Goal: Task Accomplishment & Management: Use online tool/utility

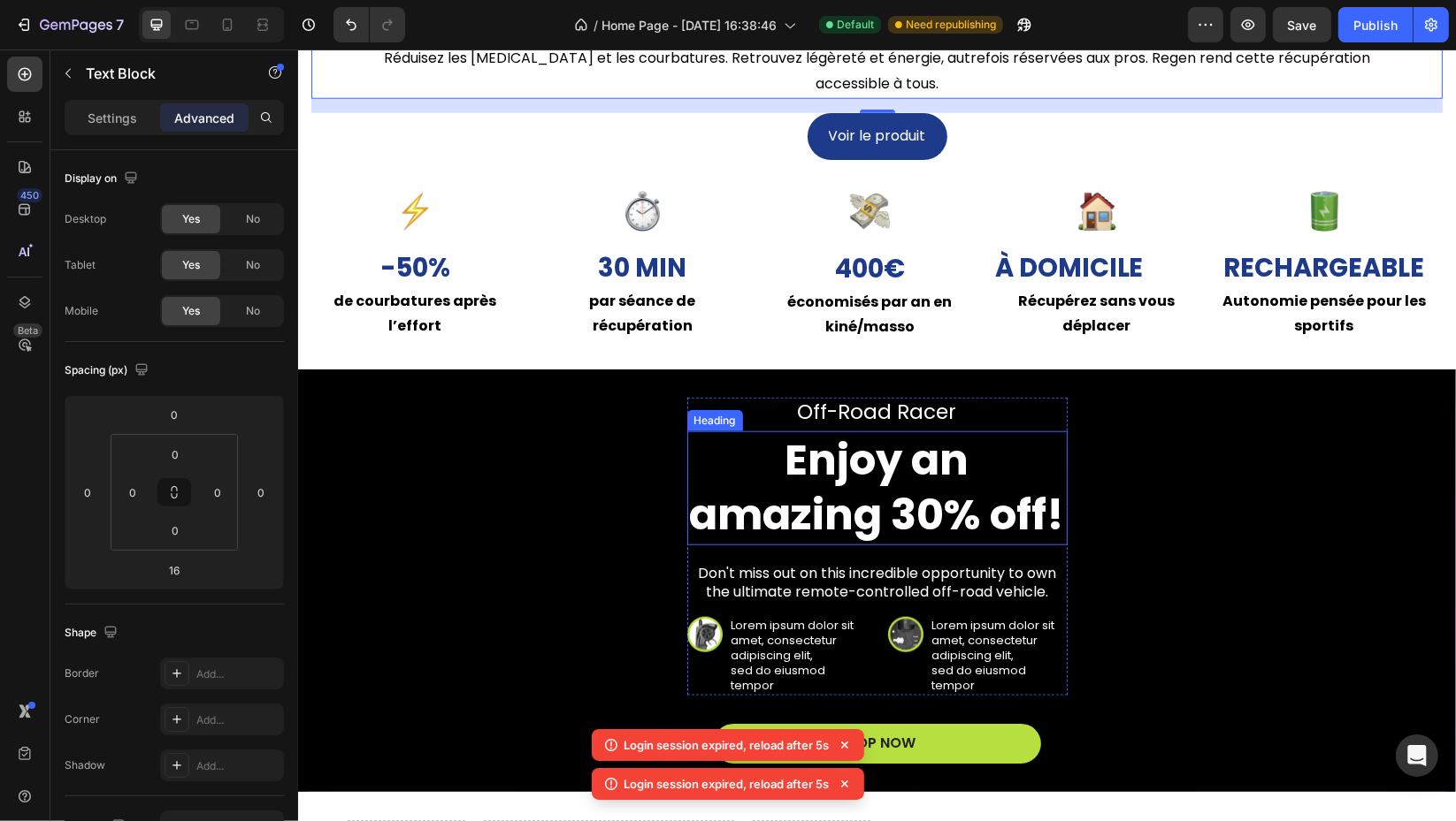
scroll to position [1630, 0]
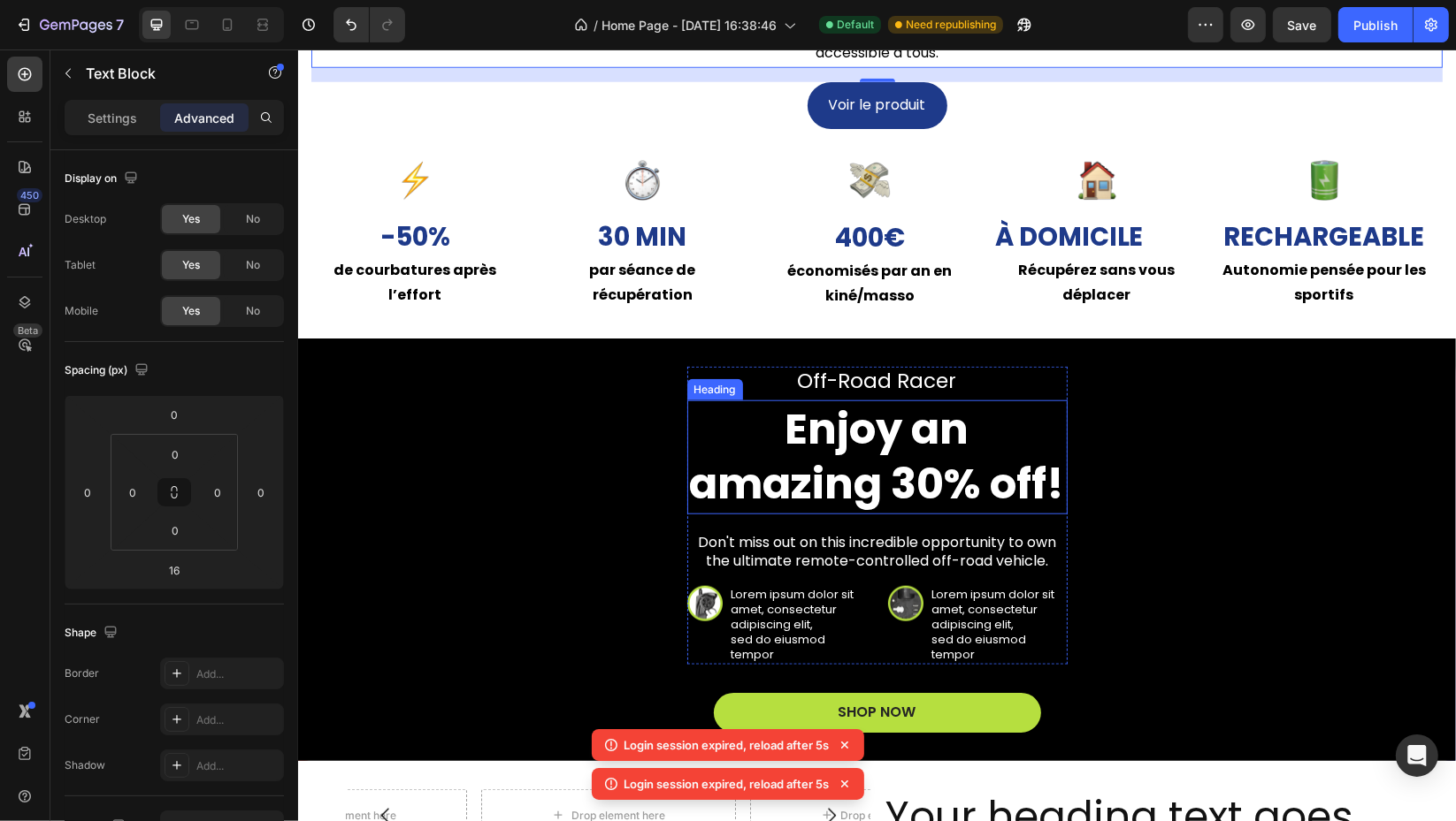
click at [883, 434] on h2 "Enjoy an amazing 30% off!" at bounding box center [876, 457] width 381 height 114
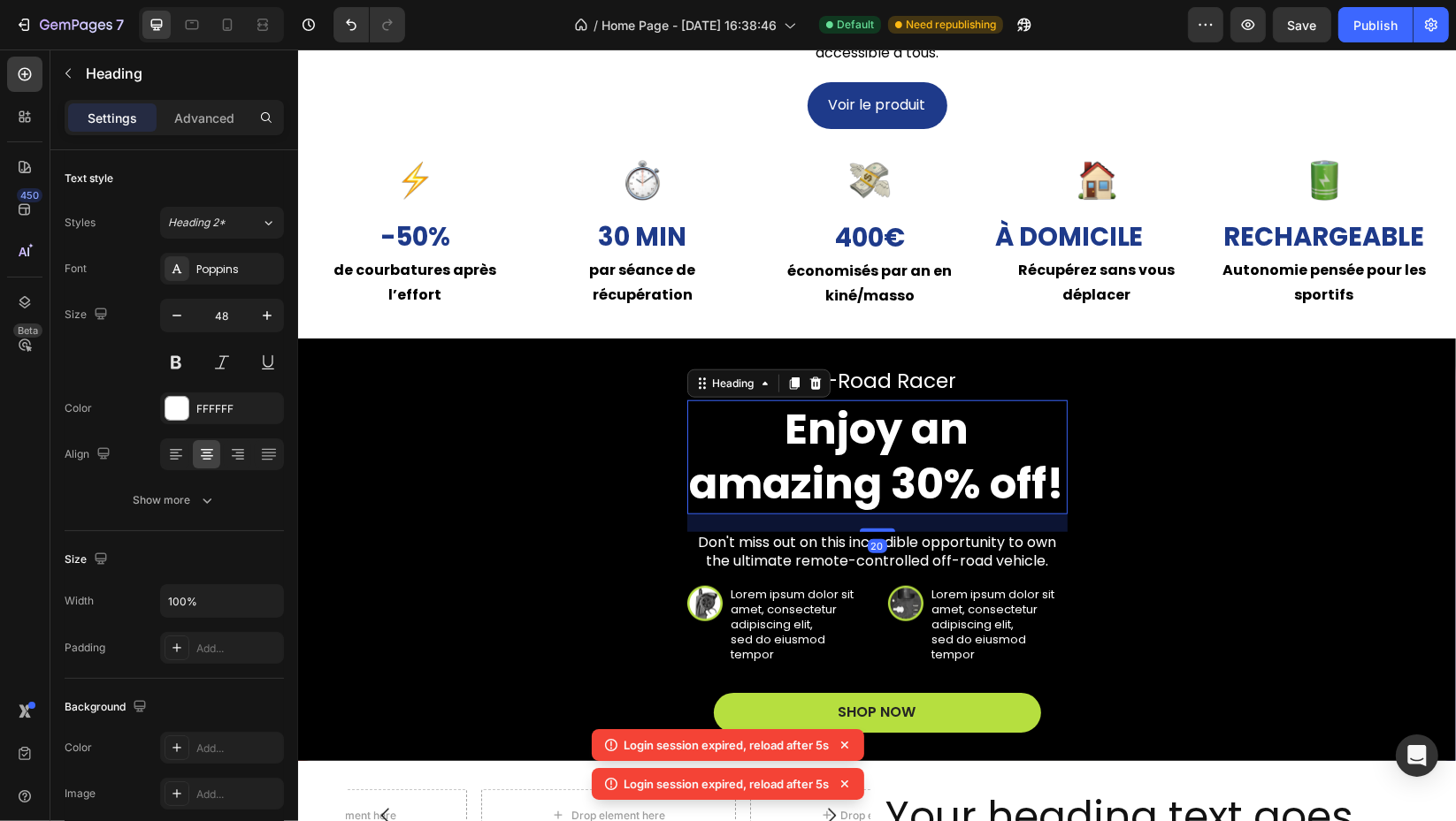
click at [883, 434] on h2 "Enjoy an amazing 30% off!" at bounding box center [876, 457] width 381 height 114
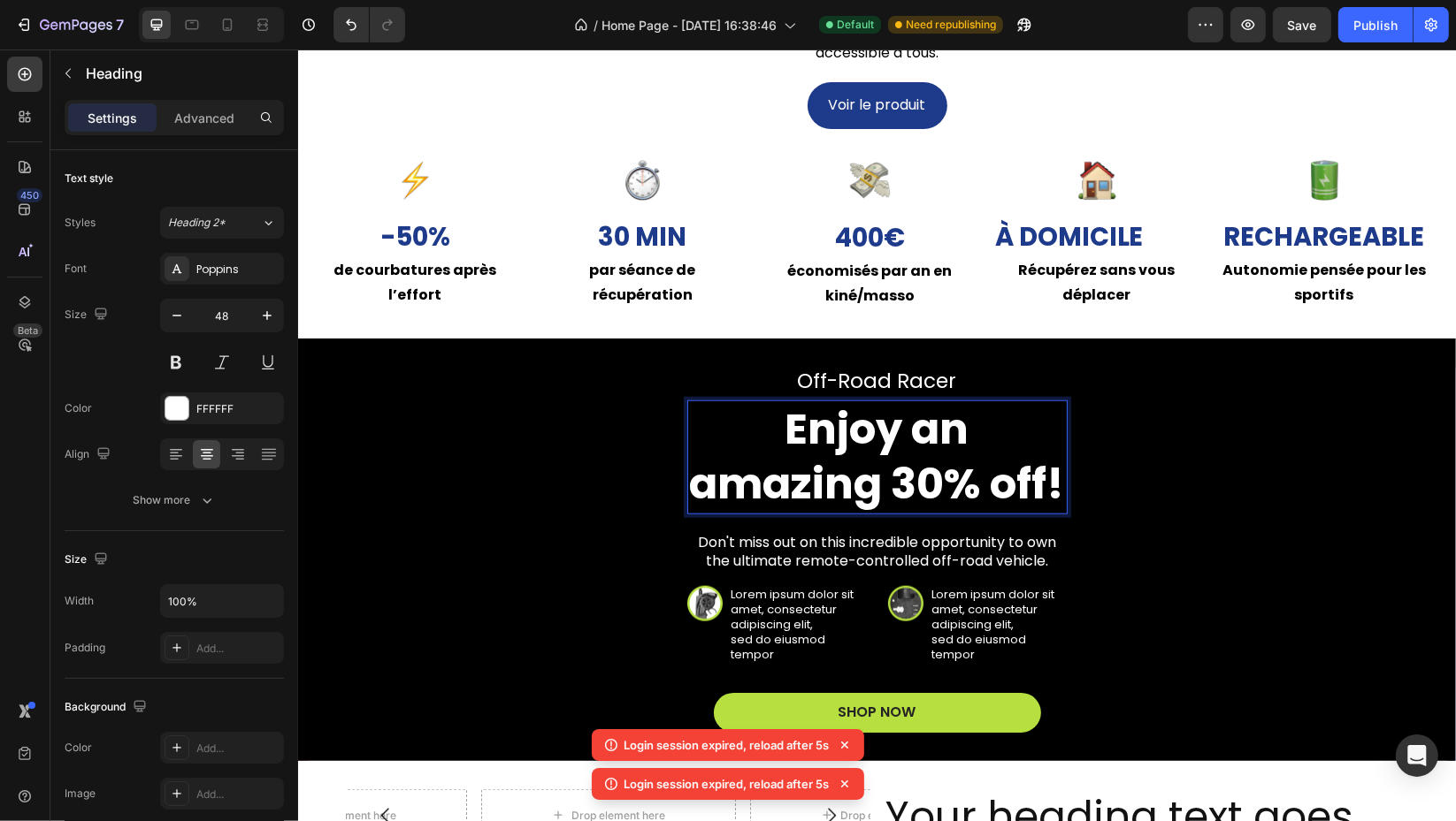
click at [883, 434] on p "Enjoy an amazing 30% off!" at bounding box center [876, 457] width 377 height 110
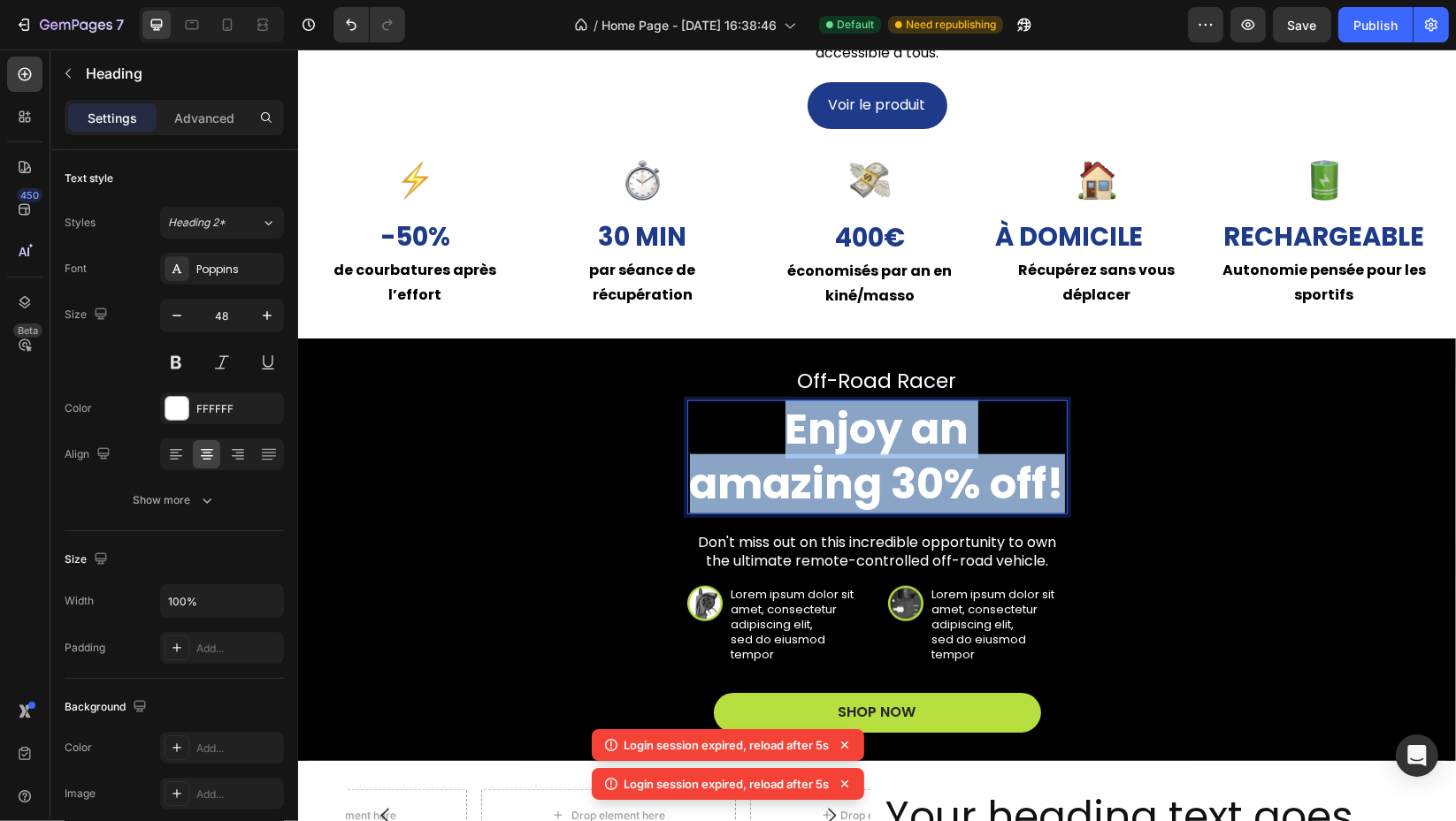
click at [883, 434] on p "Enjoy an amazing 30% off!" at bounding box center [876, 457] width 377 height 110
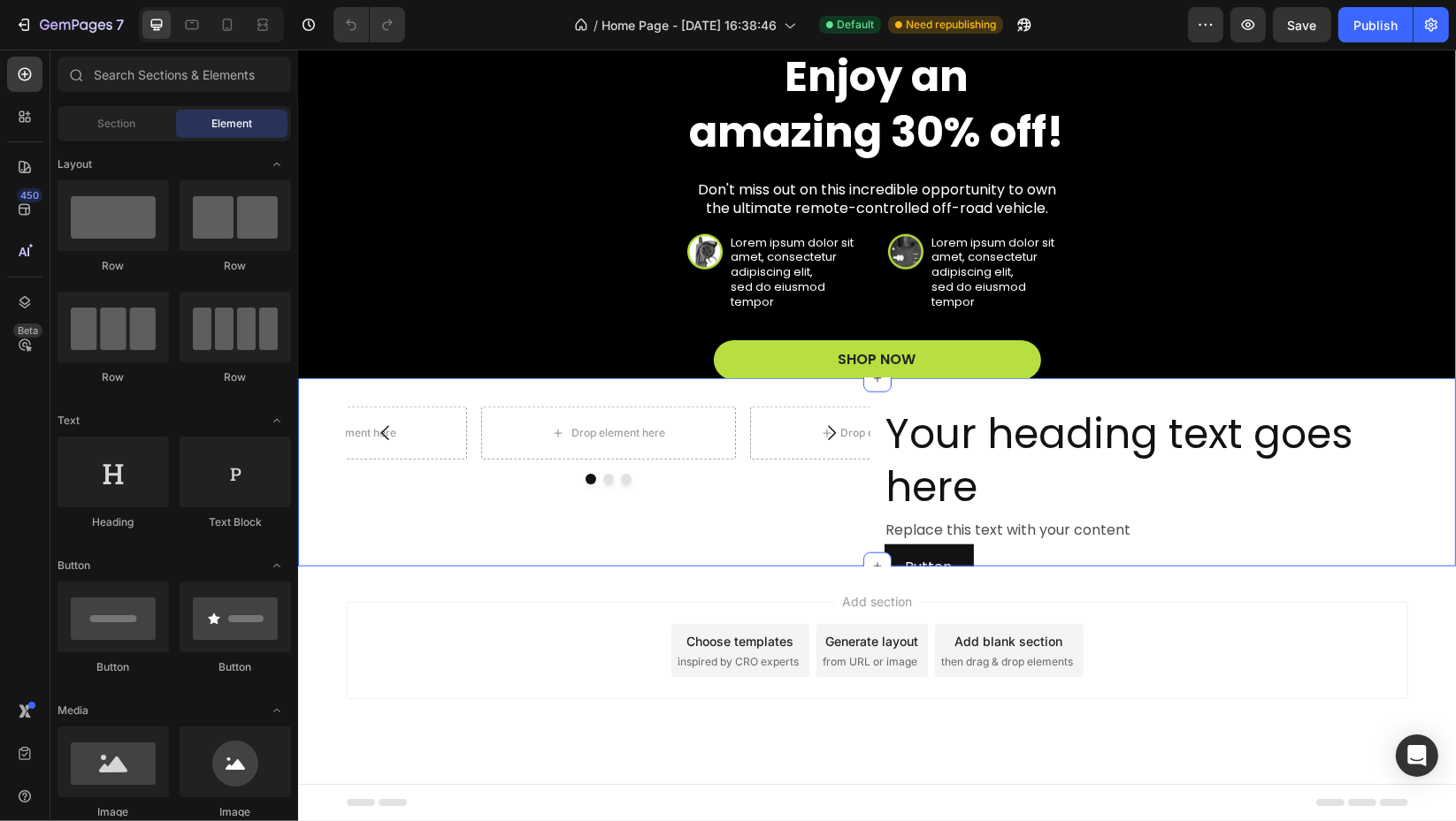
scroll to position [1336, 0]
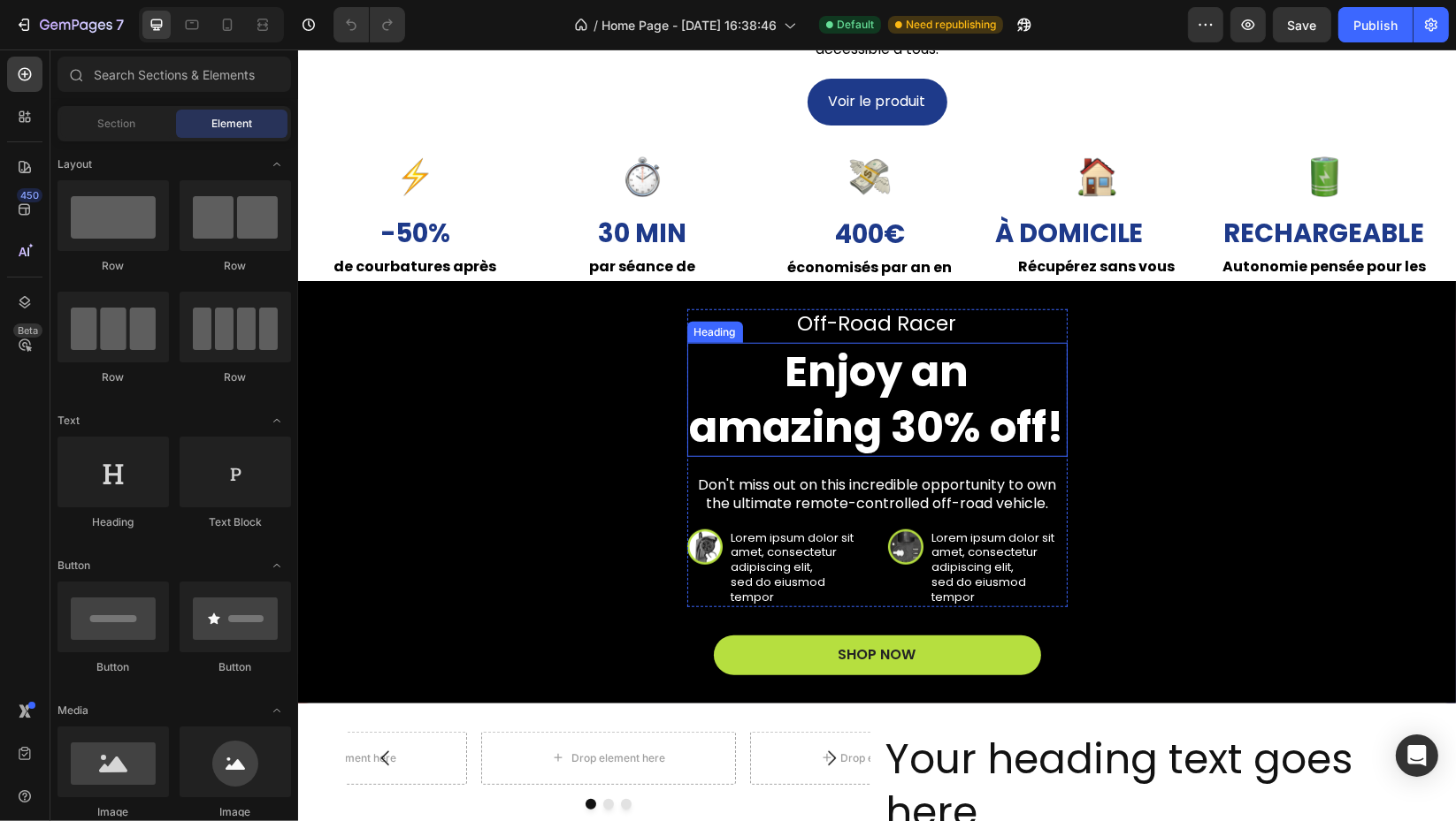
click at [873, 395] on h2 "Enjoy an amazing 30% off!" at bounding box center [876, 399] width 381 height 114
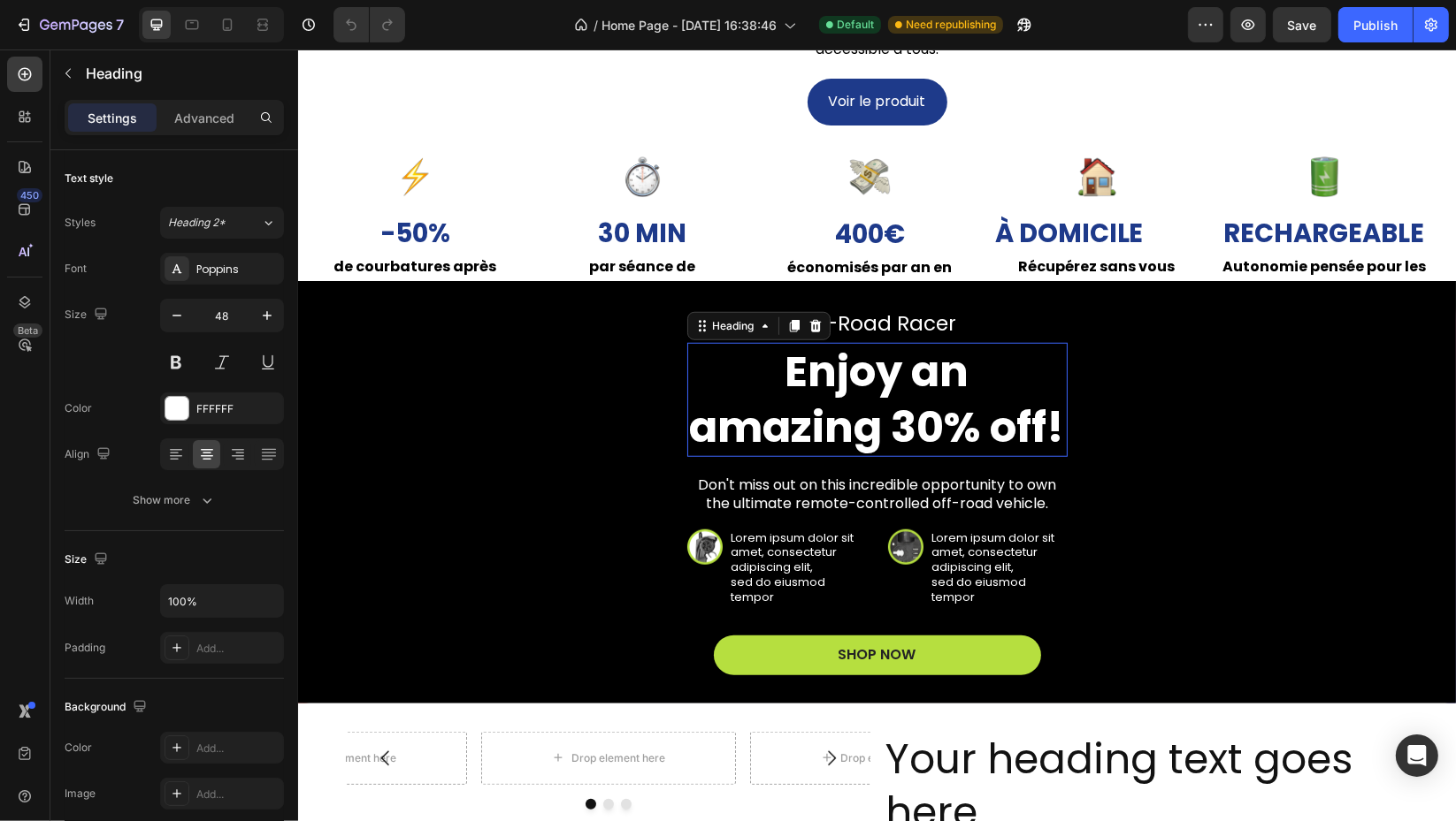
click at [873, 395] on h2 "Enjoy an amazing 30% off!" at bounding box center [876, 399] width 381 height 114
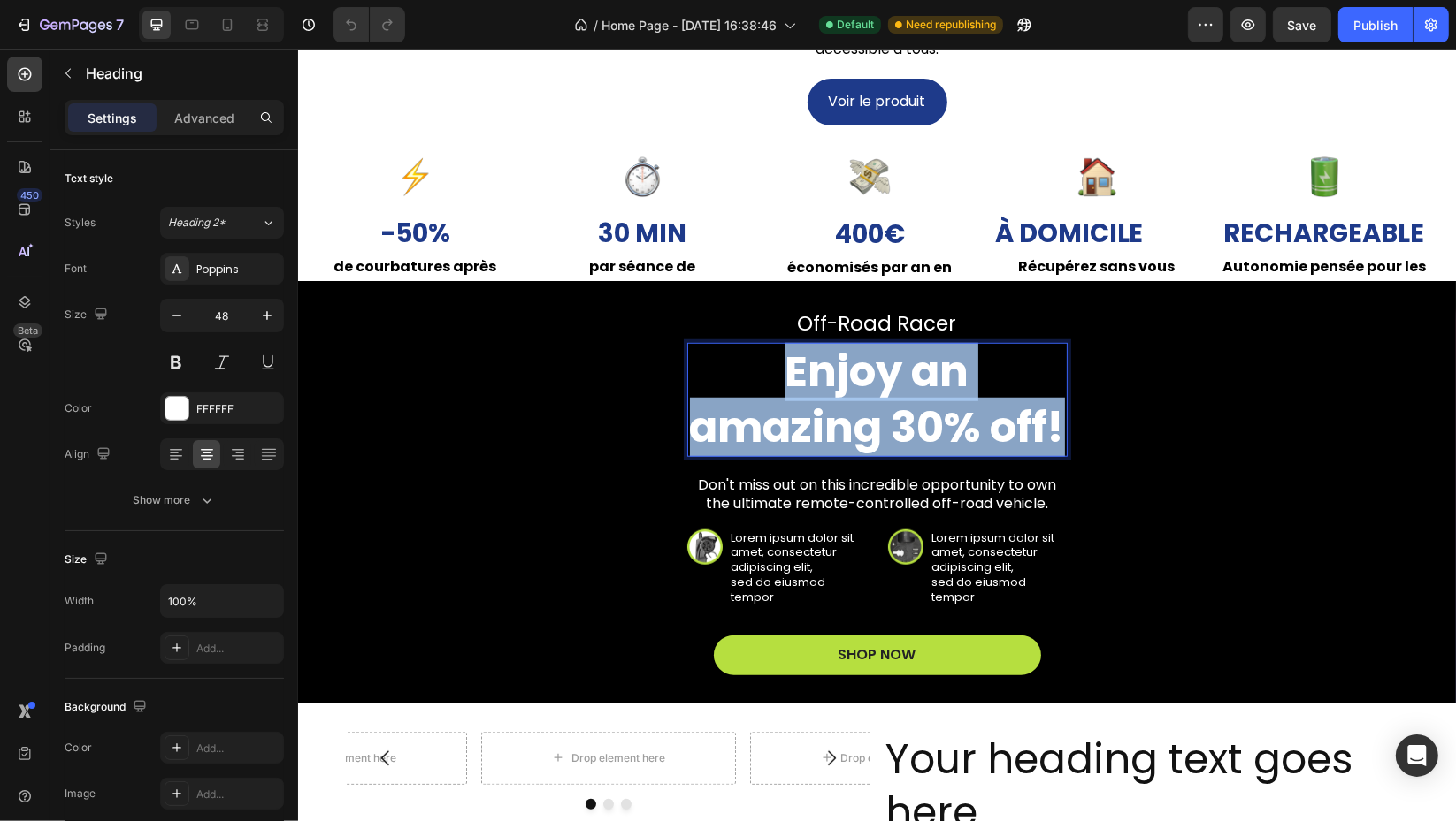
click at [873, 395] on p "Enjoy an amazing 30% off!" at bounding box center [876, 399] width 377 height 110
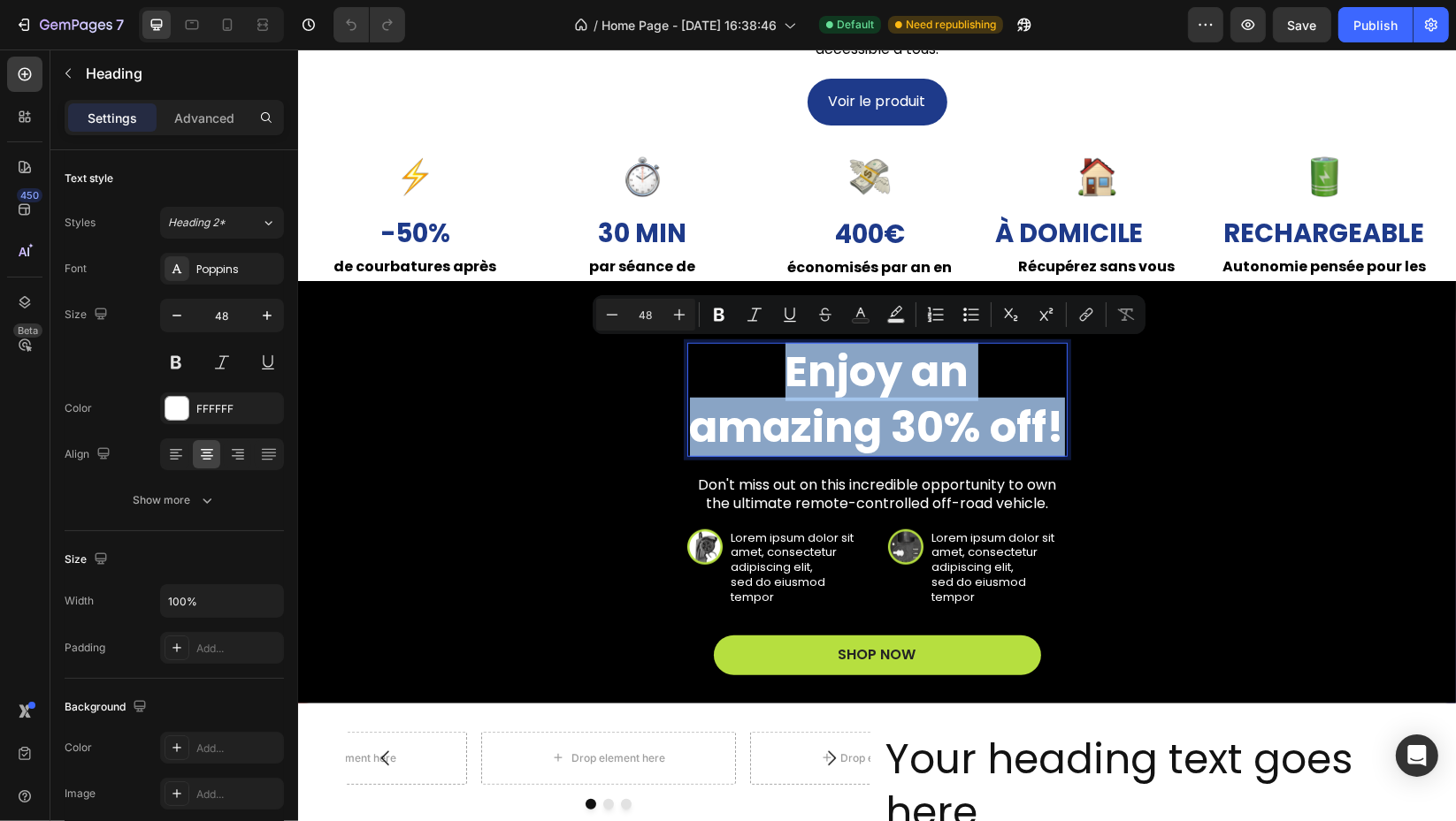
scroll to position [1391, 0]
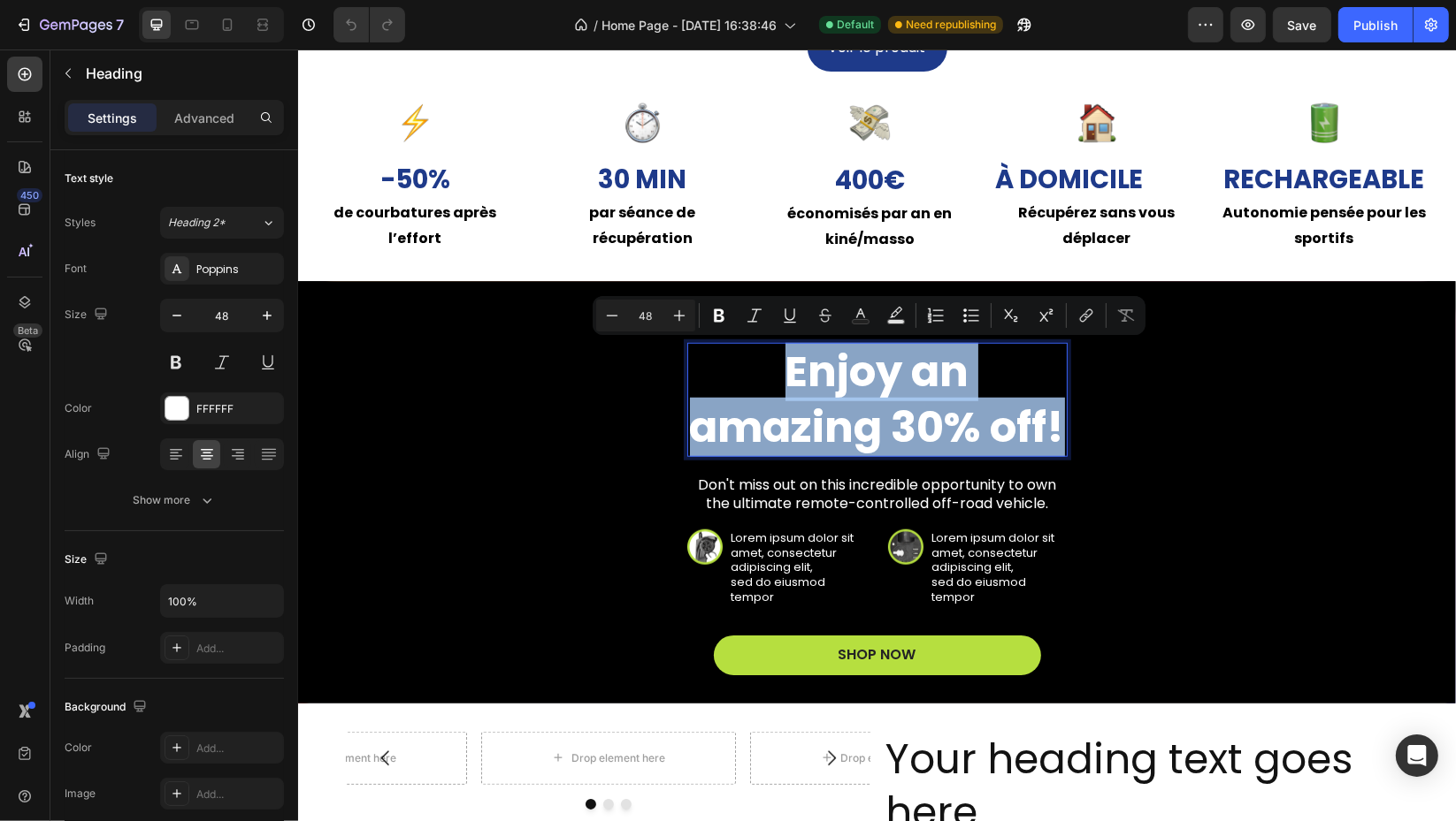
click at [965, 405] on p "Enjoy an amazing 30% off!" at bounding box center [876, 399] width 377 height 110
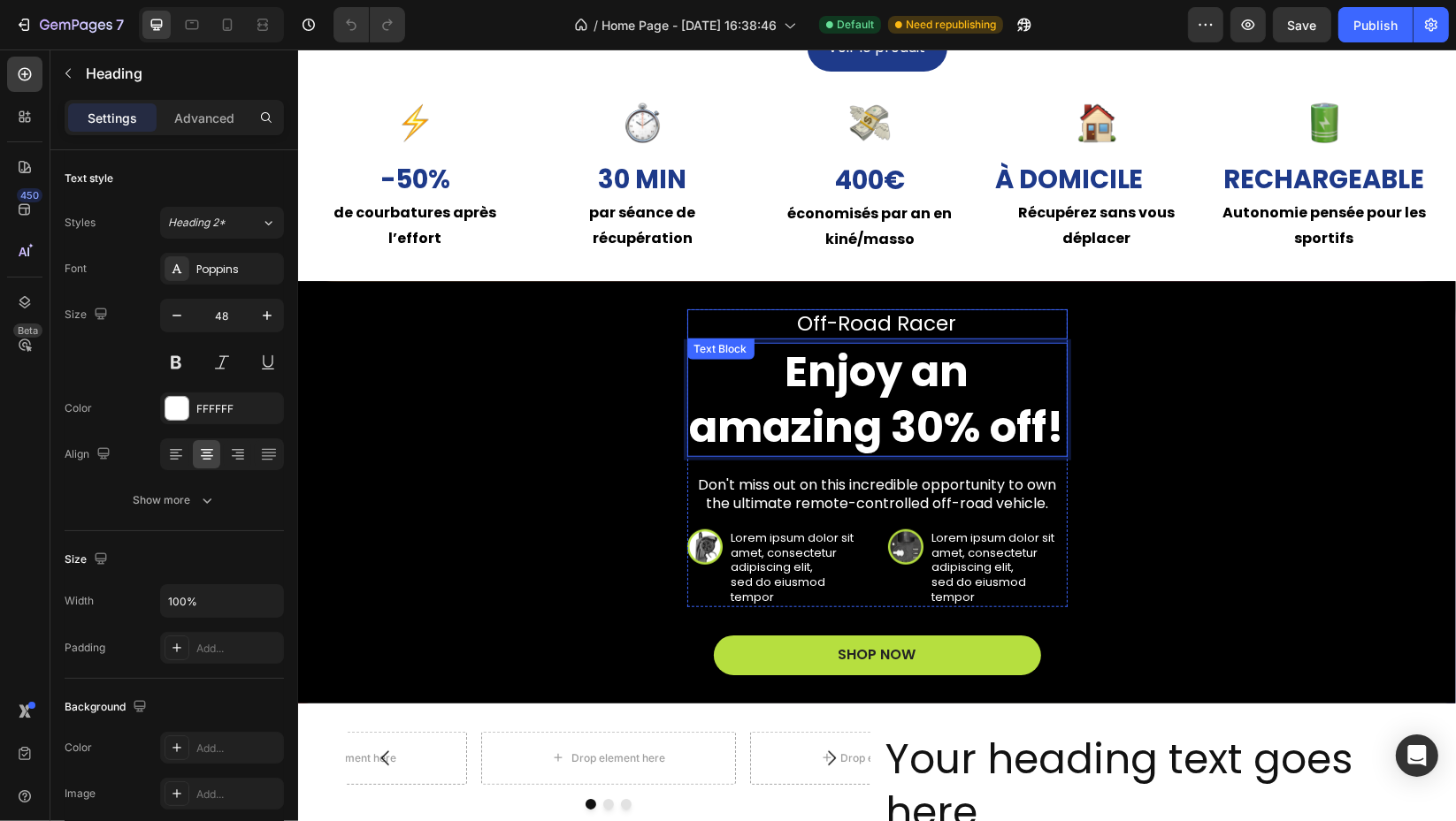
click at [899, 323] on p "Off-Road Racer" at bounding box center [876, 325] width 377 height 27
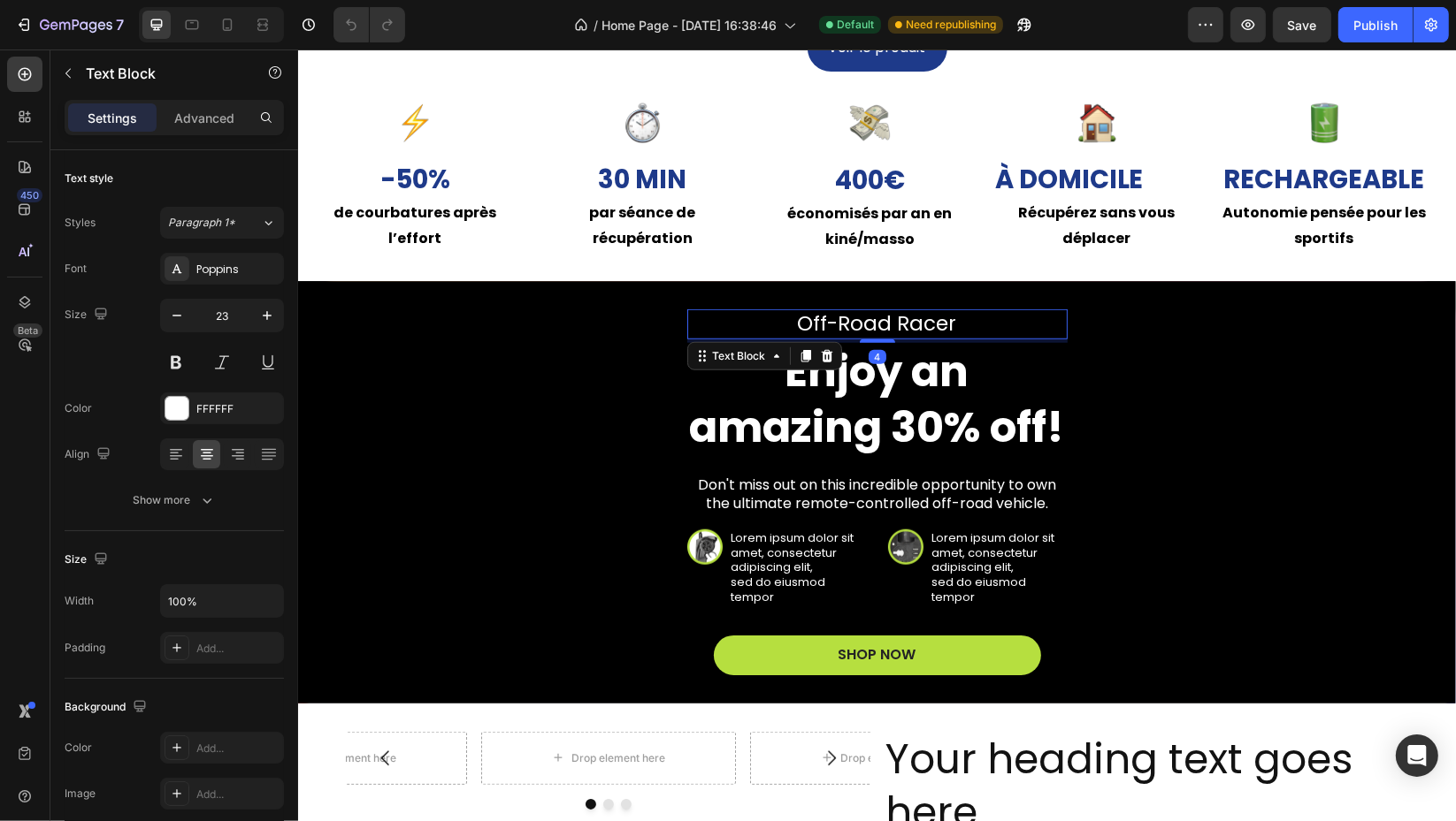
click at [899, 323] on p "Off-Road Racer" at bounding box center [876, 325] width 377 height 27
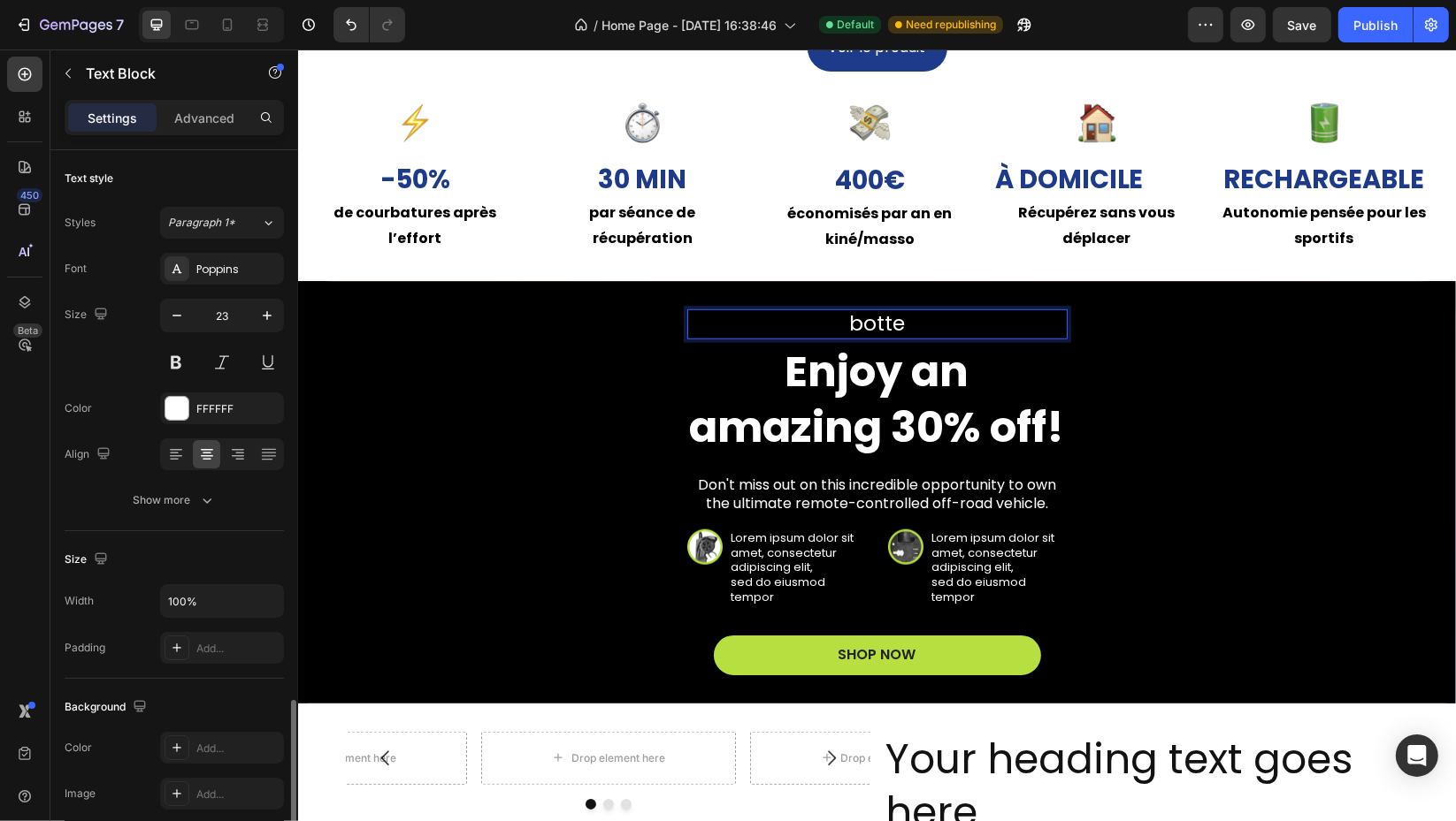
scroll to position [326, 0]
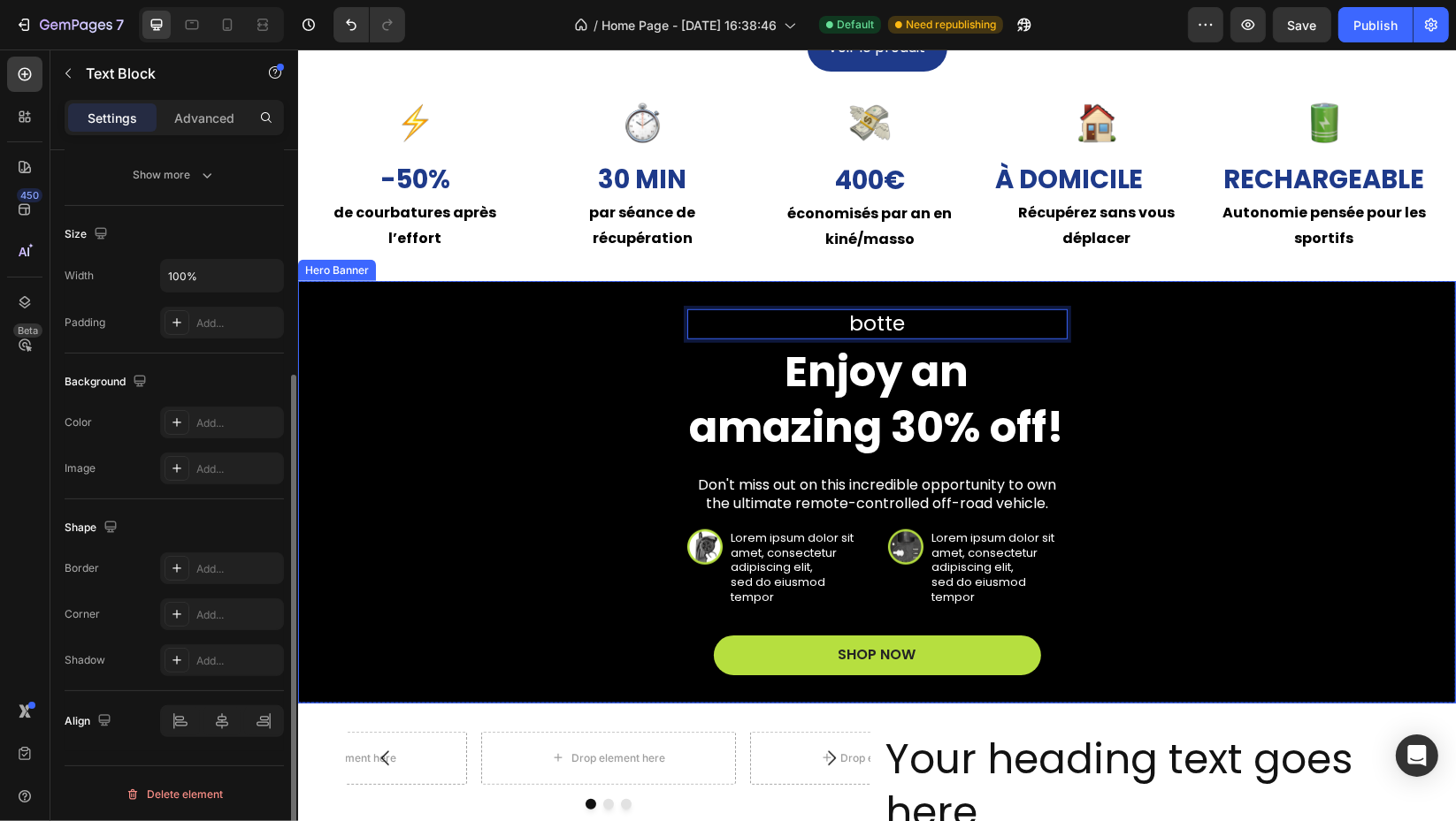
click at [447, 602] on div "botte Text Block 4 Enjoy an amazing 30% off! Heading Don't miss out on this inc…" at bounding box center [876, 492] width 1005 height 366
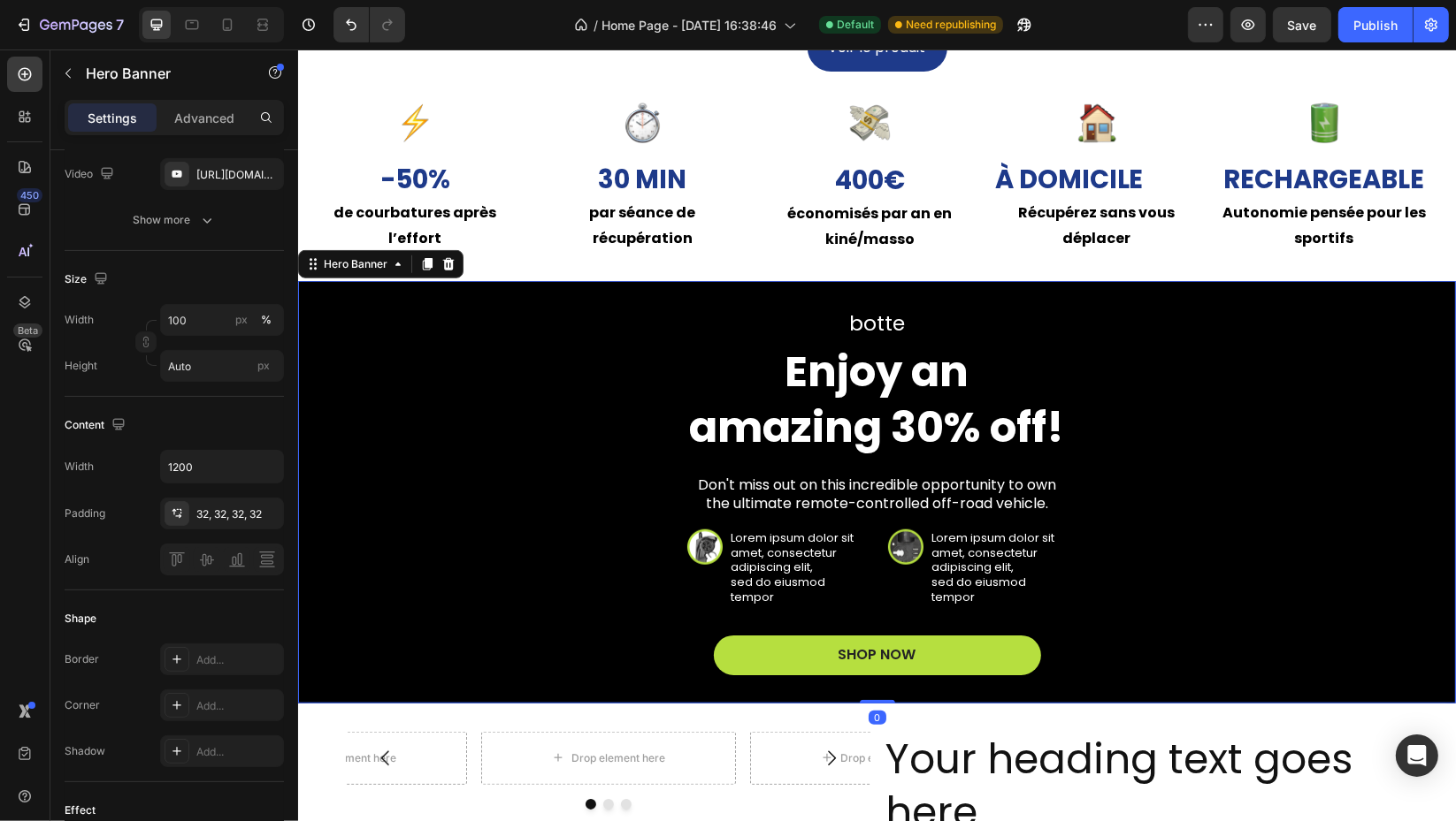
scroll to position [0, 0]
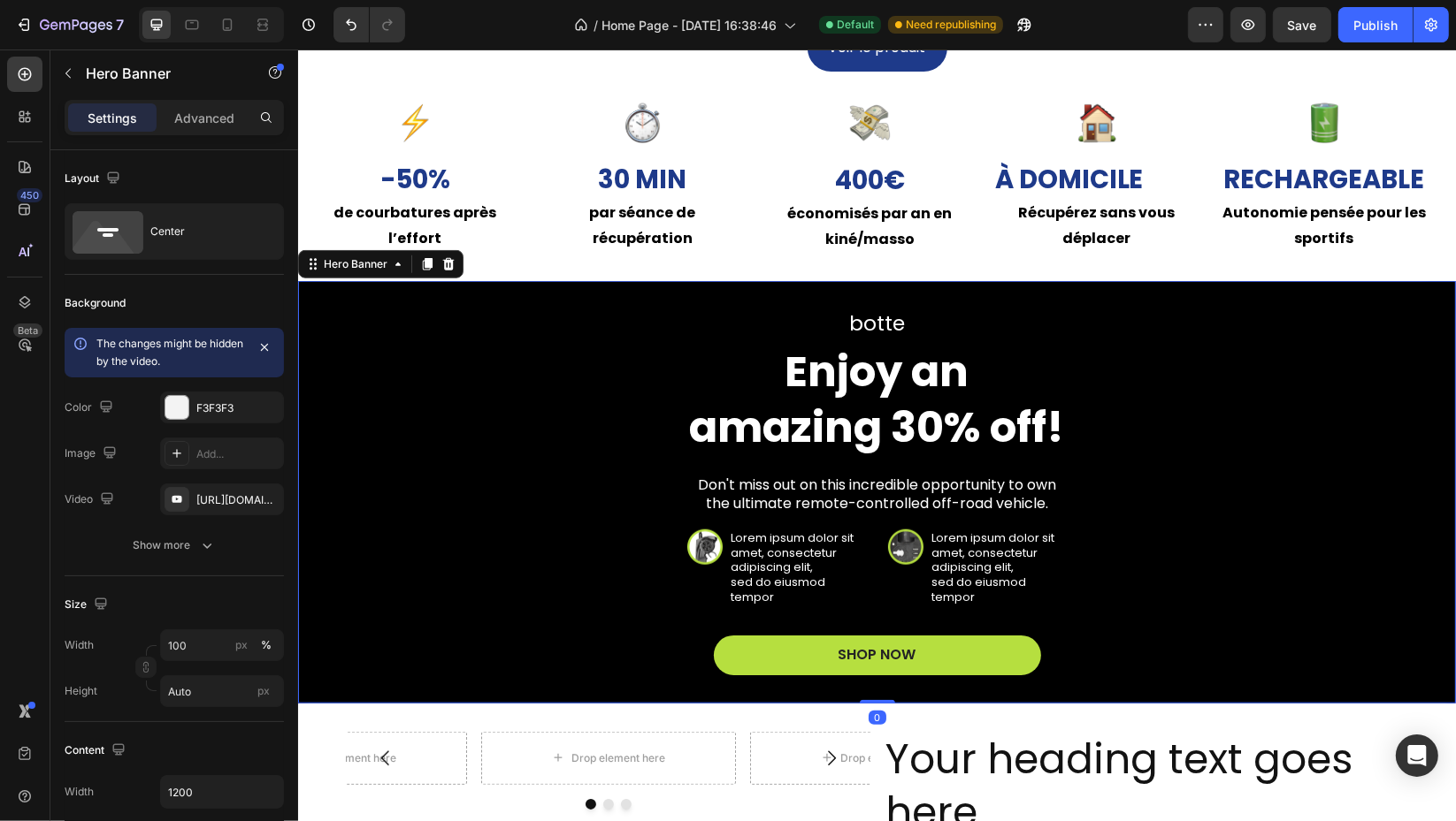
click at [0, 0] on button "button" at bounding box center [0, 0] width 0 height 0
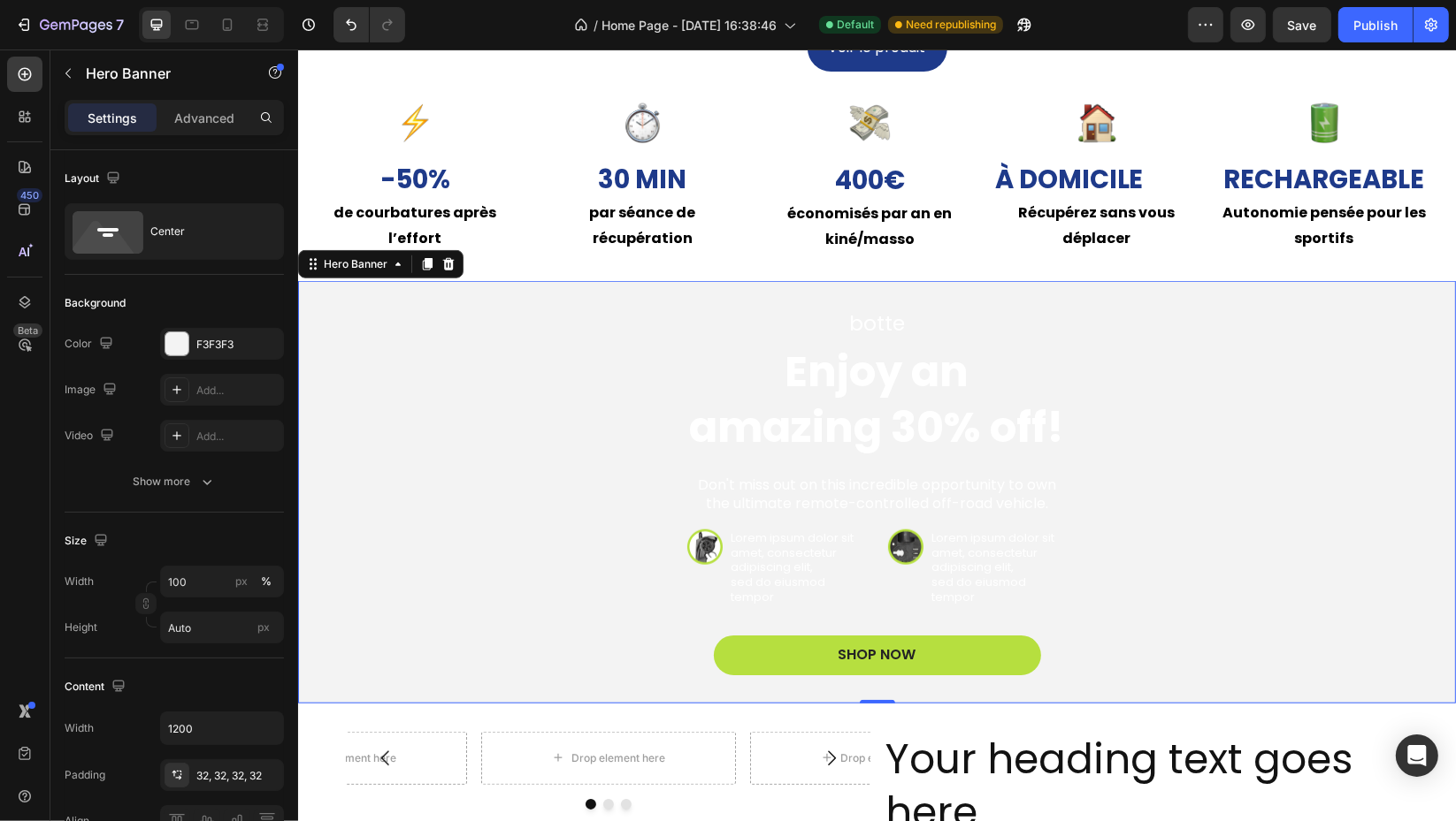
click at [208, 347] on div "F3F3F3" at bounding box center [238, 345] width 83 height 16
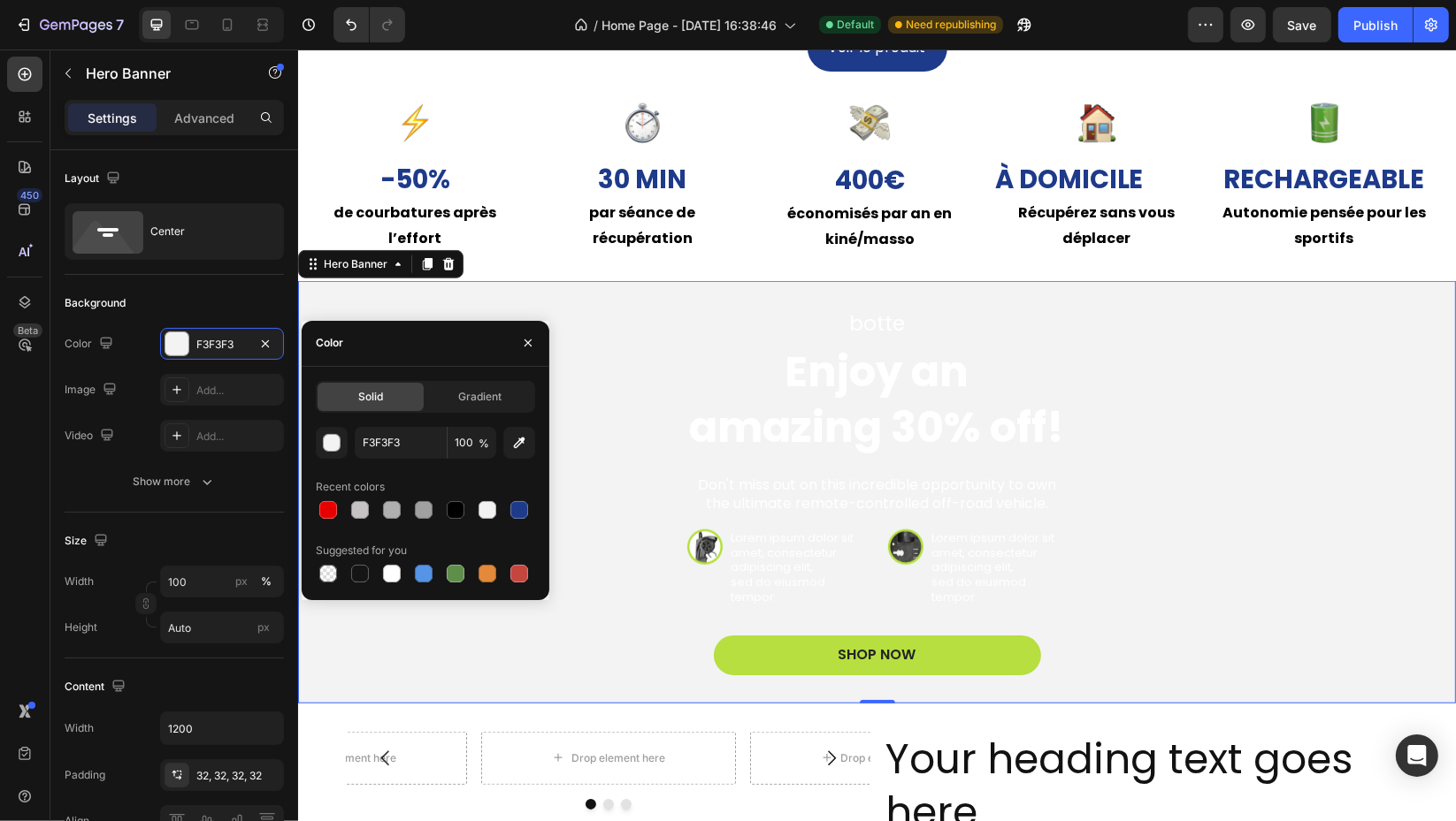
click at [449, 500] on div at bounding box center [455, 510] width 21 height 21
type input "000000"
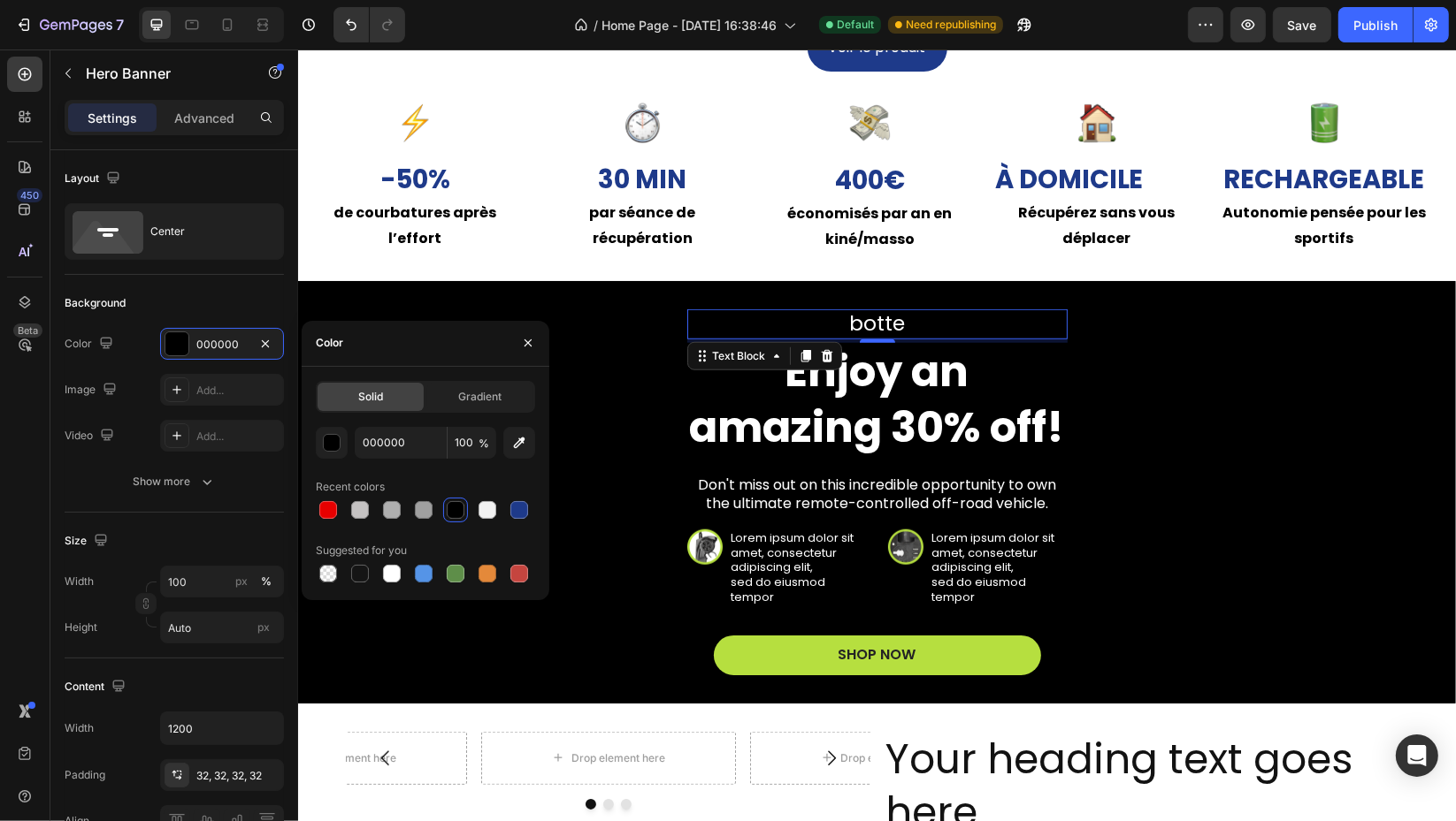
click at [914, 321] on p "botte" at bounding box center [876, 325] width 377 height 27
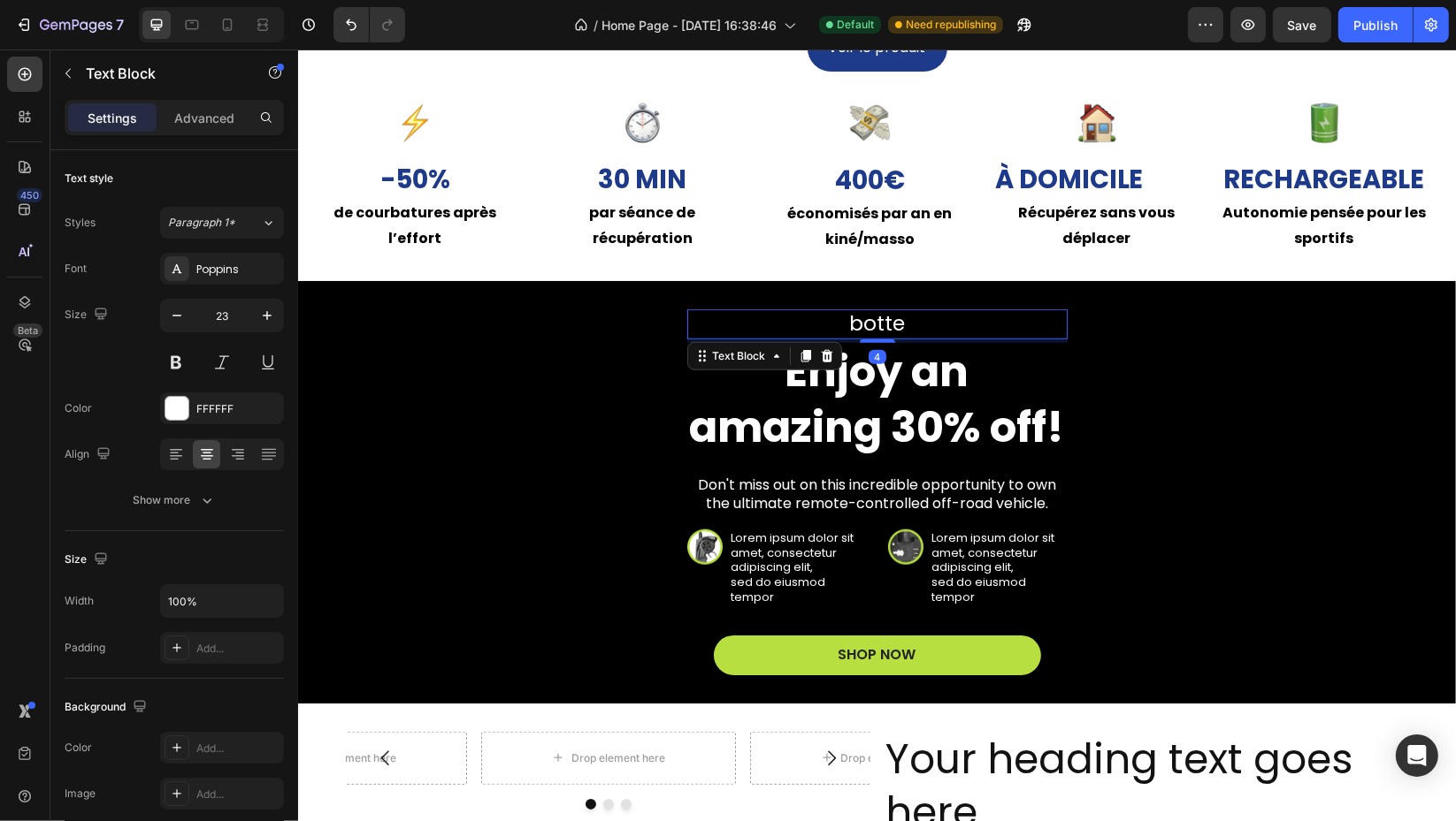
click at [913, 323] on p "botte" at bounding box center [876, 325] width 377 height 27
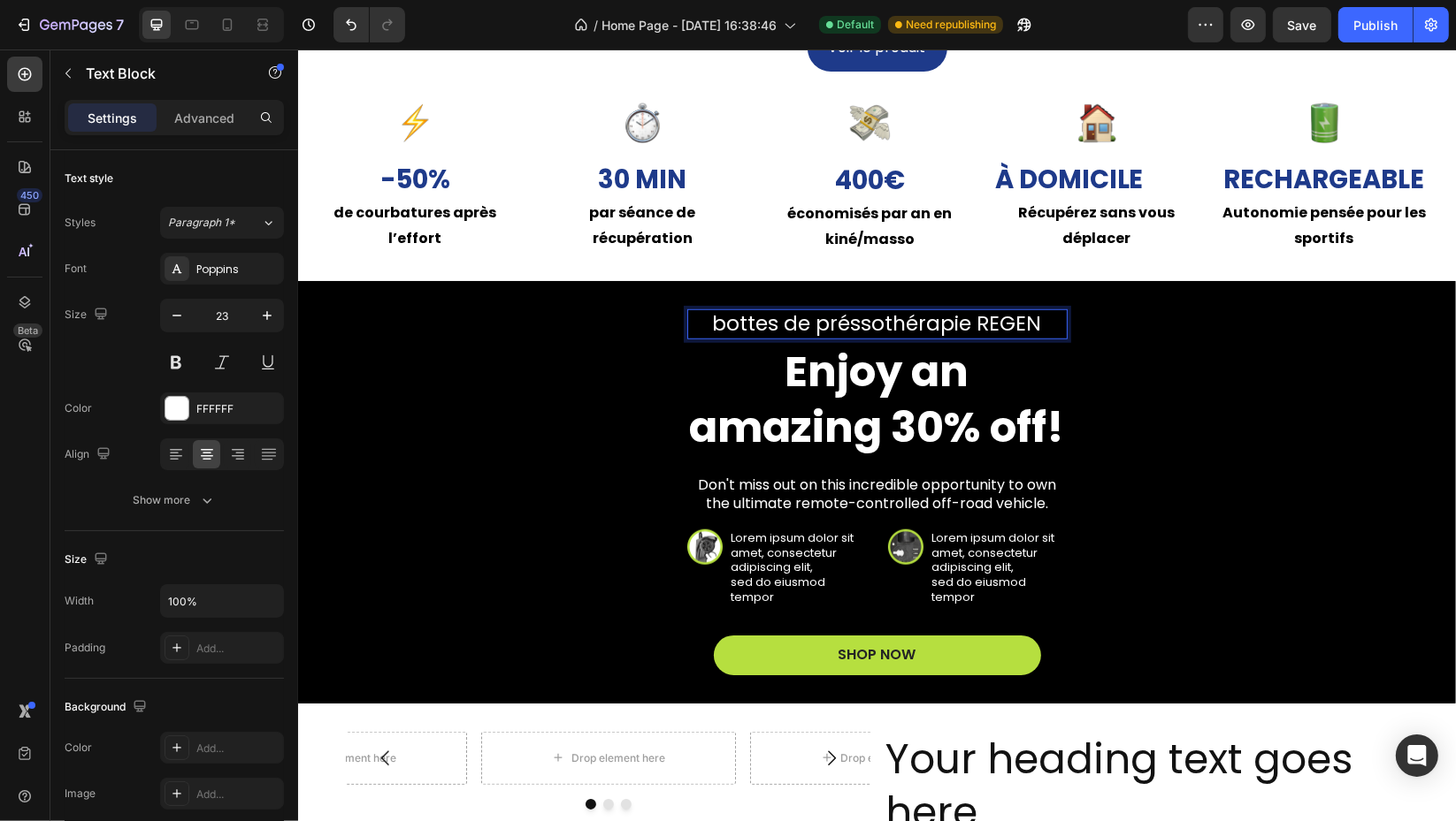
click at [166, 500] on div "Show more" at bounding box center [174, 500] width 82 height 17
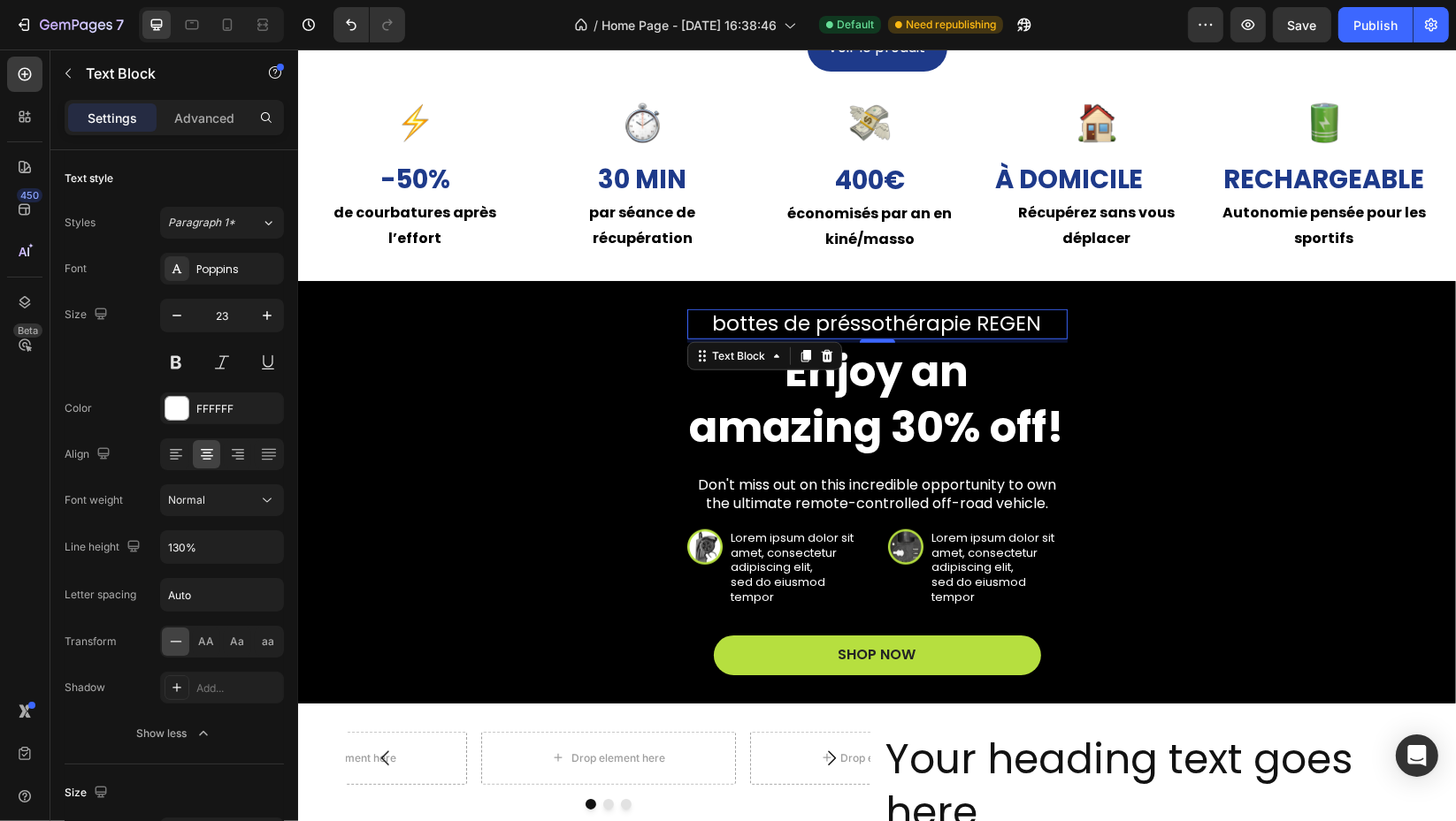
click at [239, 489] on button "Normal" at bounding box center [221, 500] width 124 height 32
click at [220, 607] on p "Light" at bounding box center [215, 610] width 94 height 16
click at [247, 476] on div "Font Poppins Size 23 Color FFFFFF Align Font weight Light Line height 130% Lett…" at bounding box center [173, 501] width 220 height 497
drag, startPoint x: 246, startPoint y: 478, endPoint x: 245, endPoint y: 495, distance: 17.0
click at [245, 495] on div "Light" at bounding box center [213, 500] width 90 height 16
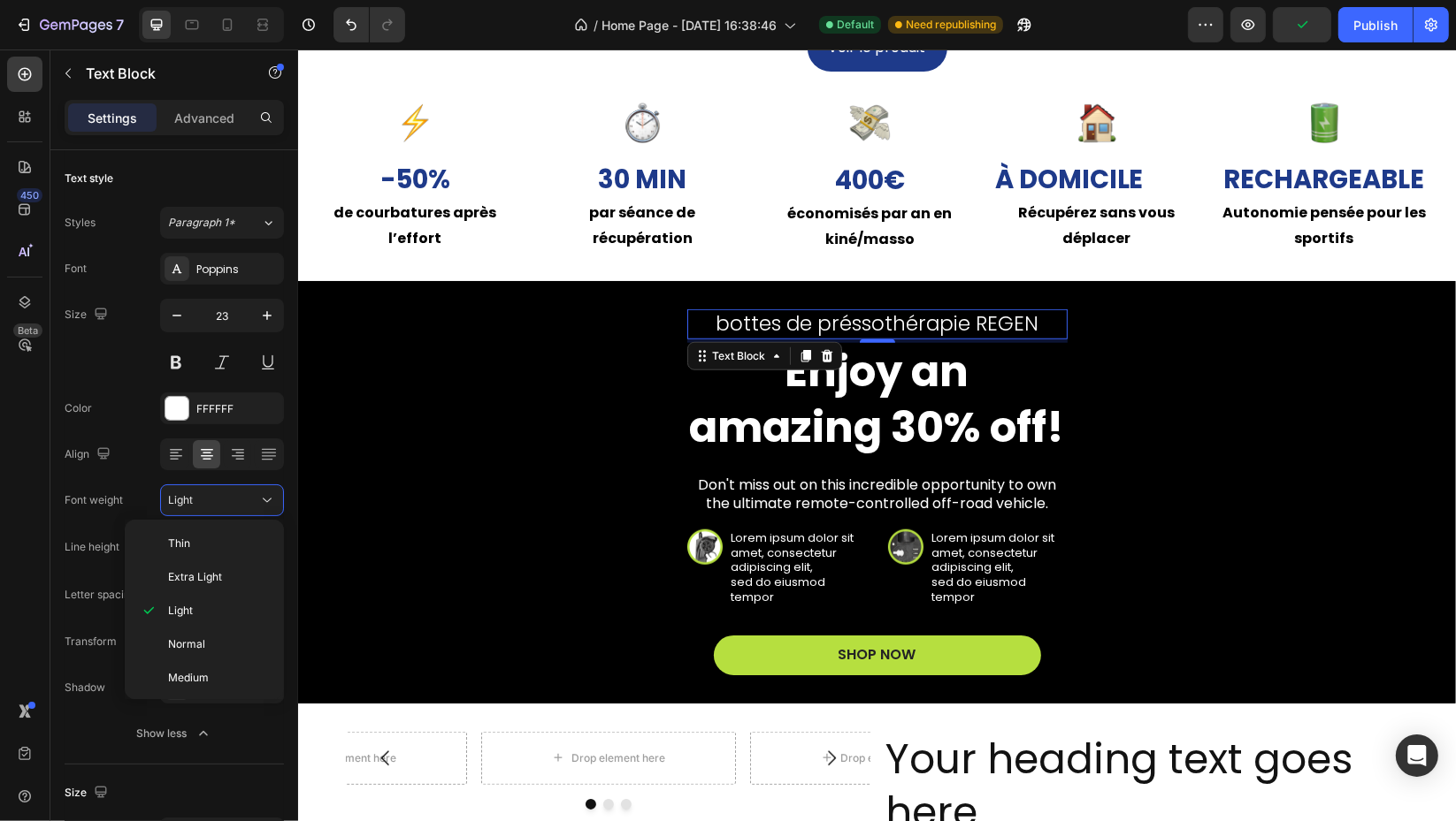
click at [215, 574] on span "Extra Light" at bounding box center [195, 577] width 54 height 16
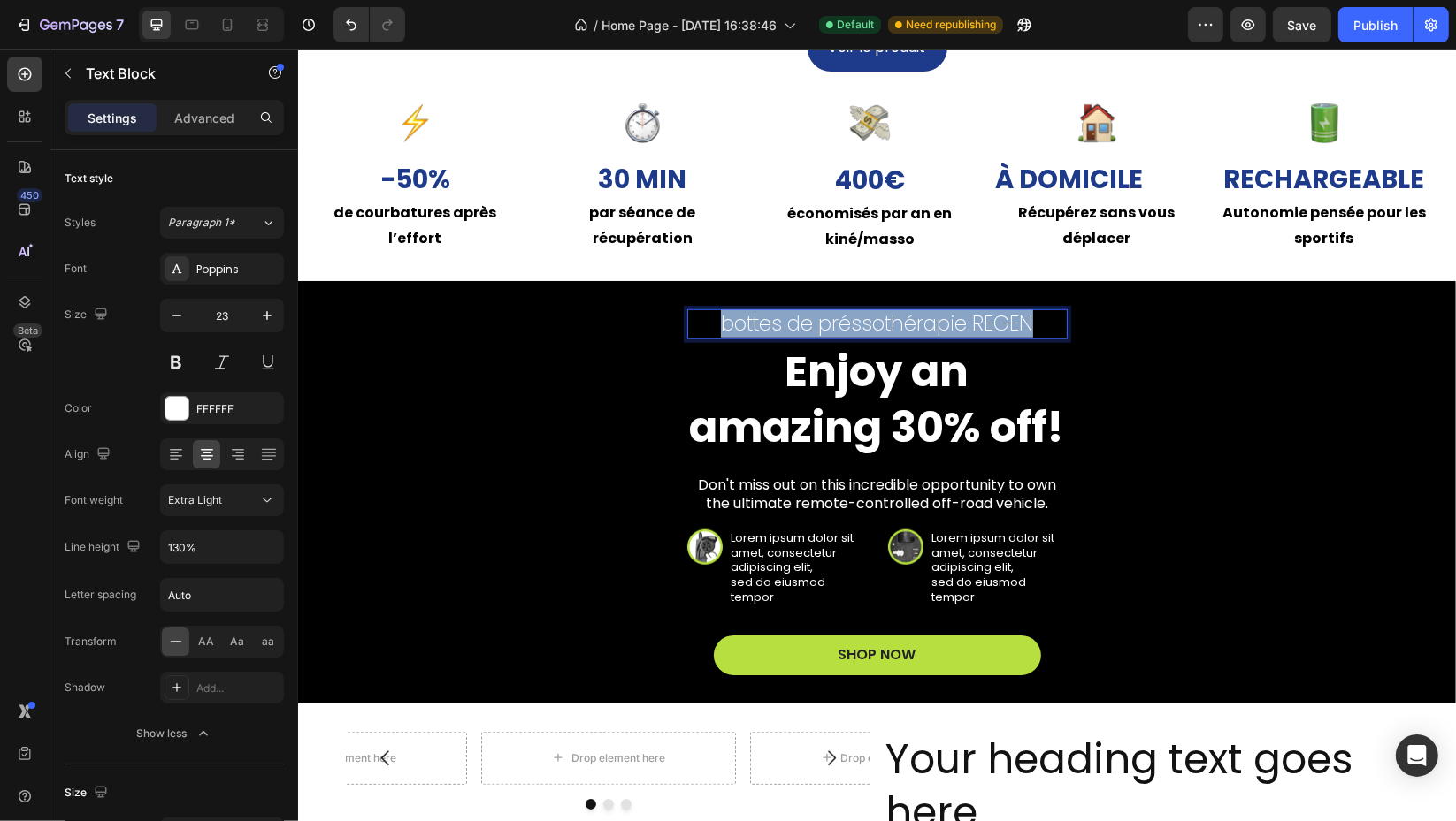
click at [765, 325] on p "bottes de préssothérapie REGEN" at bounding box center [876, 325] width 377 height 27
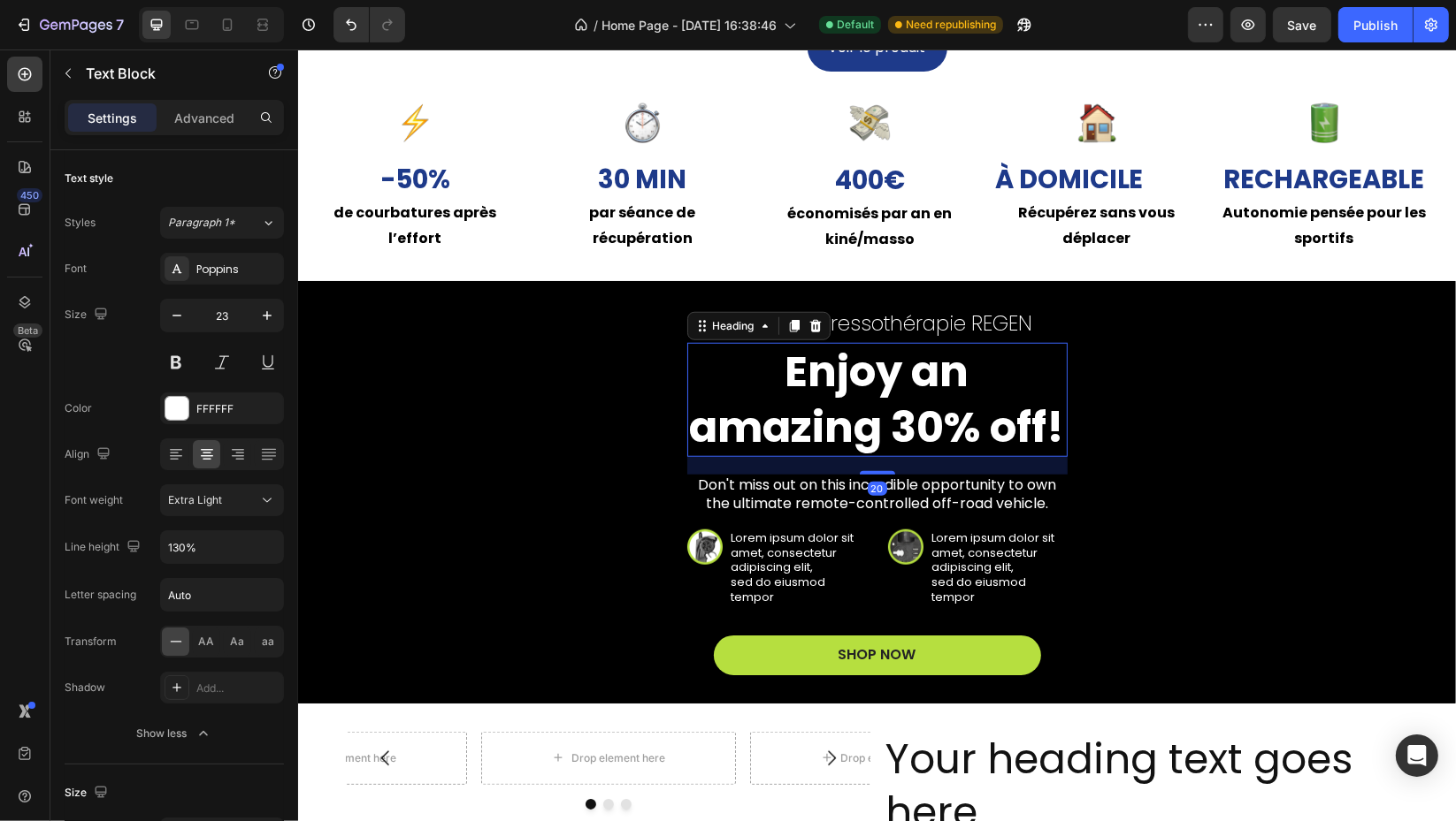
click at [850, 414] on p "Enjoy an amazing 30% off!" at bounding box center [876, 399] width 377 height 110
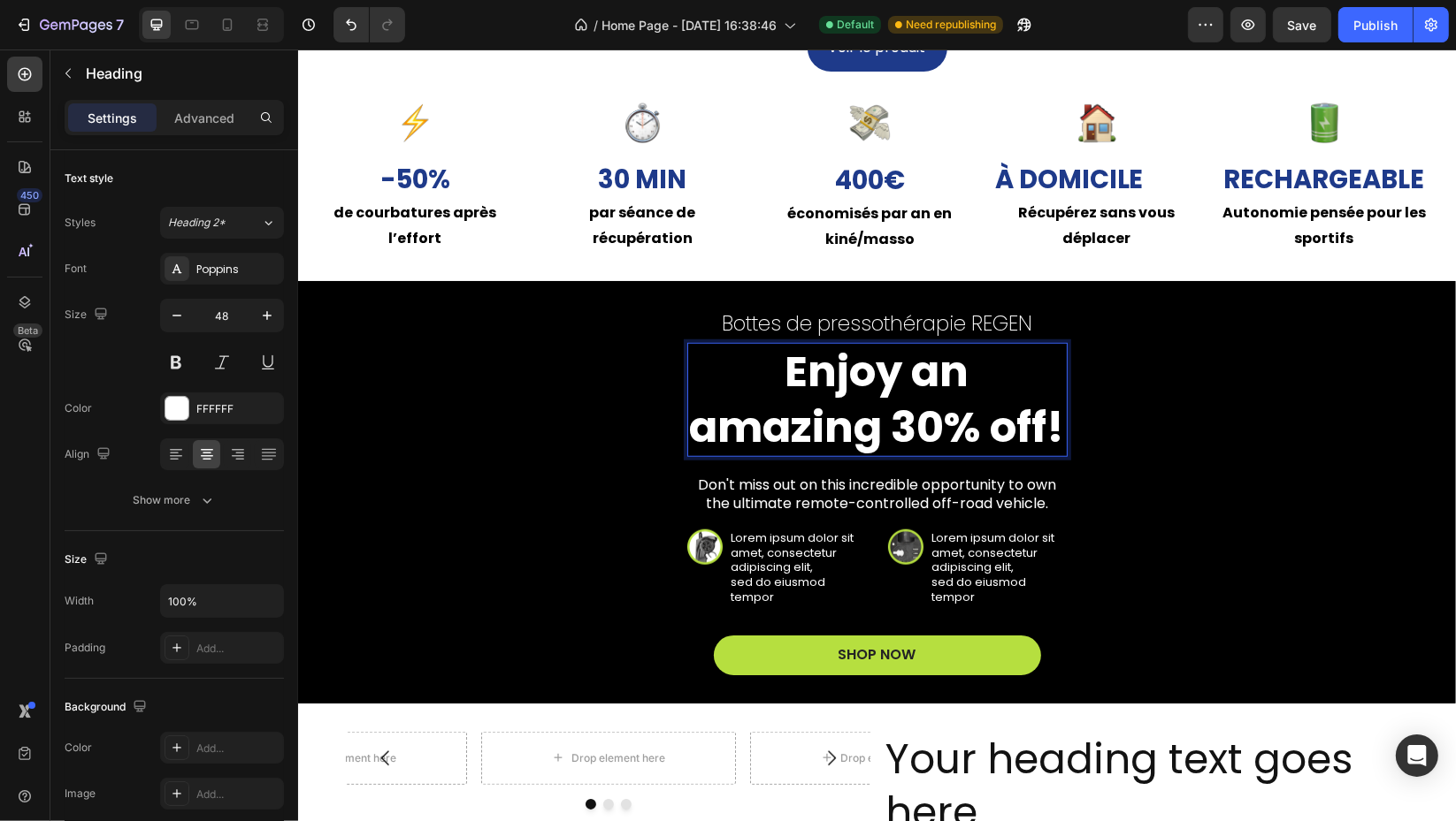
click at [851, 411] on p "Enjoy an amazing 30% off!" at bounding box center [876, 399] width 377 height 110
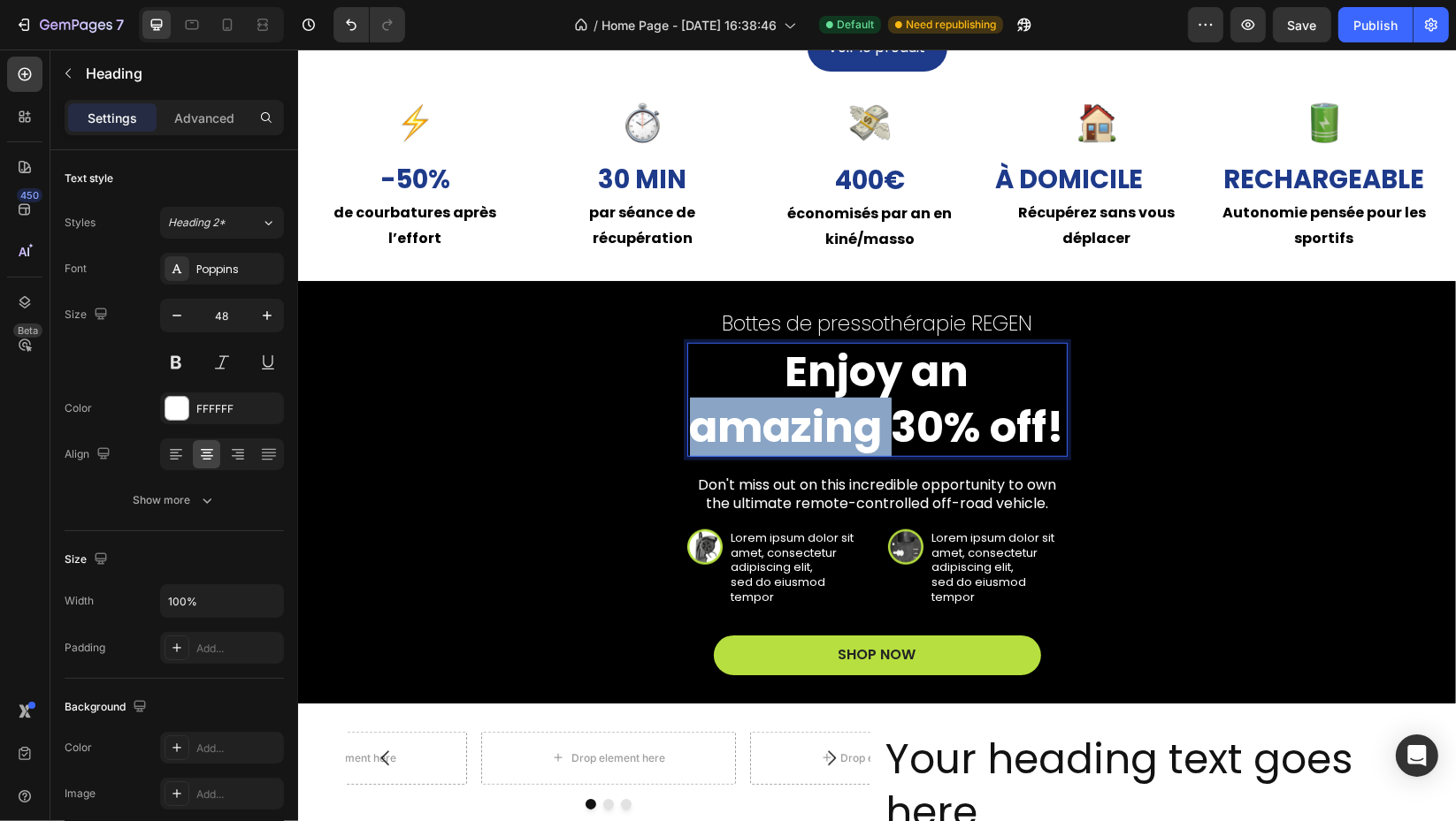
click at [851, 411] on p "Enjoy an amazing 30% off!" at bounding box center [876, 399] width 377 height 110
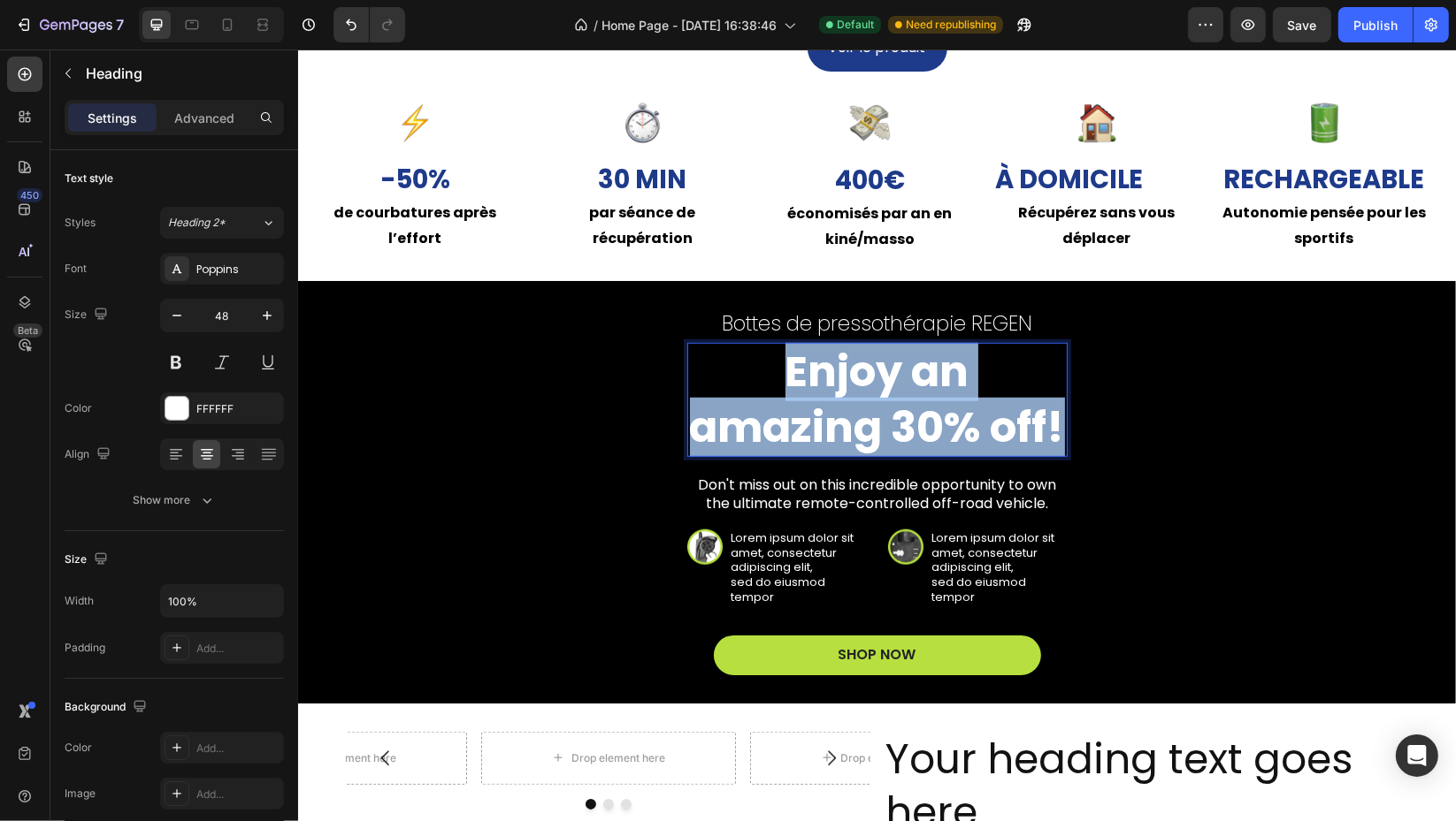
click at [851, 411] on p "Enjoy an amazing 30% off!" at bounding box center [876, 399] width 377 height 110
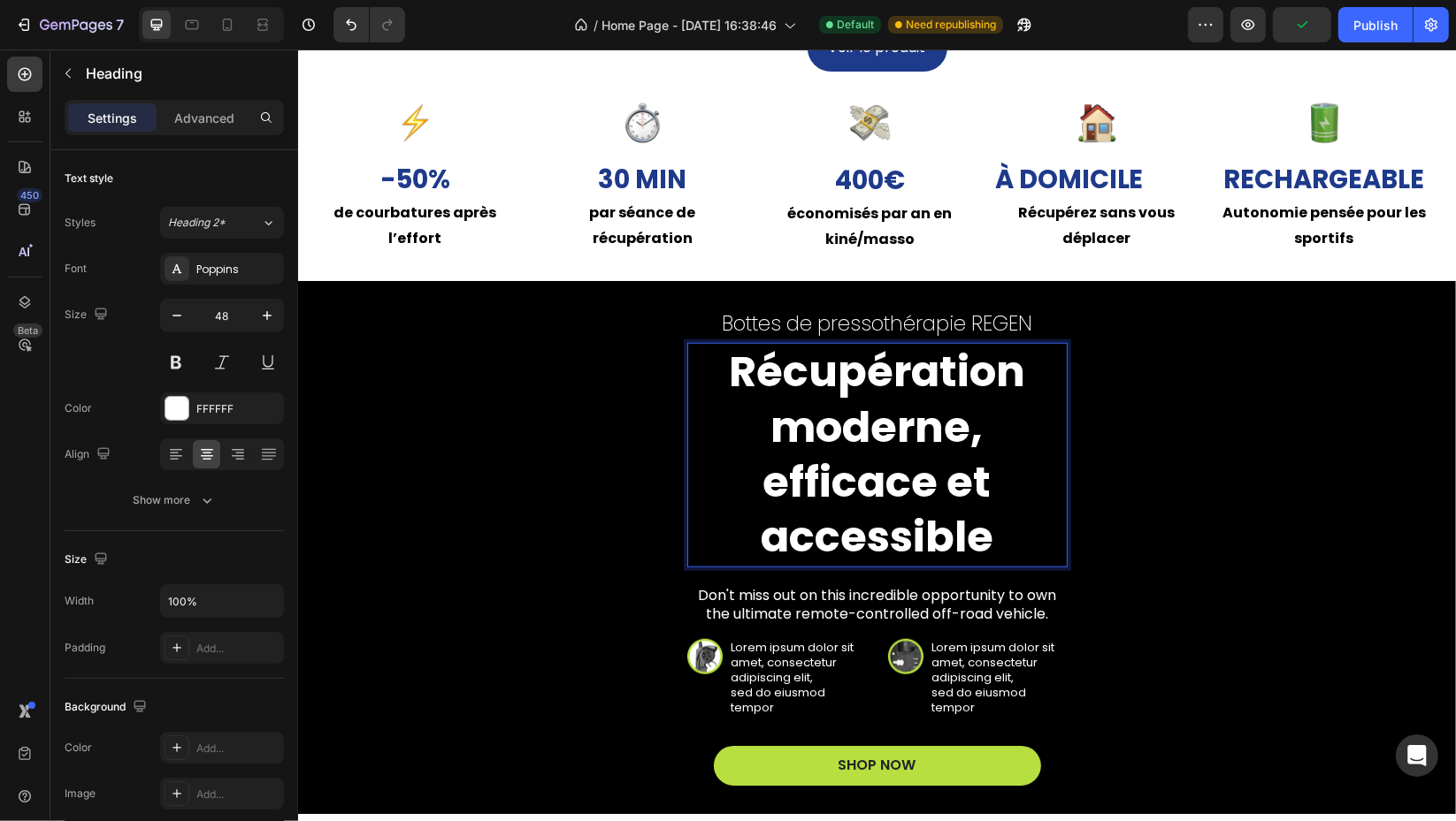
click at [176, 321] on icon "button" at bounding box center [176, 315] width 17 height 17
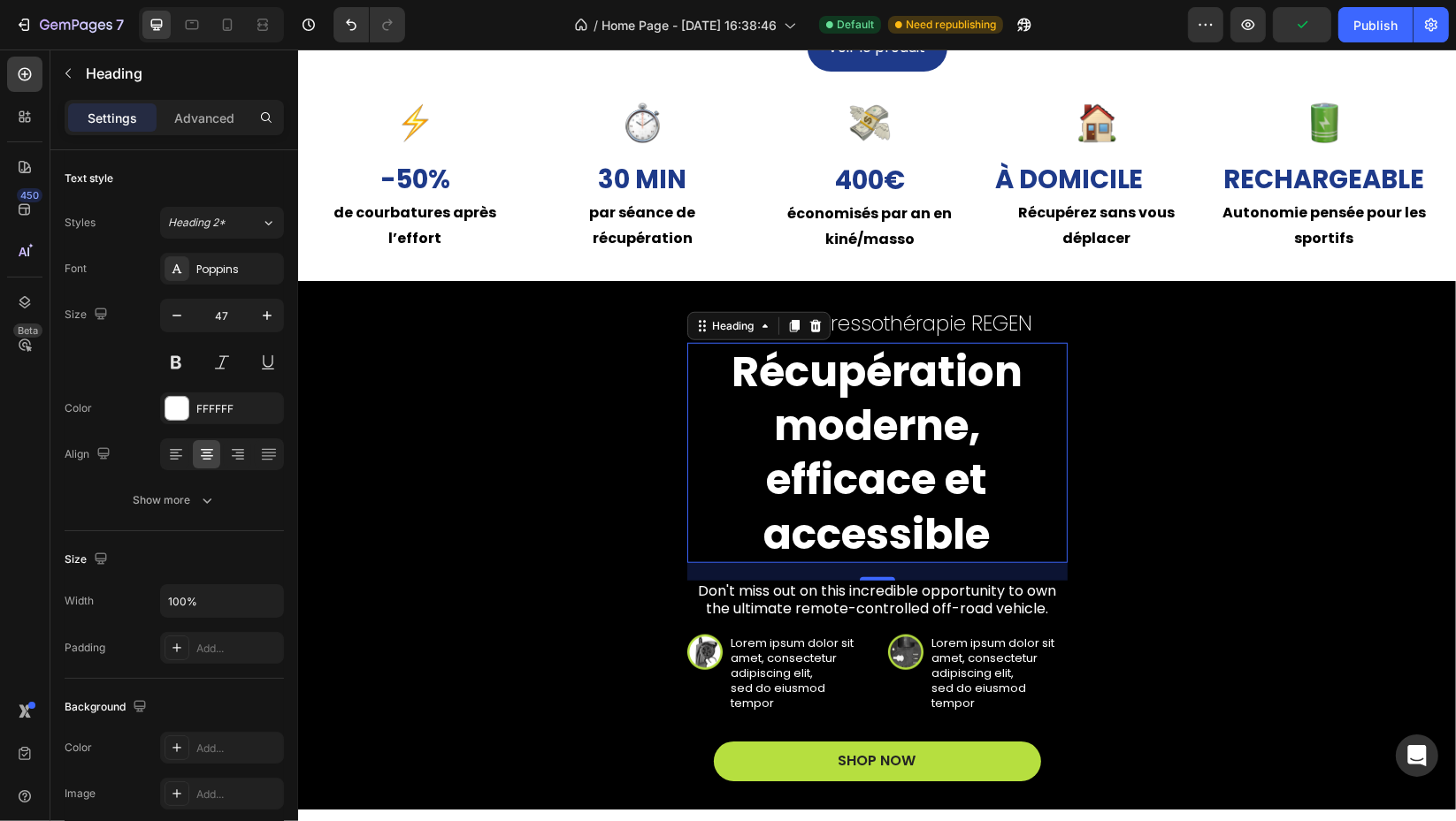
click at [176, 321] on icon "button" at bounding box center [176, 315] width 17 height 17
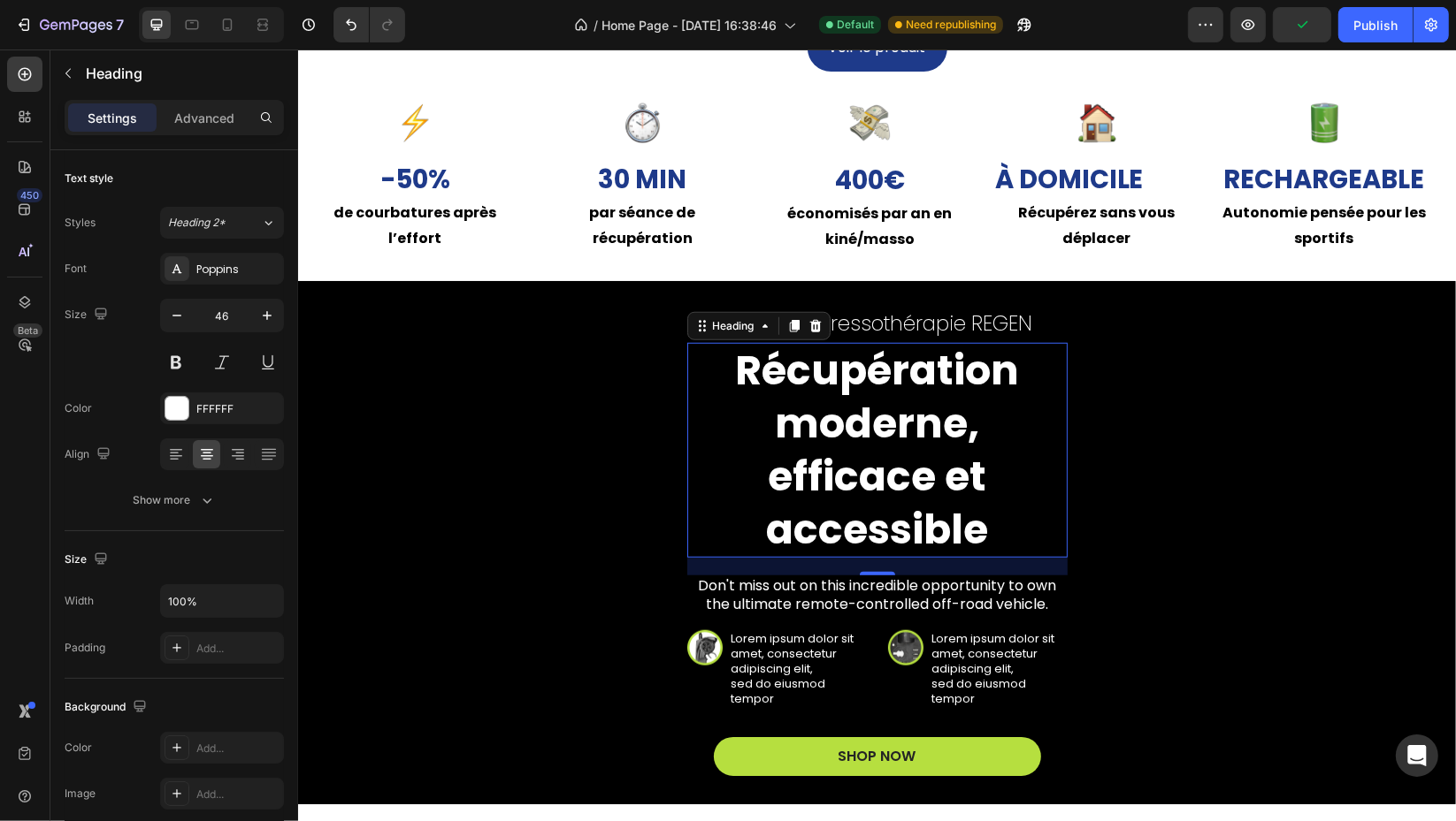
click at [176, 321] on icon "button" at bounding box center [176, 315] width 17 height 17
type input "45"
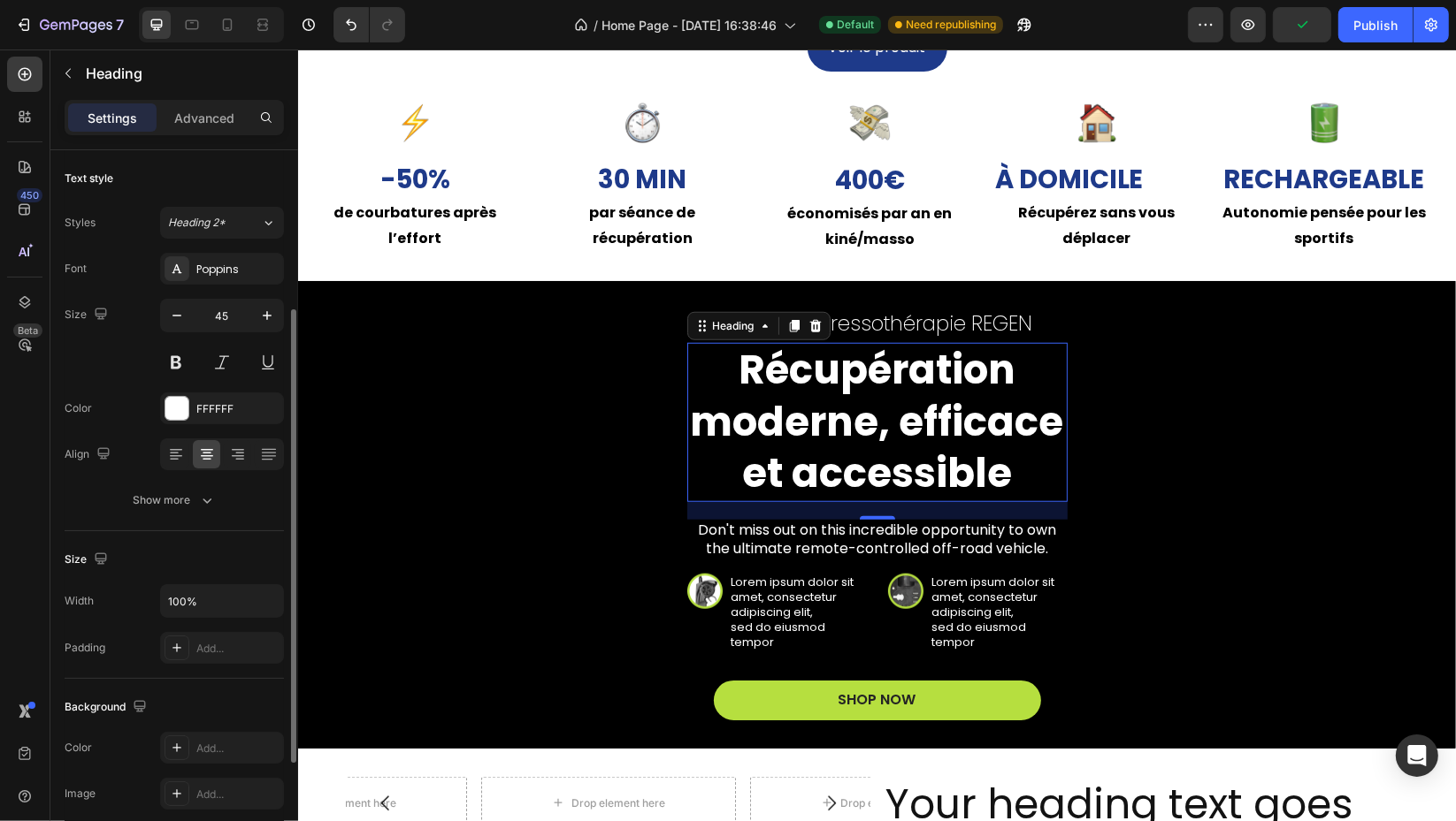
scroll to position [98, 0]
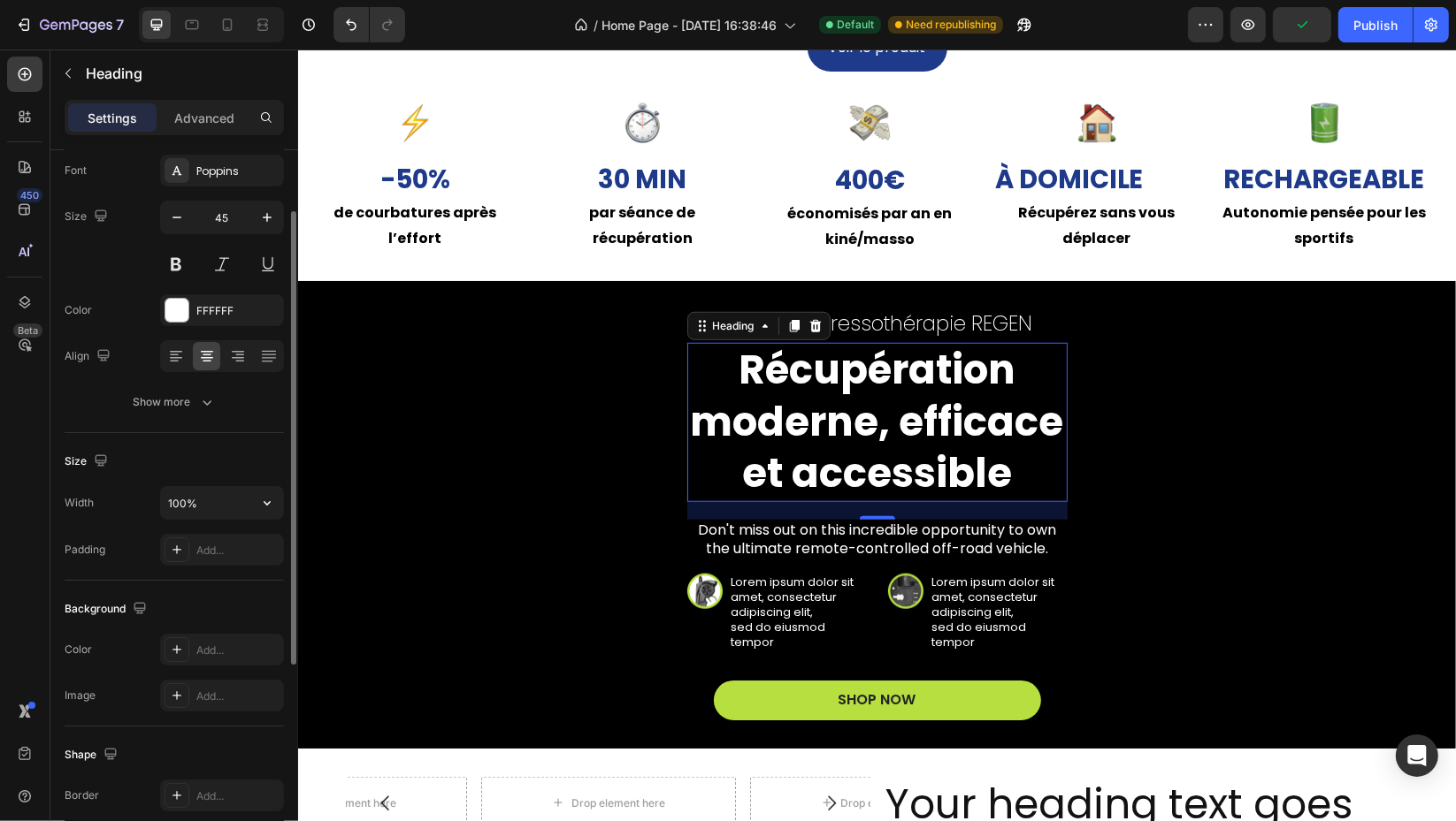
click at [265, 506] on icon "button" at bounding box center [266, 503] width 17 height 17
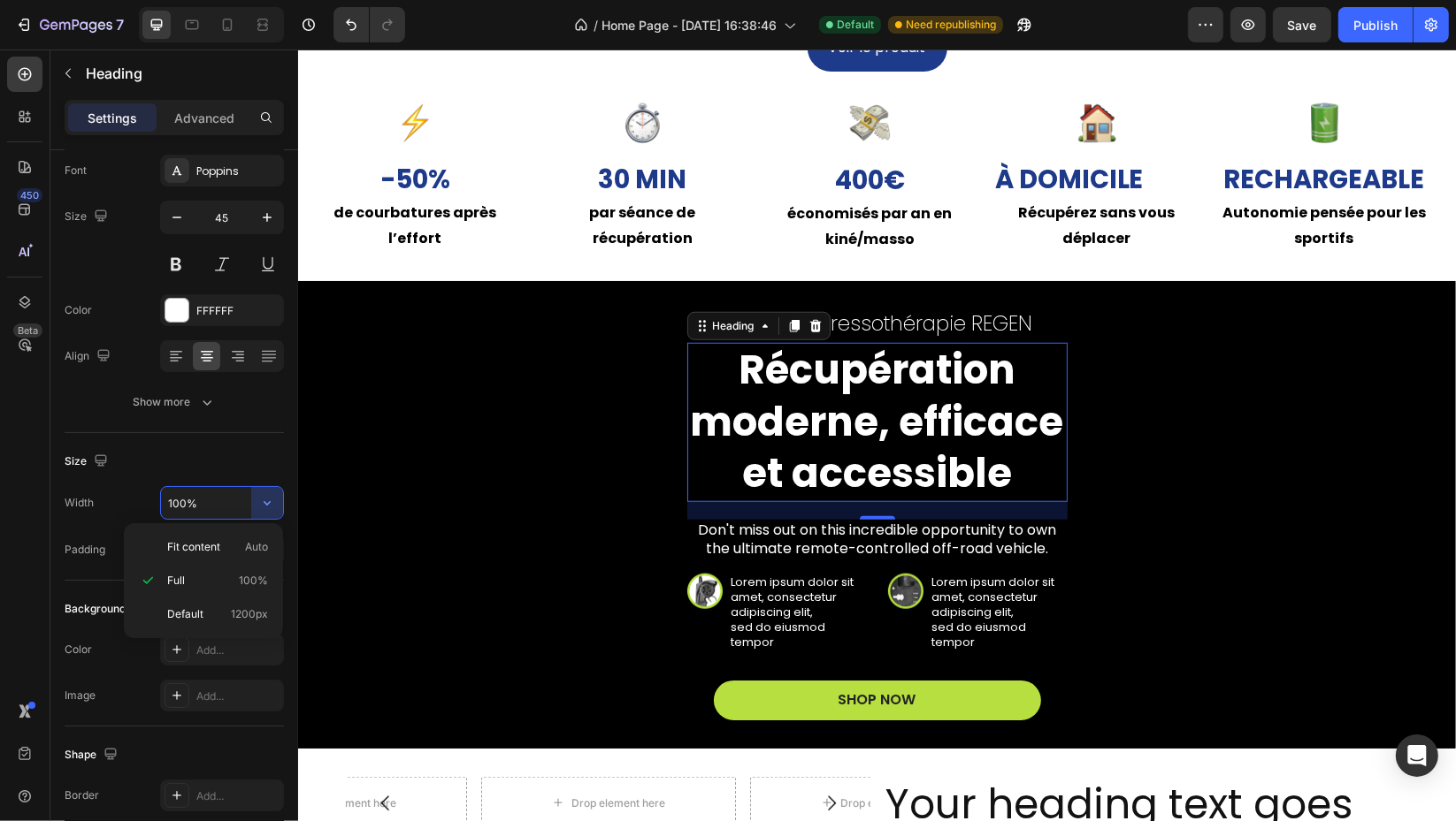
click at [250, 546] on span "Auto" at bounding box center [257, 547] width 23 height 16
click at [259, 504] on button "button" at bounding box center [266, 503] width 32 height 32
click at [237, 610] on span "1200px" at bounding box center [249, 614] width 37 height 16
click at [266, 500] on icon "button" at bounding box center [266, 503] width 17 height 17
click at [233, 580] on p "Full 100%" at bounding box center [217, 581] width 101 height 16
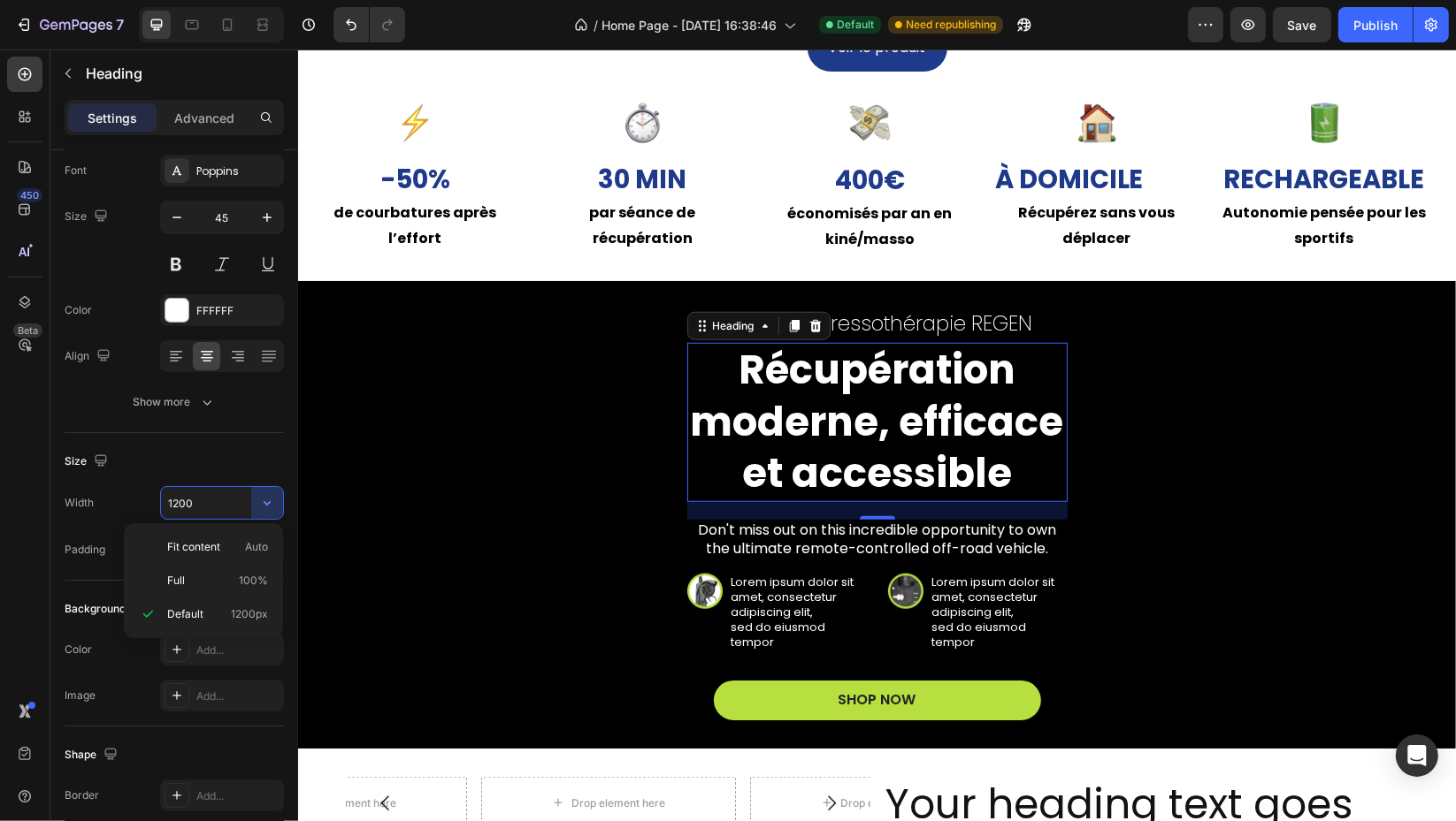
type input "100%"
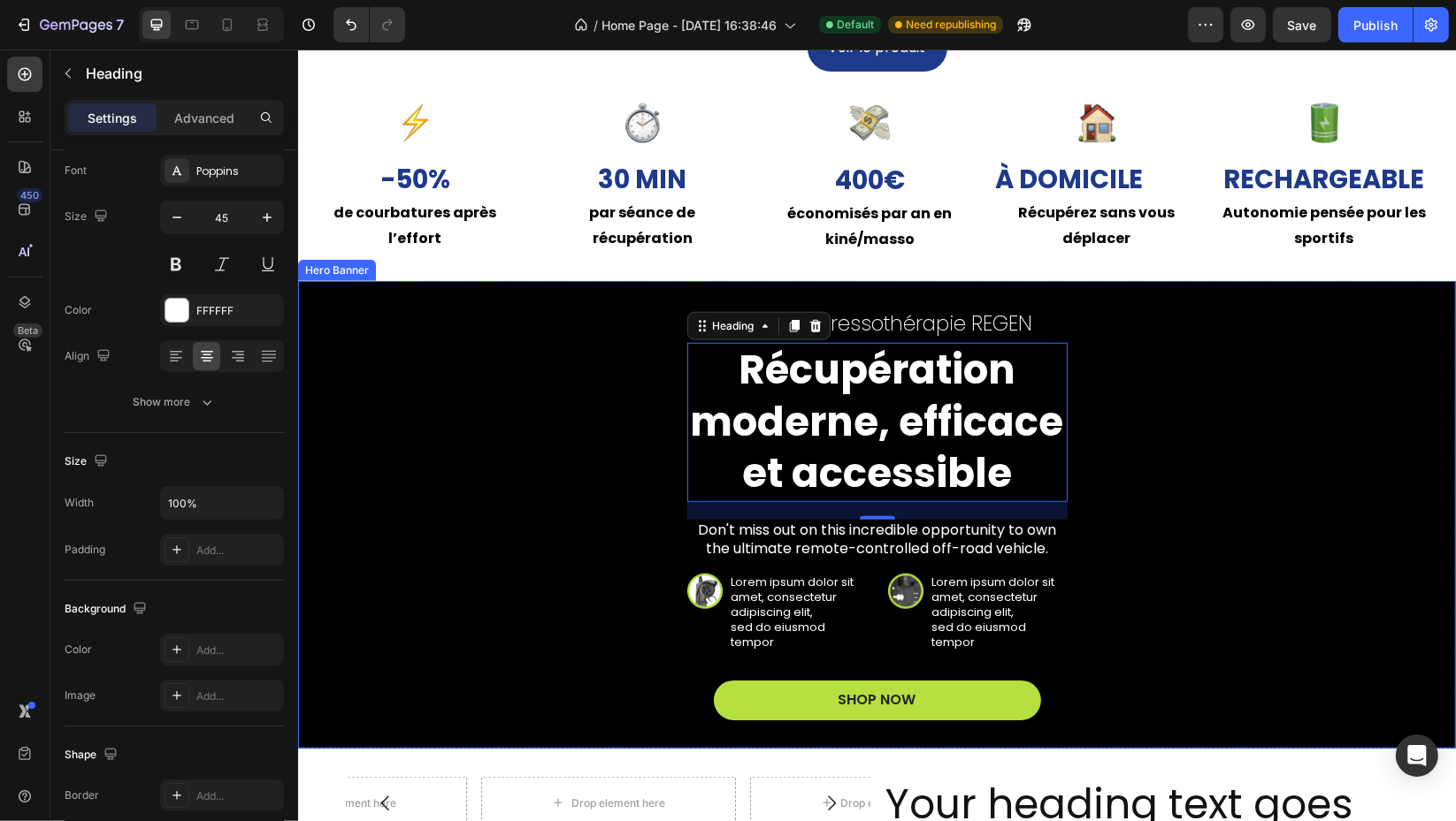
click at [610, 440] on div "Bottes de pressothérapie REGEN Text Block Récupération moderne, efficace et acc…" at bounding box center [876, 514] width 1005 height 410
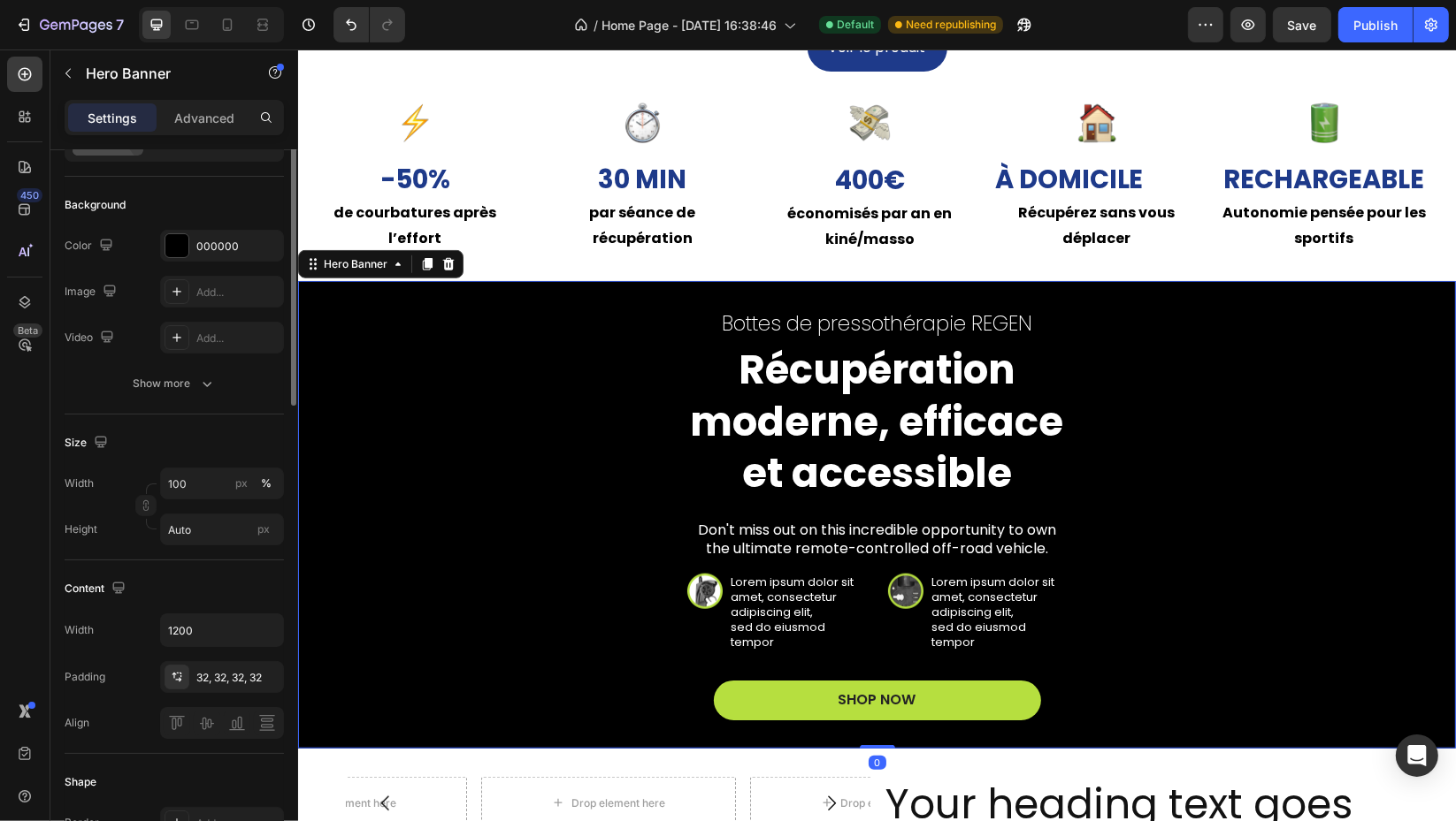
scroll to position [0, 0]
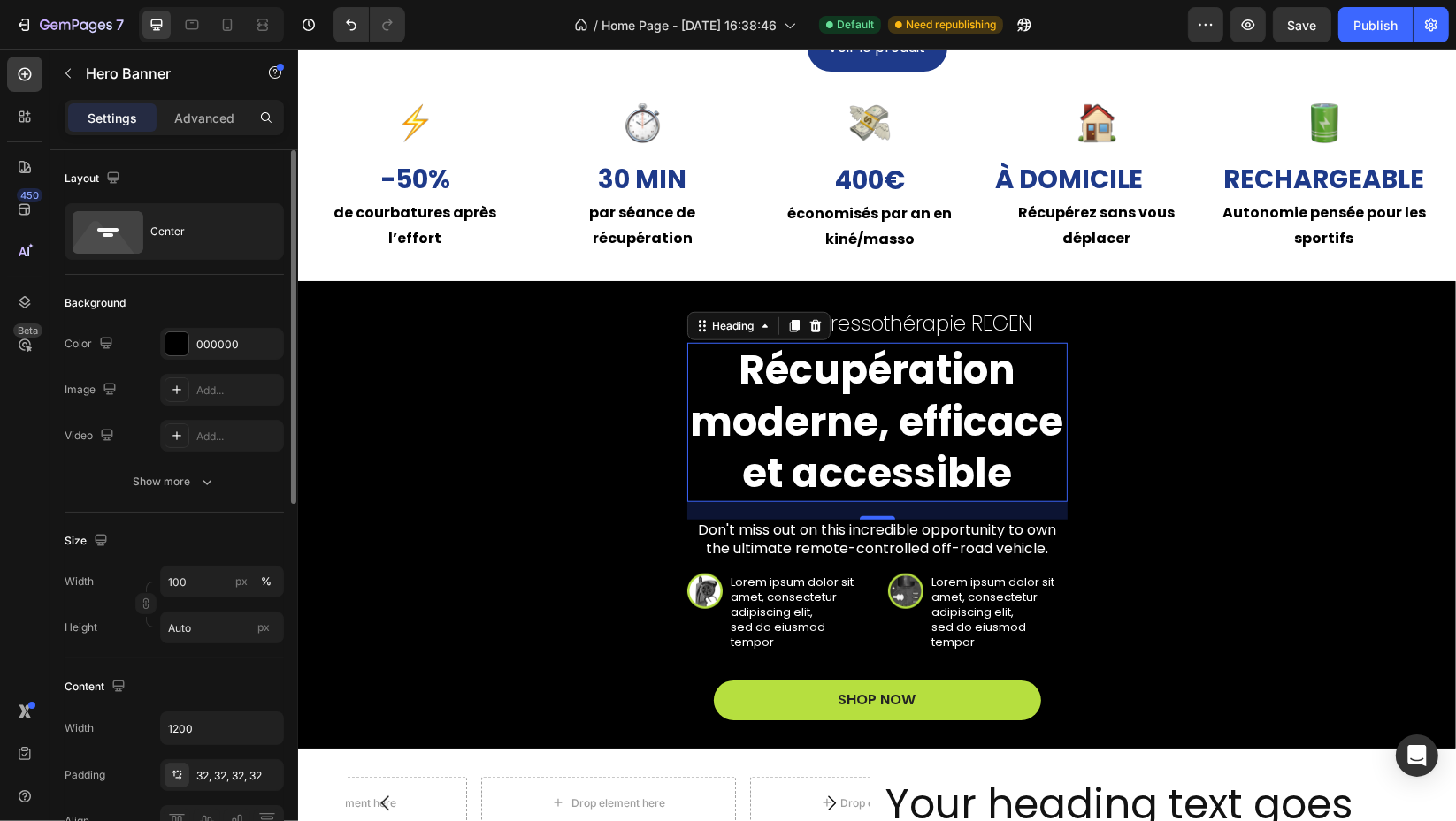
click at [797, 438] on p "Récupération moderne, efficace et accessible" at bounding box center [876, 422] width 377 height 155
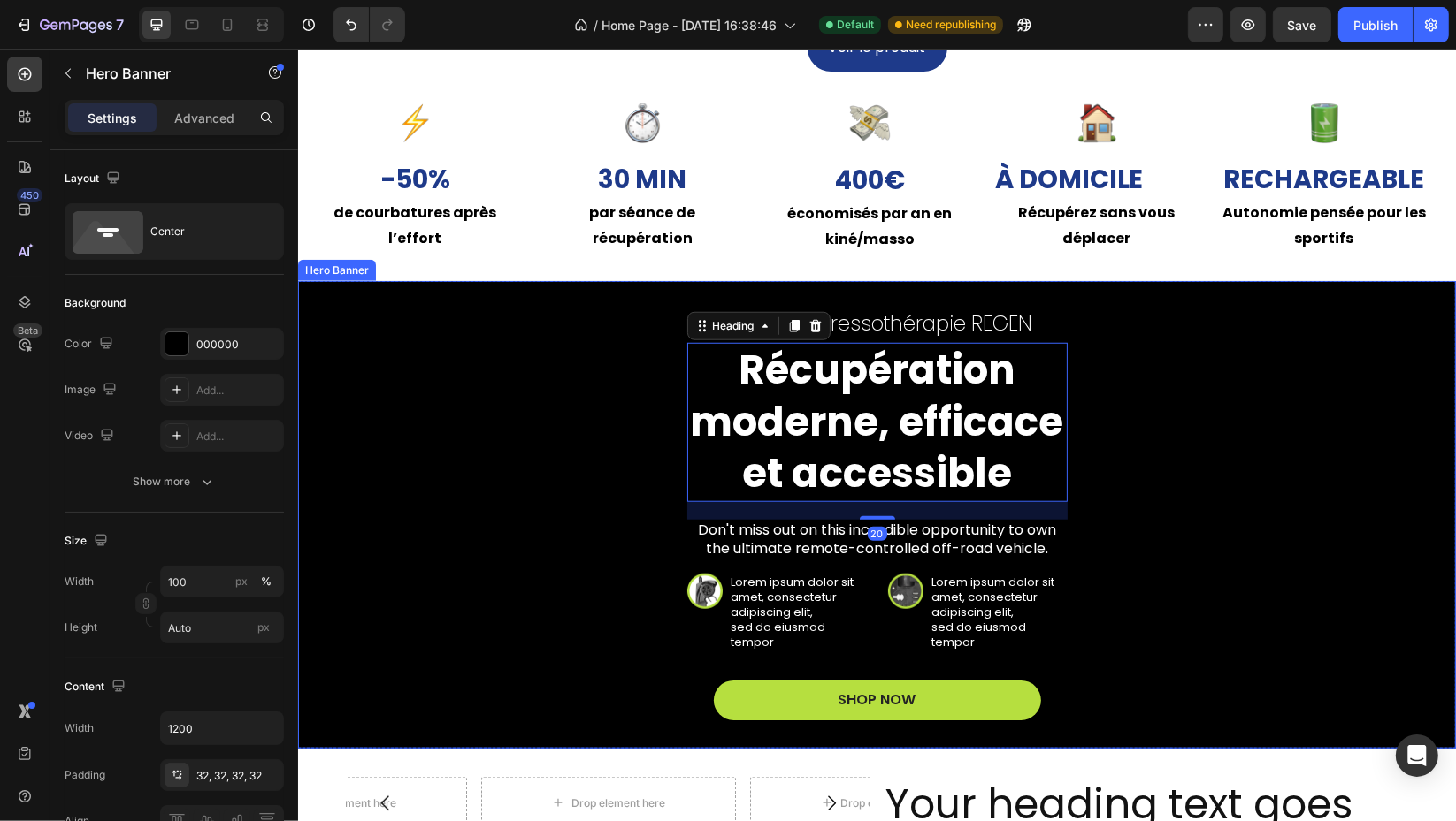
click at [576, 445] on div "Bottes de pressothérapie REGEN Text Block Récupération moderne, efficace et acc…" at bounding box center [876, 514] width 1005 height 410
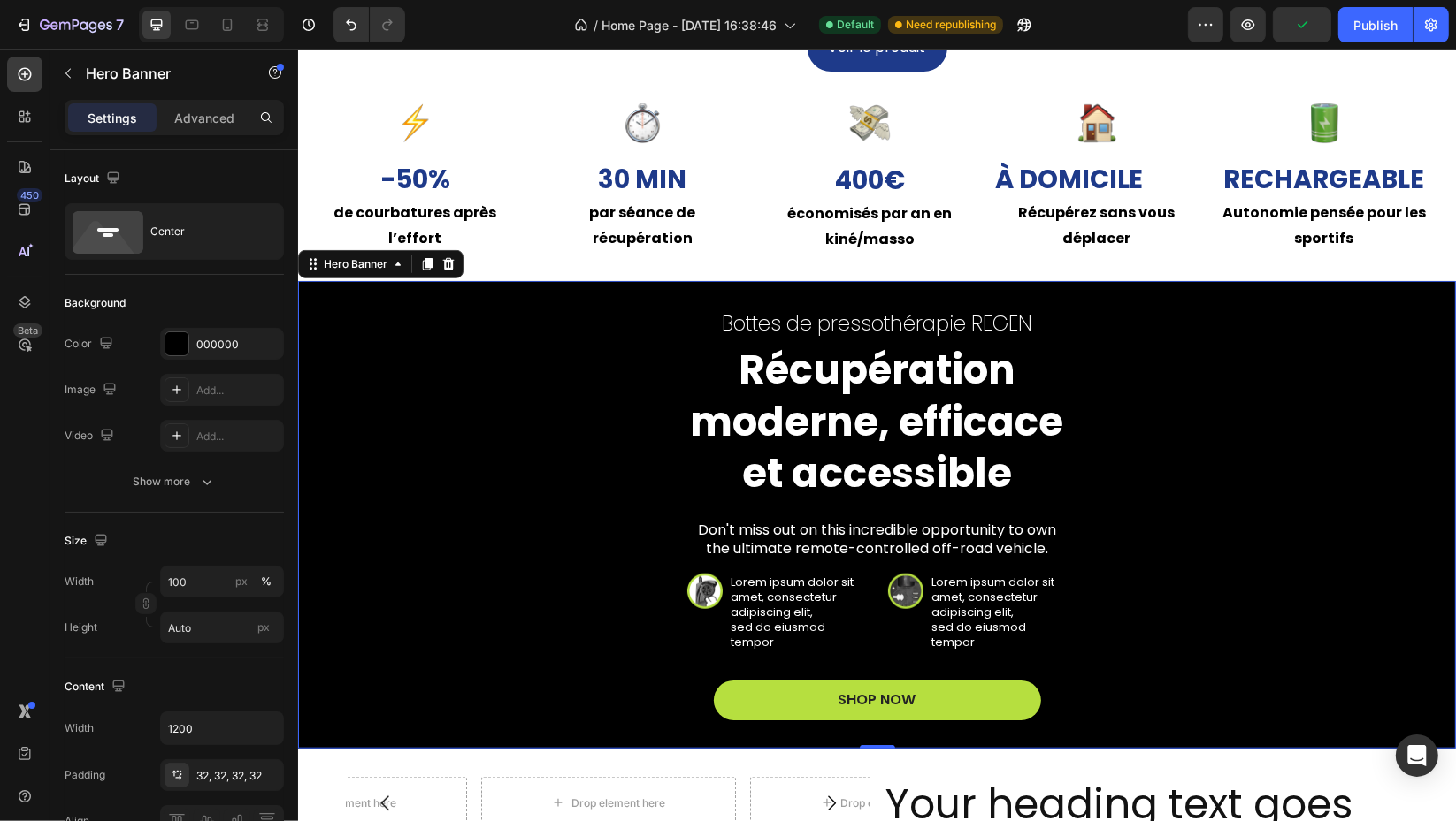
click at [231, 576] on button "px" at bounding box center [242, 582] width 21 height 21
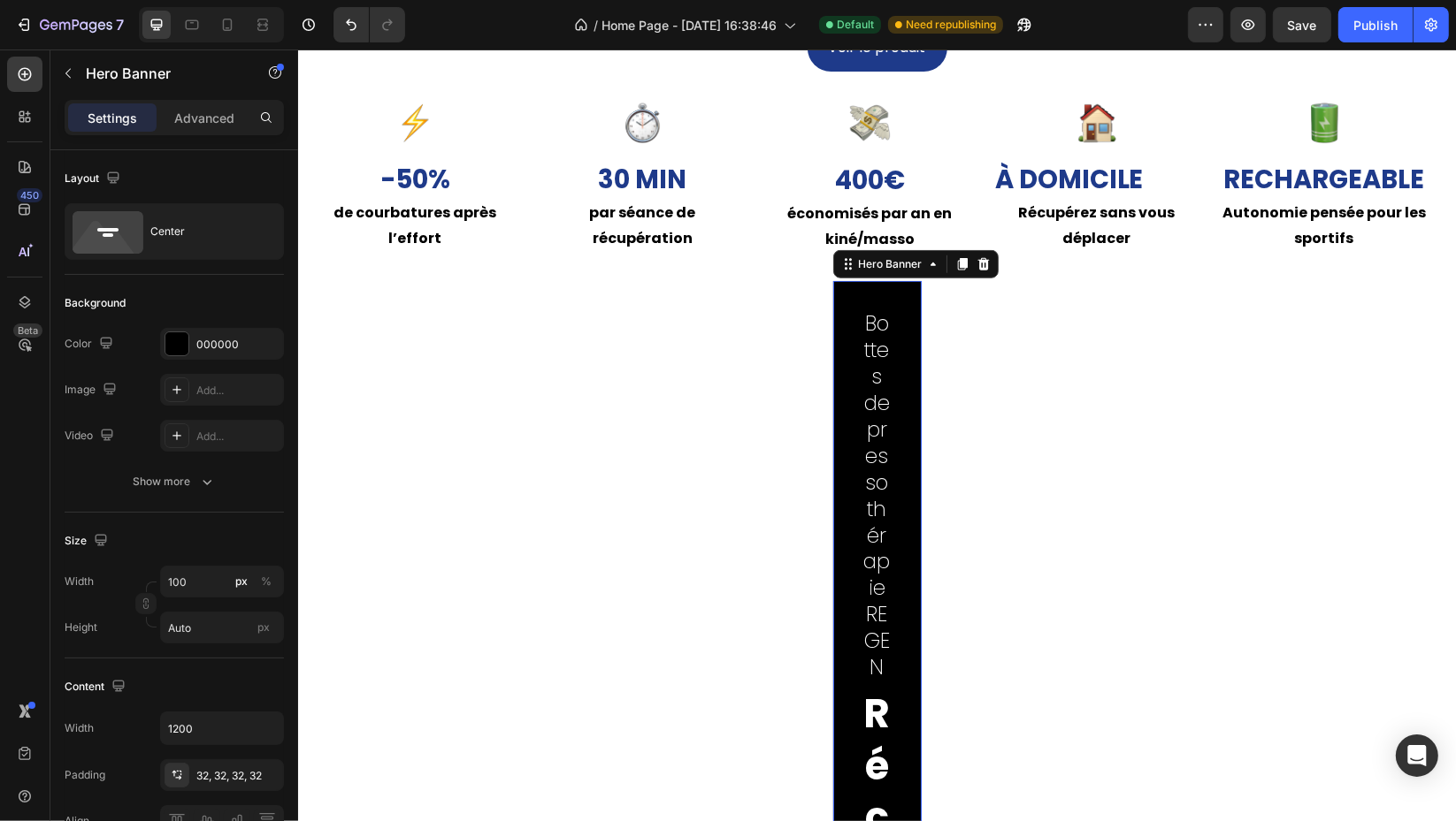
click at [130, 524] on div "Size Width 100 px % Height Auto px" at bounding box center [173, 585] width 220 height 146
click at [338, 20] on button "Undo/Redo" at bounding box center [351, 24] width 35 height 35
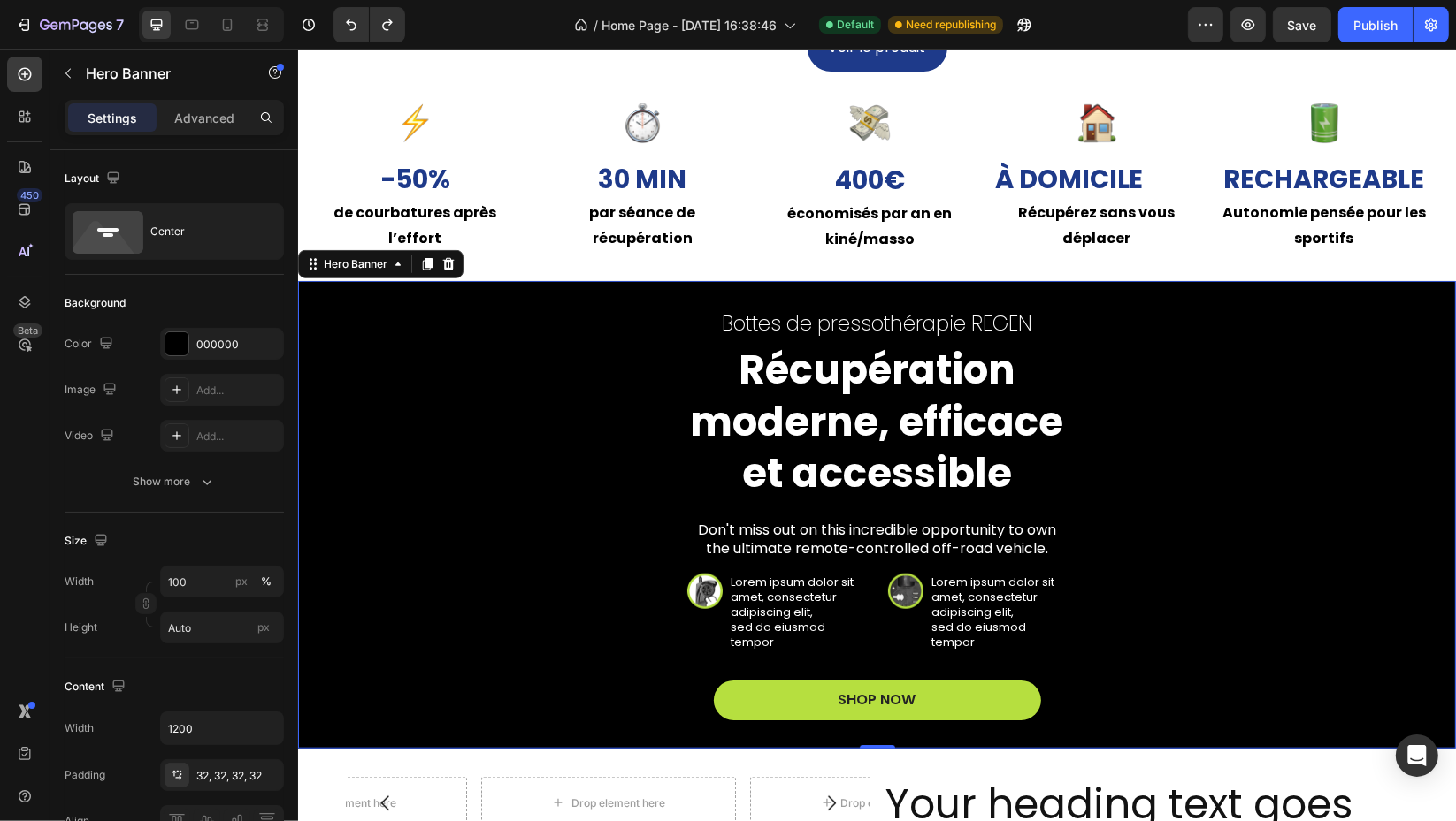
scroll to position [196, 0]
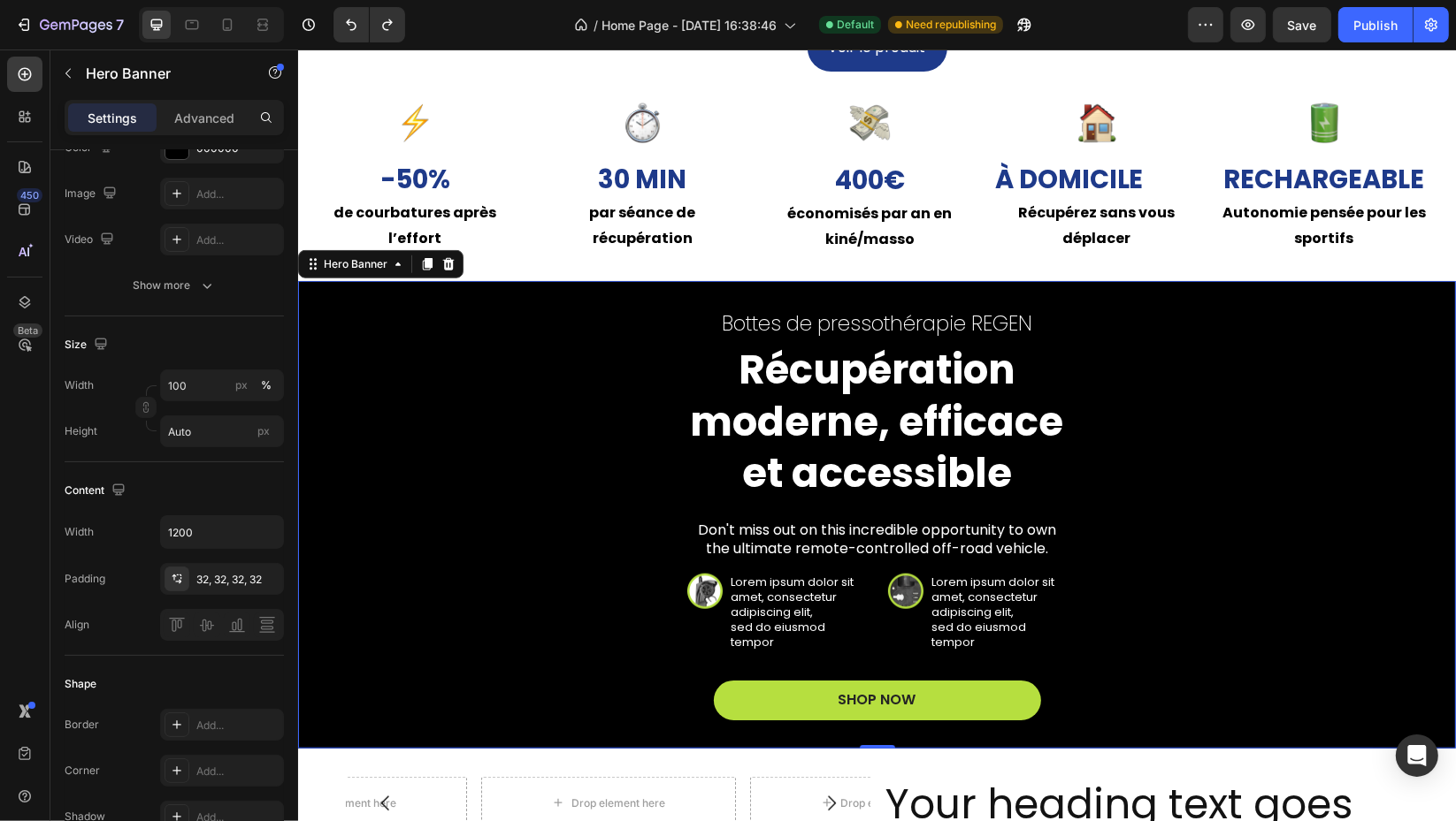
click at [0, 0] on icon "button" at bounding box center [0, 0] width 0 height 0
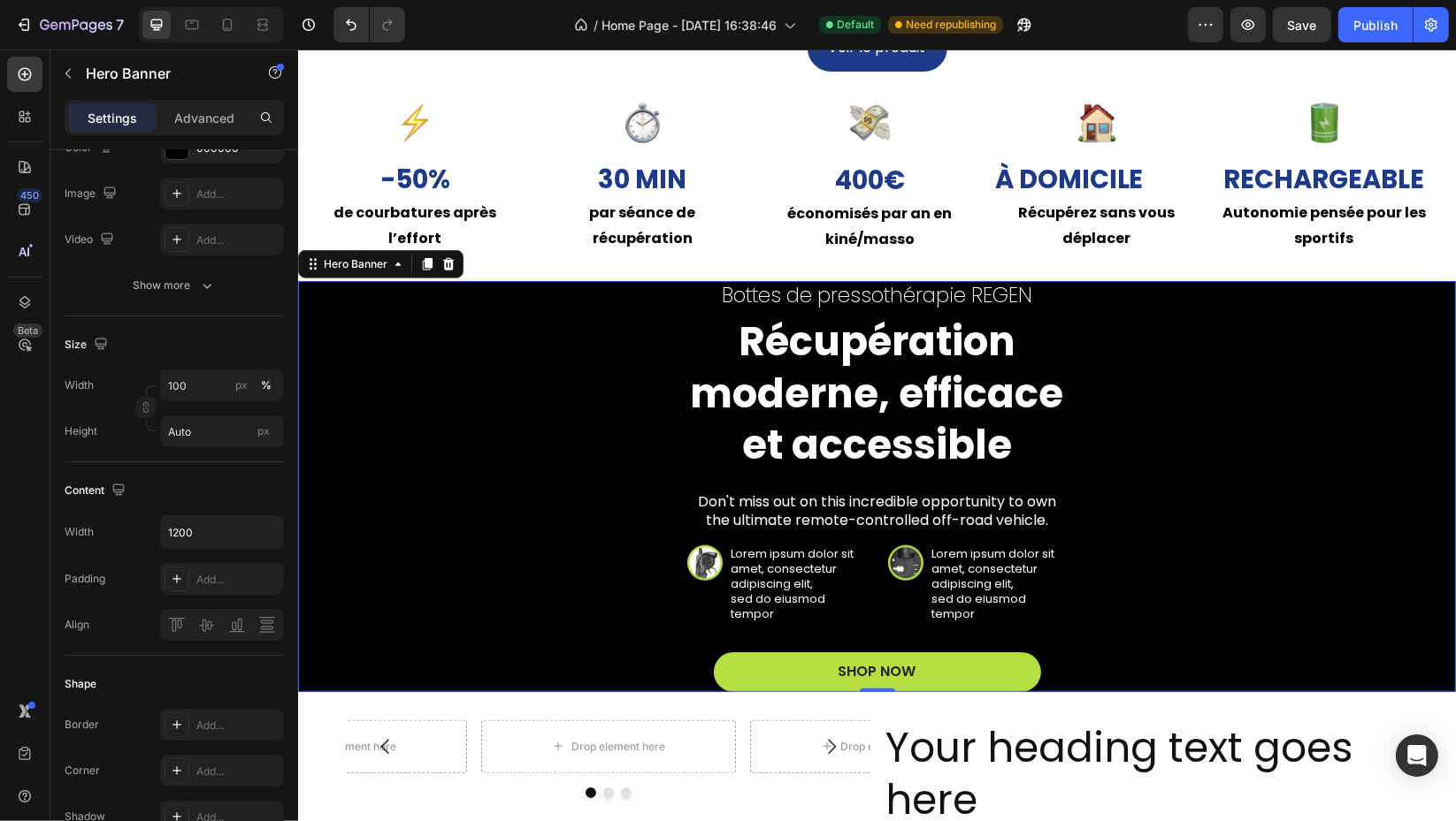
click at [221, 582] on div "Add..." at bounding box center [238, 580] width 83 height 16
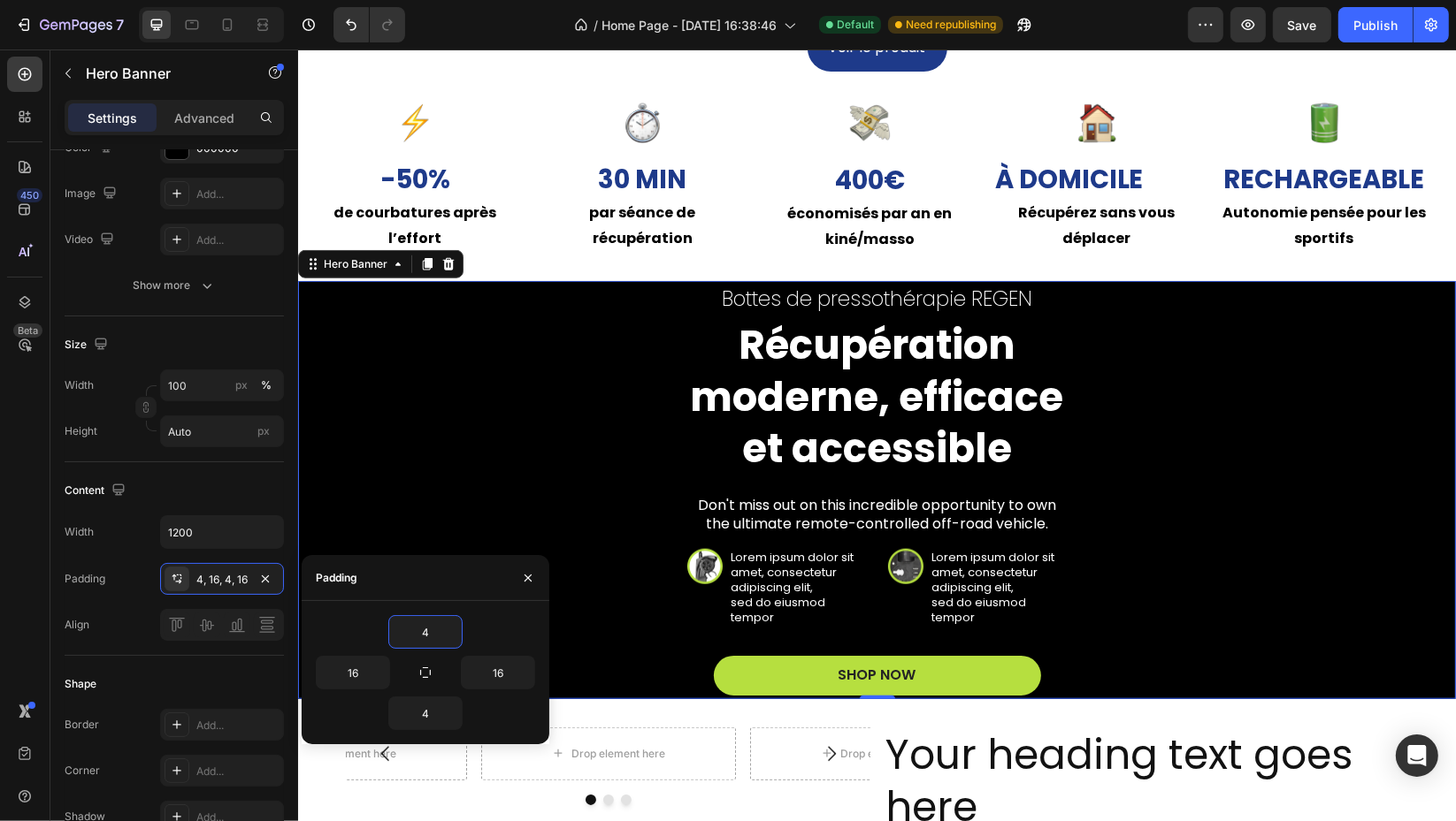
click at [519, 573] on button "button" at bounding box center [528, 579] width 29 height 29
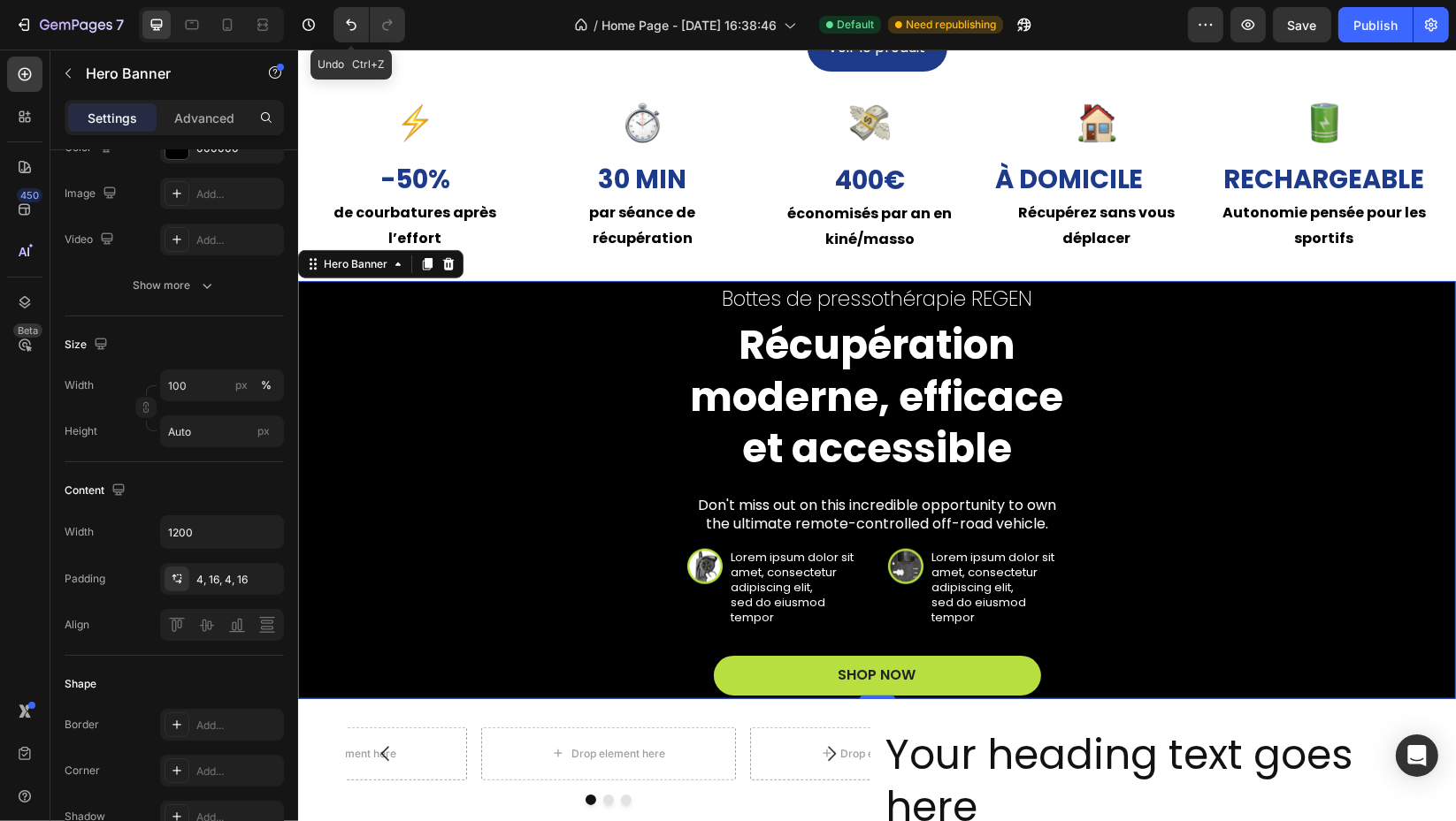
click at [344, 38] on button "Undo/Redo" at bounding box center [351, 24] width 35 height 35
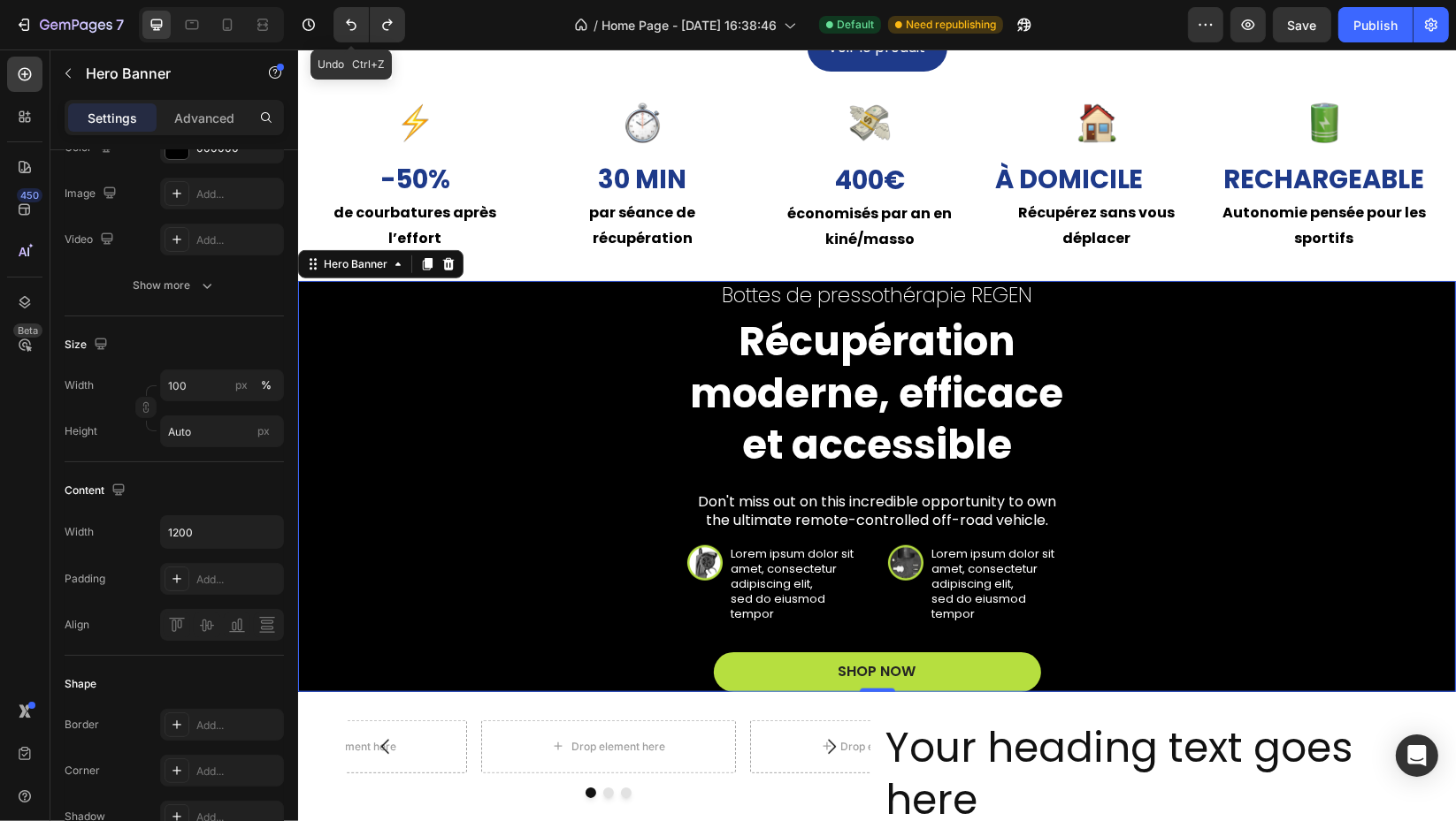
click at [344, 38] on button "Undo/Redo" at bounding box center [351, 24] width 35 height 35
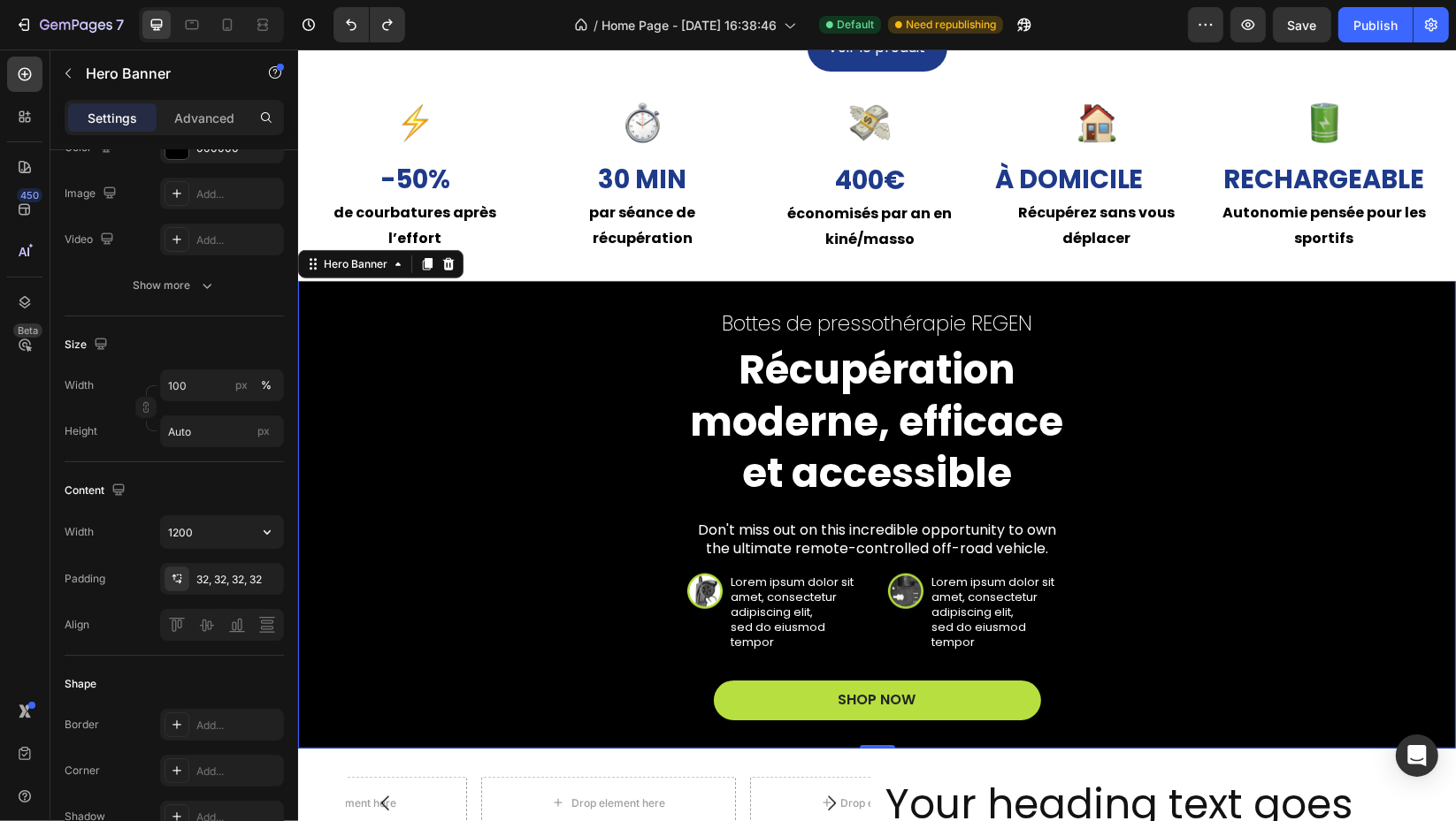
click at [264, 531] on icon "button" at bounding box center [266, 532] width 17 height 17
click at [250, 580] on span "100%" at bounding box center [253, 576] width 29 height 16
type input "100%"
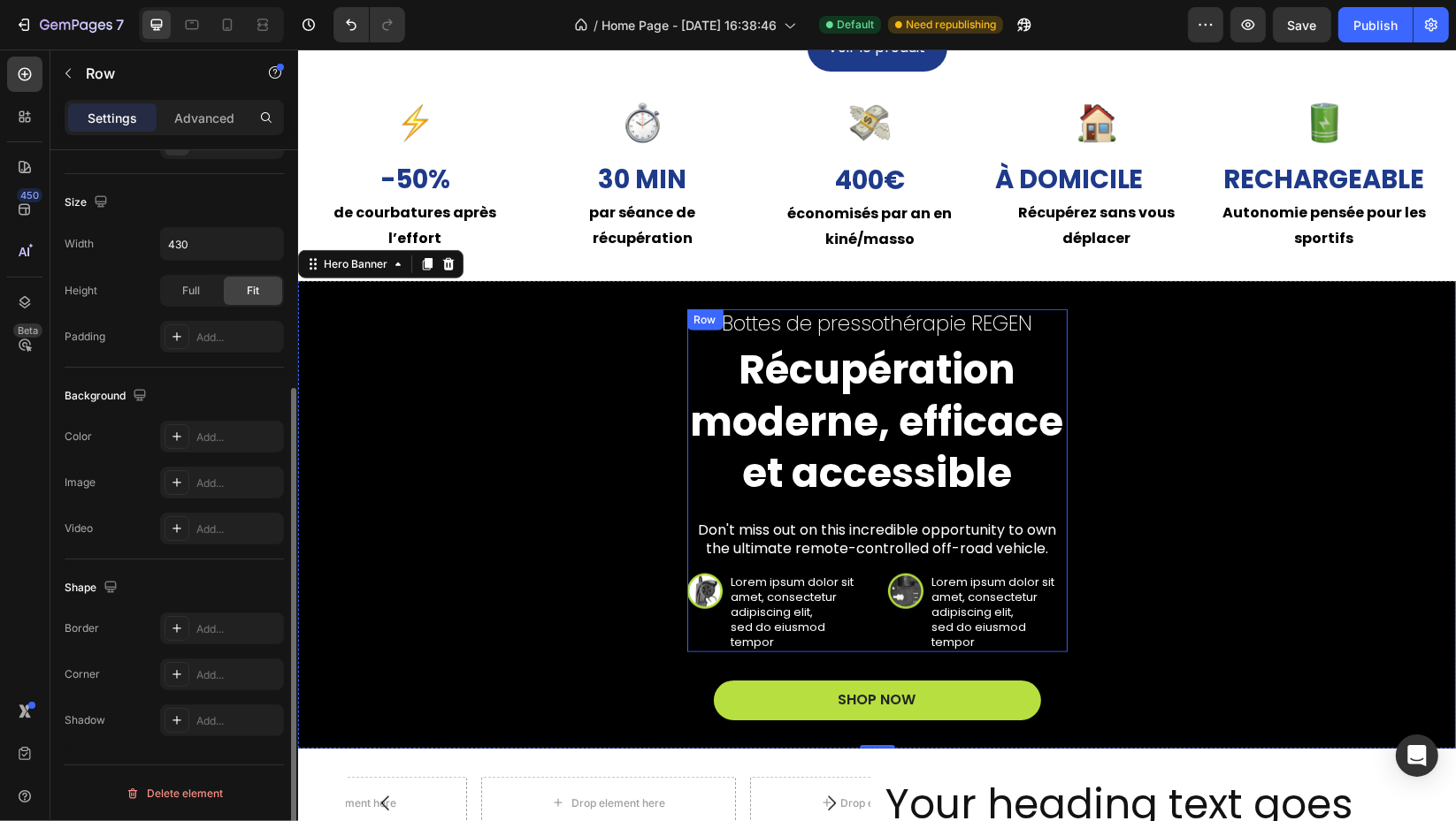
scroll to position [0, 0]
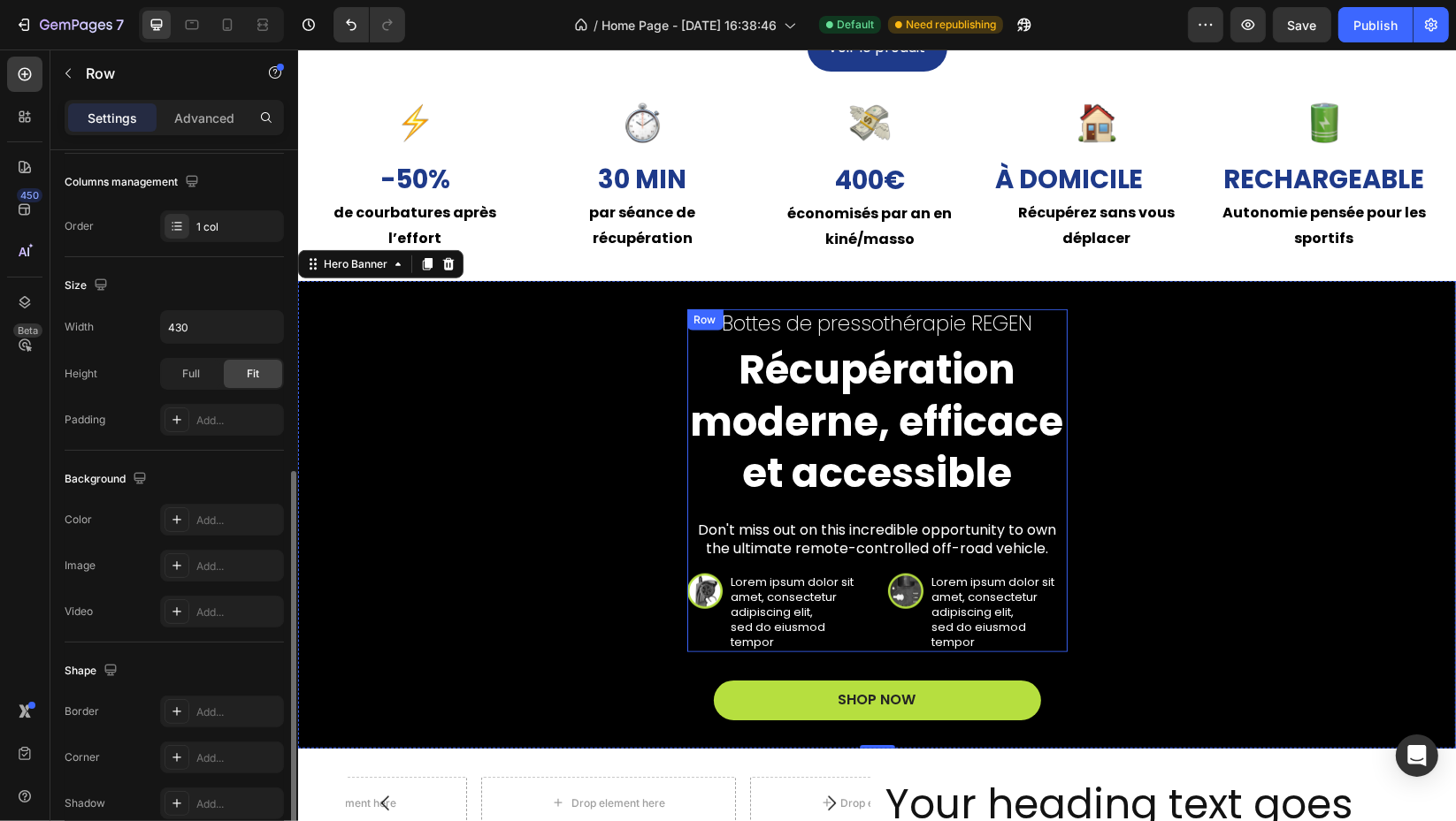
click at [853, 562] on div "Bottes de pressothérapie REGEN Text Block Récupération moderne, efficace et acc…" at bounding box center [876, 481] width 381 height 343
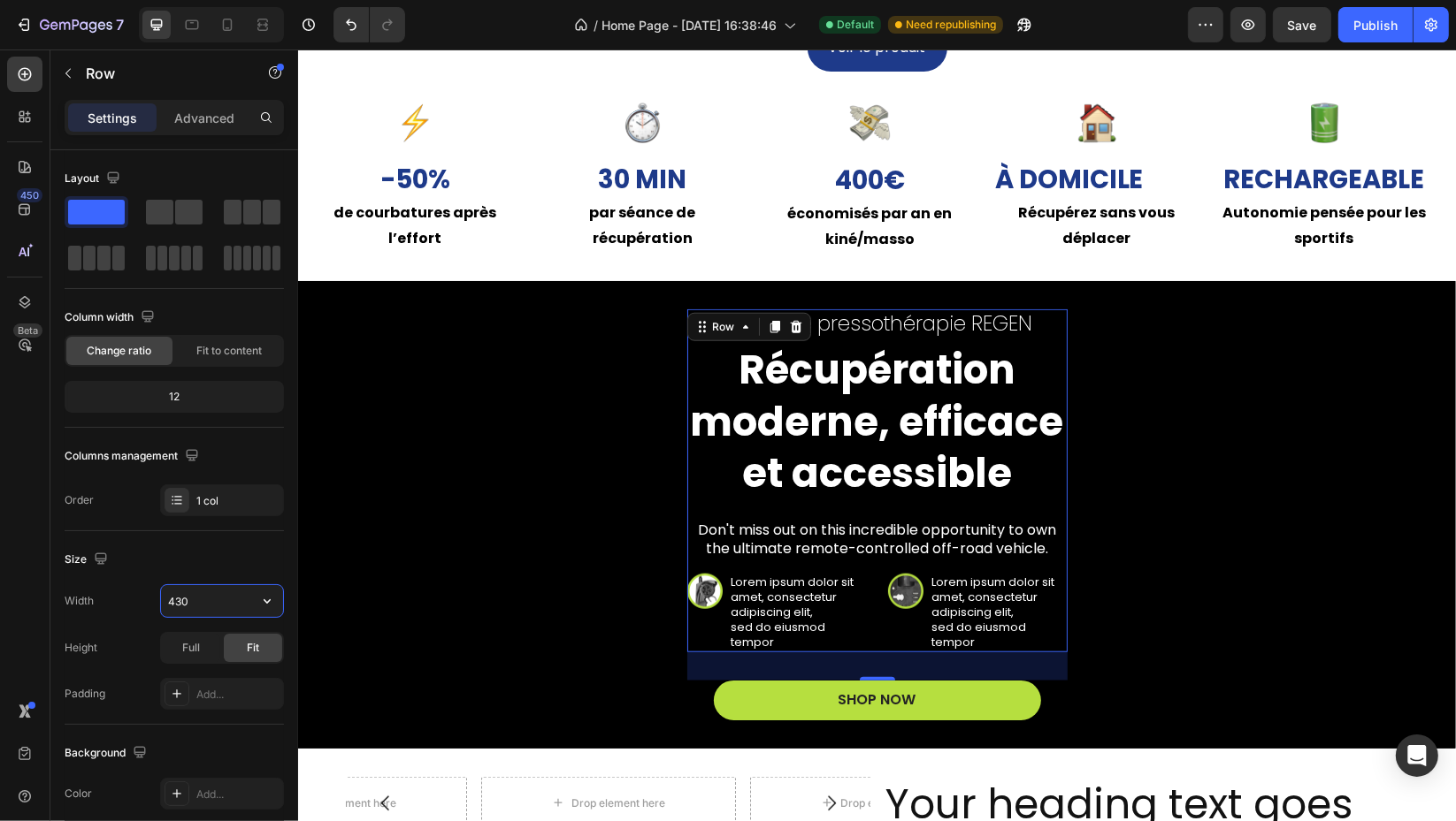
click at [206, 594] on input "430" at bounding box center [221, 601] width 122 height 32
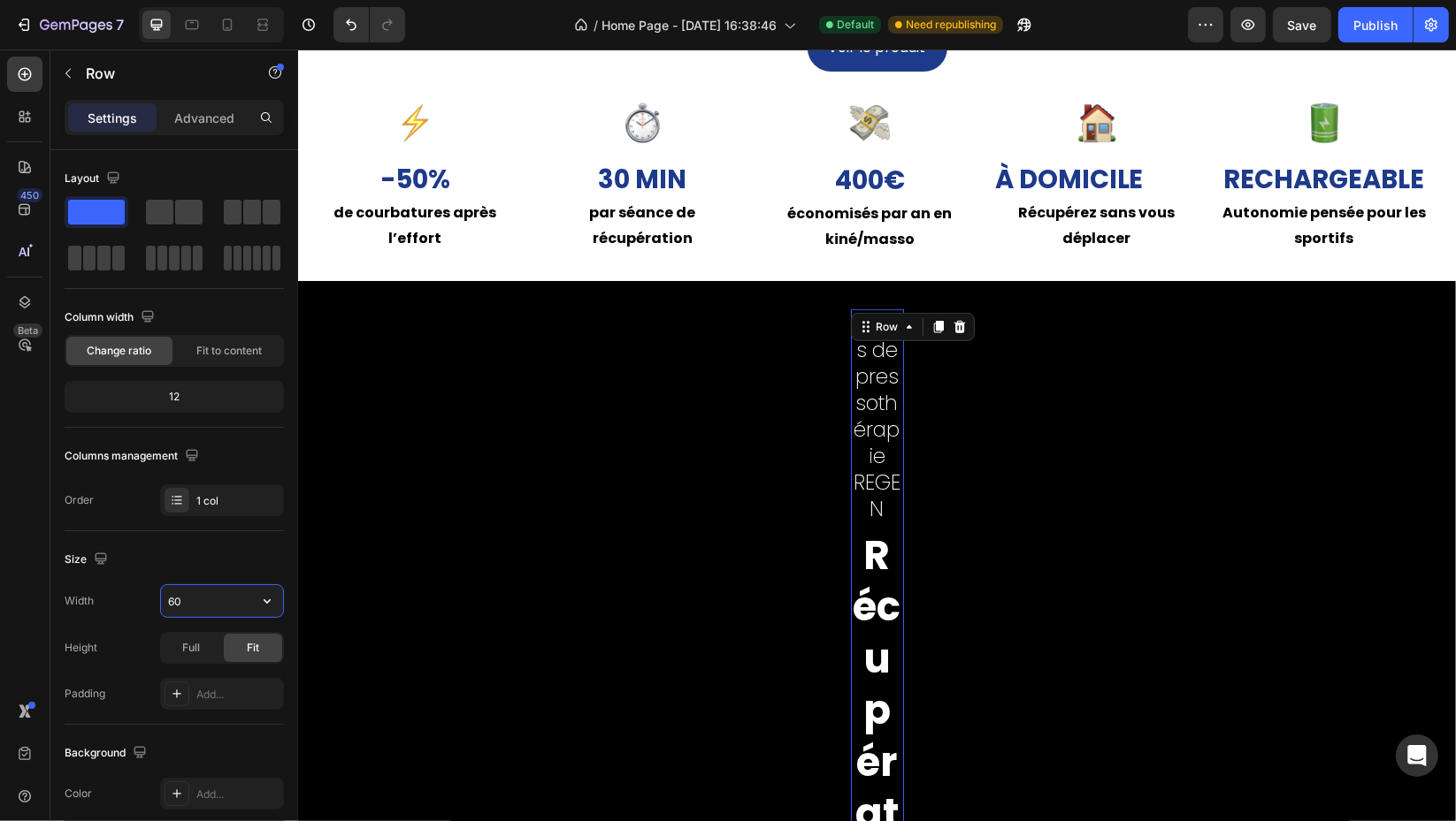
type input "6"
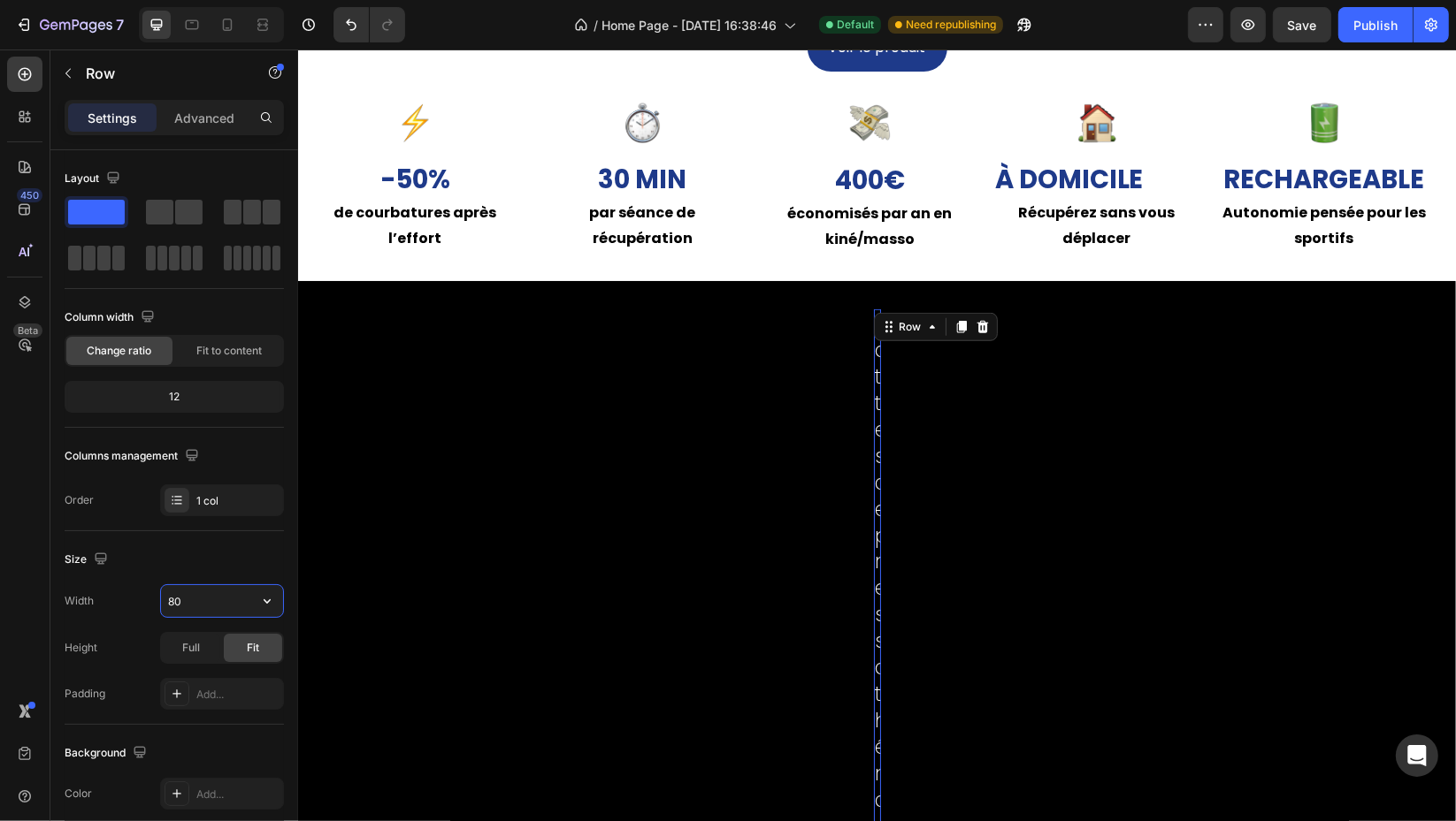
type input "800"
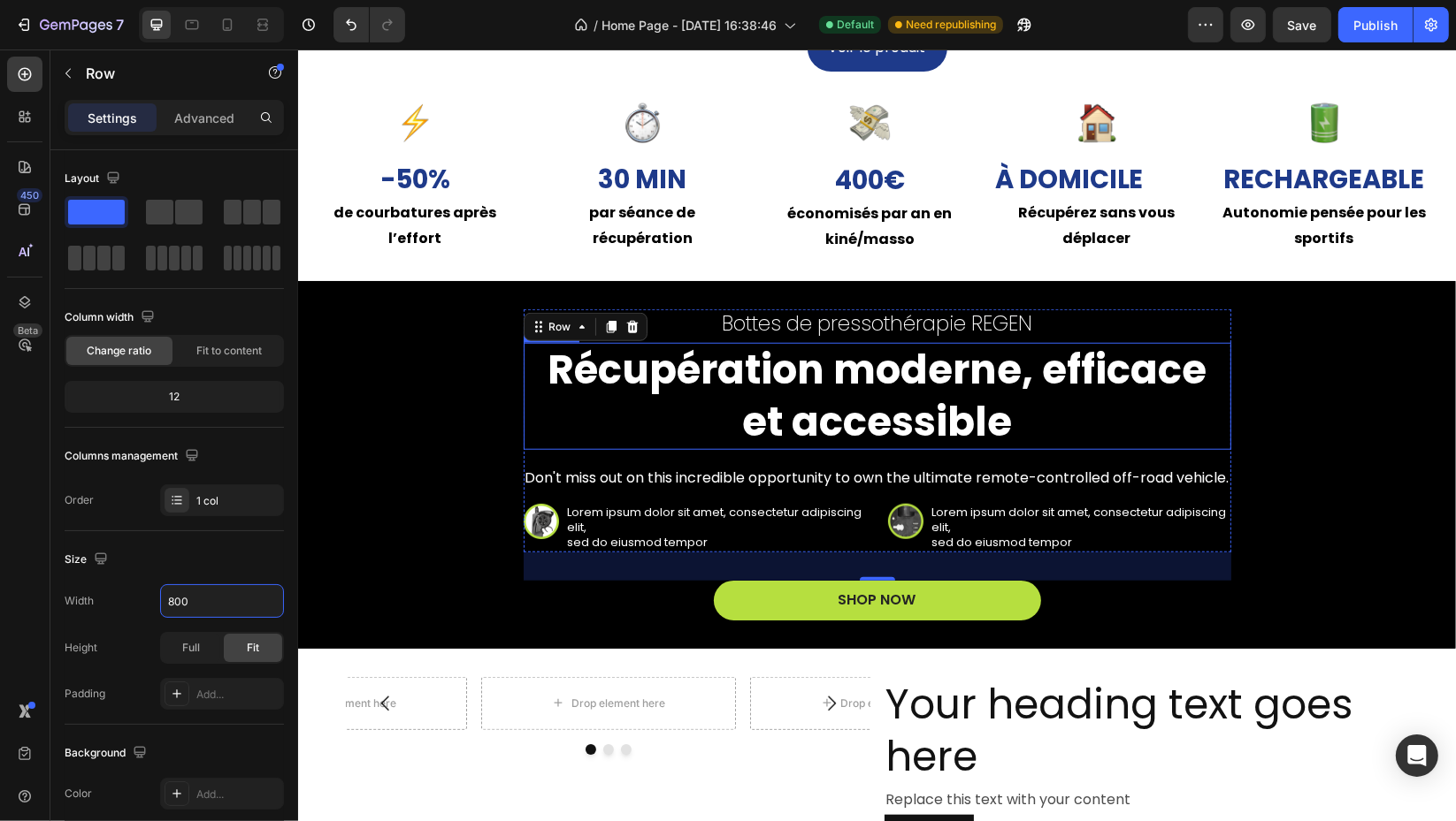
click at [795, 415] on p "Récupération moderne, efficace et accessible" at bounding box center [876, 397] width 705 height 103
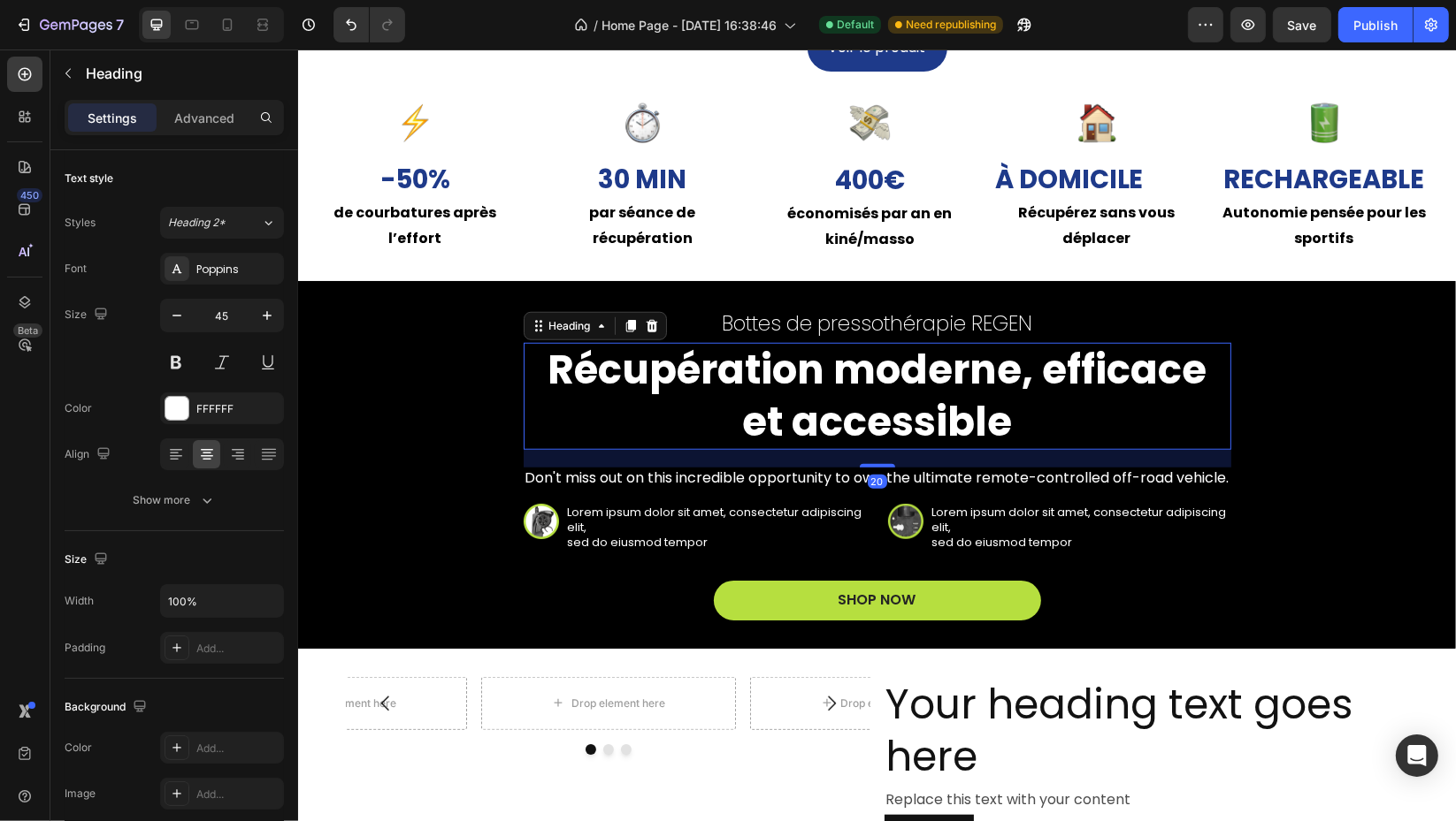
click at [184, 317] on icon "button" at bounding box center [176, 315] width 17 height 17
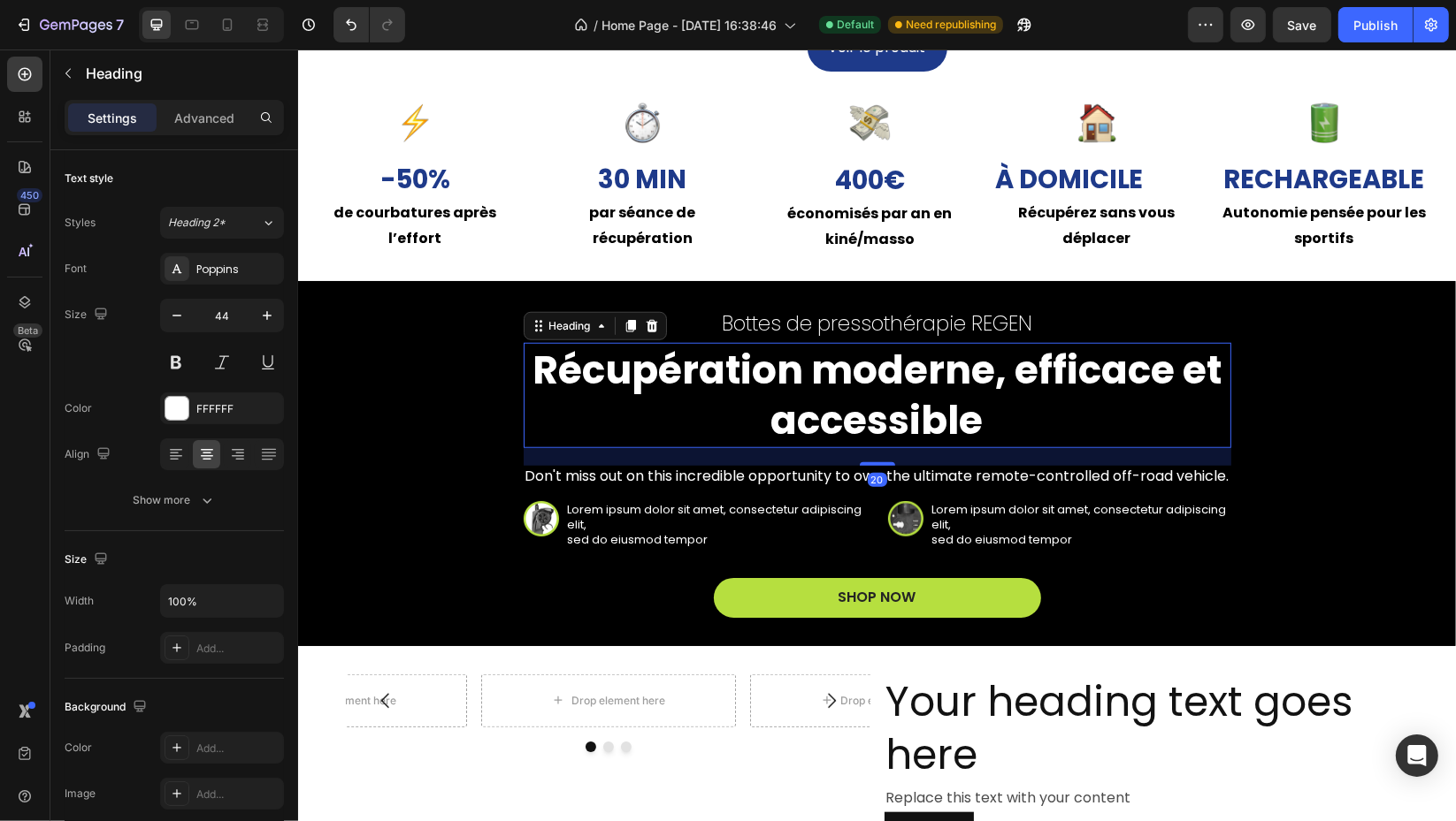
click at [184, 317] on icon "button" at bounding box center [176, 315] width 17 height 17
type input "43"
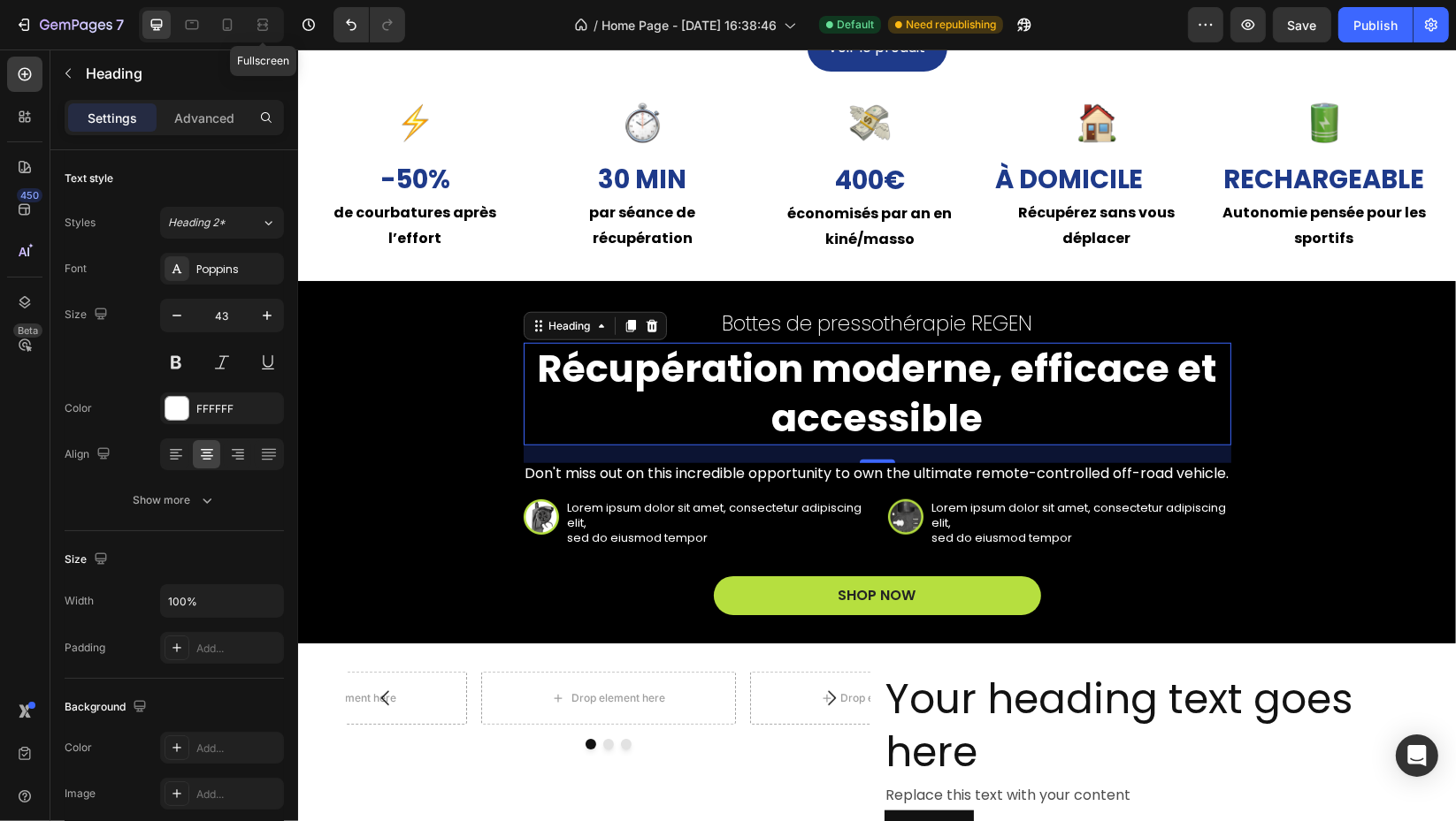
click at [258, 17] on icon at bounding box center [263, 25] width 17 height 17
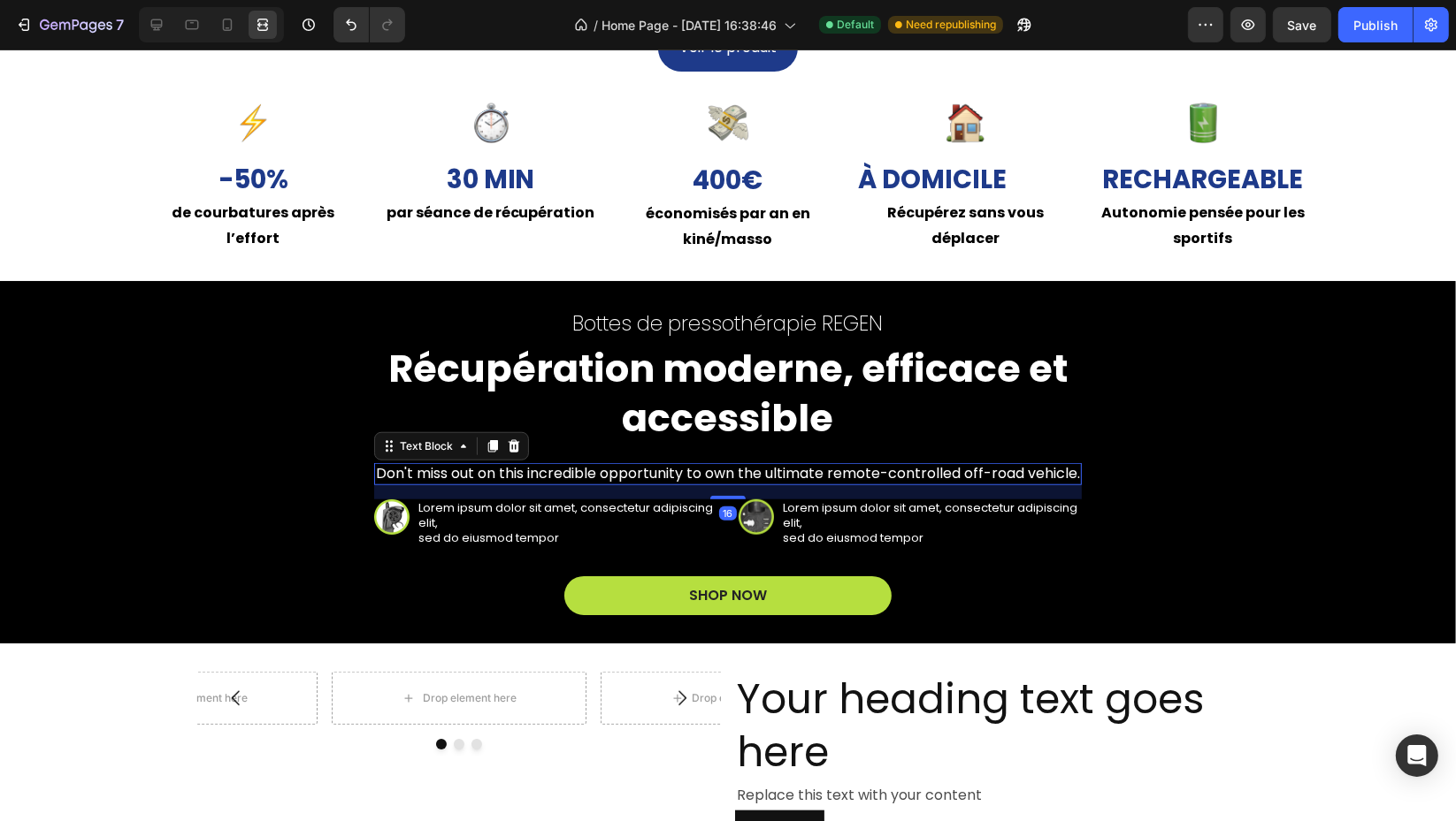
click at [652, 473] on p "Don't miss out on this incredible opportunity to own the ultimate remote-contro…" at bounding box center [728, 473] width 705 height 18
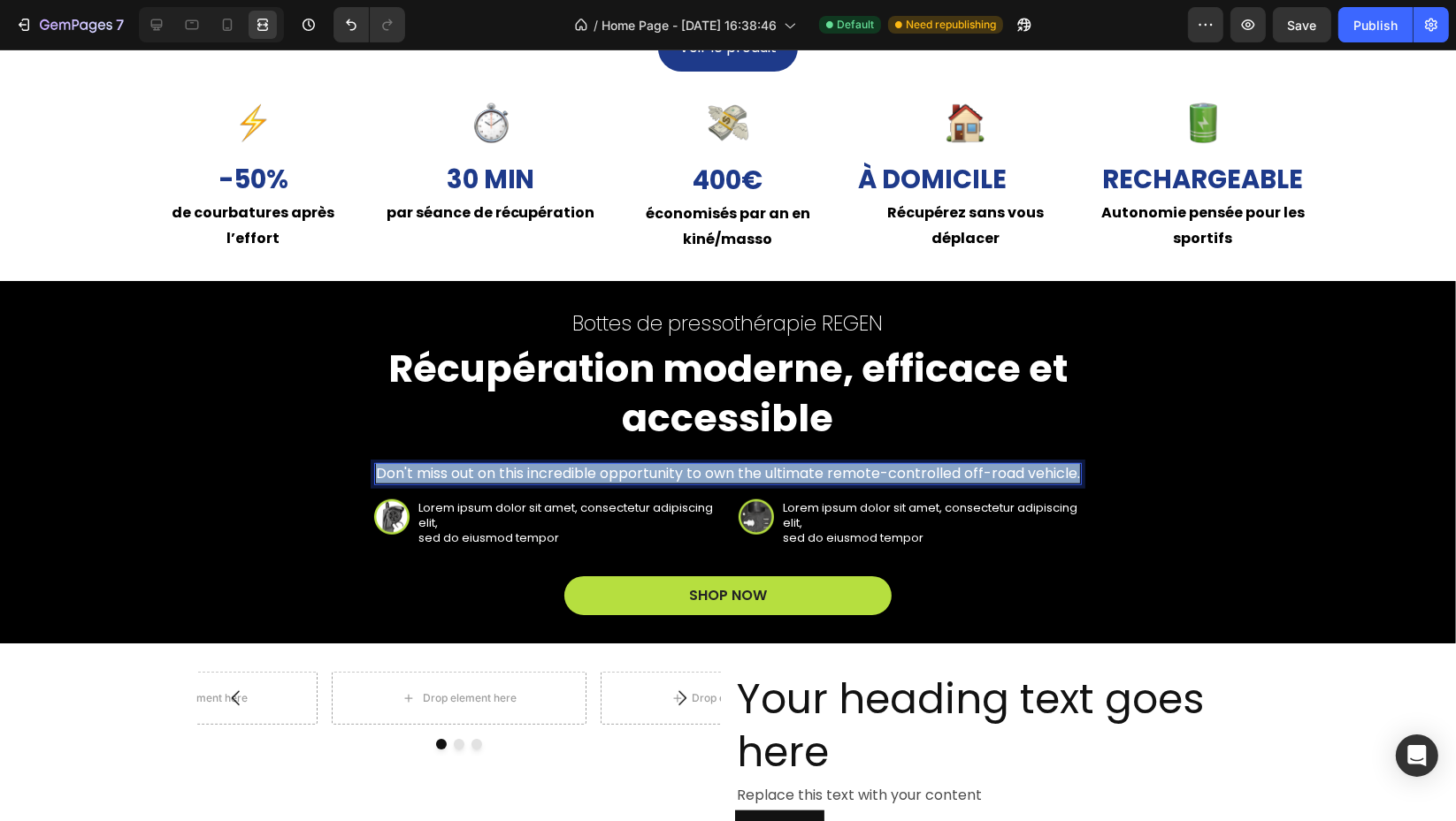
click at [652, 473] on p "Don't miss out on this incredible opportunity to own the ultimate remote-contro…" at bounding box center [728, 473] width 705 height 18
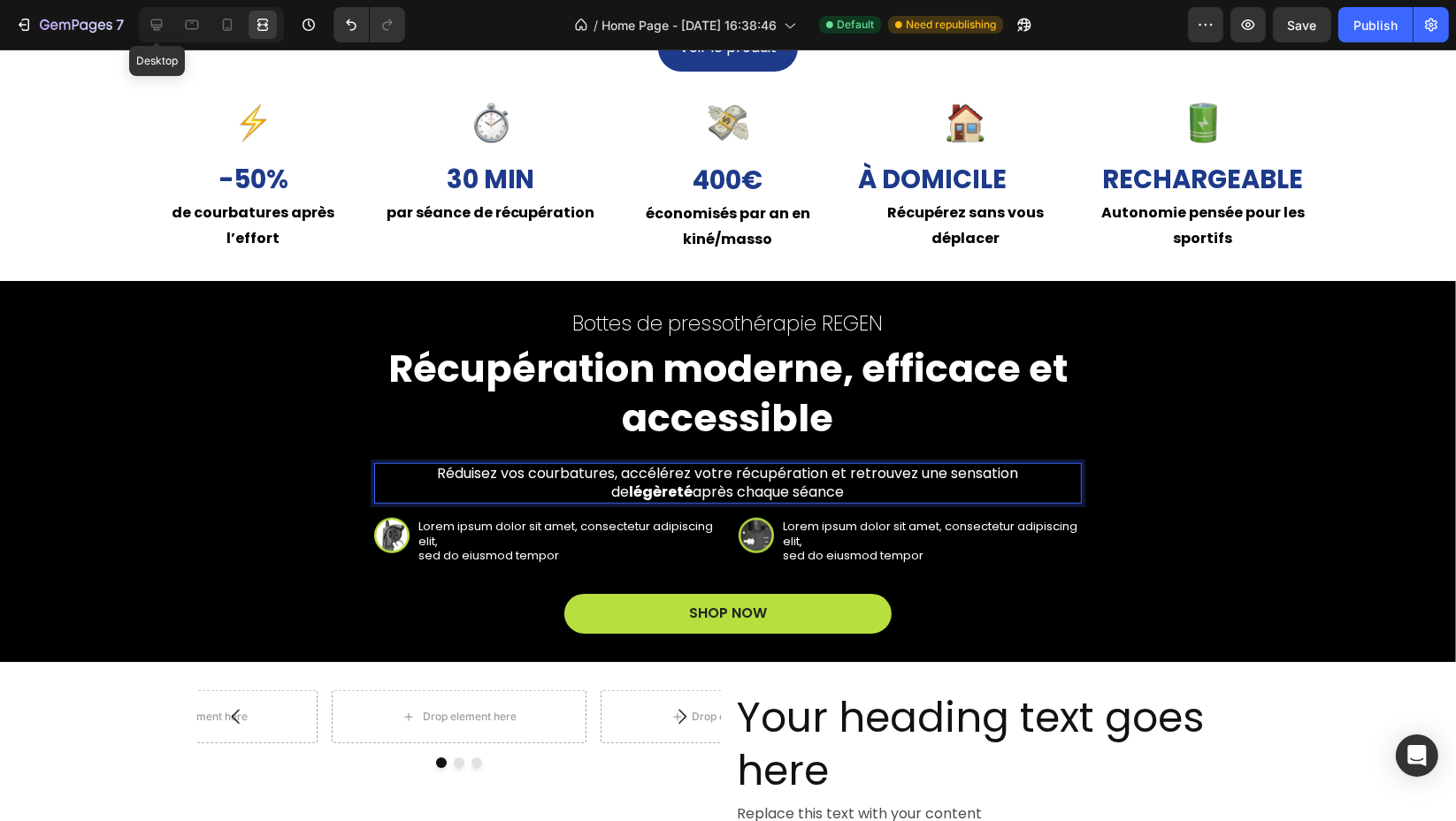
click at [151, 17] on icon at bounding box center [156, 25] width 17 height 17
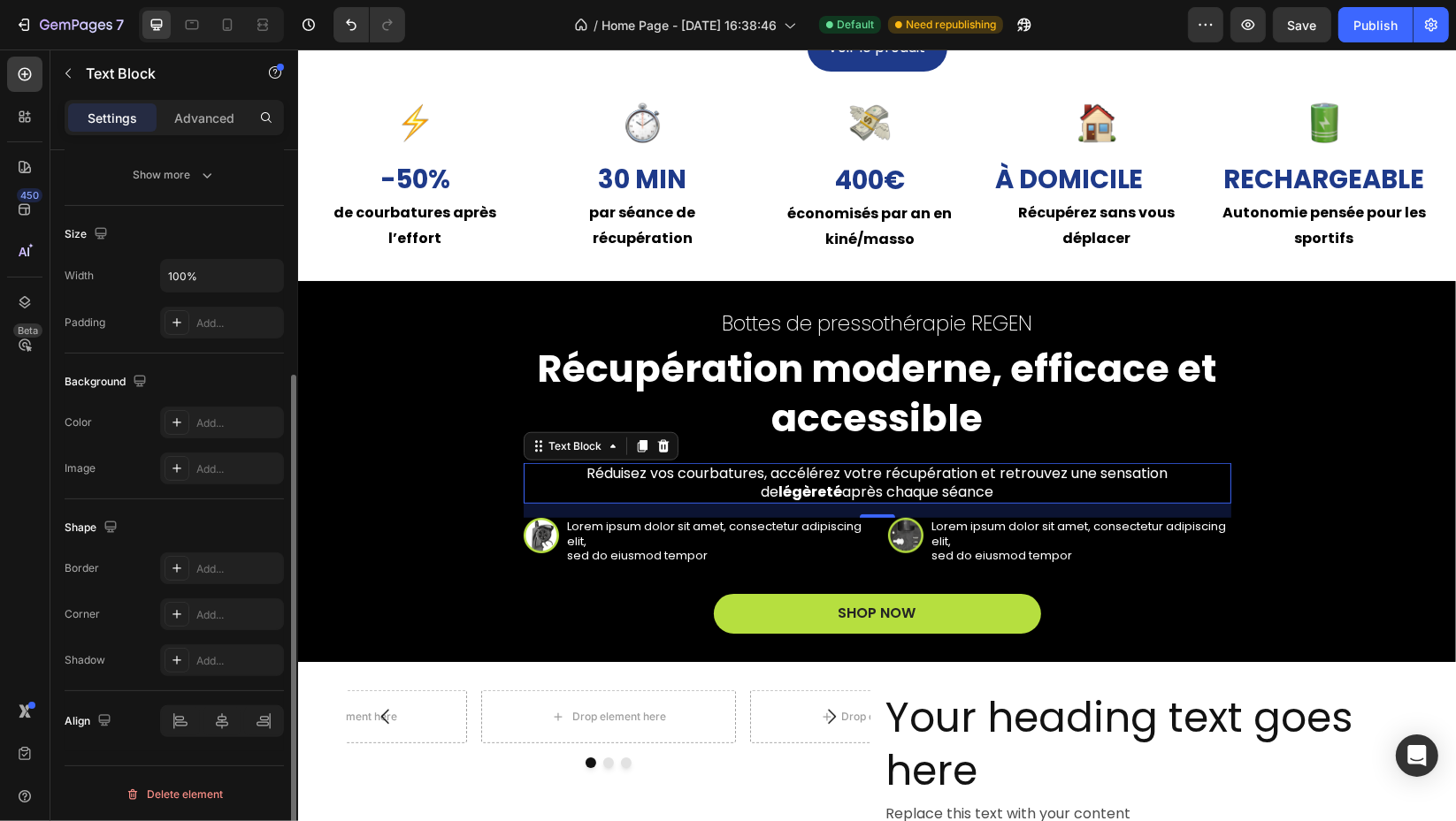
scroll to position [128, 0]
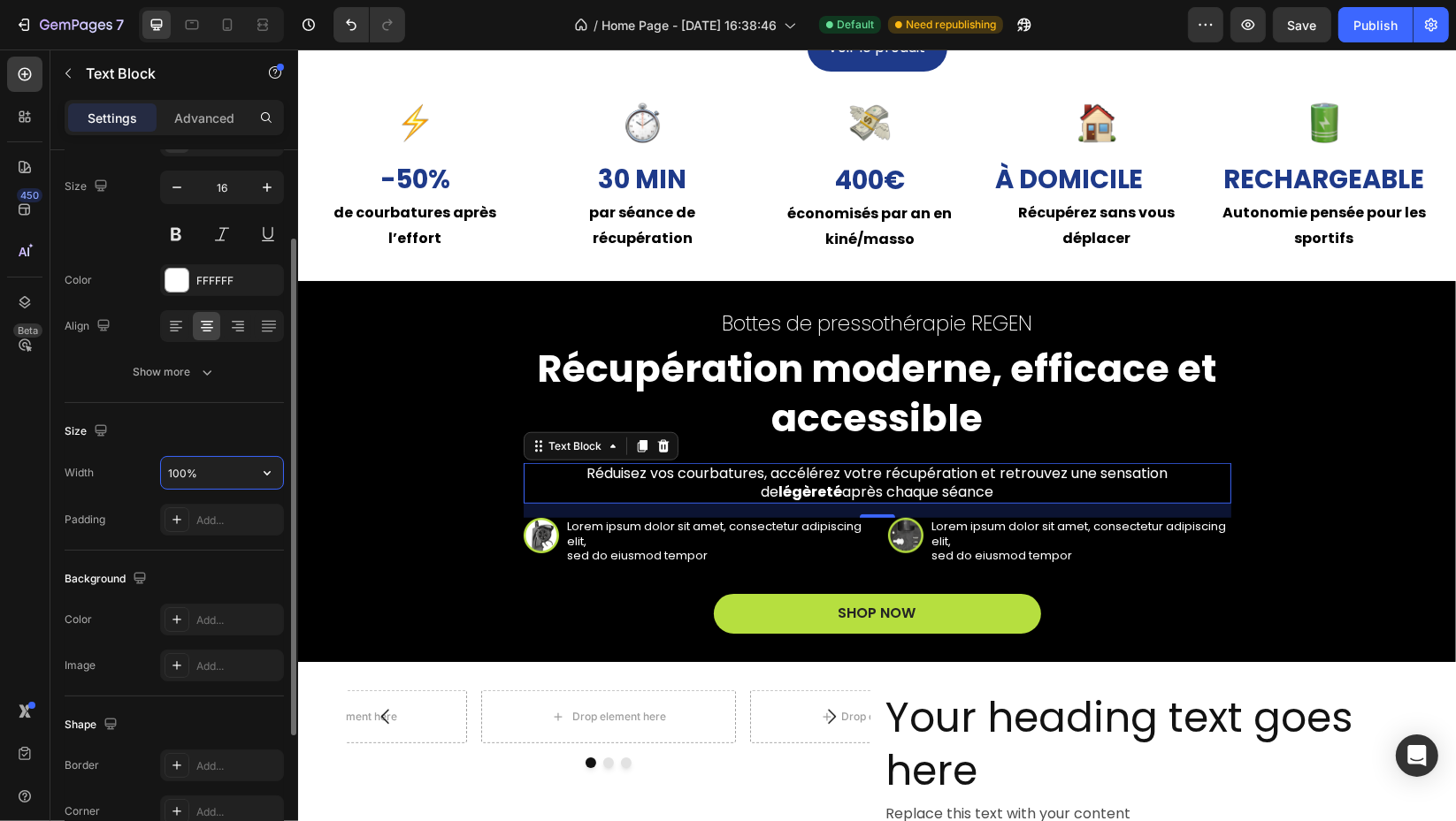
click at [221, 474] on input "100%" at bounding box center [221, 472] width 122 height 32
click at [240, 482] on input "100%" at bounding box center [221, 472] width 122 height 32
click at [228, 476] on input "100%" at bounding box center [221, 472] width 122 height 32
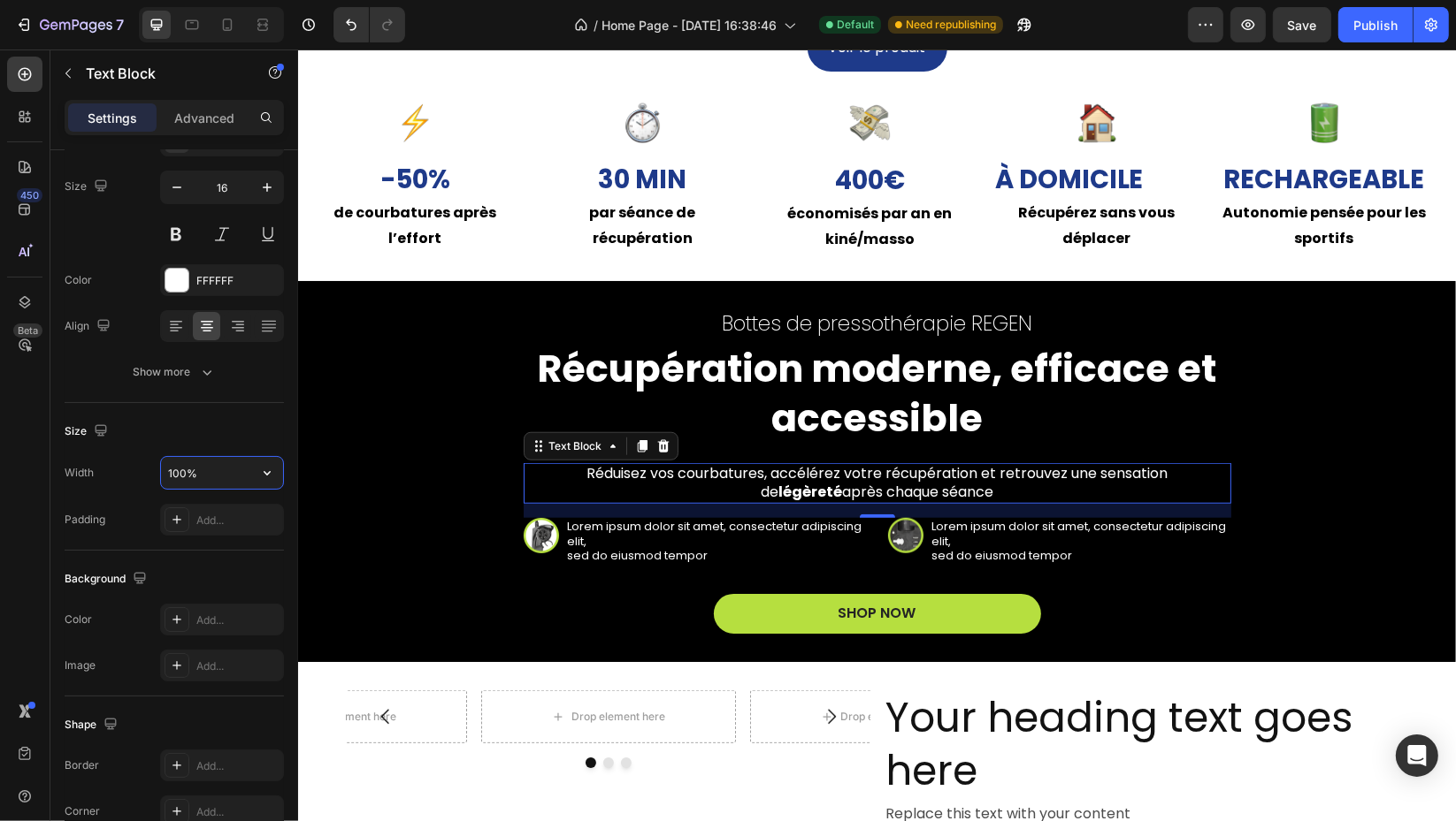
click at [223, 481] on input "100%" at bounding box center [221, 472] width 122 height 32
click at [183, 474] on input "100%" at bounding box center [221, 472] width 122 height 32
drag, startPoint x: 183, startPoint y: 474, endPoint x: 169, endPoint y: 477, distance: 14.3
click at [169, 477] on input "100%" at bounding box center [221, 472] width 122 height 32
type input "80%"
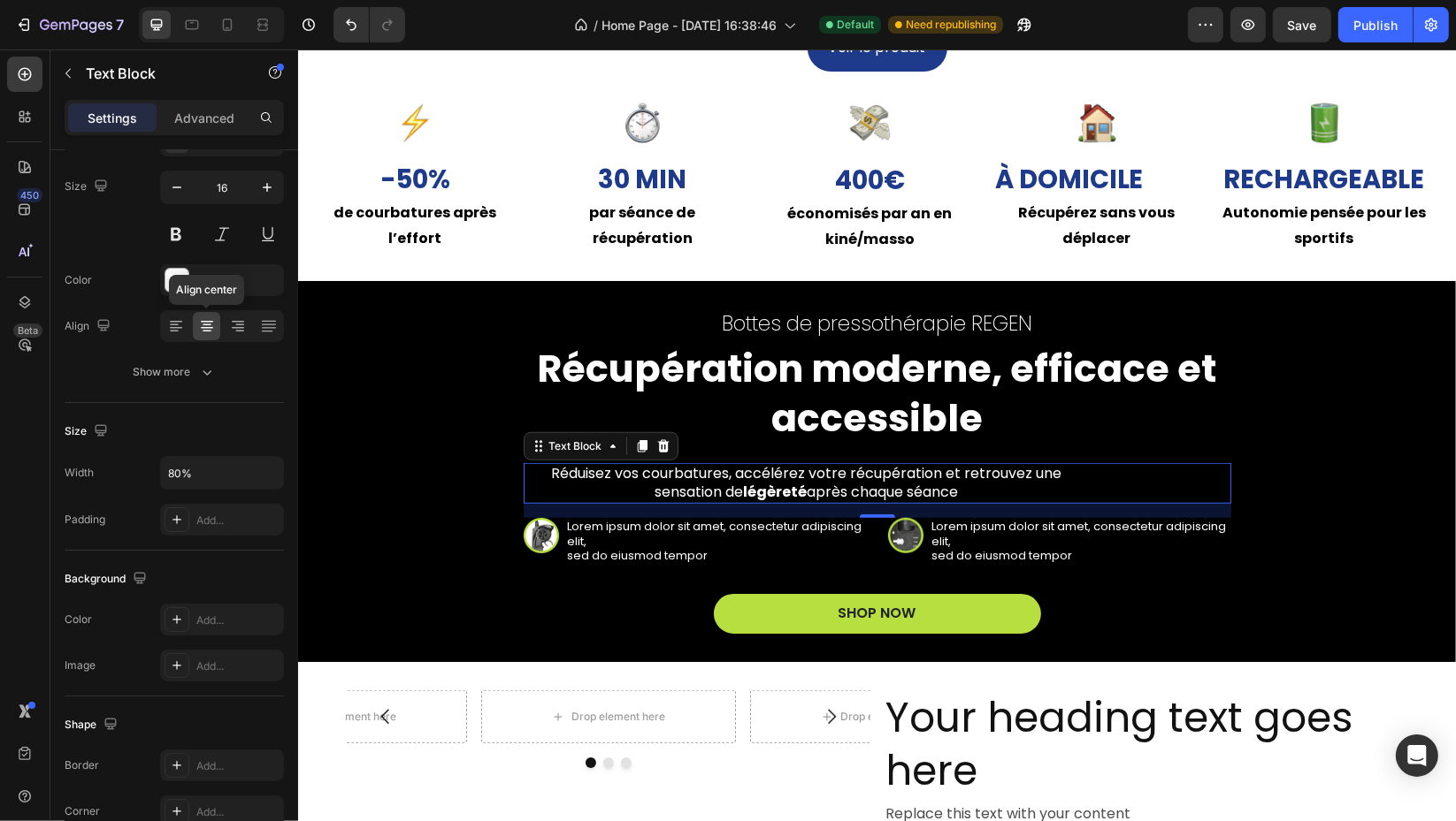
click at [214, 327] on div at bounding box center [206, 327] width 28 height 29
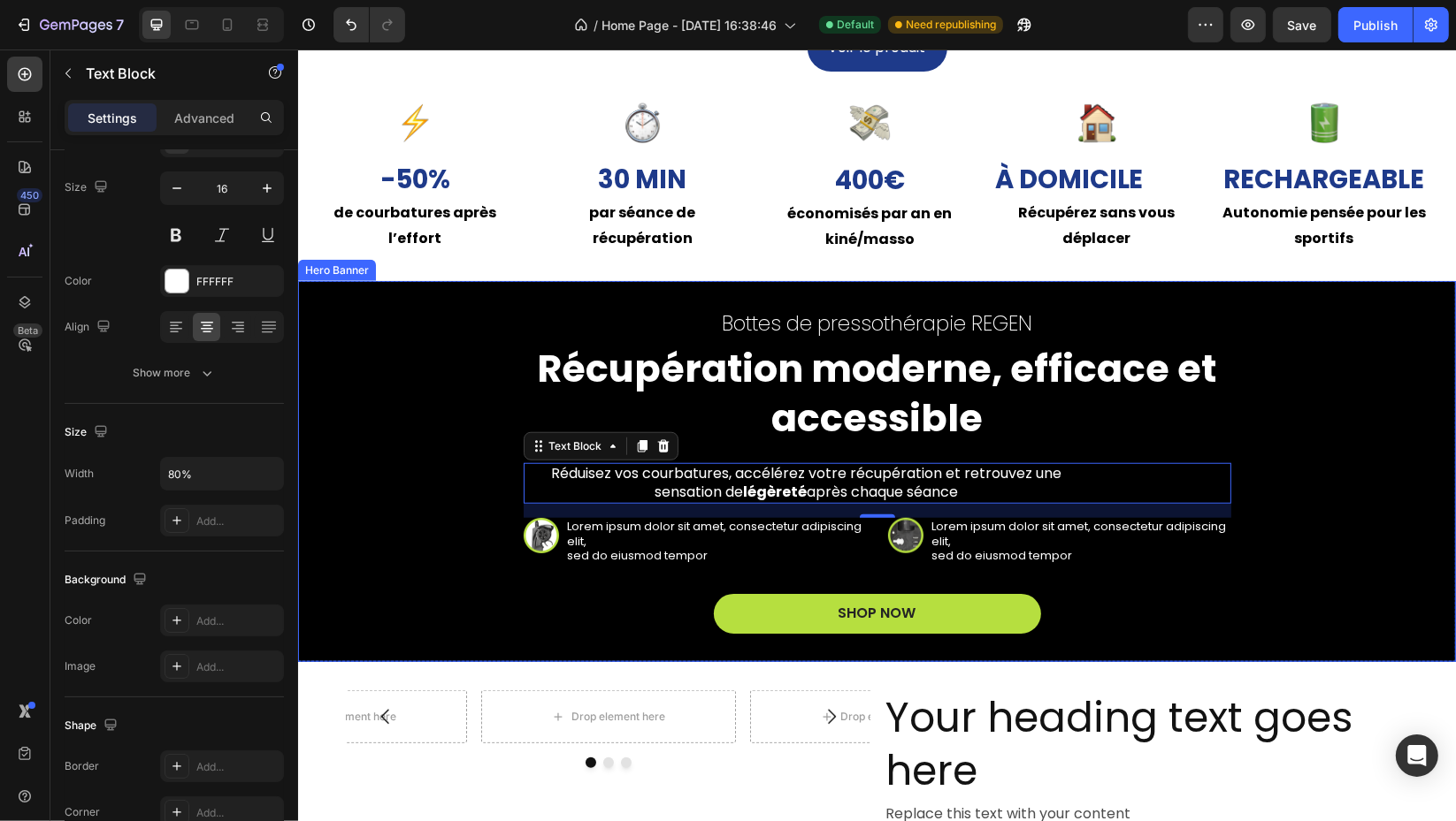
click at [1153, 558] on p "Lorem ipsum dolor sit amet, consectetur adipiscing elit, sed do eiusmod tempor" at bounding box center [1080, 542] width 297 height 45
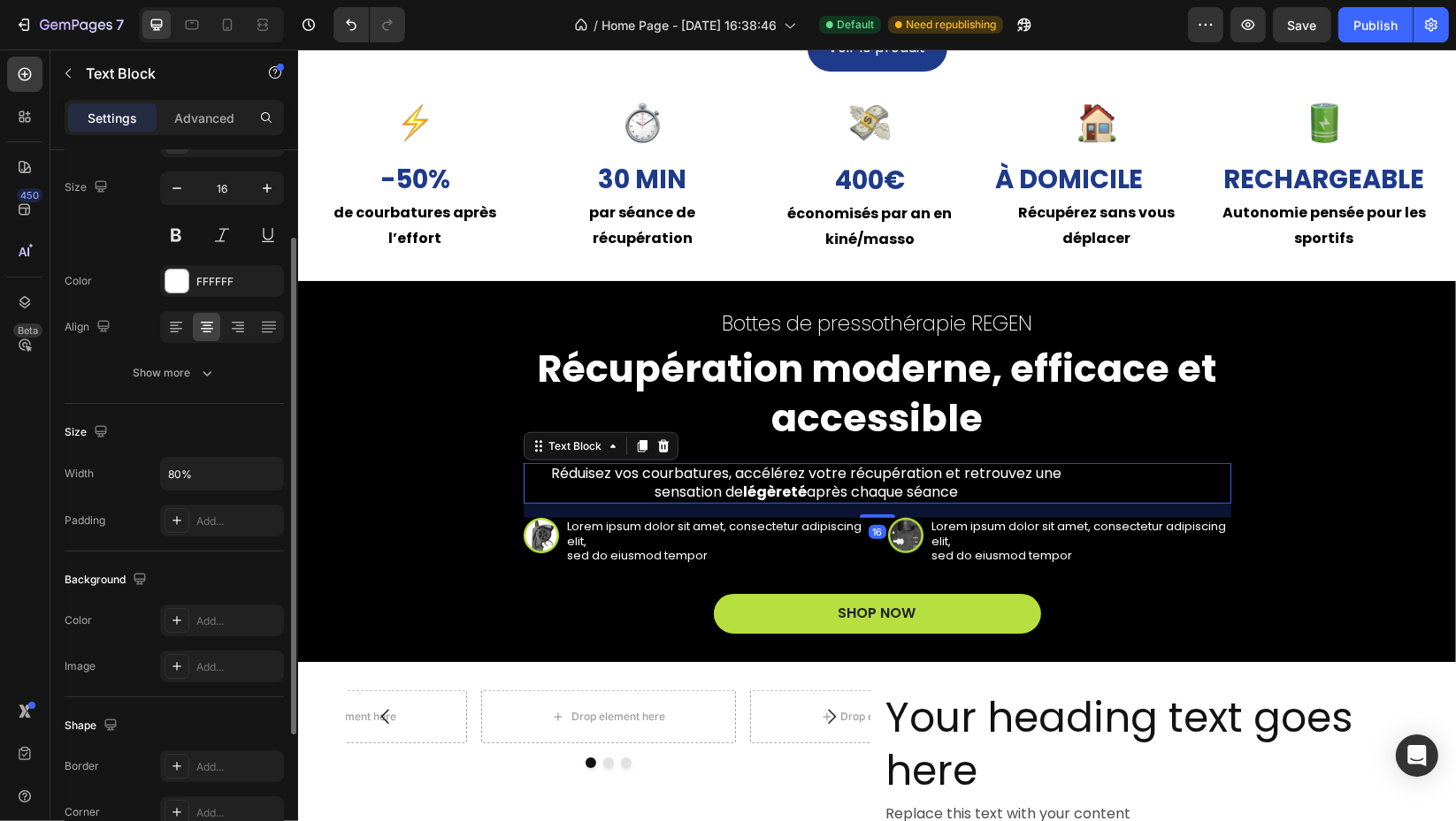
click at [1109, 474] on div "Réduisez vos courbatures, accélérez votre récupération et retrouvez une sensati…" at bounding box center [876, 484] width 707 height 40
click at [269, 474] on icon "button" at bounding box center [266, 473] width 17 height 17
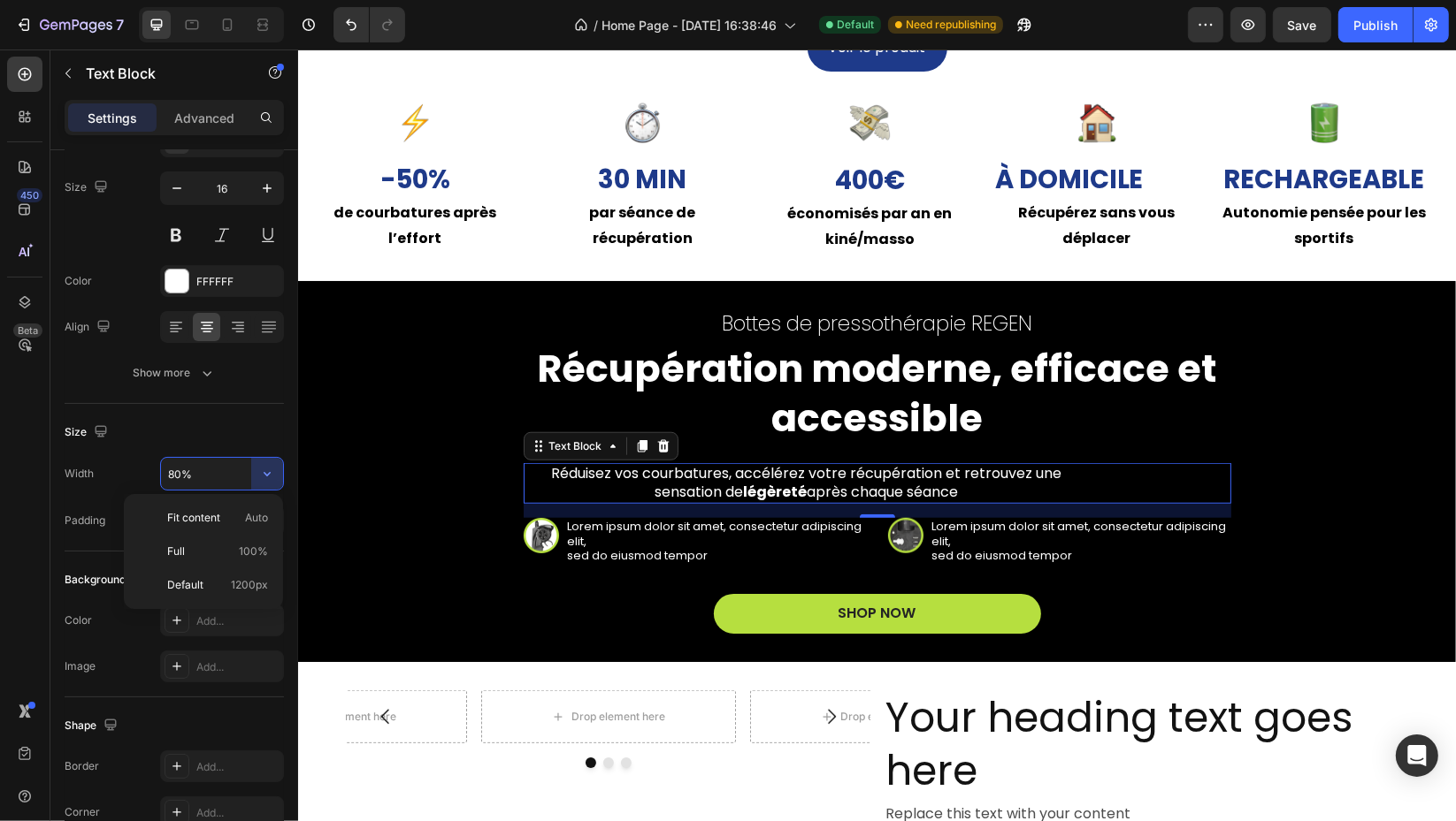
click at [234, 583] on span "1200px" at bounding box center [249, 585] width 37 height 16
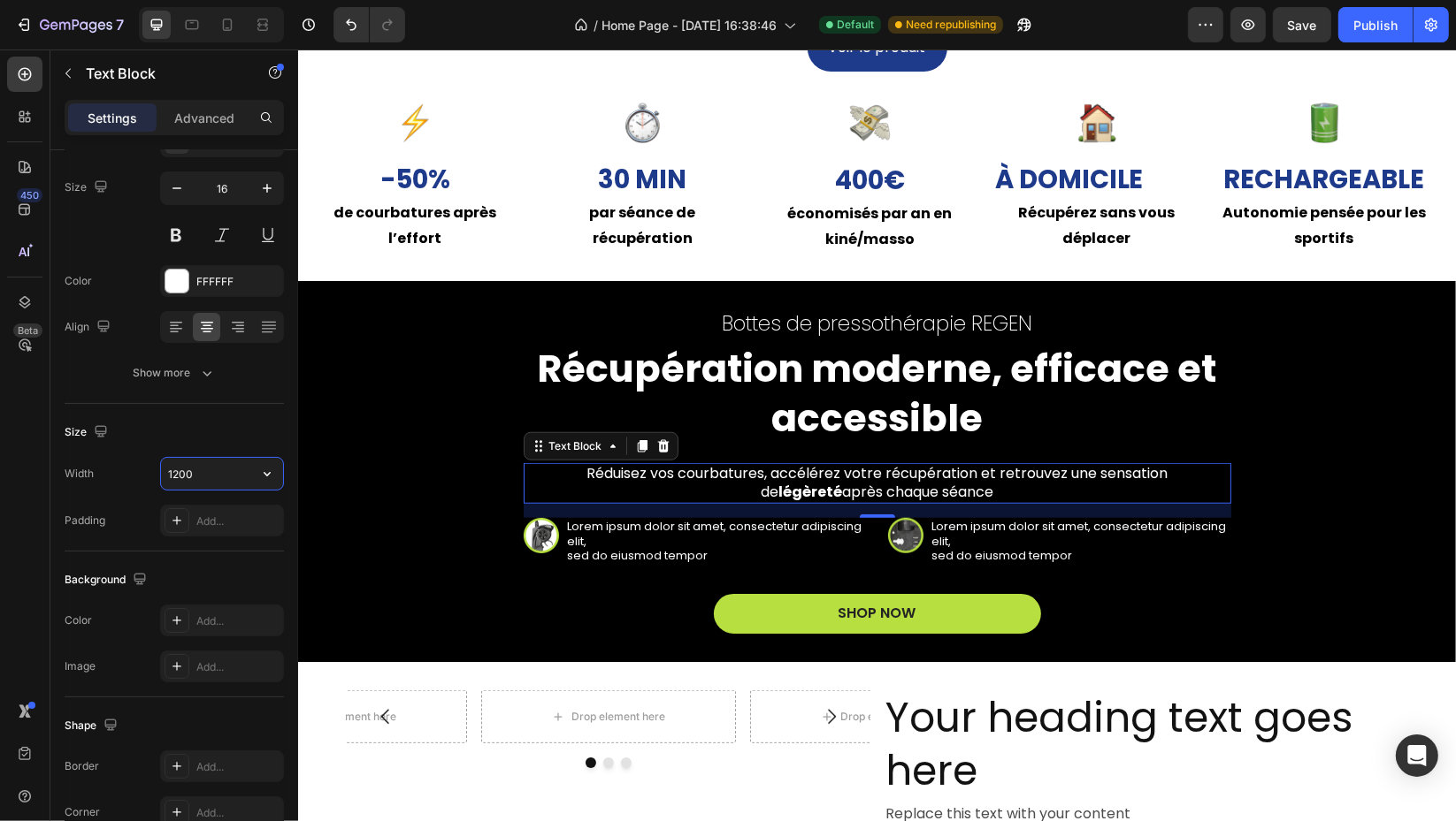
click at [216, 474] on input "1200" at bounding box center [221, 473] width 122 height 32
click at [178, 317] on div at bounding box center [175, 328] width 28 height 29
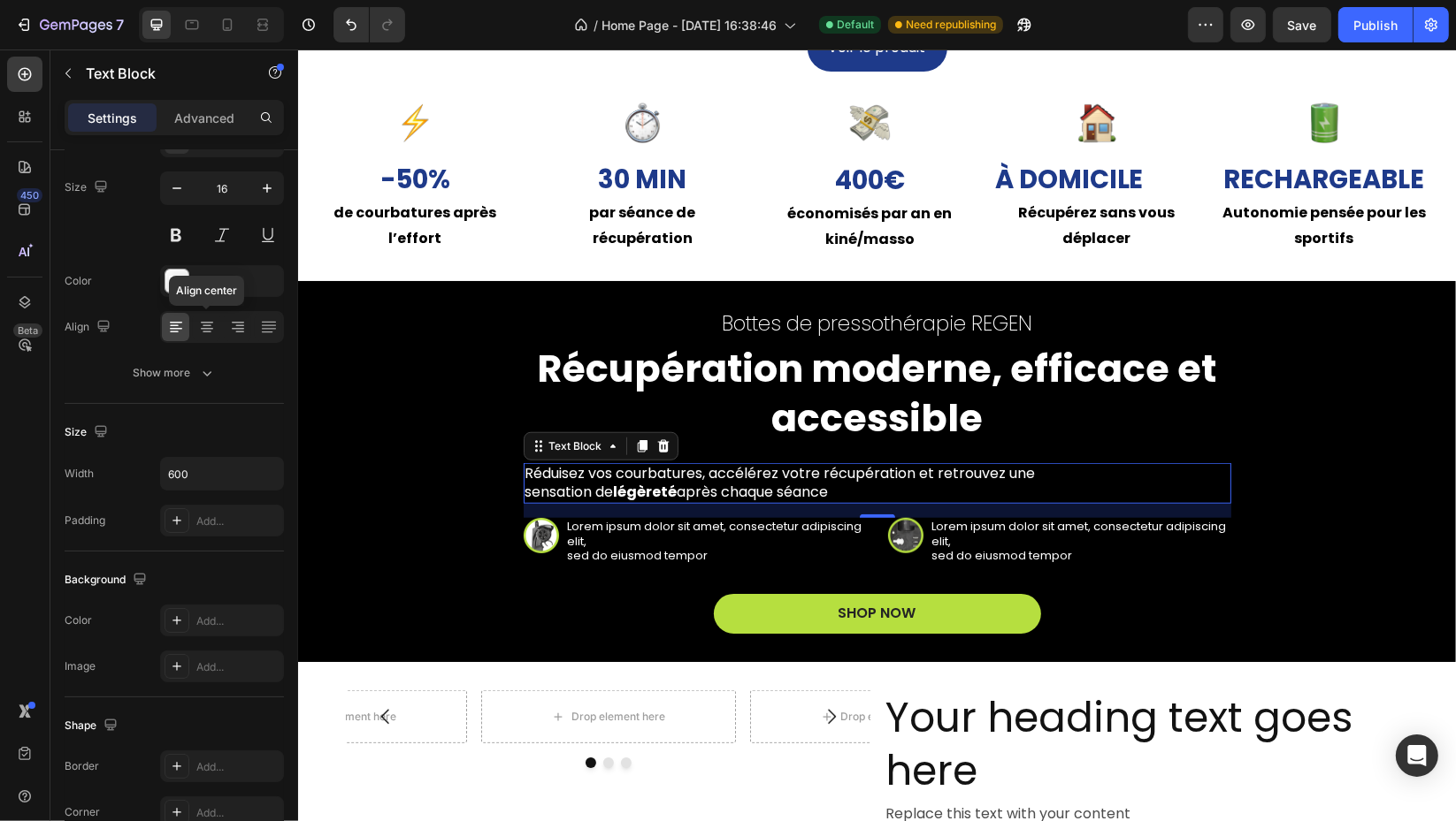
click at [198, 319] on icon at bounding box center [207, 327] width 17 height 17
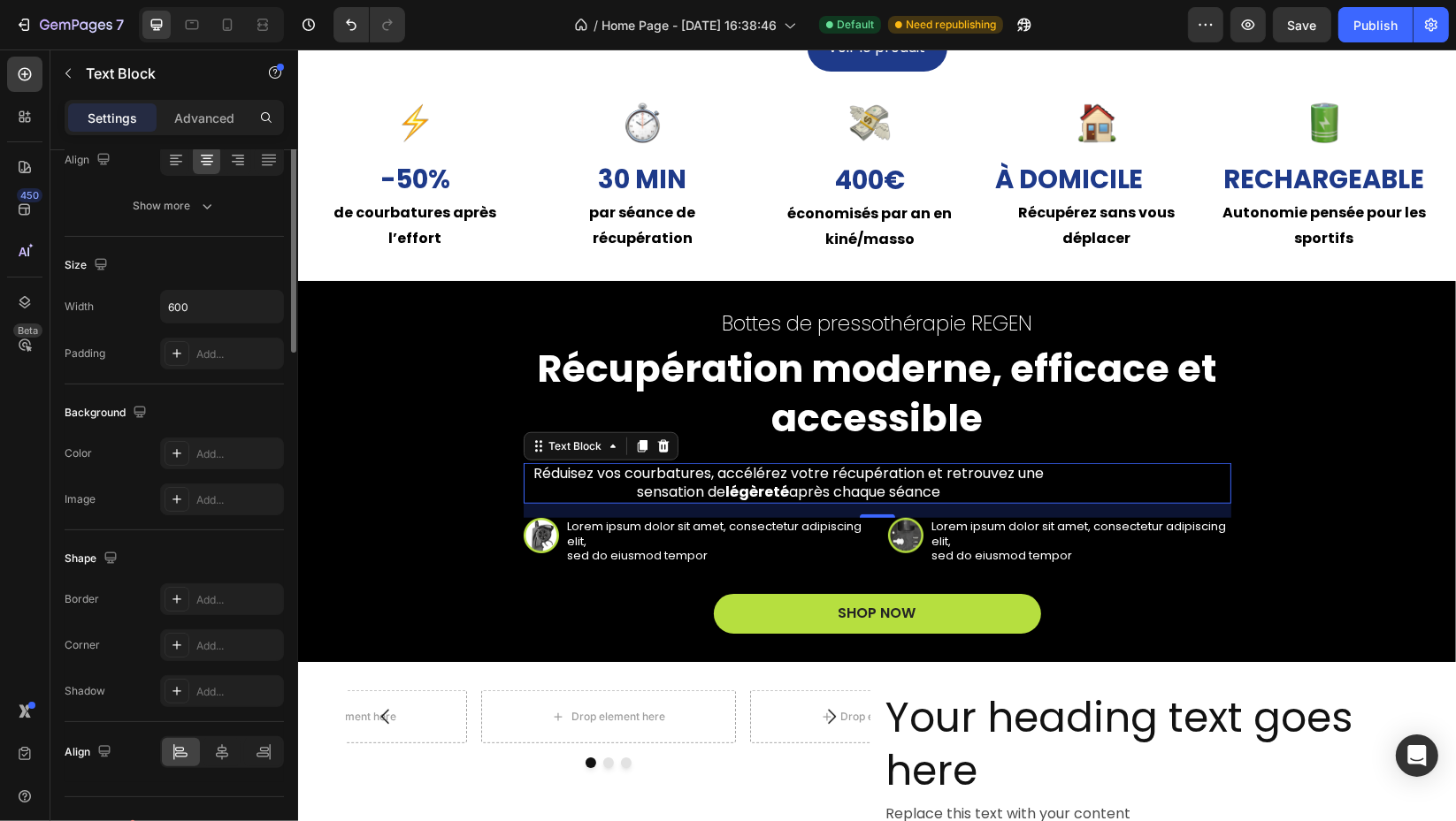
scroll to position [326, 0]
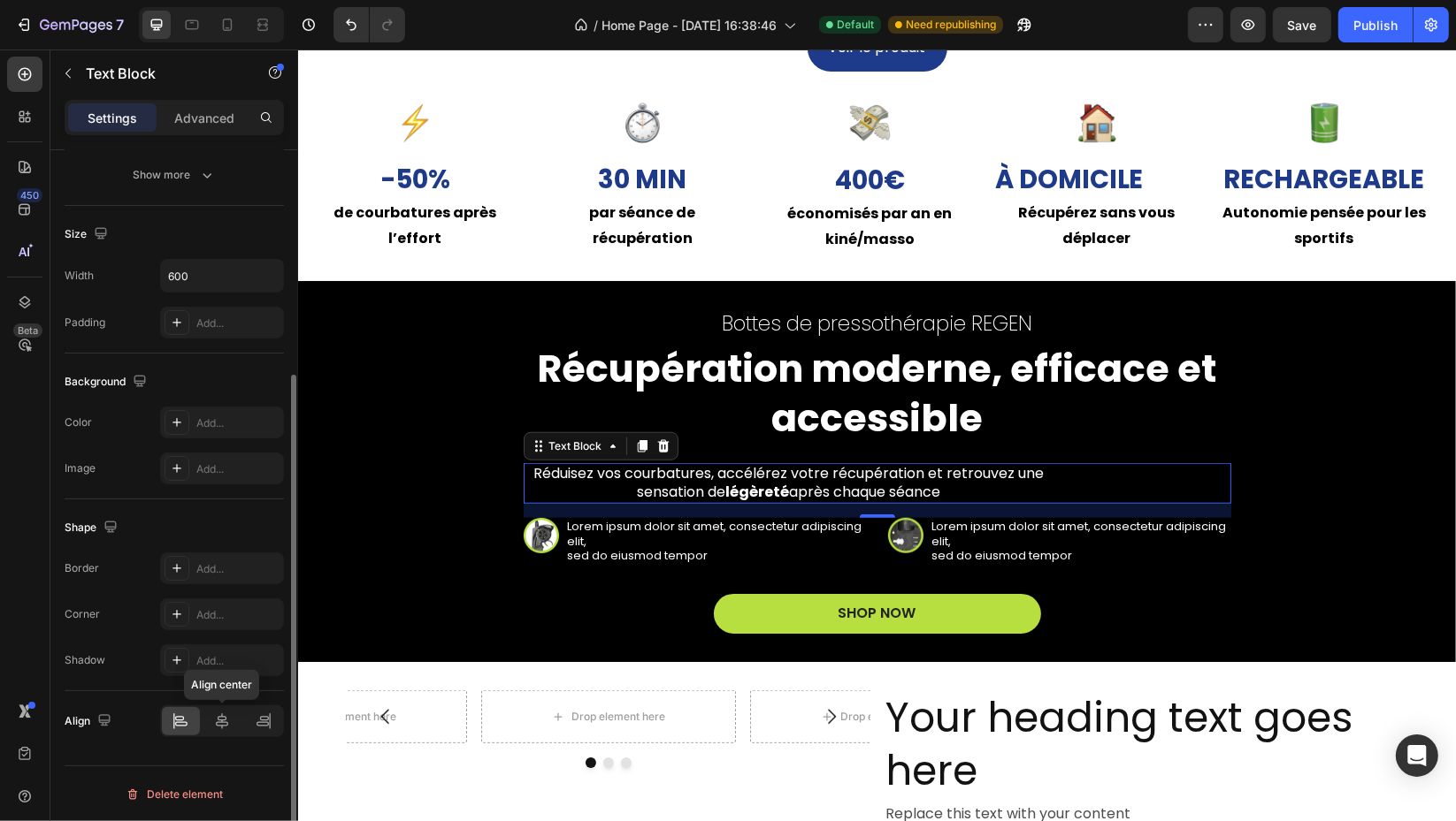
click at [228, 721] on icon at bounding box center [221, 721] width 17 height 17
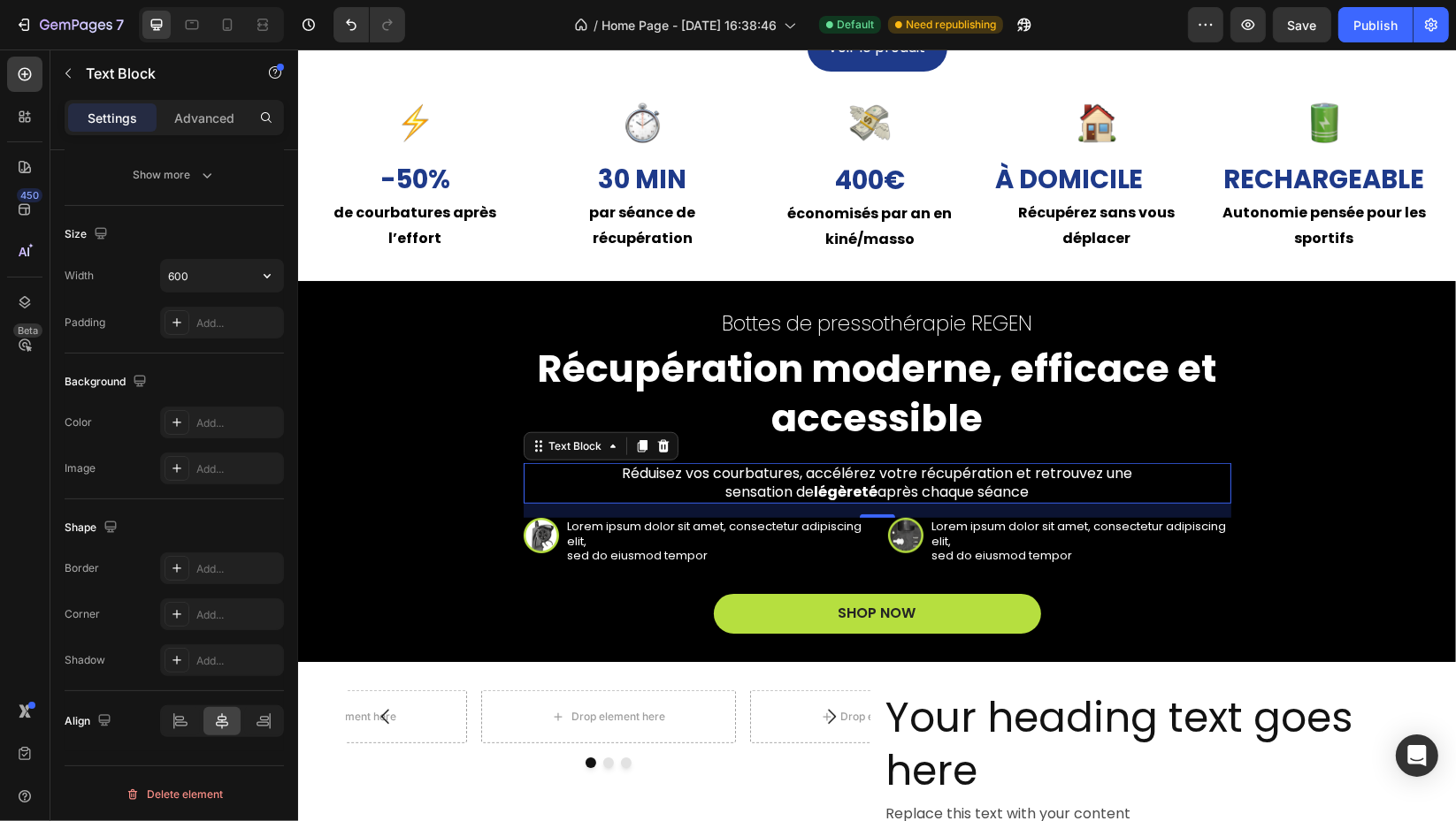
click at [196, 274] on input "600" at bounding box center [221, 275] width 122 height 32
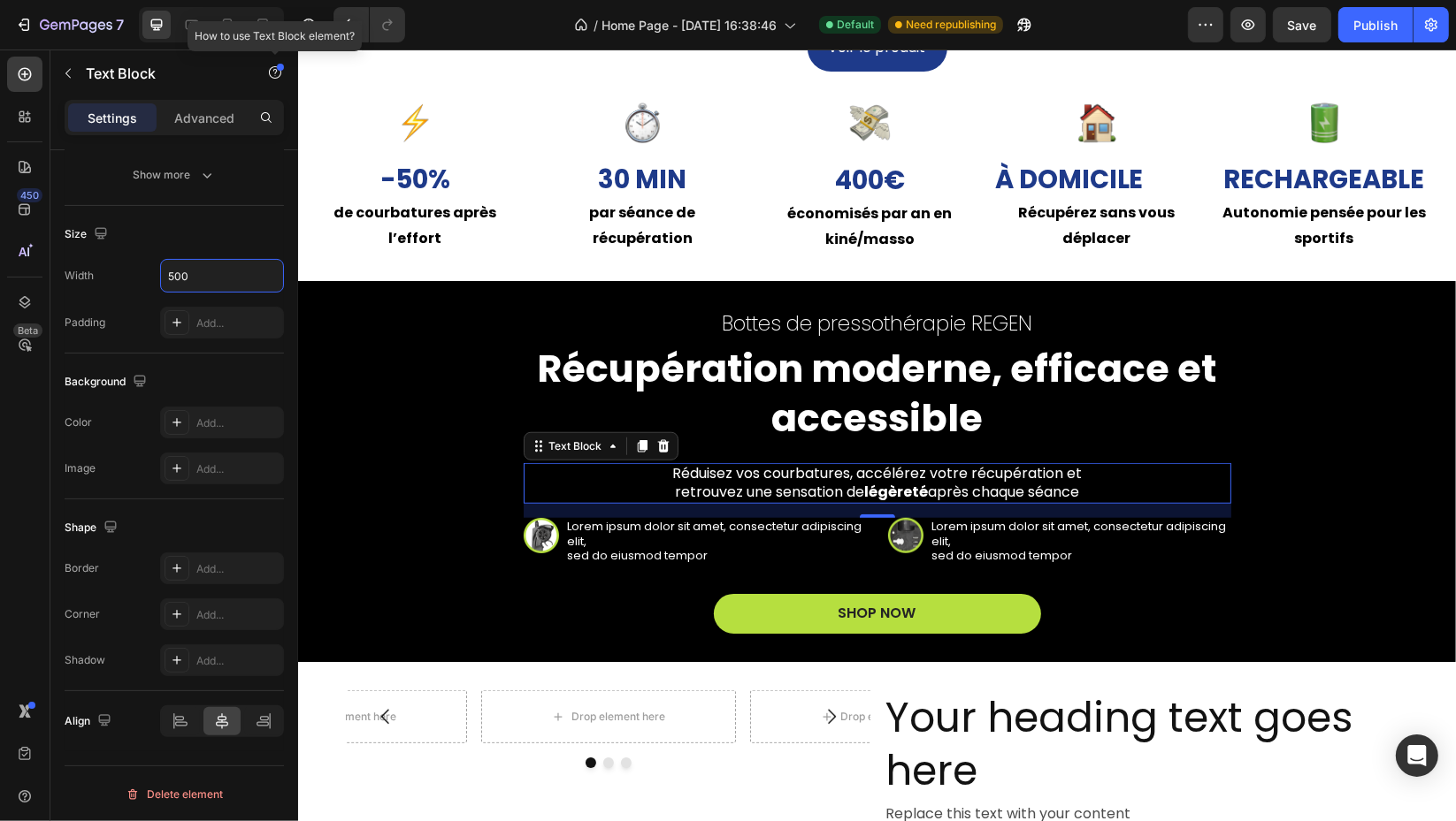
type input "500"
click at [262, 11] on div at bounding box center [263, 25] width 29 height 29
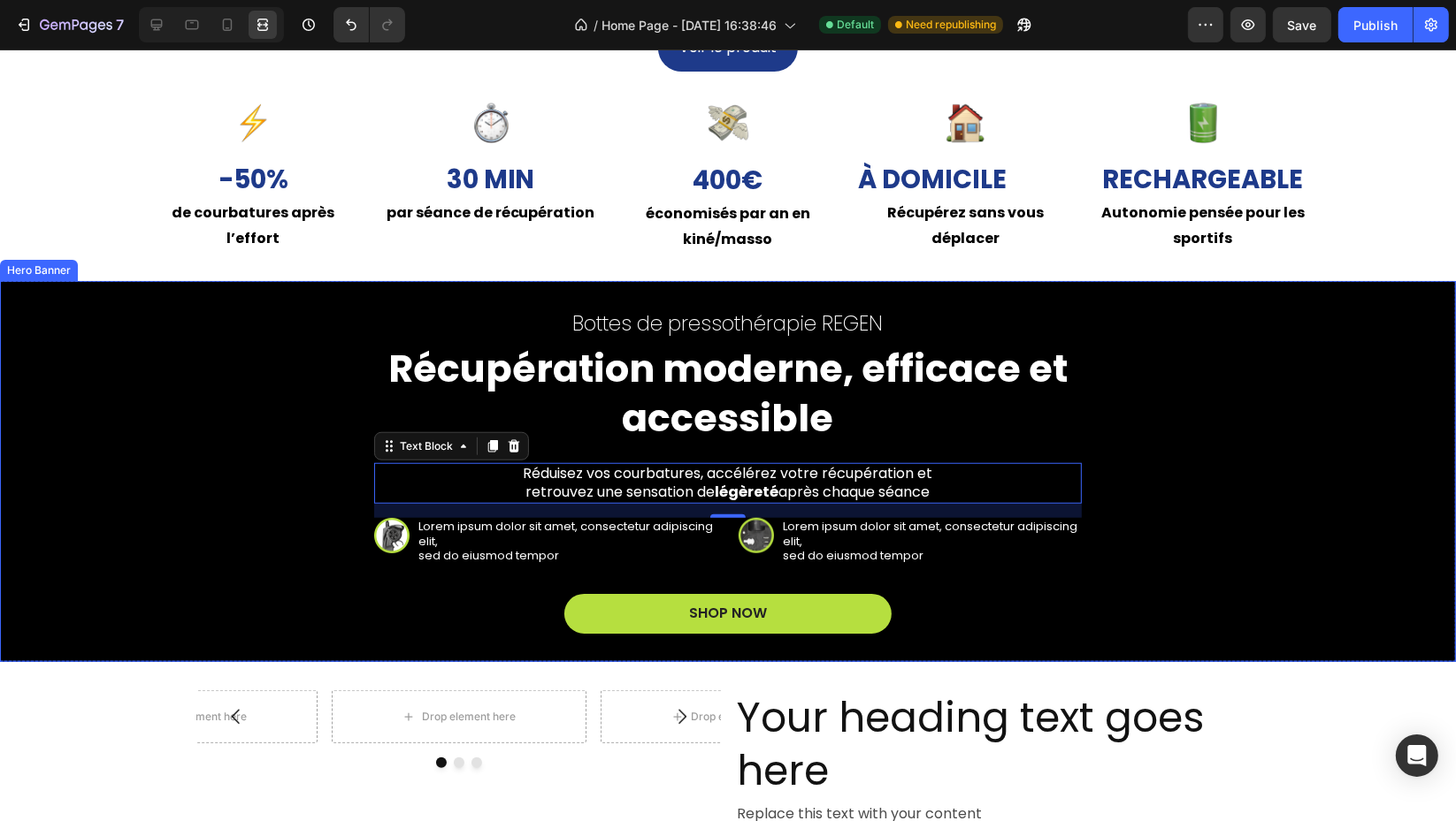
click at [220, 401] on div "Bottes de pressothérapie REGEN Text Block Récupération moderne, efficace et acc…" at bounding box center [728, 471] width 1399 height 325
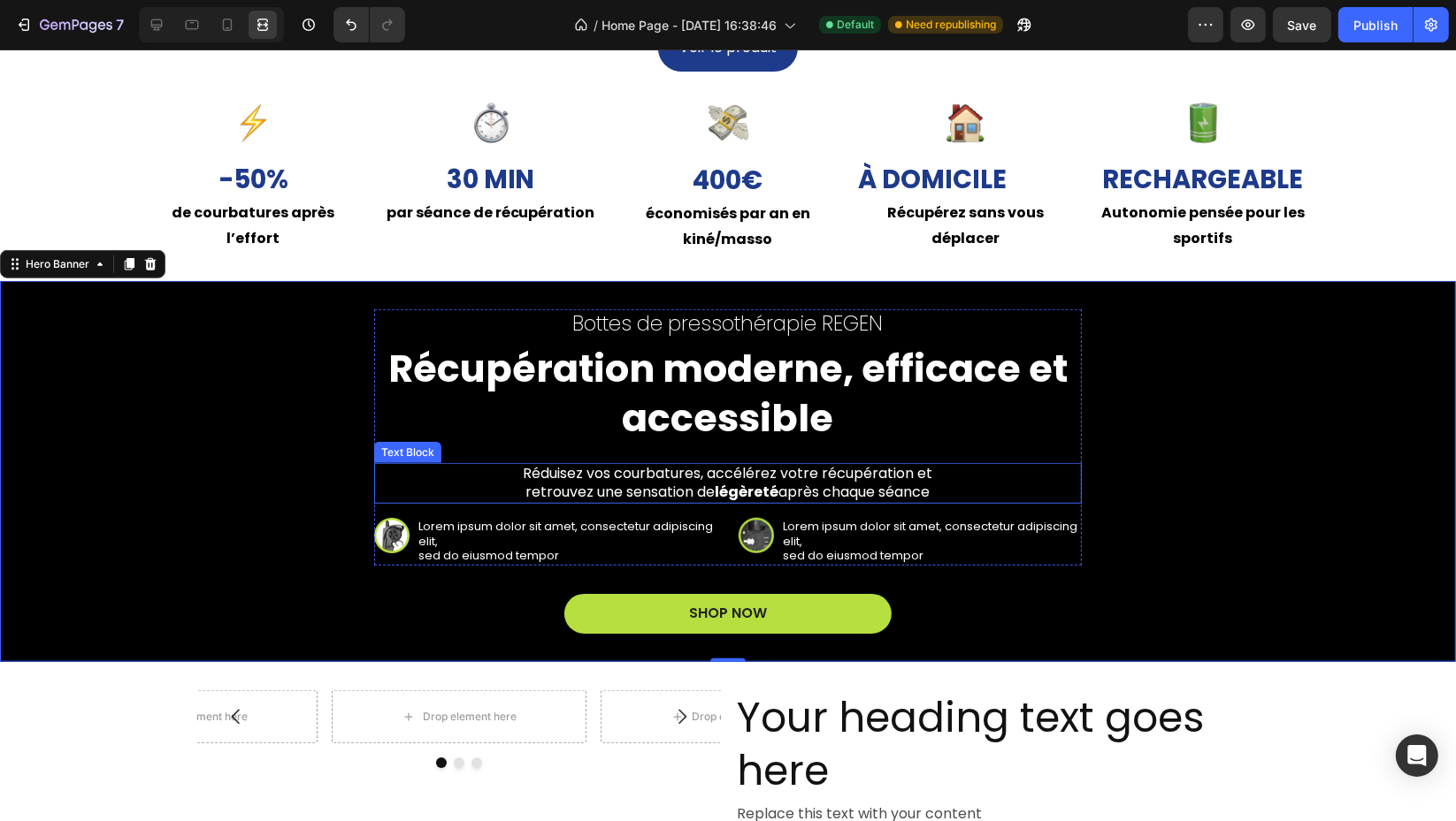
click at [716, 482] on strong "légèreté" at bounding box center [748, 491] width 63 height 20
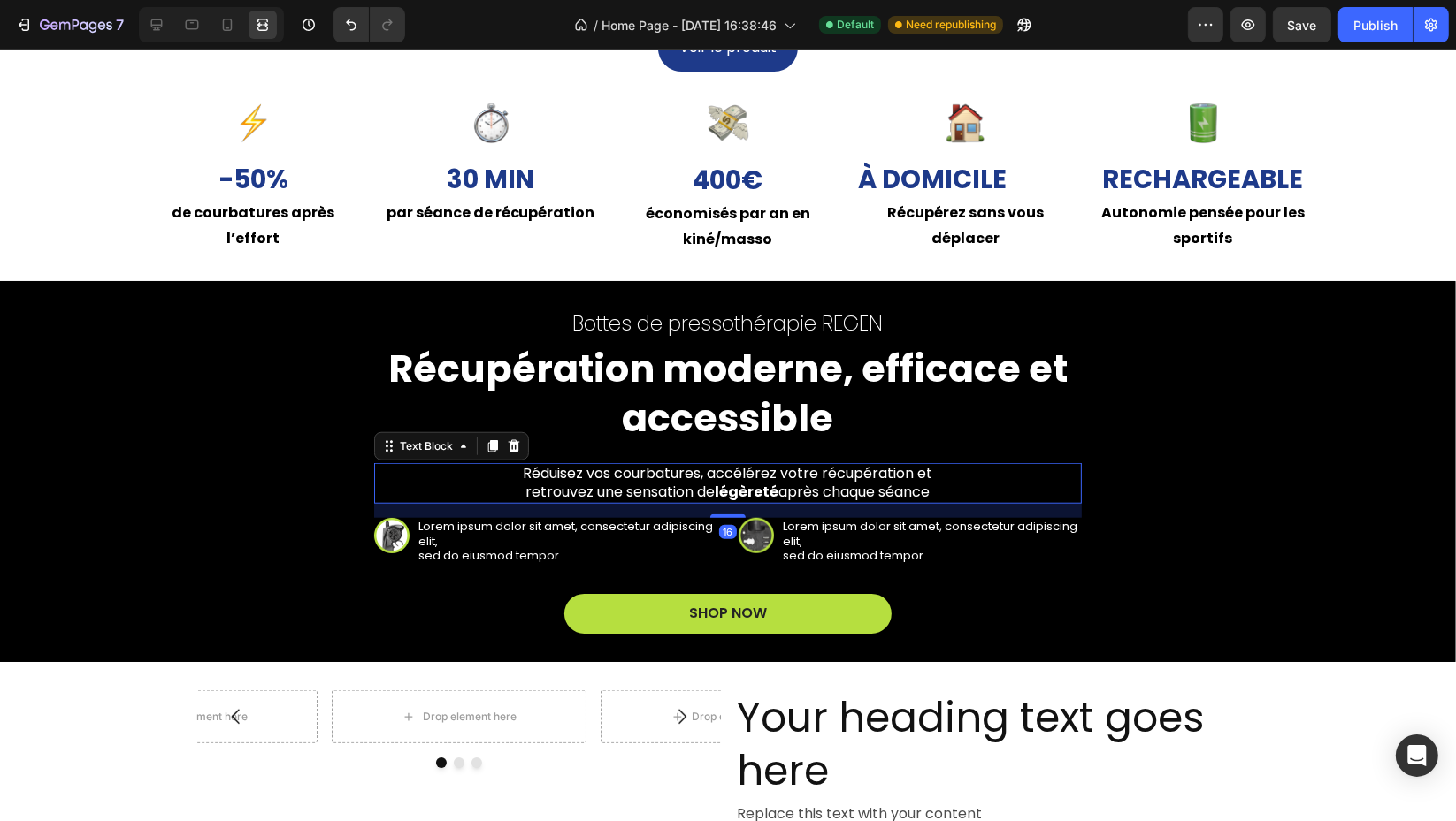
click at [716, 482] on strong "légèreté" at bounding box center [748, 491] width 63 height 20
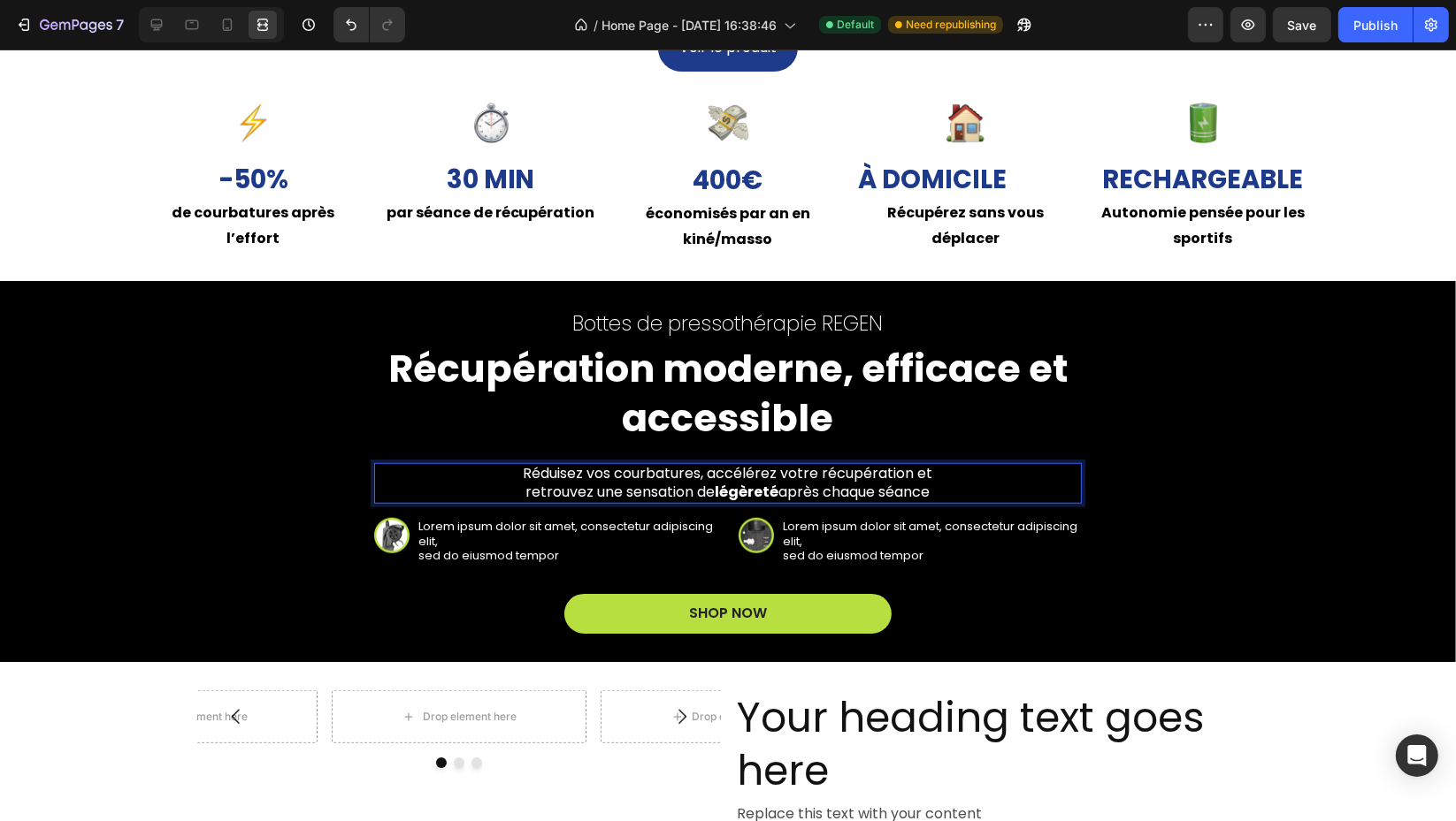
click at [716, 482] on strong "légèreté" at bounding box center [748, 491] width 63 height 20
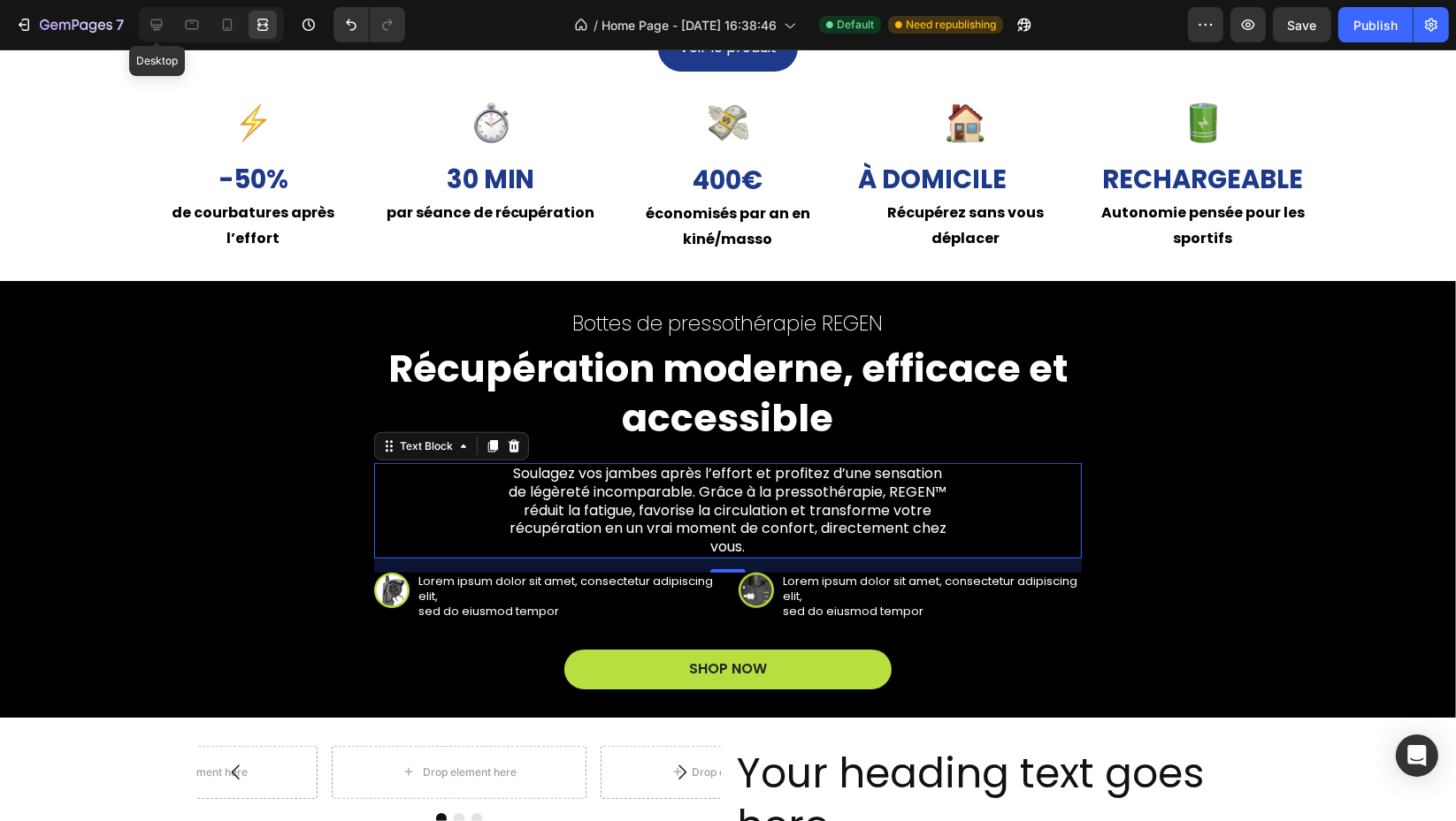
click at [157, 20] on icon at bounding box center [156, 25] width 17 height 17
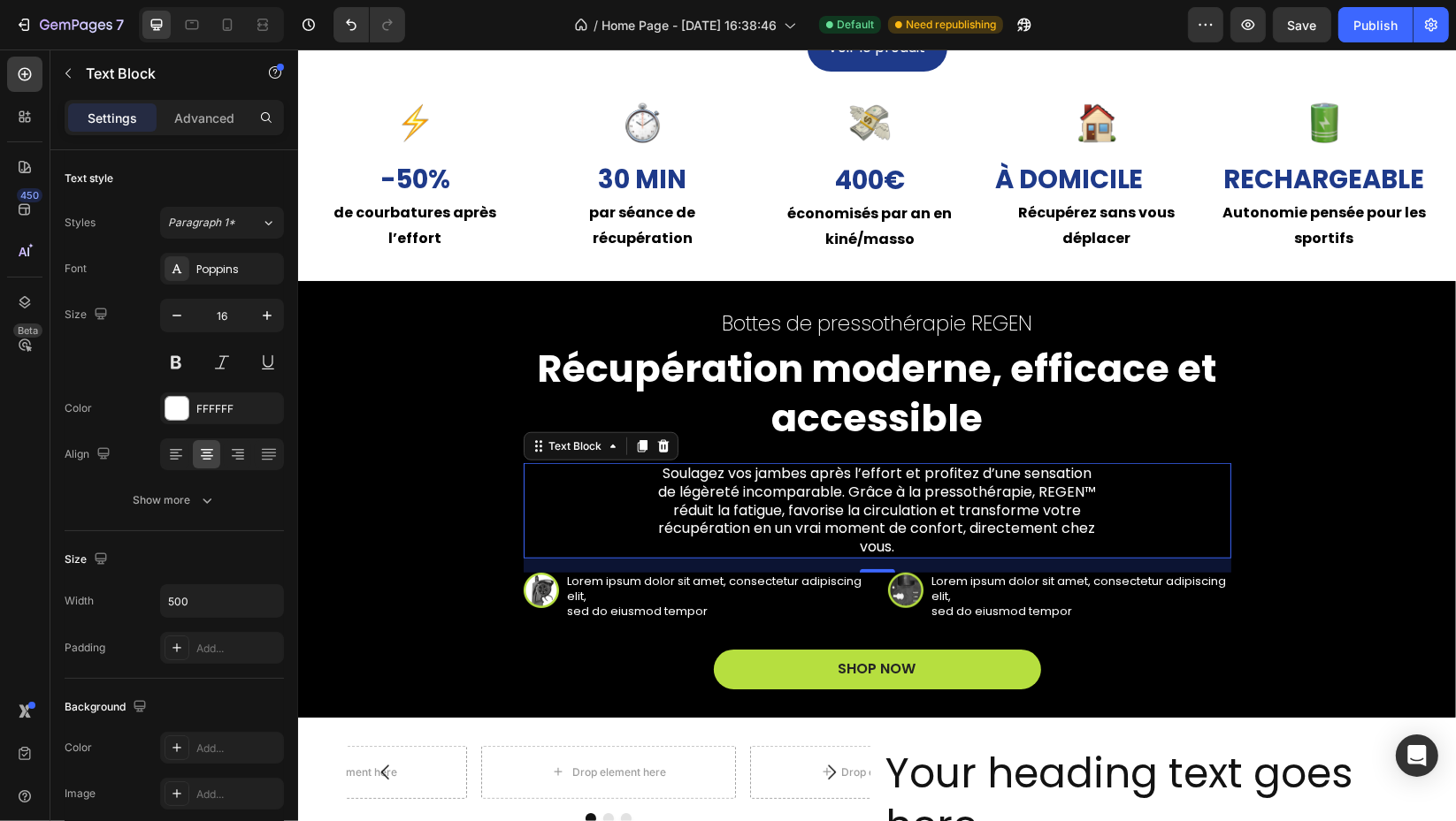
scroll to position [196, 0]
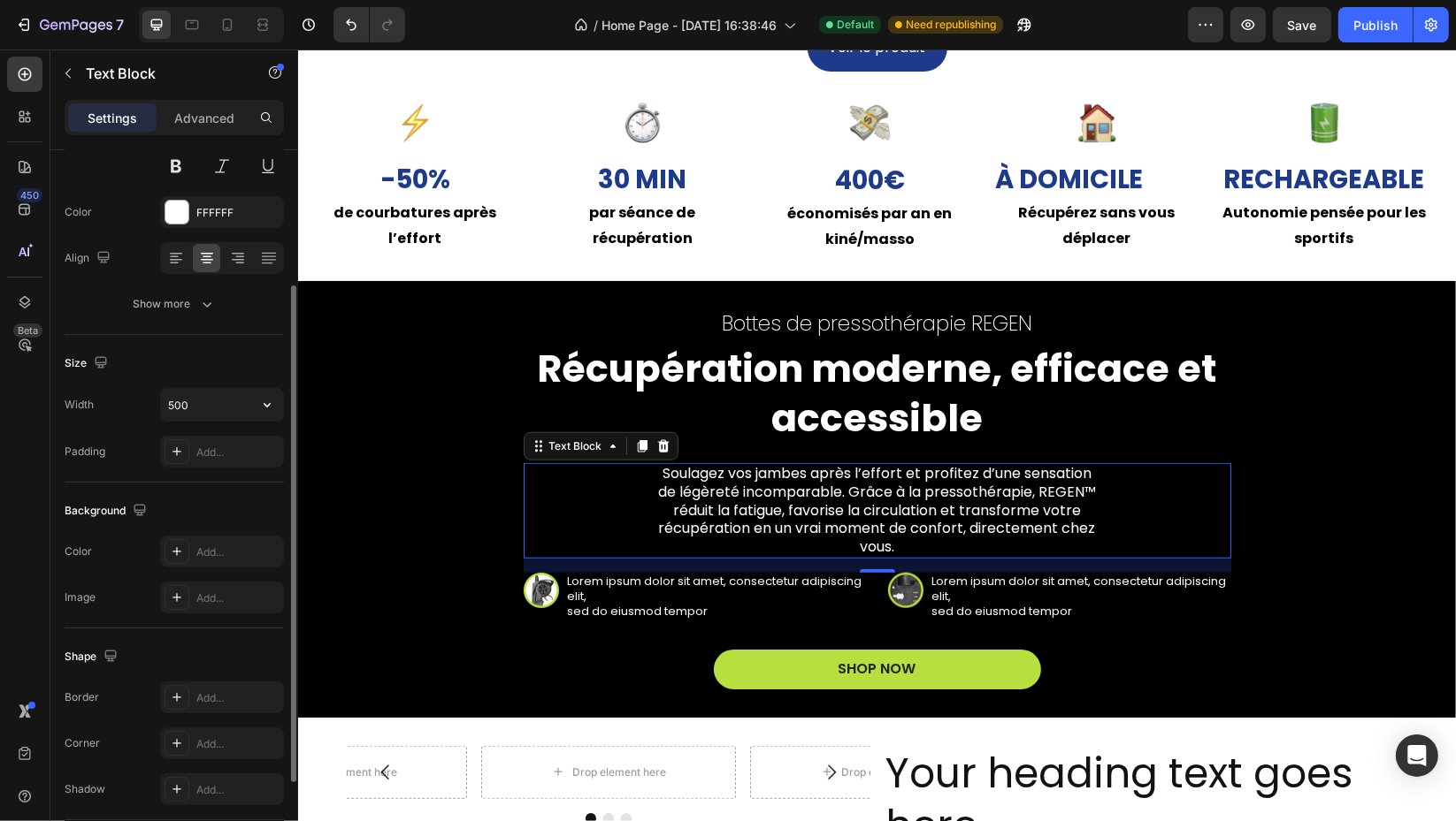
click at [207, 403] on input "500" at bounding box center [221, 404] width 122 height 32
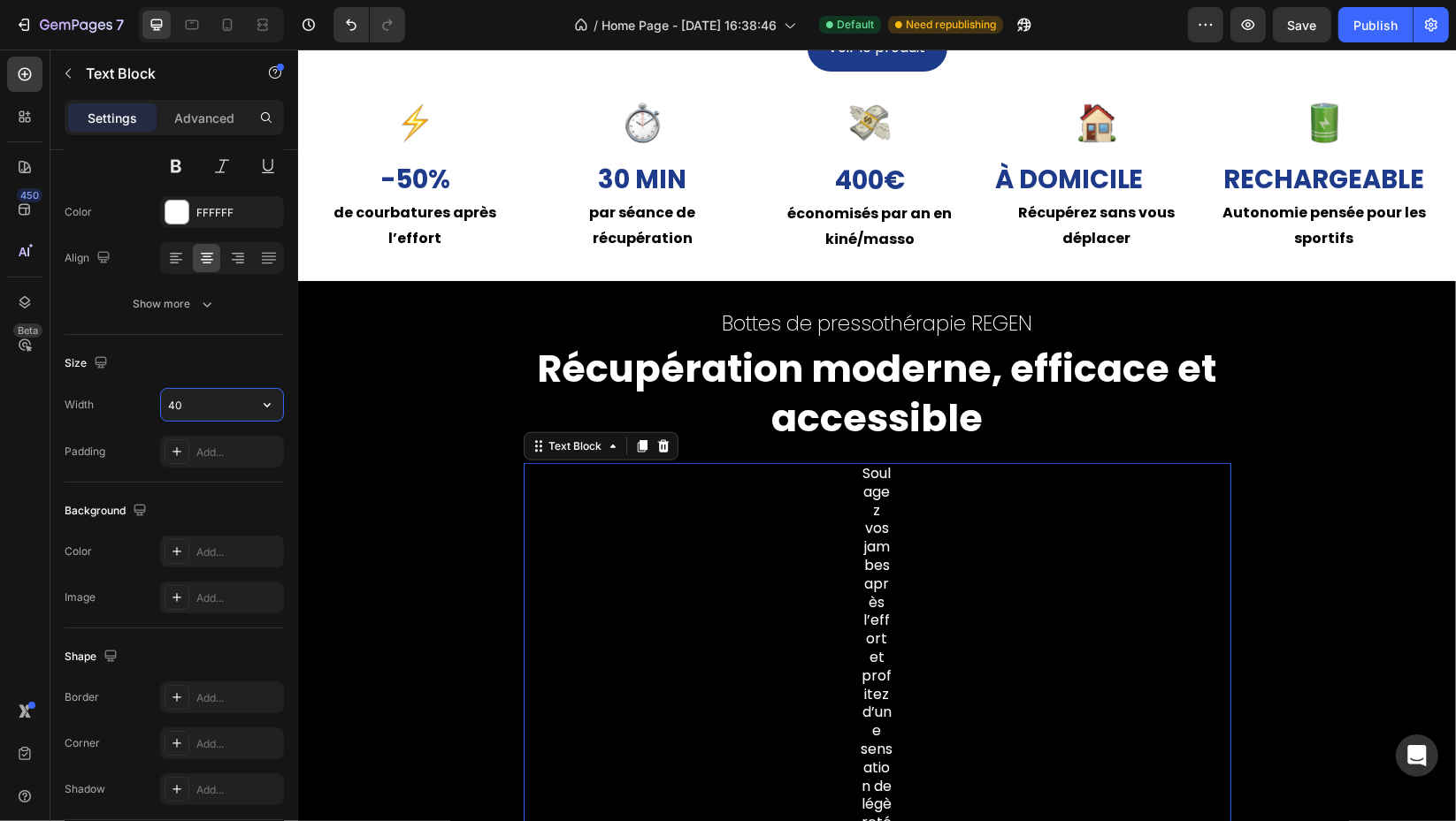
type input "4"
type input "600"
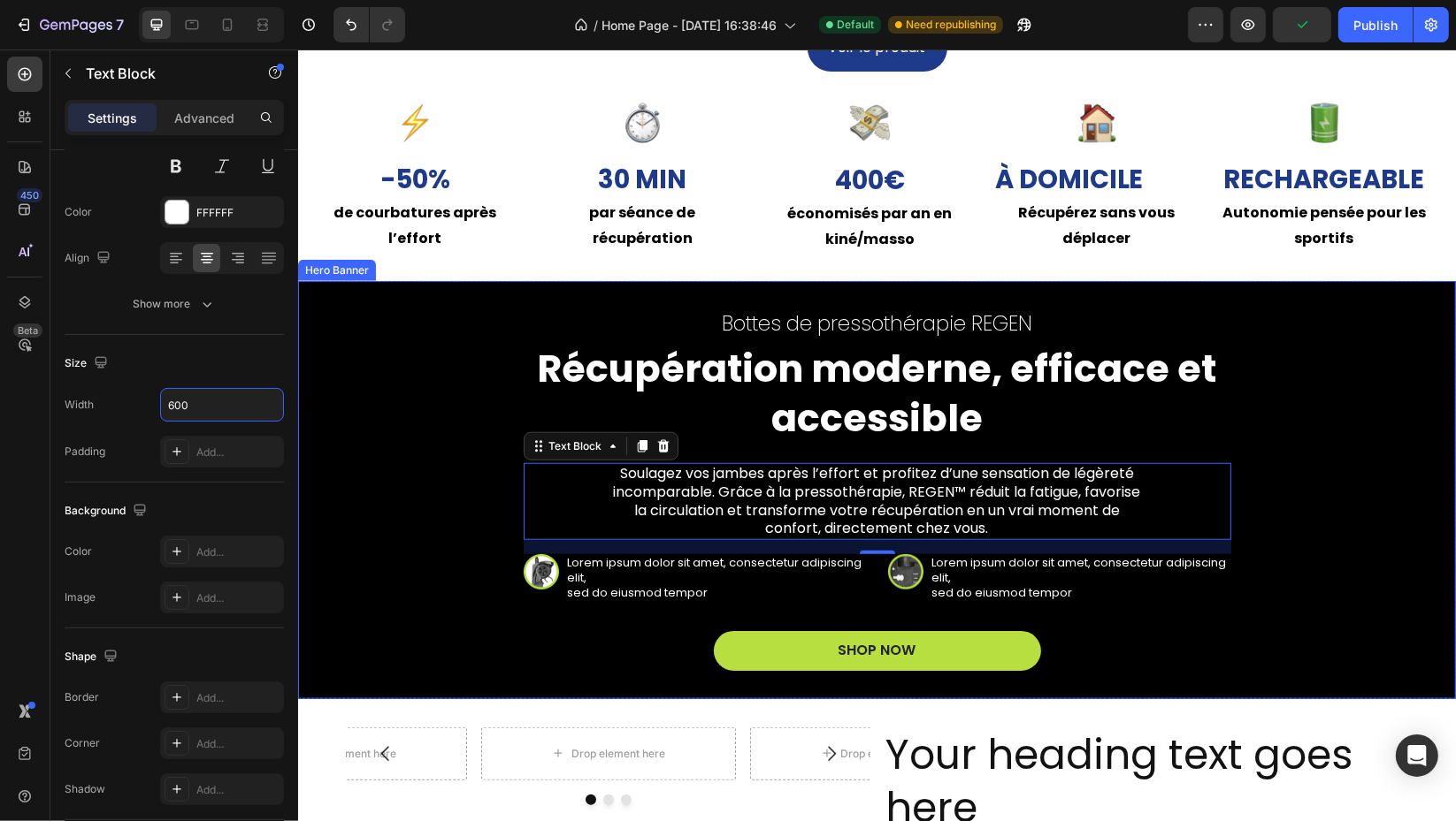
click at [1295, 531] on div "Bottes de pressothérapie REGEN Text Block Récupération moderne, efficace et acc…" at bounding box center [876, 490] width 1101 height 361
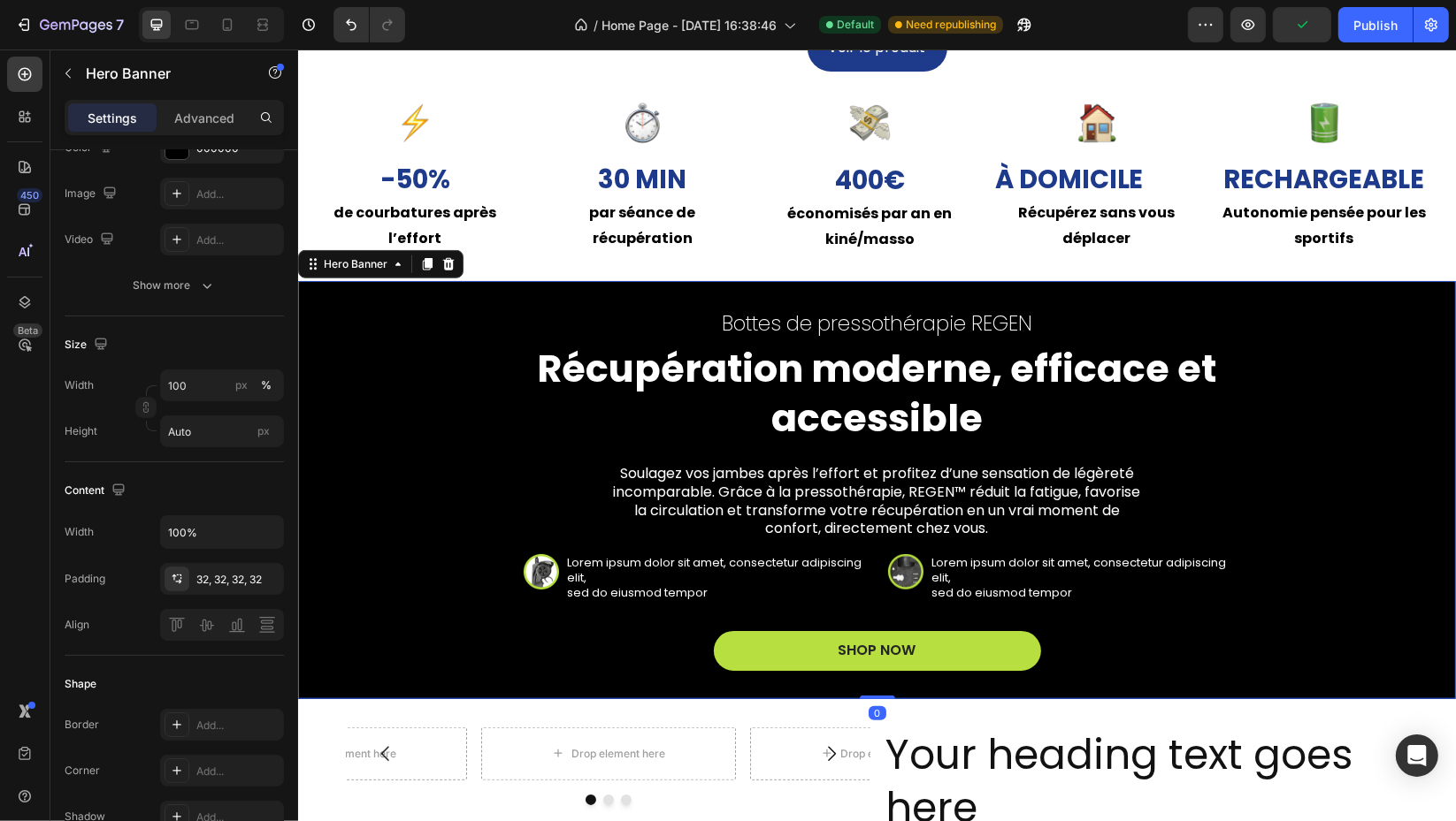
scroll to position [0, 0]
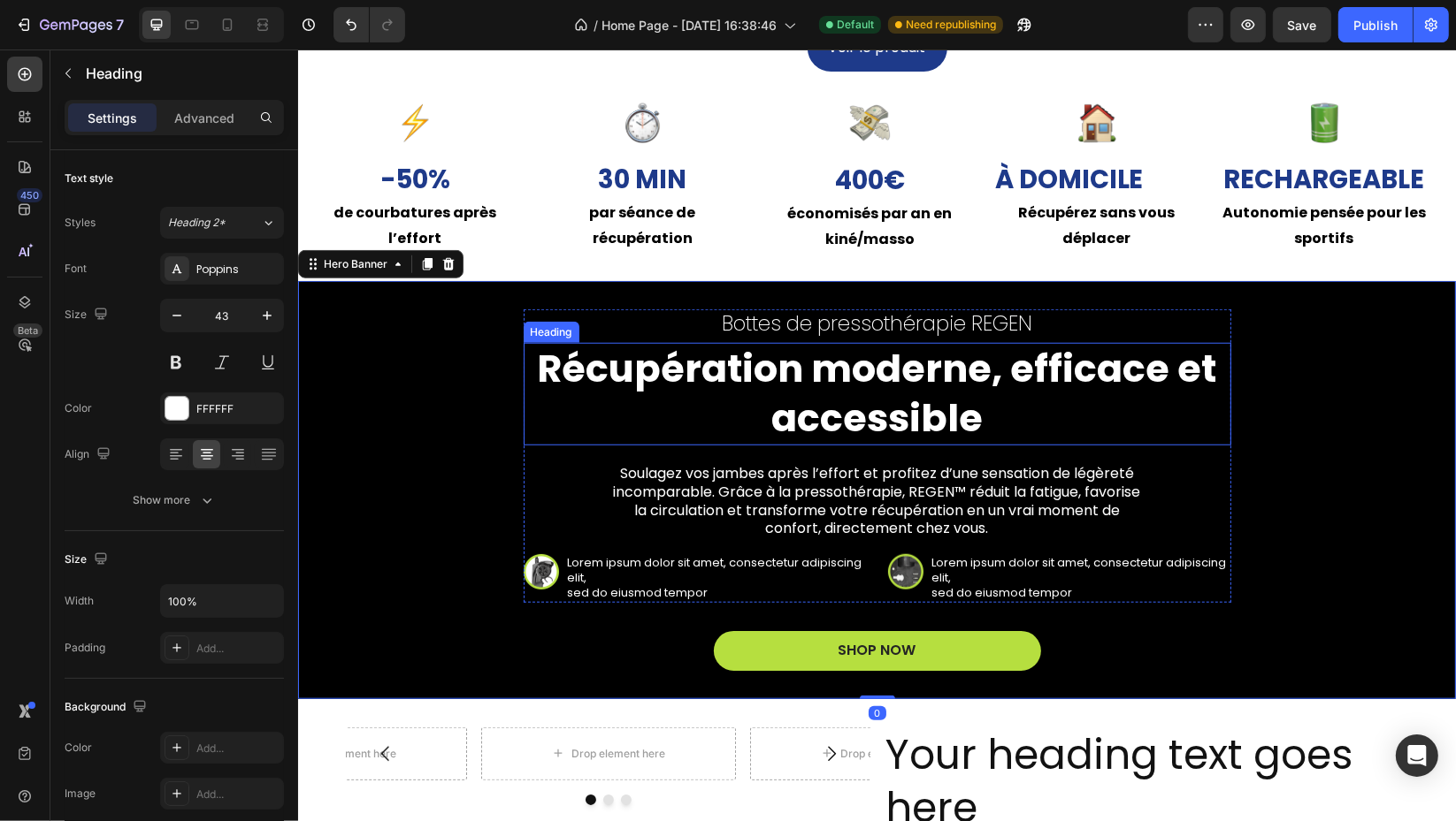
click at [1014, 421] on p "Récupération moderne, efficace et accessible" at bounding box center [876, 394] width 705 height 99
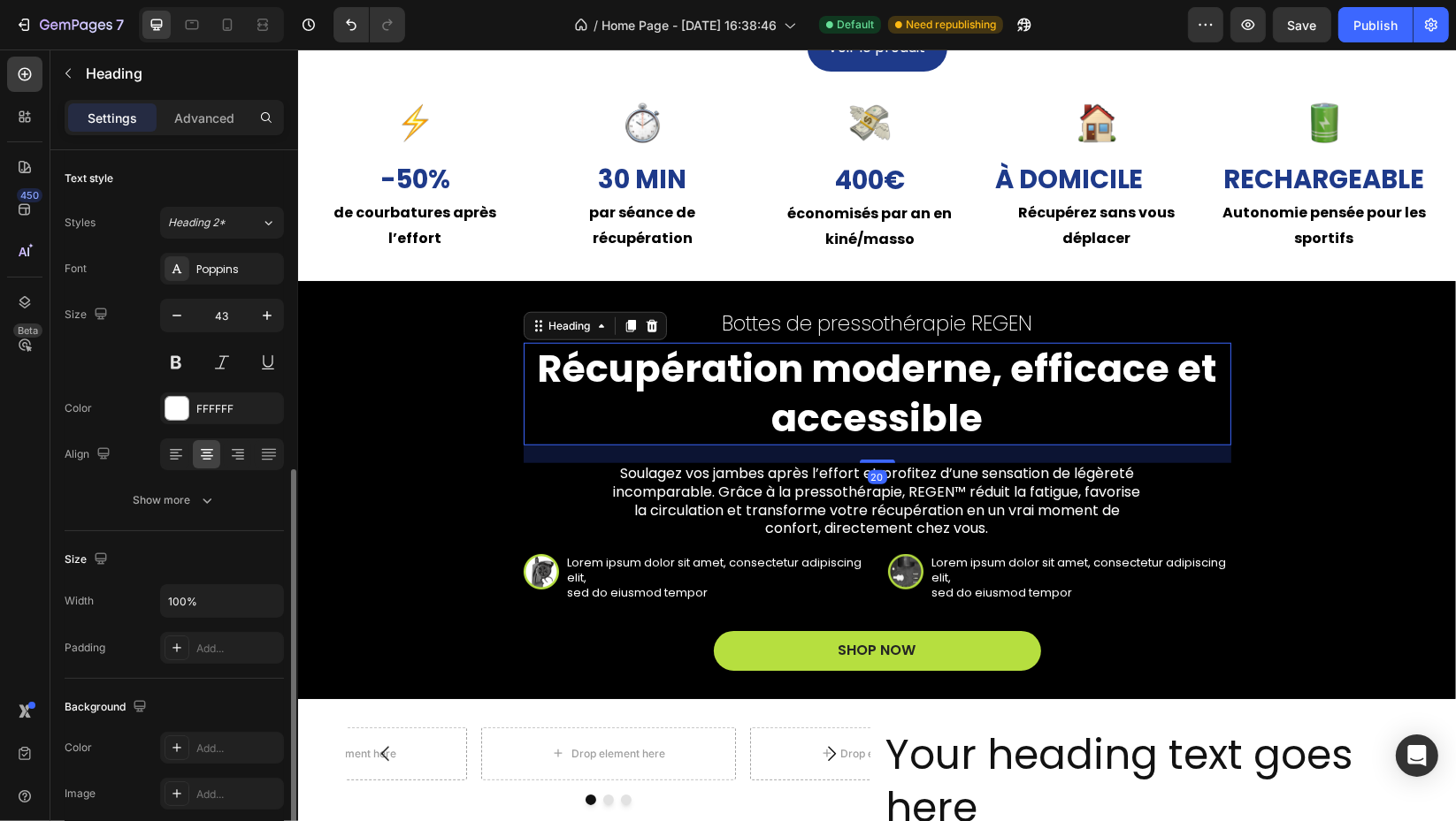
scroll to position [196, 0]
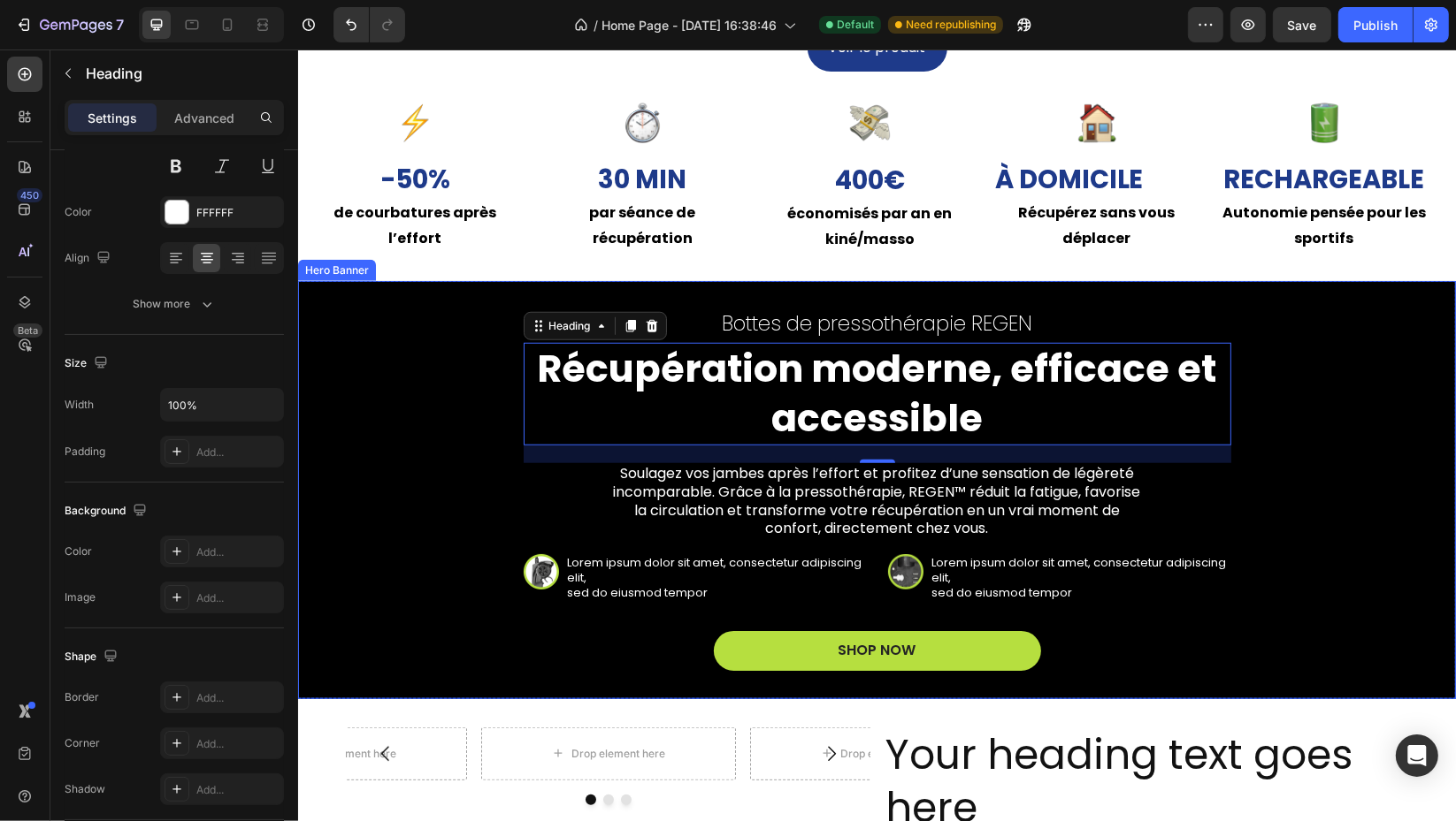
click at [442, 456] on div "Bottes de pressothérapie REGEN Text Block Récupération moderne, efficace et acc…" at bounding box center [876, 490] width 1101 height 361
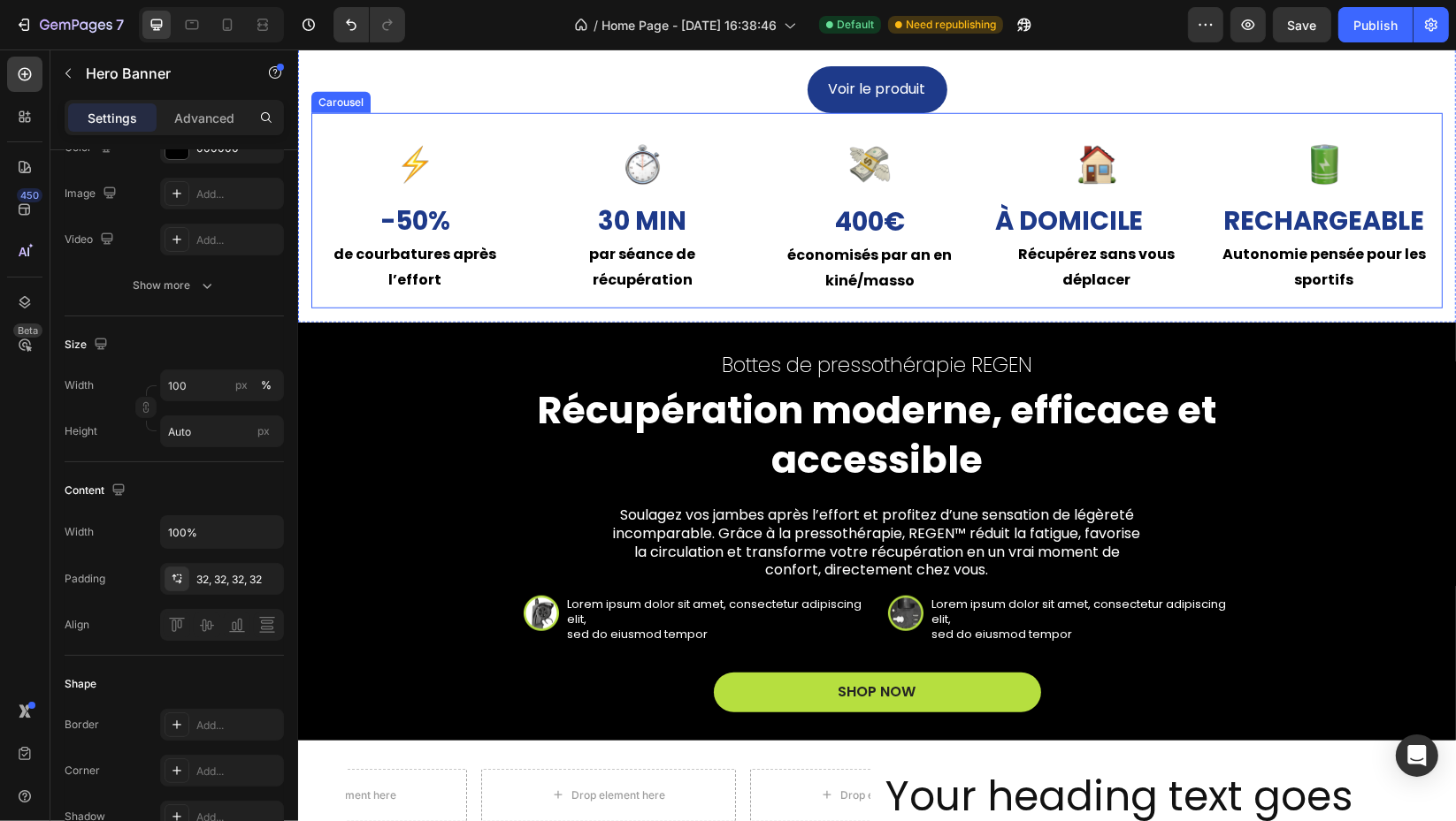
scroll to position [1391, 0]
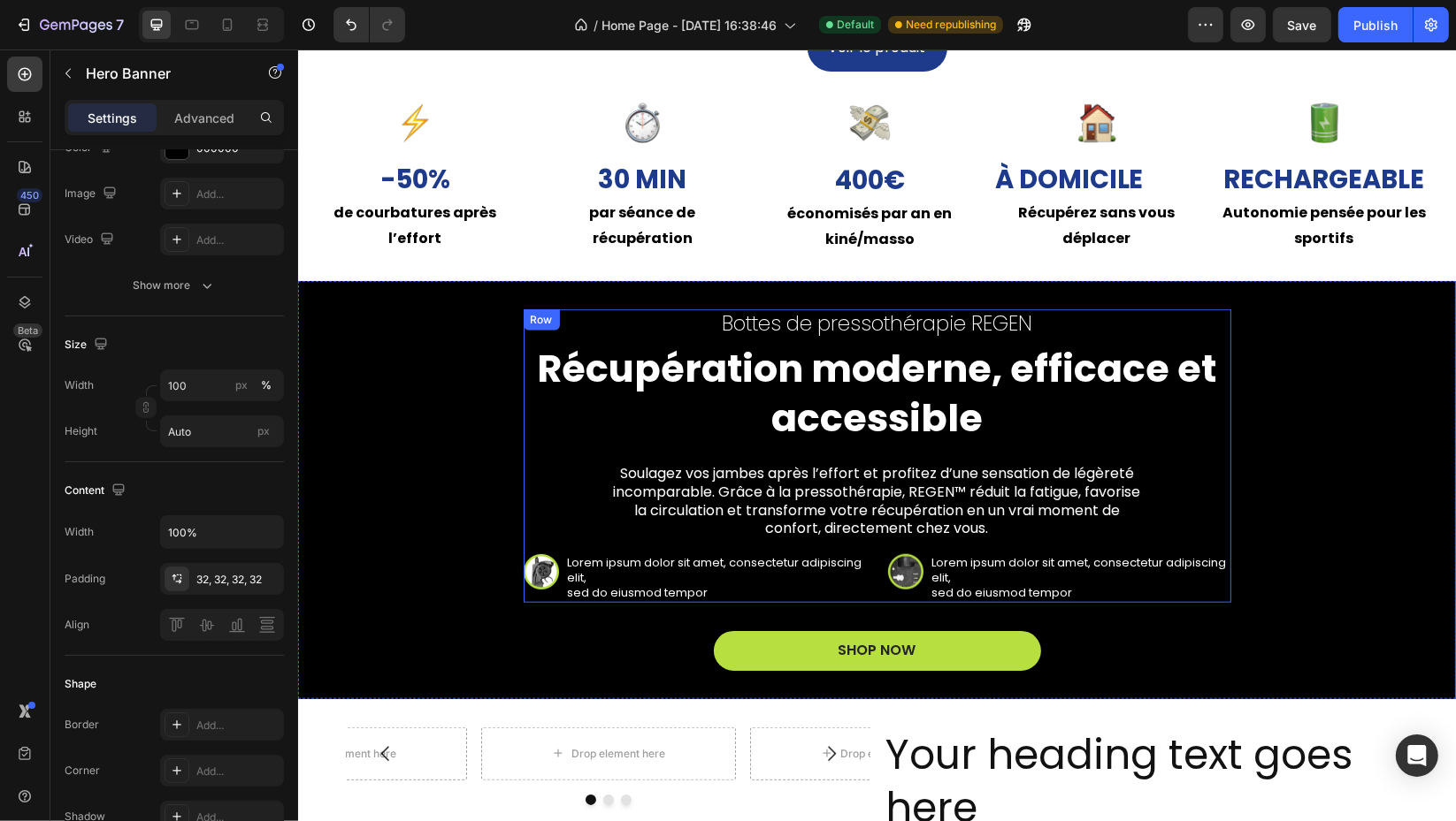
click at [522, 445] on div "Bottes de pressothérapie REGEN Text Block Récupération moderne, efficace et acc…" at bounding box center [876, 456] width 707 height 293
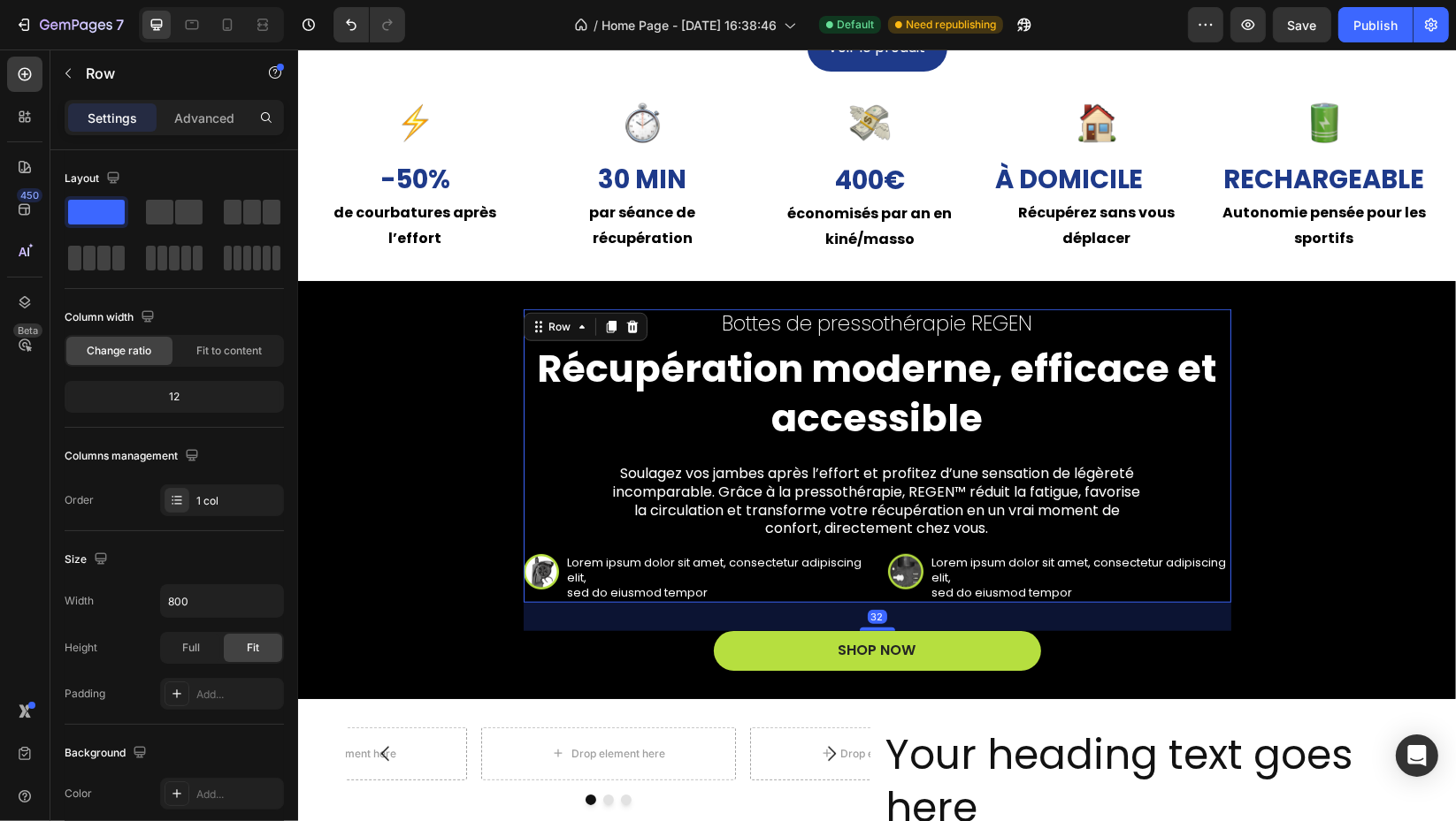
scroll to position [98, 0]
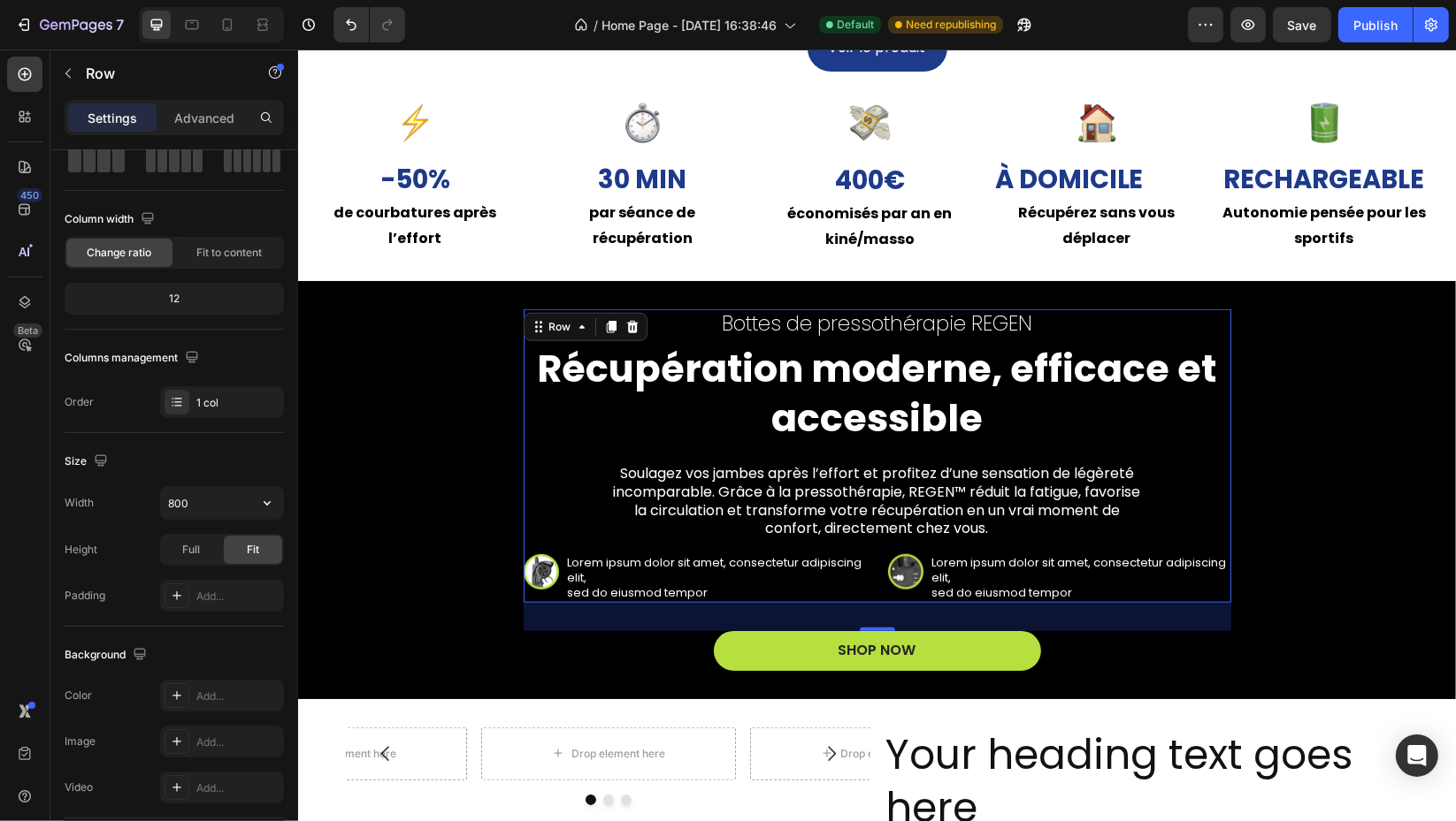
click at [214, 498] on input "800" at bounding box center [221, 503] width 122 height 32
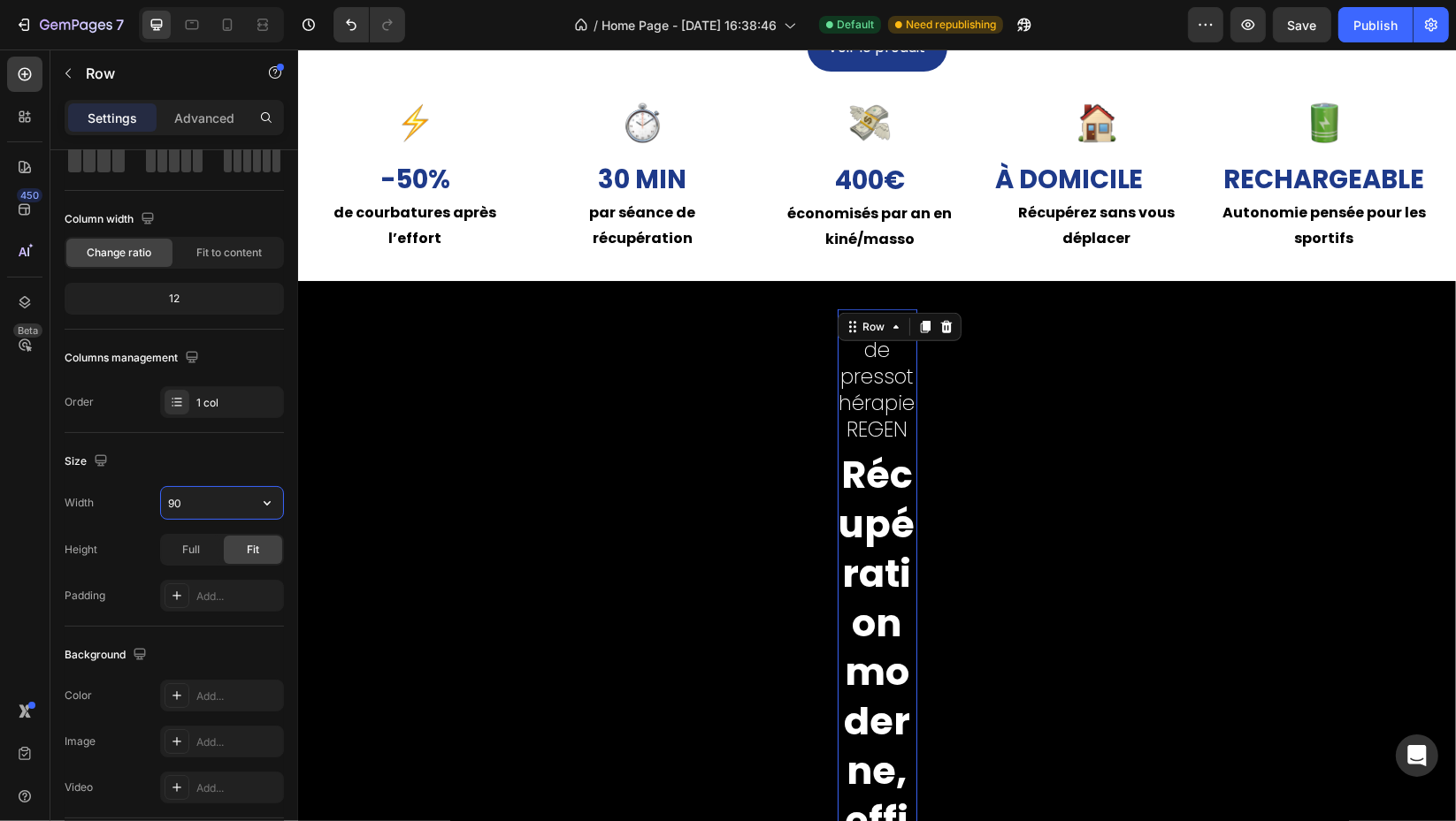
type input "900"
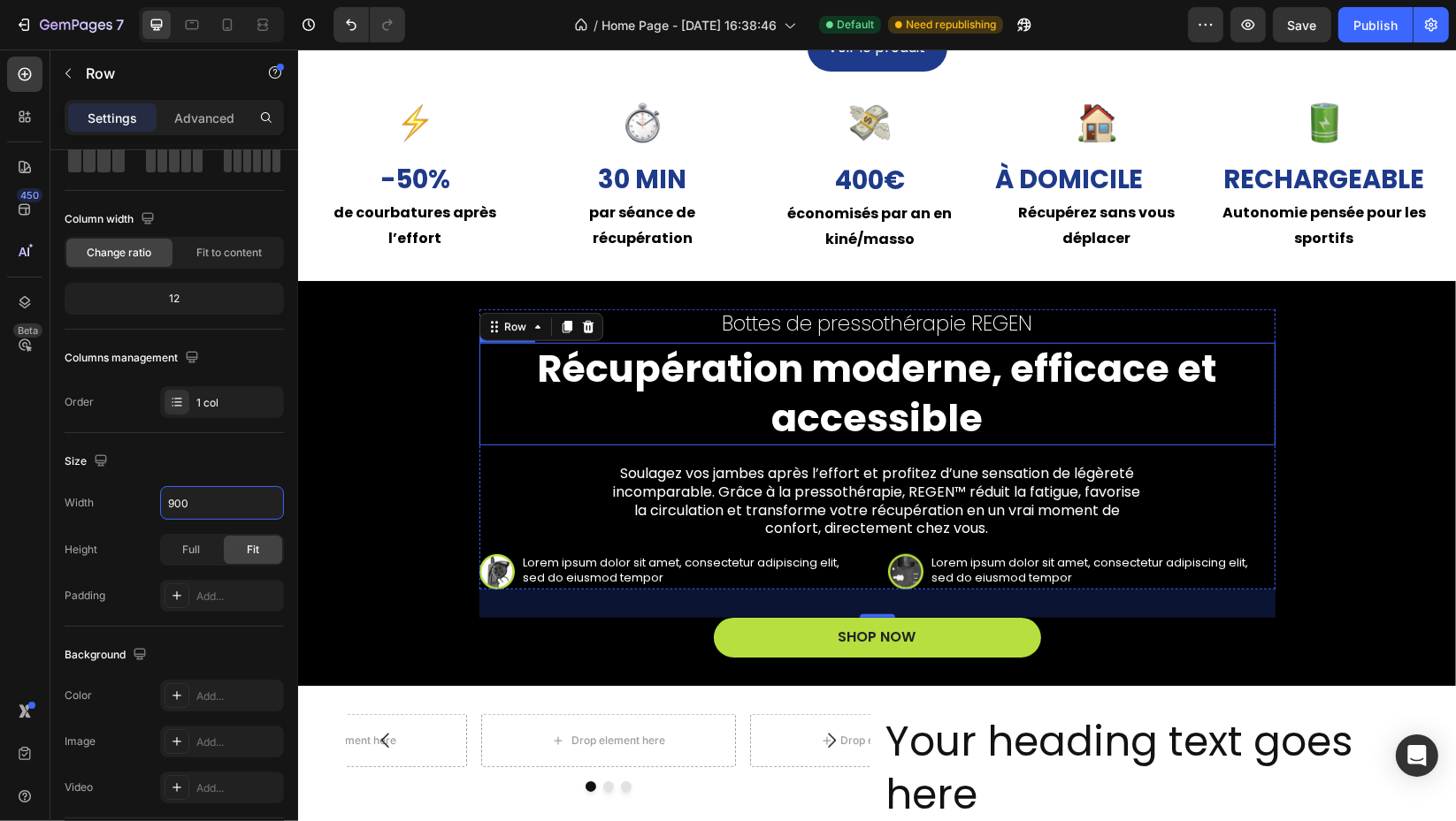
click at [566, 421] on h2 "Récupération moderne, efficace et accessible" at bounding box center [876, 394] width 797 height 103
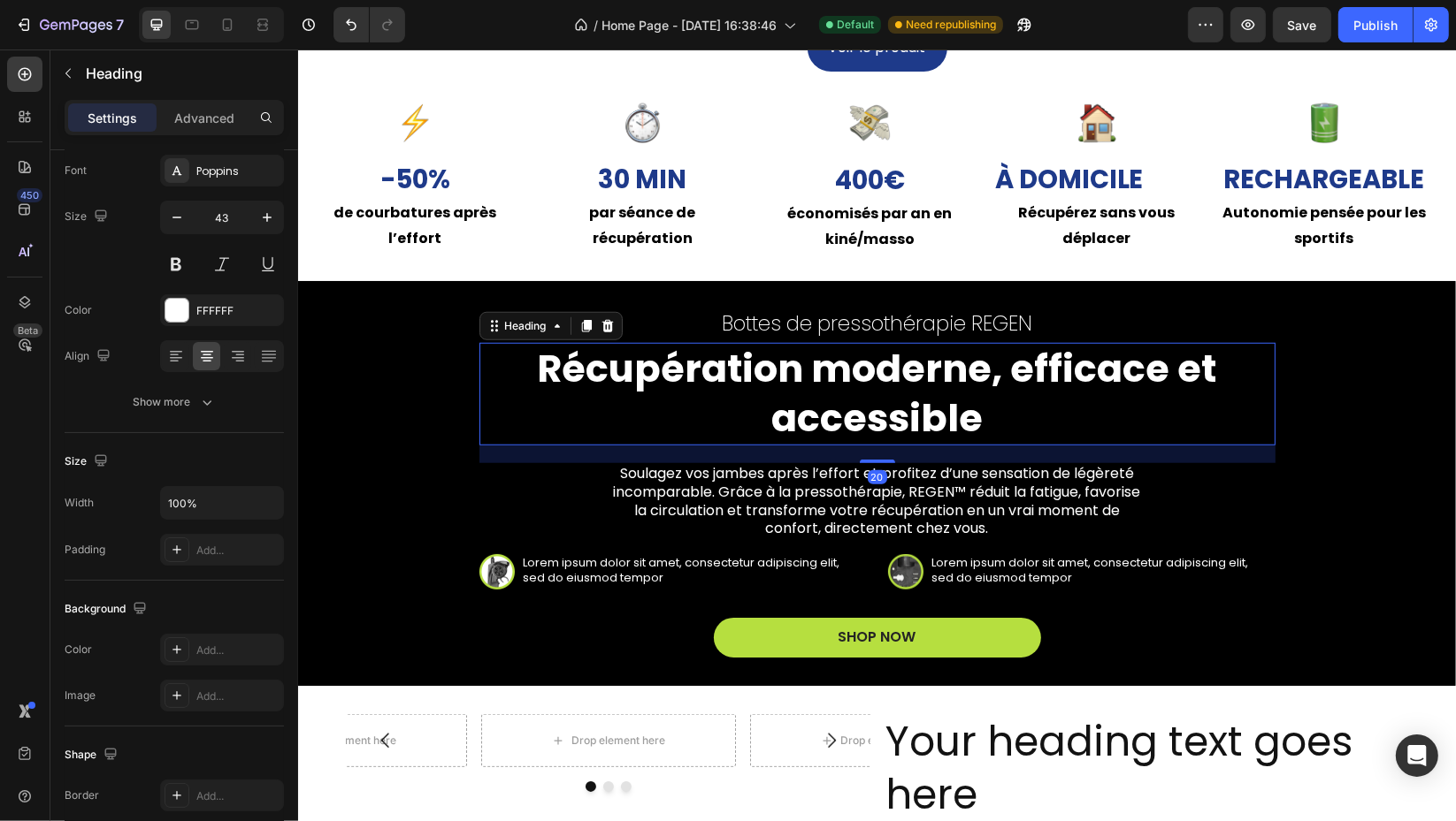
scroll to position [0, 0]
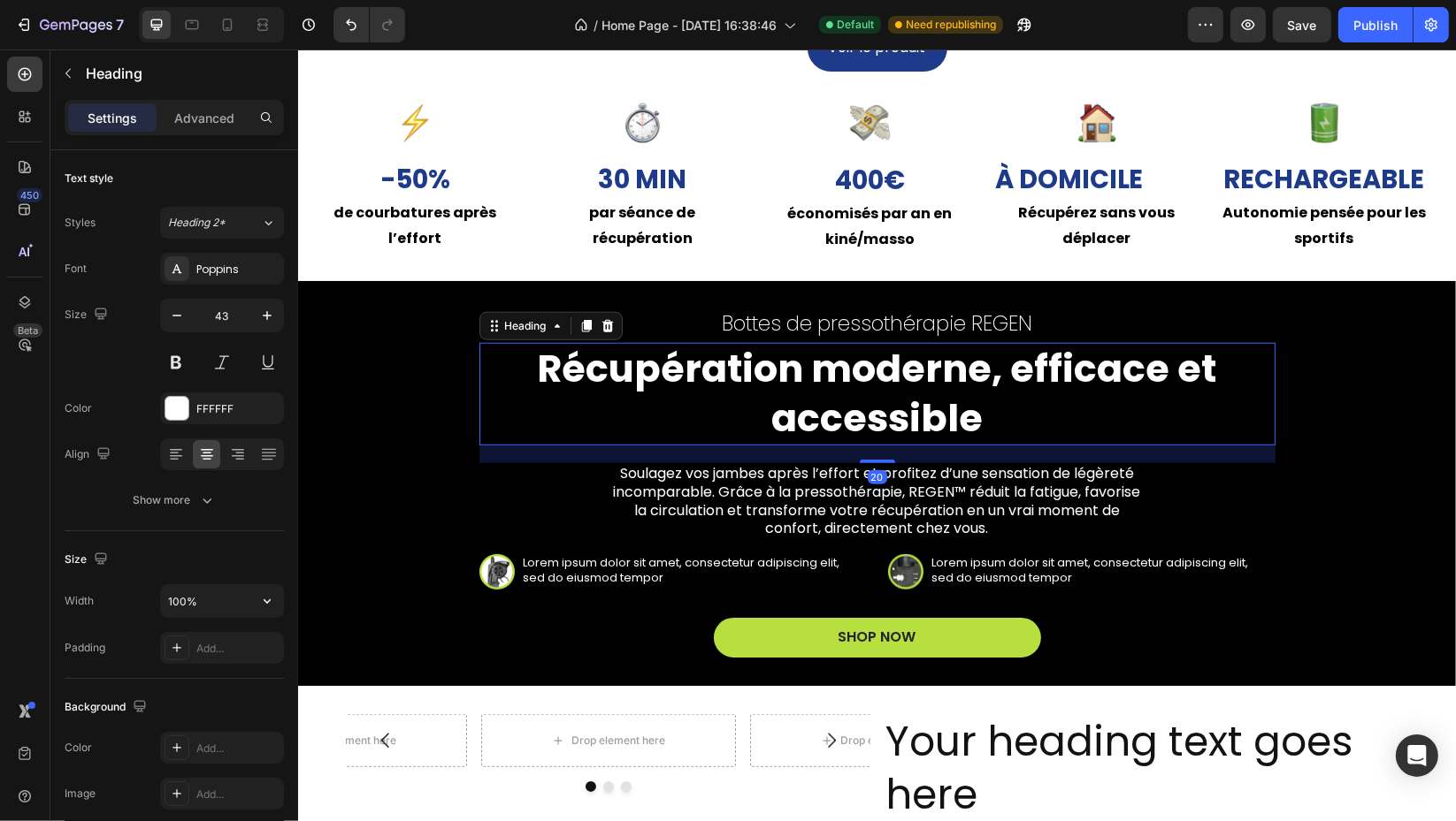
click at [221, 599] on input "100%" at bounding box center [221, 601] width 122 height 32
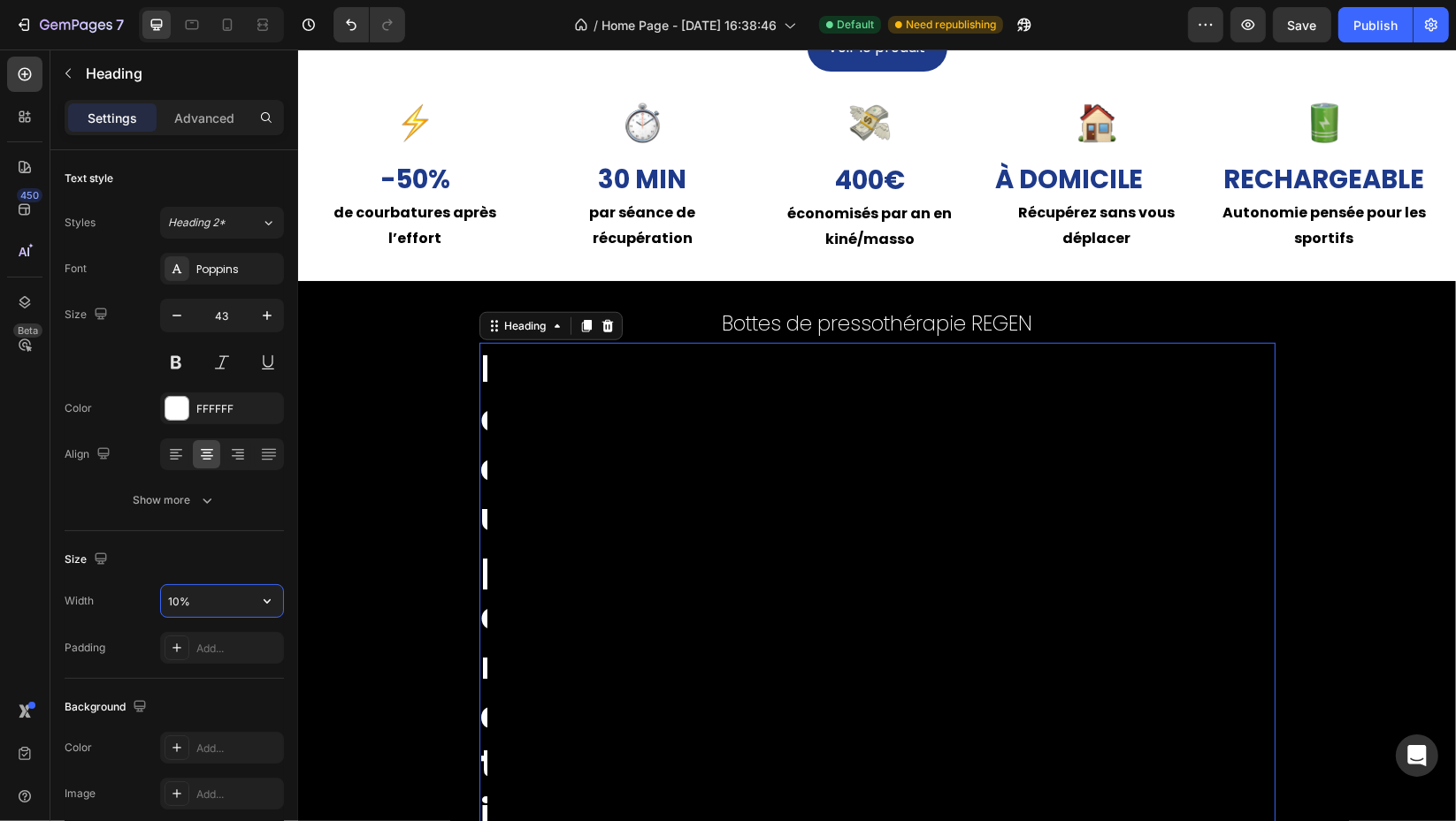
type input "100%"
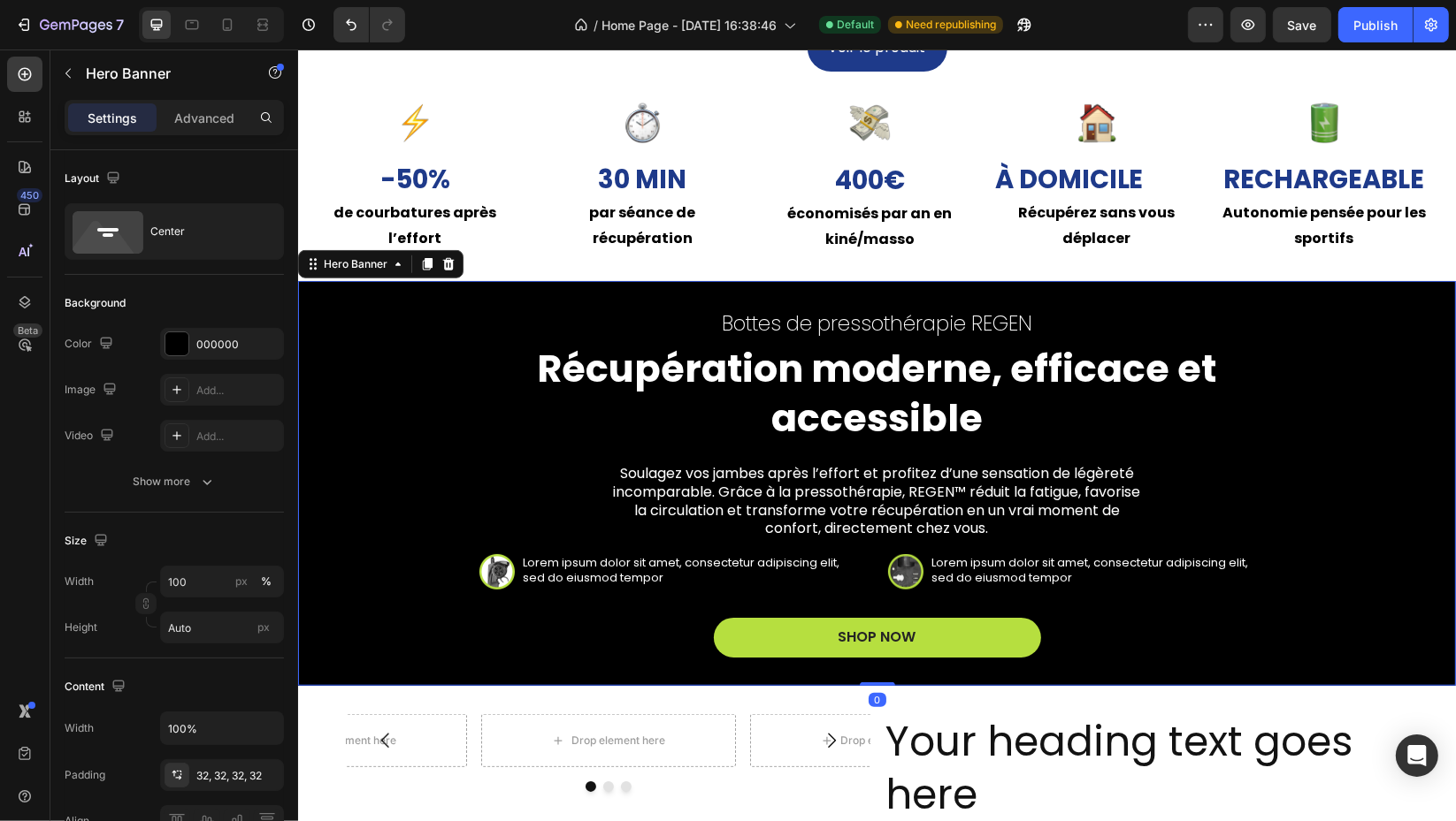
click at [461, 476] on div "Bottes de pressothérapie REGEN Text Block Récupération moderne, efficace et acc…" at bounding box center [876, 484] width 1101 height 349
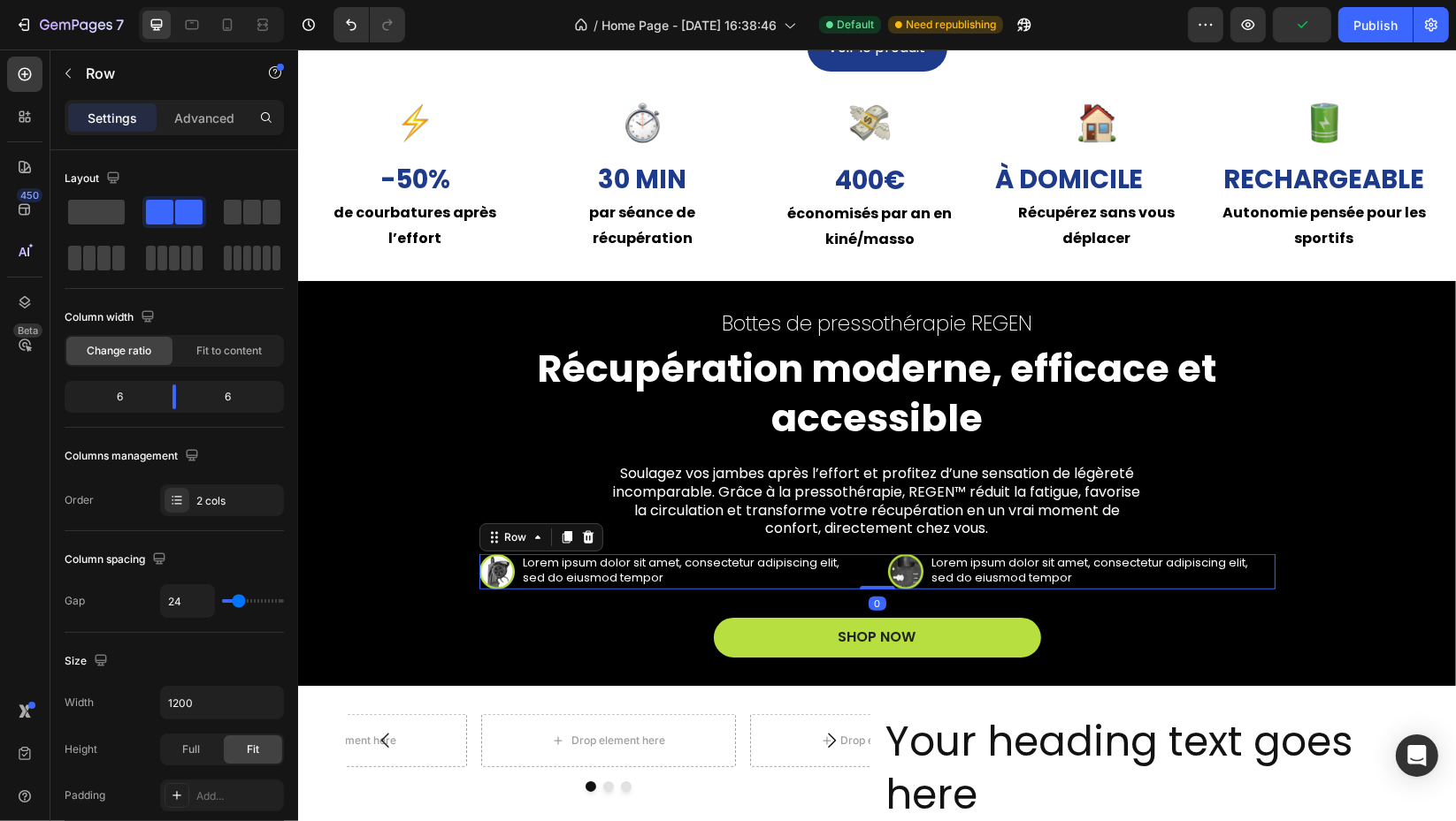
click at [869, 580] on div "Image Lorem ipsum dolor sit amet, consectetur adipiscing elit, sed do eiusmod t…" at bounding box center [876, 572] width 797 height 35
click at [581, 538] on icon at bounding box center [587, 537] width 12 height 12
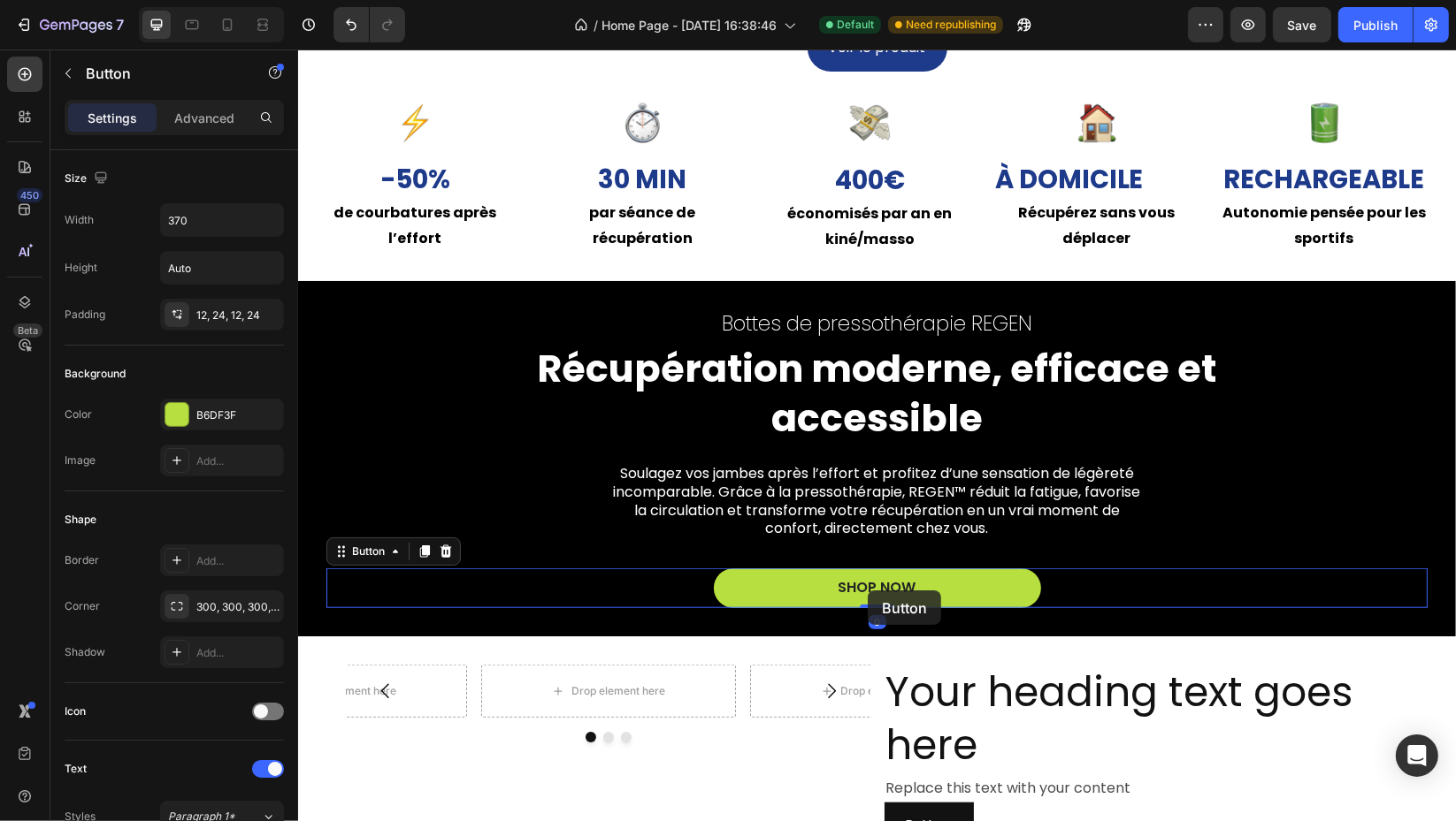
click at [867, 590] on div "SHOP NOW" at bounding box center [876, 587] width 78 height 18
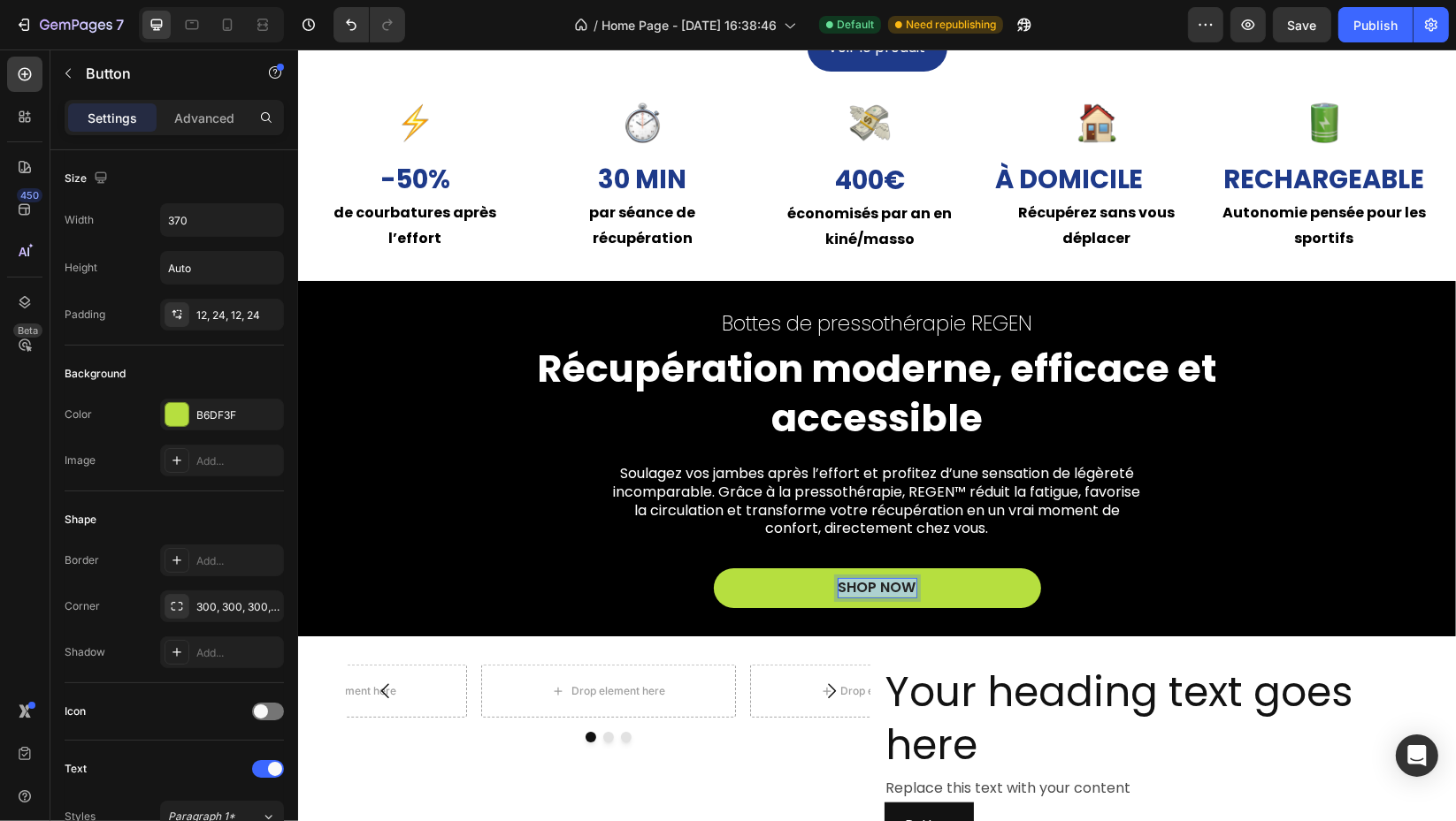
click at [867, 590] on p "SHOP NOW" at bounding box center [876, 587] width 78 height 18
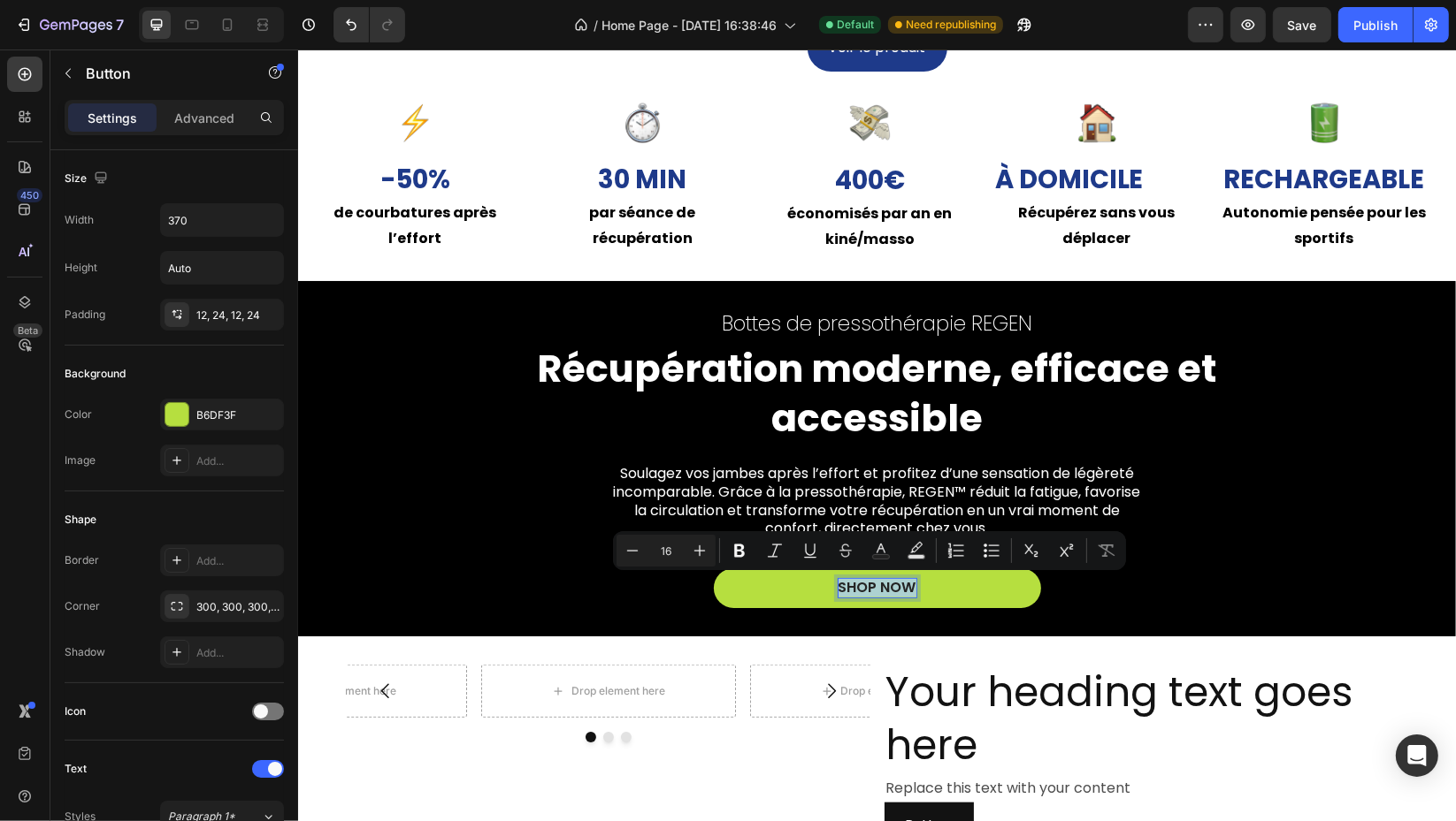
click at [867, 590] on p "SHOP NOW" at bounding box center [876, 587] width 78 height 18
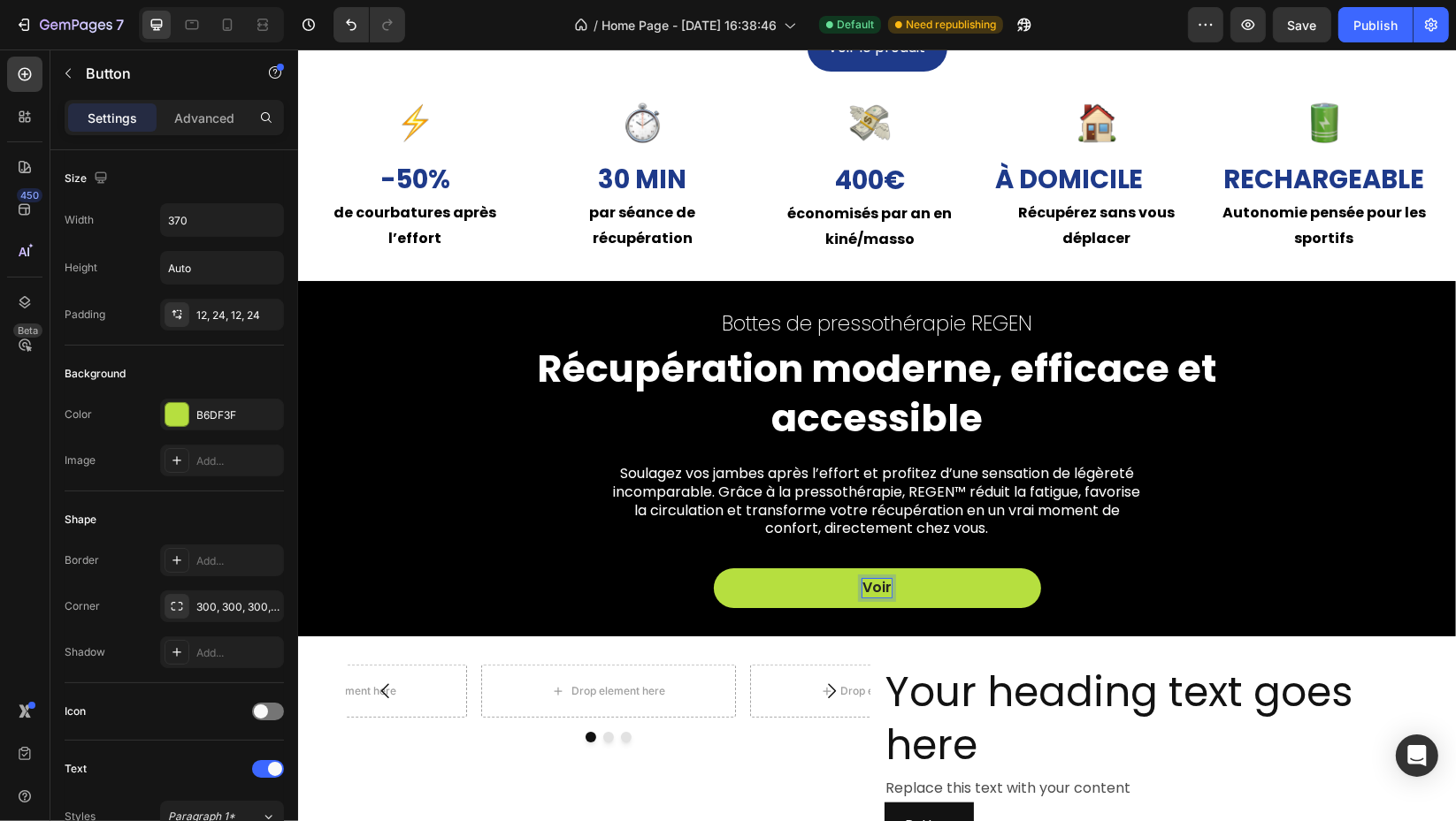
click at [713, 568] on button "Voir" at bounding box center [876, 588] width 327 height 40
click at [713, 568] on button "Voir le" at bounding box center [876, 588] width 327 height 40
click at [228, 420] on div "B6DF3F" at bounding box center [238, 415] width 83 height 16
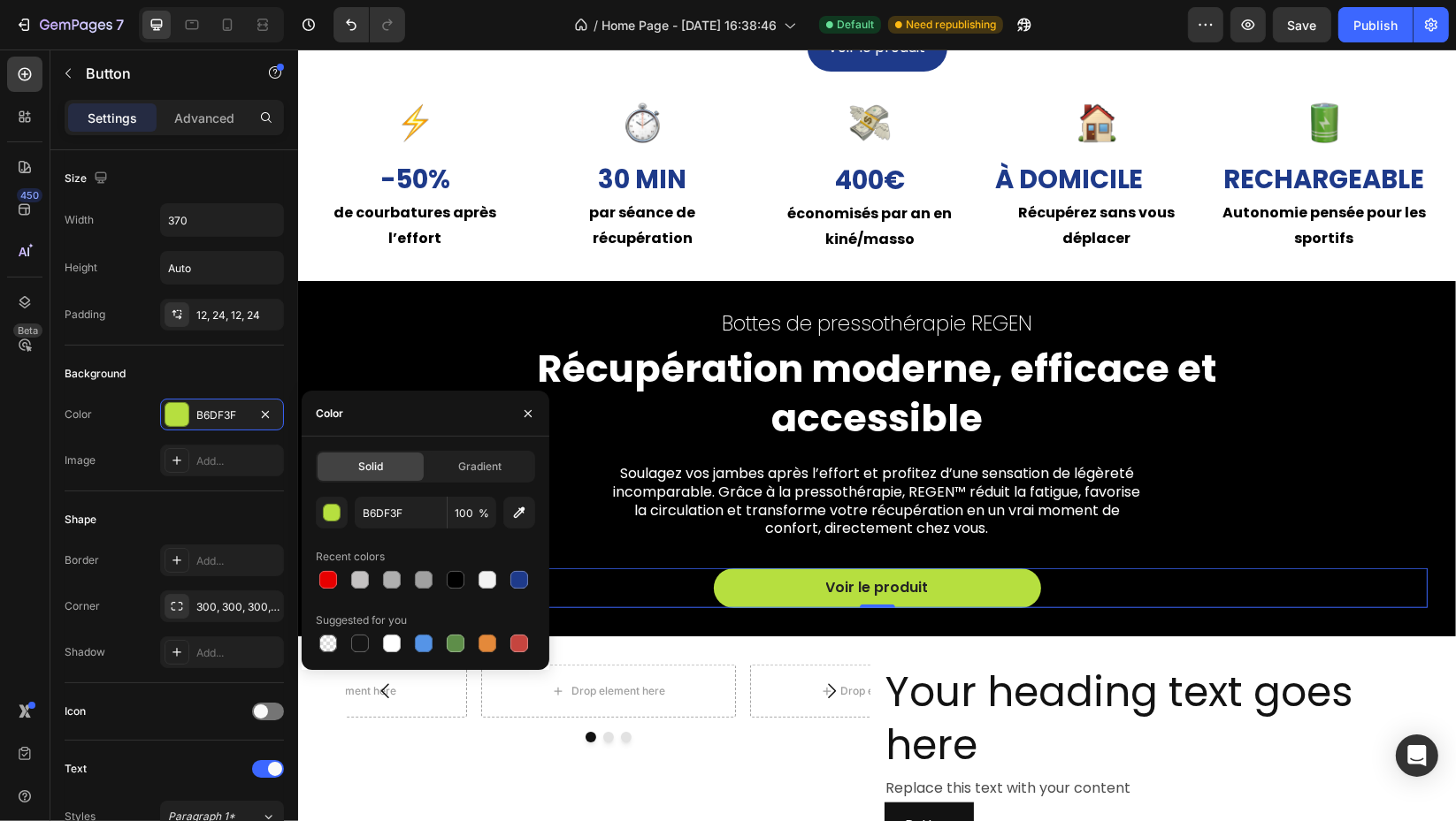
click at [528, 573] on div at bounding box center [520, 580] width 21 height 21
type input "1E3A8A"
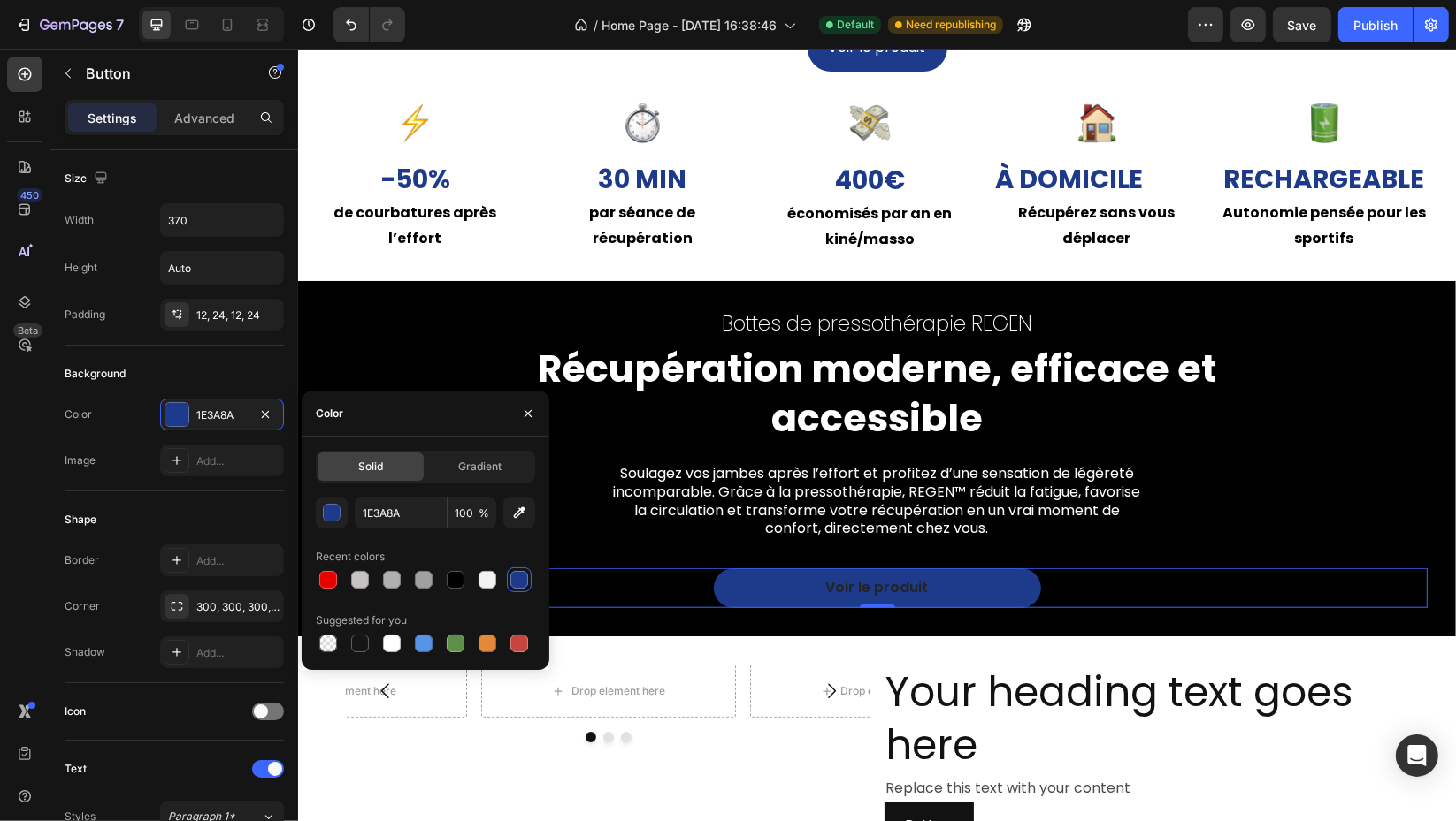
click at [220, 606] on div "300, 300, 300, 300" at bounding box center [238, 607] width 83 height 16
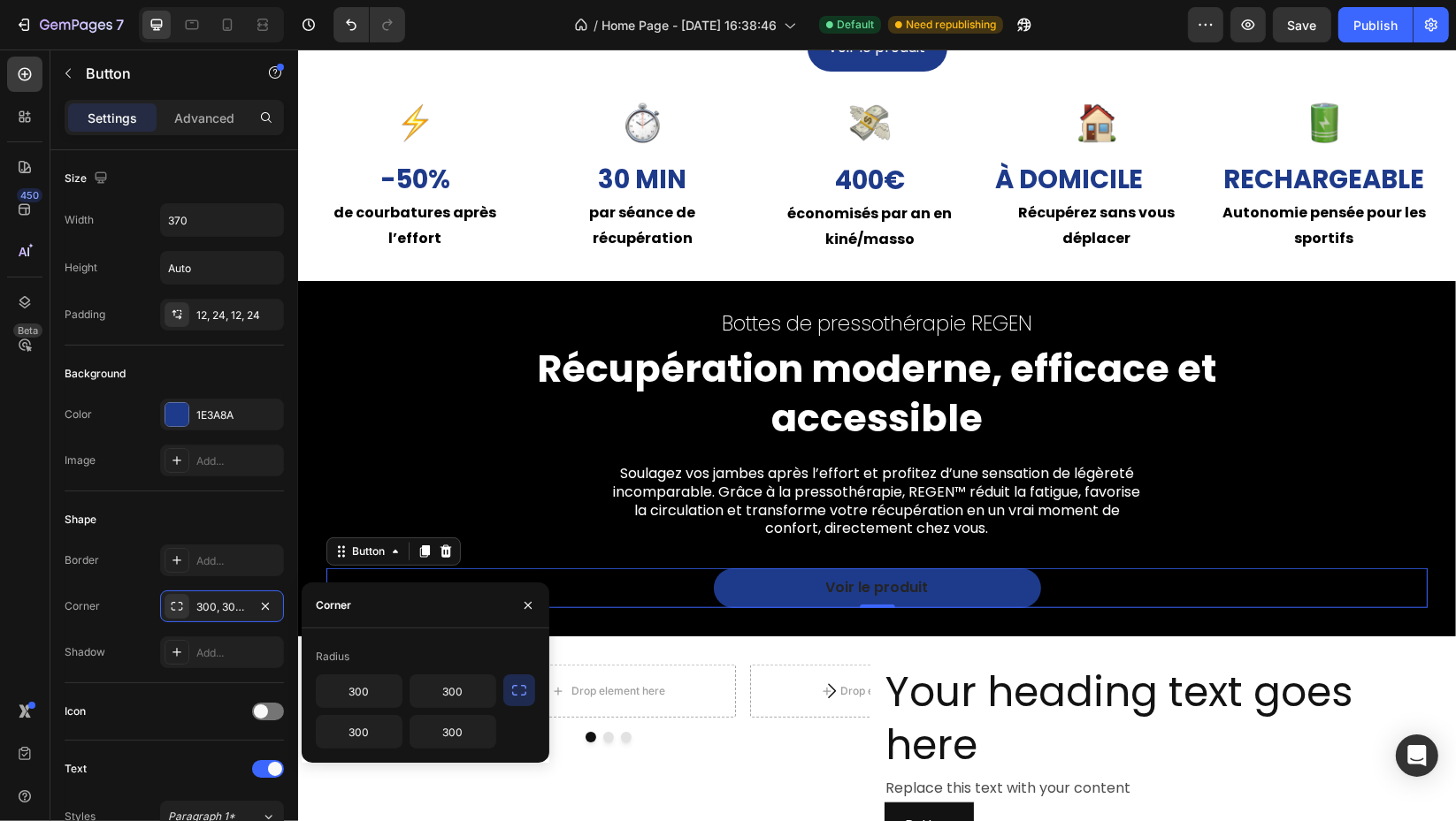
click at [141, 506] on div "Shape" at bounding box center [173, 520] width 220 height 29
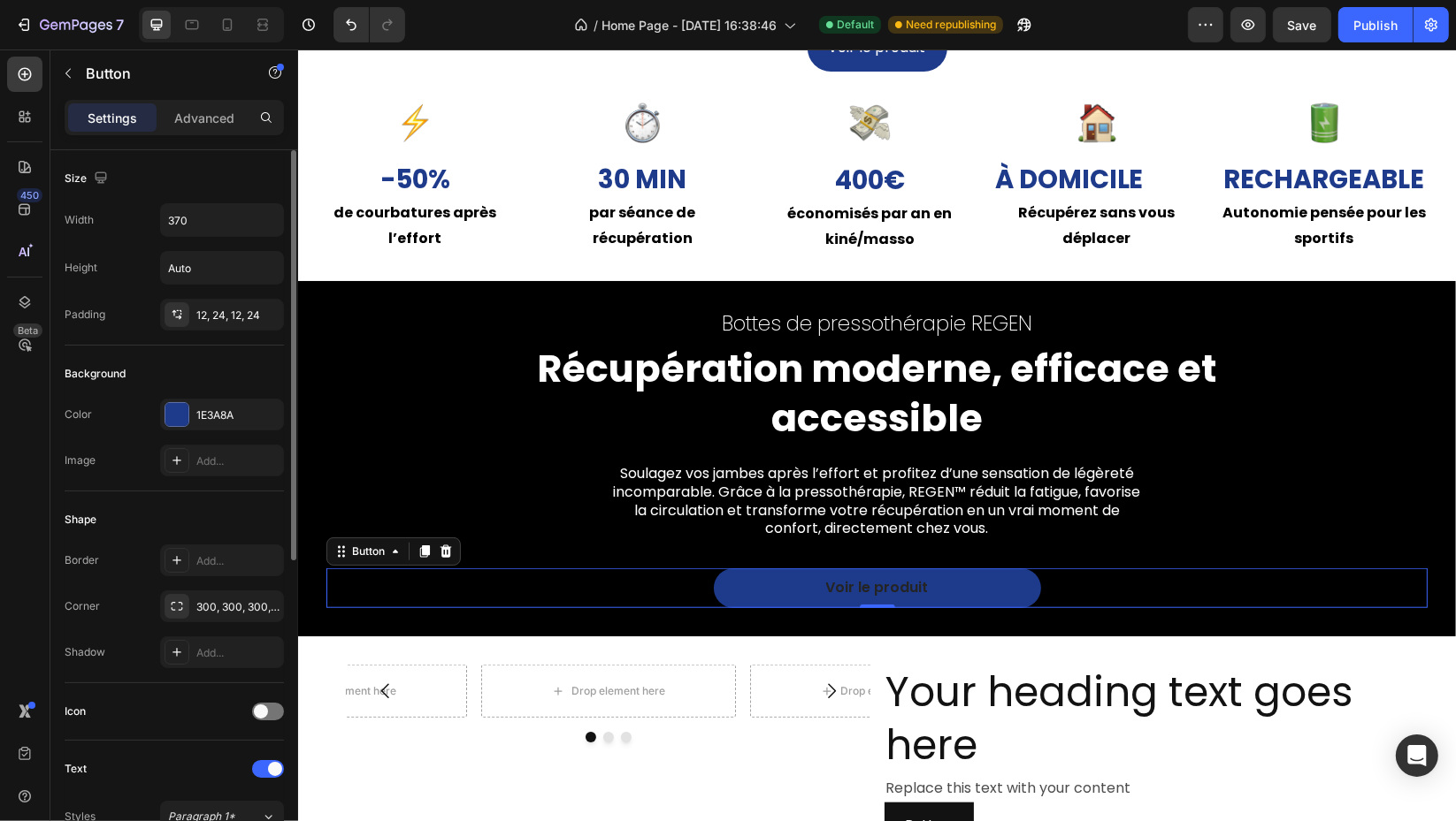
scroll to position [544, 0]
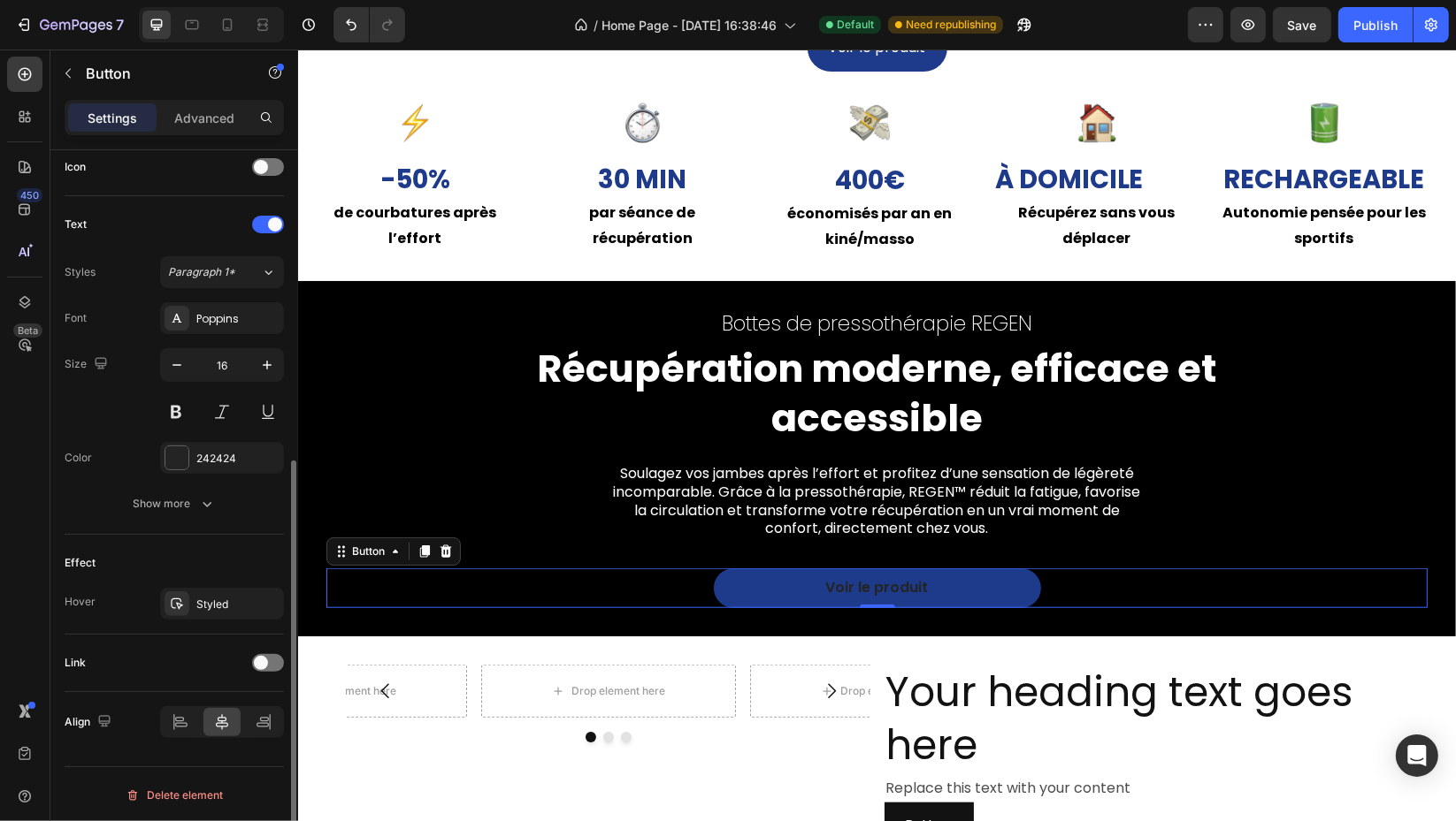
click at [202, 455] on div "242424" at bounding box center [238, 459] width 83 height 16
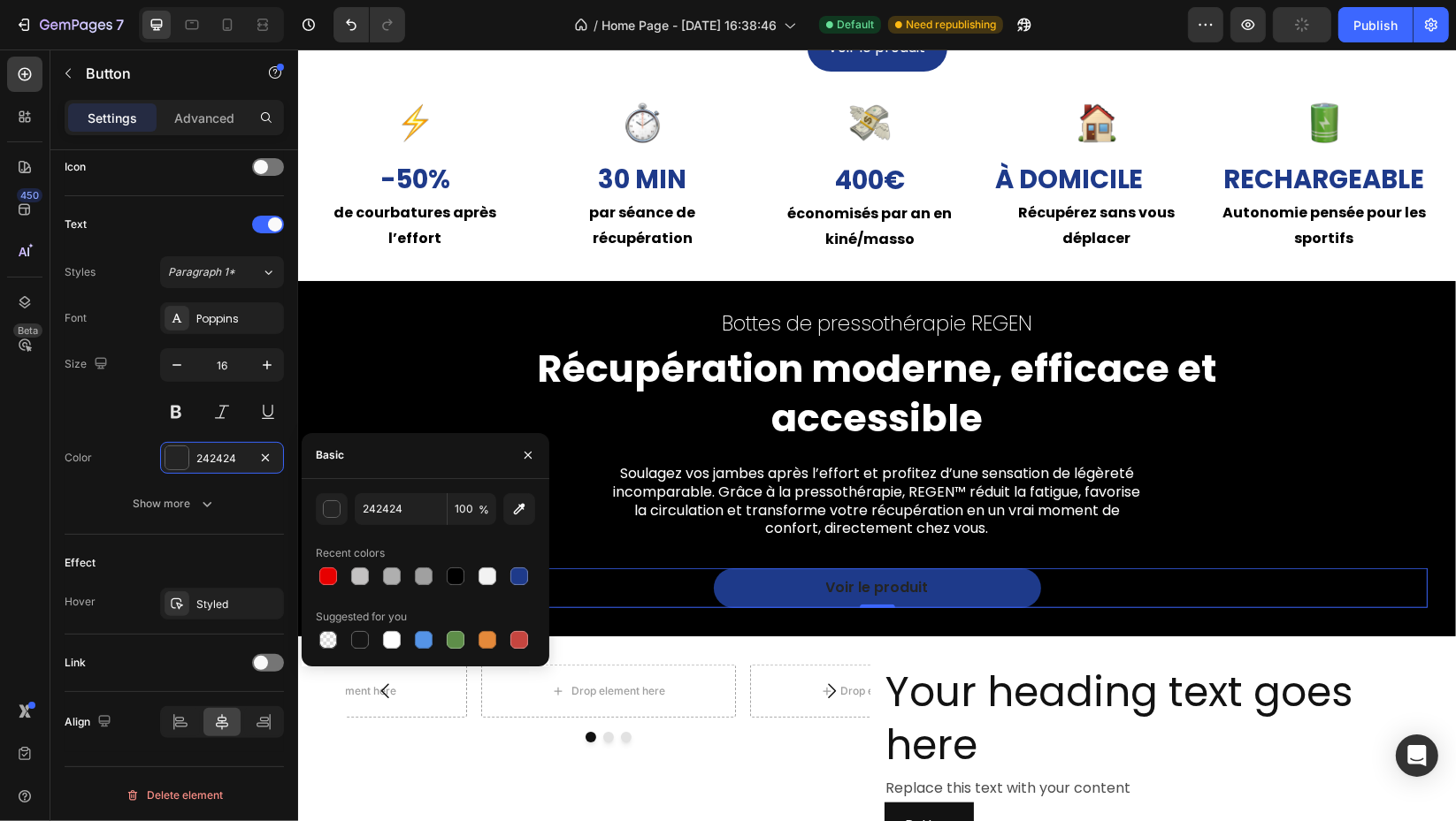
click at [447, 576] on div at bounding box center [455, 576] width 17 height 17
click at [246, 597] on div "Styled" at bounding box center [238, 604] width 83 height 16
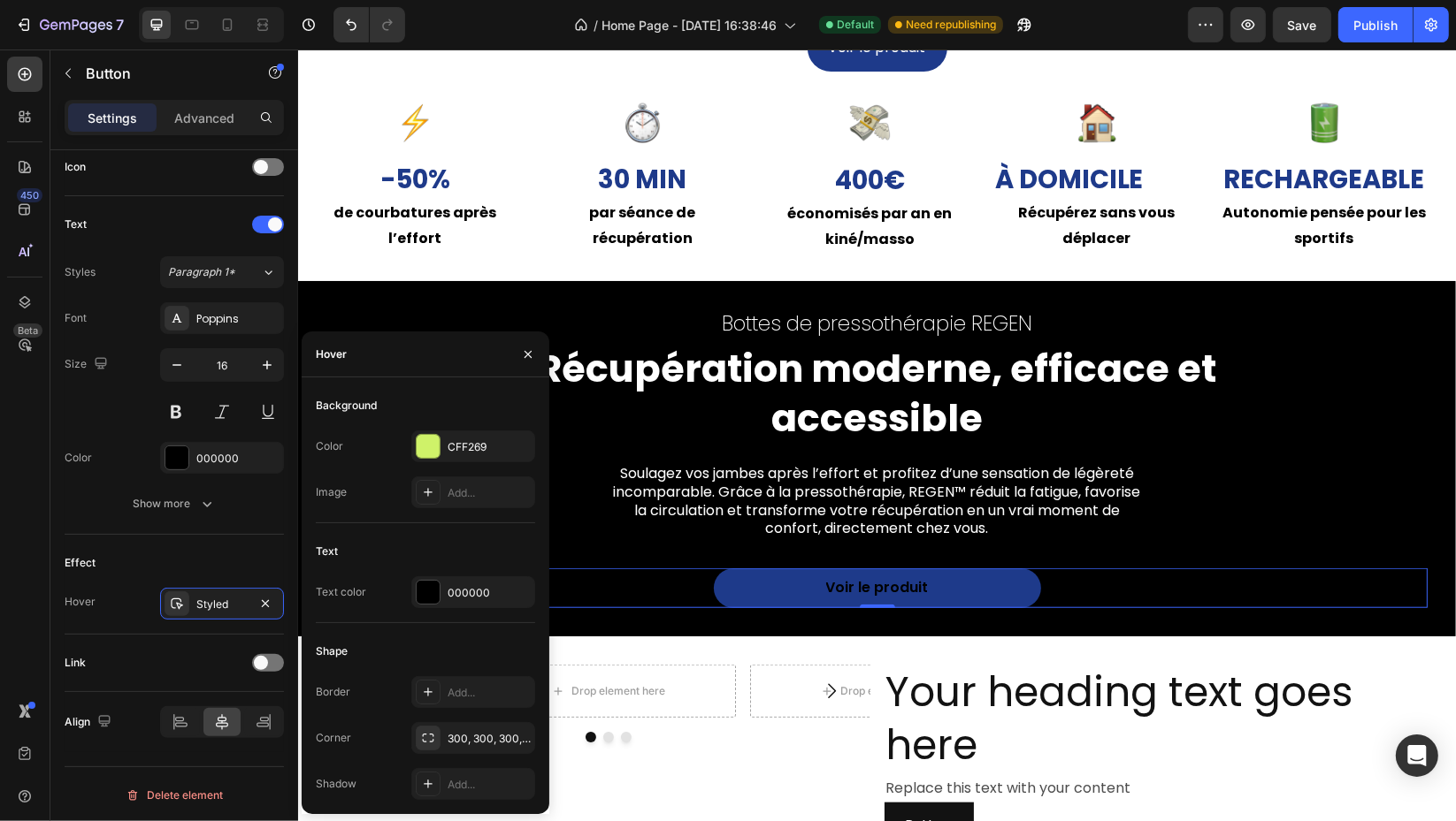
click at [270, 601] on icon "button" at bounding box center [265, 604] width 14 height 14
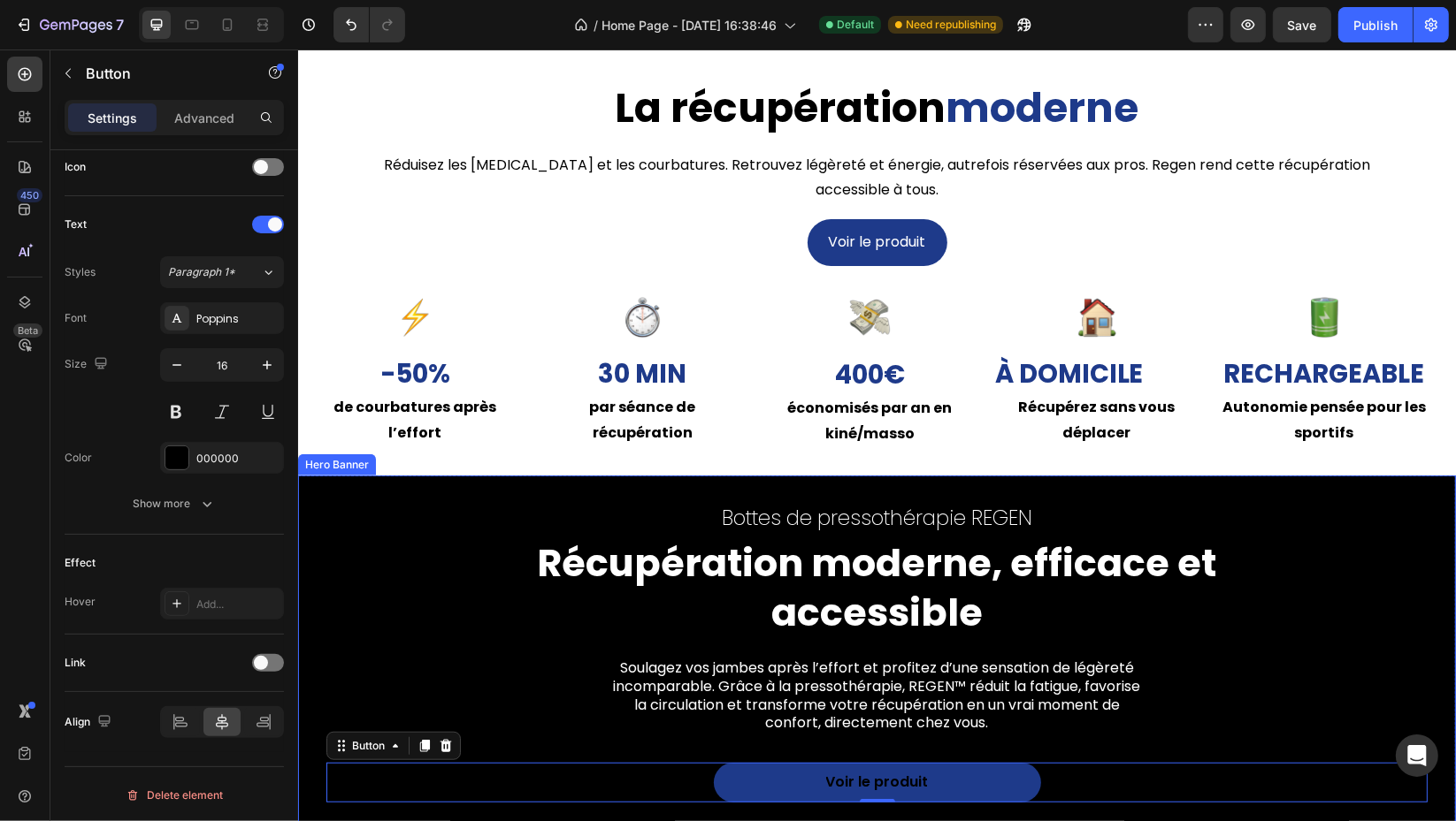
scroll to position [1195, 0]
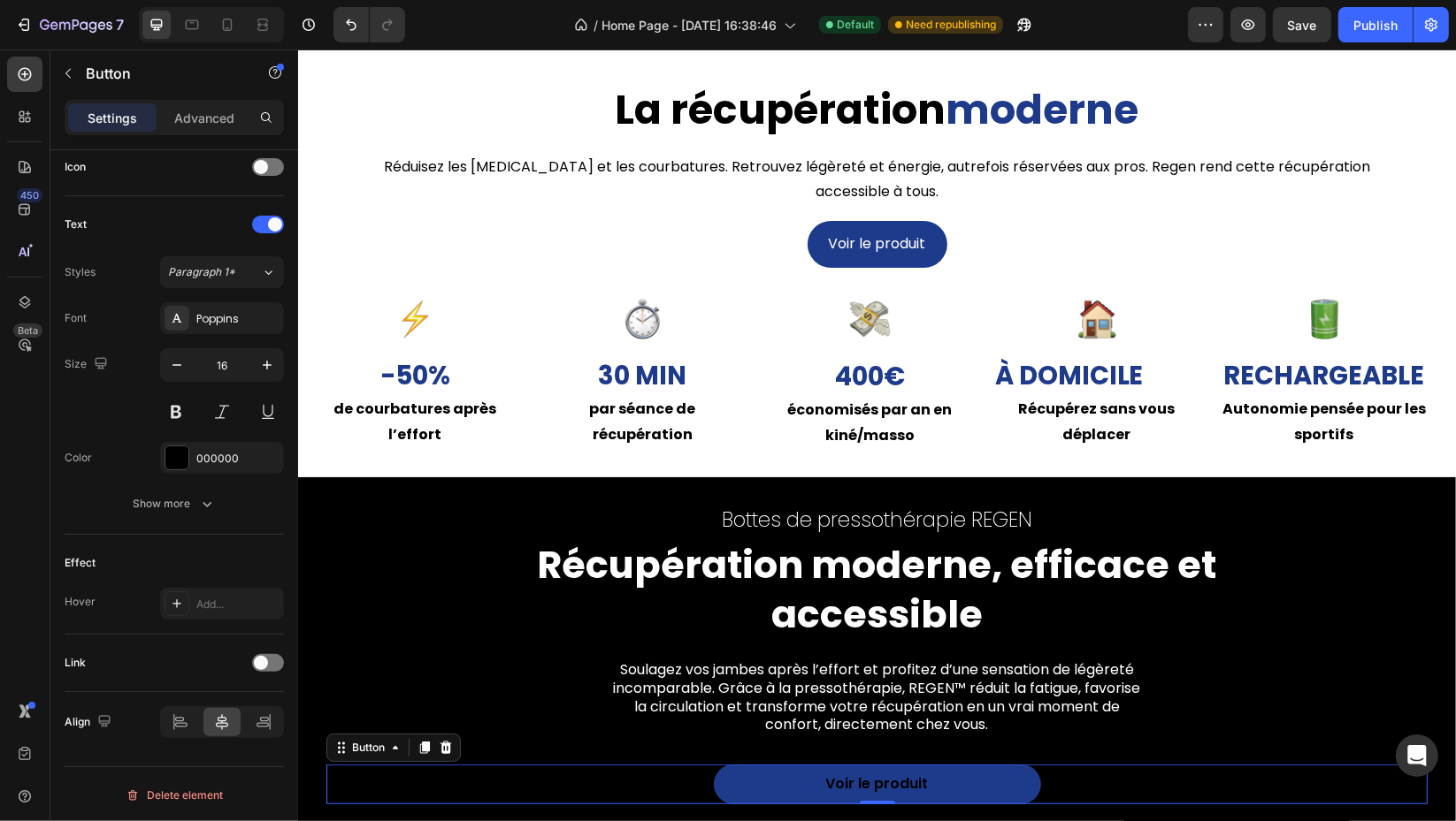
click at [213, 457] on div "000000" at bounding box center [238, 459] width 83 height 16
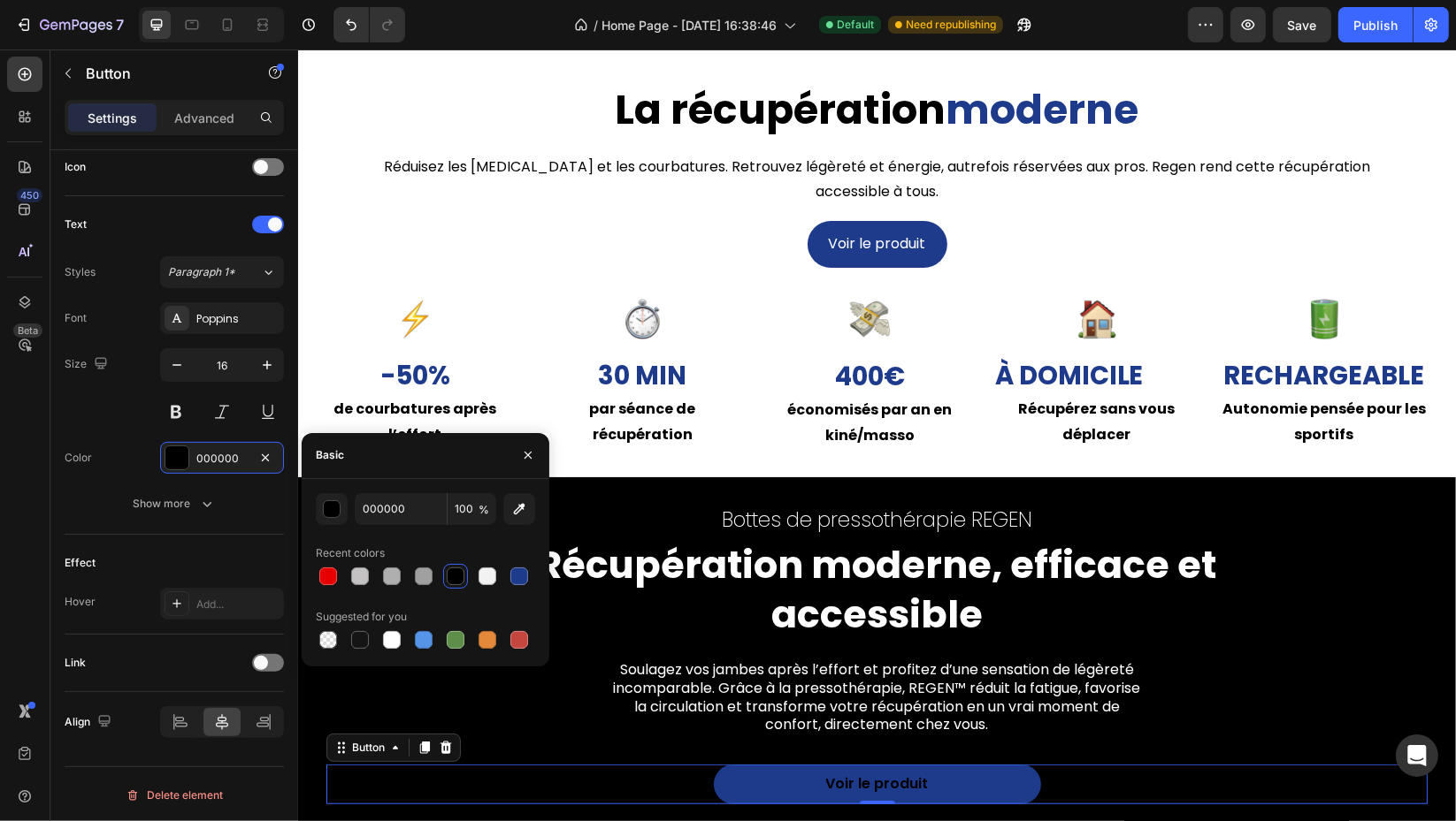
click at [396, 633] on div at bounding box center [392, 640] width 17 height 17
type input "FFFFFF"
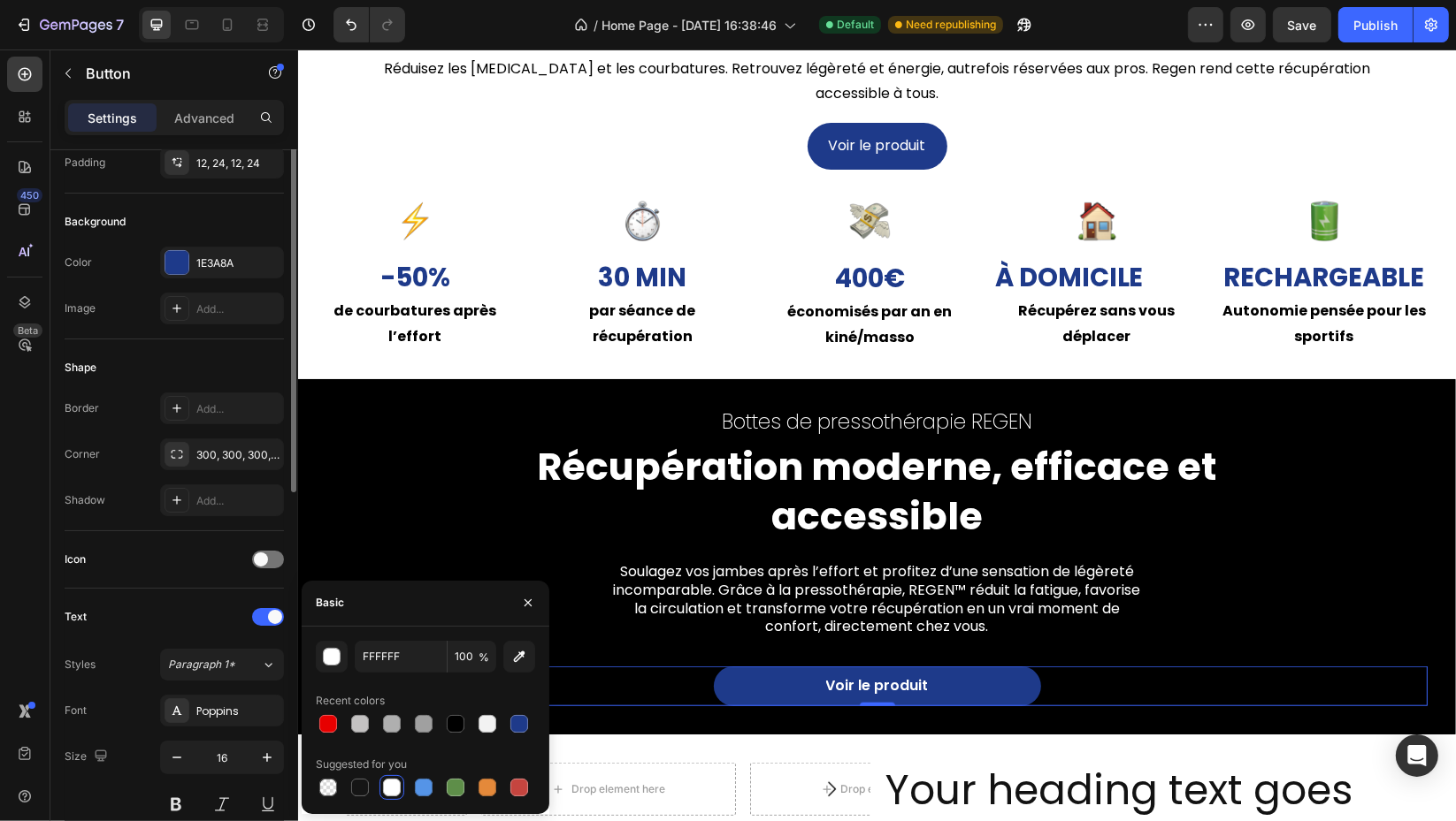
scroll to position [0, 0]
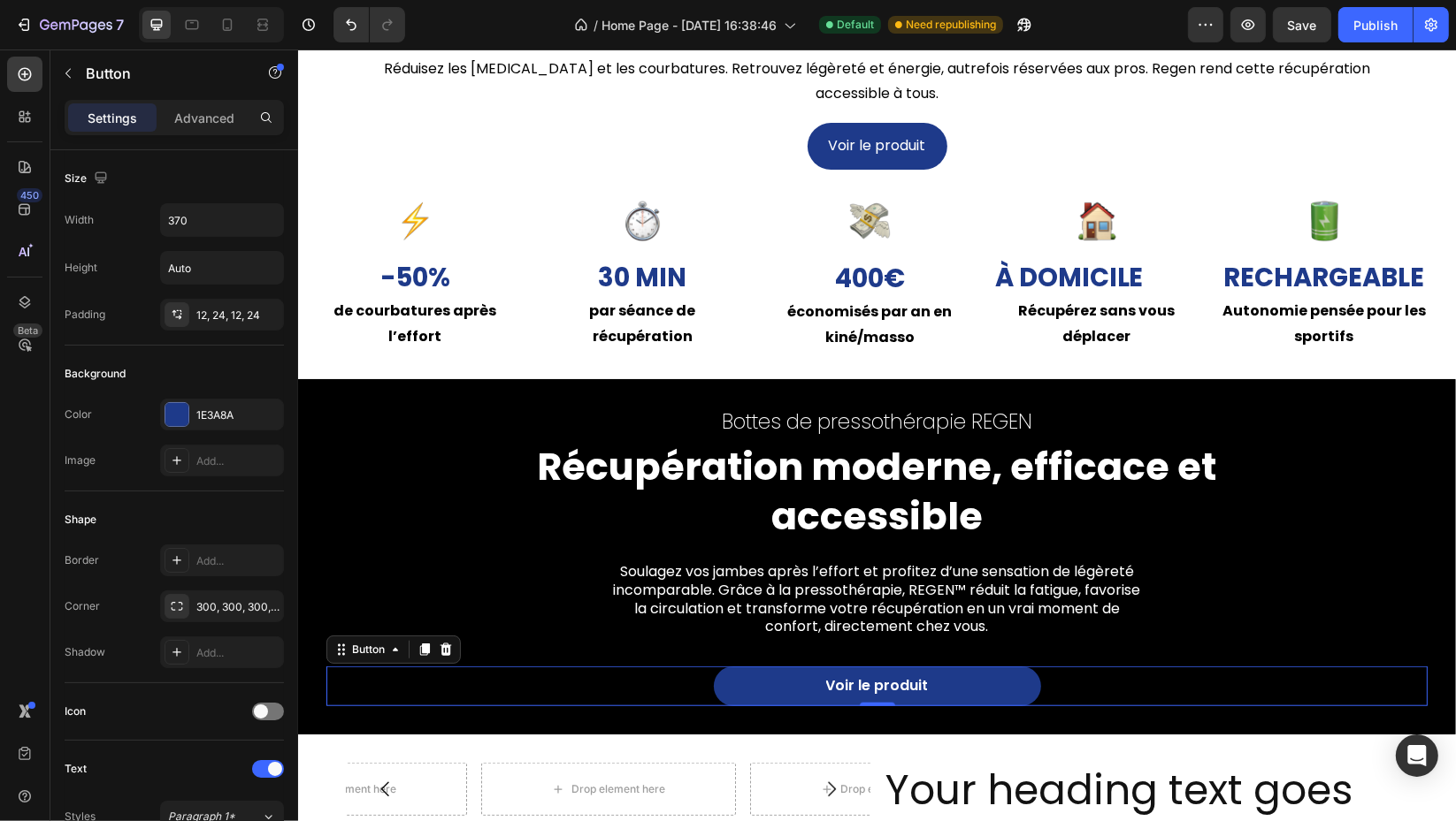
click at [207, 316] on div "12, 24, 12, 24" at bounding box center [238, 315] width 83 height 16
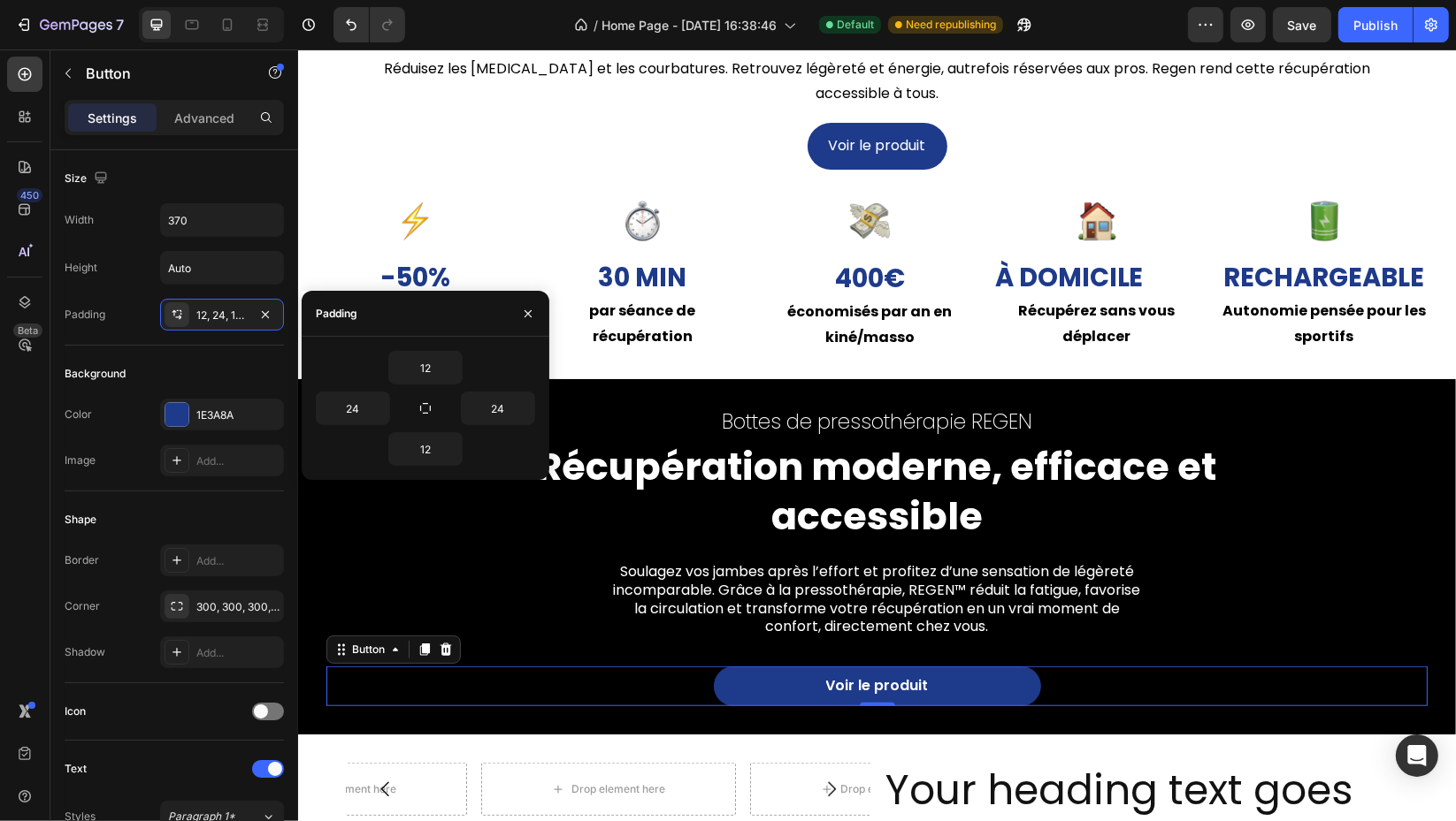
click at [96, 351] on div "Background Color 1E3A8A Image Add..." at bounding box center [173, 419] width 220 height 146
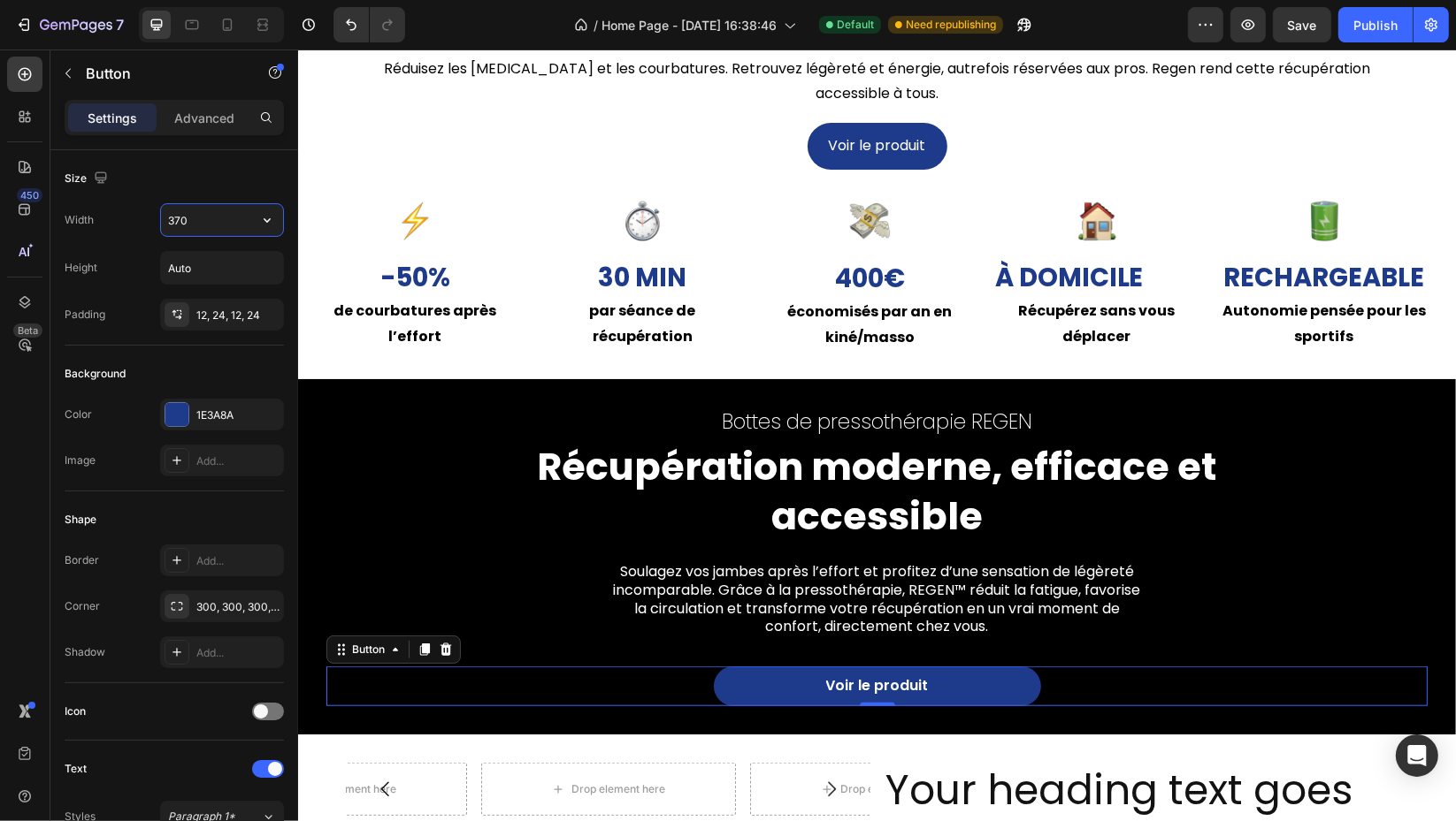
click at [185, 223] on input "370" at bounding box center [221, 219] width 122 height 32
type input "3"
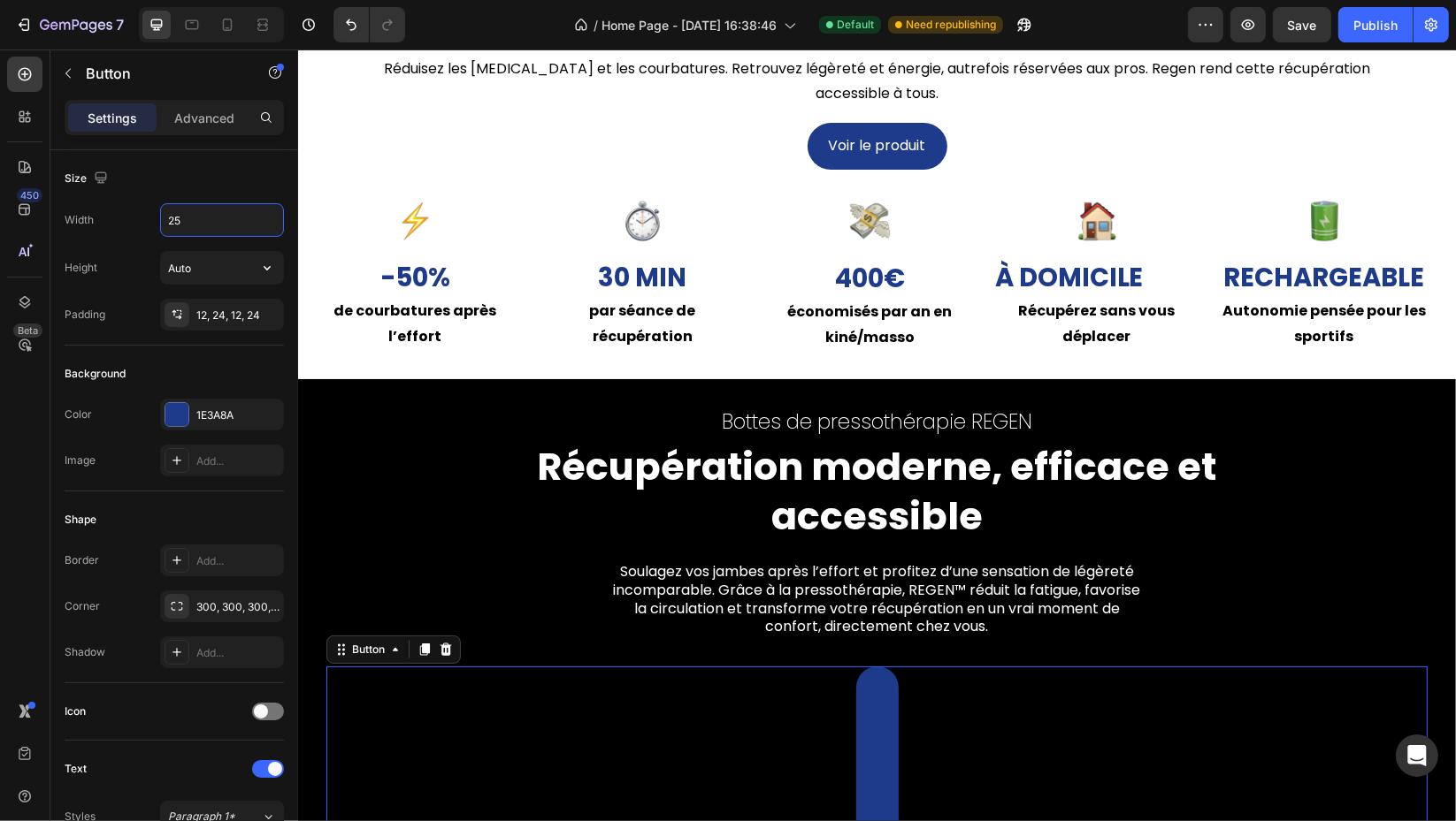
type input "250"
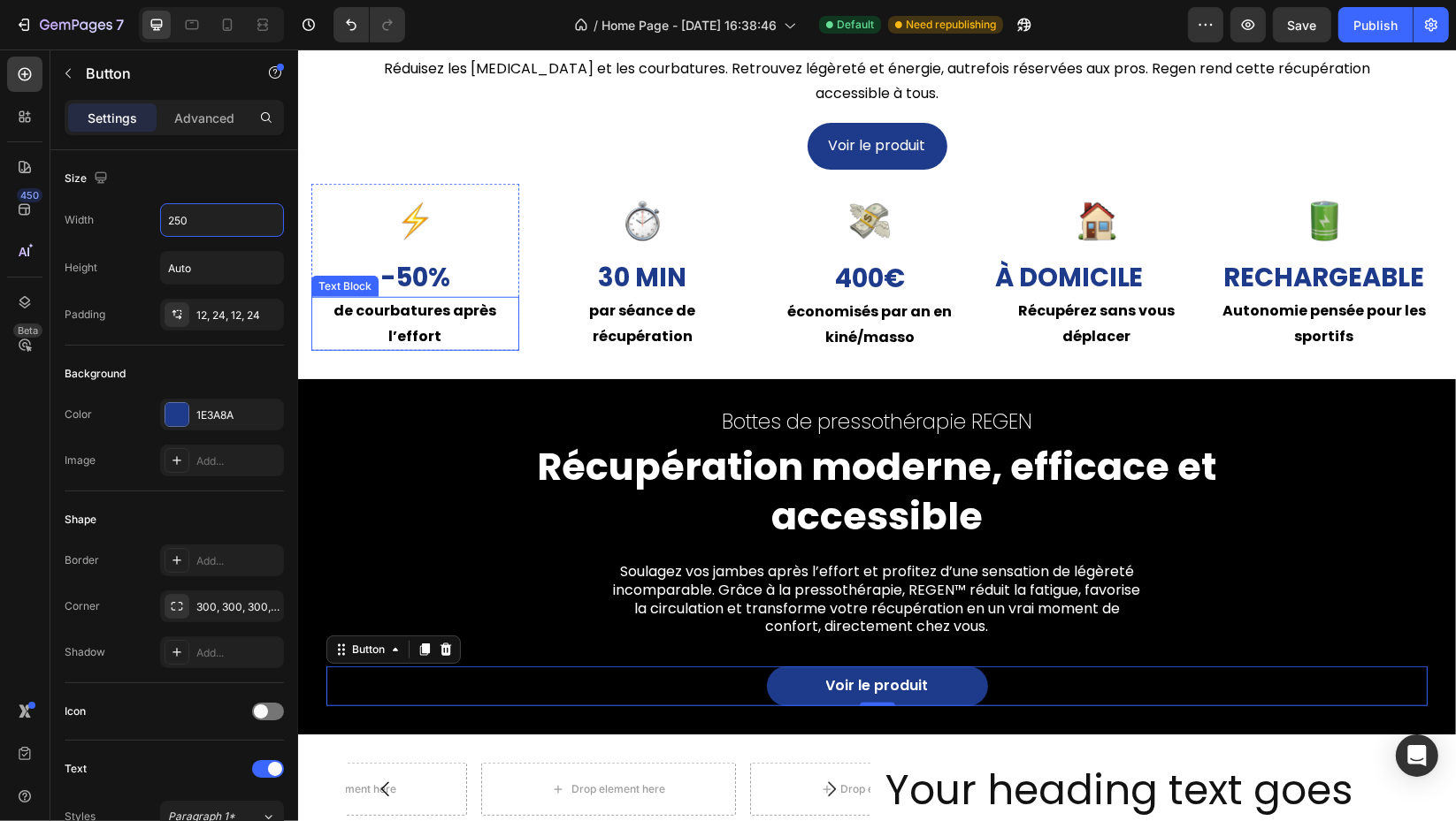
click at [404, 318] on strong "de courbatures après l’effort" at bounding box center [414, 324] width 163 height 46
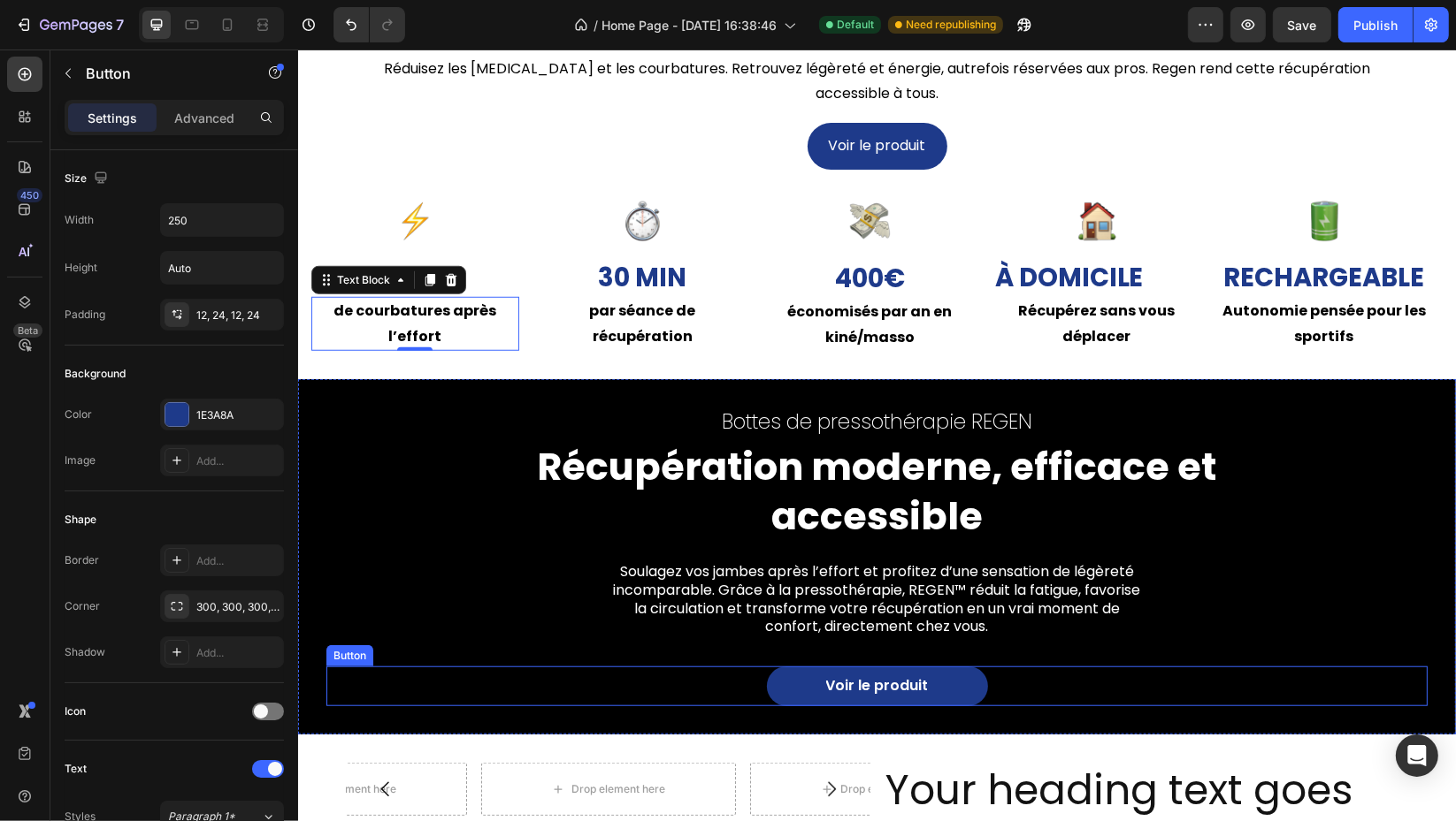
click at [723, 683] on div "Voir le produit Button" at bounding box center [876, 687] width 1101 height 40
click at [221, 212] on input "250" at bounding box center [221, 219] width 122 height 32
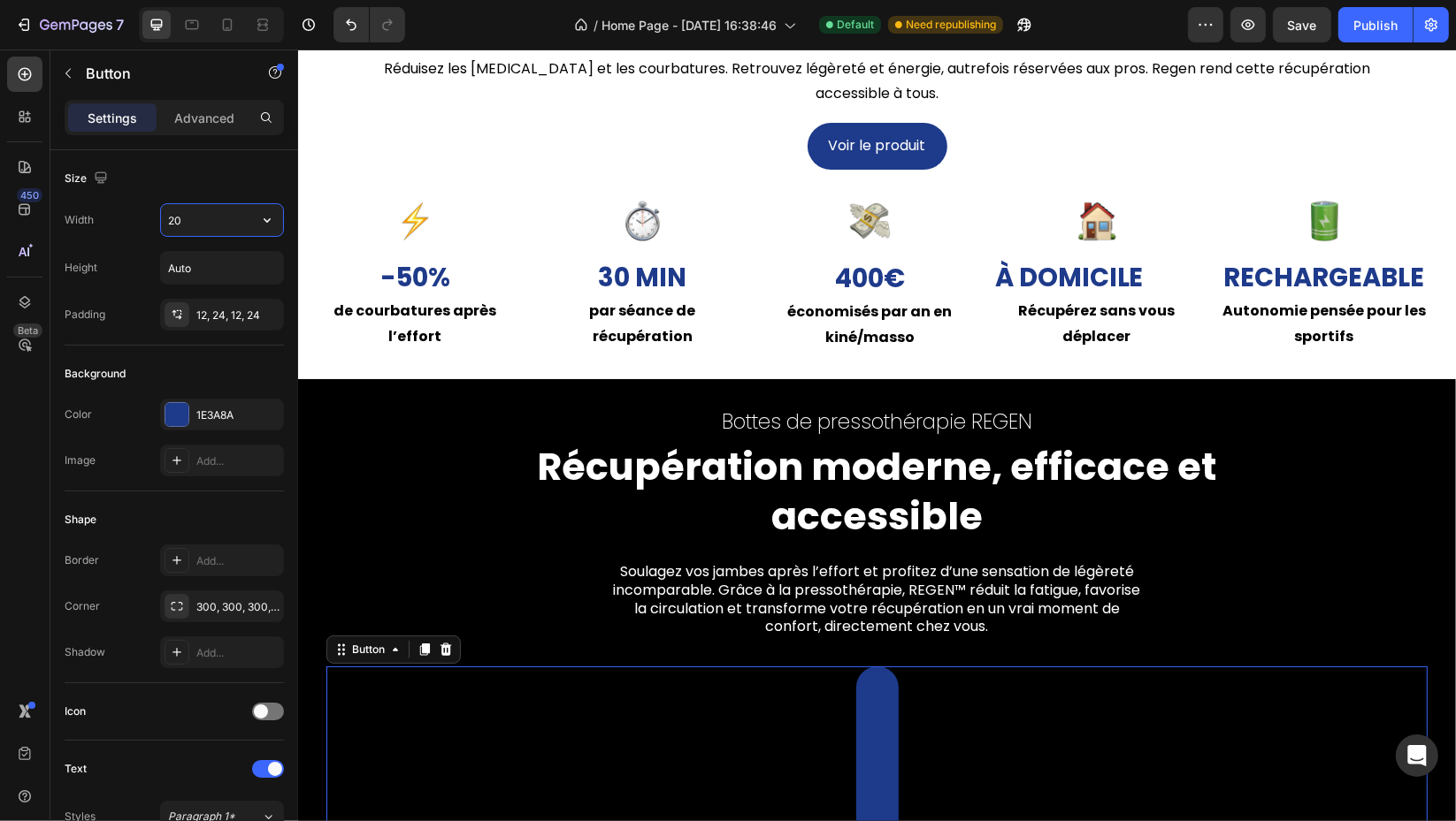
type input "2"
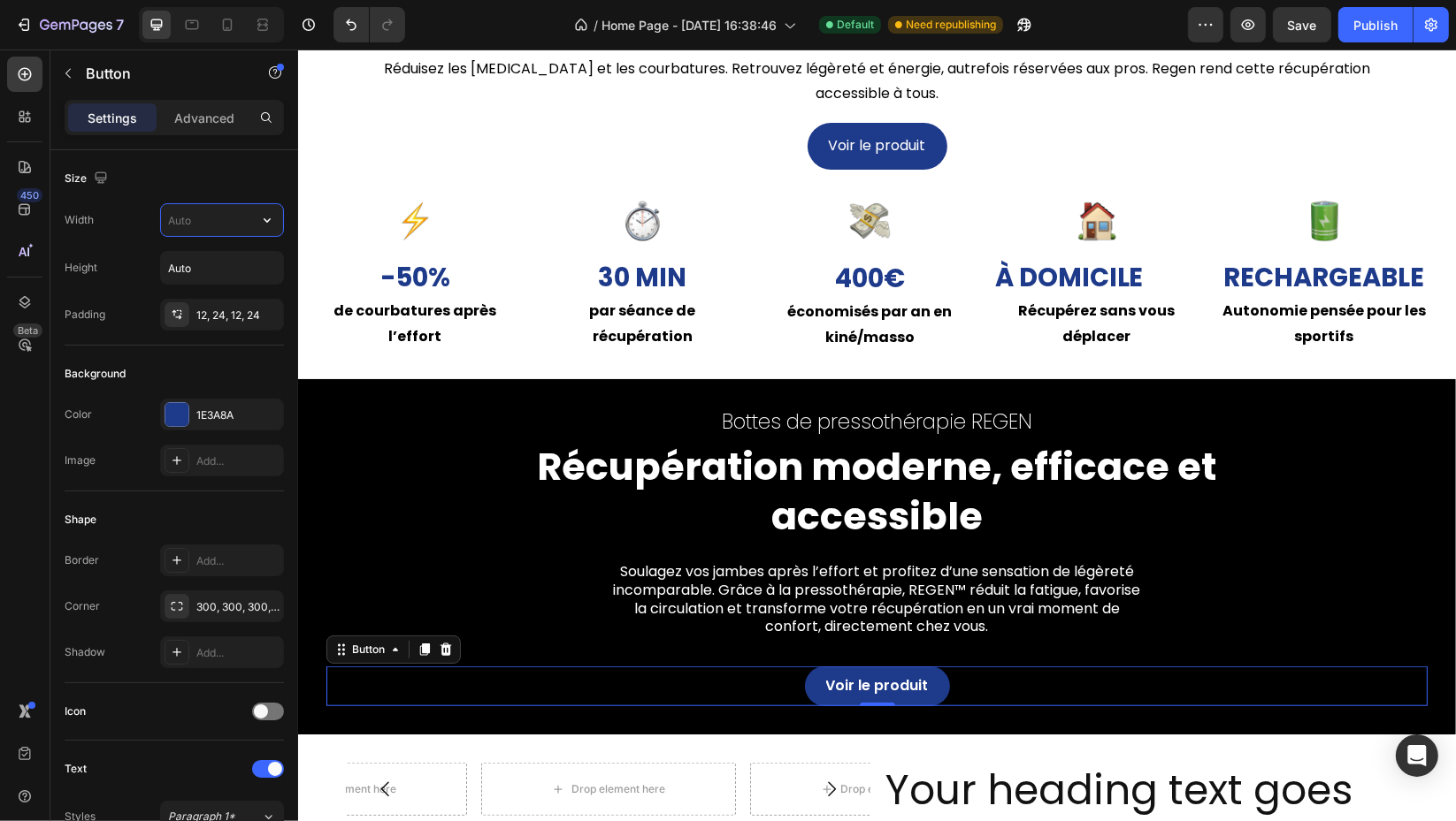
type input "0"
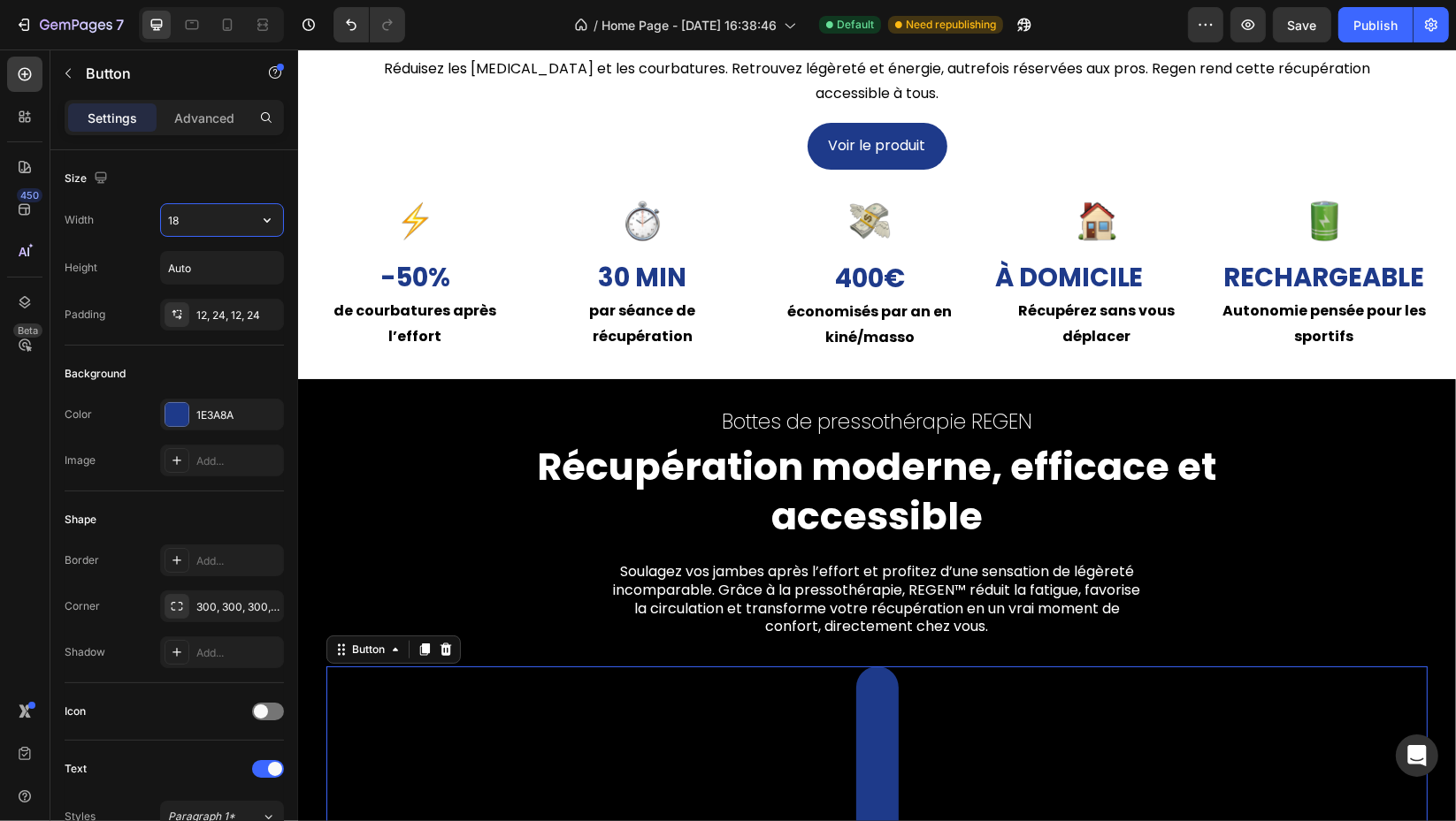
type input "180"
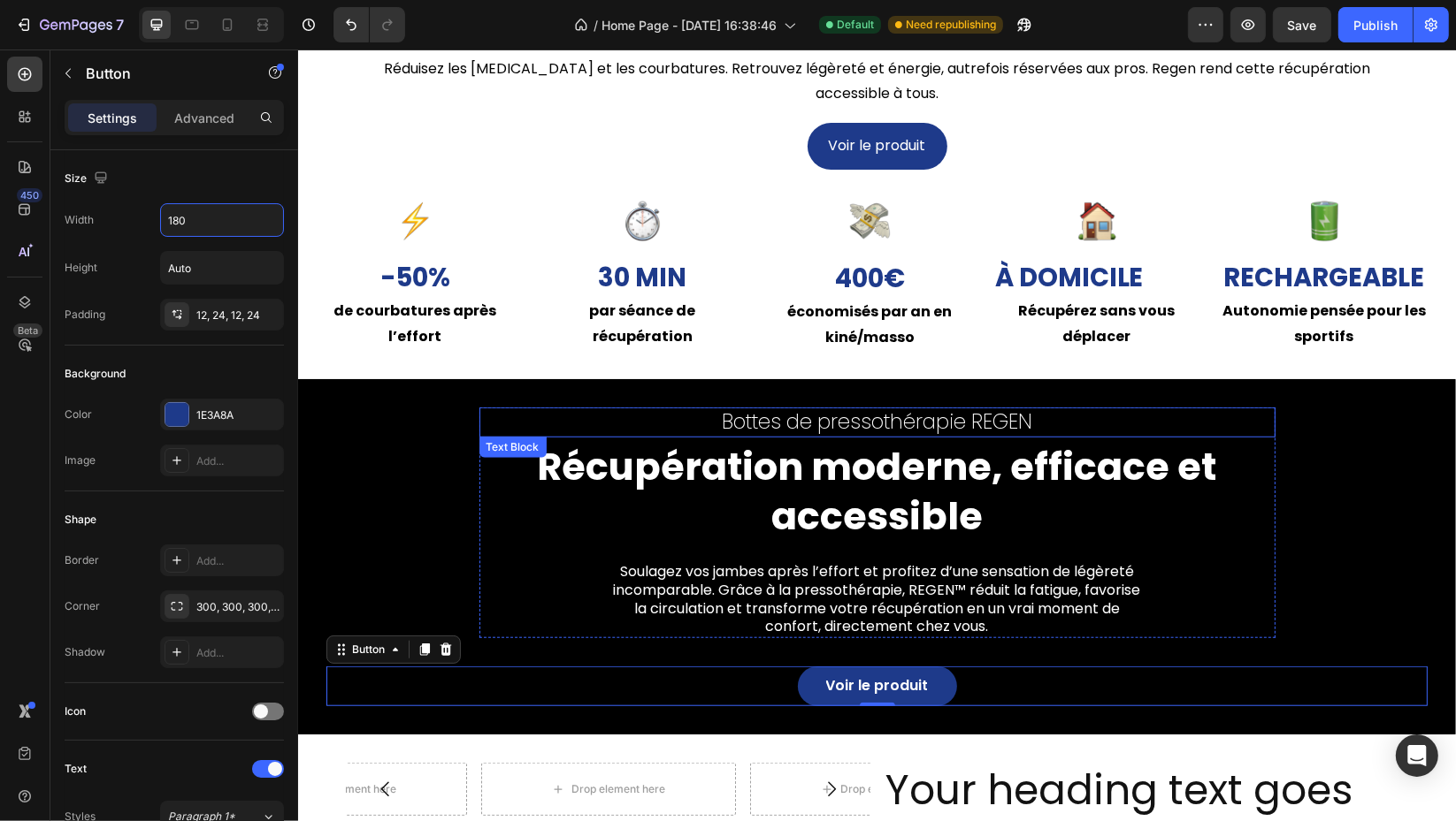
click at [536, 442] on h2 "Récupération moderne, efficace et accessible" at bounding box center [876, 492] width 797 height 103
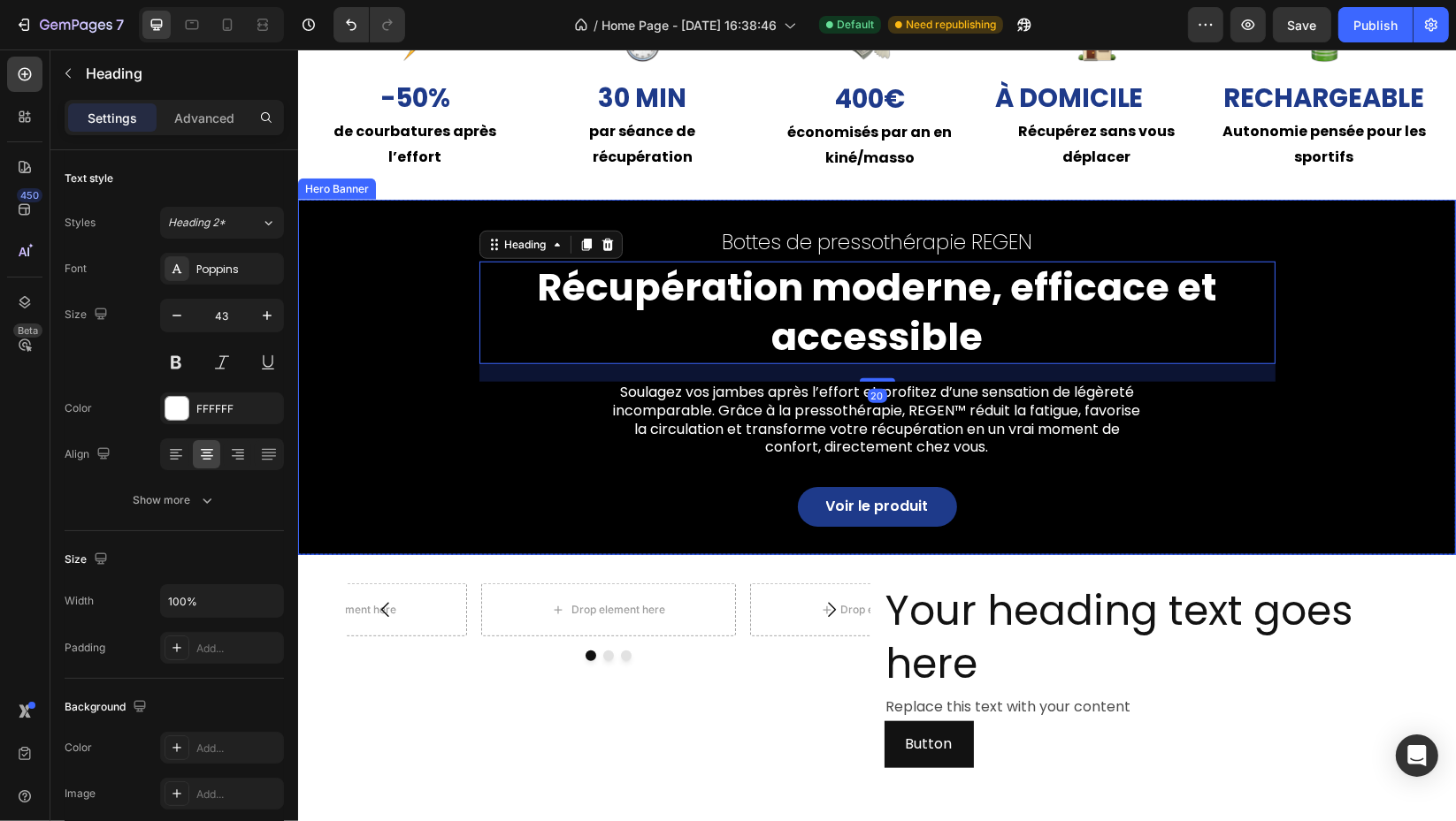
scroll to position [1489, 0]
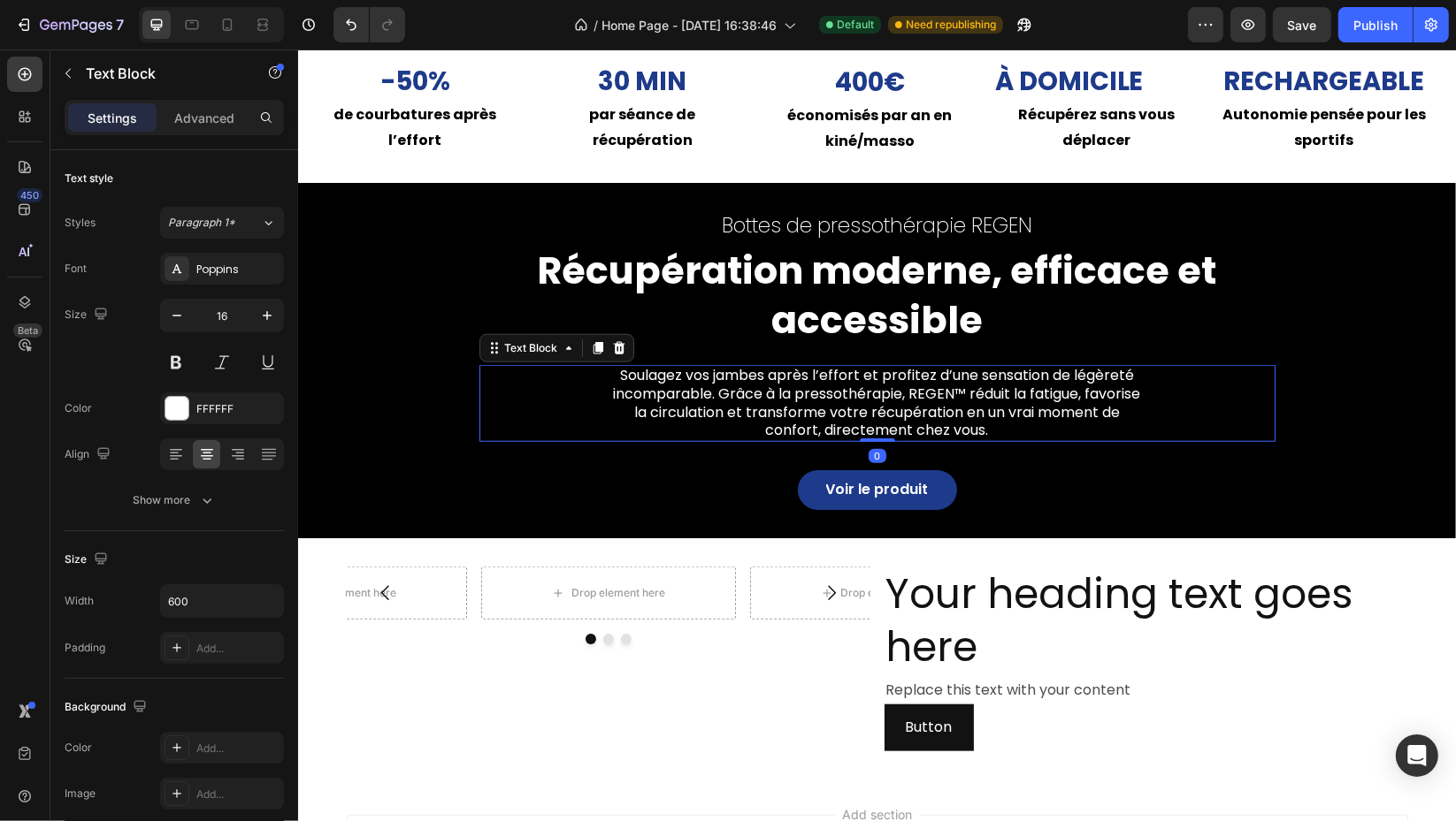
click at [544, 395] on div "Soulagez vos jambes après l’effort et profitez d’une sensation de légèreté inco…" at bounding box center [876, 403] width 797 height 77
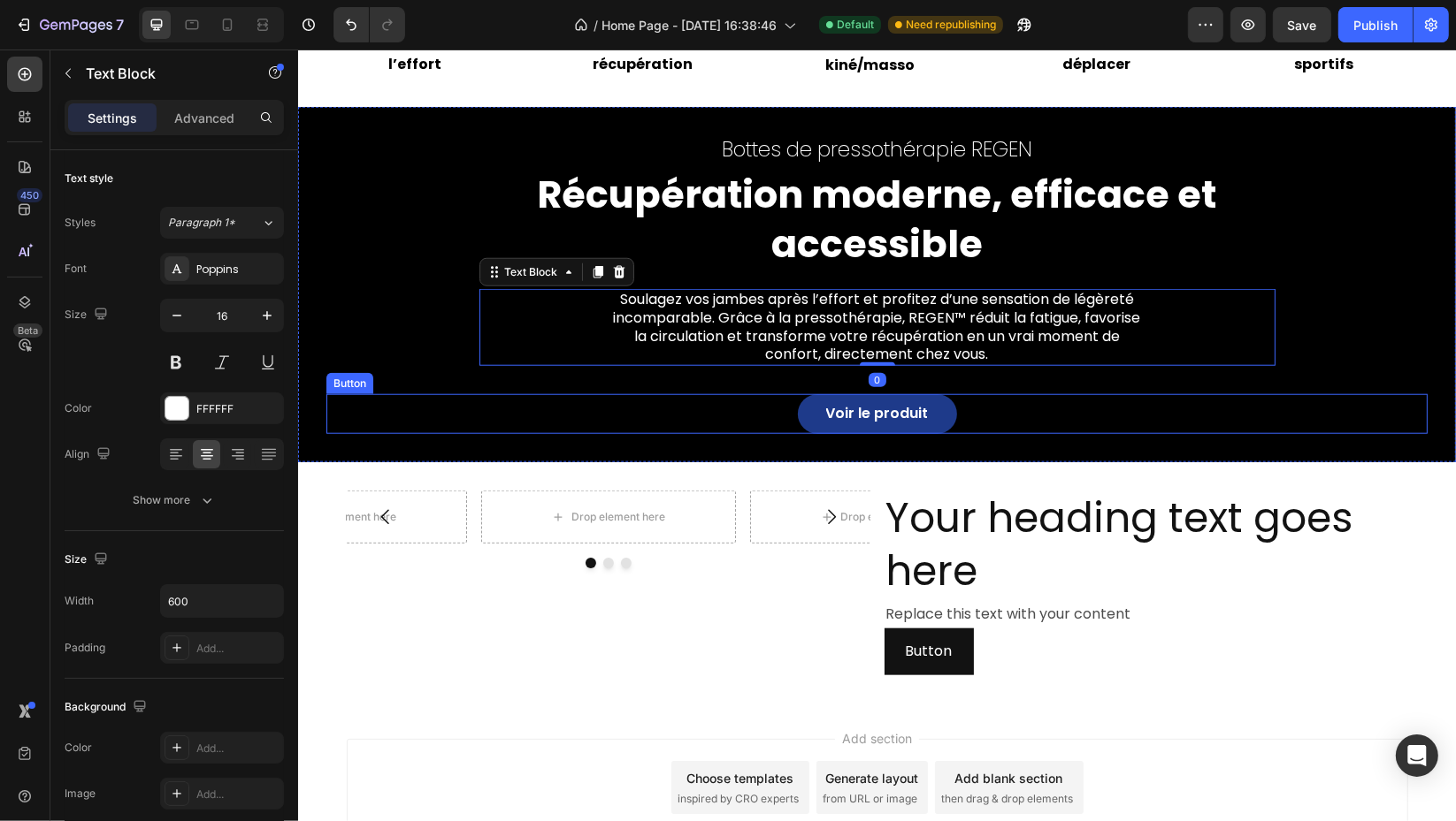
scroll to position [1587, 0]
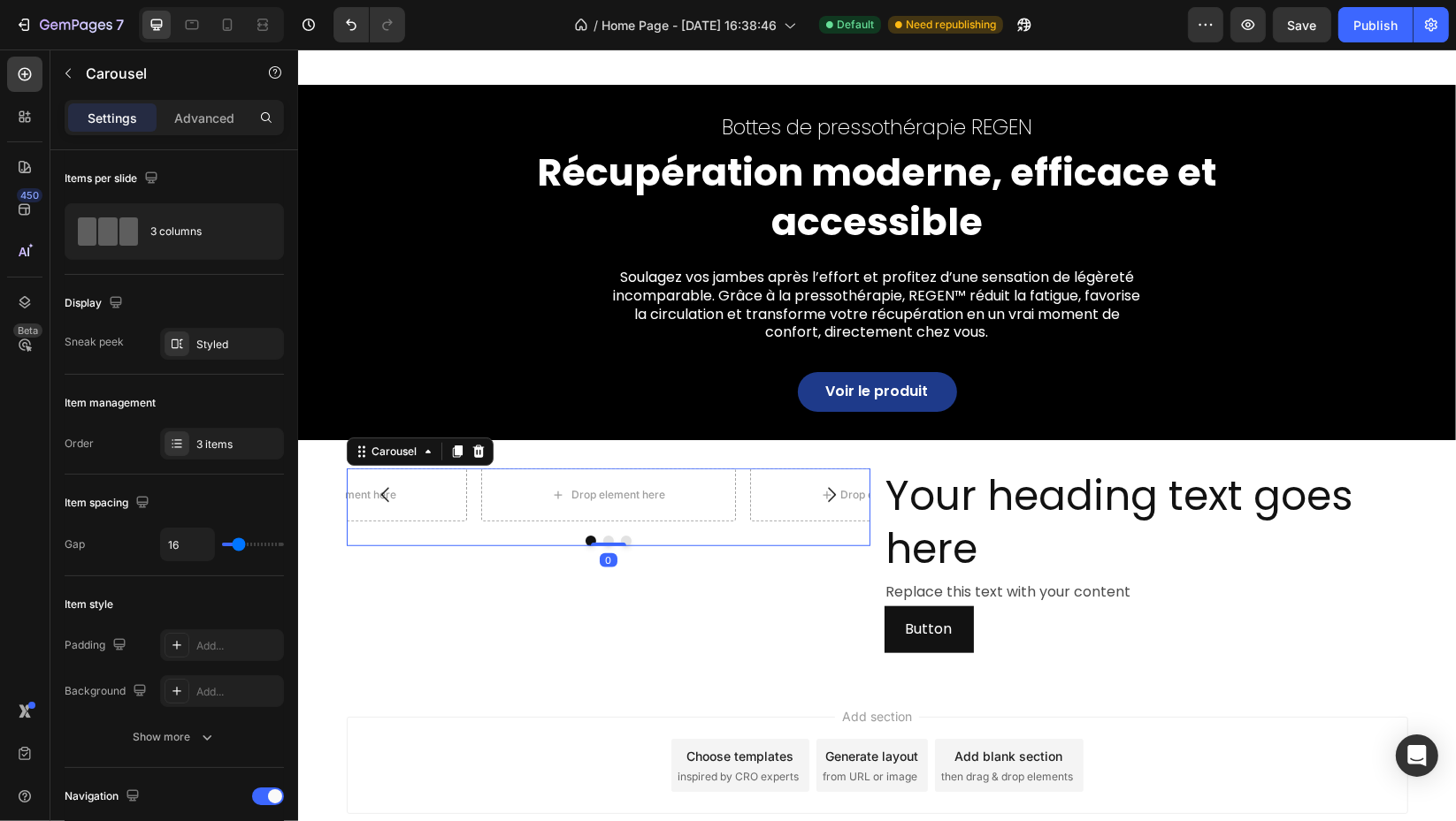
click at [707, 532] on div "Drop element here Drop element here Drop element here Carousel 0" at bounding box center [608, 507] width 523 height 78
click at [474, 453] on icon at bounding box center [477, 451] width 12 height 12
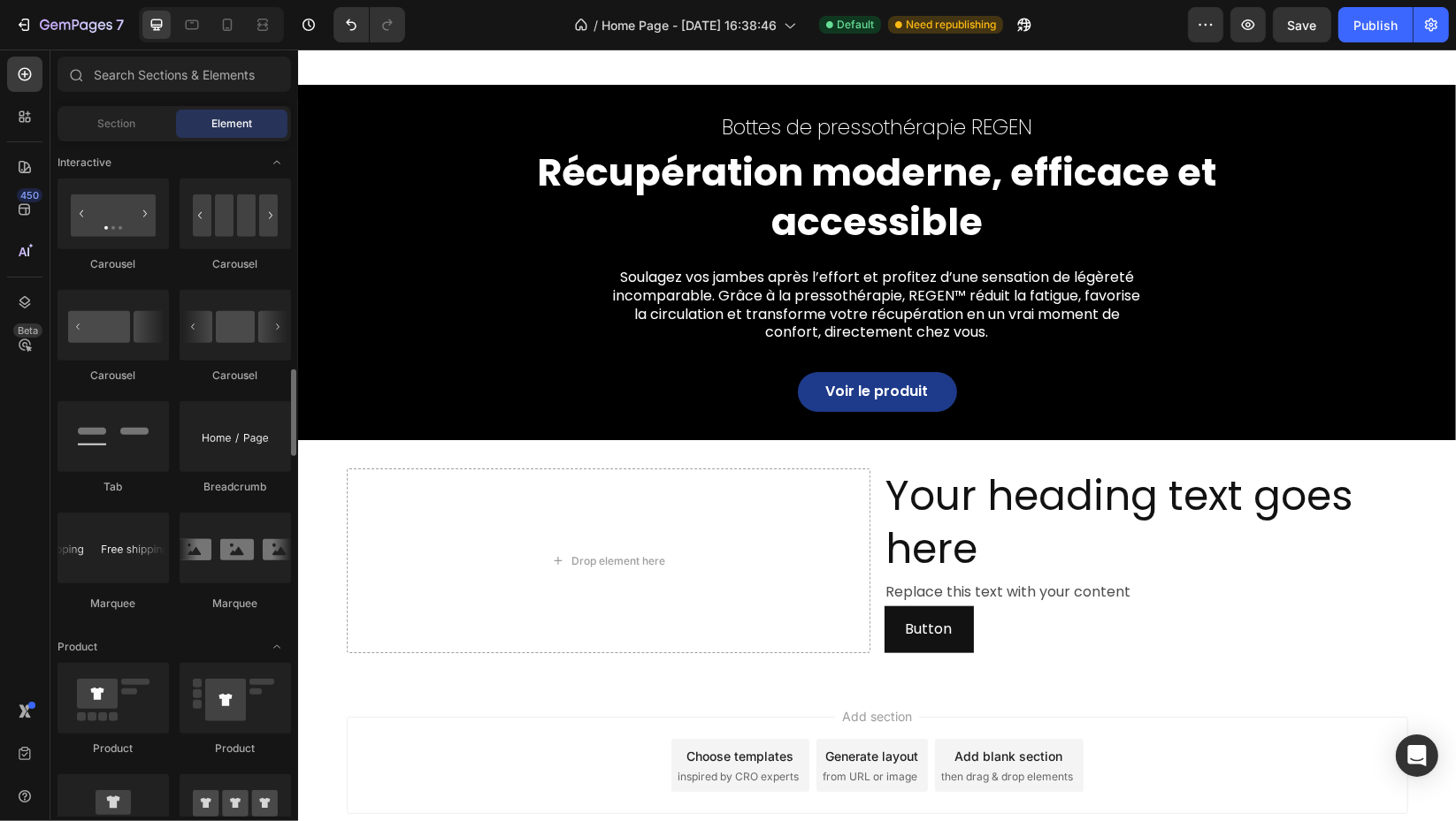
scroll to position [1571, 0]
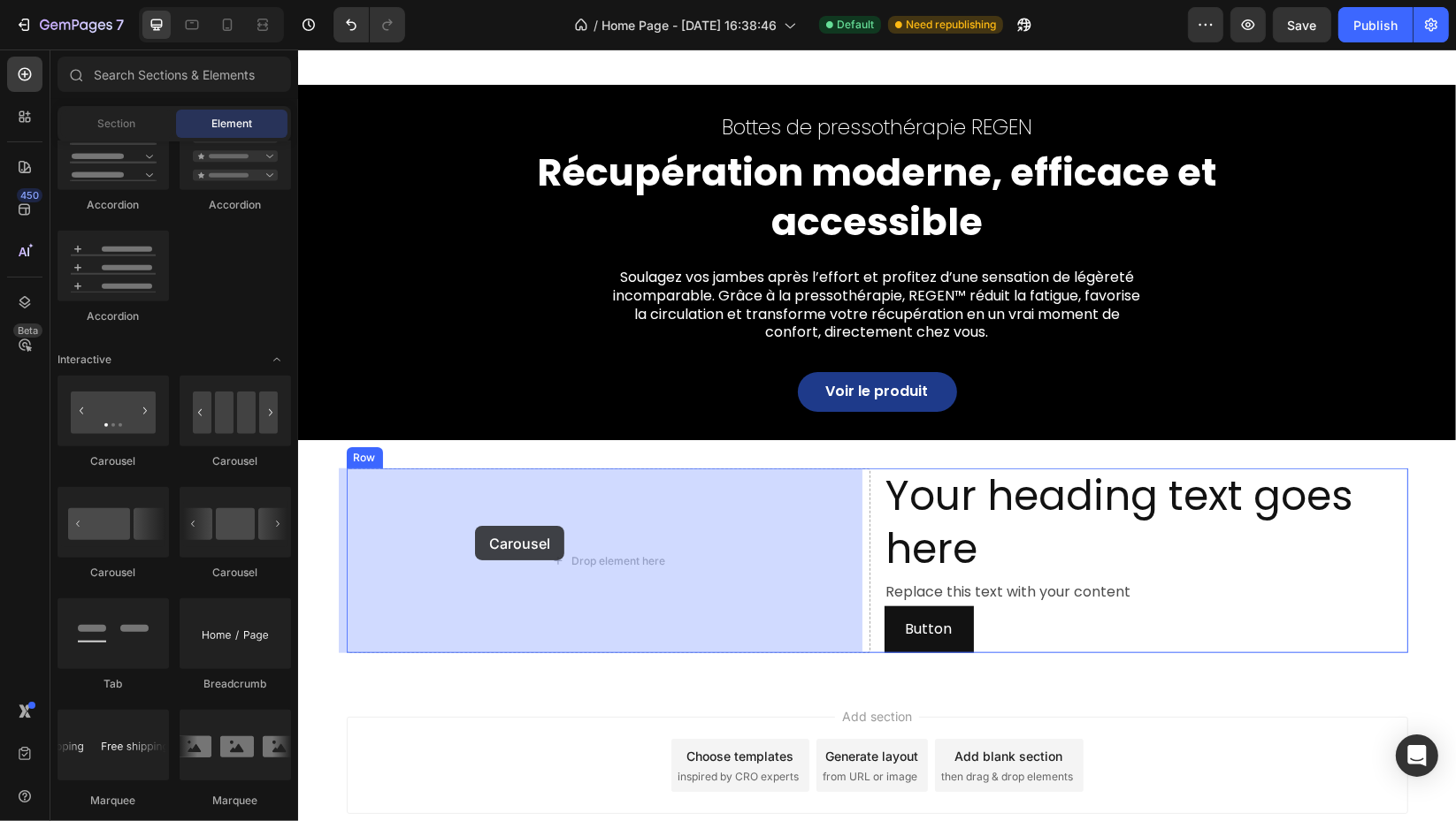
drag, startPoint x: 509, startPoint y: 568, endPoint x: 474, endPoint y: 526, distance: 54.7
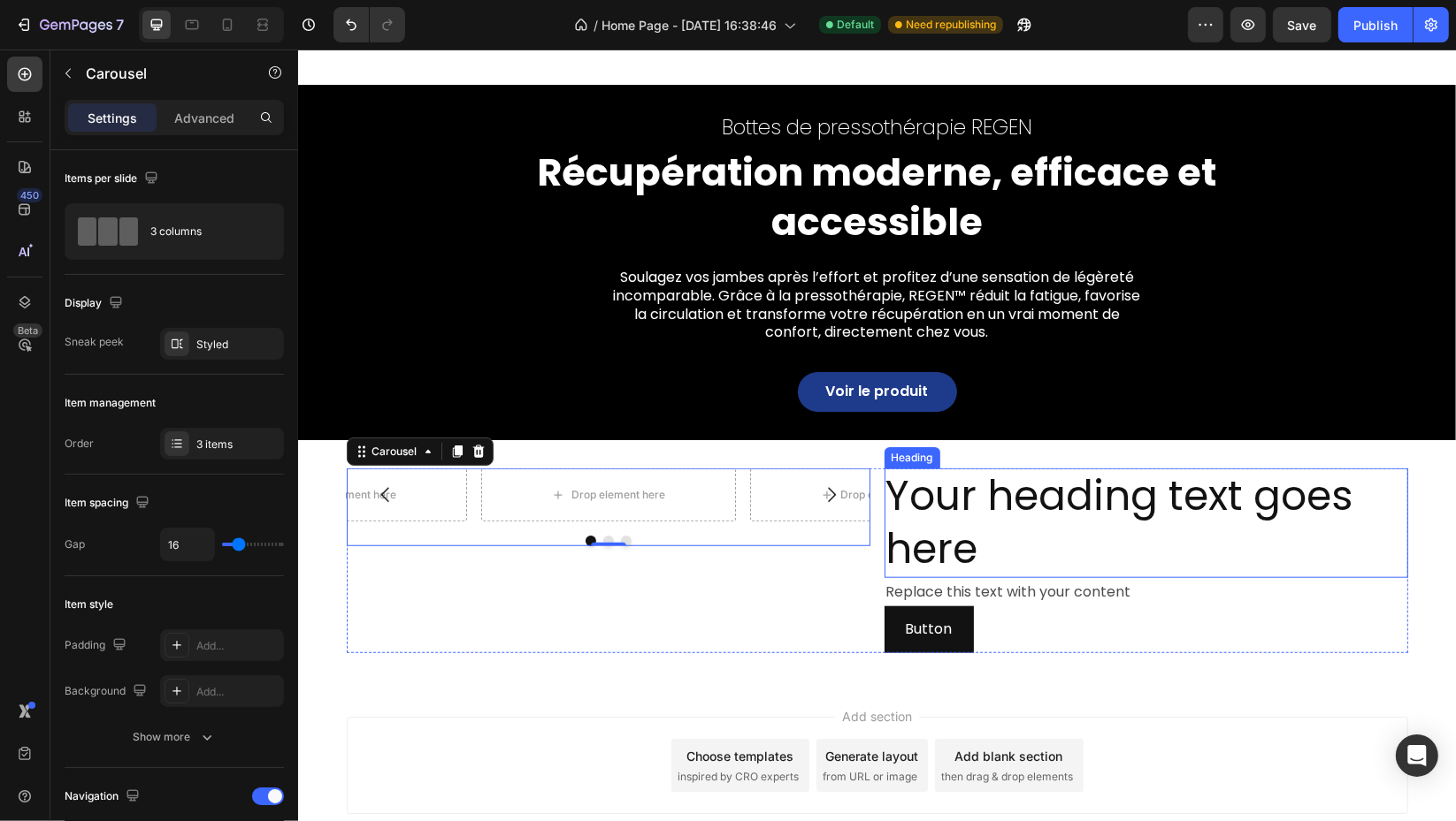
click at [1096, 495] on h2 "Your heading text goes here" at bounding box center [1145, 523] width 523 height 109
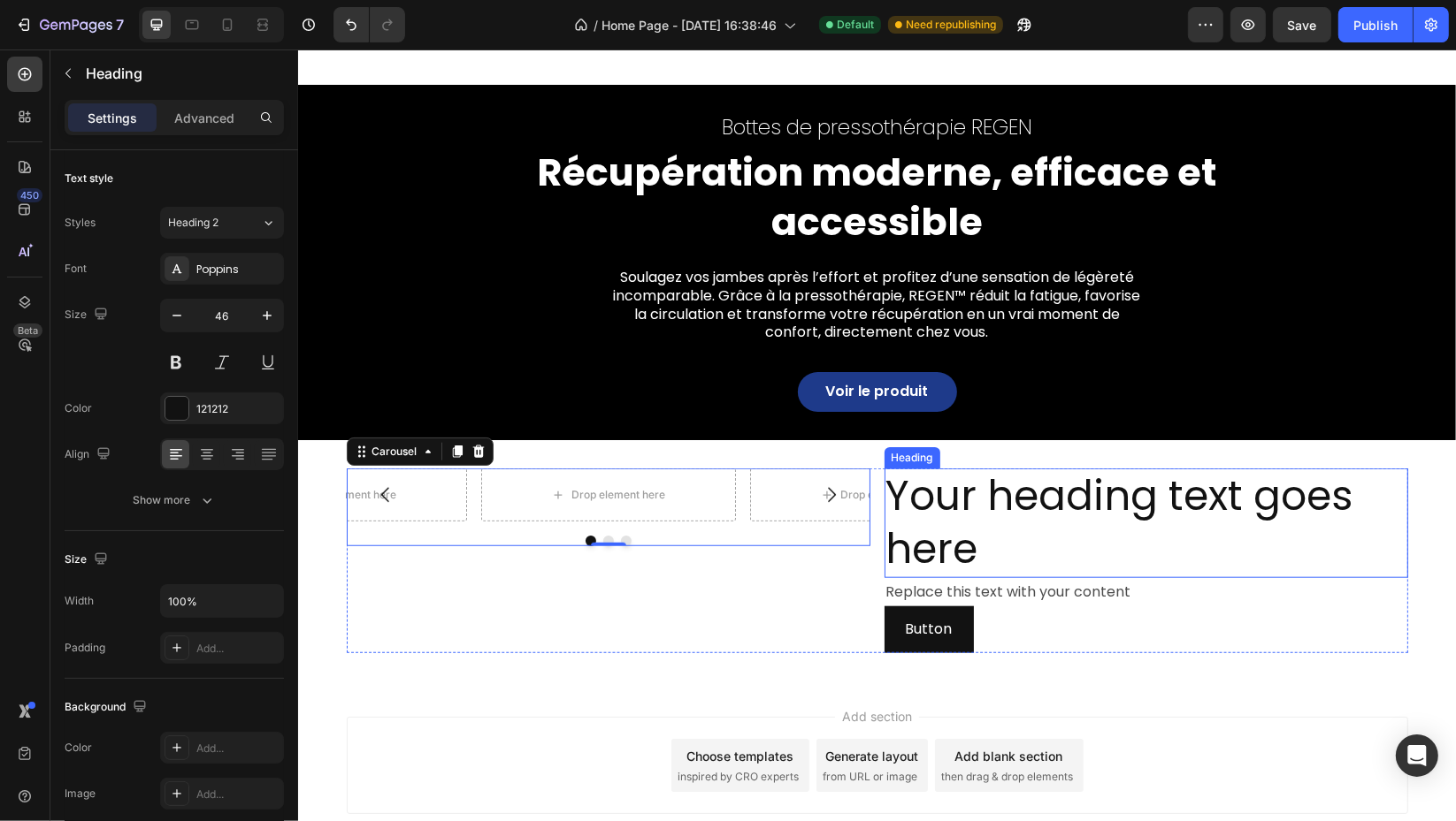
click at [1096, 495] on h2 "Your heading text goes here" at bounding box center [1145, 523] width 523 height 109
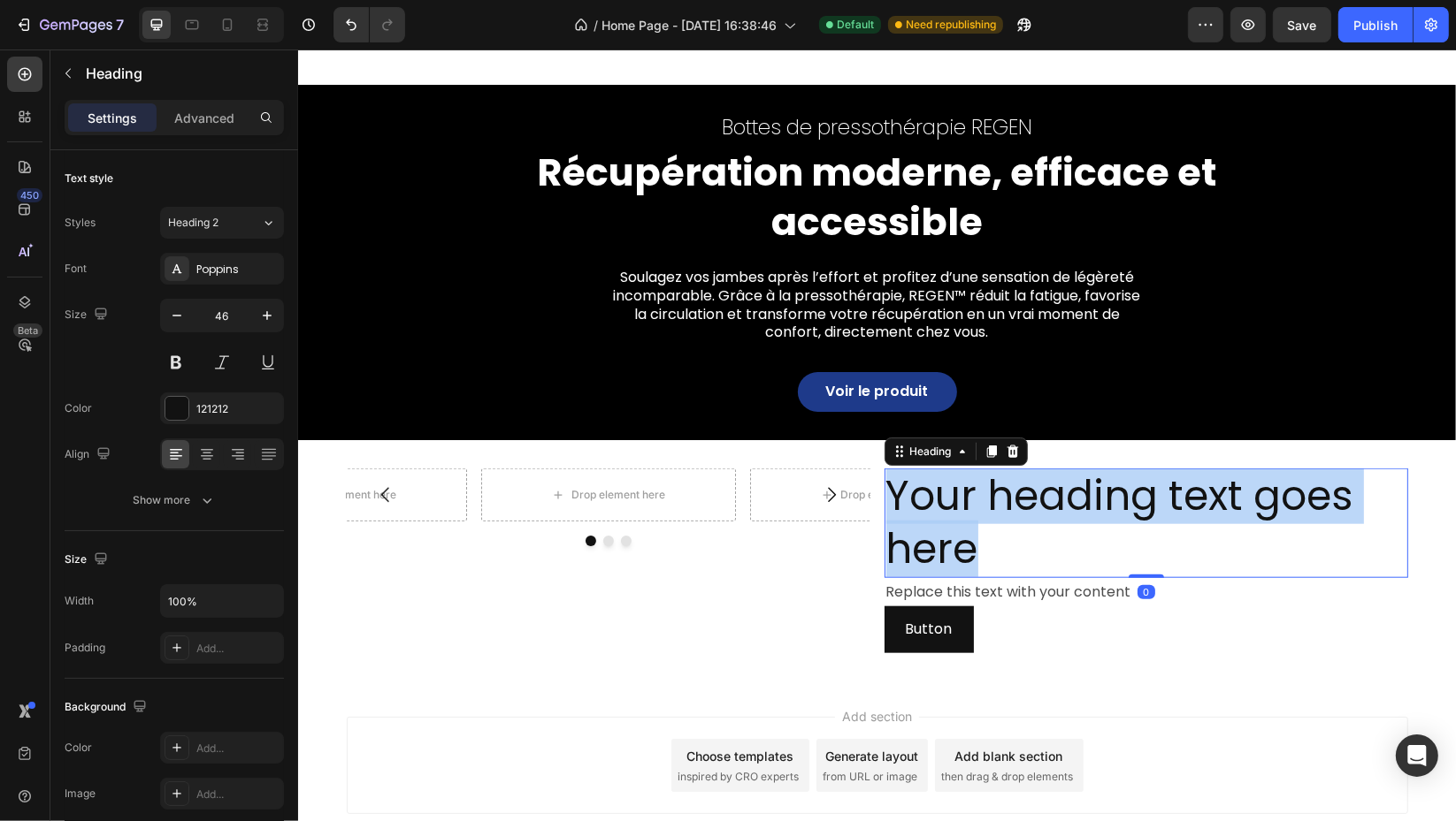
click at [1096, 495] on p "Your heading text goes here" at bounding box center [1145, 523] width 520 height 106
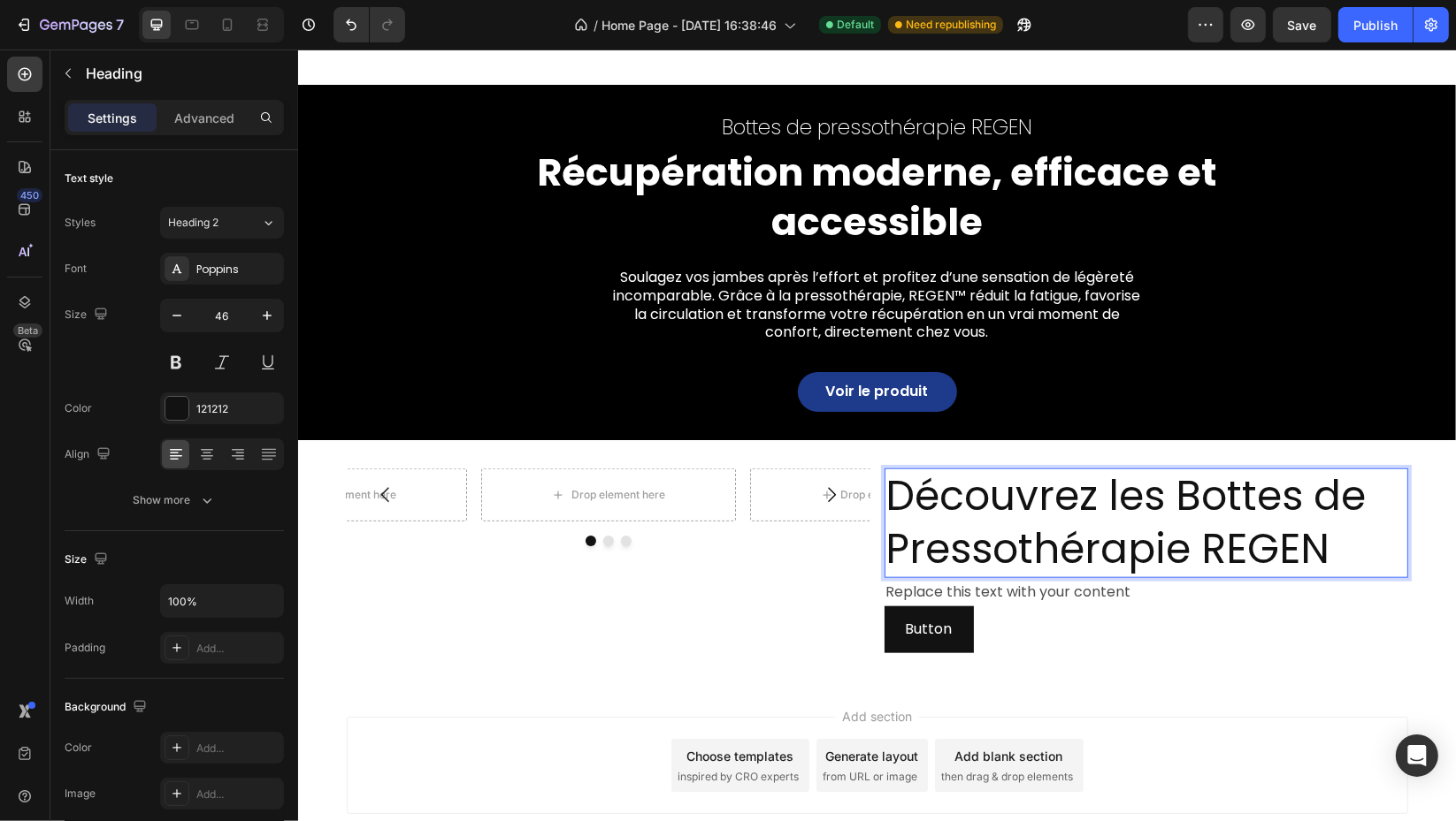
click at [249, 314] on input "46" at bounding box center [221, 315] width 58 height 32
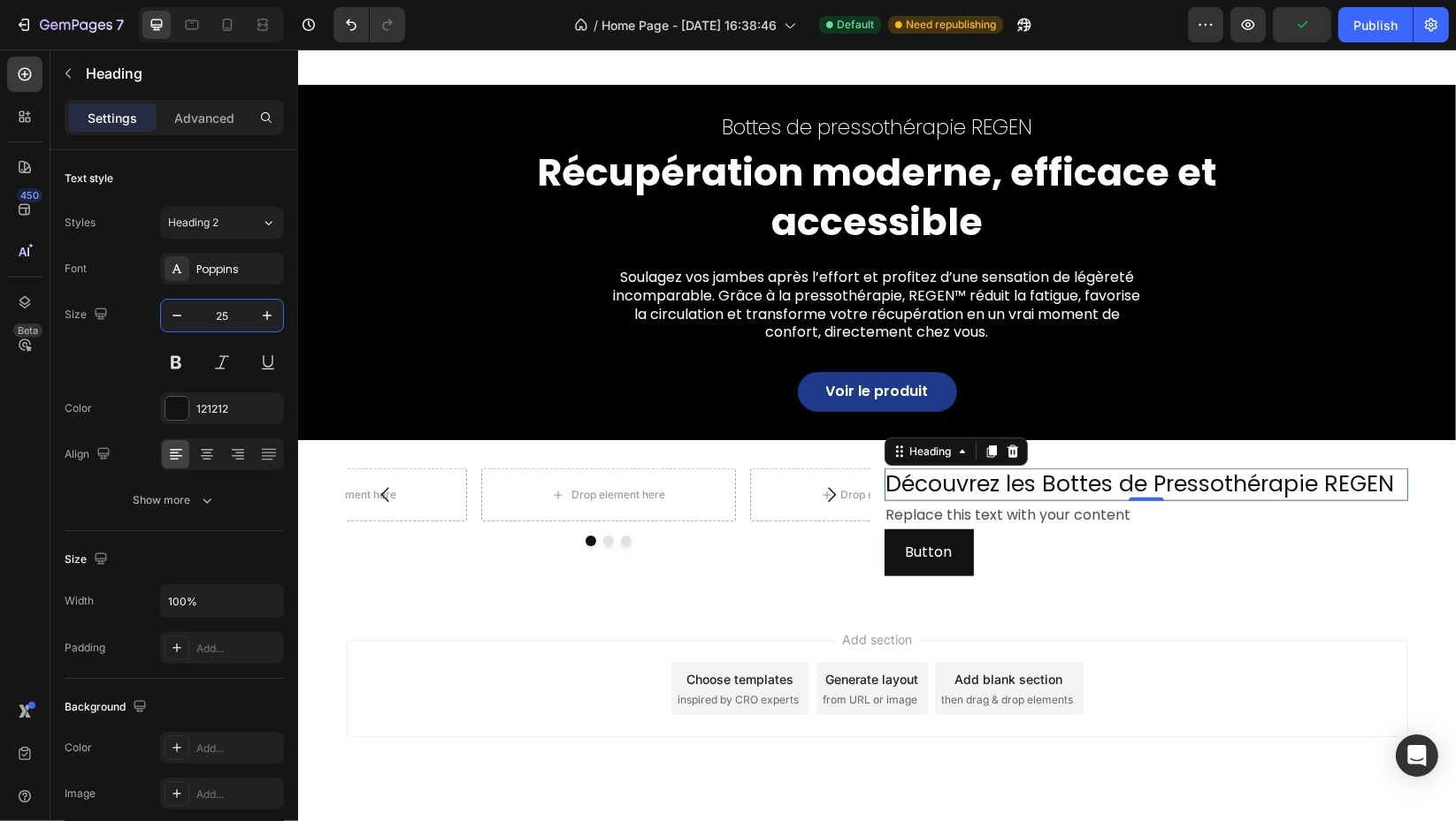
click at [172, 361] on button at bounding box center [175, 362] width 32 height 32
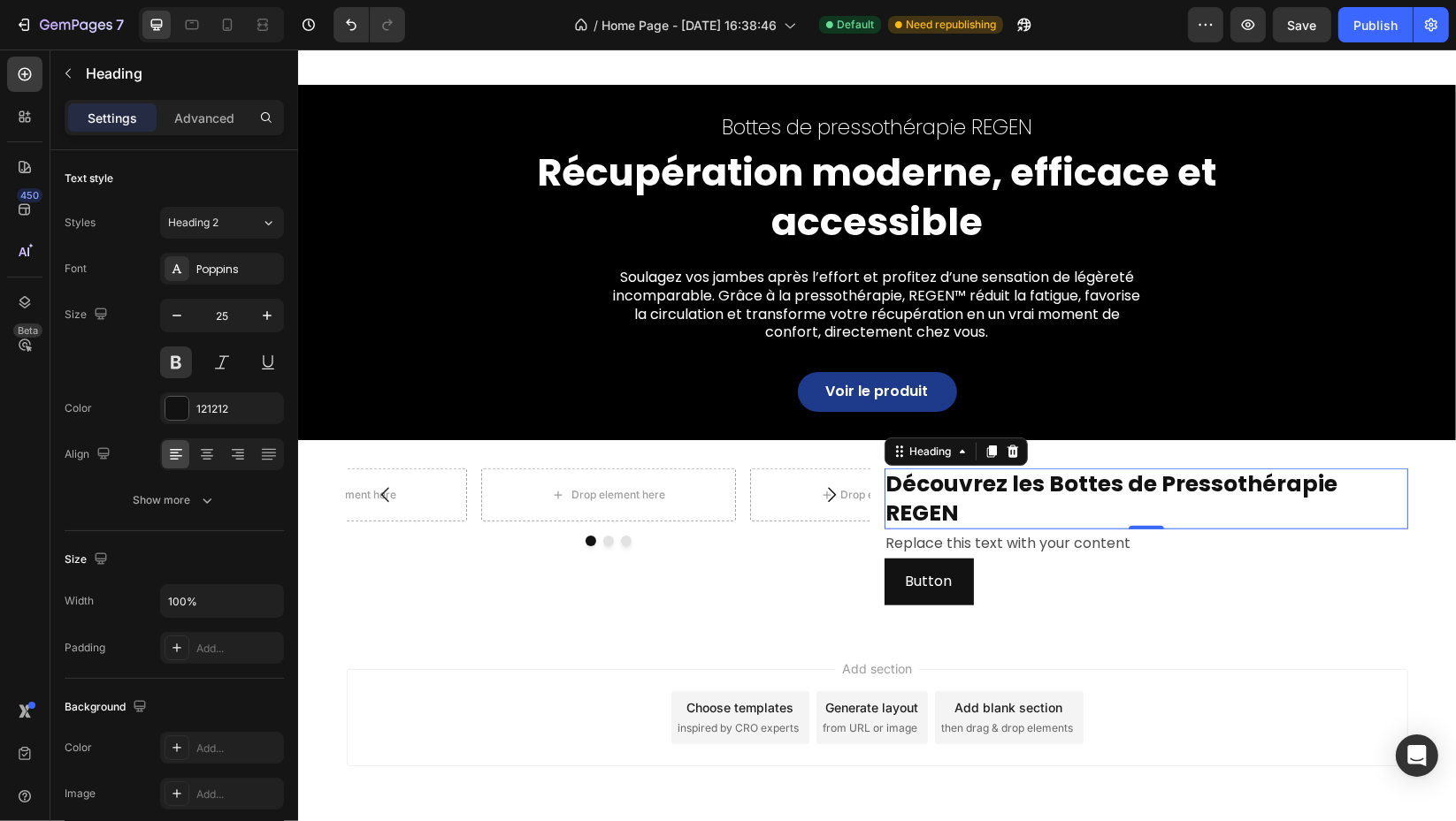
click at [166, 317] on button "button" at bounding box center [176, 315] width 32 height 32
type input "24"
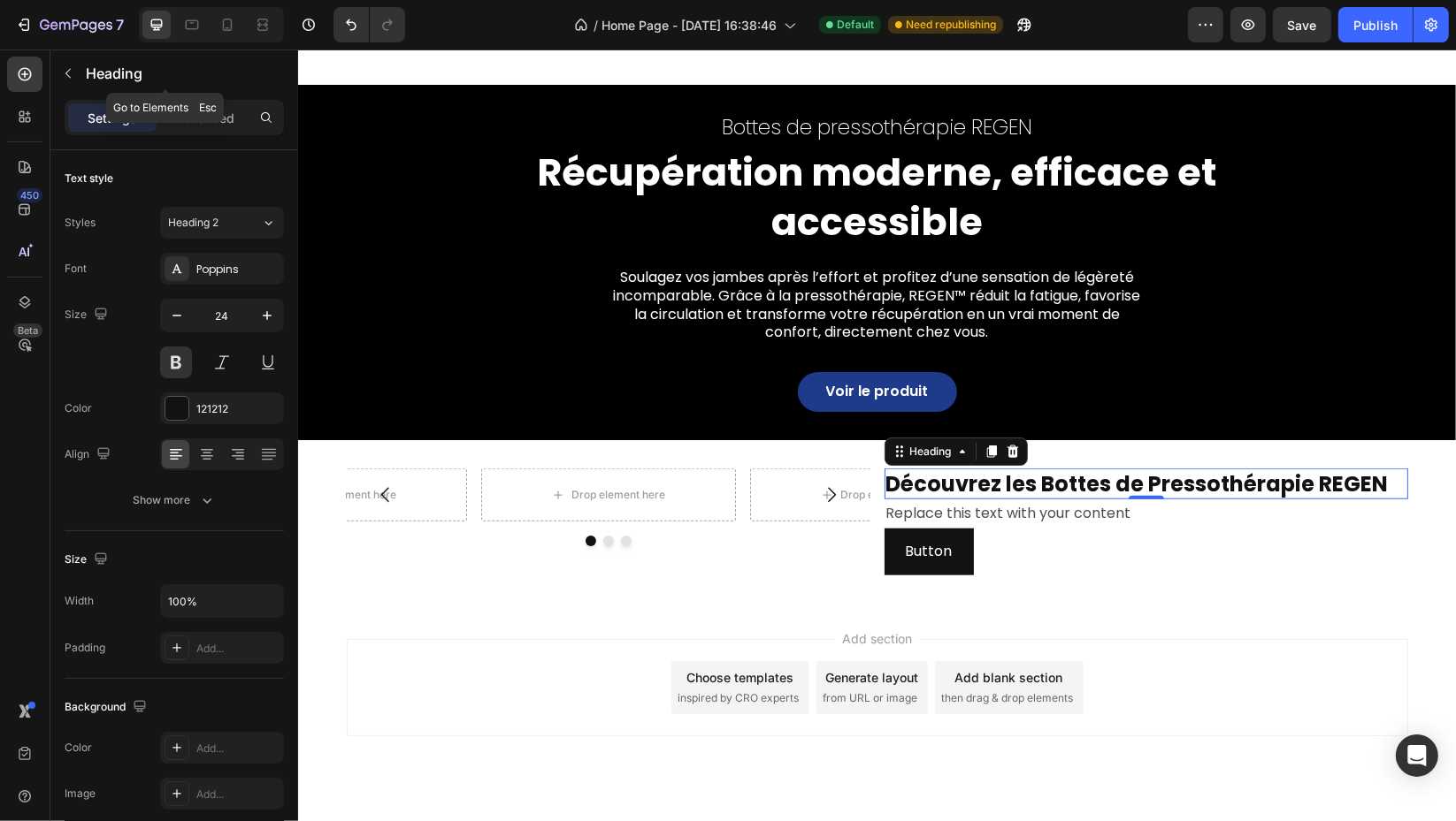
click at [65, 74] on icon "button" at bounding box center [68, 74] width 6 height 10
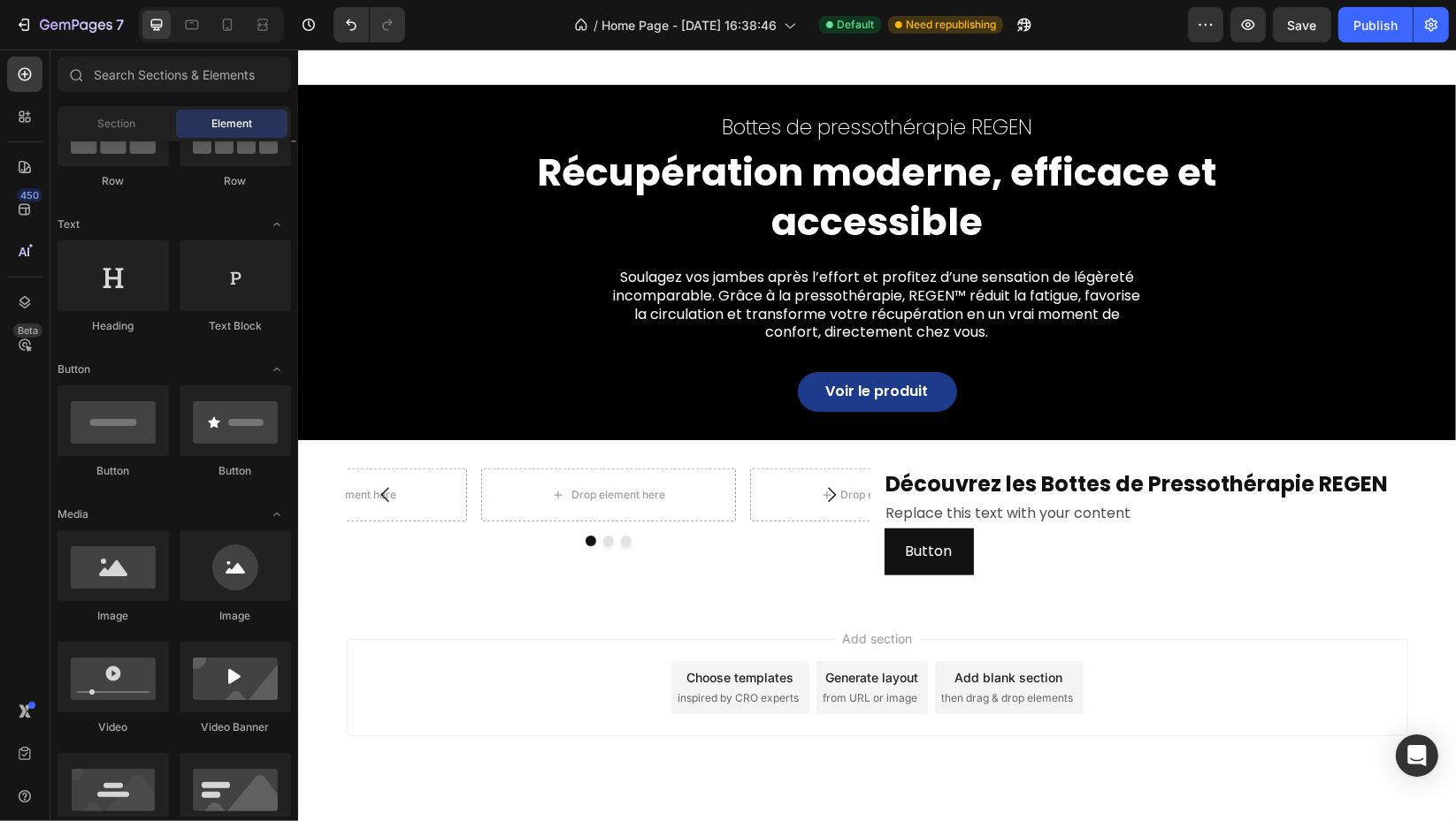
scroll to position [0, 0]
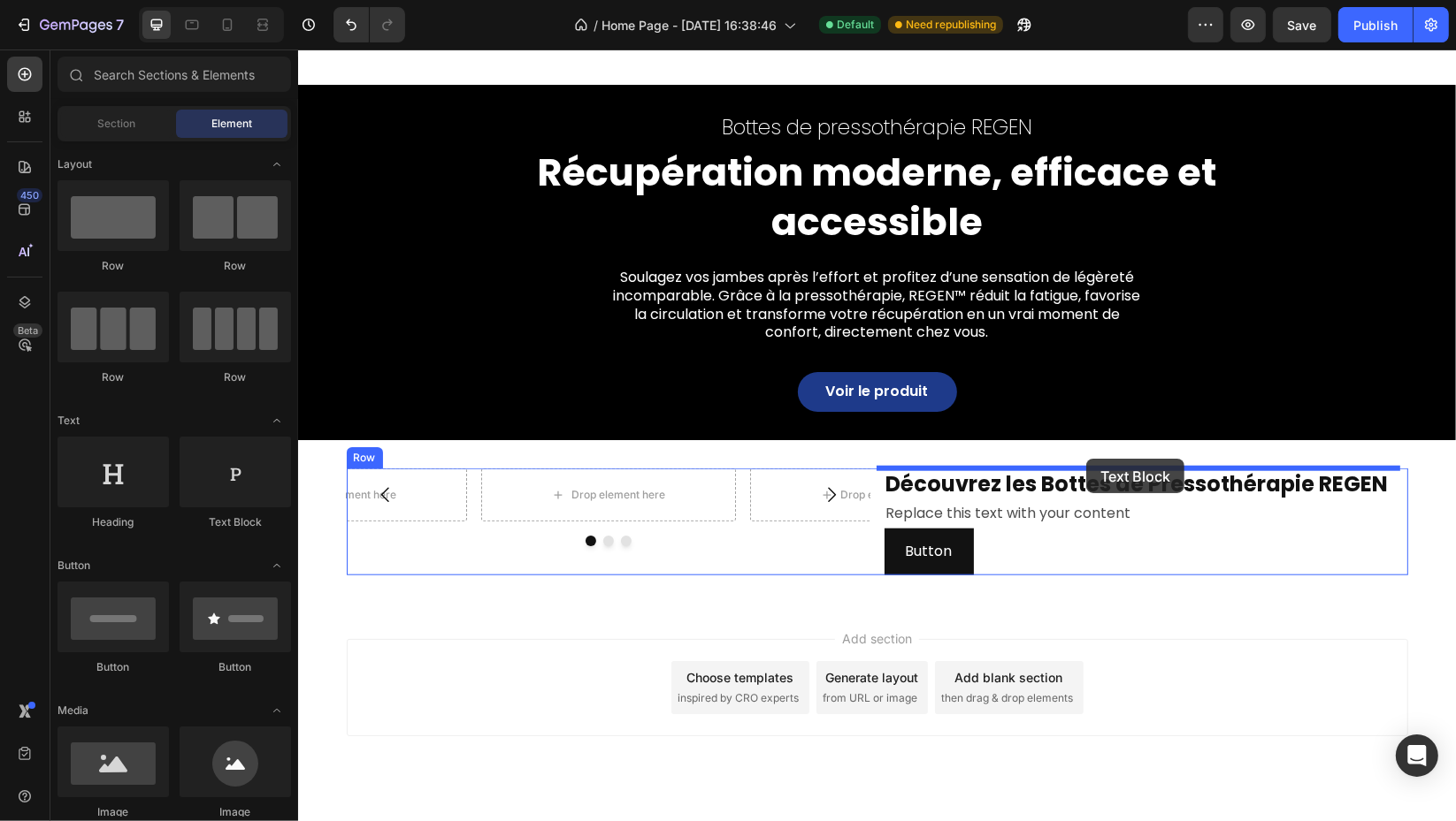
drag, startPoint x: 519, startPoint y: 521, endPoint x: 1084, endPoint y: 461, distance: 568.2
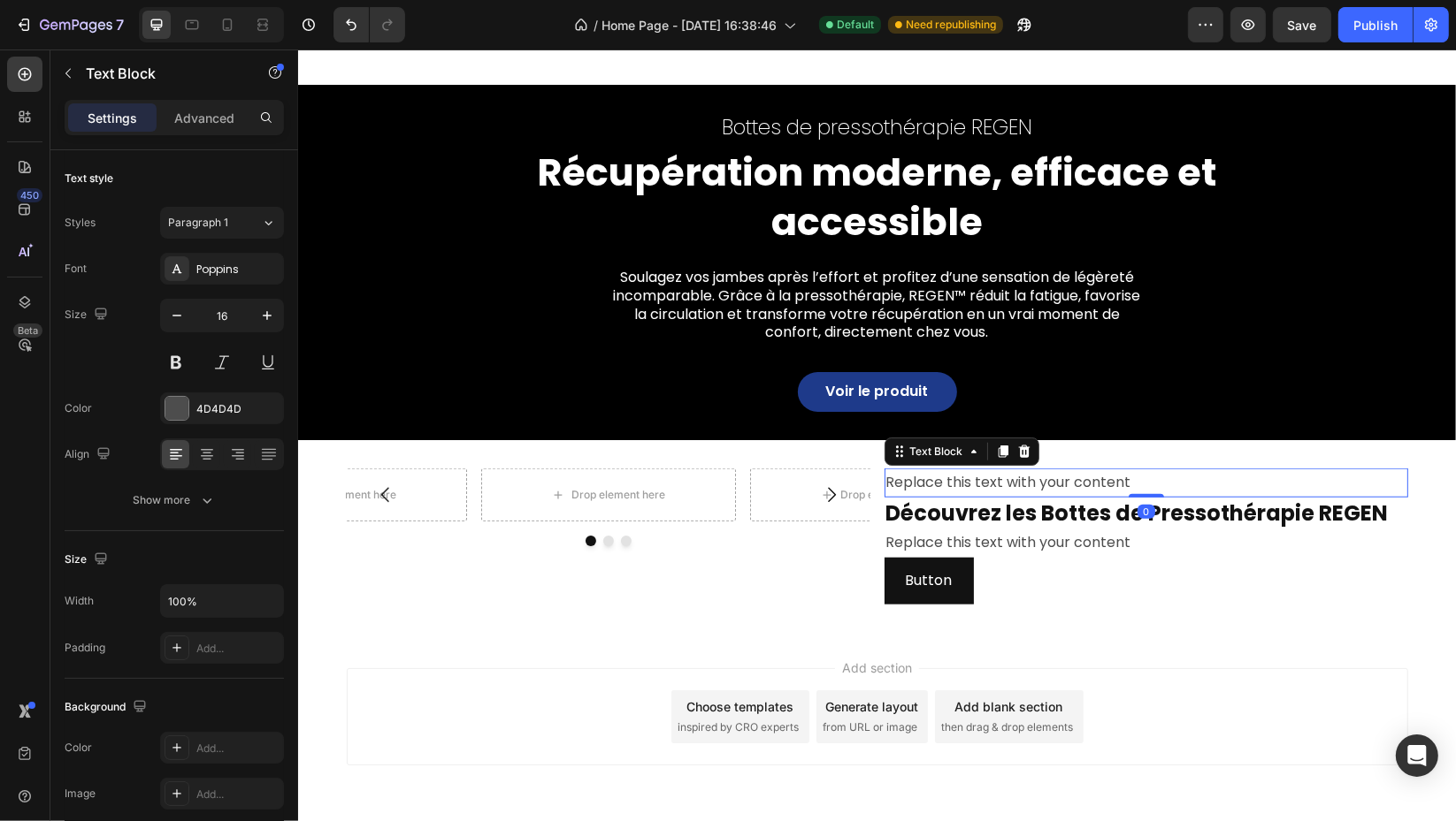
click at [1045, 482] on div "Replace this text with your content" at bounding box center [1145, 483] width 523 height 29
click at [1045, 482] on p "Replace this text with your content" at bounding box center [1145, 483] width 520 height 26
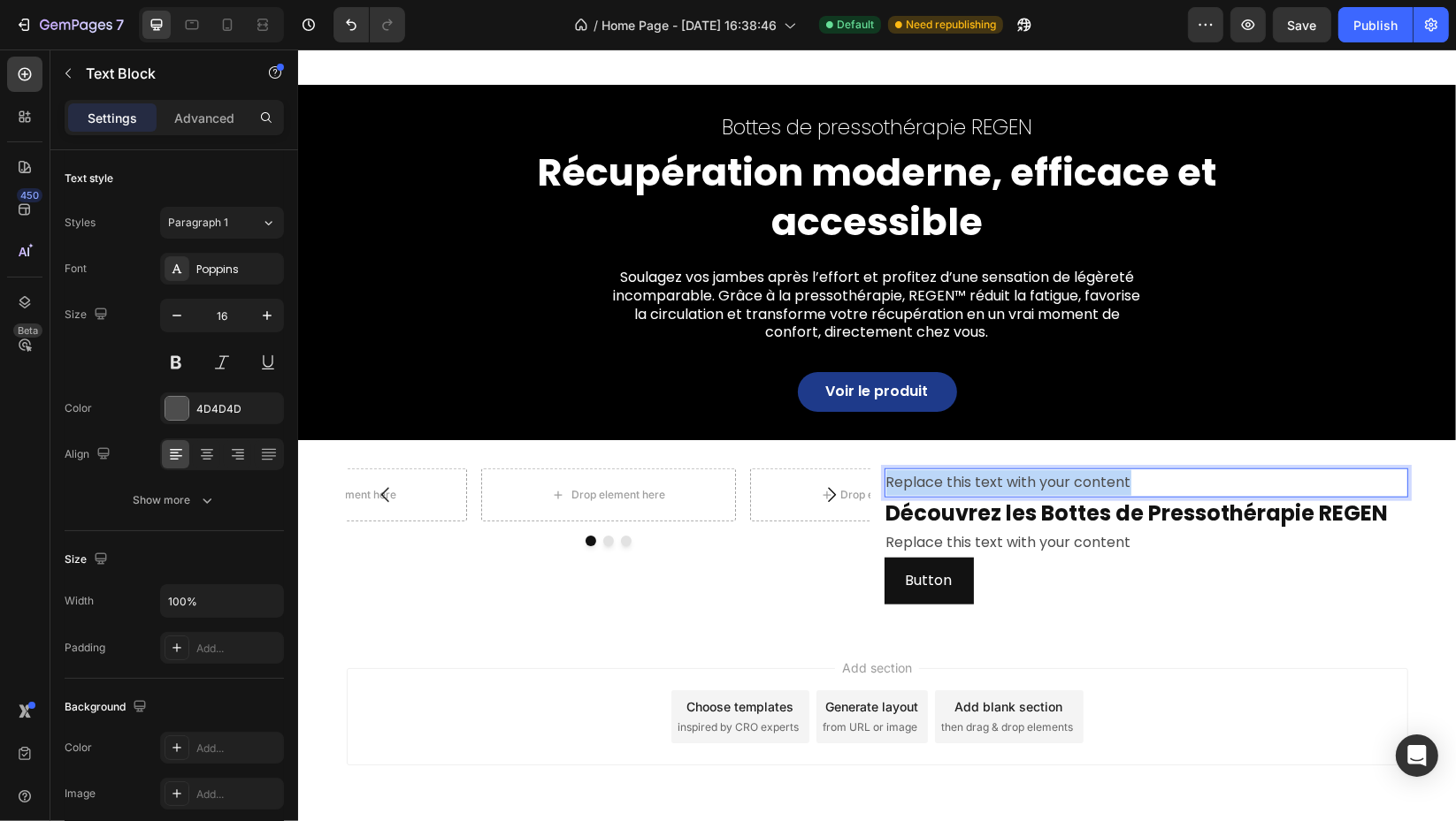
click at [1045, 482] on p "Replace this text with your content" at bounding box center [1145, 483] width 520 height 26
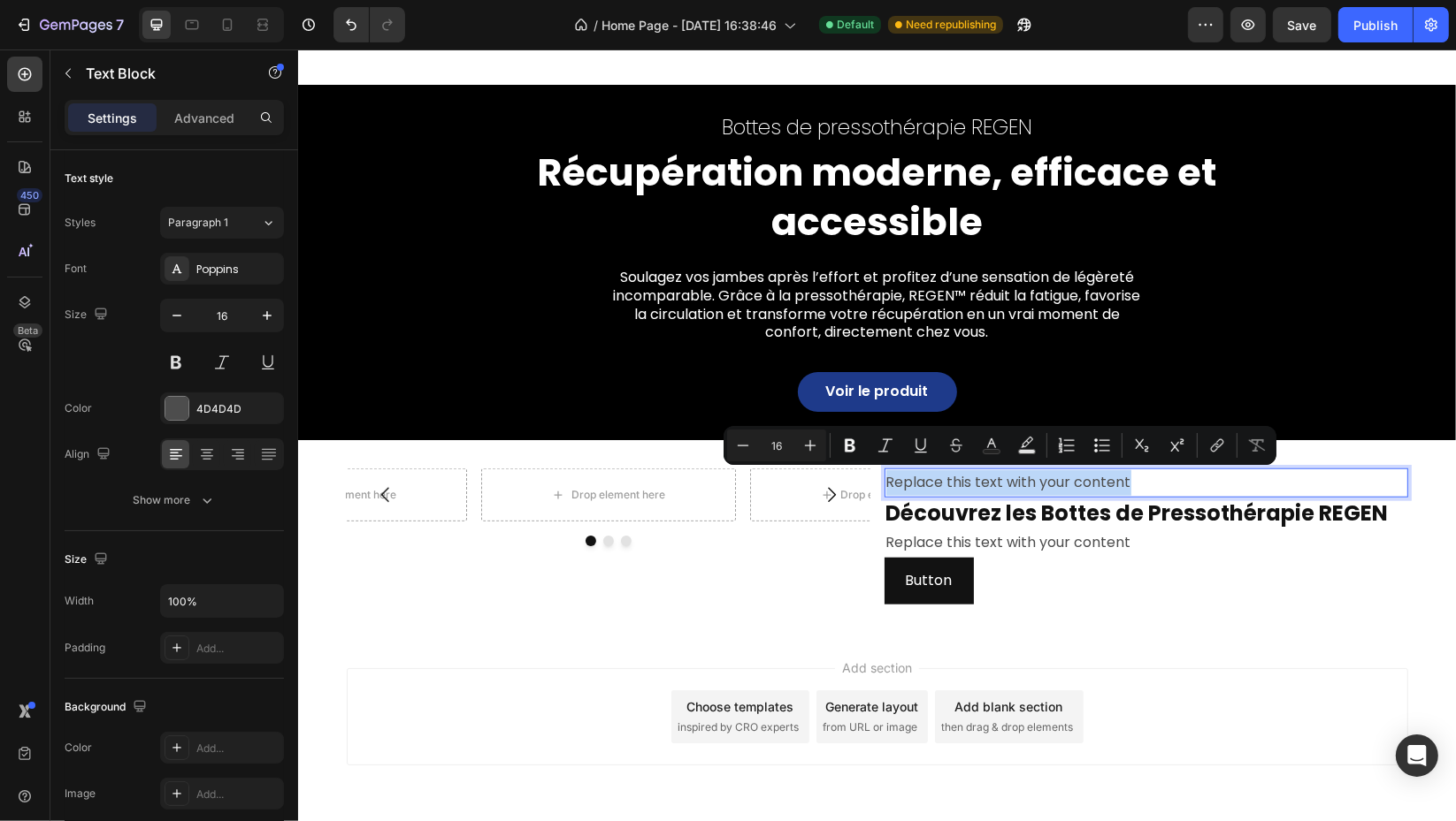
click at [1045, 482] on p "Replace this text with your content" at bounding box center [1145, 483] width 520 height 26
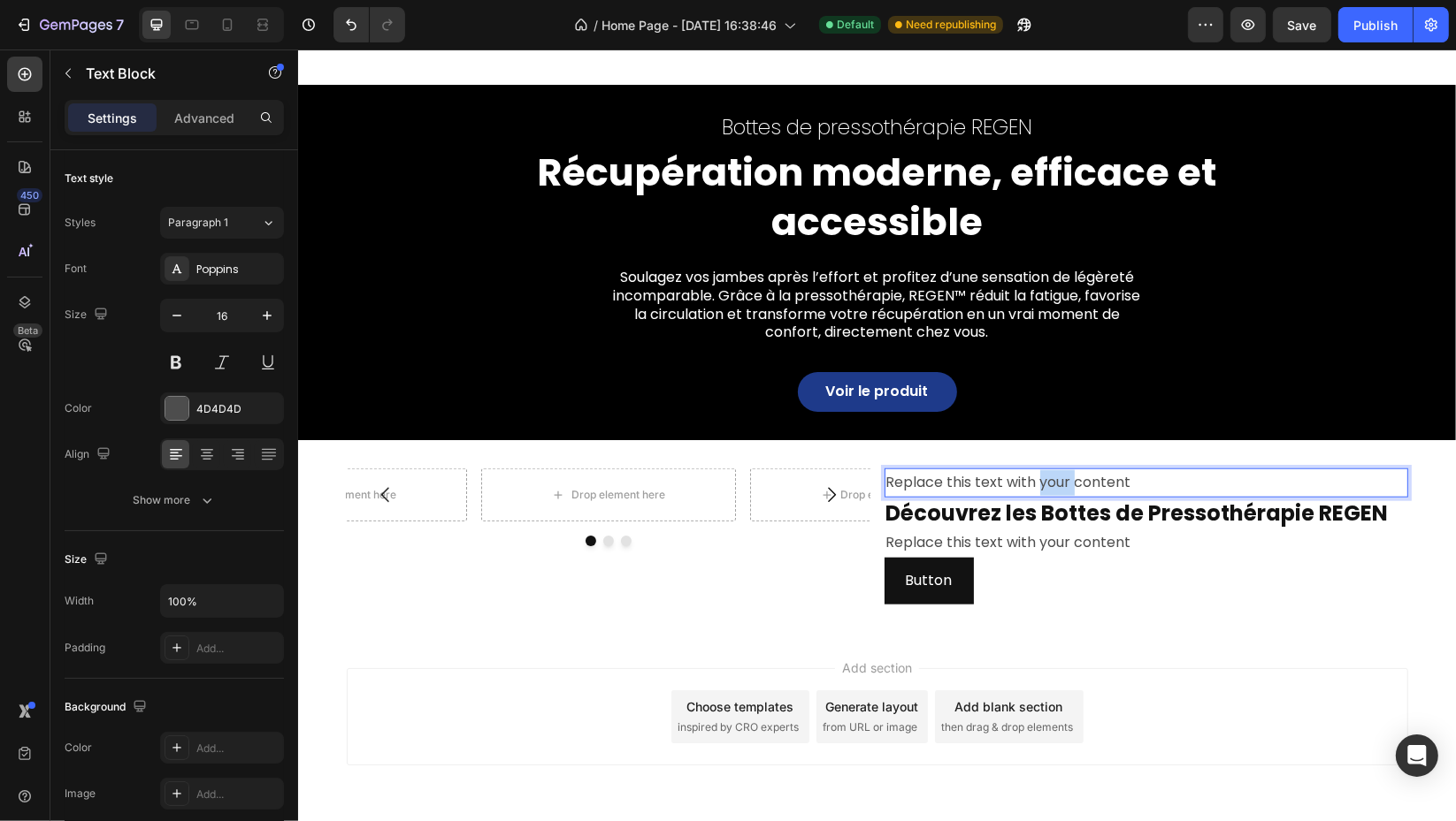
click at [1045, 482] on p "Replace this text with your content" at bounding box center [1145, 483] width 520 height 26
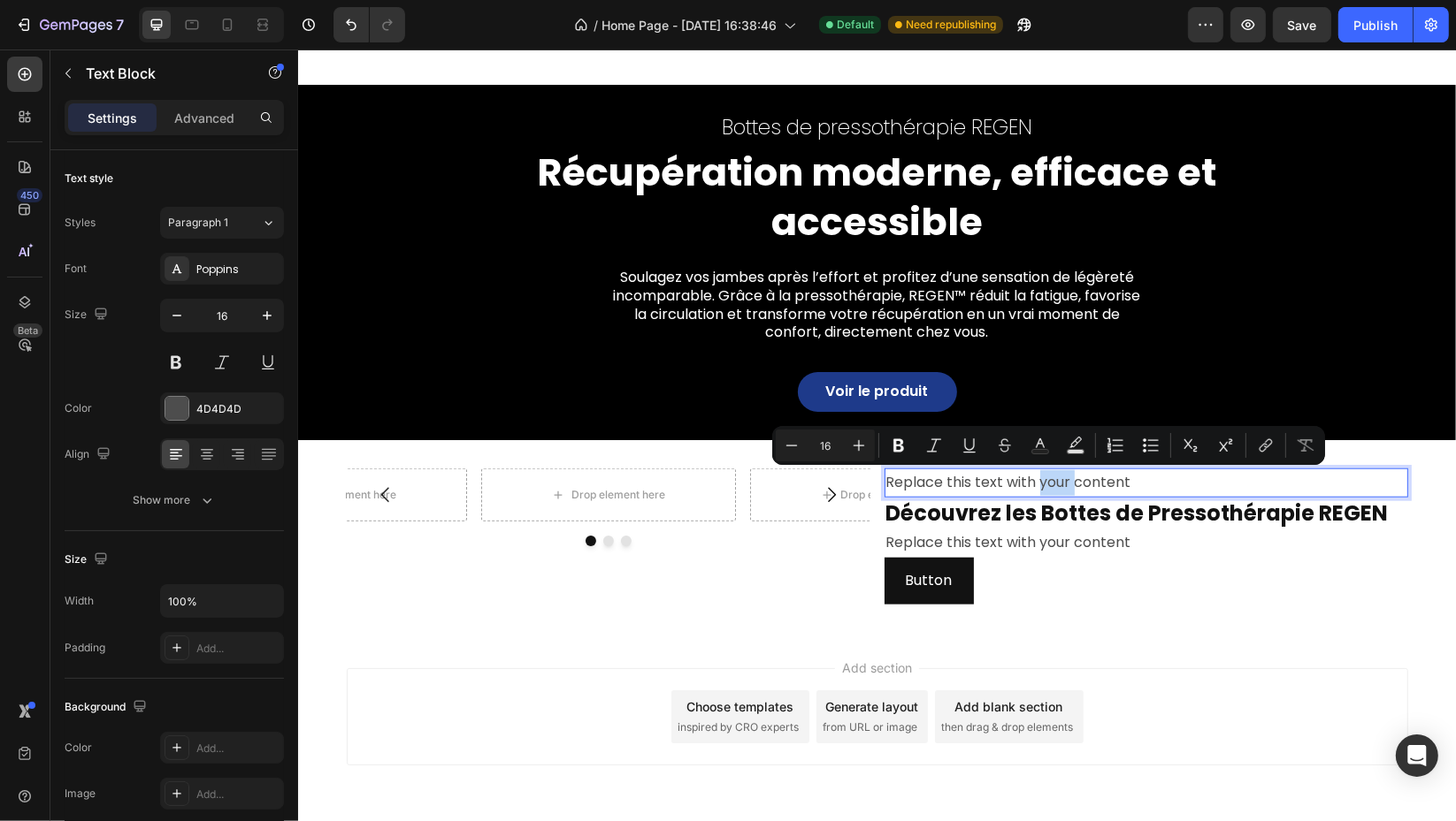
click at [1058, 487] on p "Replace this text with your content" at bounding box center [1145, 483] width 520 height 26
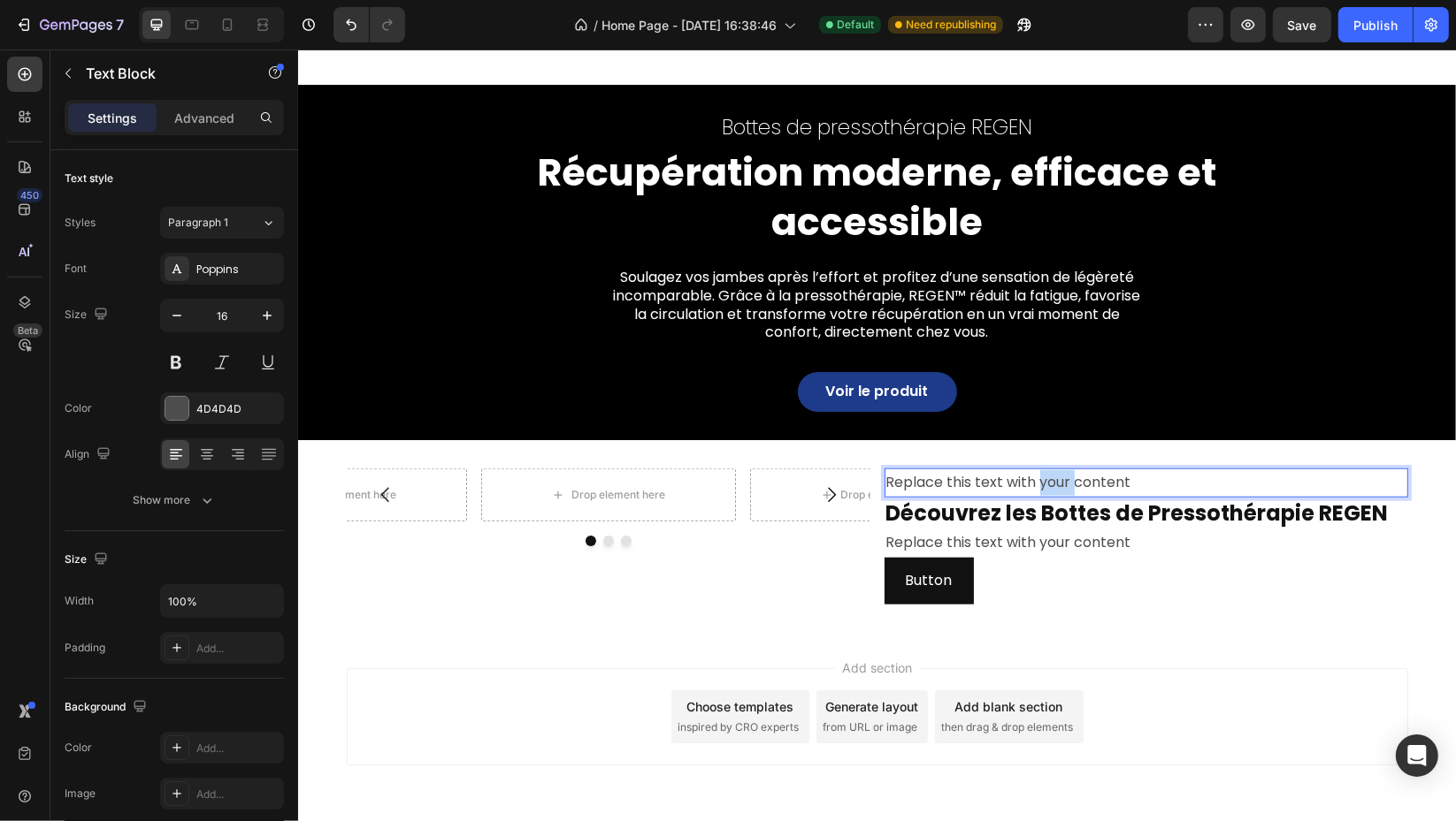
click at [1058, 487] on p "Replace this text with your content" at bounding box center [1145, 483] width 520 height 26
click at [212, 460] on icon at bounding box center [207, 454] width 17 height 17
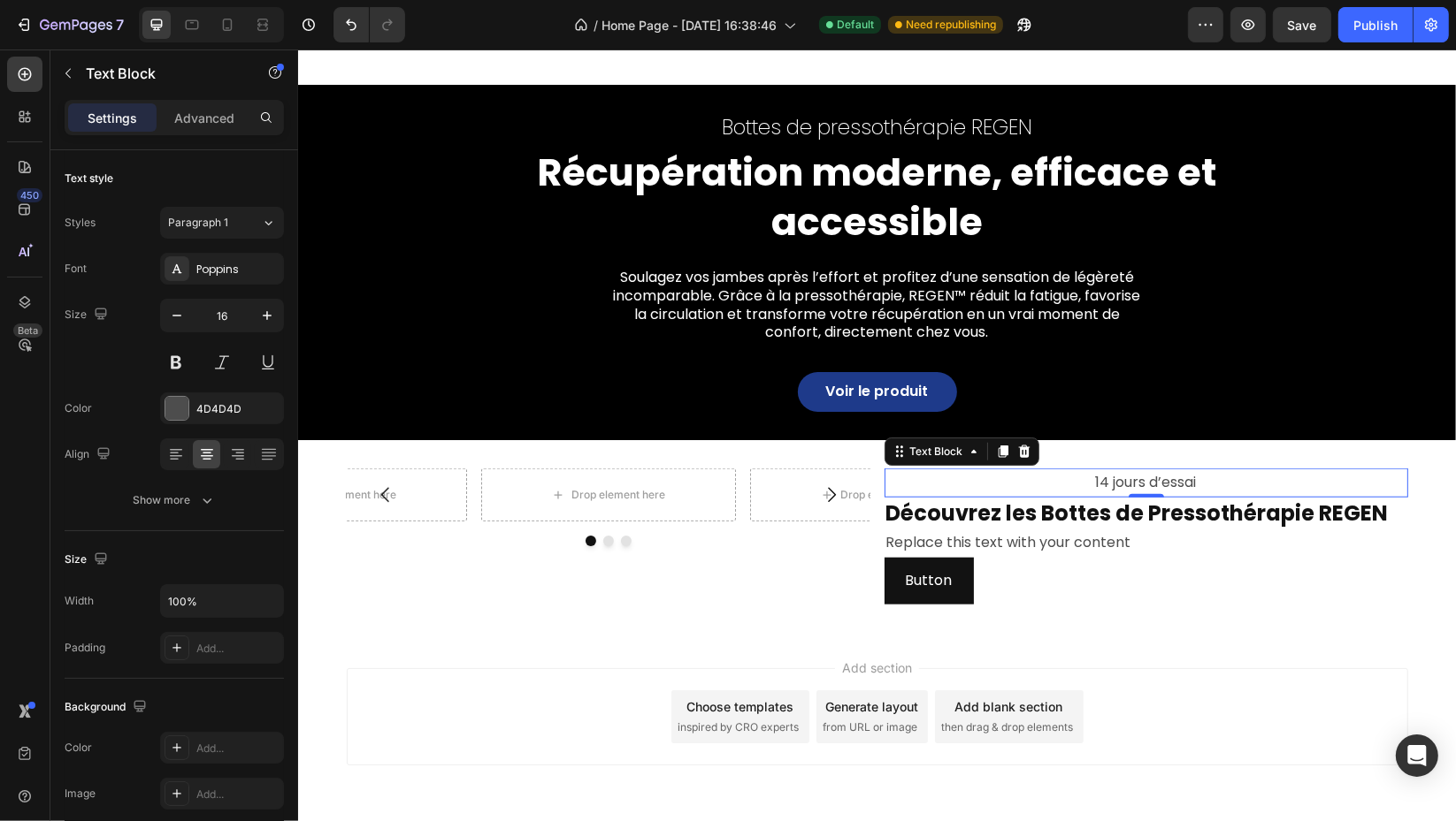
click at [218, 395] on div "4D4D4D" at bounding box center [221, 408] width 124 height 32
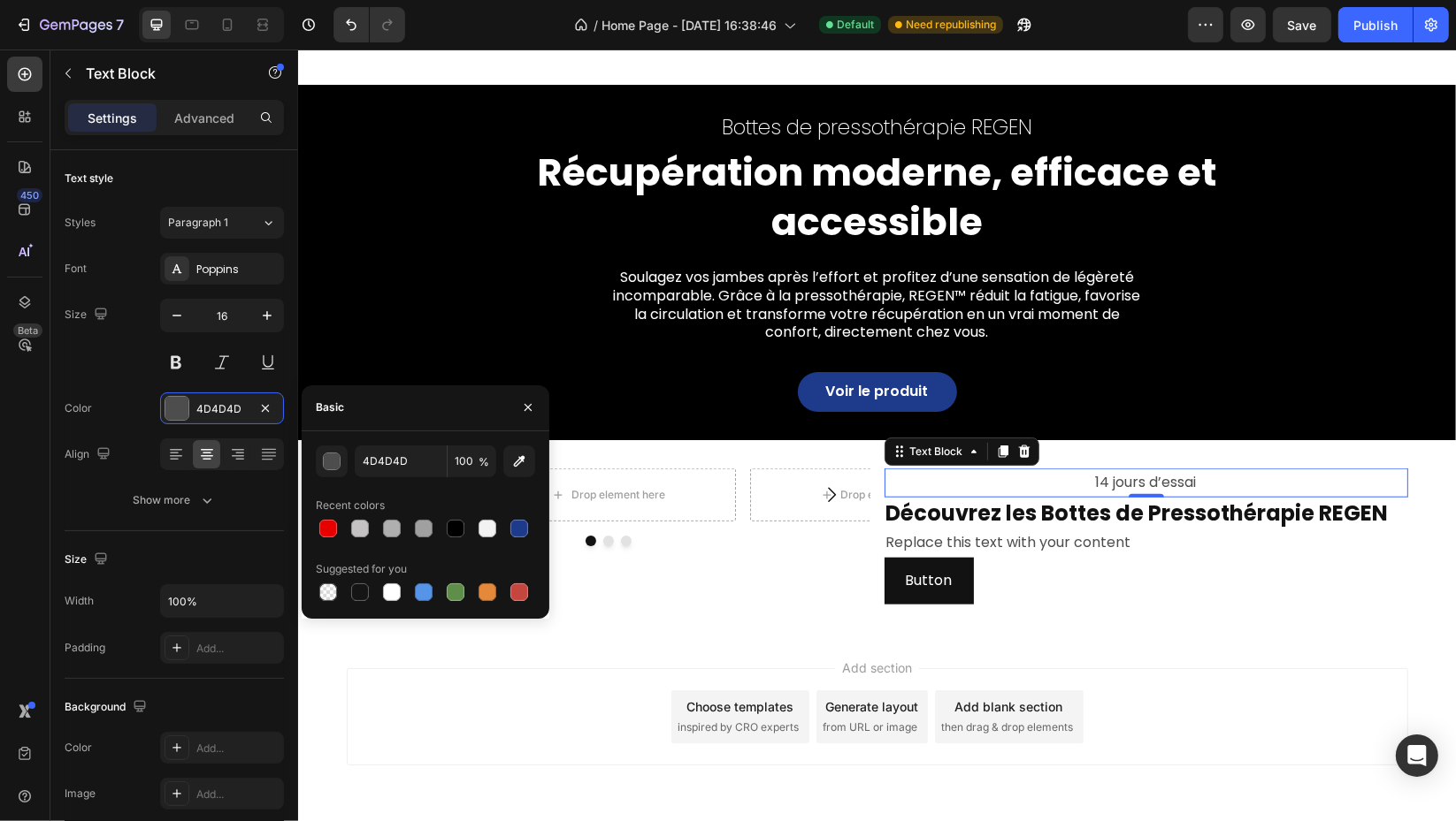
click at [443, 527] on div at bounding box center [455, 529] width 25 height 25
type input "000000"
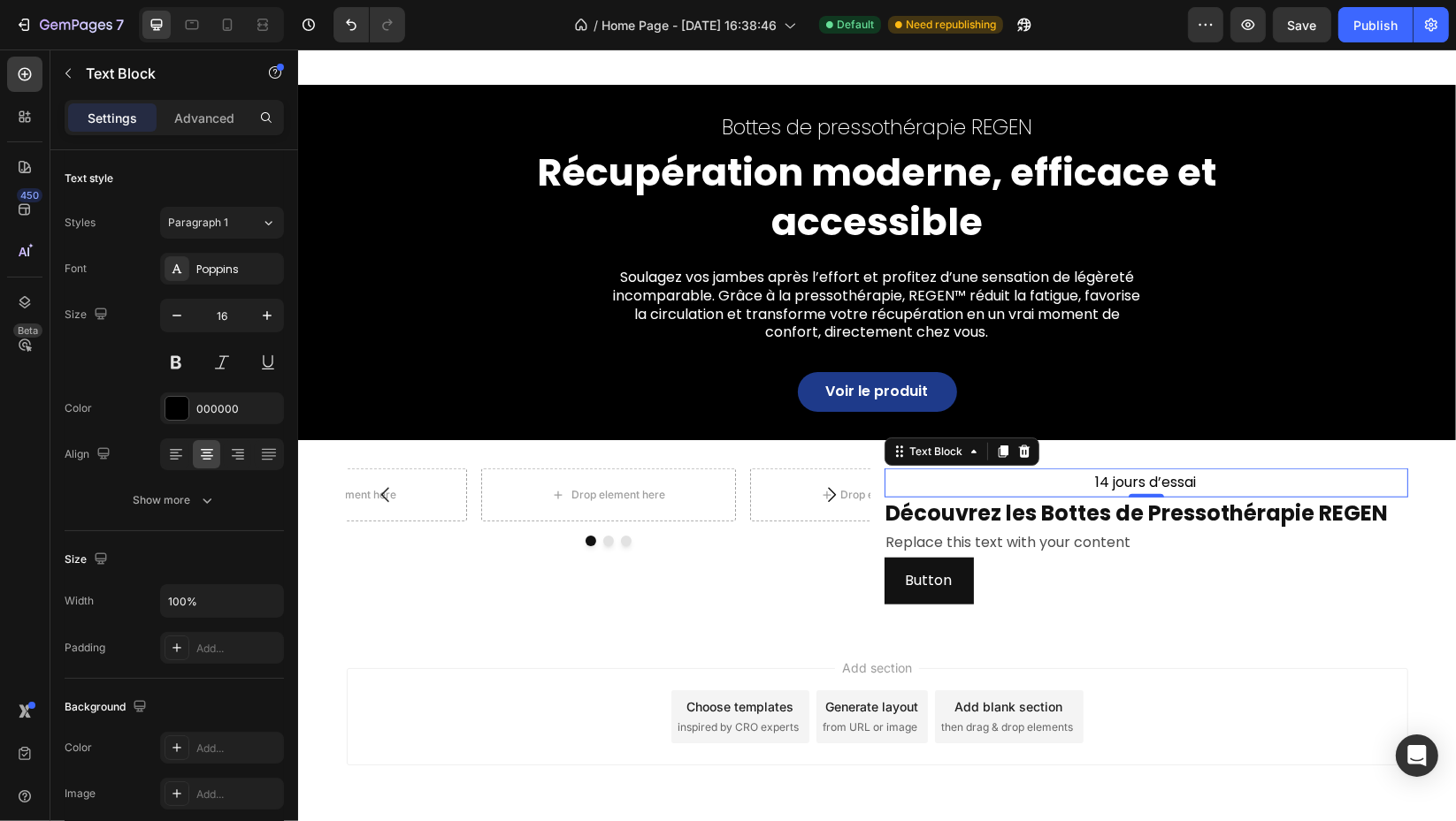
click at [171, 495] on div "Show more" at bounding box center [174, 500] width 82 height 17
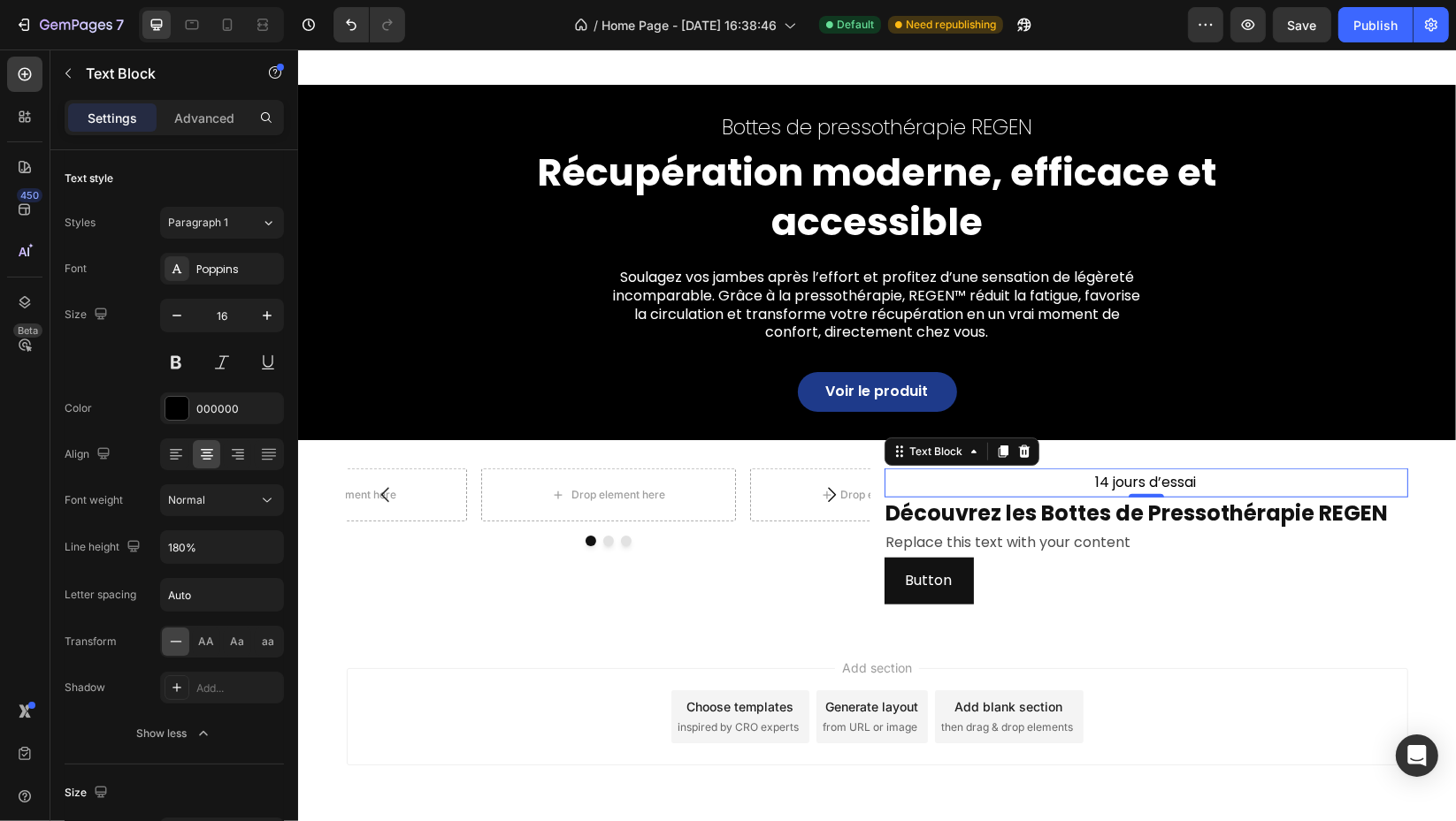
click at [243, 501] on div "Normal" at bounding box center [213, 500] width 90 height 16
click at [220, 603] on p "Light" at bounding box center [215, 610] width 94 height 16
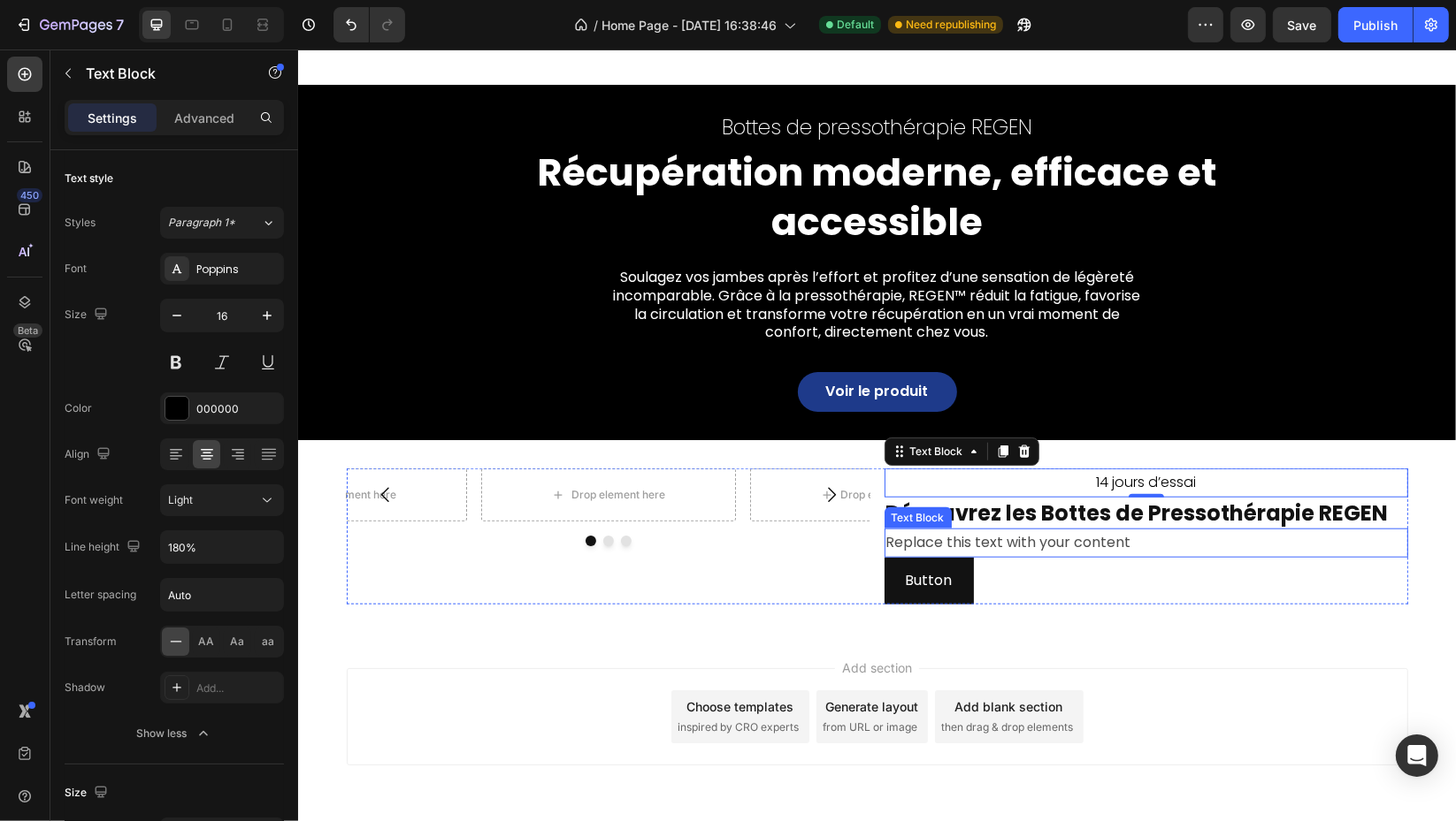
click at [969, 540] on div "Replace this text with your content" at bounding box center [1145, 543] width 523 height 29
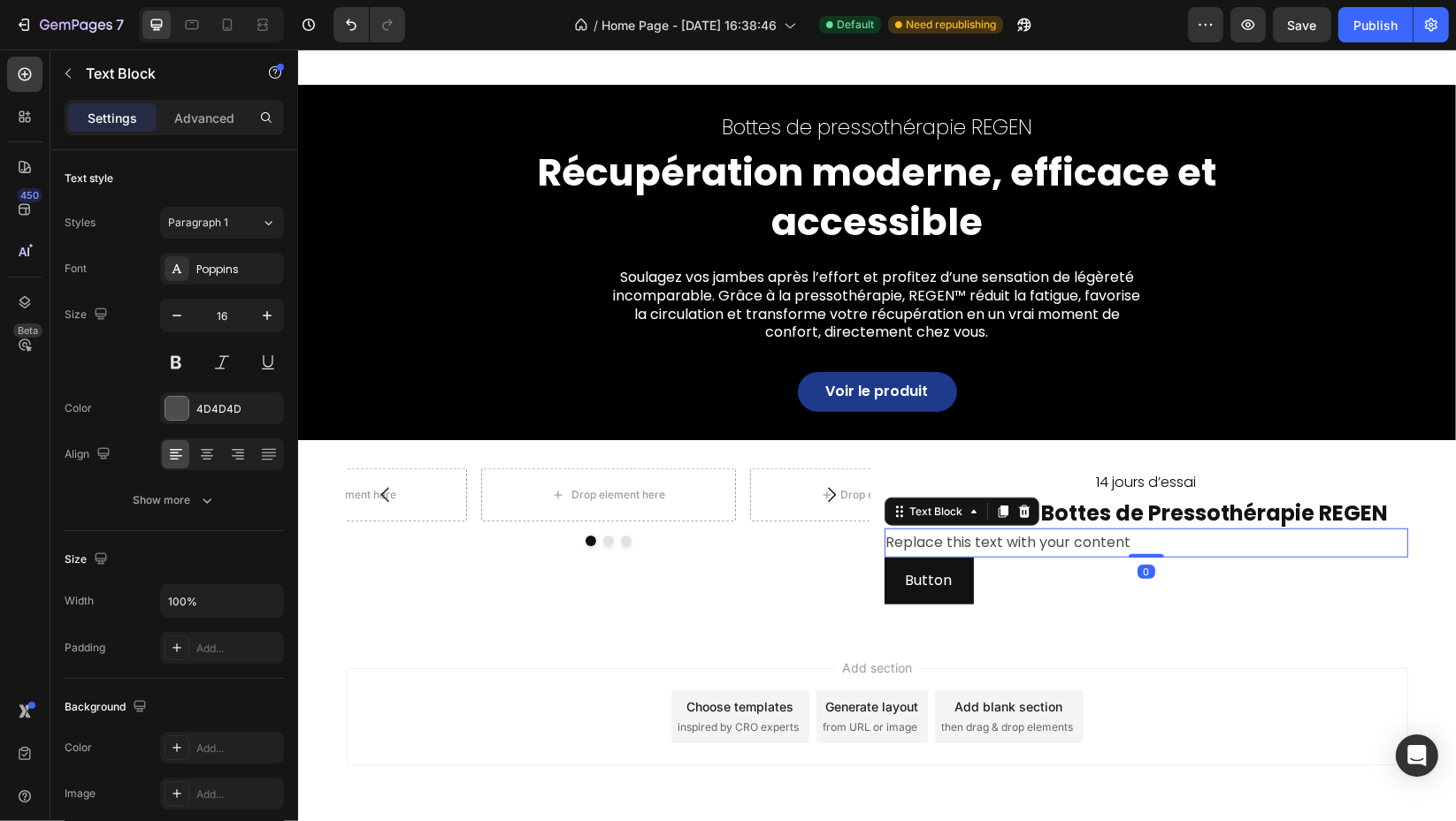
click at [970, 539] on div "Replace this text with your content" at bounding box center [1145, 543] width 523 height 29
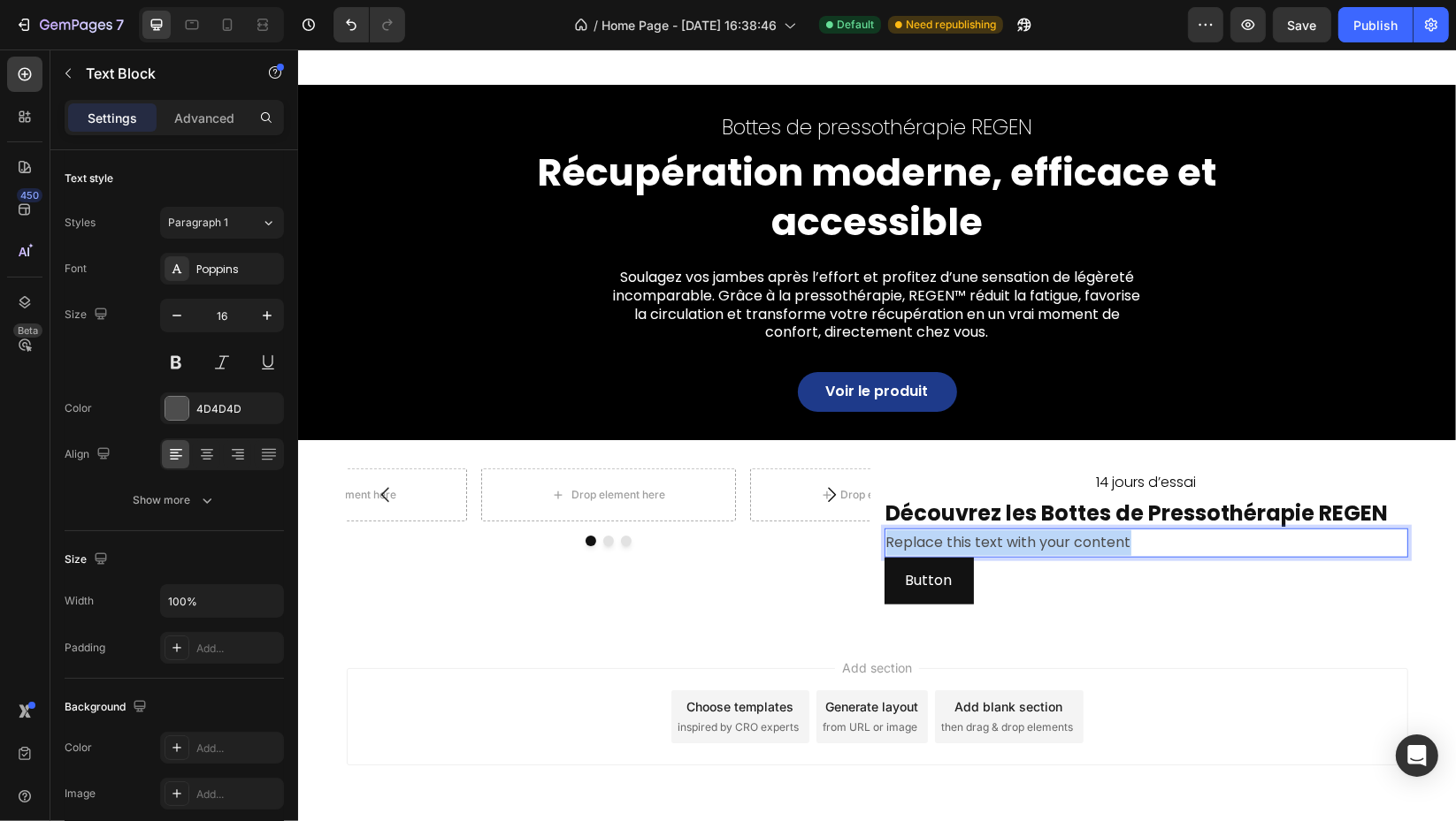
click at [970, 539] on p "Replace this text with your content" at bounding box center [1145, 543] width 520 height 26
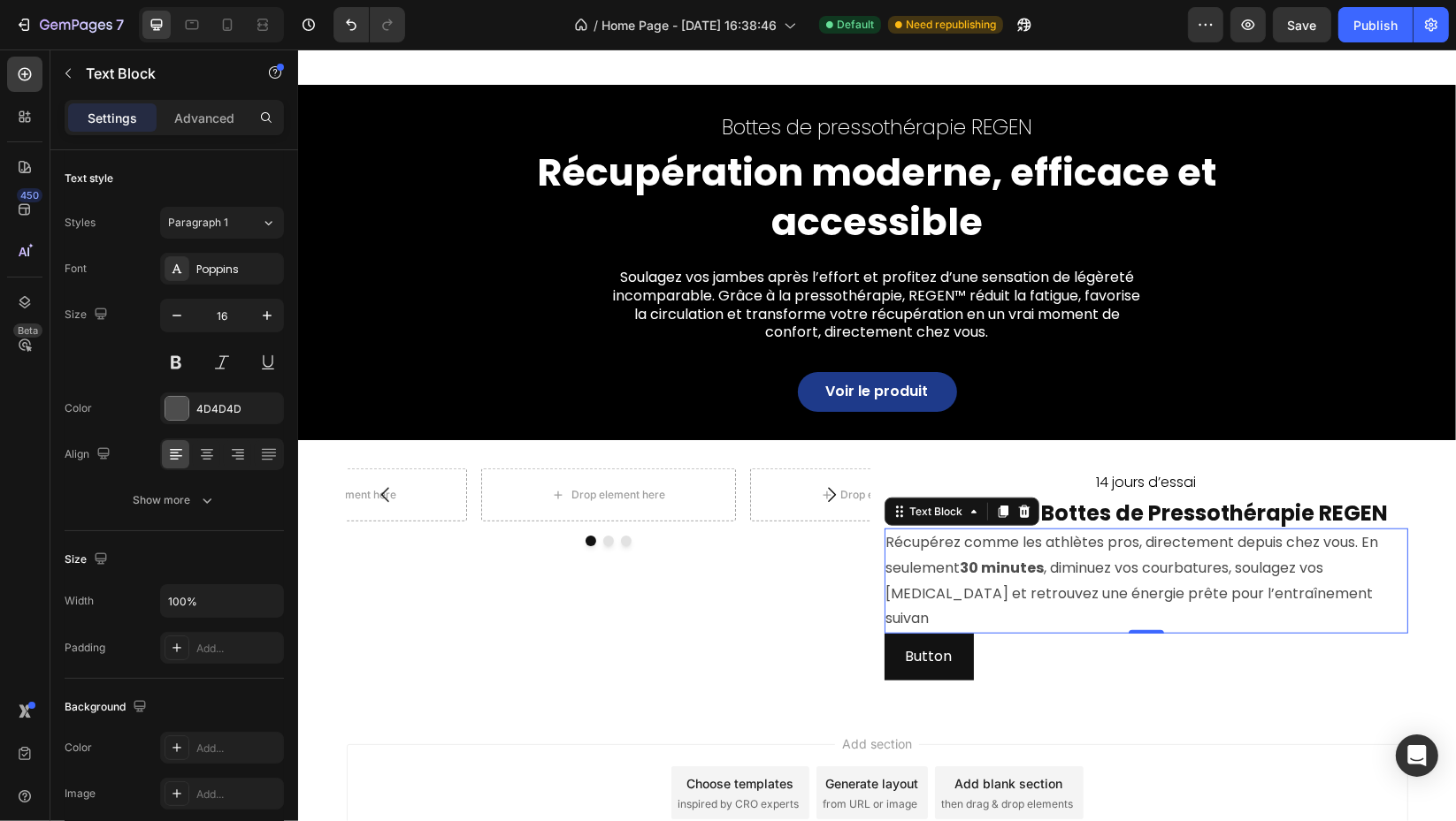
drag, startPoint x: 165, startPoint y: 403, endPoint x: 214, endPoint y: 427, distance: 54.6
click at [166, 403] on div at bounding box center [177, 408] width 23 height 23
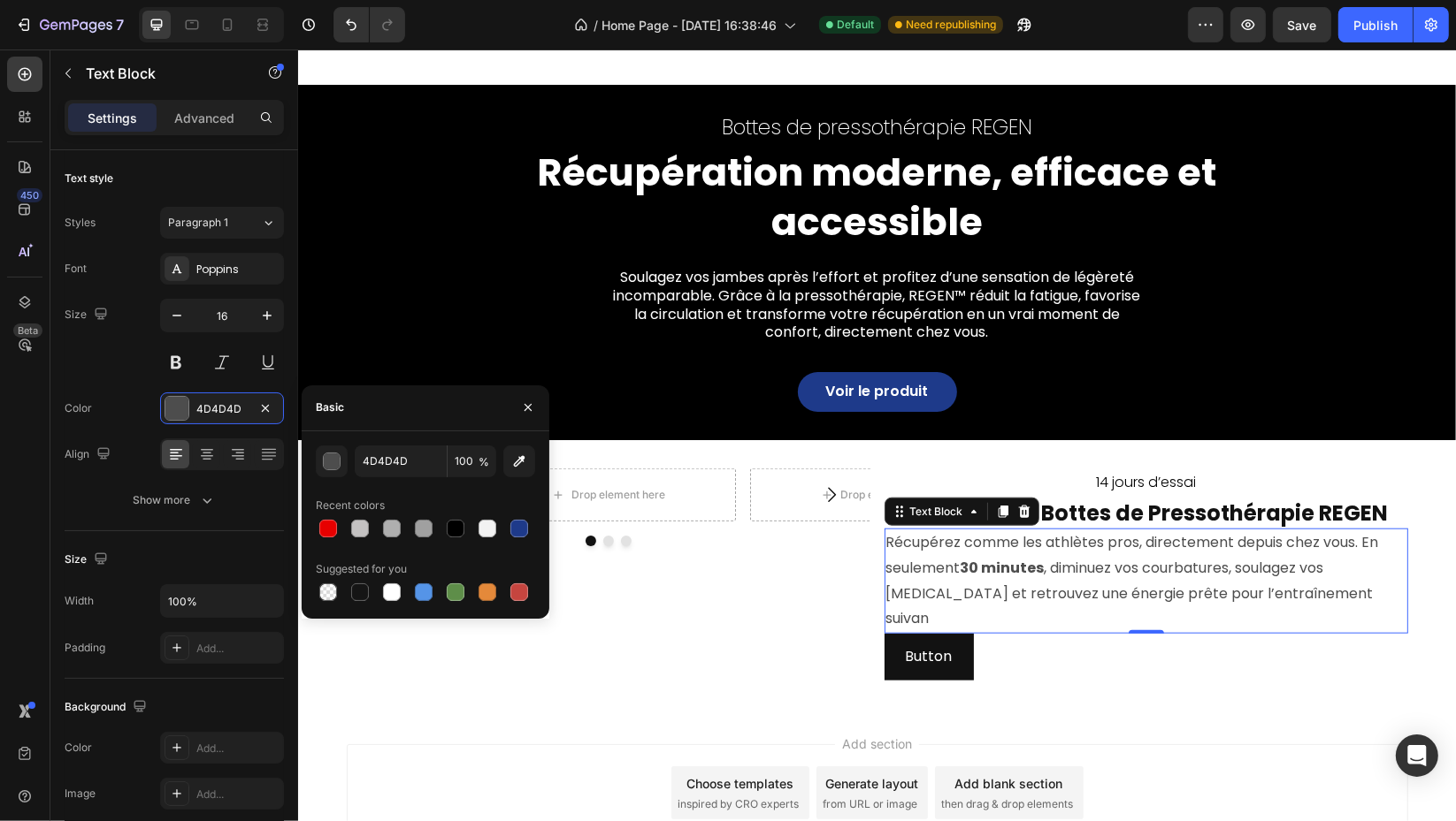
click at [460, 516] on div at bounding box center [455, 529] width 25 height 25
type input "000000"
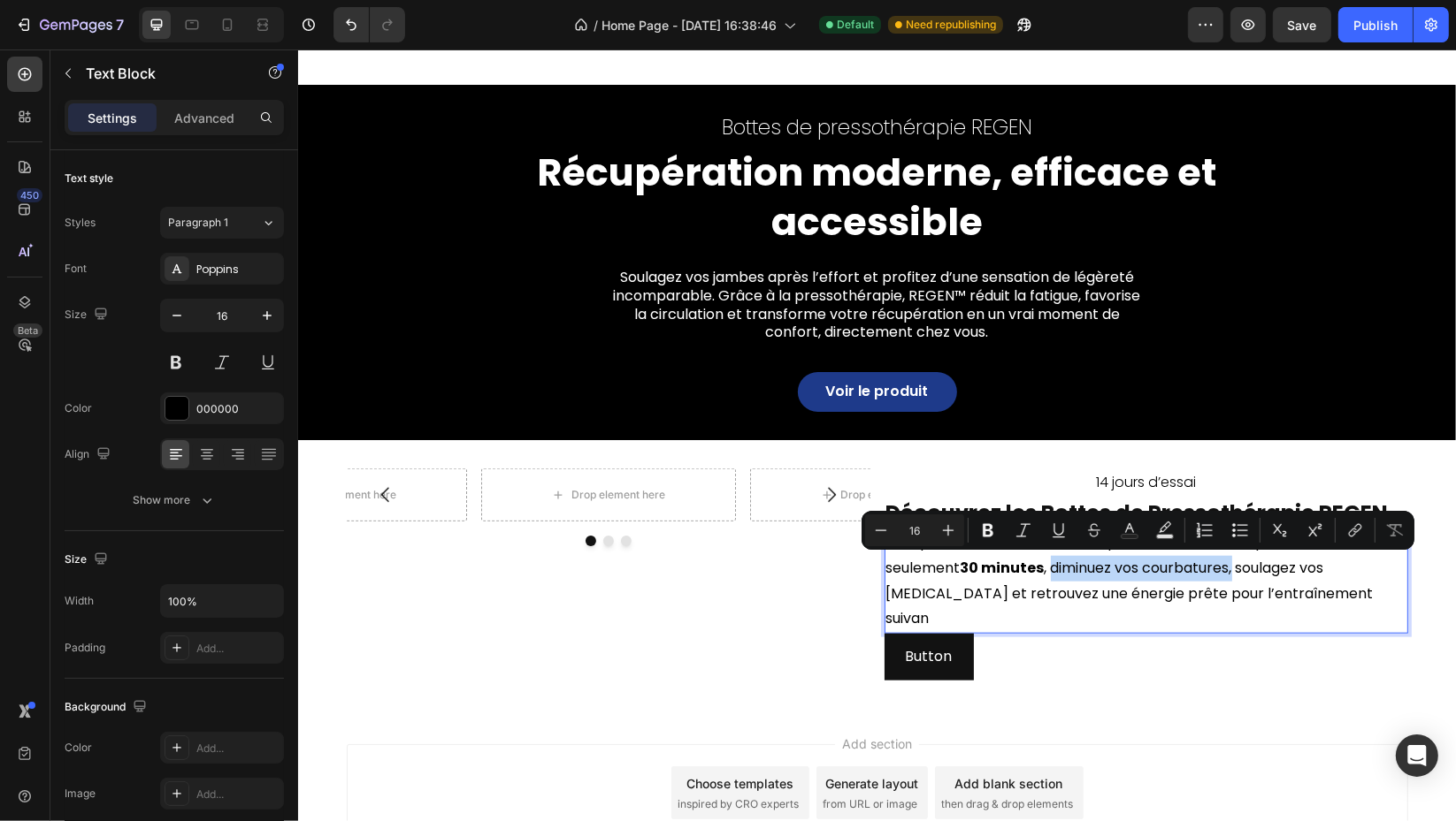
drag, startPoint x: 1047, startPoint y: 568, endPoint x: 1231, endPoint y: 573, distance: 184.1
click at [983, 531] on icon "Editor contextual toolbar" at bounding box center [987, 531] width 11 height 13
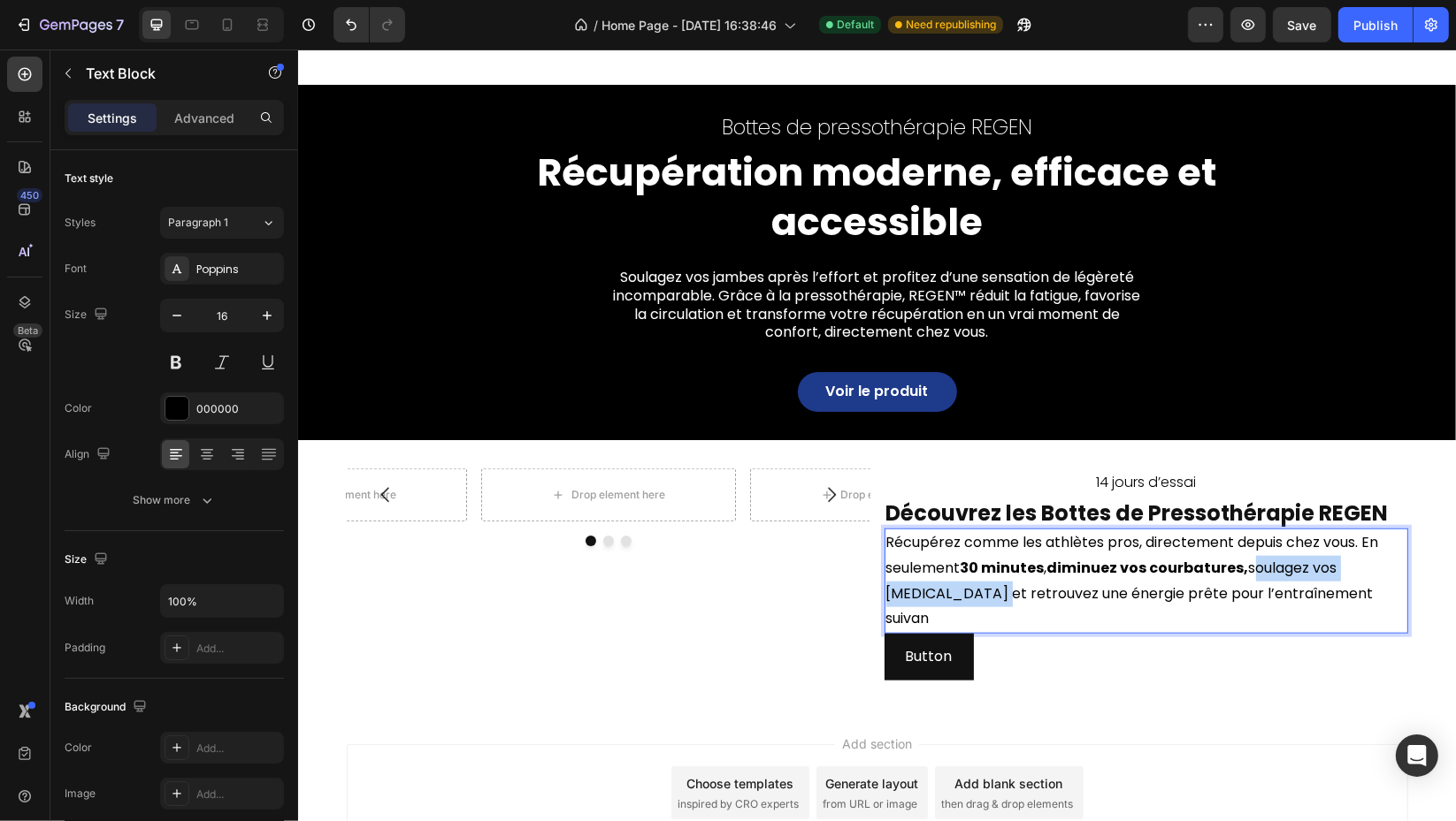
drag, startPoint x: 1244, startPoint y: 568, endPoint x: 929, endPoint y: 594, distance: 316.1
click at [929, 594] on p "Récupérez comme les athlètes pros, directement depuis chez vous. En seulement 3…" at bounding box center [1145, 582] width 520 height 102
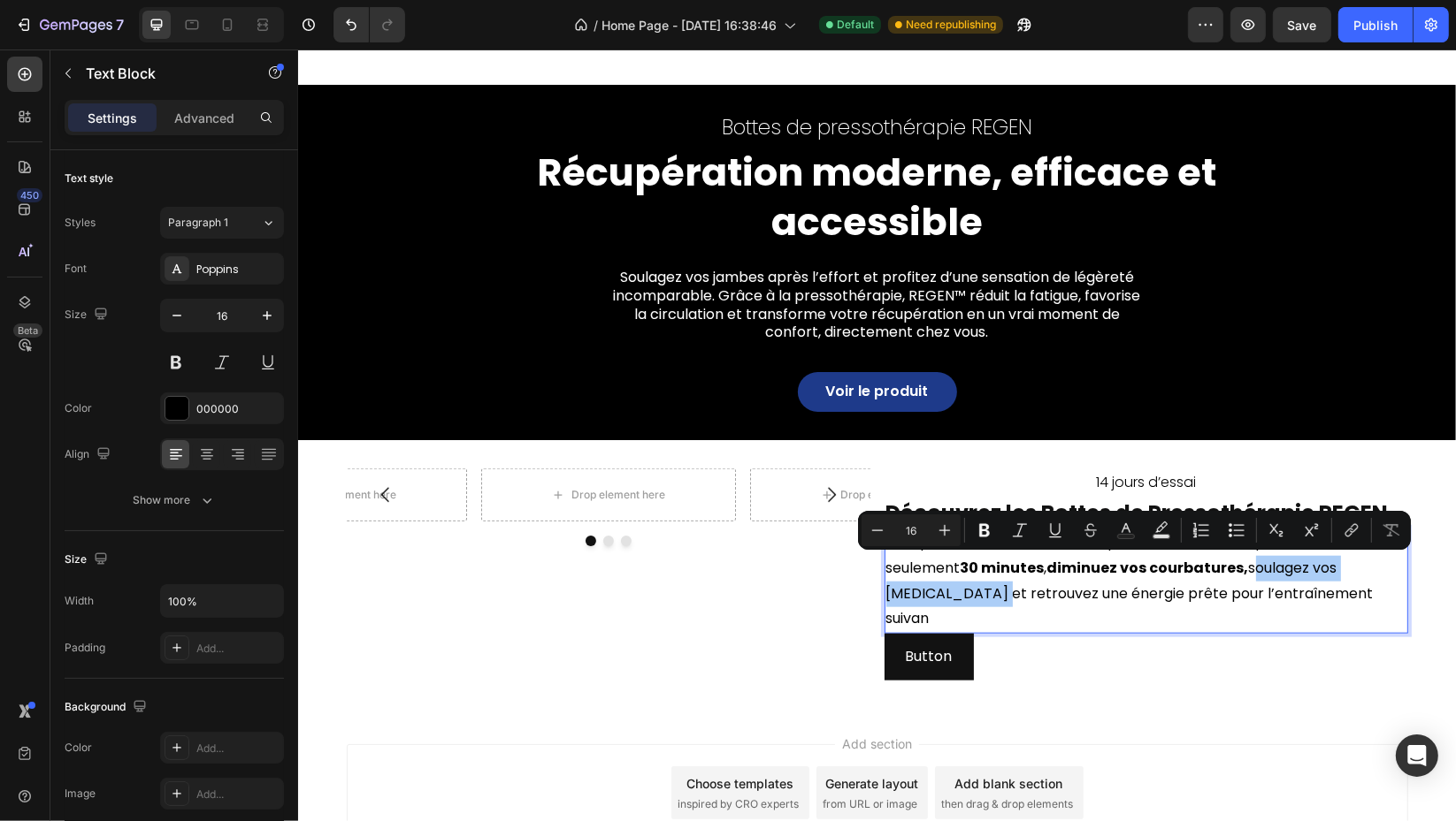
drag, startPoint x: 975, startPoint y: 527, endPoint x: 1012, endPoint y: 527, distance: 37.0
click at [977, 526] on icon "Editor contextual toolbar" at bounding box center [984, 530] width 17 height 17
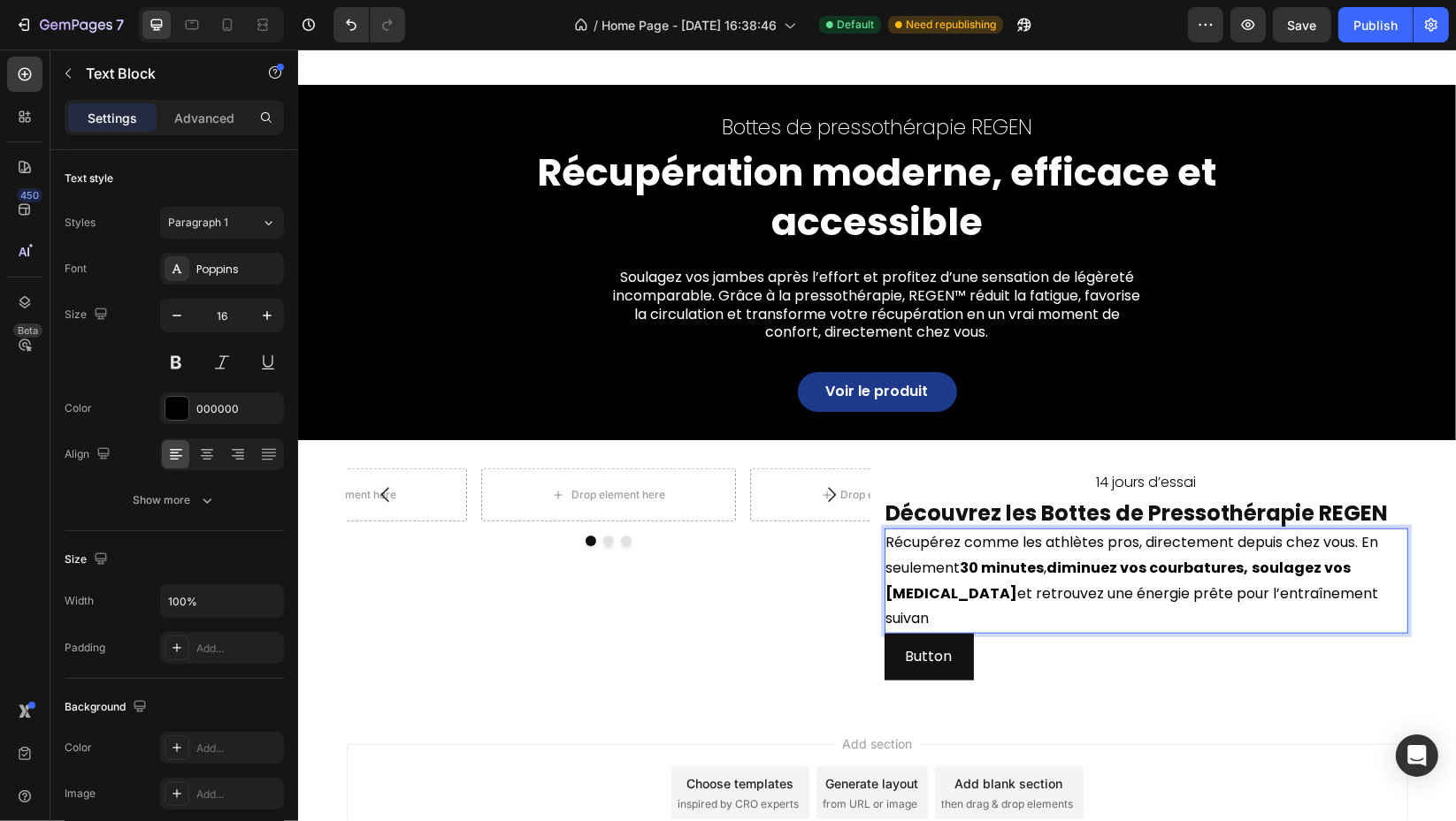
click at [1290, 709] on div "Add section Choose templates inspired by CRO experts Generate layout from URL o…" at bounding box center [876, 817] width 1158 height 217
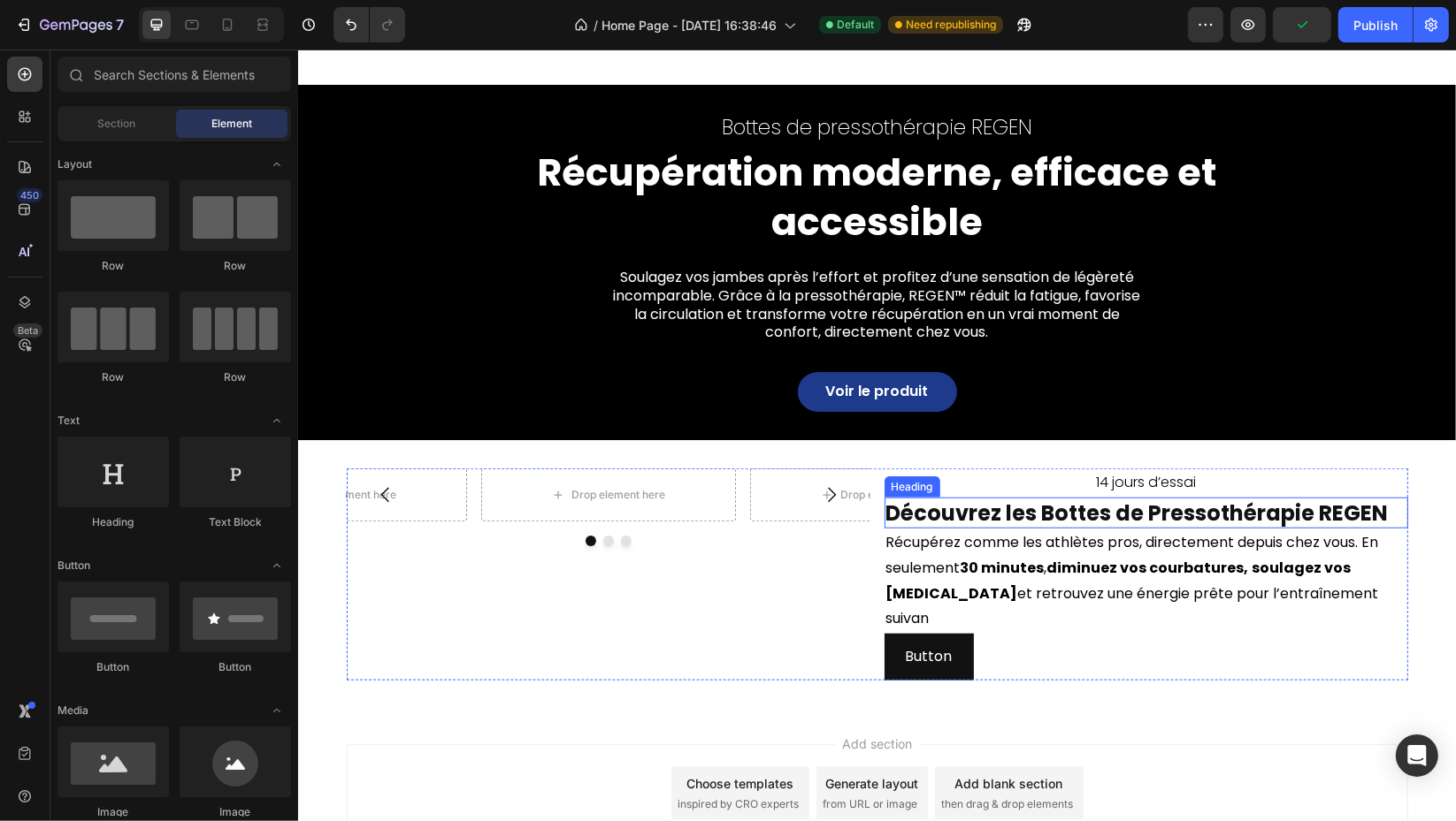
click at [1120, 516] on p "Découvrez les Bottes de Pressothérapie REGEN" at bounding box center [1145, 513] width 520 height 28
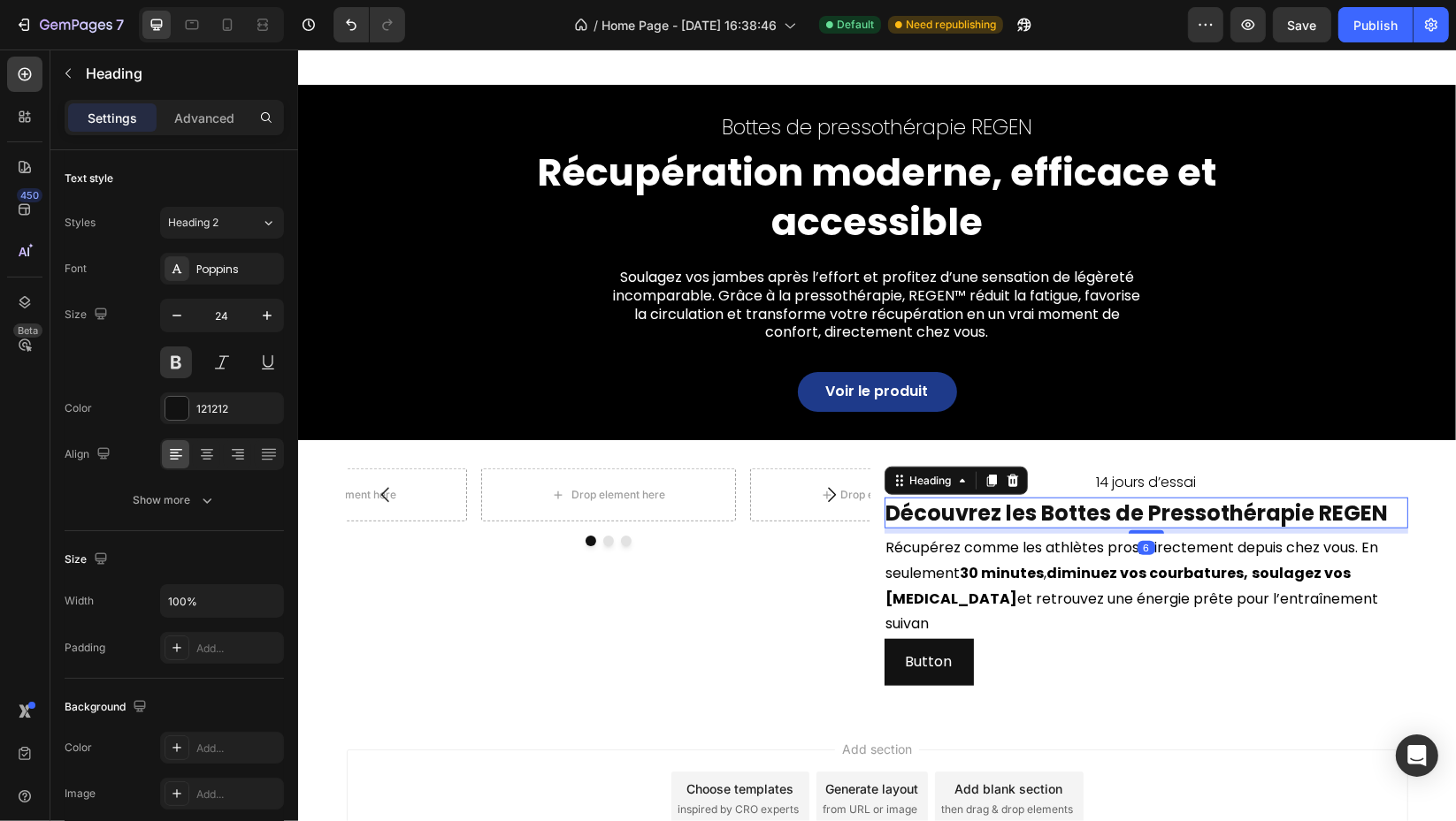
click at [1137, 531] on div at bounding box center [1145, 533] width 35 height 4
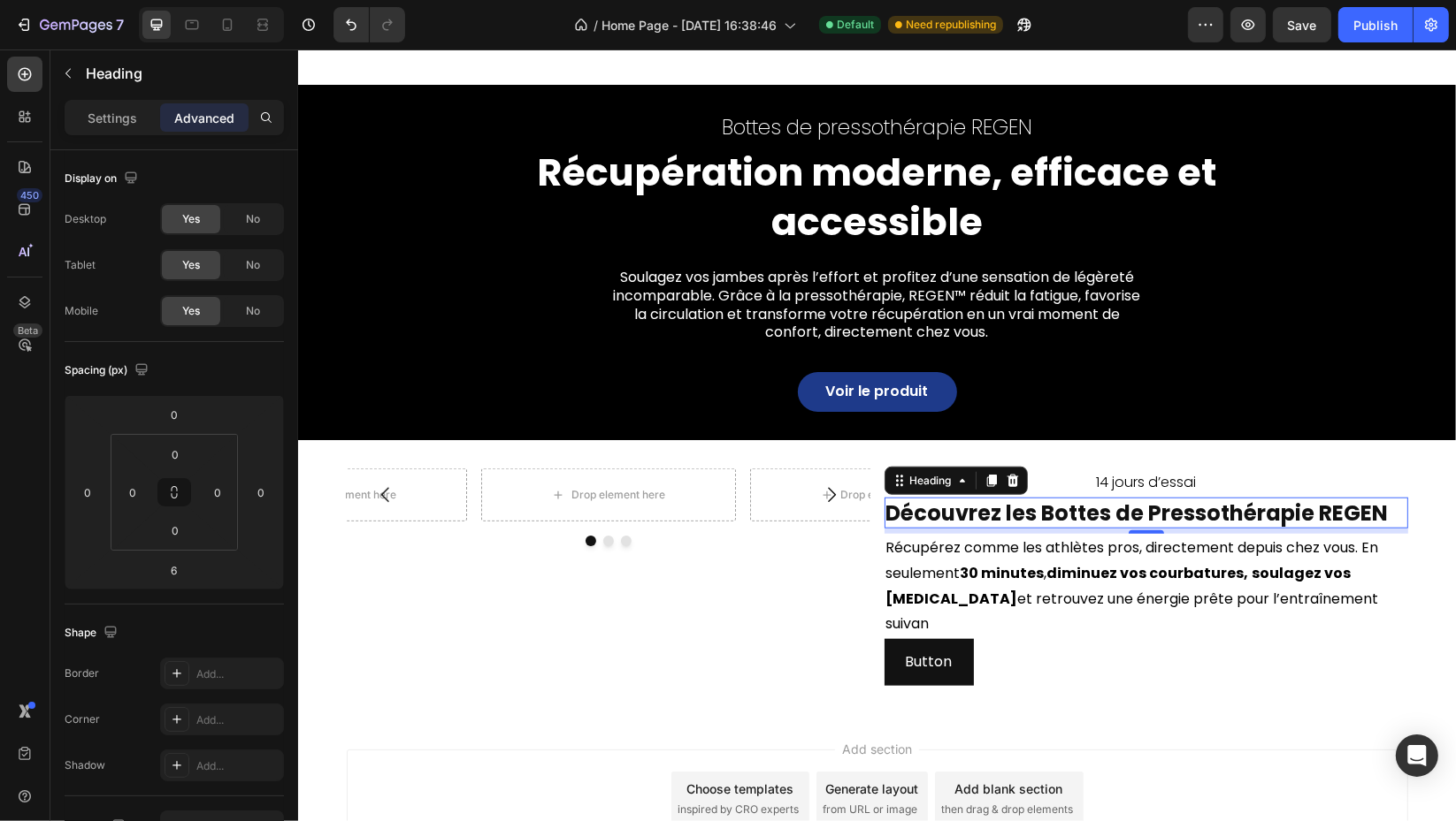
click at [103, 109] on p "Settings" at bounding box center [112, 118] width 50 height 18
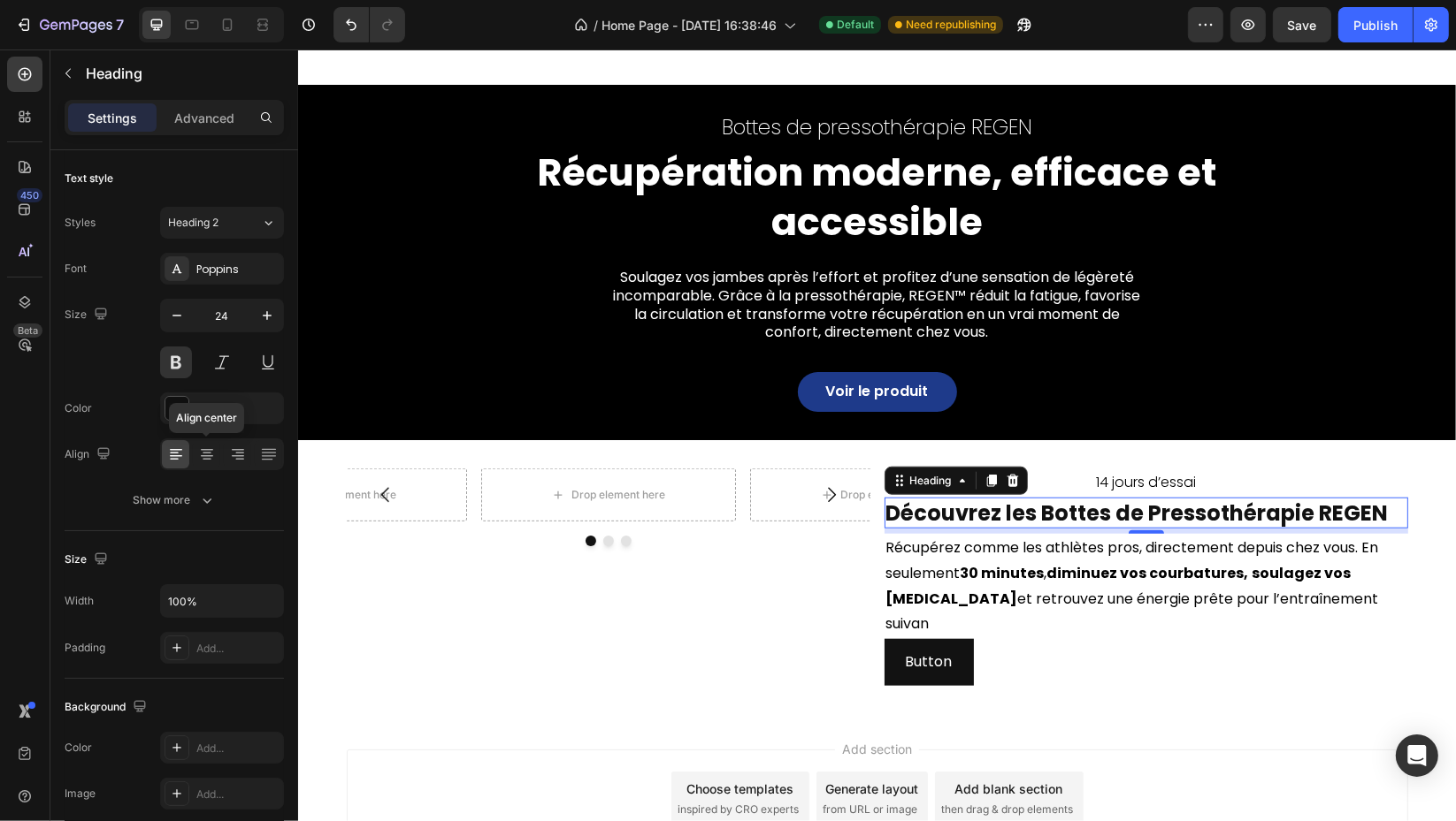
click at [201, 446] on icon at bounding box center [207, 454] width 17 height 17
click at [1184, 607] on p "Récupérez comme les athlètes pros, directement depuis chez vous. En seulement 3…" at bounding box center [1145, 586] width 520 height 102
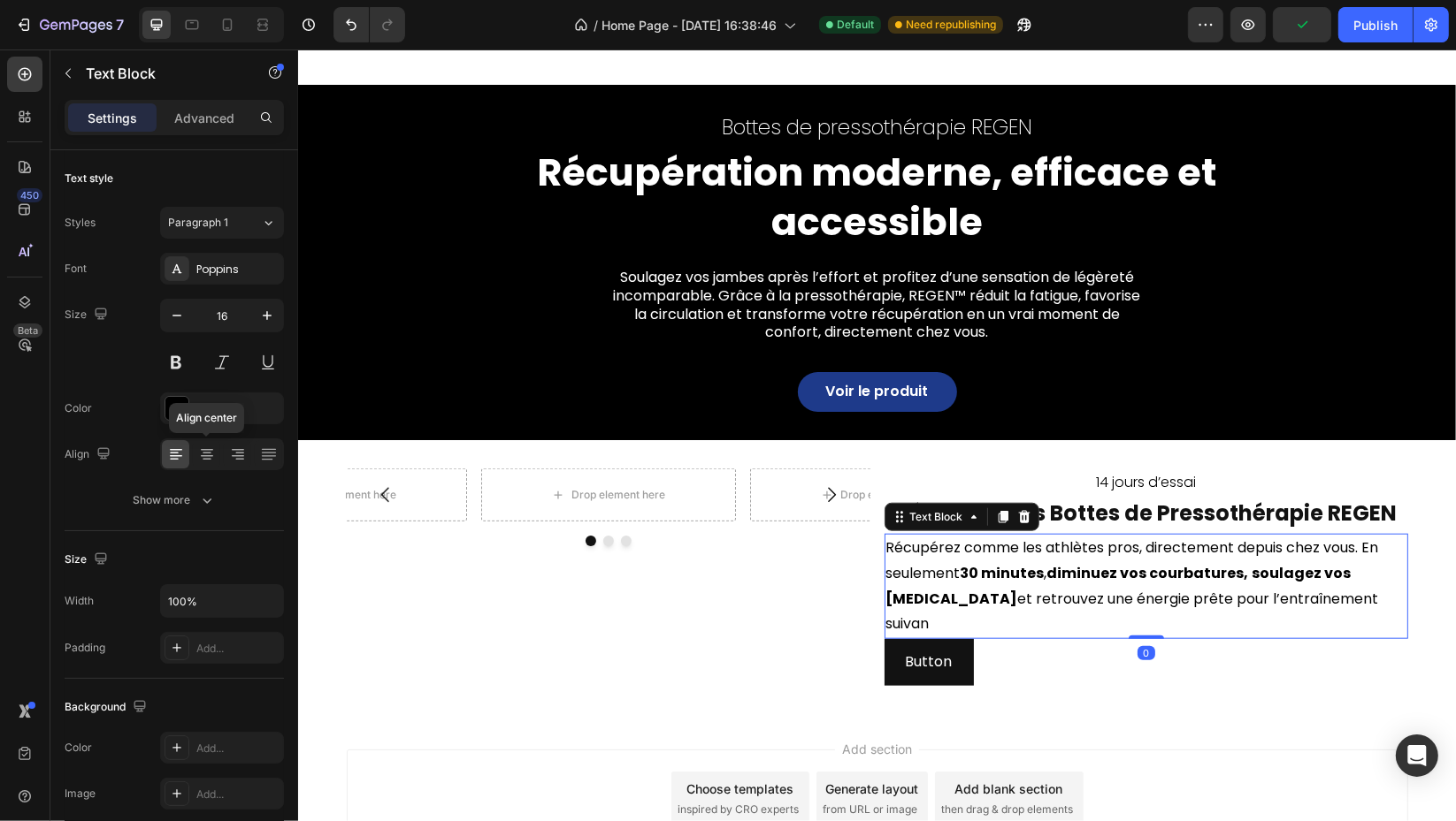
click at [200, 453] on icon at bounding box center [207, 454] width 17 height 17
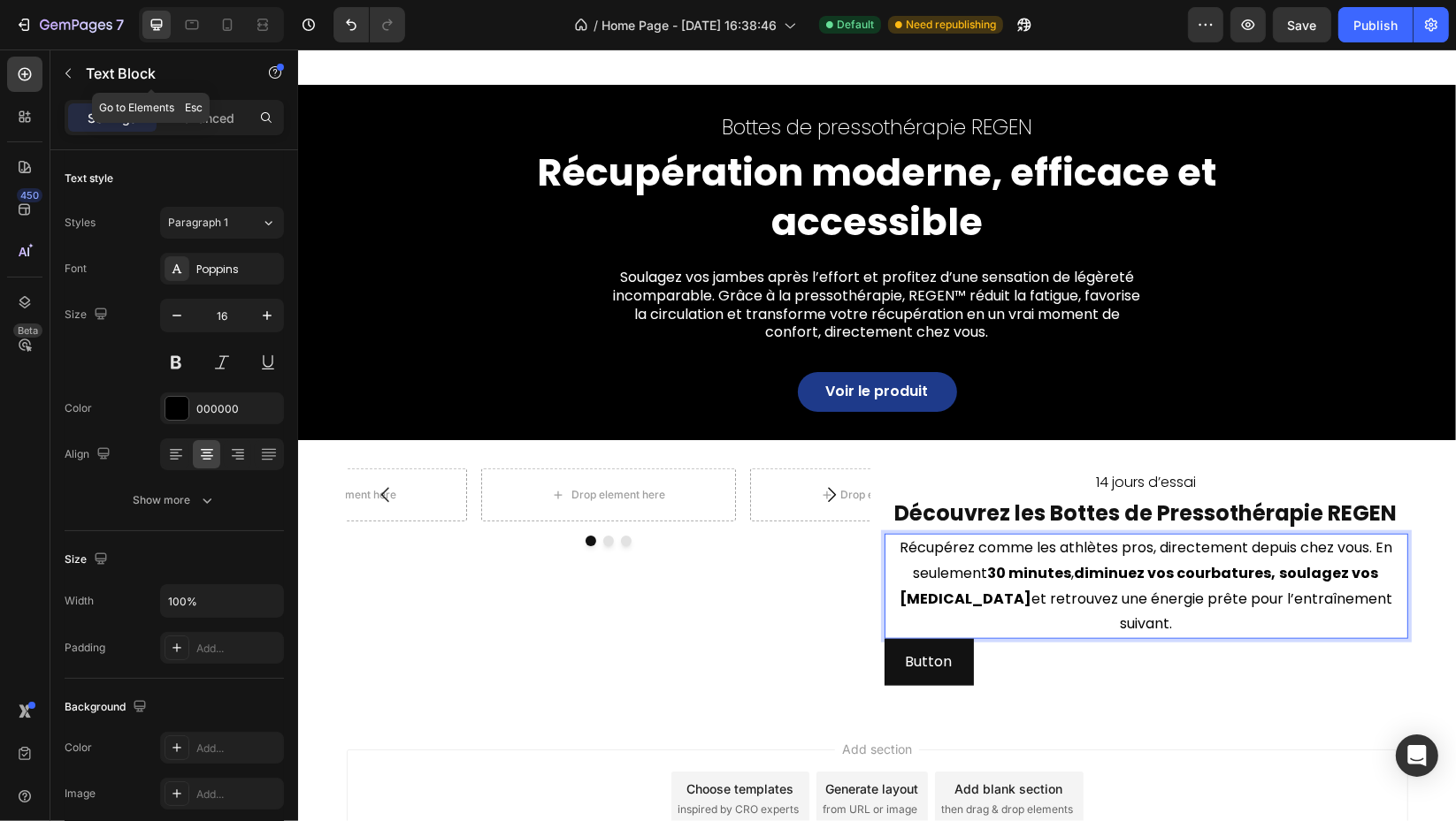
drag, startPoint x: 65, startPoint y: 72, endPoint x: 109, endPoint y: 103, distance: 53.8
click at [68, 75] on icon "button" at bounding box center [68, 73] width 14 height 14
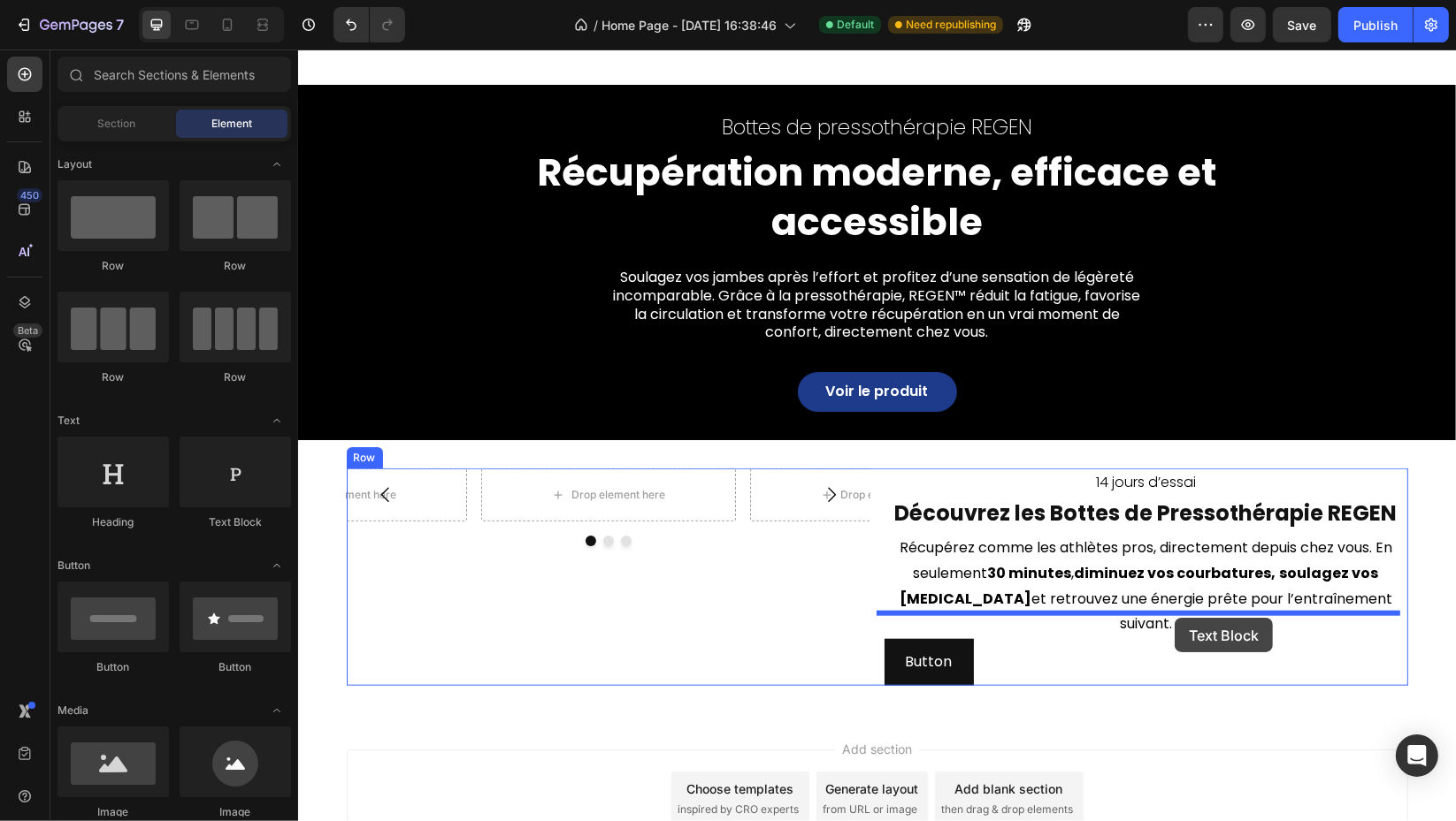
drag, startPoint x: 538, startPoint y: 543, endPoint x: 1174, endPoint y: 618, distance: 640.4
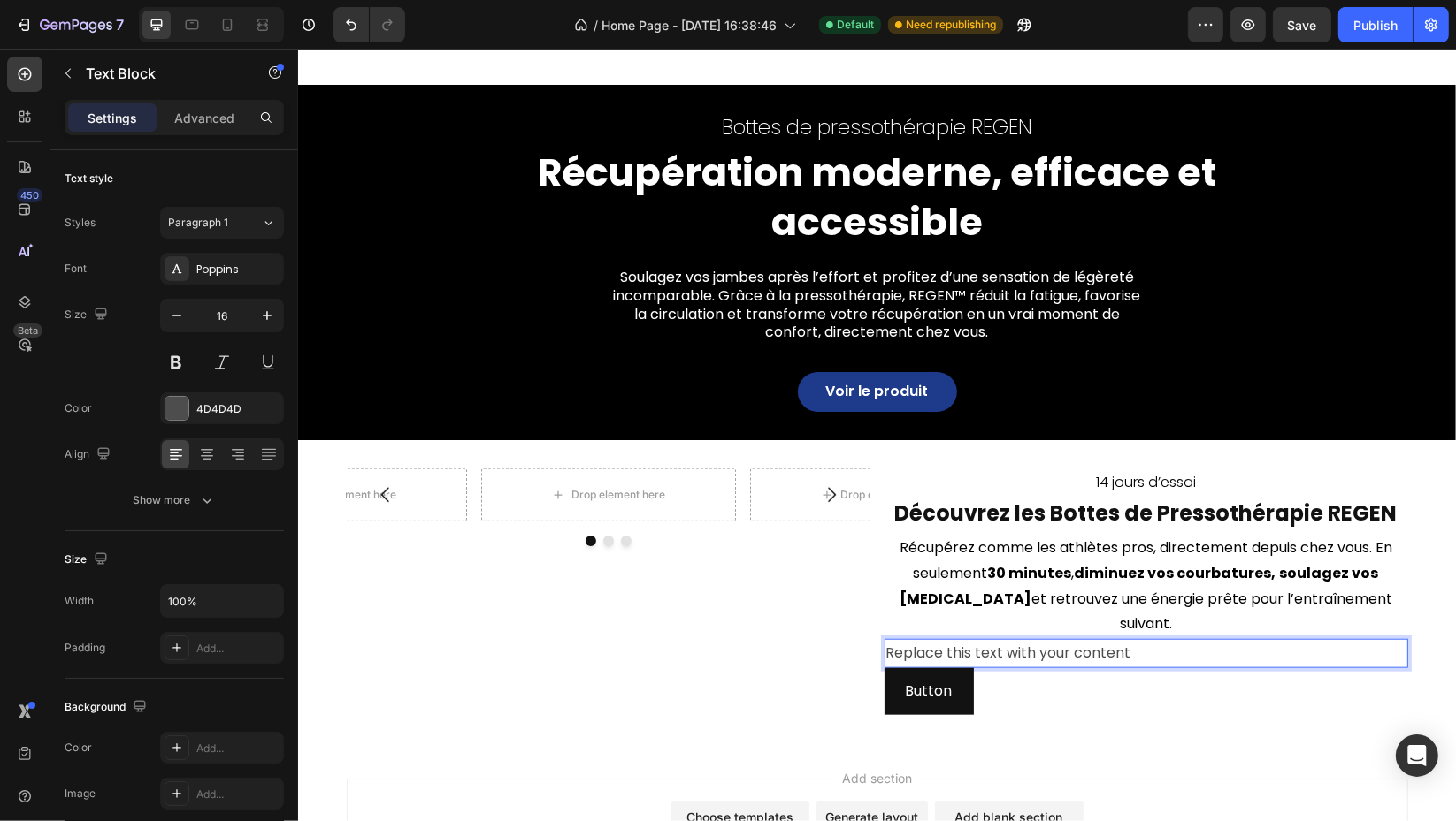
click at [1063, 639] on div "Replace this text with your content" at bounding box center [1145, 653] width 523 height 29
click at [1063, 641] on p "Replace this text with your content" at bounding box center [1145, 653] width 520 height 26
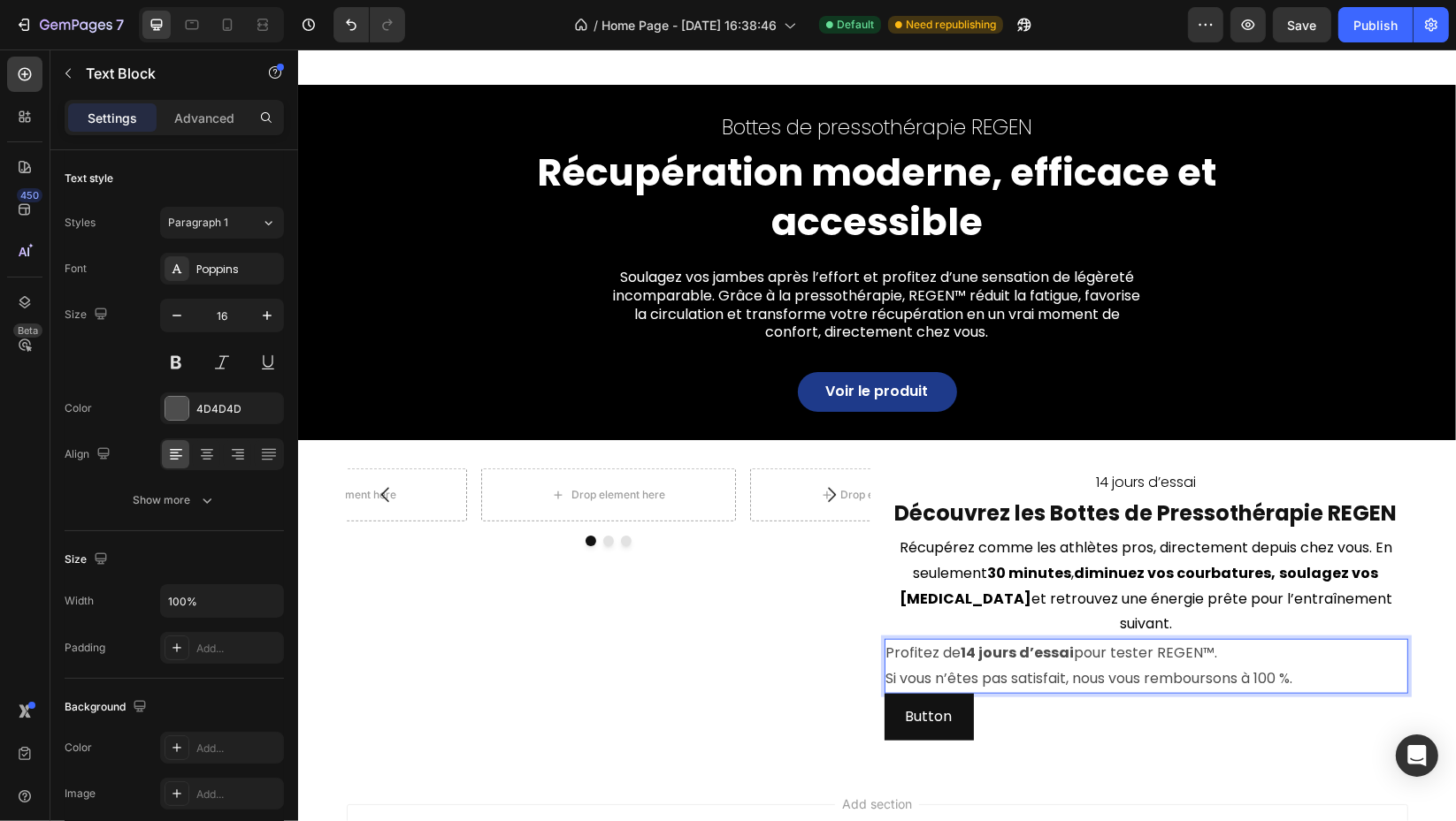
click at [962, 643] on strong "14 jours d’essai" at bounding box center [1017, 652] width 113 height 20
click at [964, 643] on strong "14 jours d’essai" at bounding box center [1017, 652] width 113 height 20
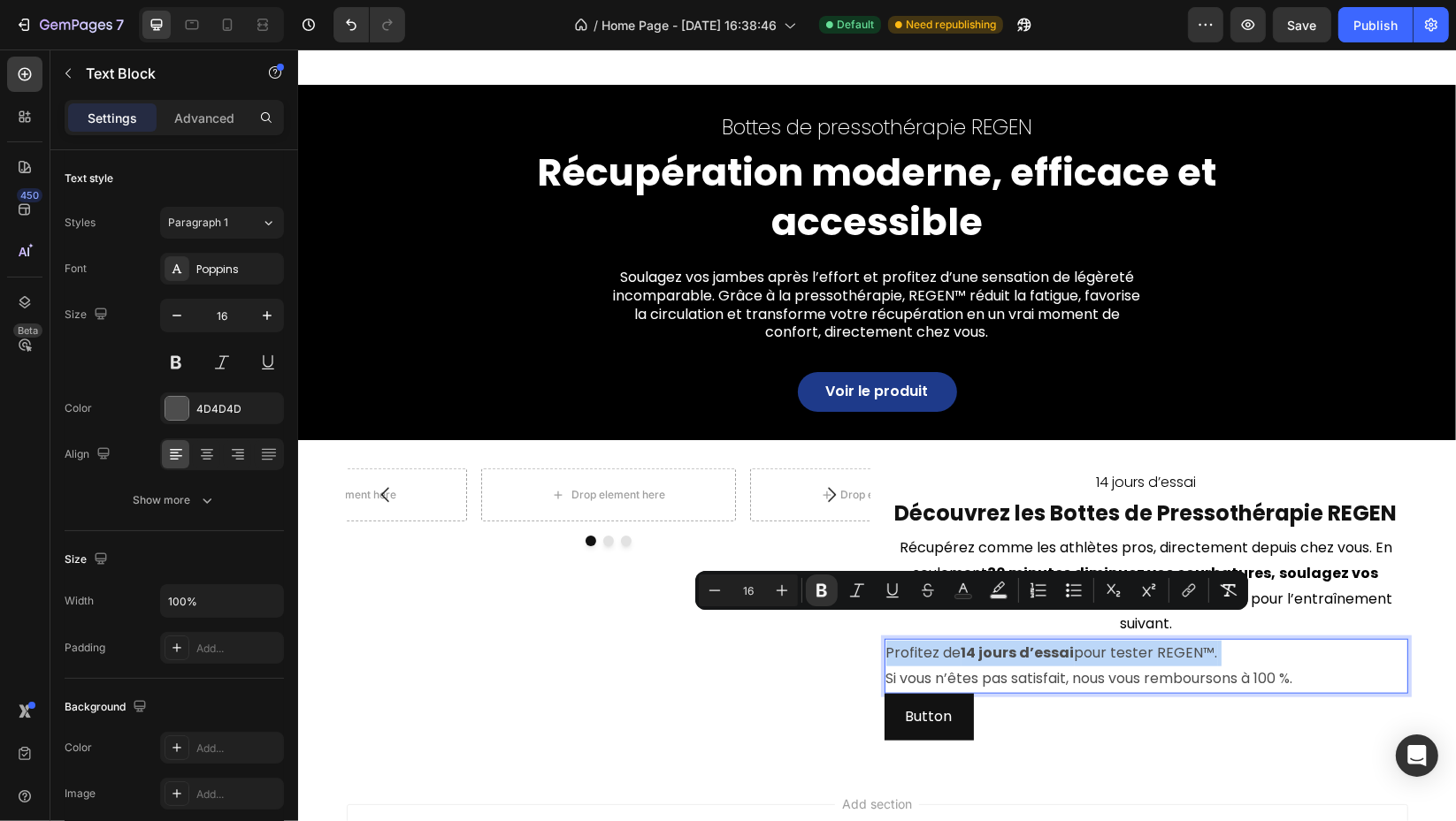
click at [964, 643] on strong "14 jours d’essai" at bounding box center [1017, 652] width 113 height 20
drag, startPoint x: 966, startPoint y: 629, endPoint x: 957, endPoint y: 628, distance: 9.1
click at [960, 643] on strong "14 jours d’essai" at bounding box center [1017, 652] width 113 height 20
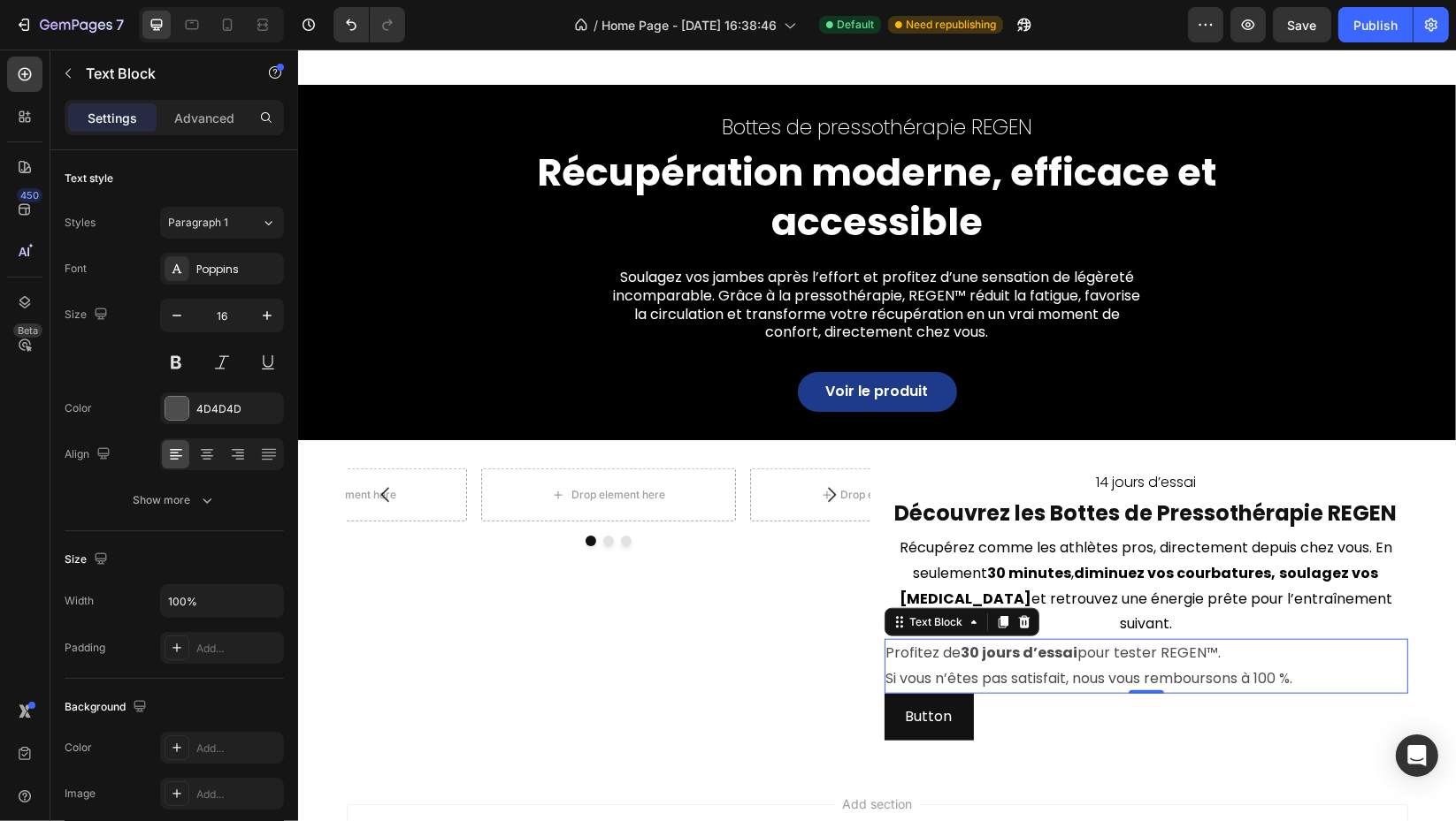
drag, startPoint x: 191, startPoint y: 415, endPoint x: 277, endPoint y: 424, distance: 86.5
click at [192, 415] on div "4D4D4D" at bounding box center [221, 408] width 124 height 32
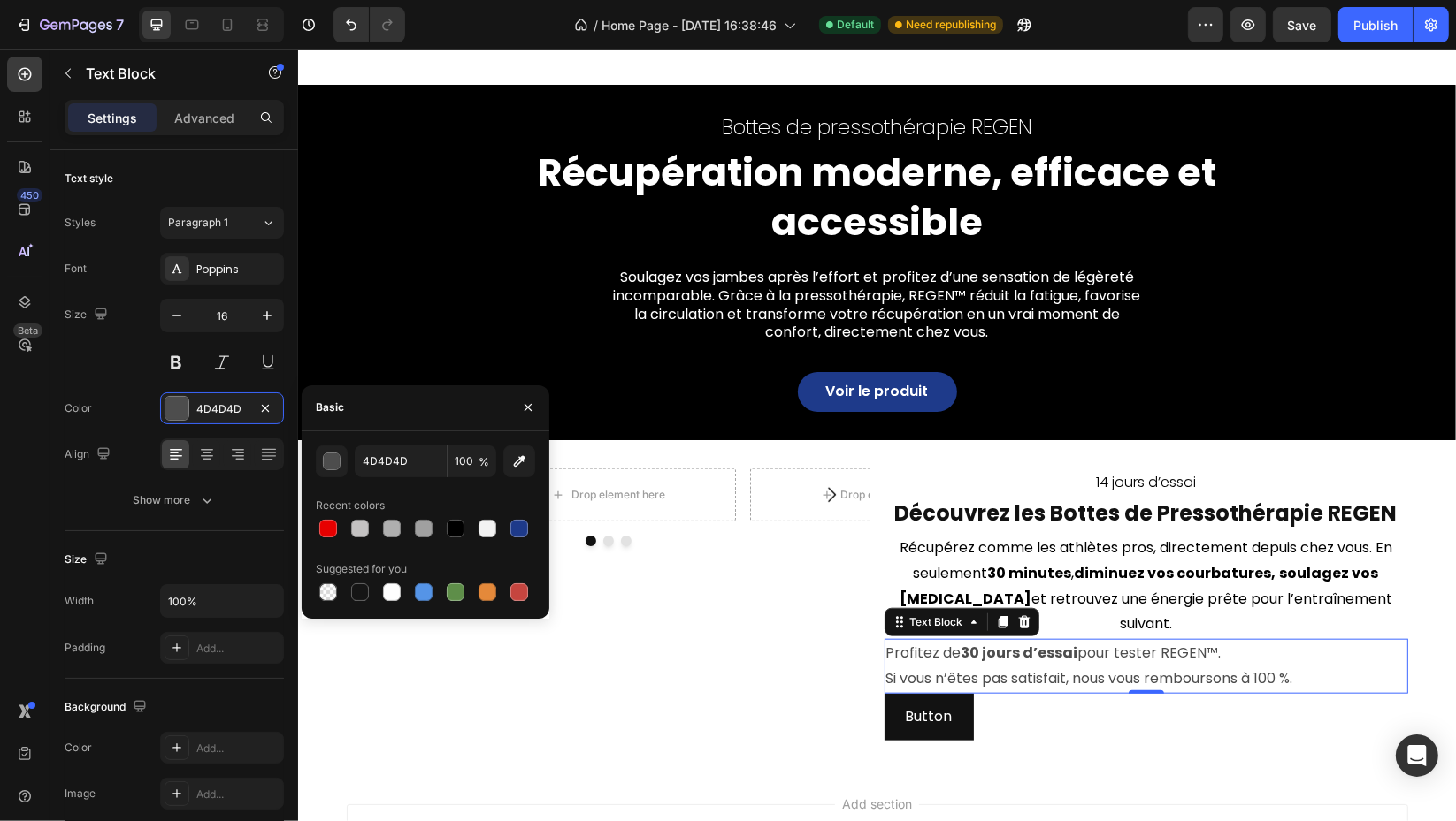
click at [452, 529] on div at bounding box center [455, 529] width 17 height 17
type input "000000"
click at [197, 455] on div at bounding box center [206, 455] width 28 height 29
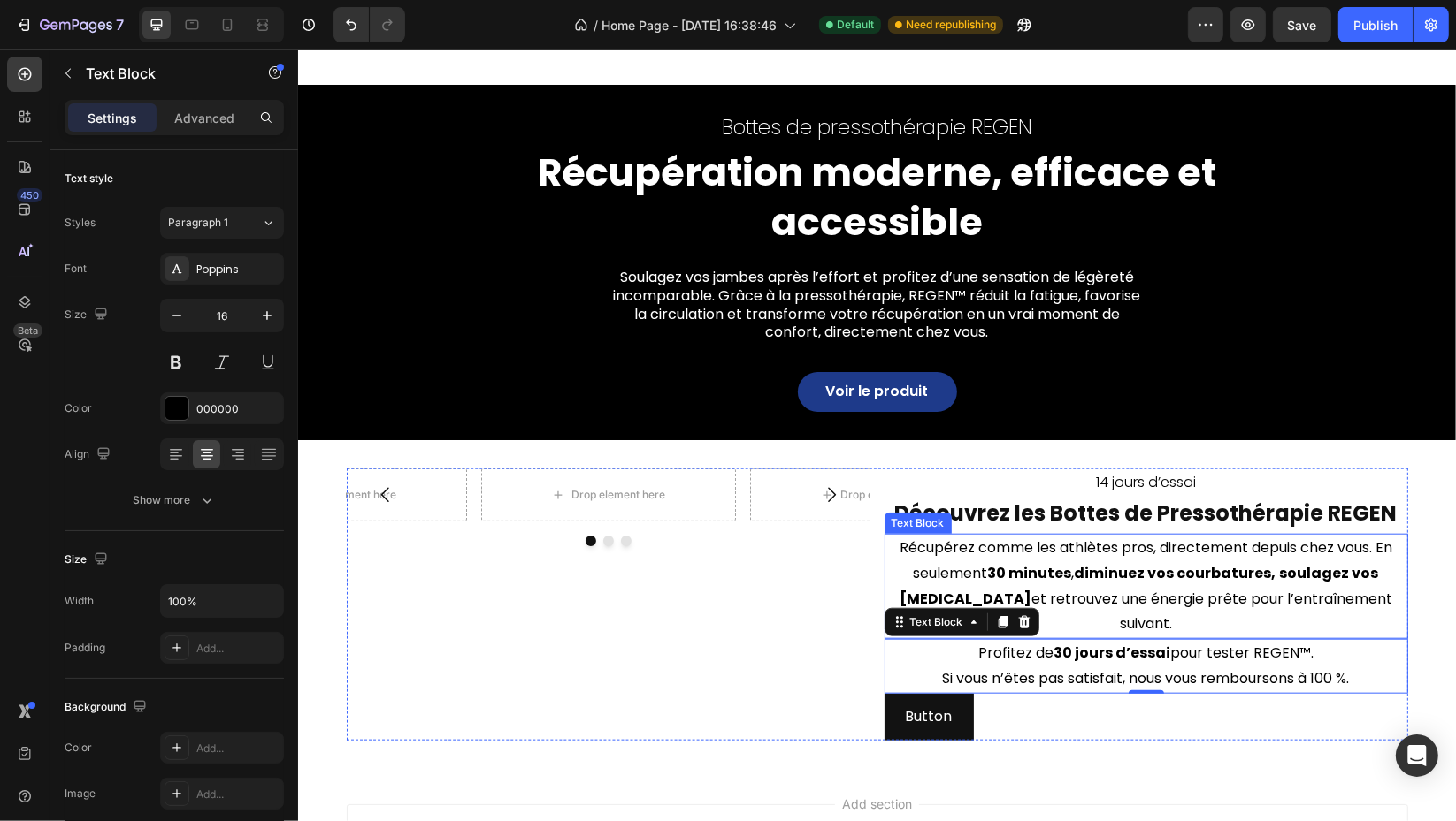
click at [1306, 566] on strong "soulagez vos jambes lourdes" at bounding box center [1139, 586] width 479 height 46
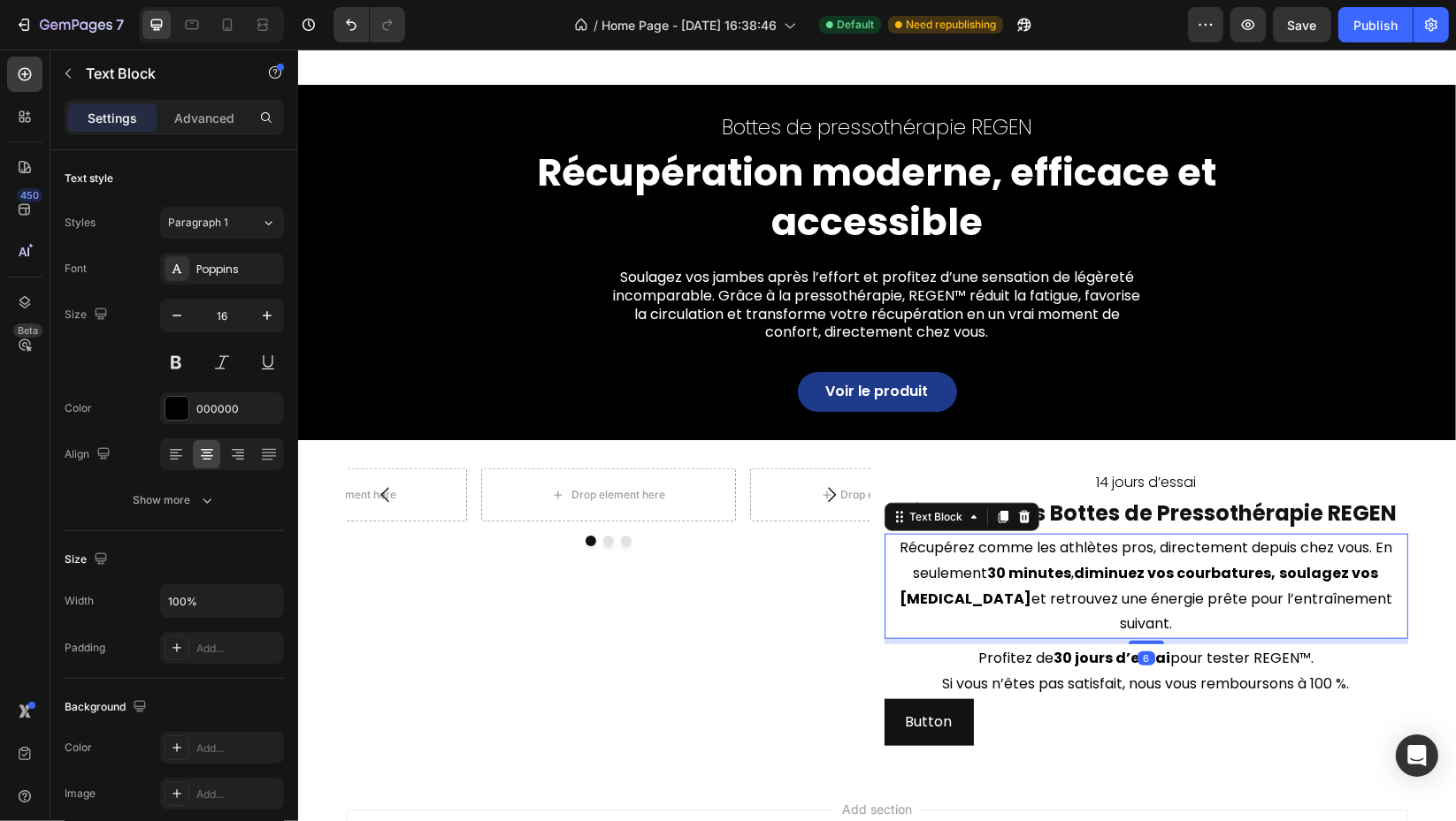
click at [1143, 641] on div at bounding box center [1145, 643] width 35 height 4
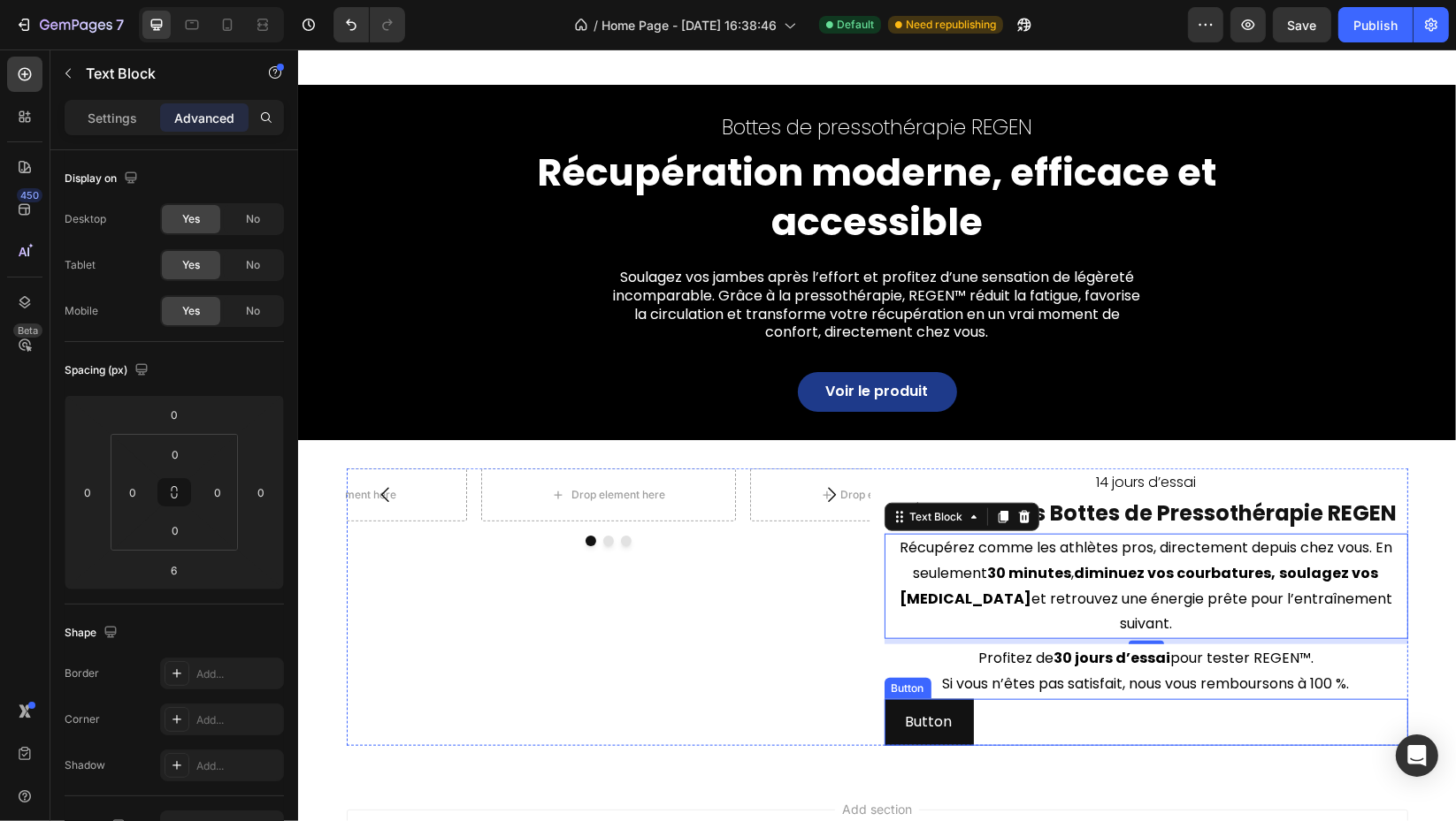
click at [931, 710] on p "Button" at bounding box center [928, 722] width 47 height 26
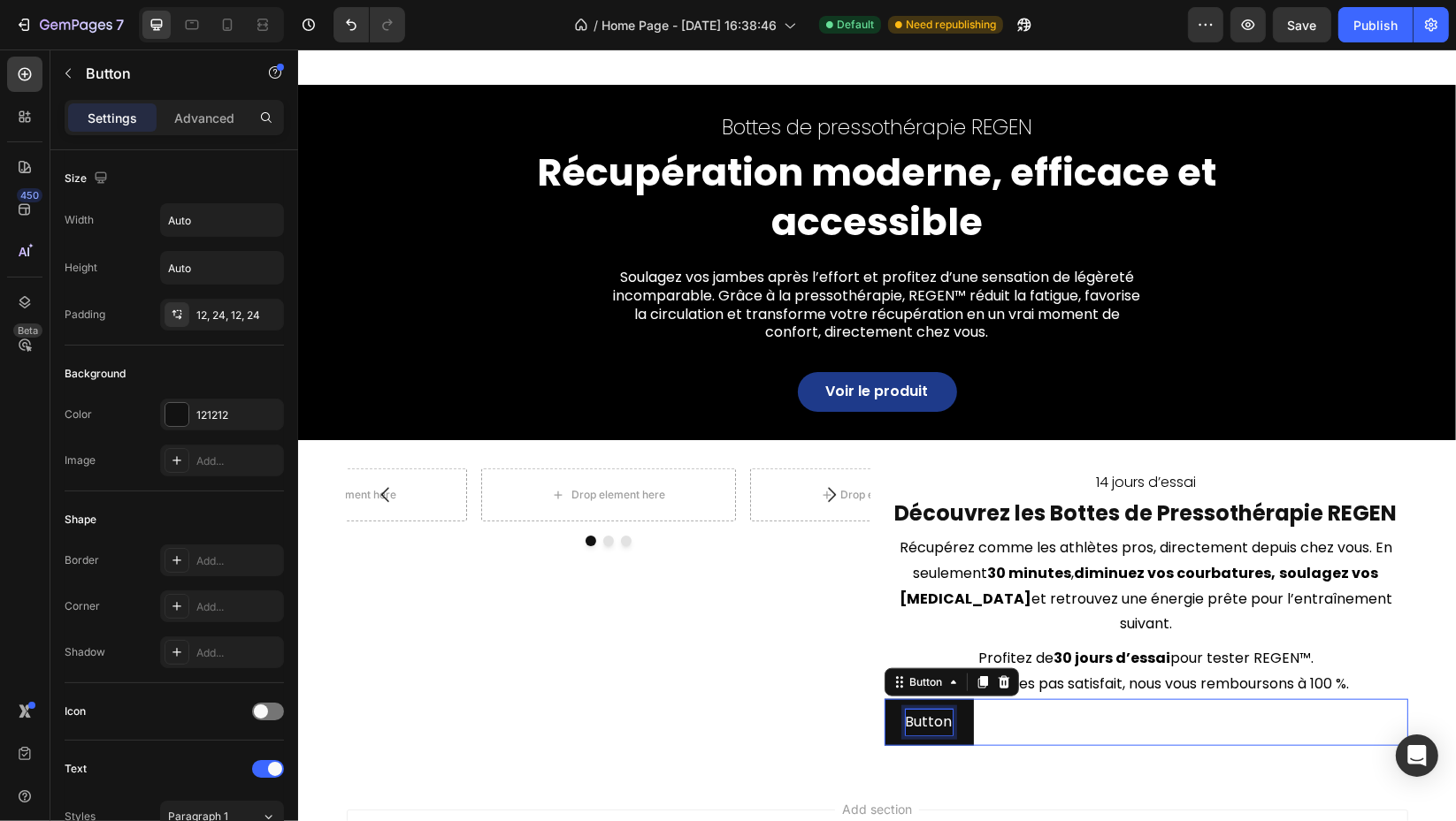
click at [931, 710] on p "Button" at bounding box center [928, 722] width 47 height 26
click at [884, 699] on button "Je" at bounding box center [913, 722] width 59 height 47
click at [884, 699] on button "Je veux" at bounding box center [931, 722] width 95 height 47
click at [884, 699] on button "Je veux tester" at bounding box center [955, 722] width 142 height 47
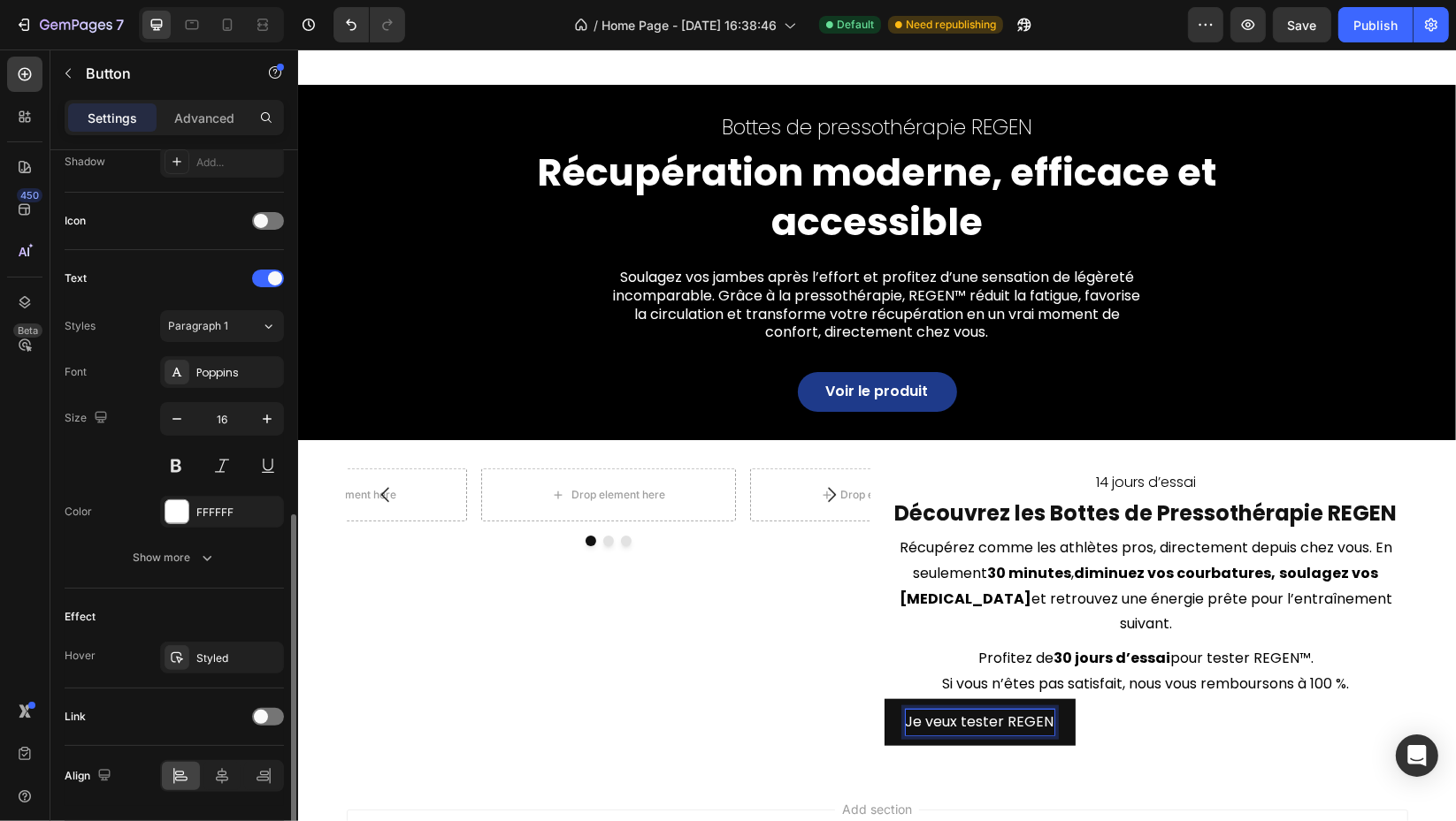
scroll to position [544, 0]
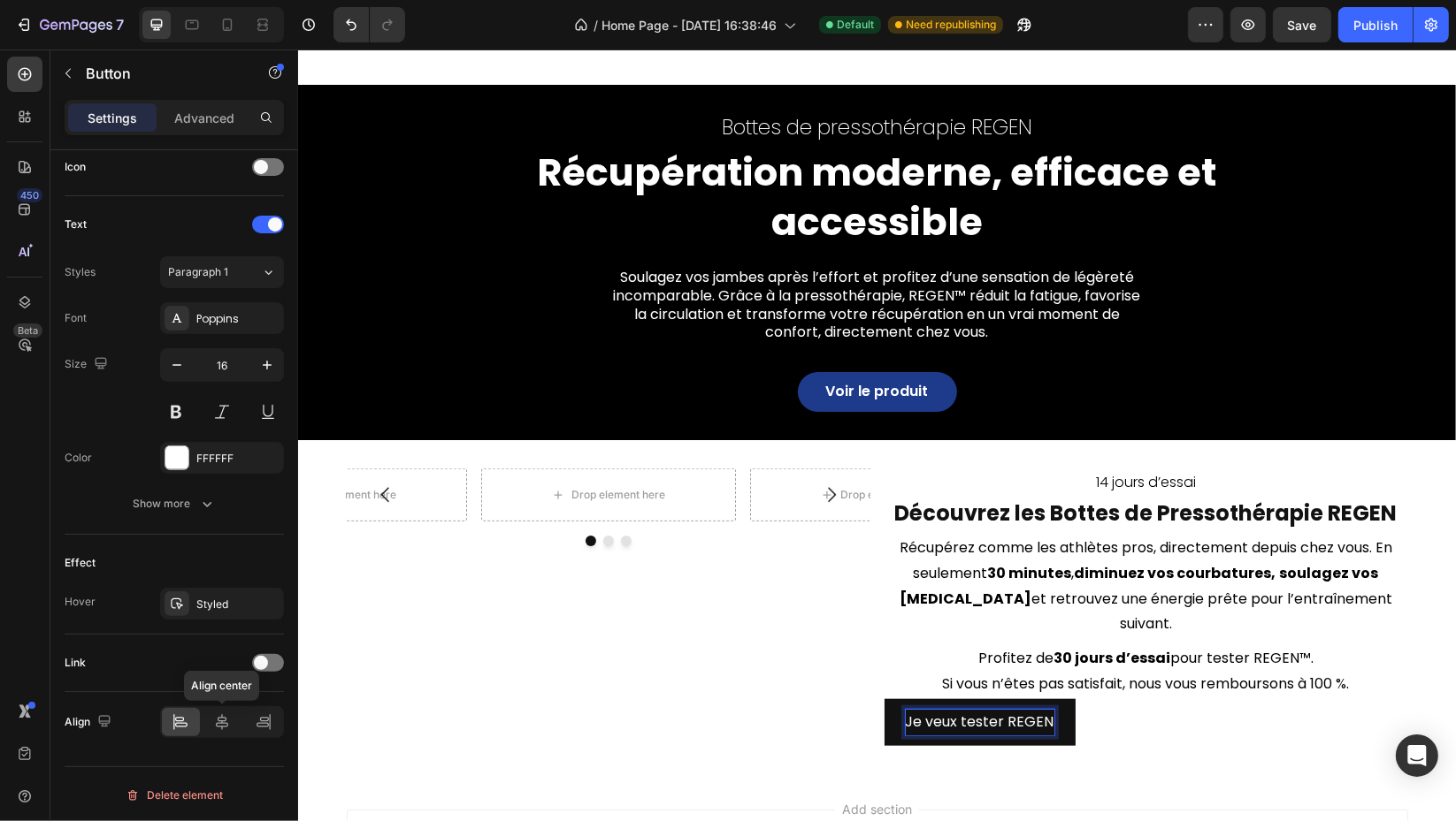
click at [215, 717] on icon at bounding box center [221, 722] width 17 height 17
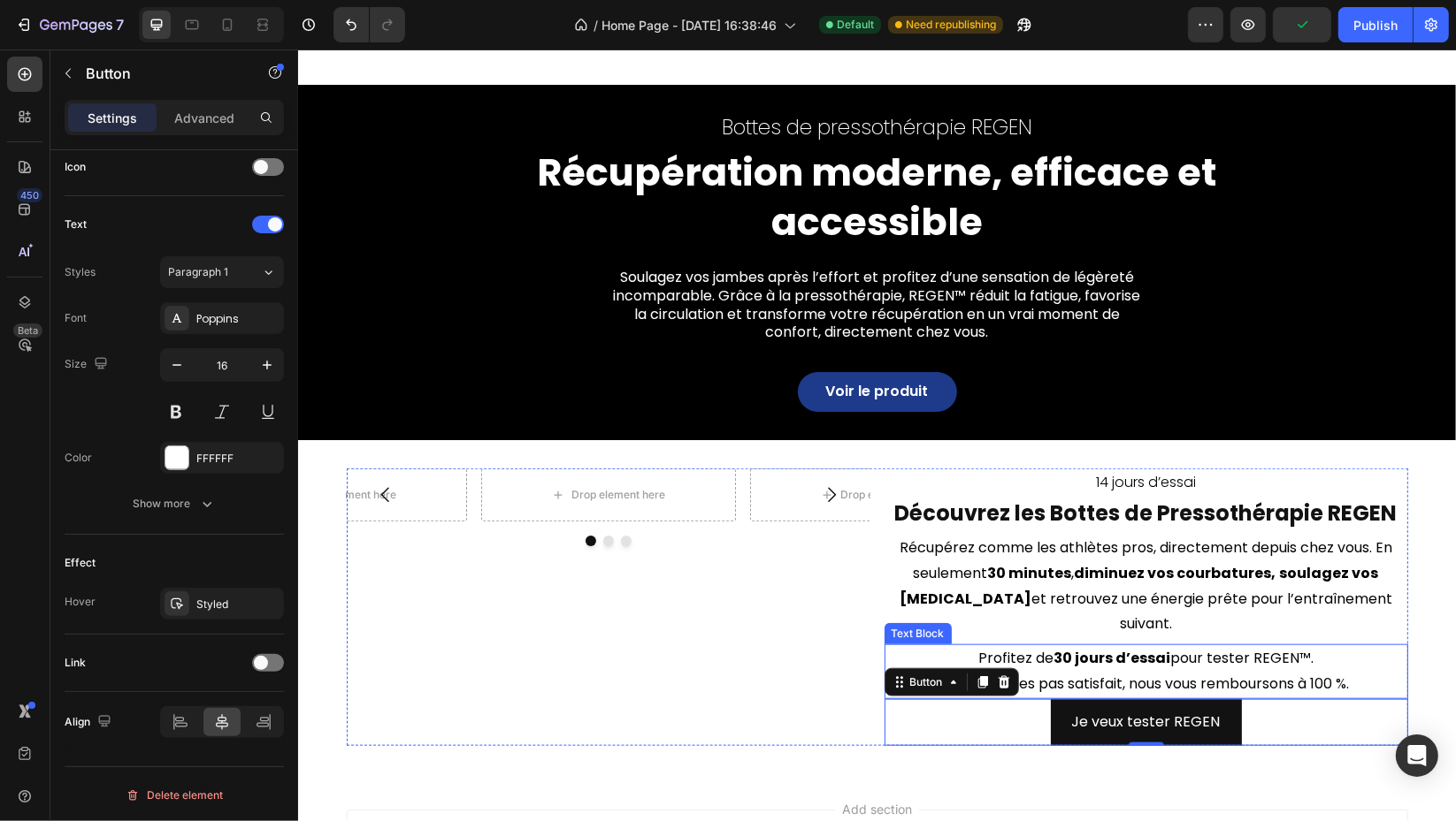
click at [1241, 647] on p "Profitez de 30 jours d’essai pour tester REGEN™. Si vous n’êtes pas satisfait, …" at bounding box center [1145, 673] width 520 height 52
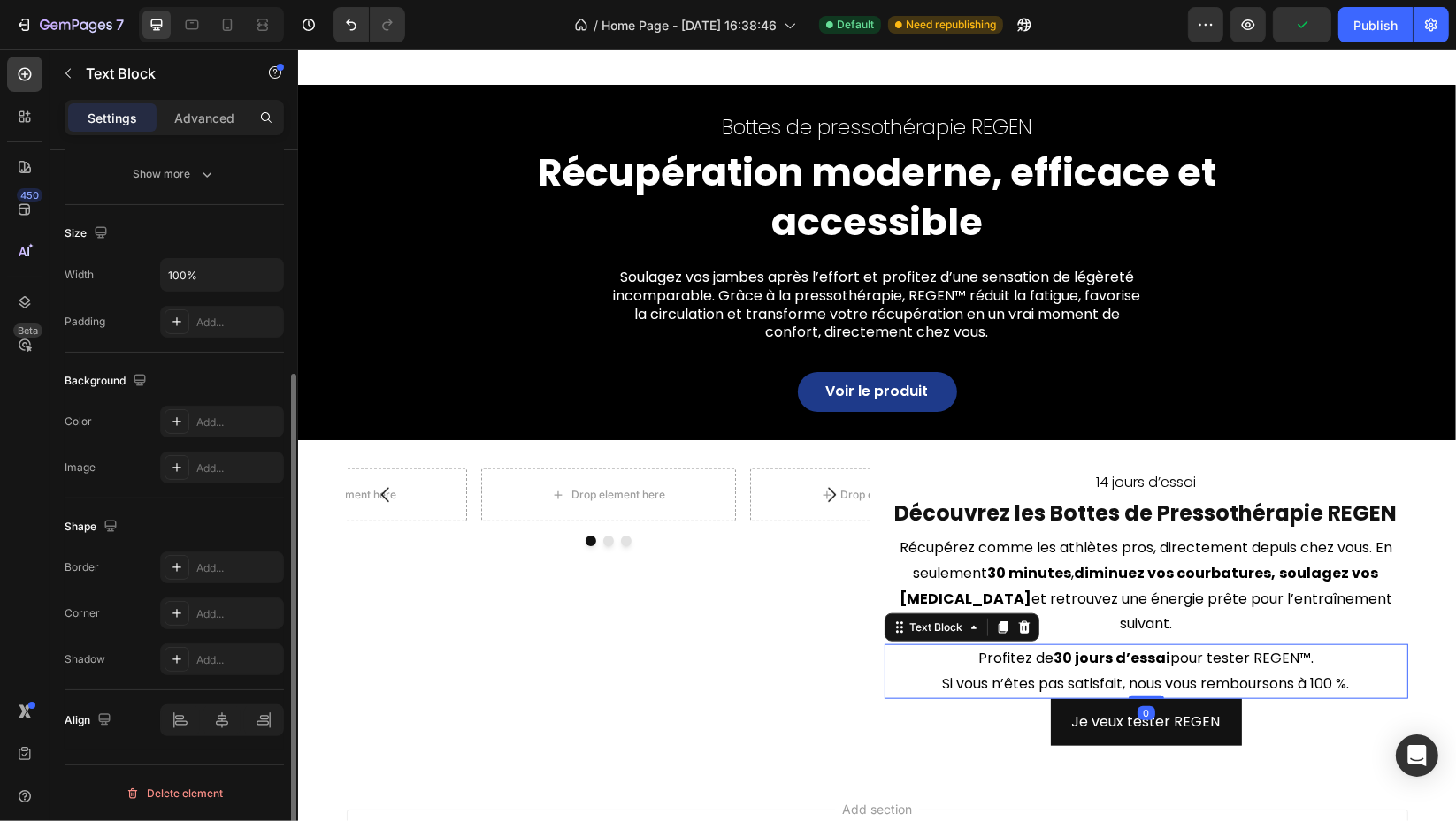
scroll to position [0, 0]
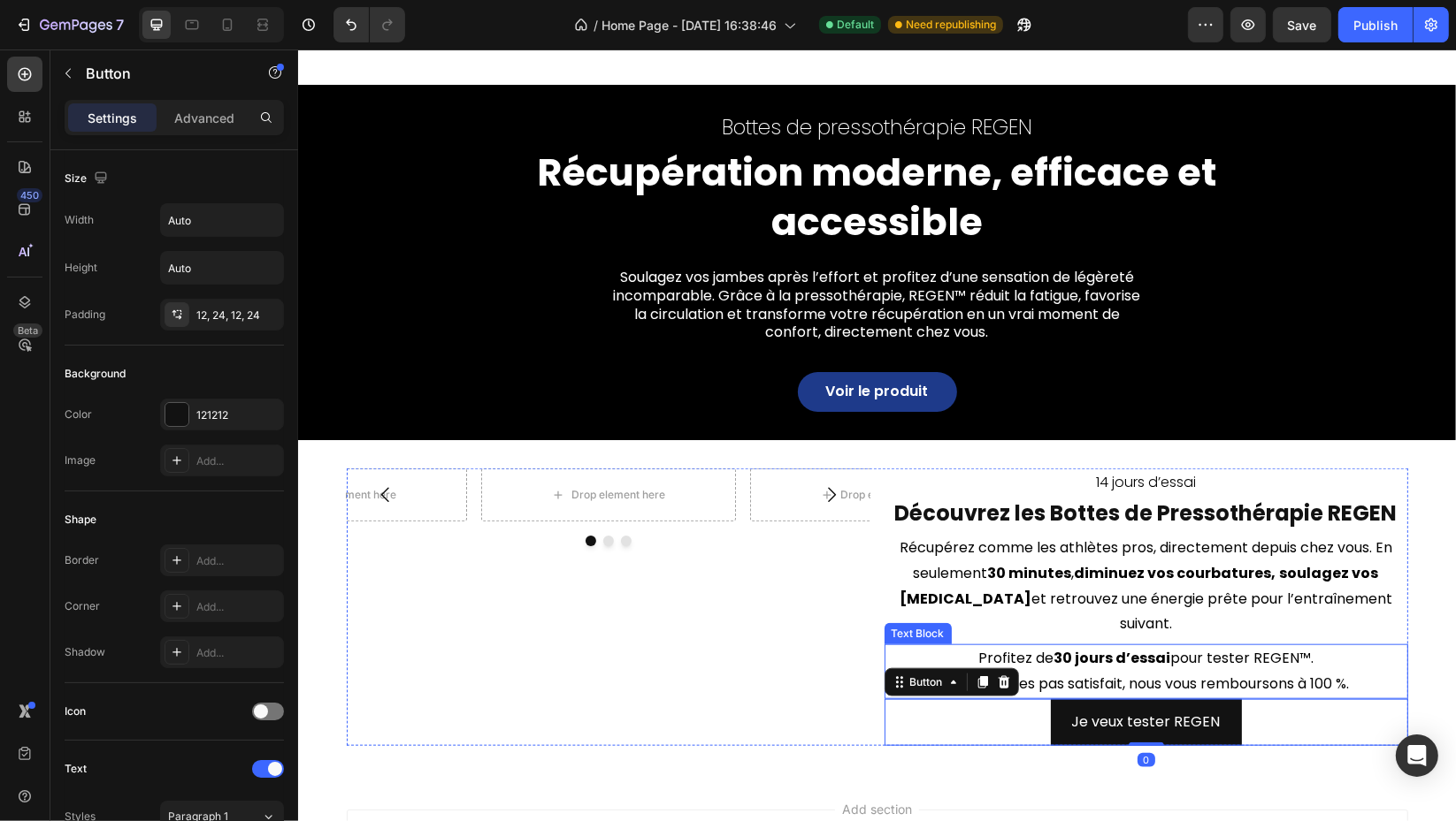
click at [1139, 666] on p "Profitez de 30 jours d’essai pour tester REGEN™. Si vous n’êtes pas satisfait, …" at bounding box center [1145, 673] width 520 height 52
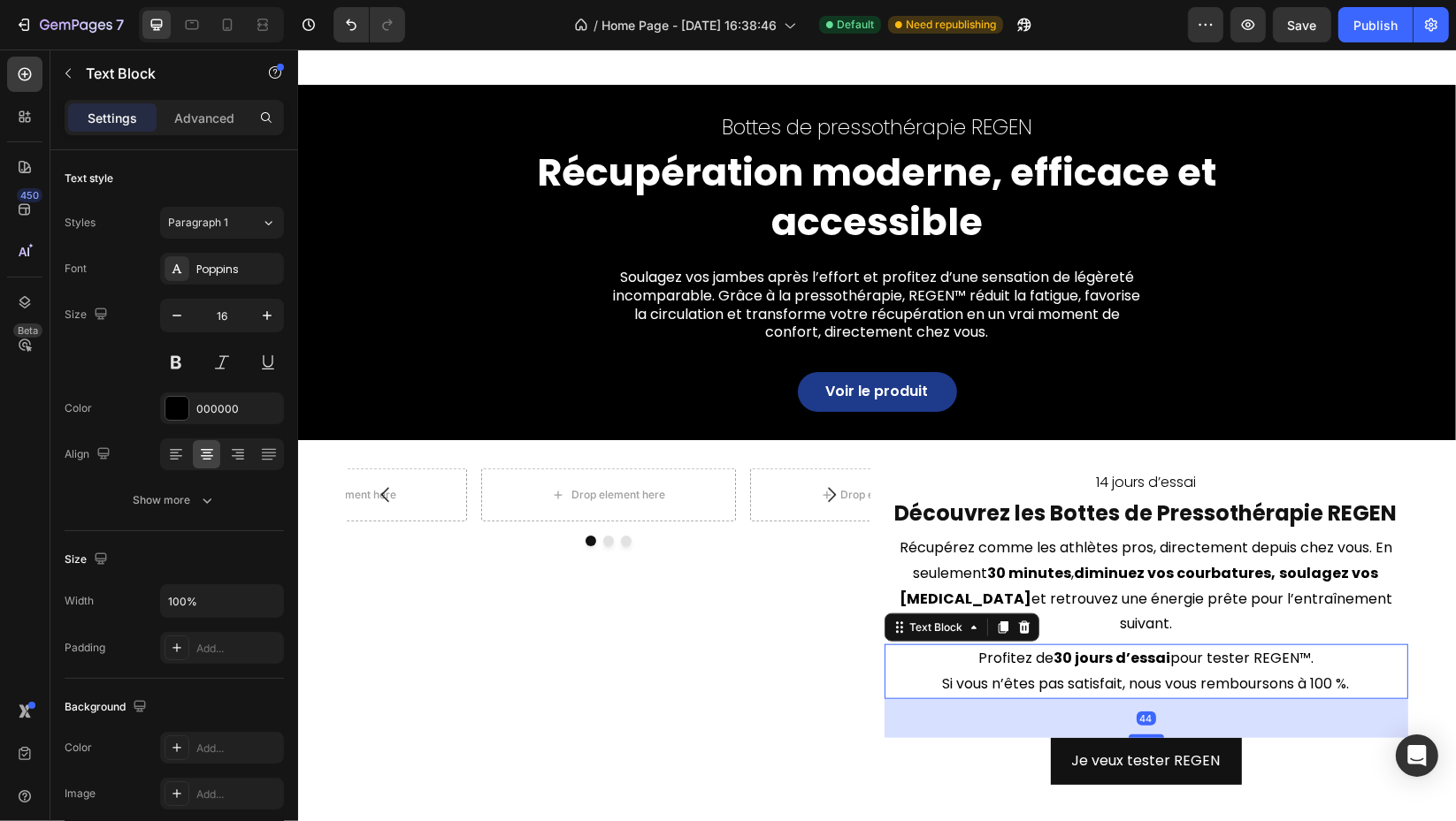
drag, startPoint x: 1138, startPoint y: 669, endPoint x: 1136, endPoint y: 707, distance: 38.1
click at [1136, 735] on div at bounding box center [1145, 737] width 35 height 4
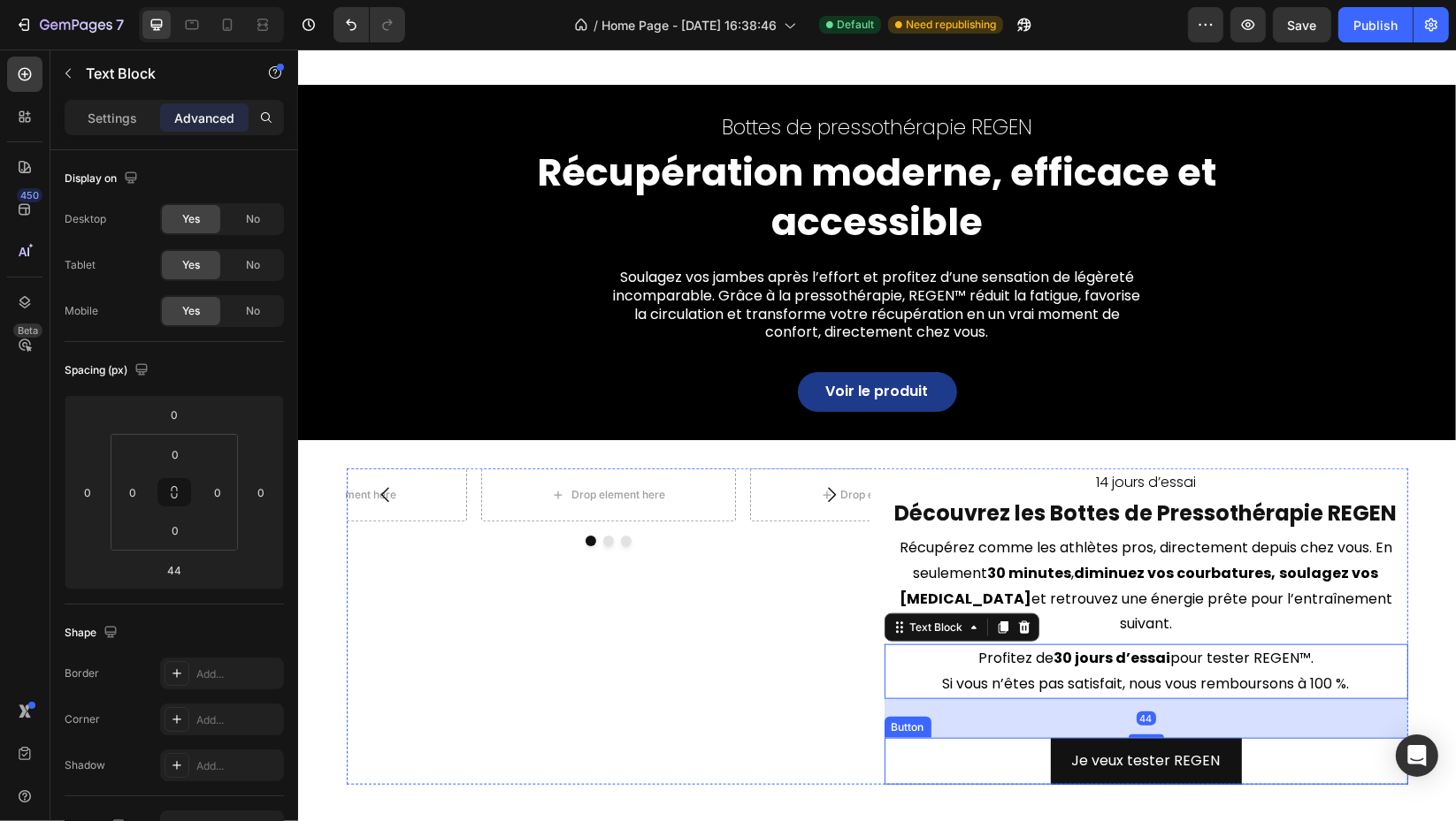
click at [1071, 755] on button "Je veux tester REGEN" at bounding box center [1144, 762] width 191 height 47
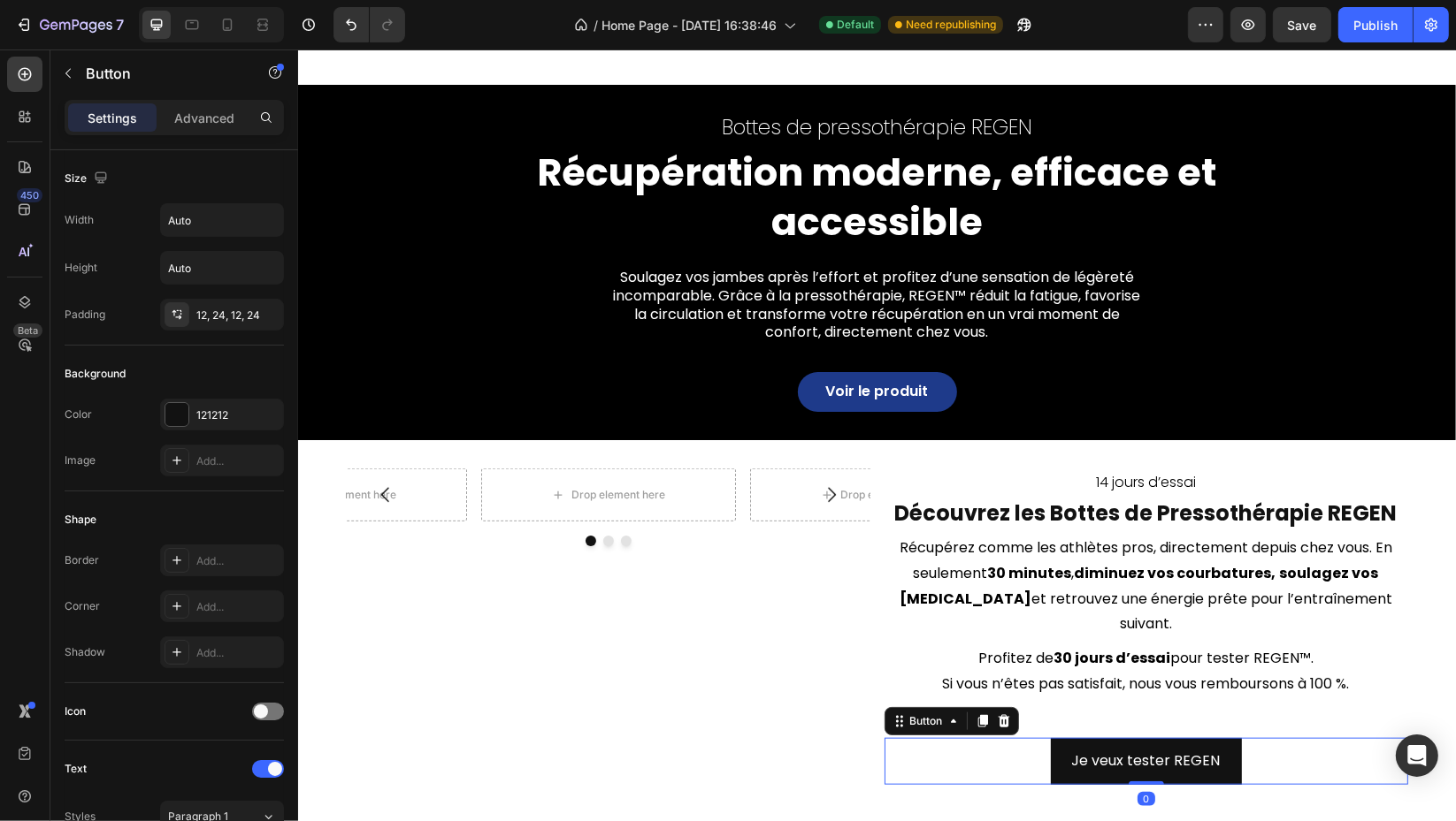
click at [214, 410] on div "121212" at bounding box center [238, 415] width 83 height 16
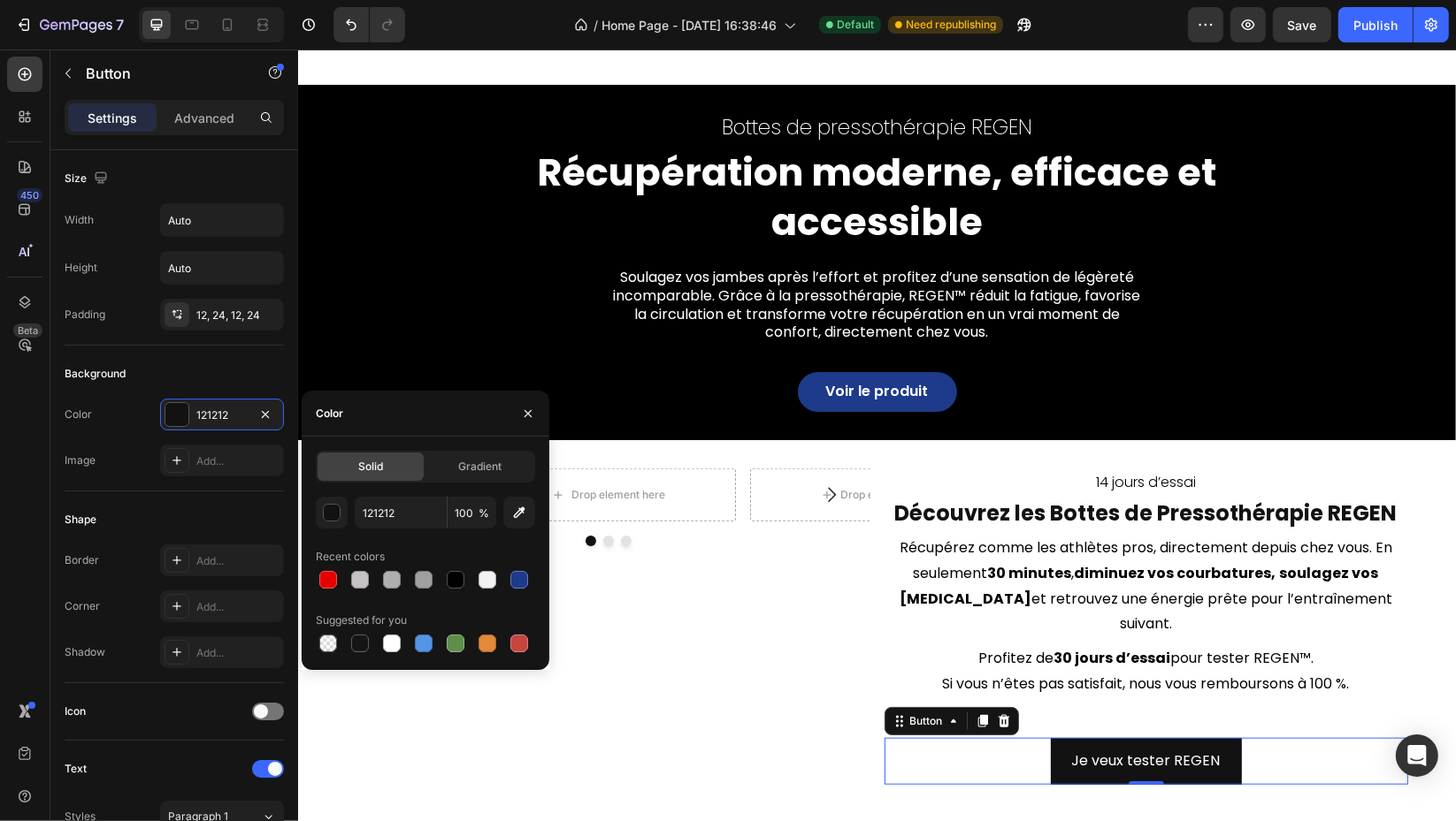
click at [519, 579] on div at bounding box center [519, 580] width 17 height 17
type input "1E3A8A"
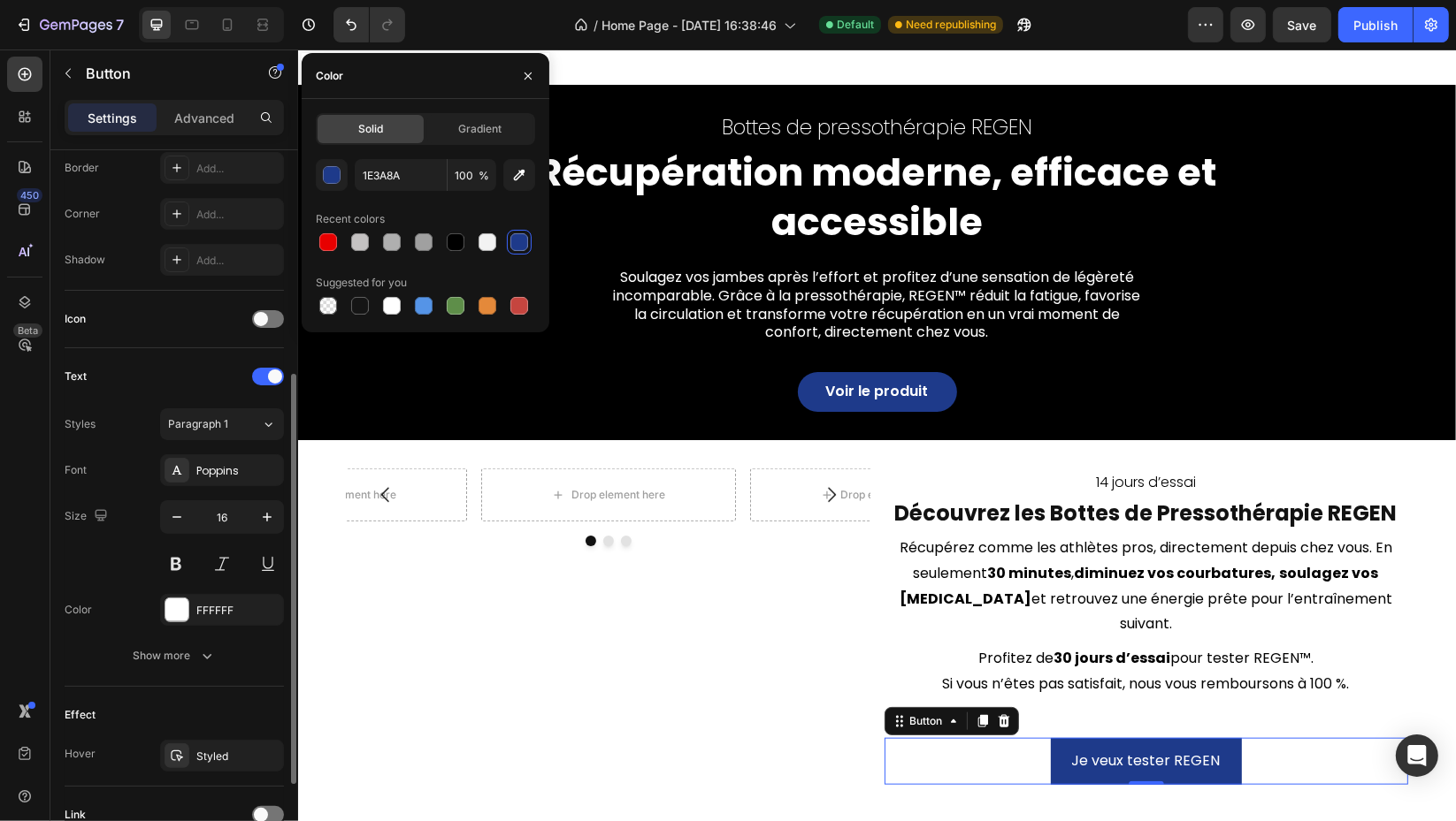
click at [165, 560] on button at bounding box center [175, 563] width 32 height 32
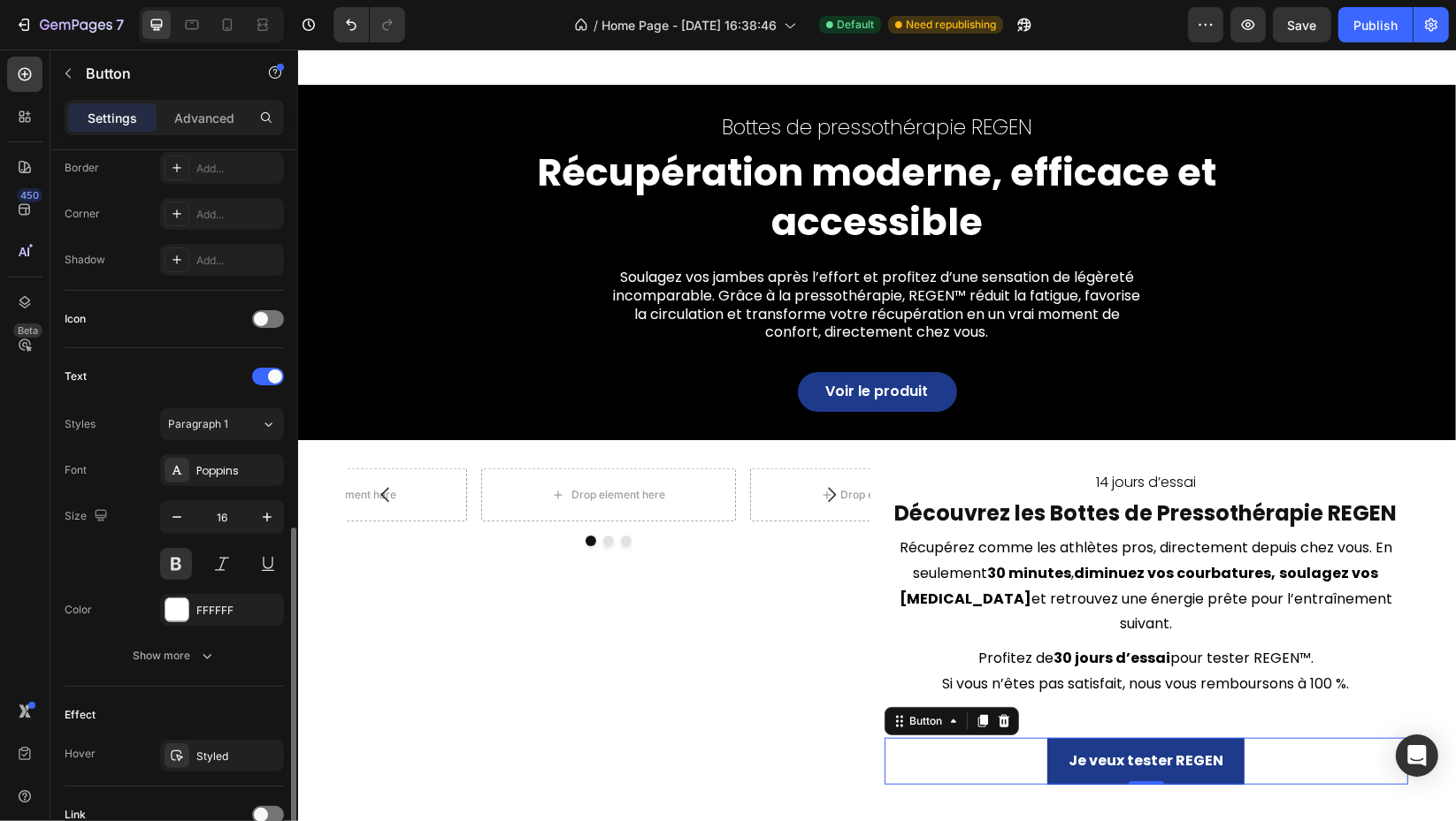
scroll to position [544, 0]
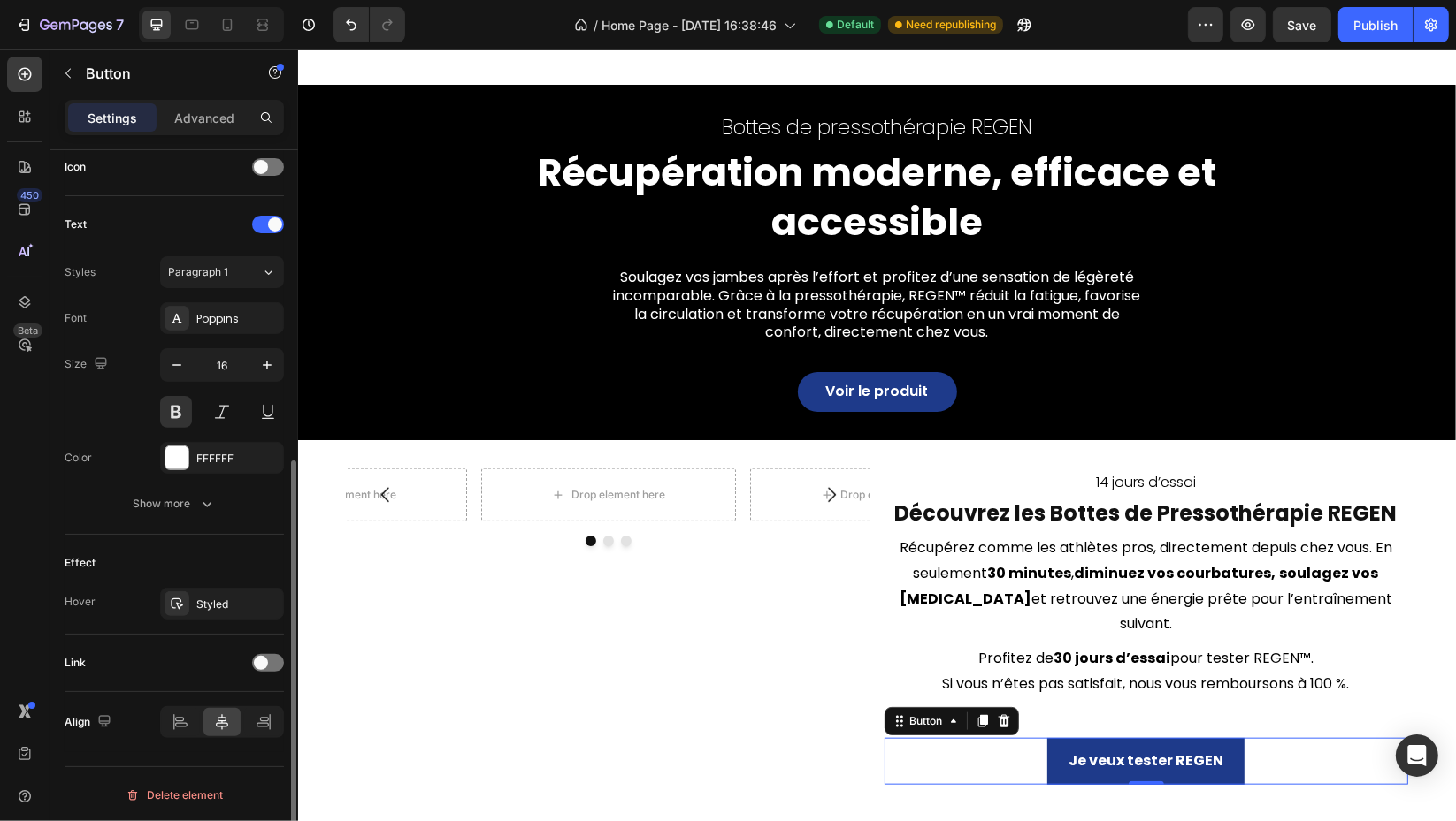
click at [0, 0] on button "button" at bounding box center [0, 0] width 0 height 0
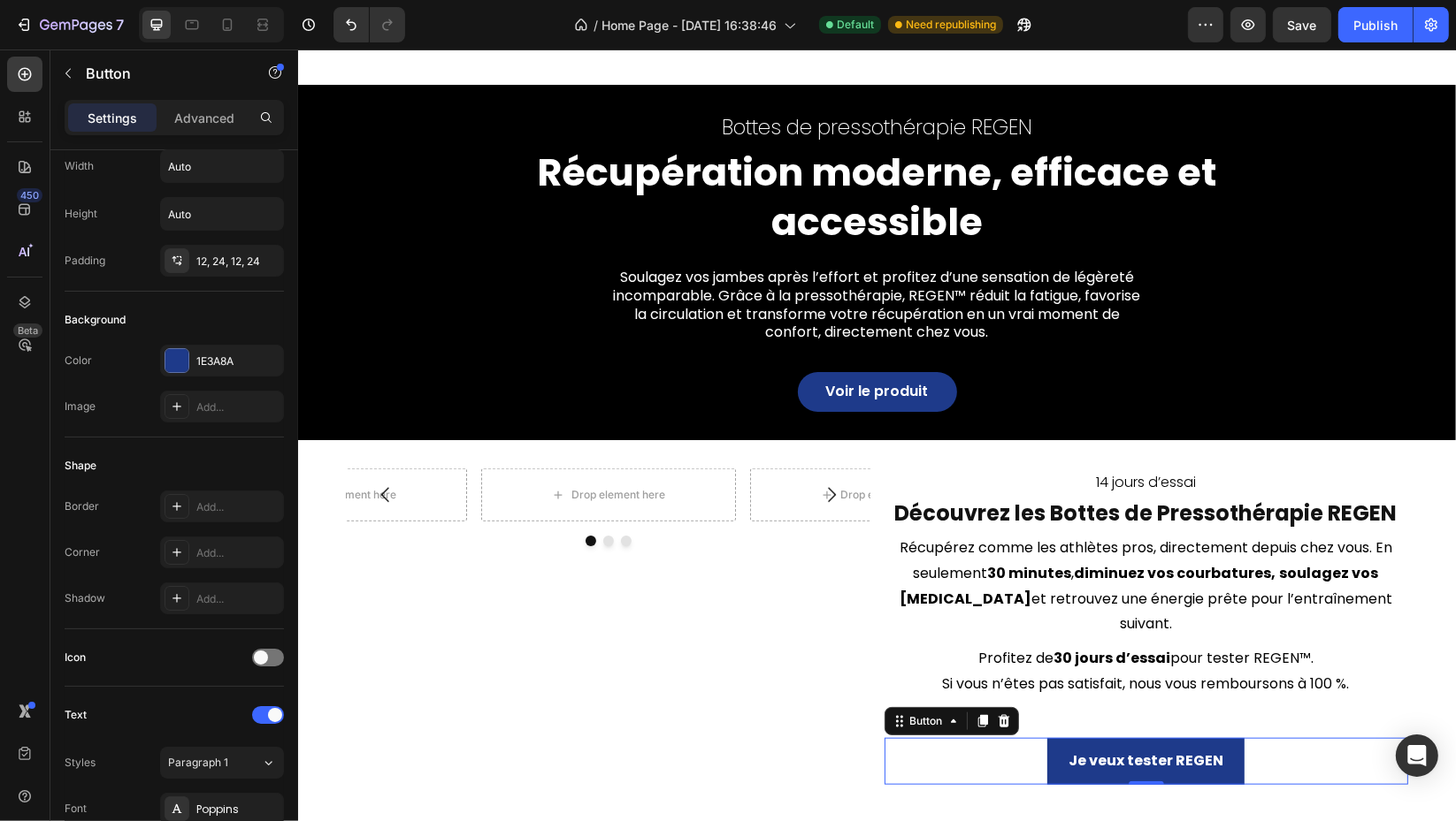
click at [215, 548] on div "Add..." at bounding box center [238, 553] width 83 height 16
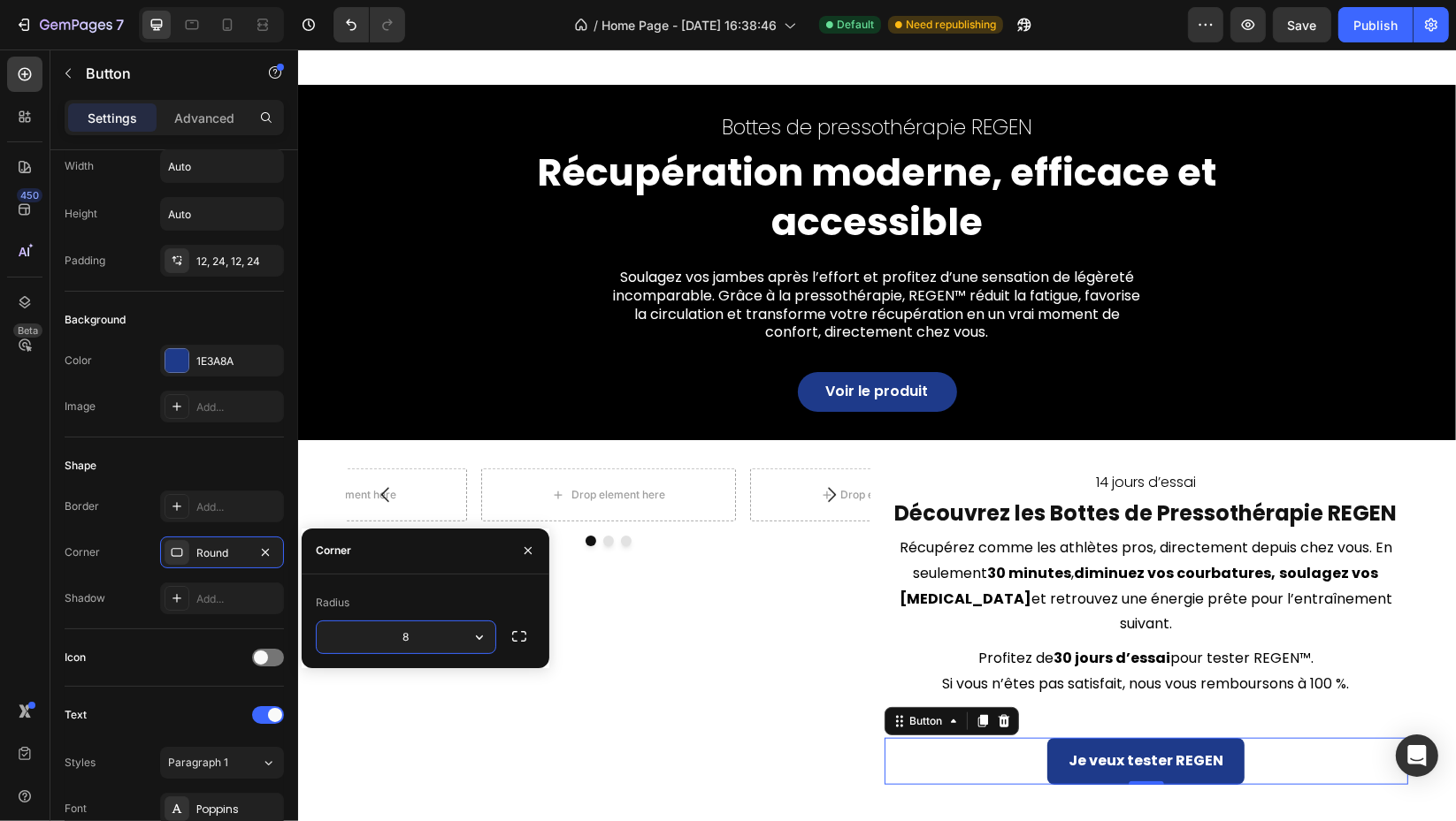
click at [484, 640] on icon "button" at bounding box center [479, 637] width 17 height 17
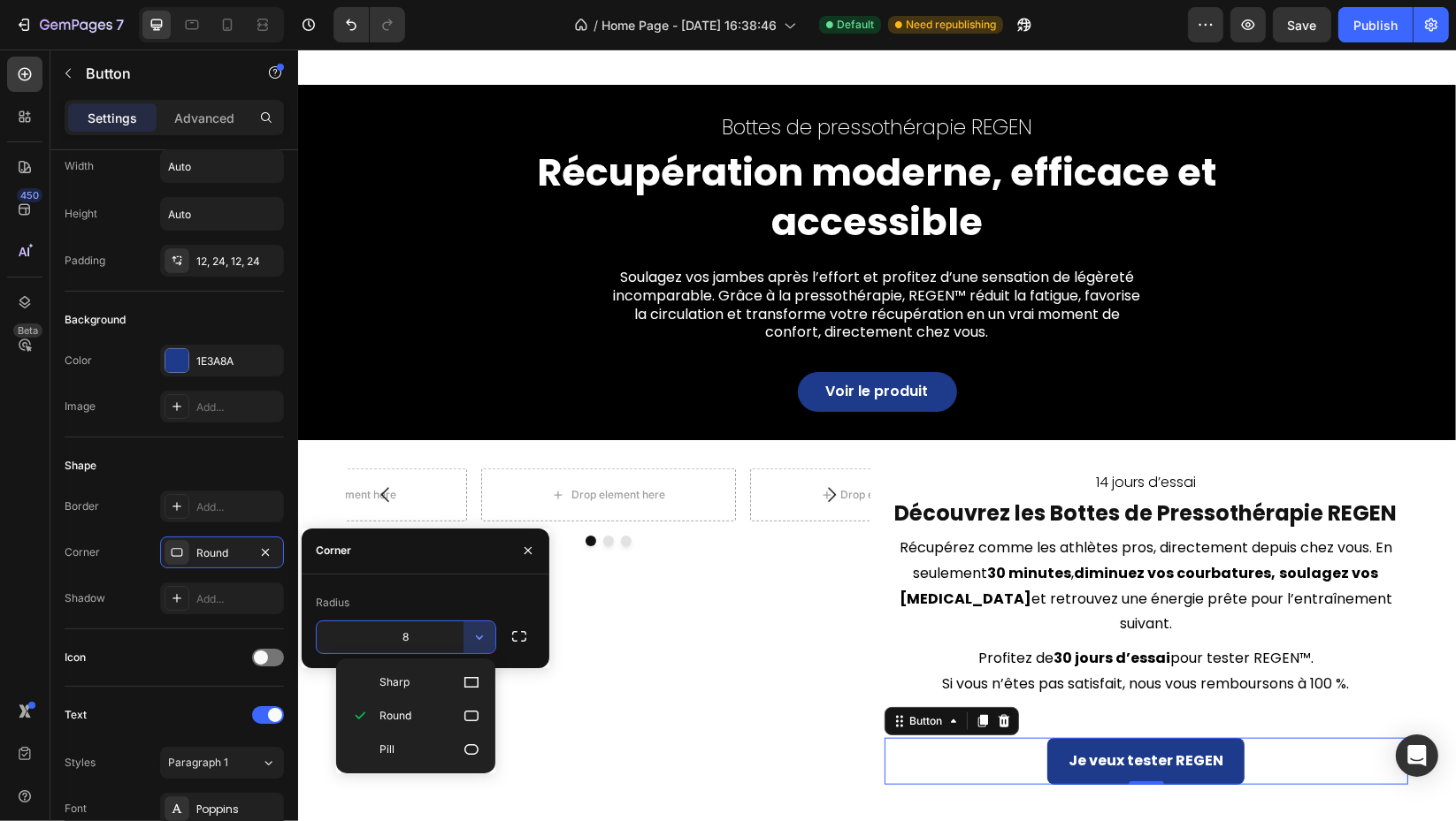
click at [464, 752] on icon at bounding box center [472, 749] width 17 height 17
type input "9999"
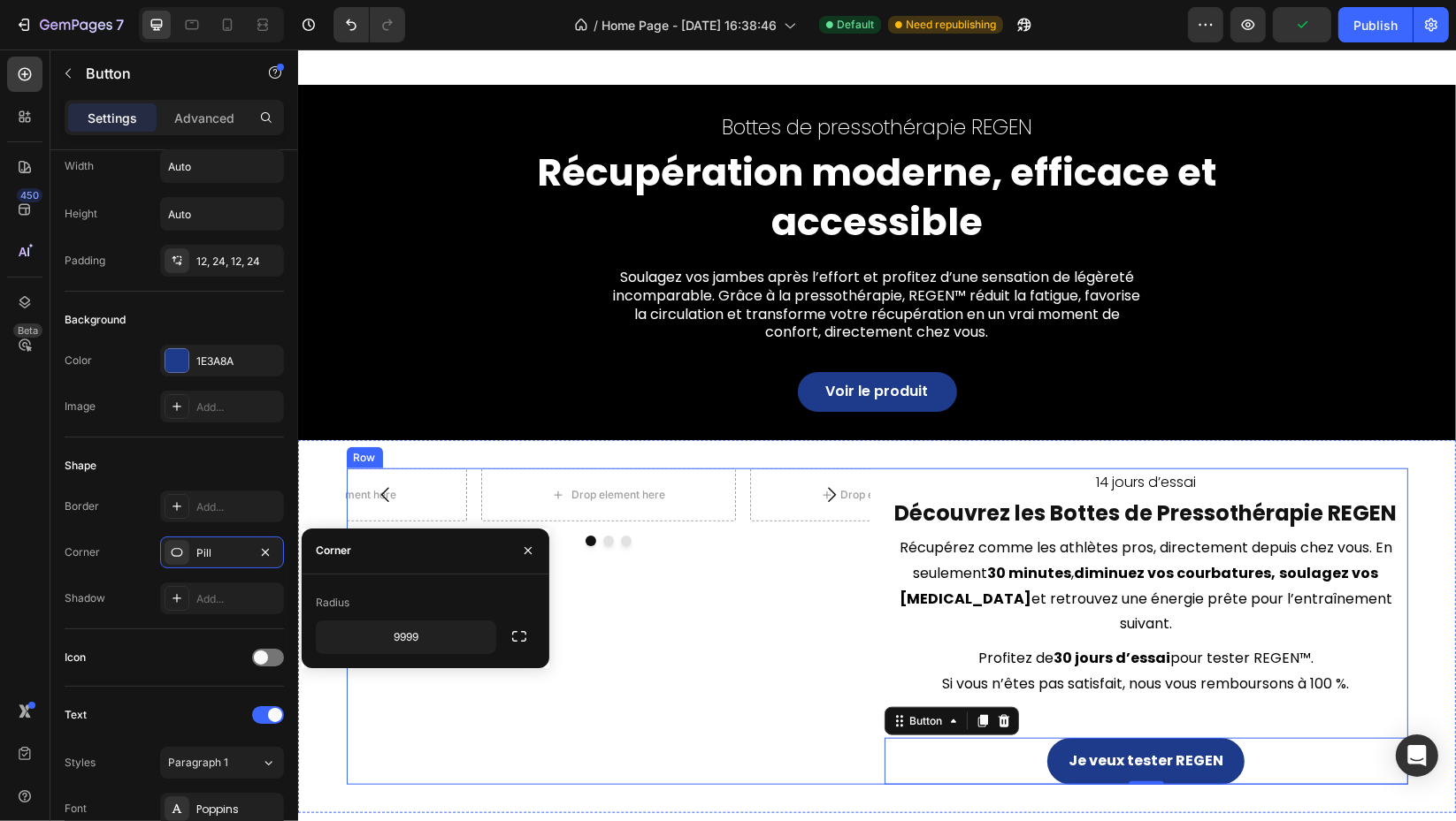
click at [1054, 682] on div "14 jours d’essai Text Block Découvrez les Bottes de Pressothérapie REGEN Headin…" at bounding box center [1145, 627] width 523 height 316
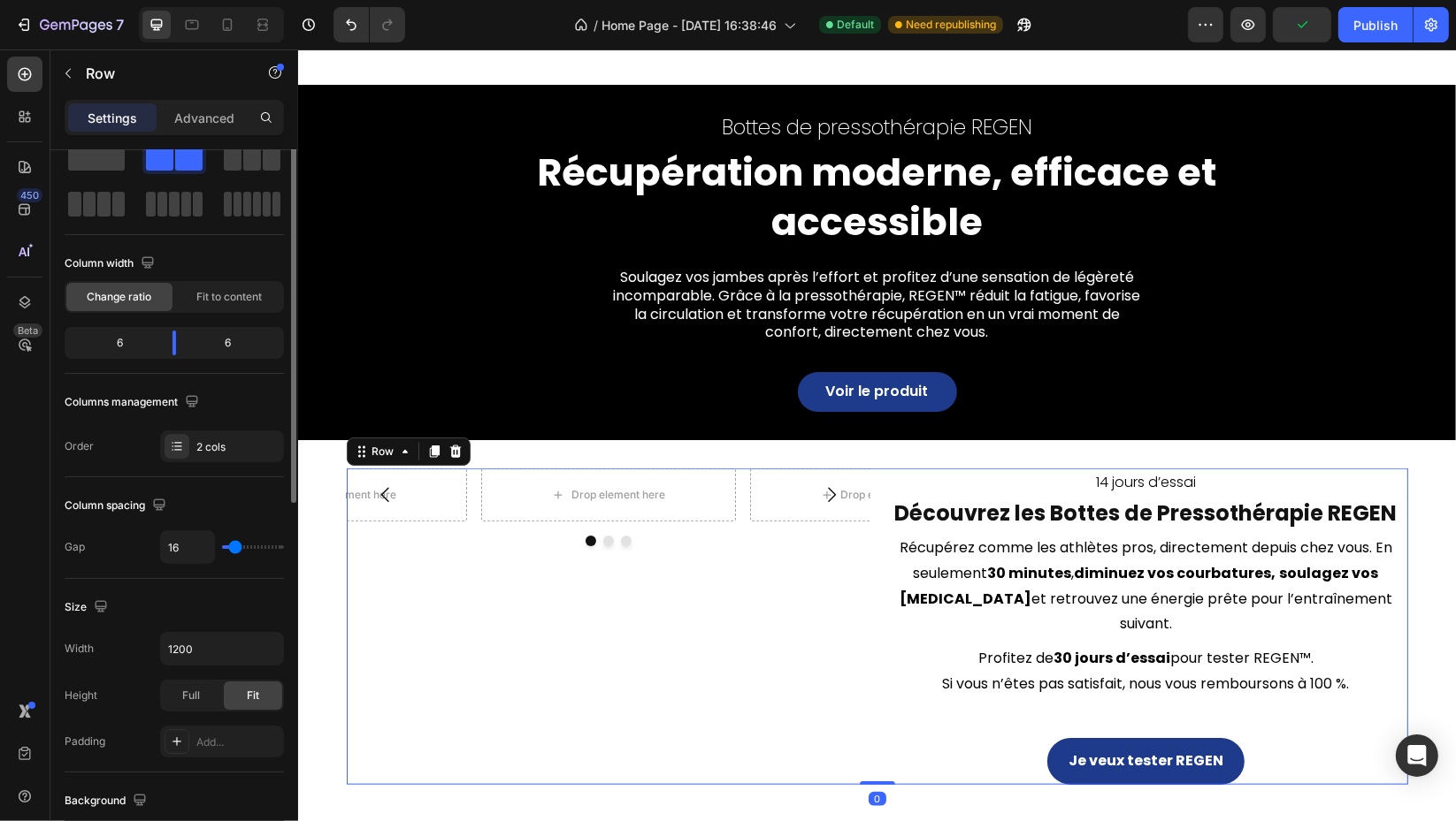
scroll to position [0, 0]
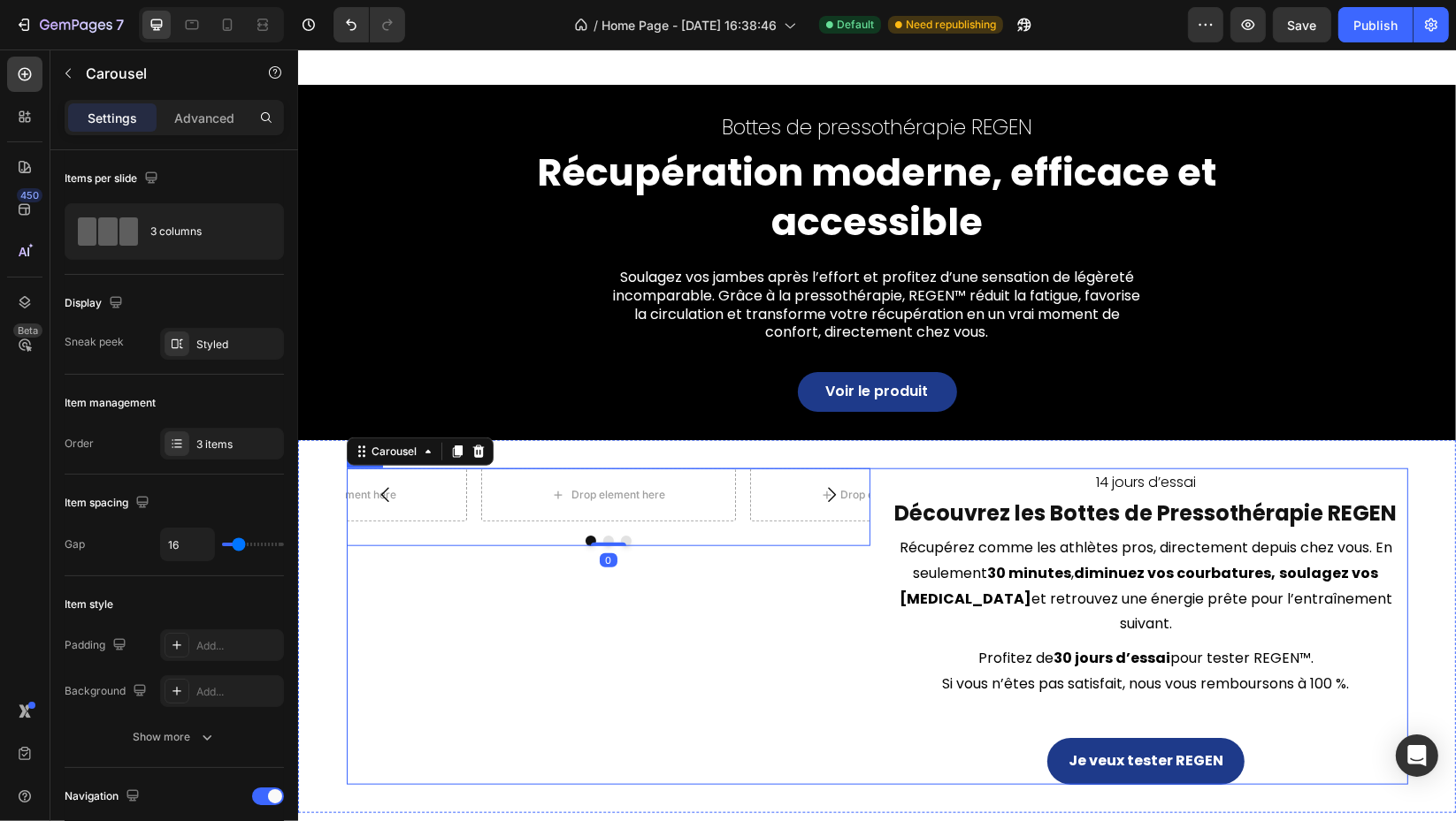
click at [702, 637] on div "Drop element here Drop element here Drop element here Carousel 0" at bounding box center [608, 627] width 523 height 316
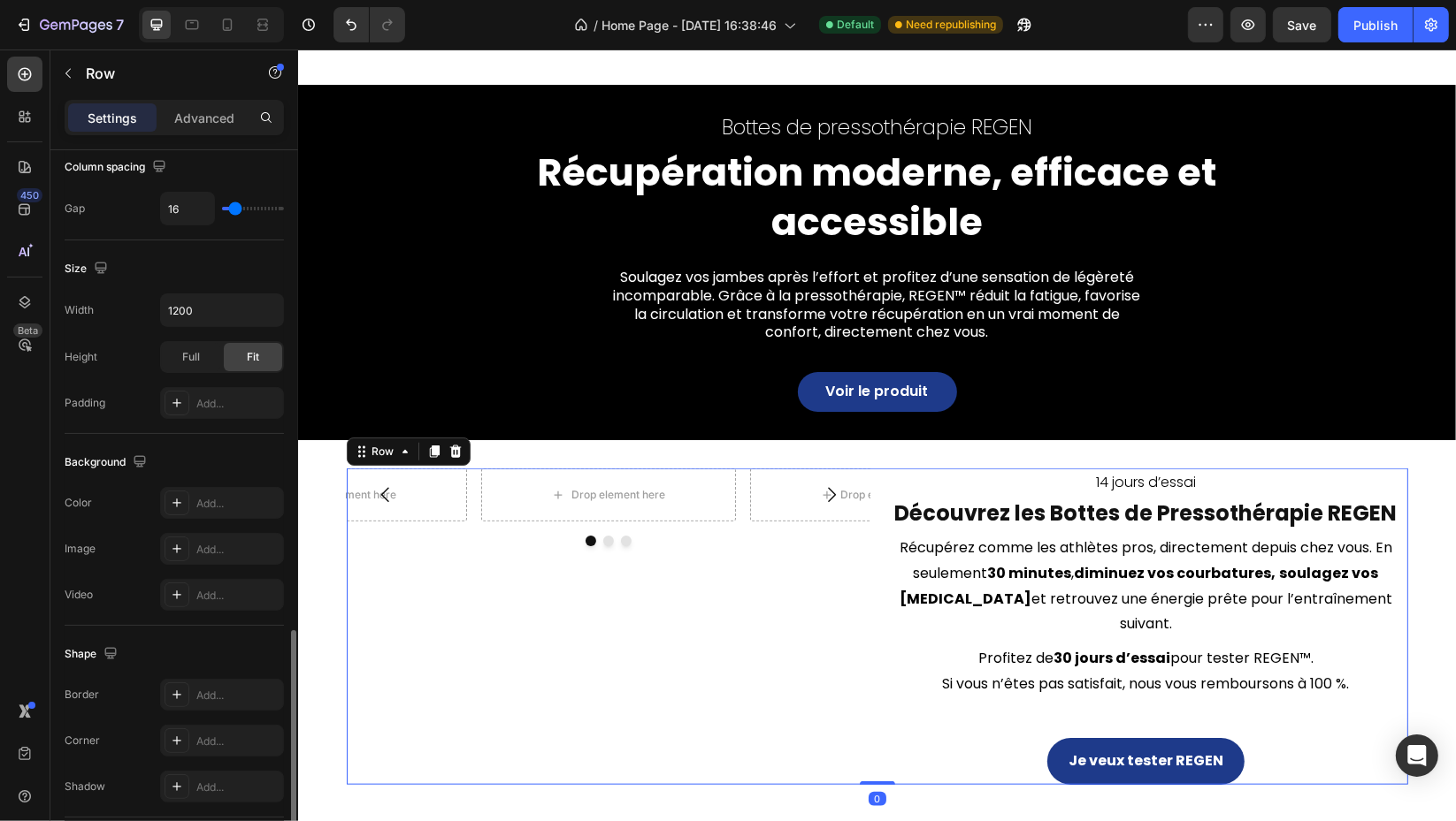
scroll to position [558, 0]
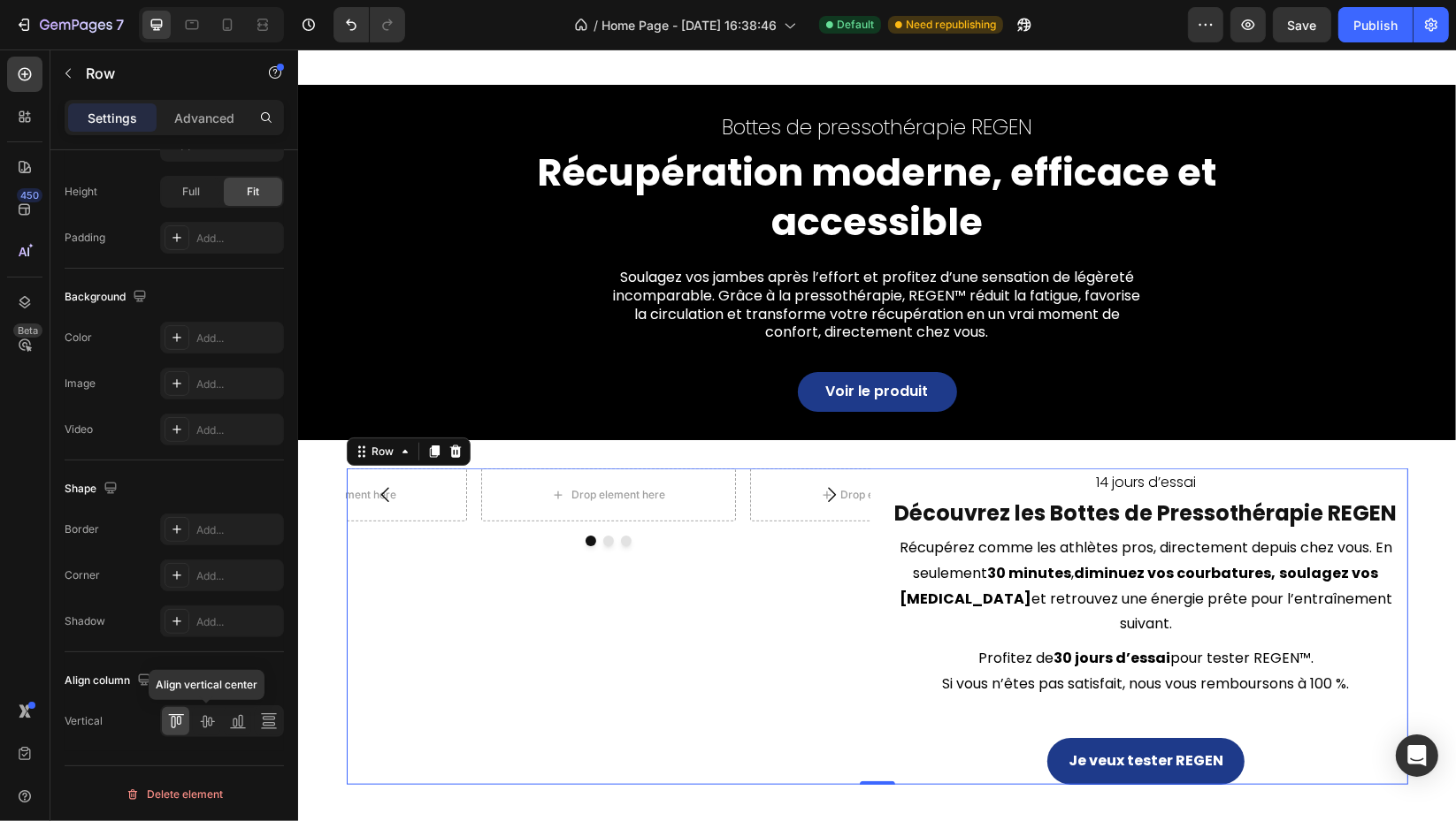
click at [209, 721] on icon at bounding box center [207, 721] width 17 height 17
click at [65, 73] on icon "button" at bounding box center [68, 74] width 6 height 10
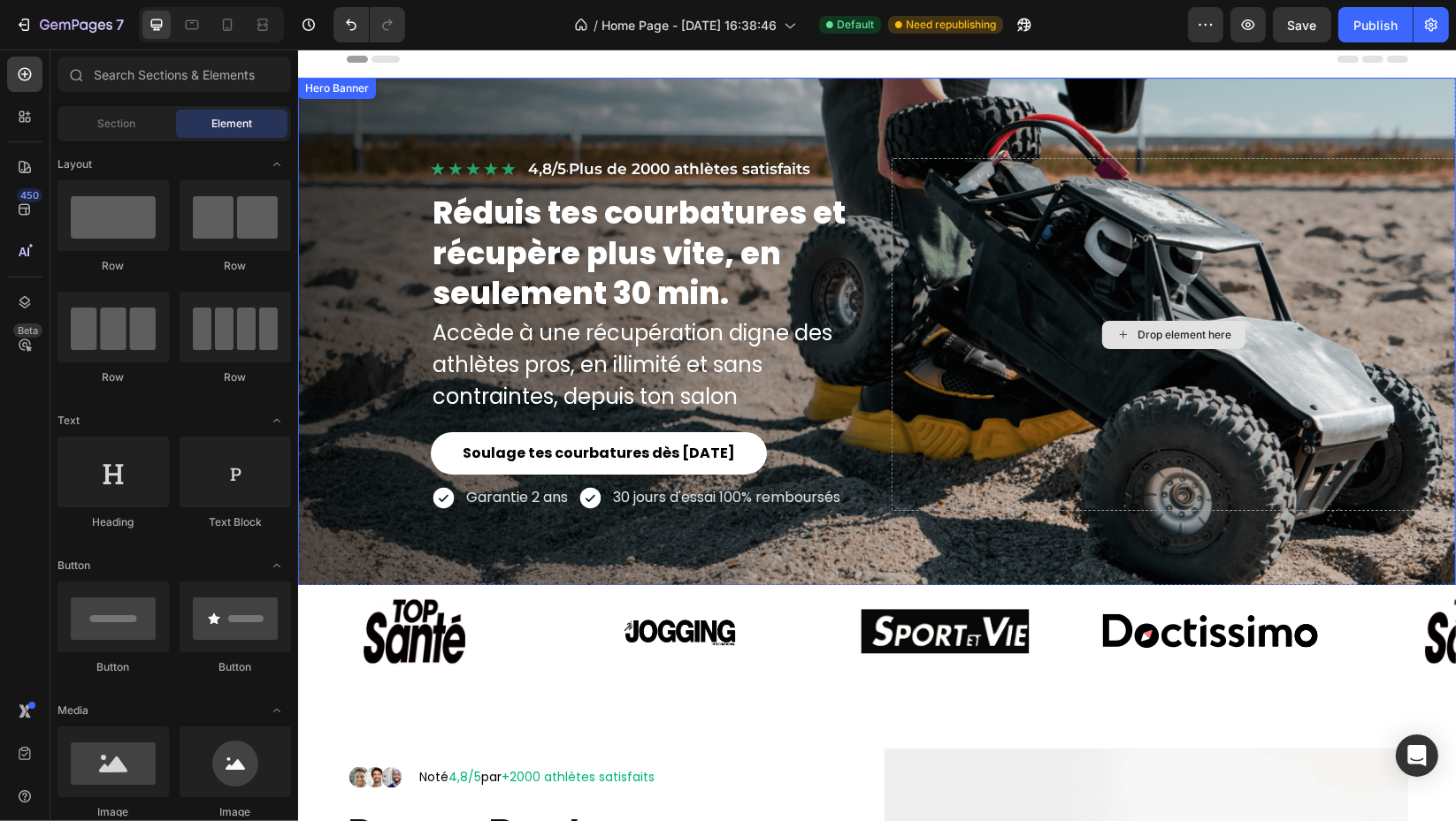
scroll to position [0, 0]
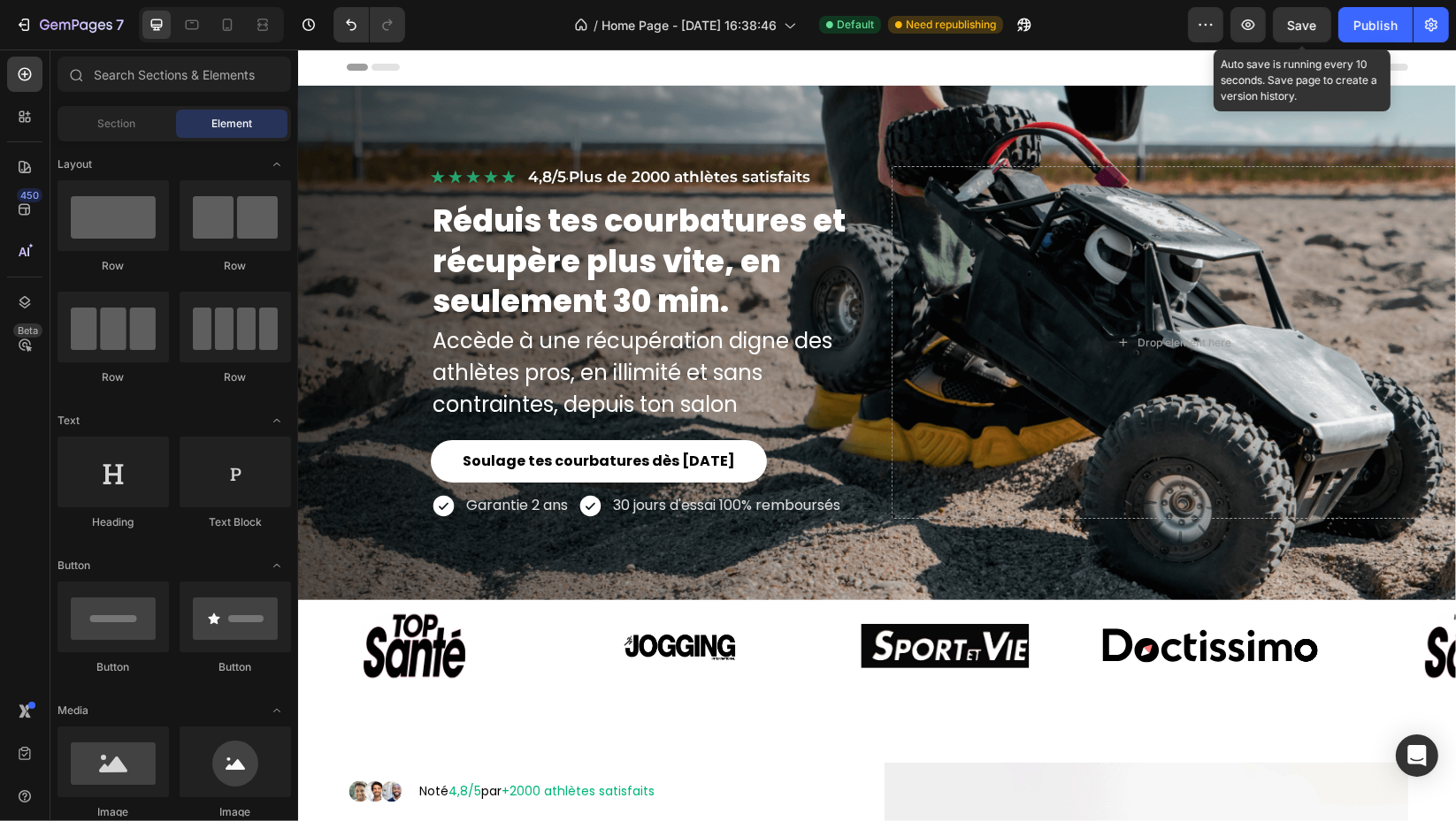
click at [1313, 17] on span "Save" at bounding box center [1303, 25] width 29 height 15
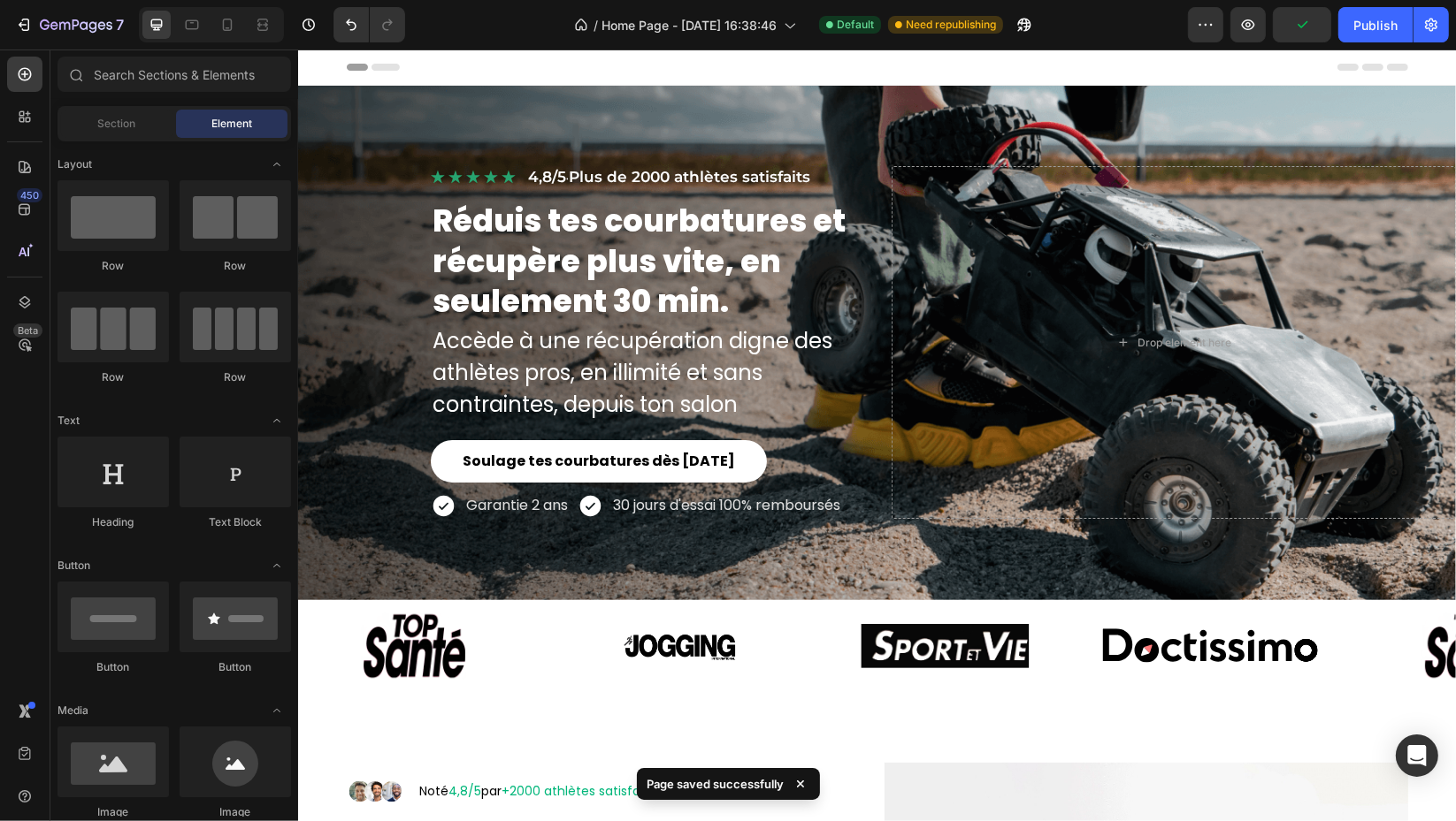
click at [1377, 36] on button "Publish" at bounding box center [1375, 24] width 75 height 35
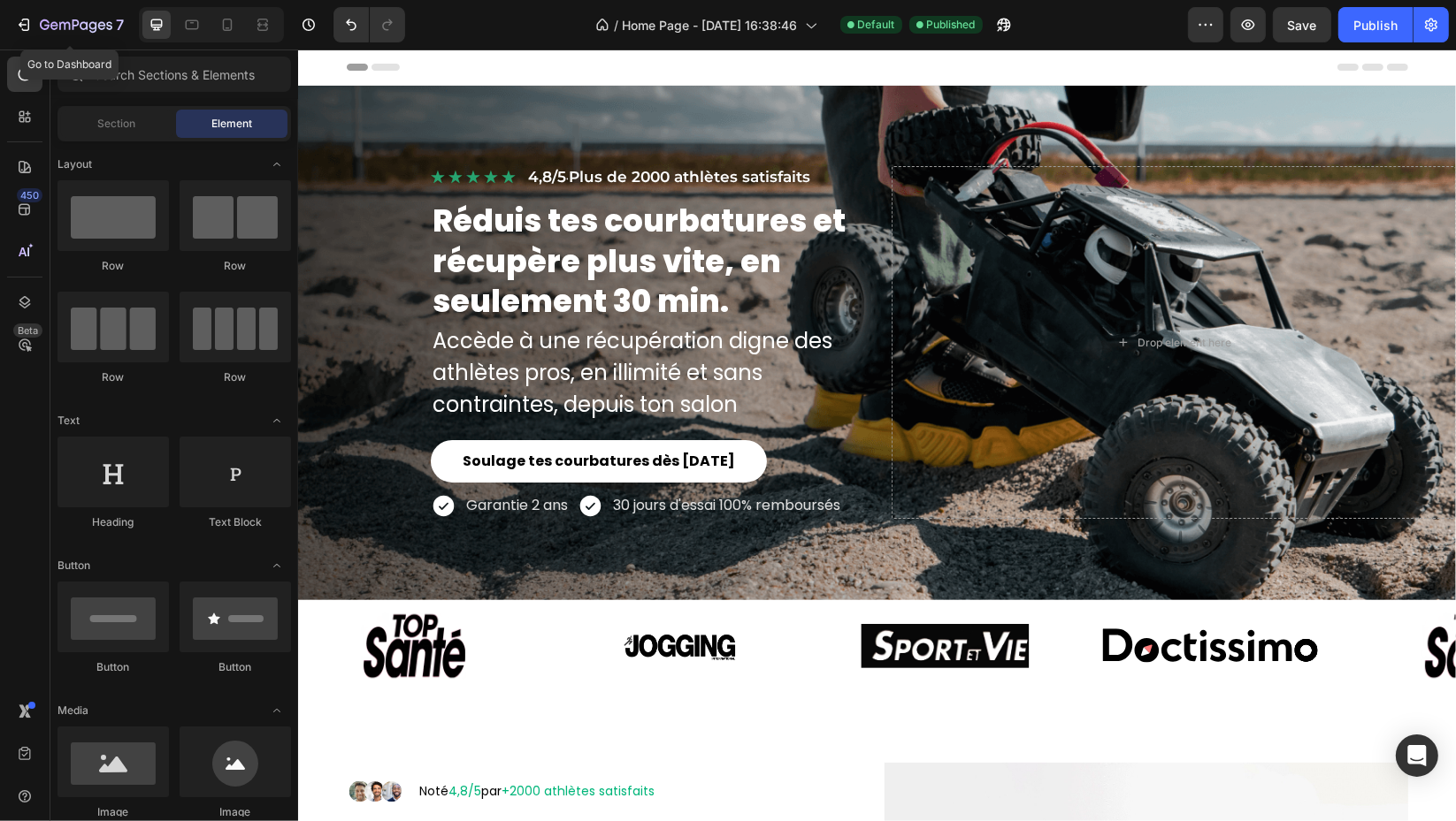
click at [32, 32] on icon "button" at bounding box center [24, 25] width 17 height 17
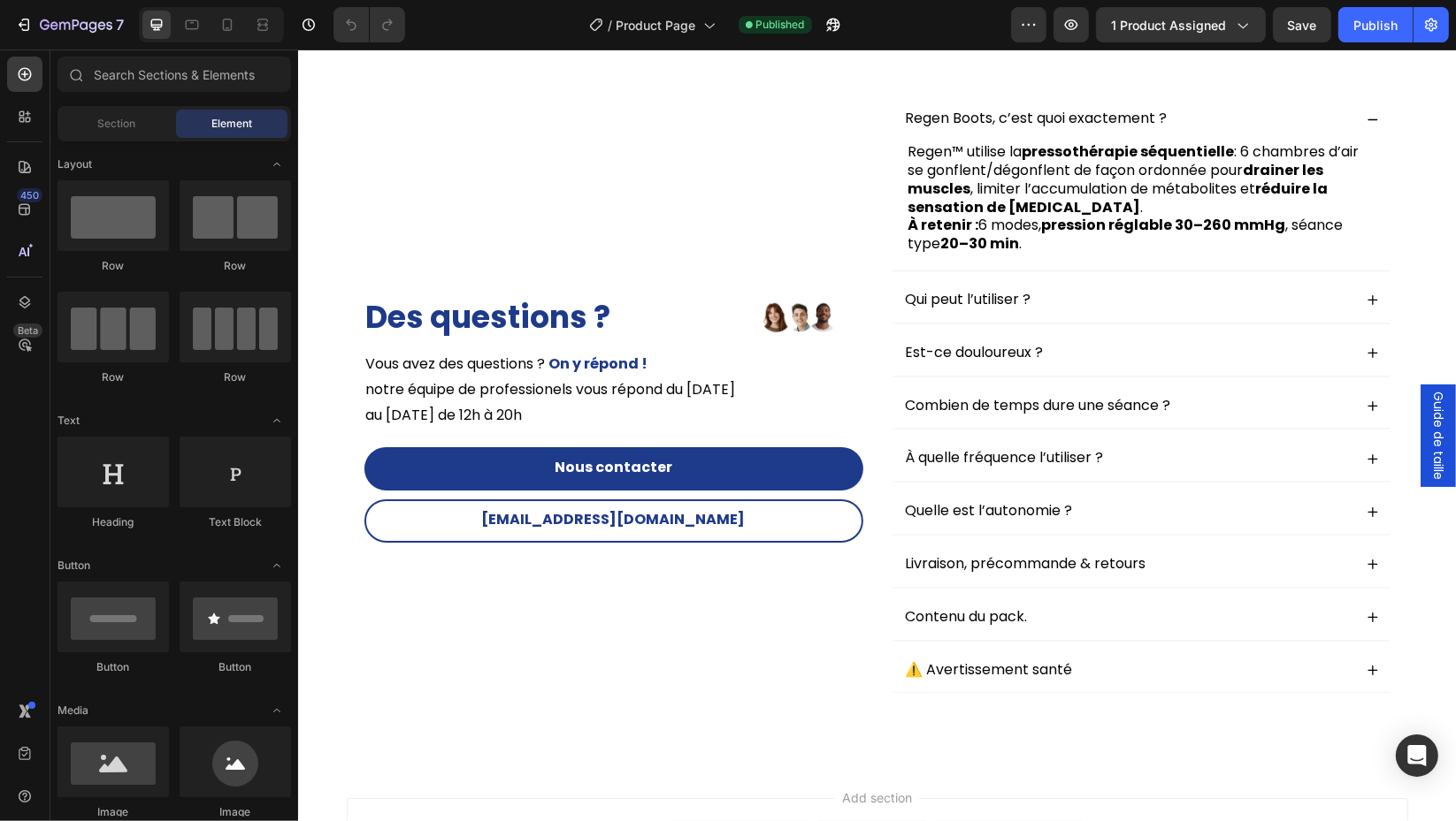
scroll to position [2947, 0]
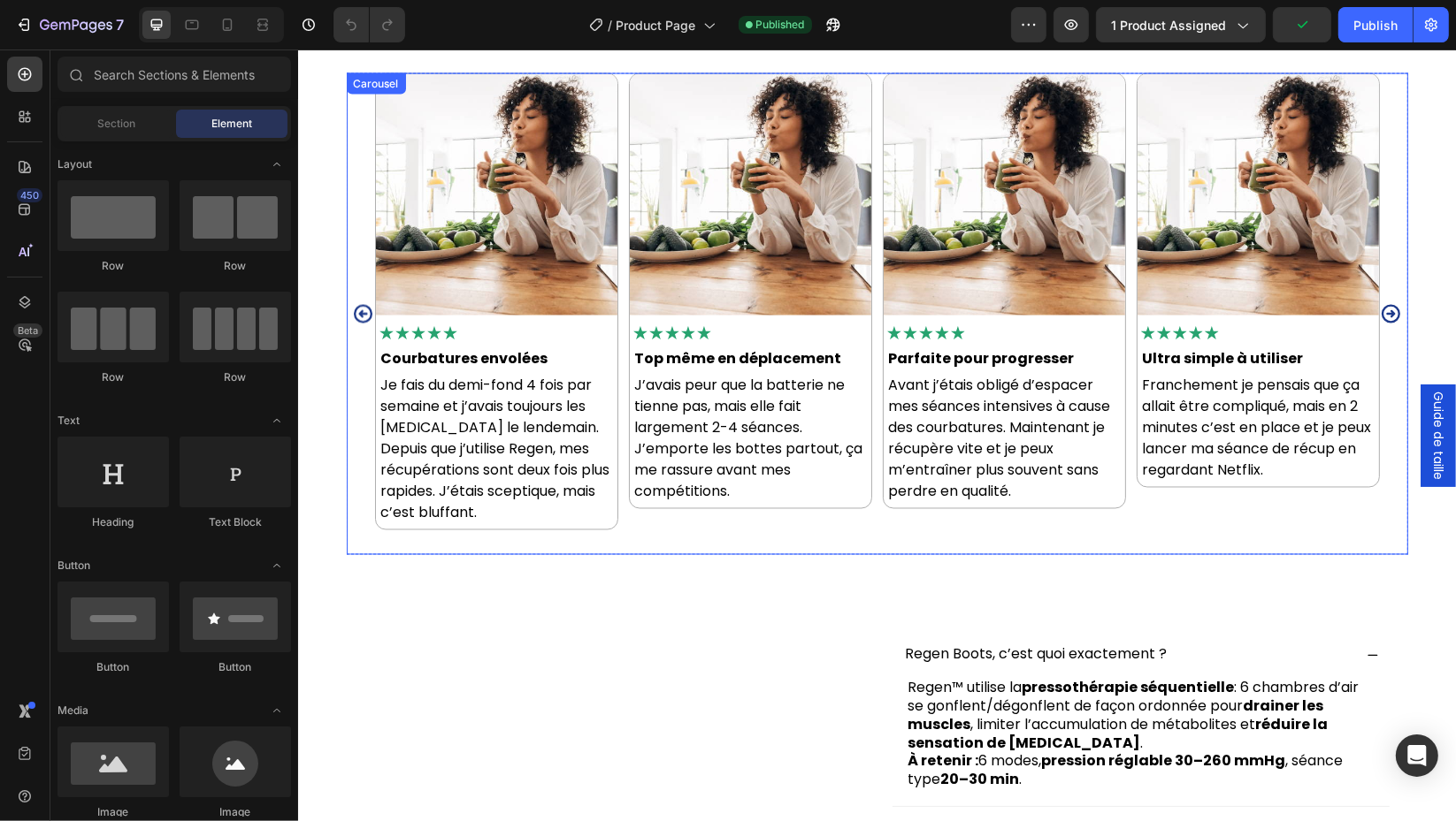
click at [728, 535] on div "Image Icon Icon Icon Icon Icon Icon List Top même en déplacement Text Block J’a…" at bounding box center [750, 315] width 243 height 483
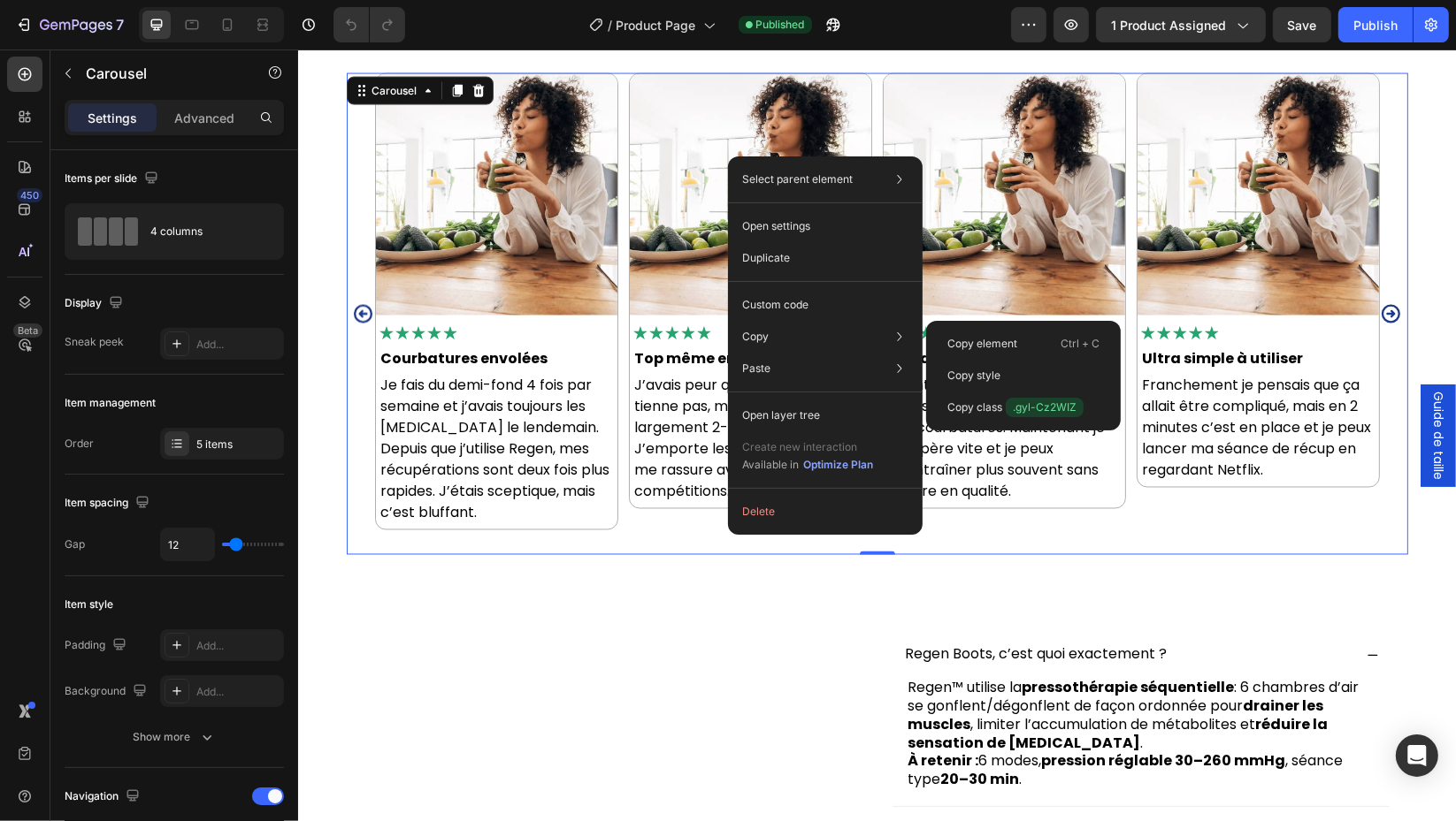
click at [1015, 336] on p "Copy element" at bounding box center [982, 344] width 70 height 16
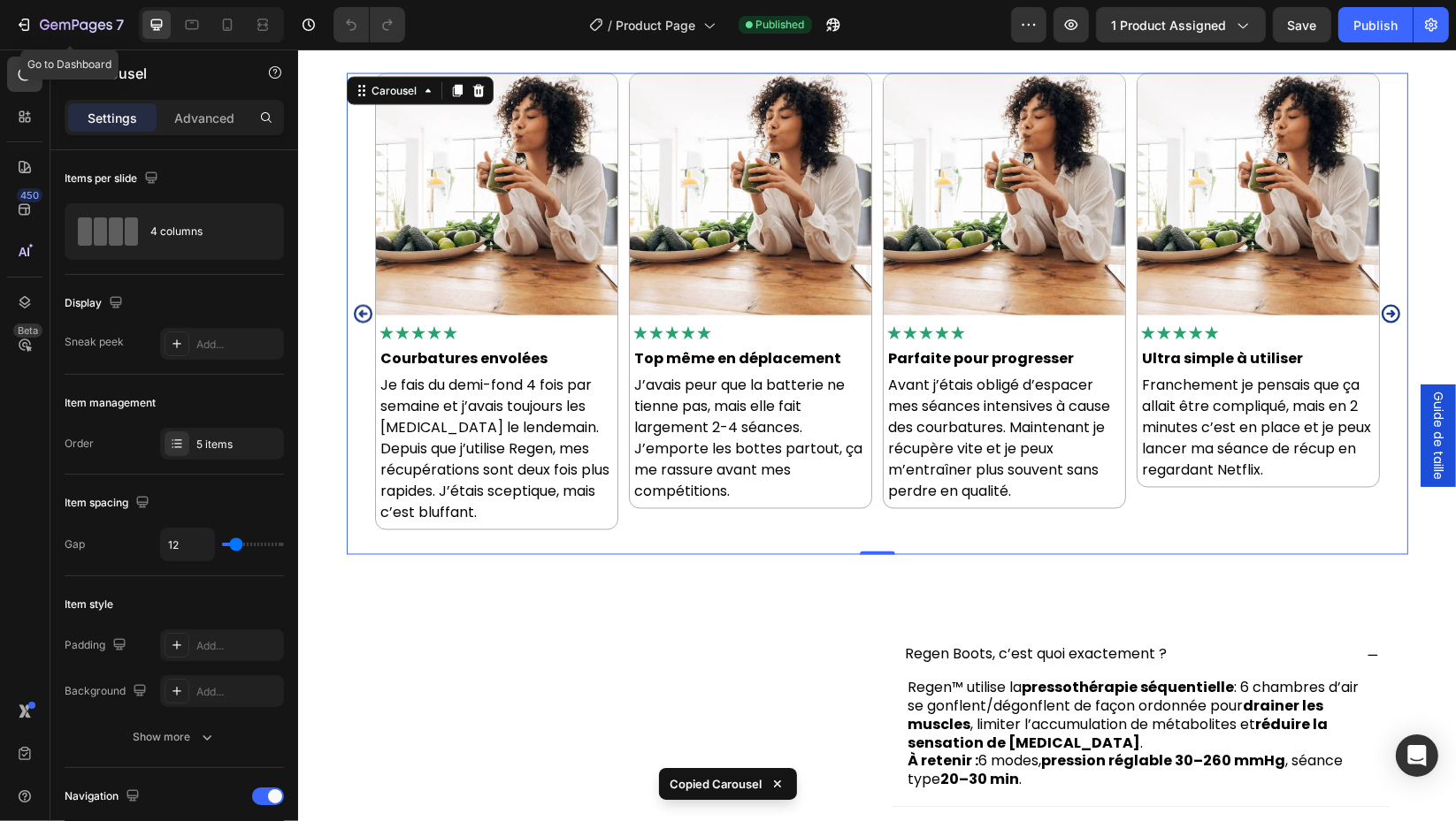
click at [59, 20] on icon "button" at bounding box center [77, 26] width 73 height 15
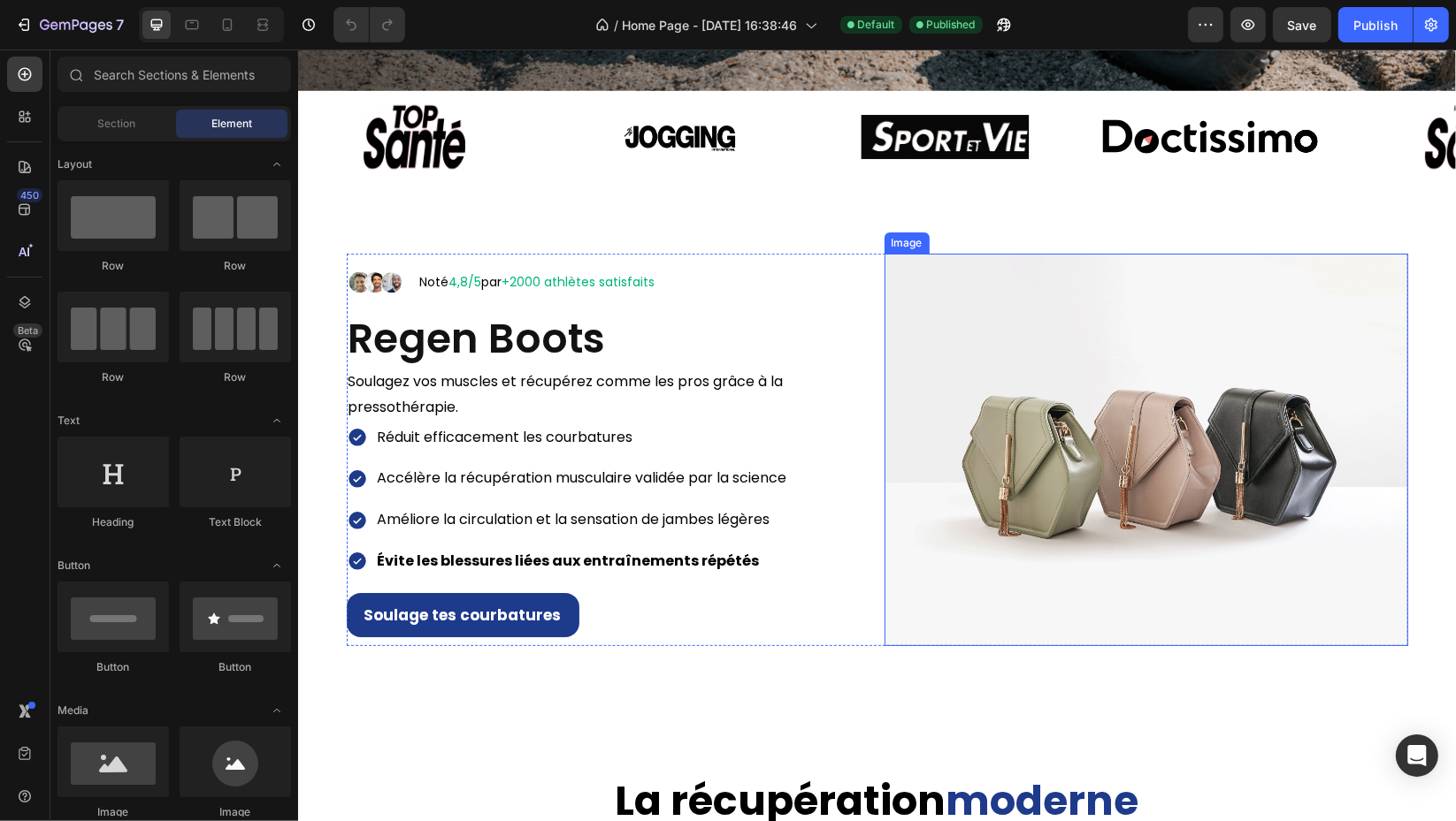
scroll to position [884, 0]
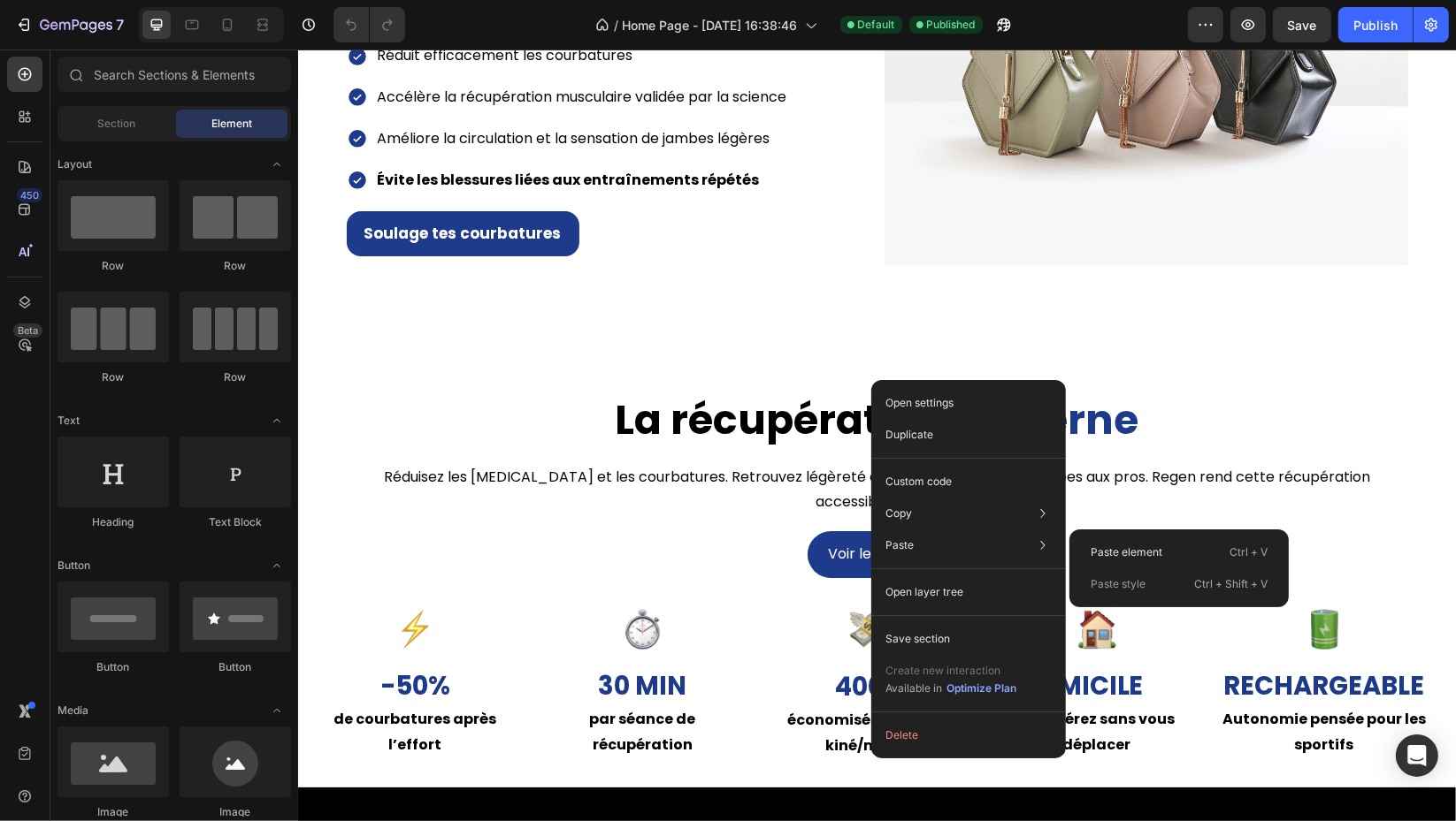
click at [1137, 546] on p "Paste element" at bounding box center [1126, 552] width 72 height 16
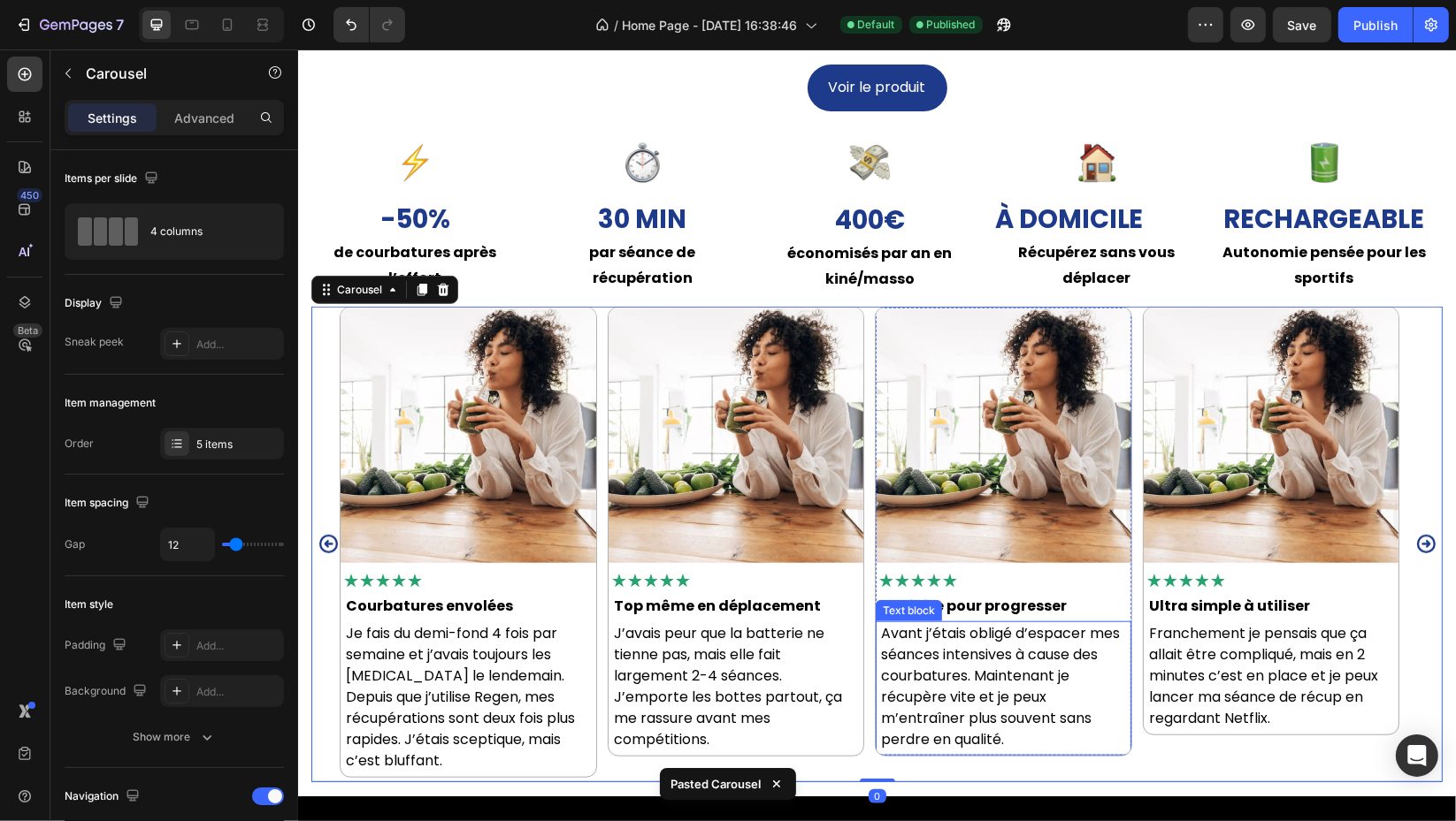
scroll to position [1350, 0]
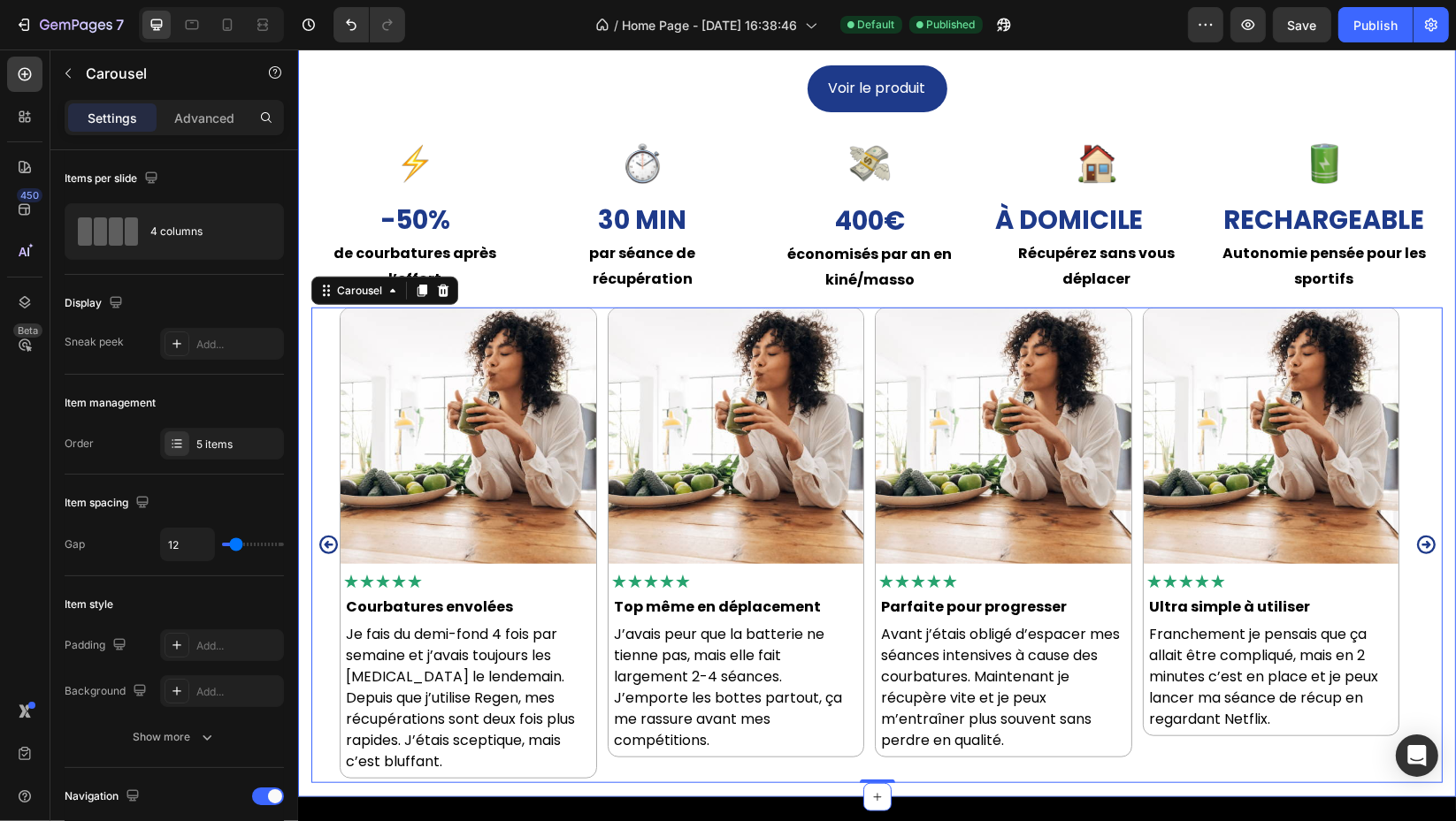
click at [304, 346] on div "La récupération moderne Heading Réduisez les jambes lourdes et les courbatures.…" at bounding box center [876, 355] width 1158 height 885
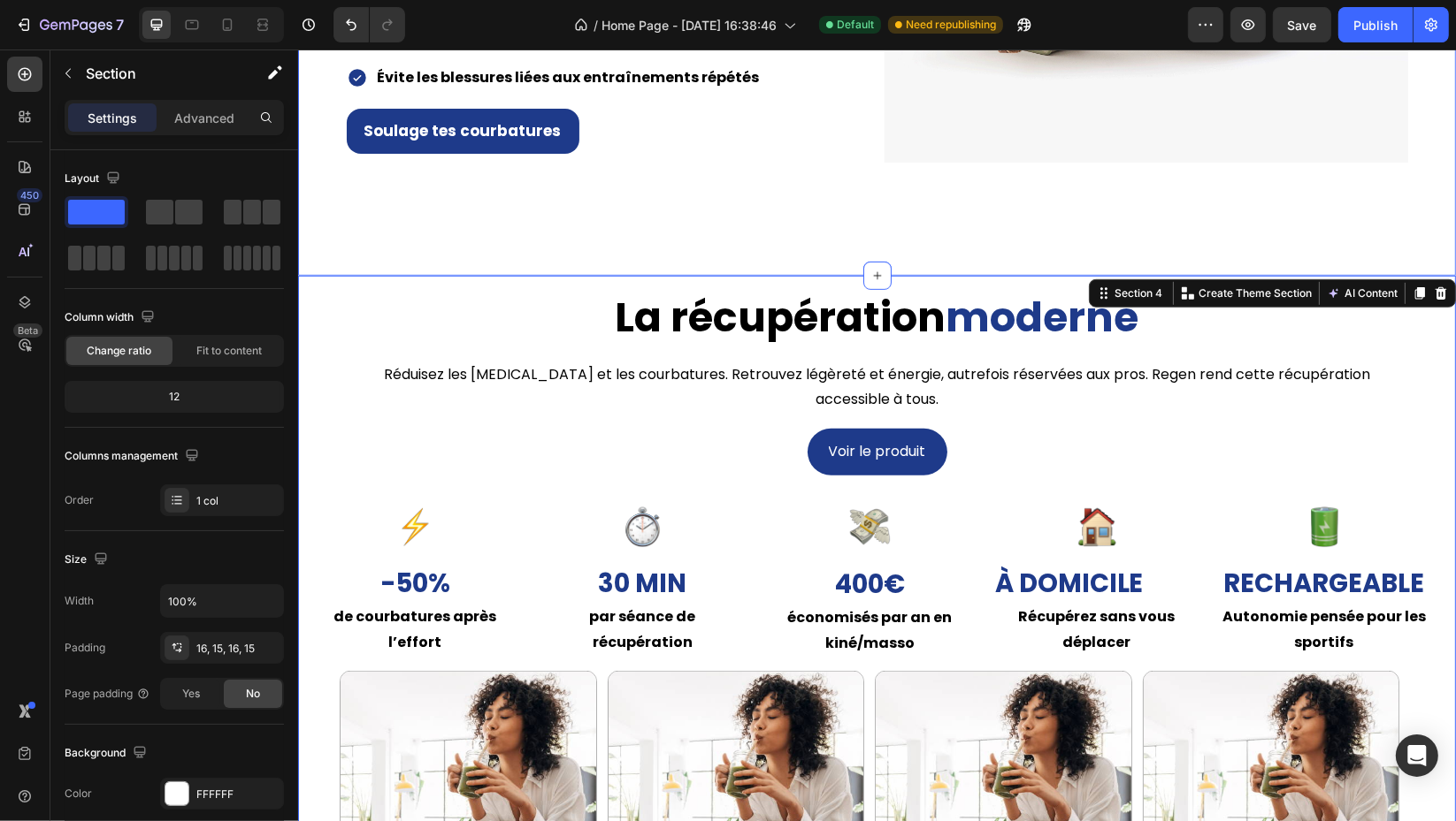
scroll to position [858, 0]
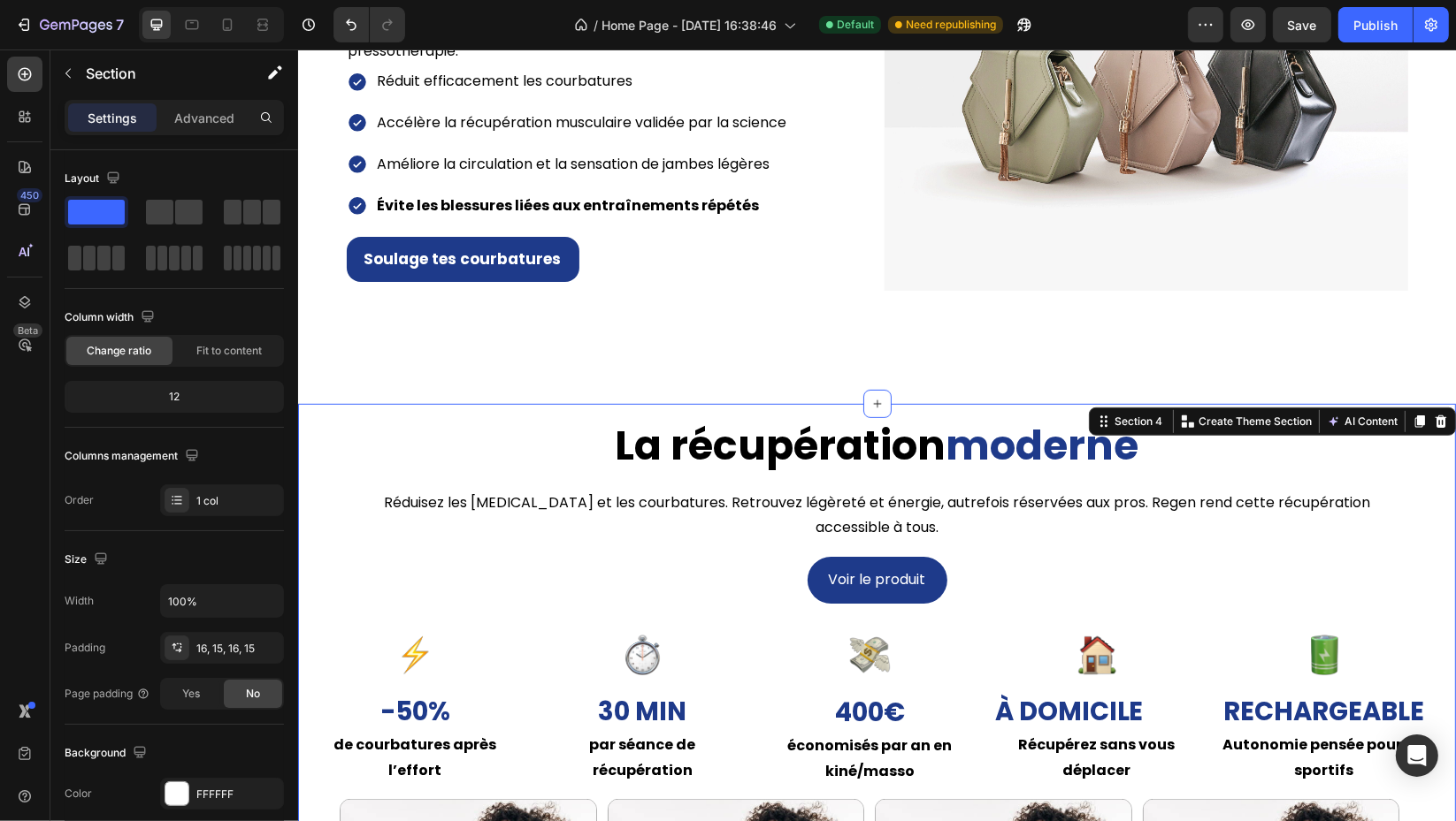
click at [872, 403] on icon at bounding box center [876, 403] width 8 height 8
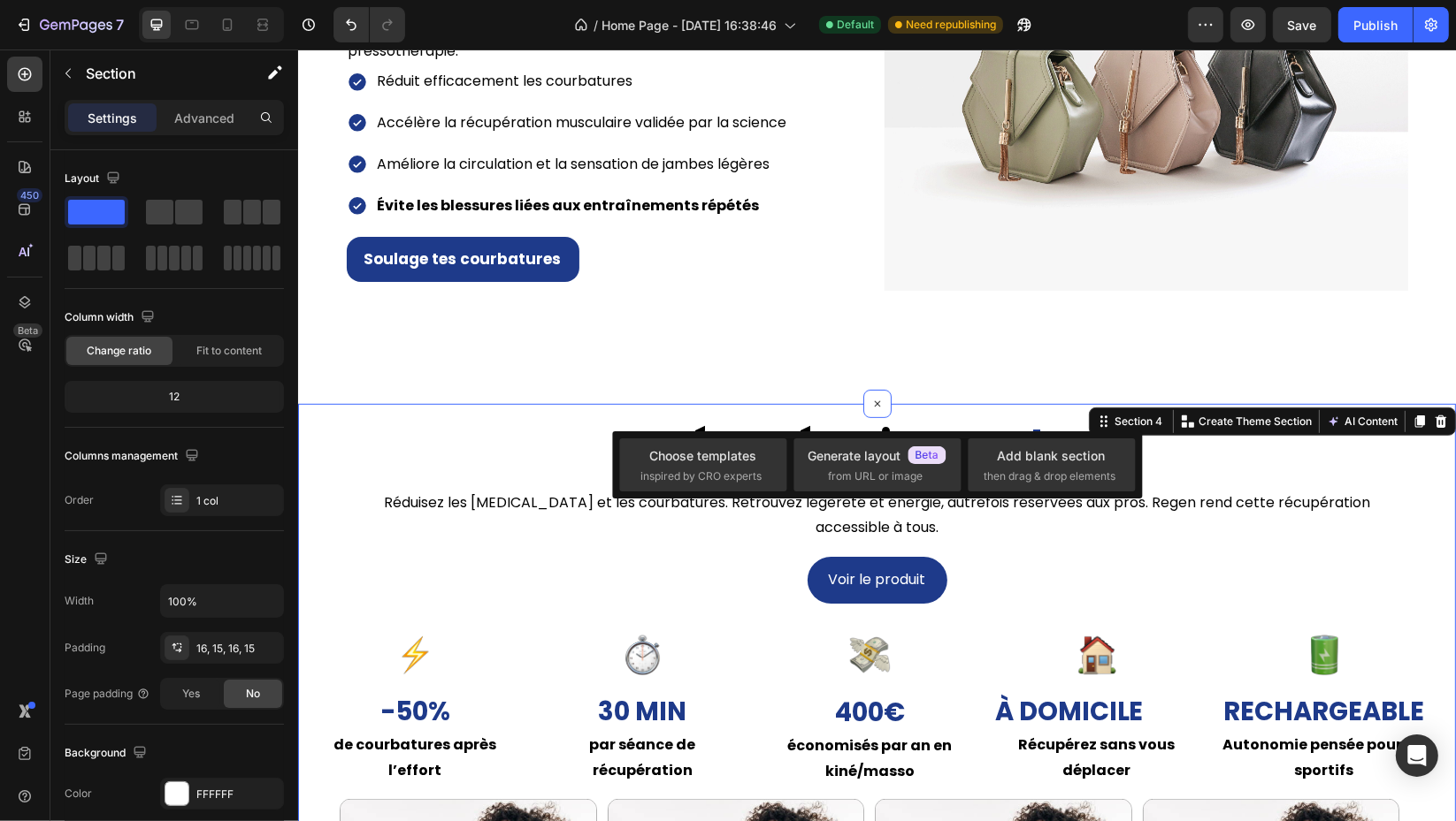
click at [701, 465] on div "Choose templates" at bounding box center [703, 455] width 107 height 18
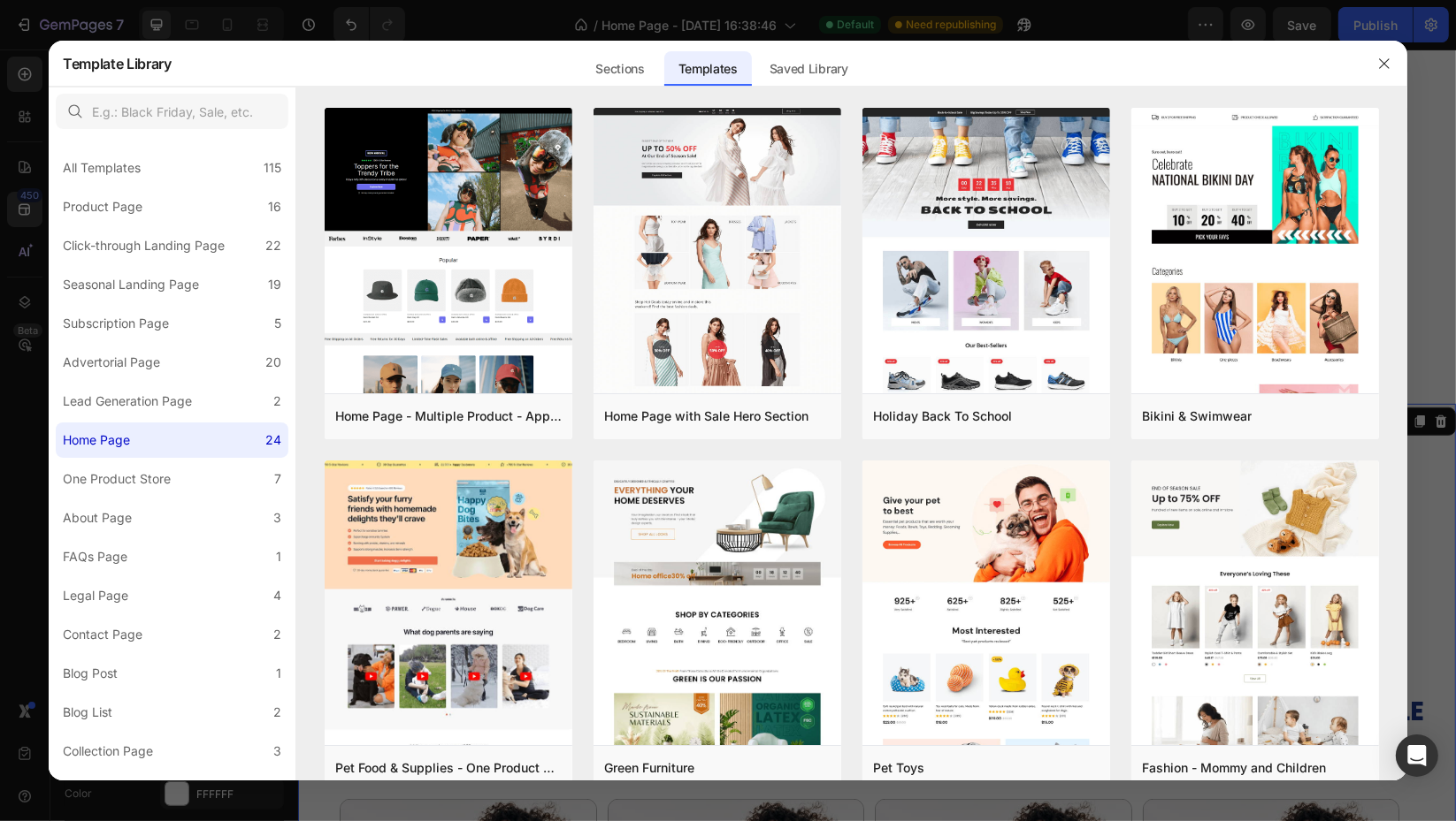
click at [1382, 69] on icon "button" at bounding box center [1384, 63] width 14 height 14
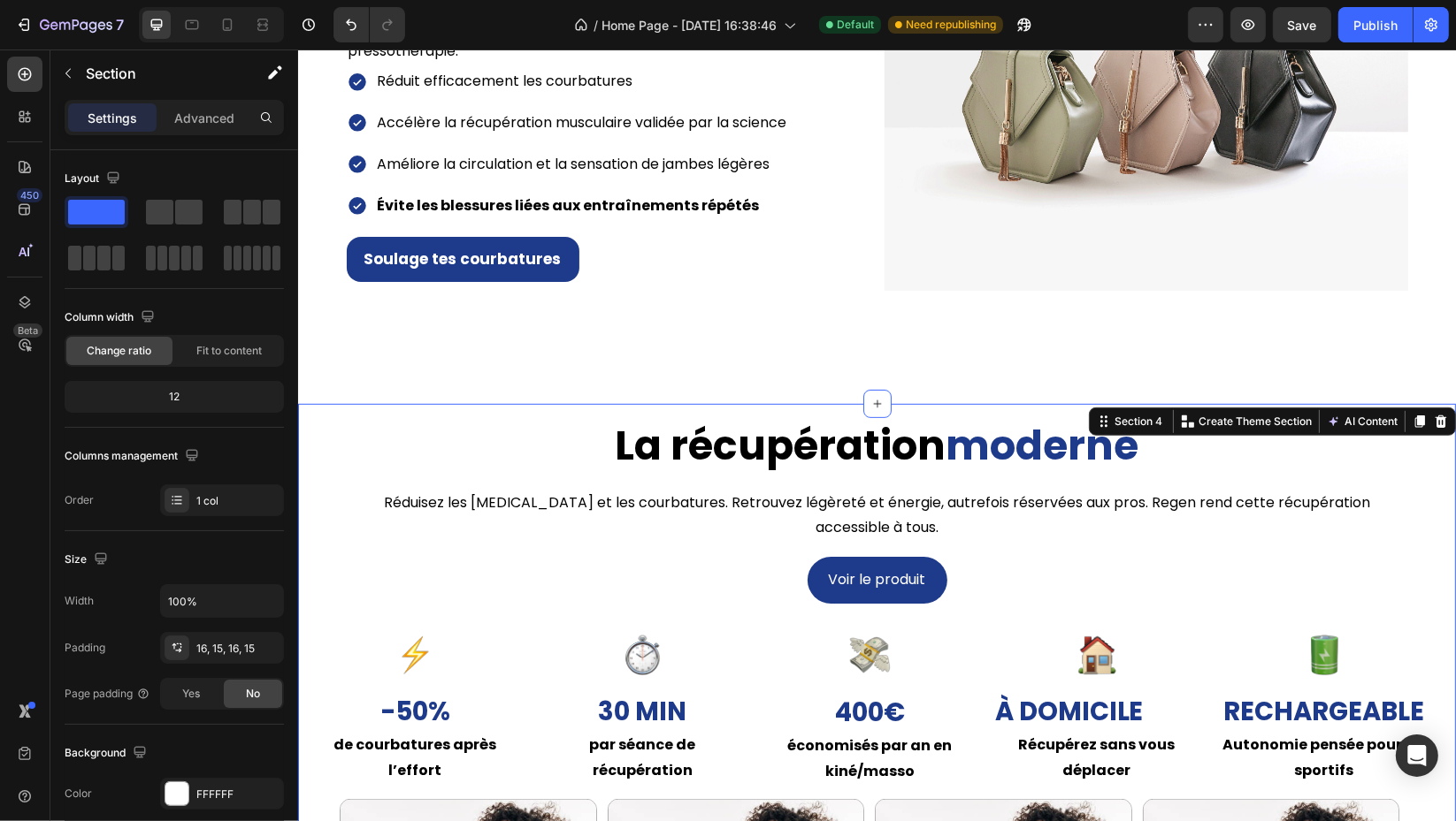
click at [869, 405] on icon at bounding box center [876, 403] width 14 height 14
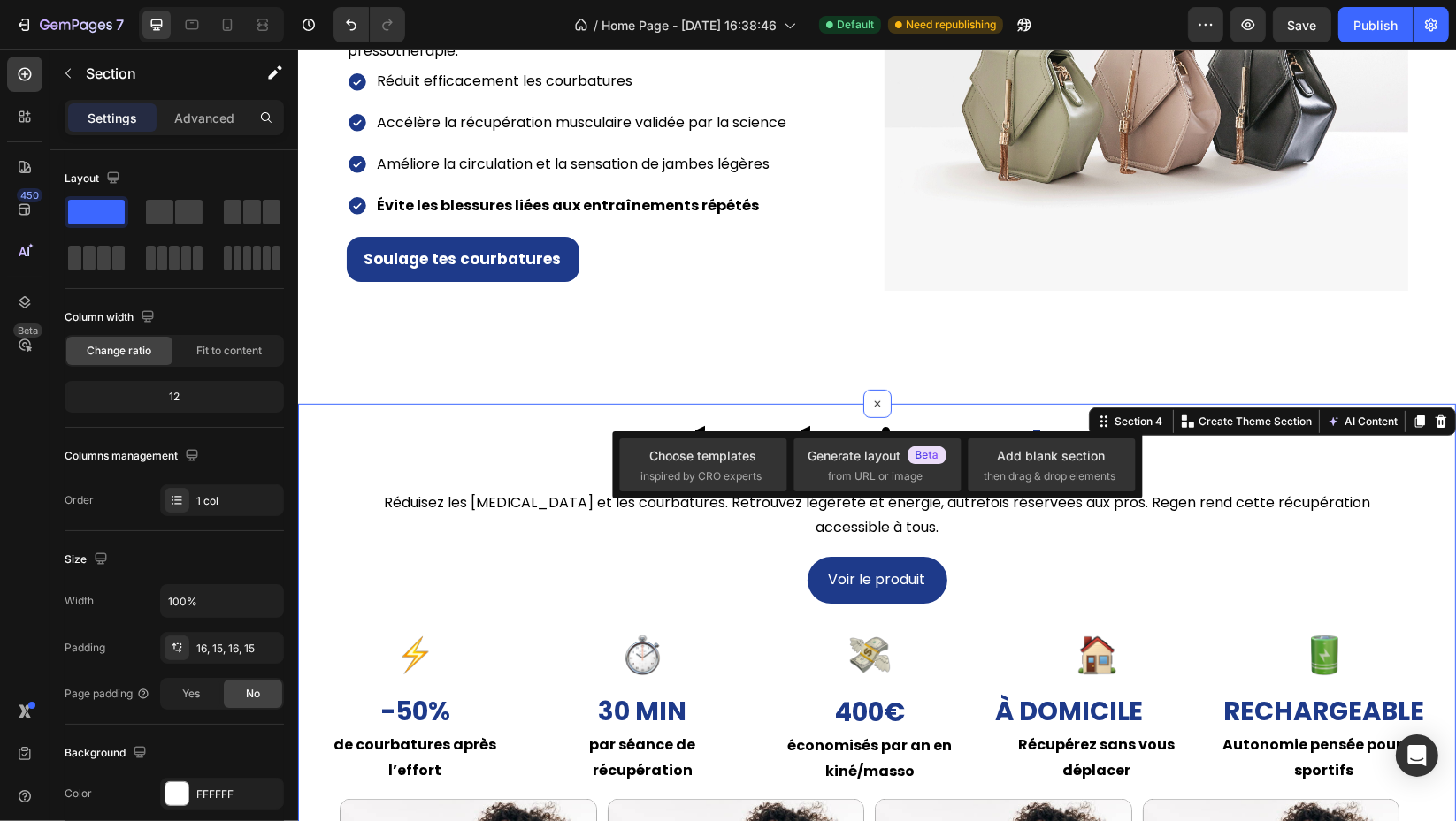
click at [1064, 453] on div "Add blank section" at bounding box center [1052, 455] width 108 height 18
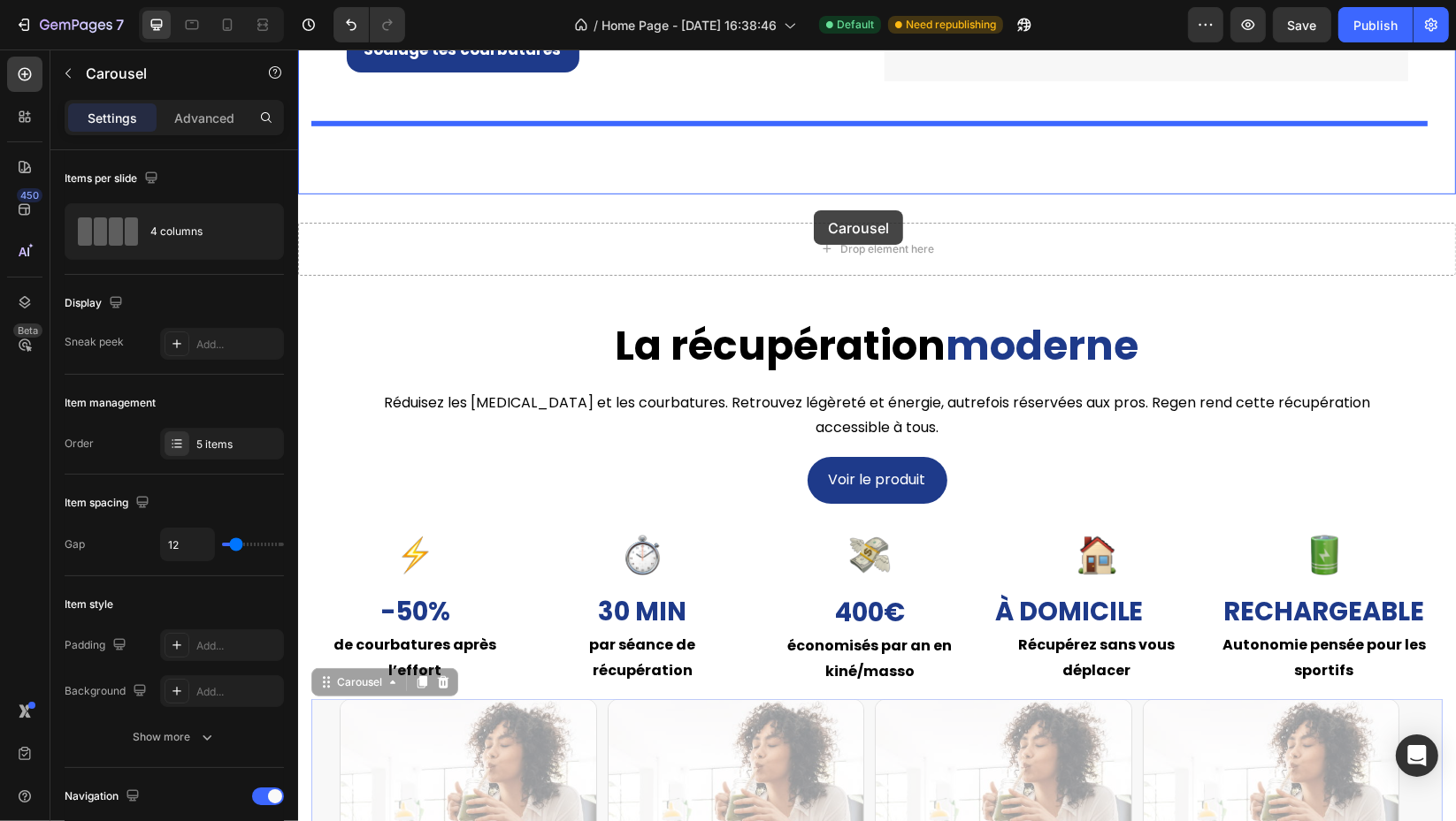
scroll to position [1060, 0]
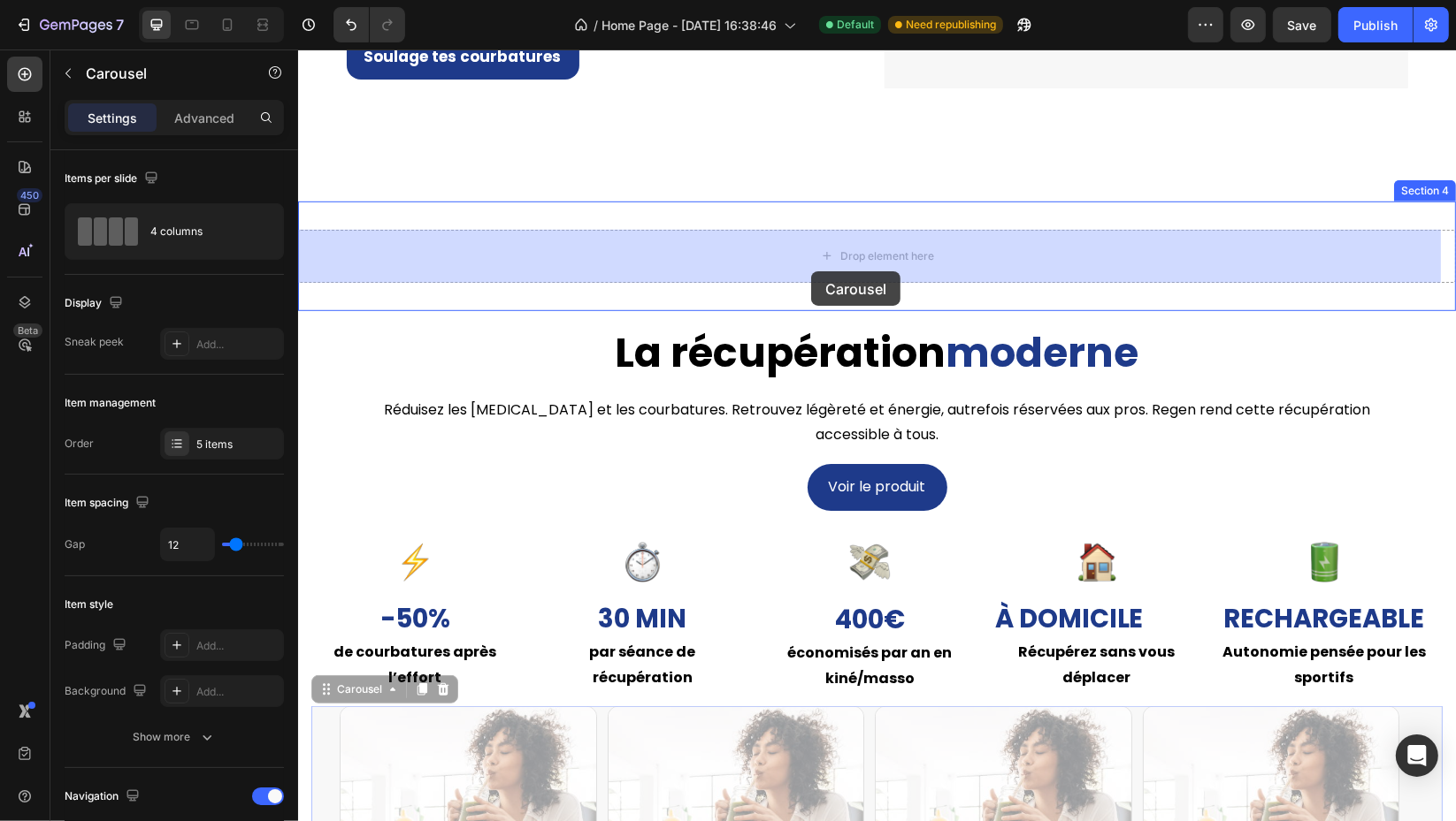
drag, startPoint x: 313, startPoint y: 594, endPoint x: 810, endPoint y: 266, distance: 595.5
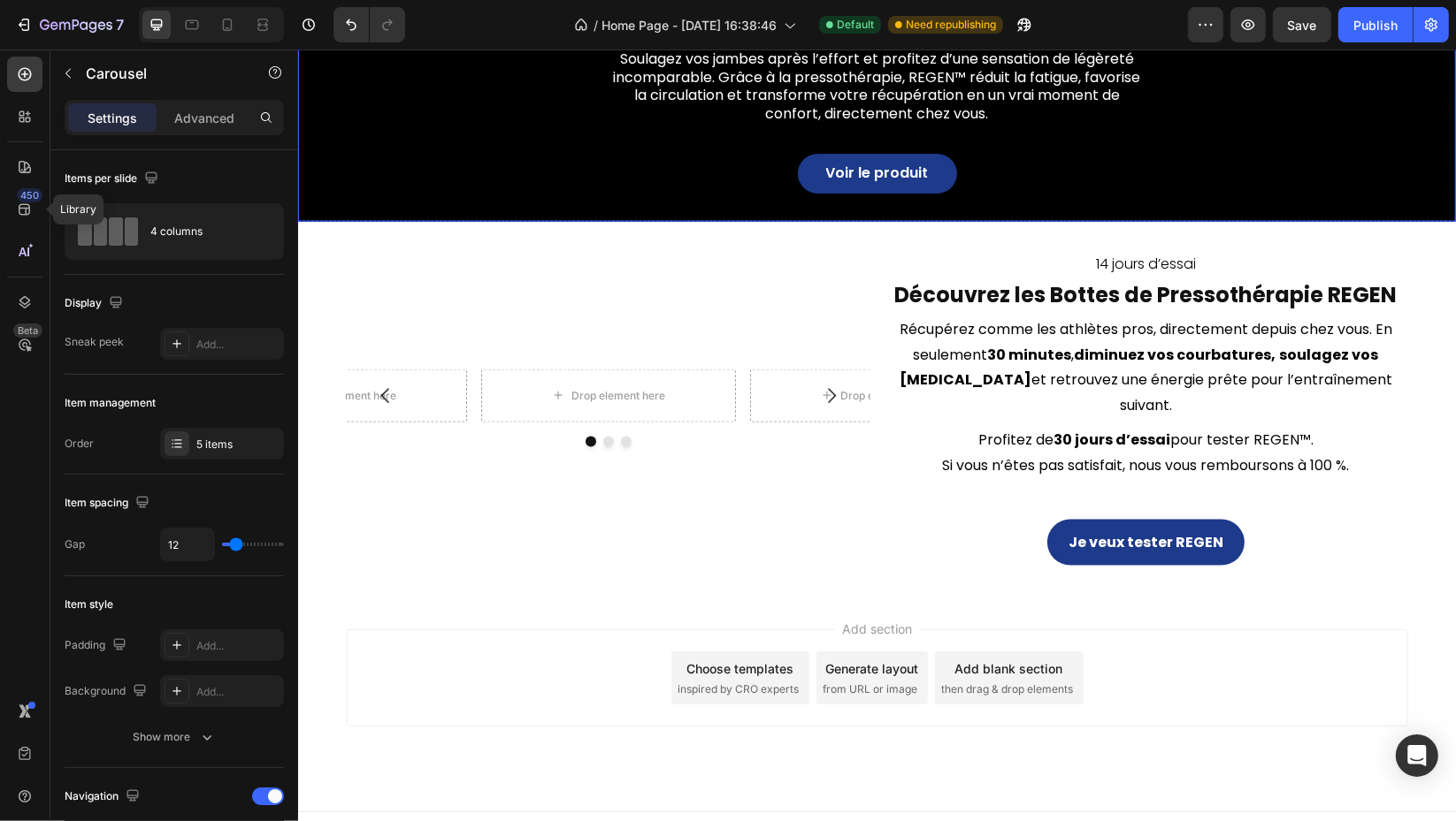
scroll to position [2345, 0]
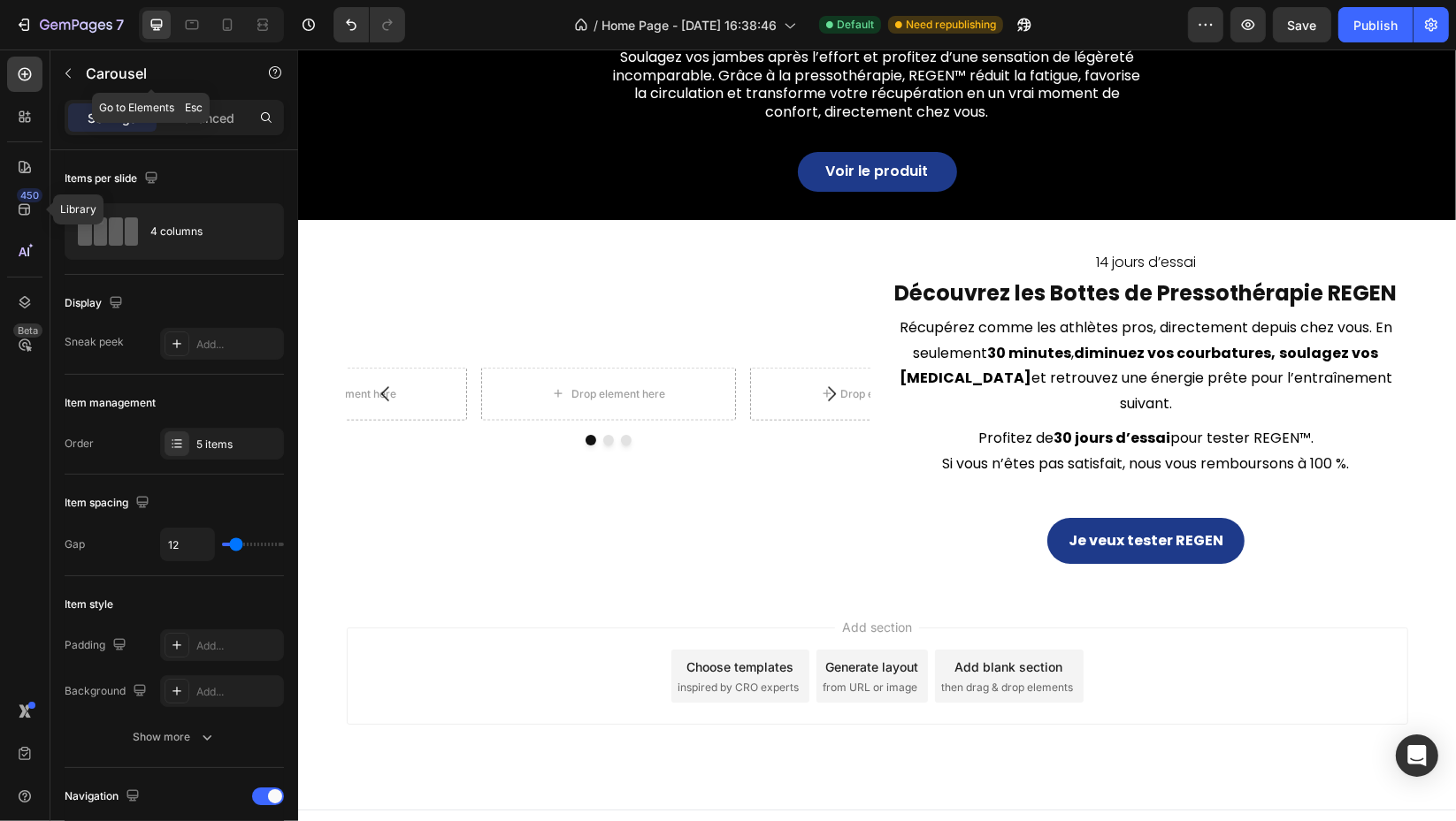
click at [71, 75] on icon "button" at bounding box center [68, 73] width 14 height 14
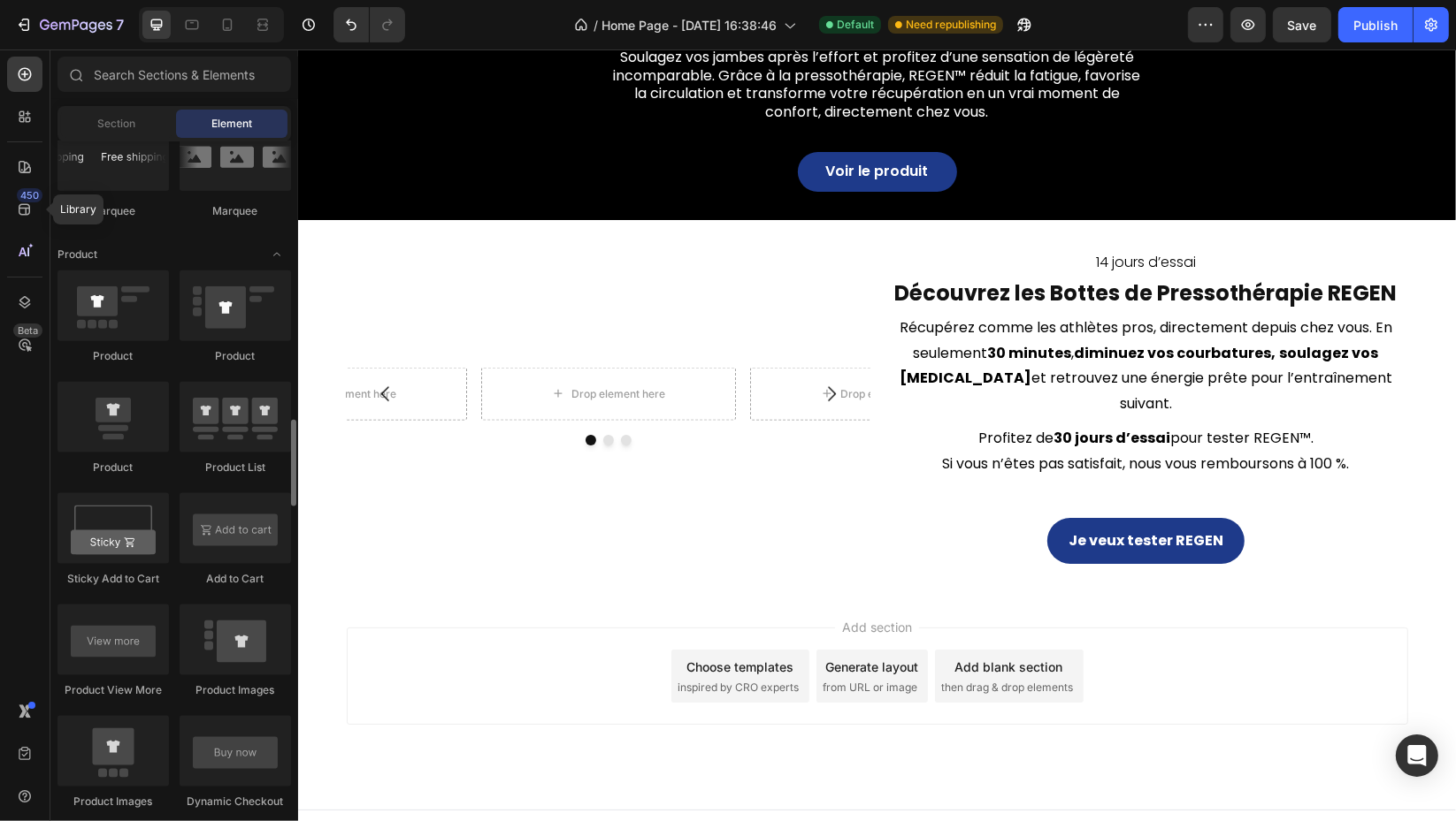
scroll to position [1965, 0]
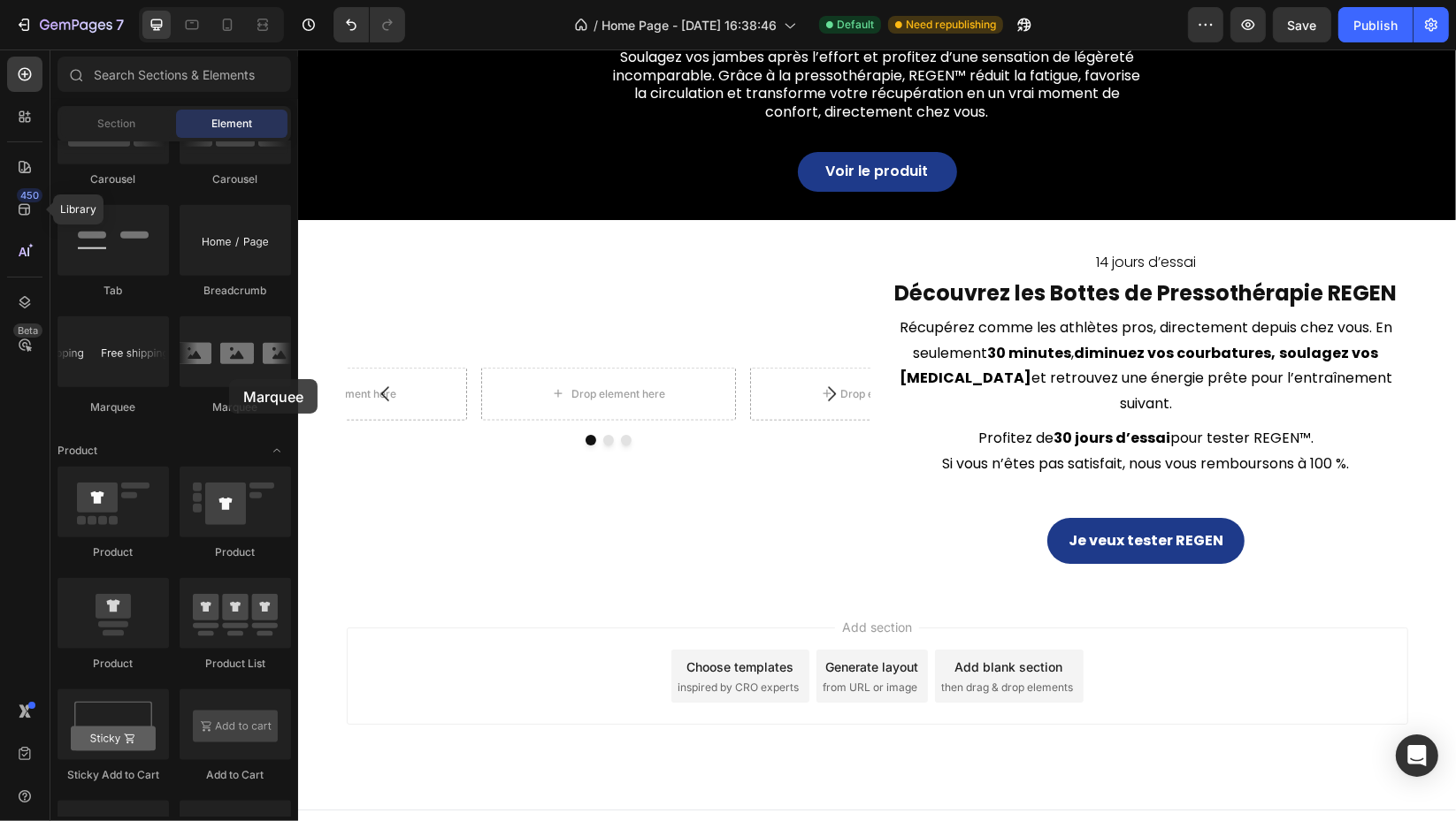
click at [229, 379] on div at bounding box center [235, 352] width 111 height 71
click at [1002, 680] on span "then drag & drop elements" at bounding box center [1007, 688] width 132 height 16
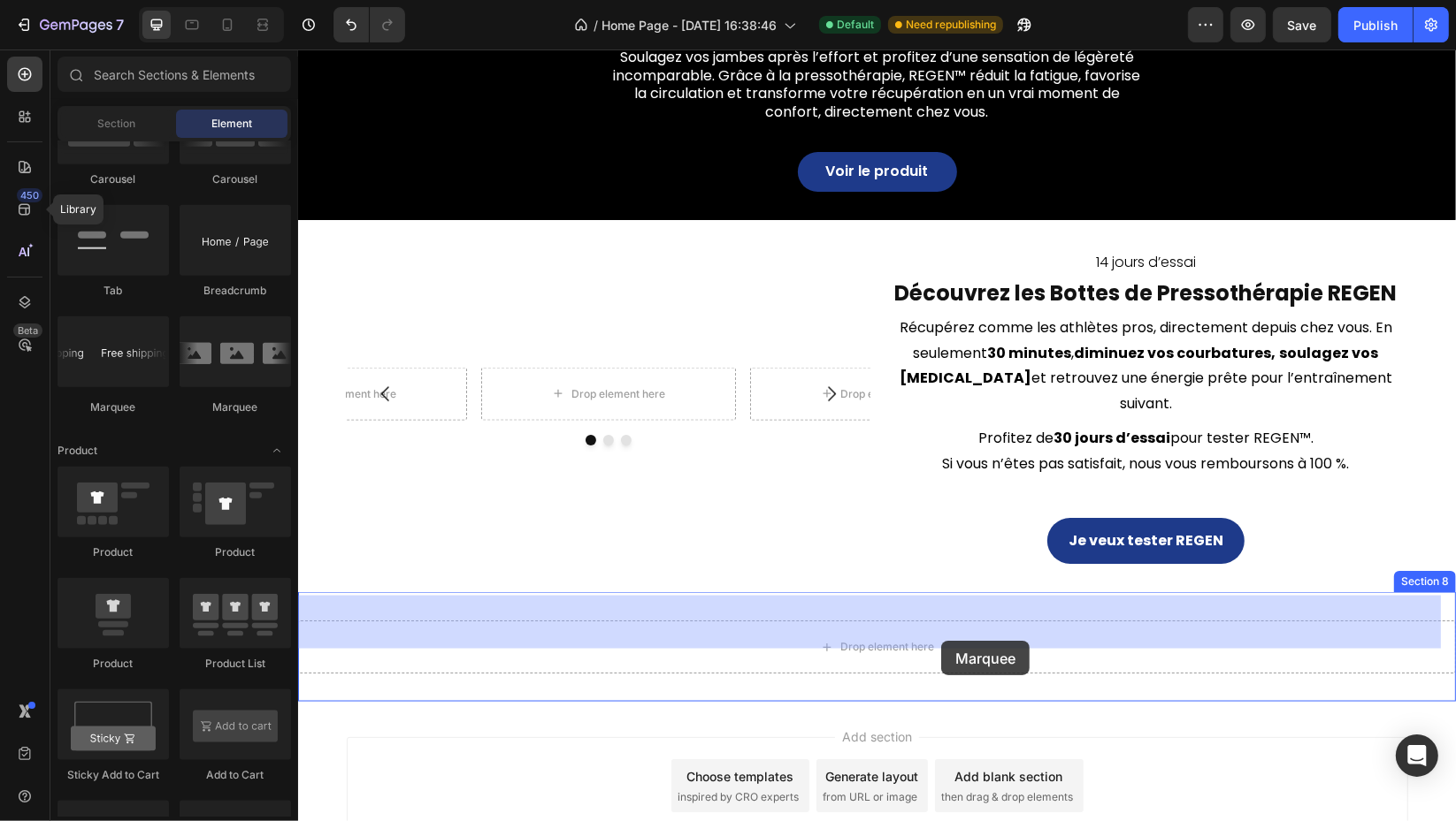
drag, startPoint x: 510, startPoint y: 428, endPoint x: 940, endPoint y: 641, distance: 479.9
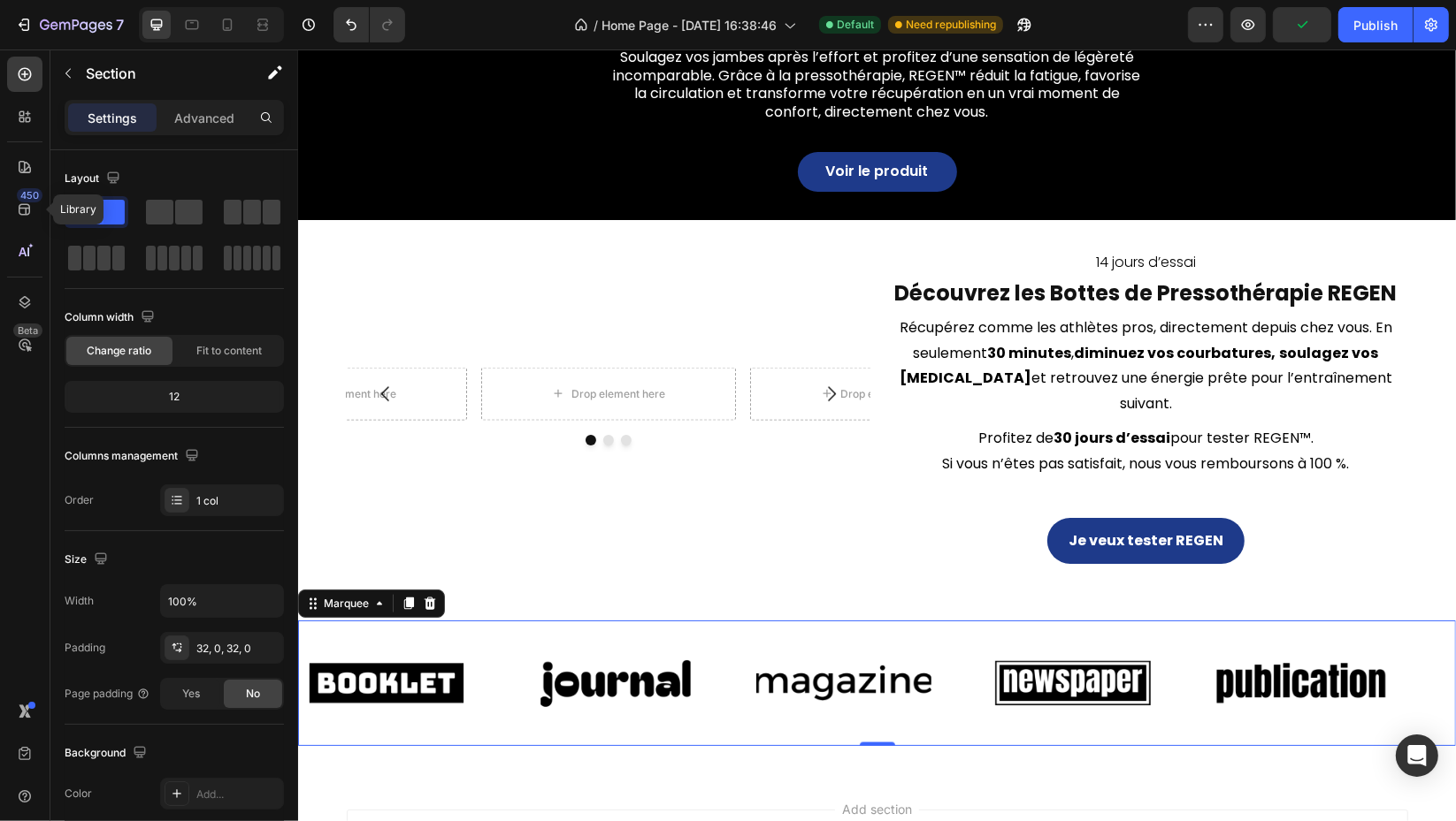
click at [446, 592] on div "Image Image Image Image Image Image Image Image Image Image Marquee 0 Section 8" at bounding box center [876, 682] width 1158 height 181
click at [436, 621] on div "Image Image Image Image Image Image Image Image Image Image Marquee 0" at bounding box center [876, 683] width 1158 height 125
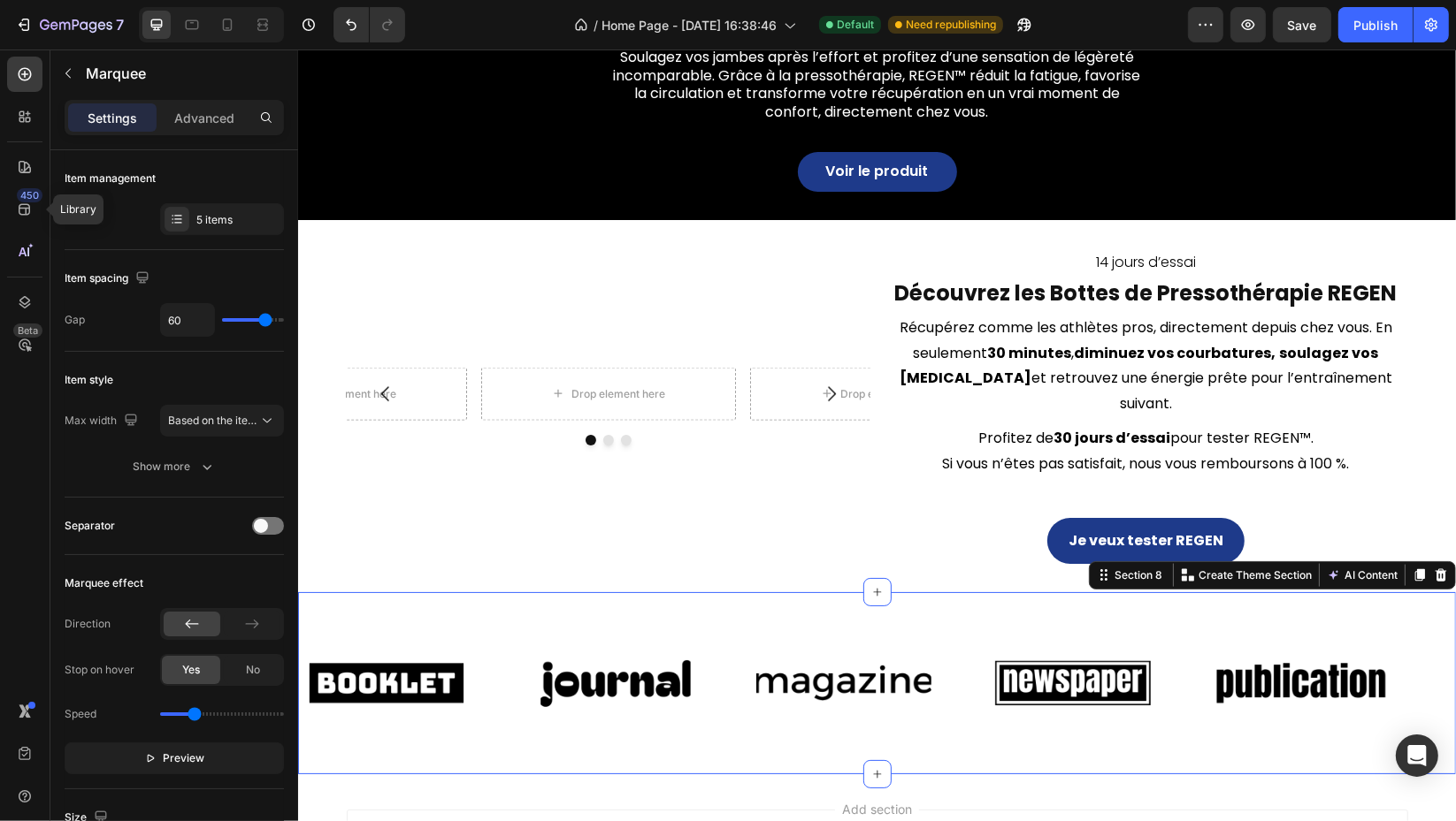
click at [520, 592] on div "Image Image Image Image Image Image Image Image Image Image Marquee Section 8 C…" at bounding box center [876, 682] width 1158 height 181
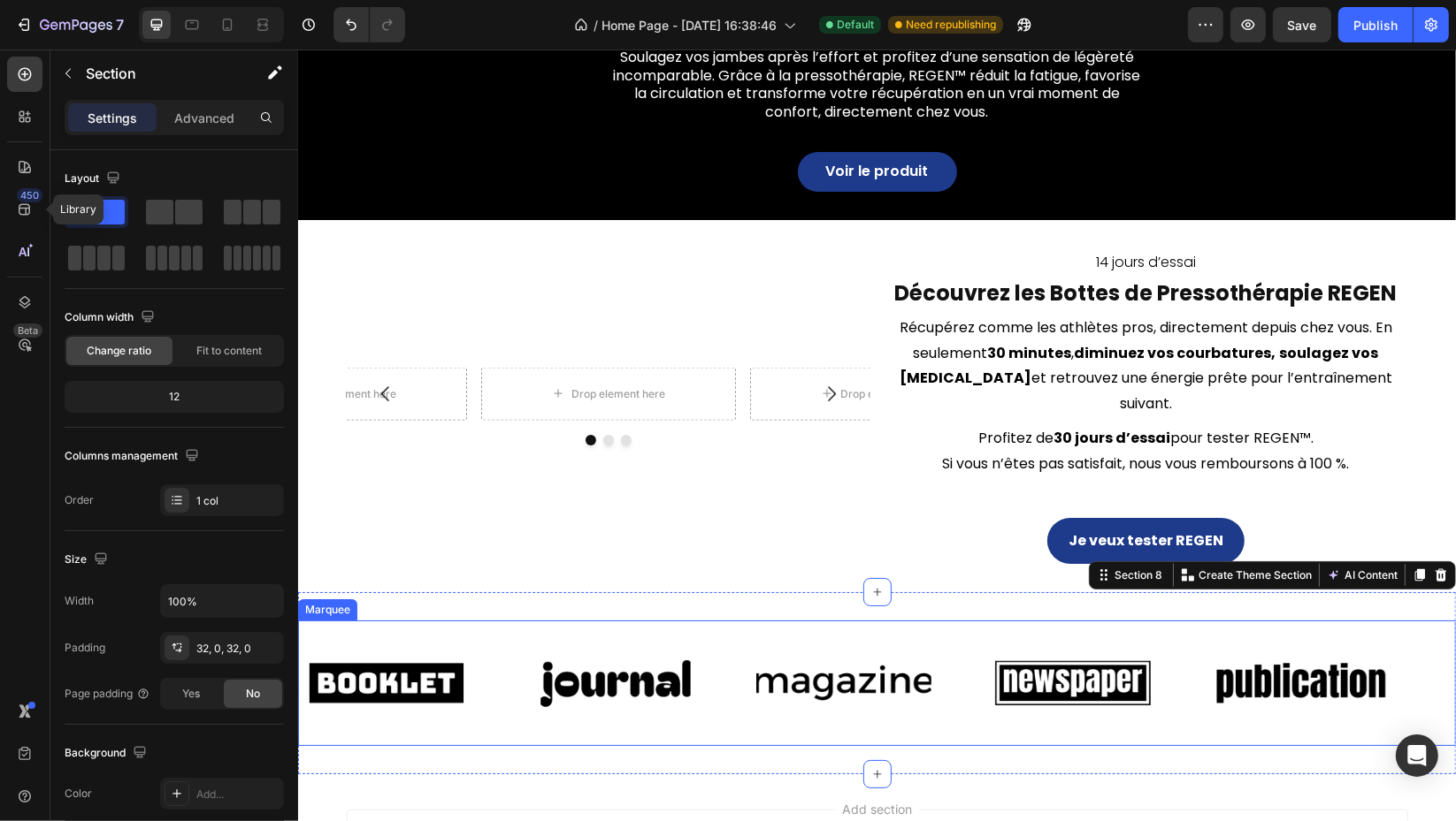
click at [516, 651] on div "Image" at bounding box center [412, 684] width 228 height 96
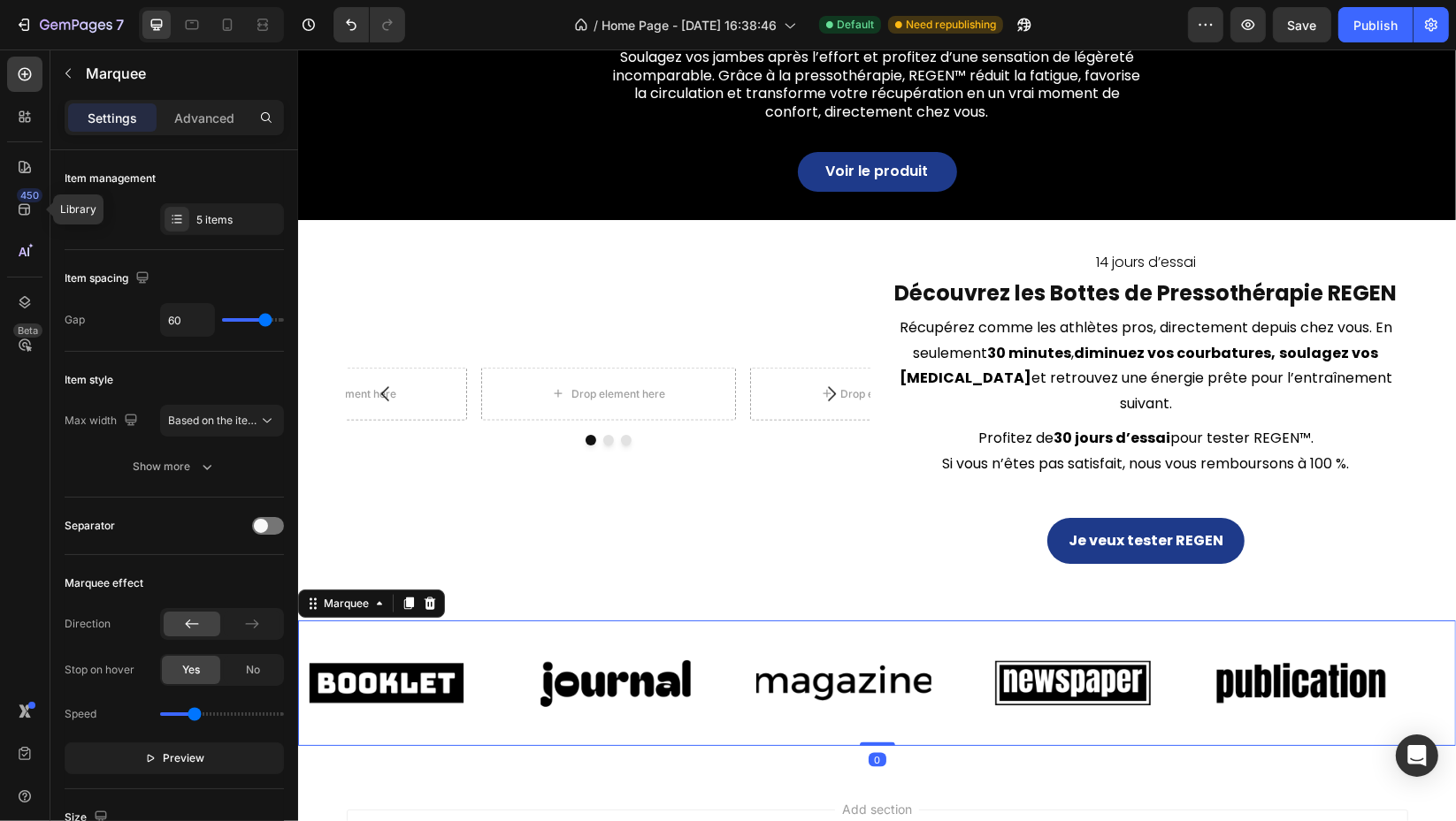
drag, startPoint x: 422, startPoint y: 577, endPoint x: 455, endPoint y: 581, distance: 33.2
click at [423, 597] on icon at bounding box center [428, 604] width 14 height 14
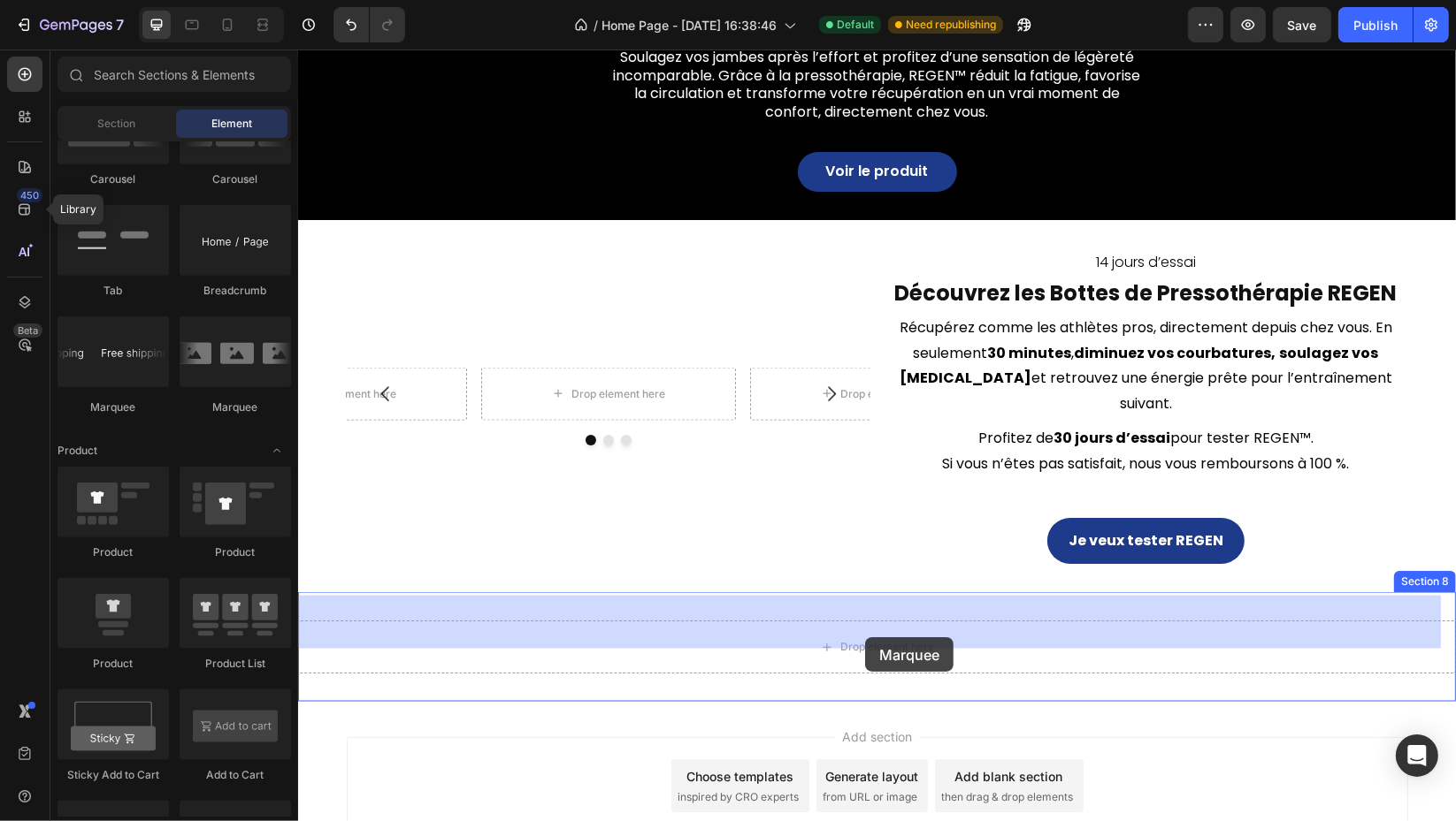
drag, startPoint x: 412, startPoint y: 403, endPoint x: 865, endPoint y: 636, distance: 509.4
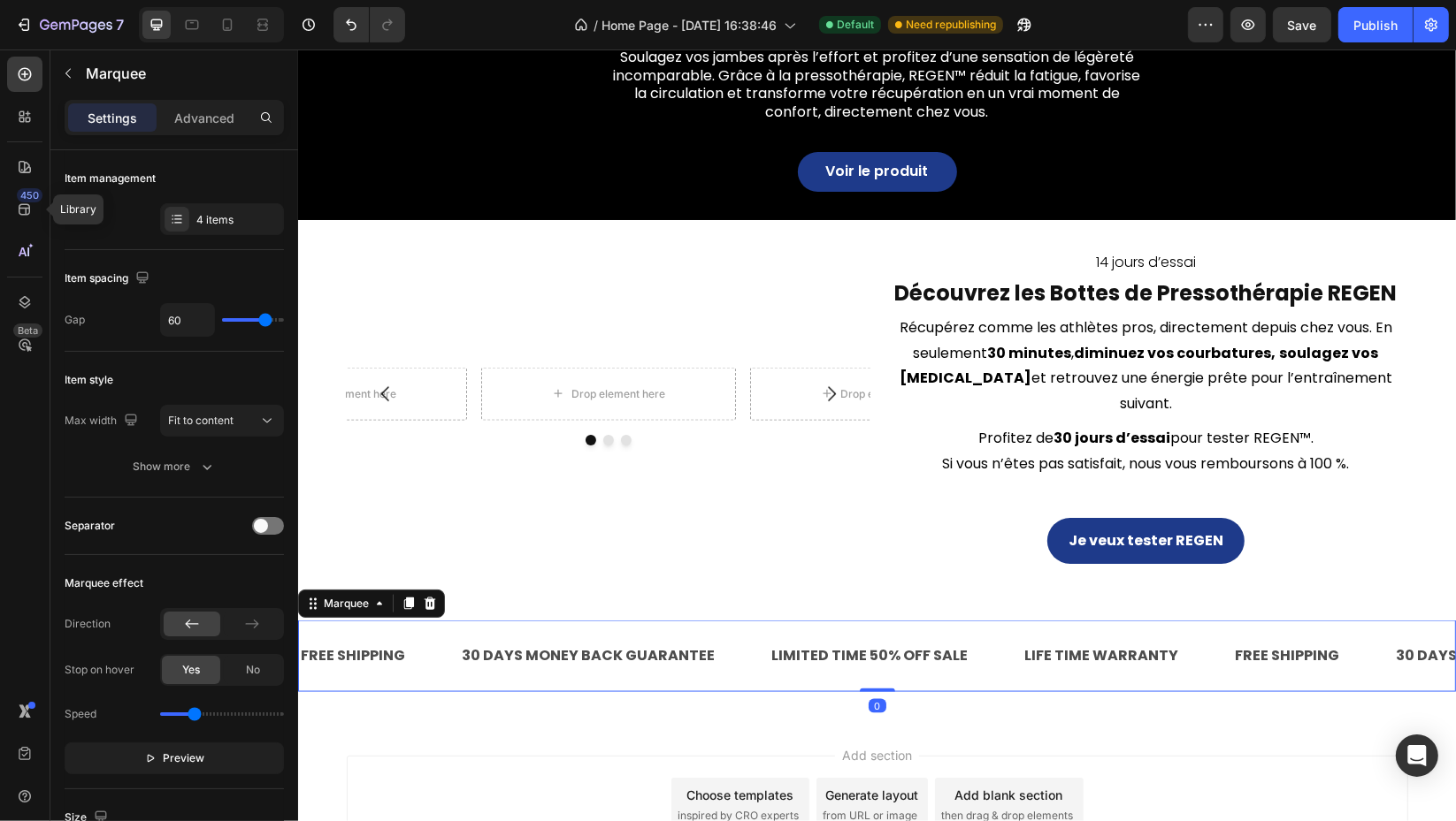
click at [784, 642] on div "LIMITED TIME 50% OFF SALE" at bounding box center [868, 656] width 200 height 29
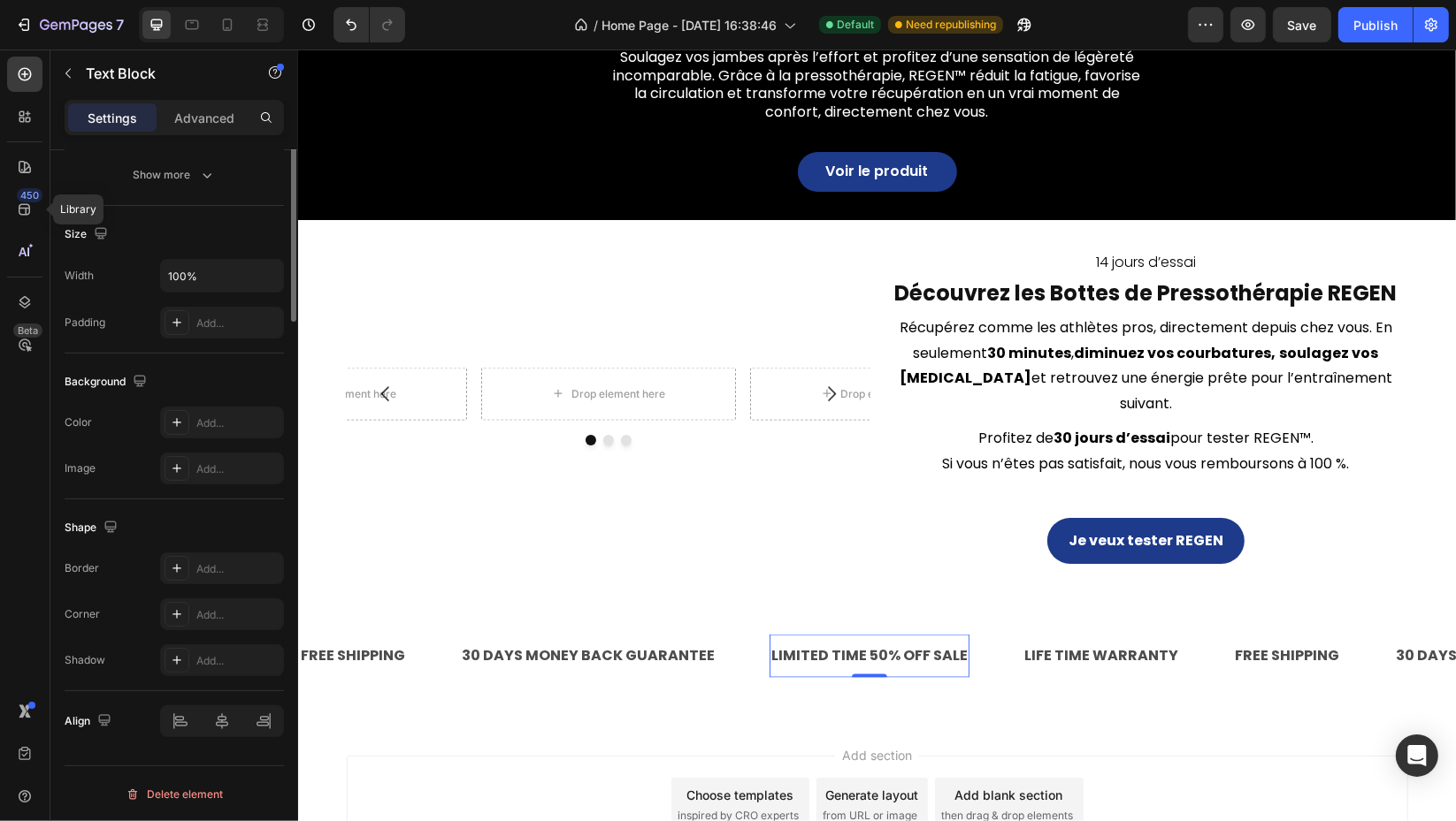
scroll to position [0, 0]
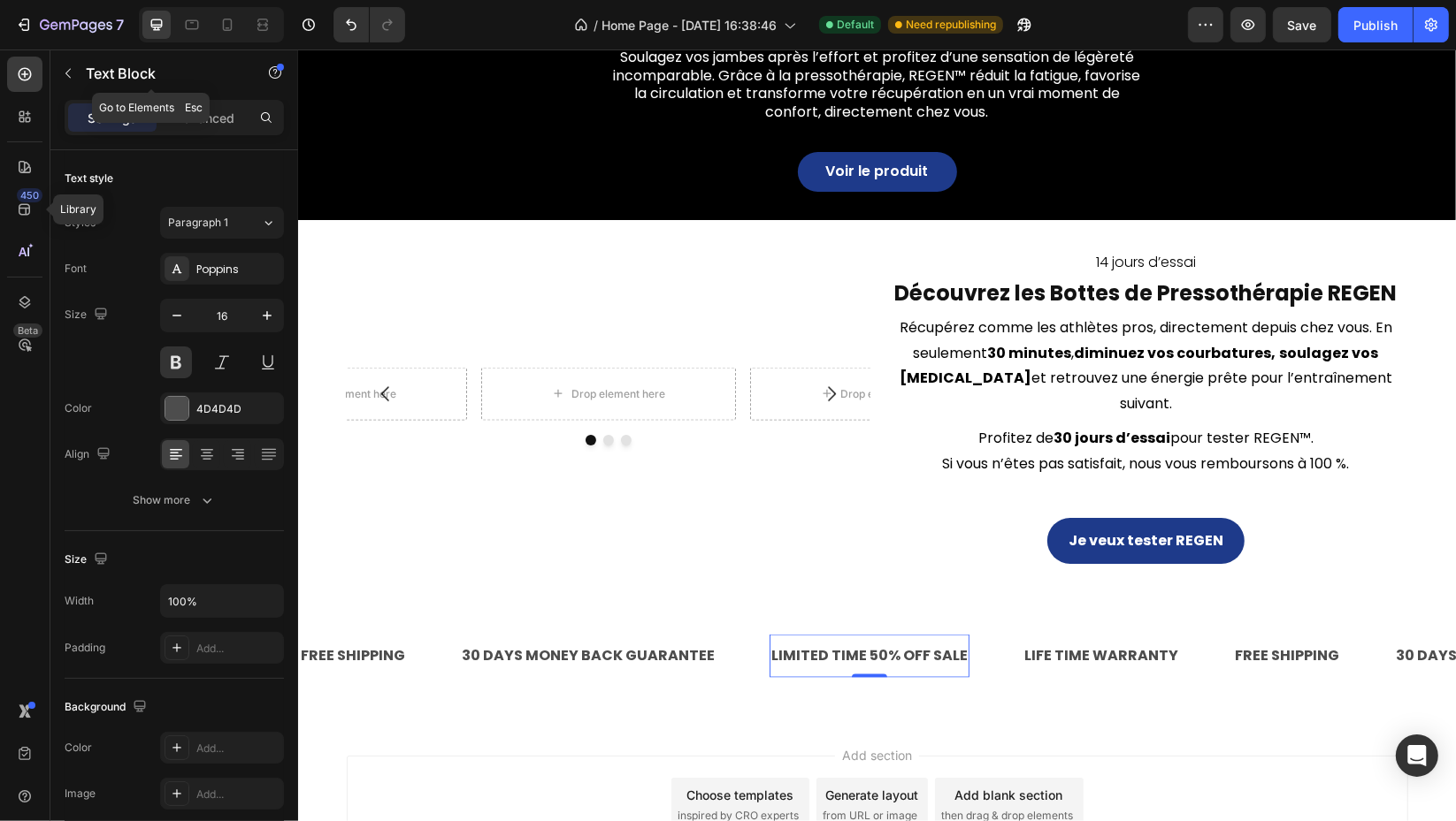
click at [73, 80] on icon "button" at bounding box center [68, 73] width 14 height 14
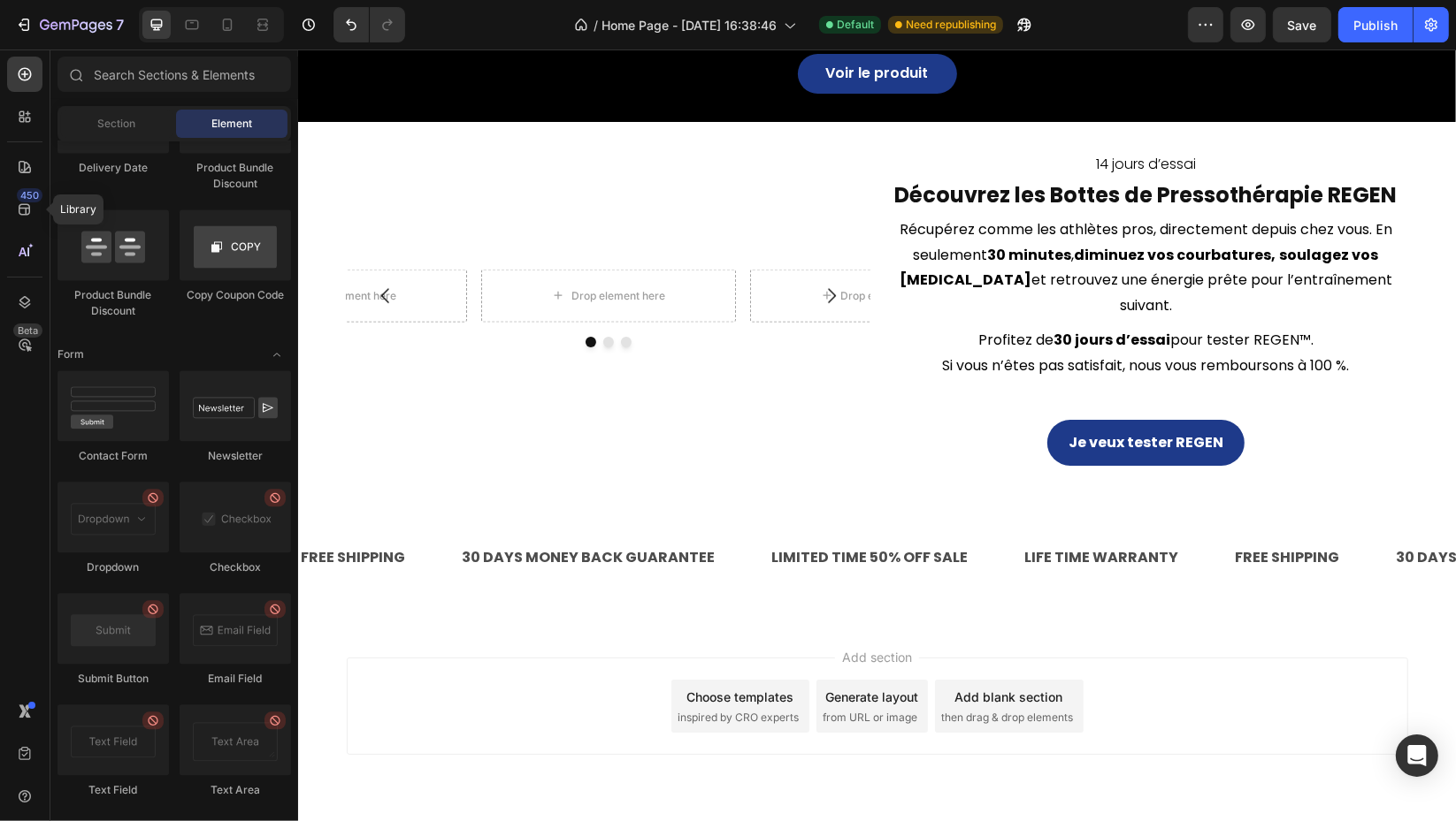
scroll to position [2474, 0]
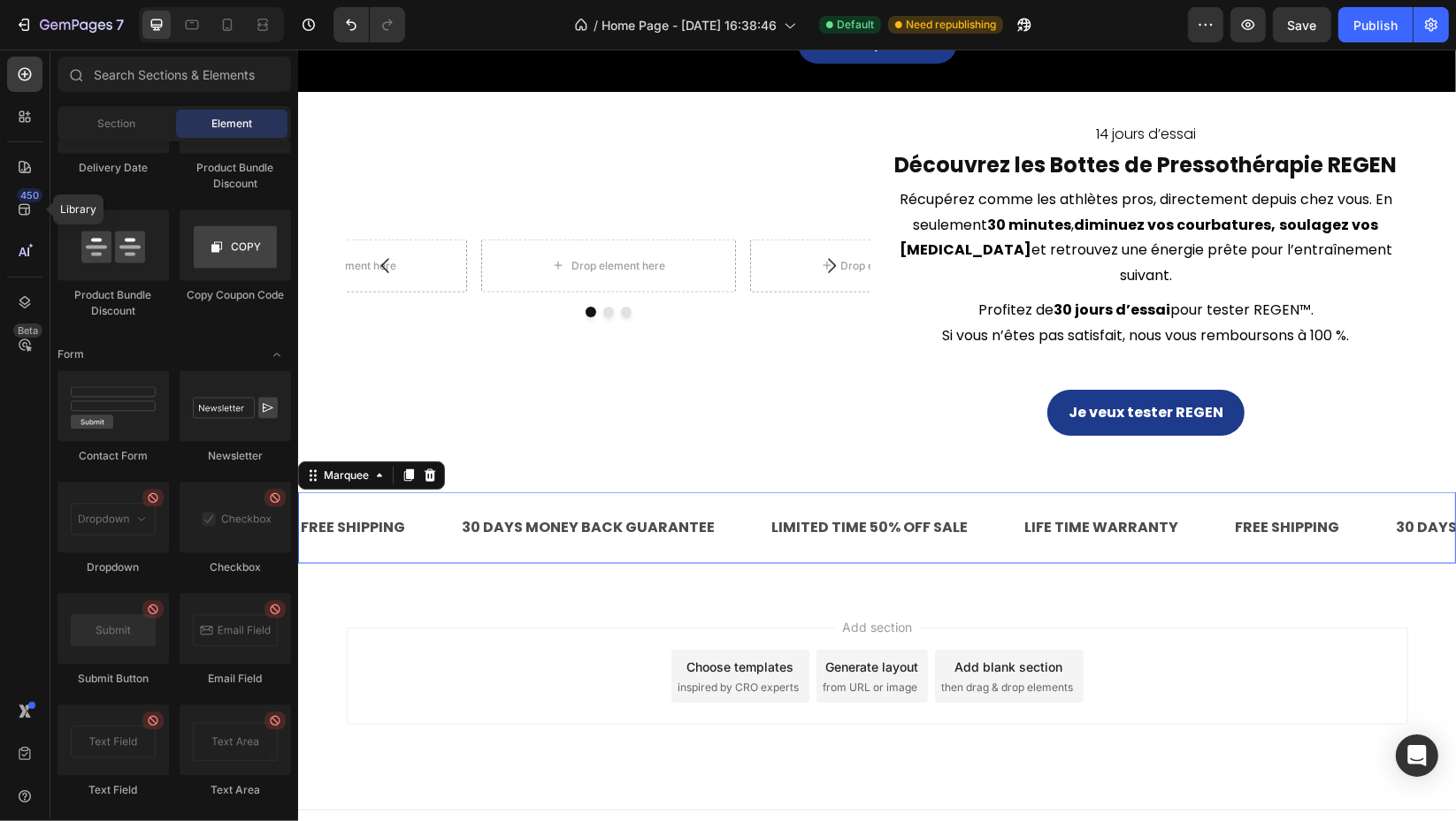
click at [1000, 534] on div "FREE SHIPPING Text Block 30 DAYS MONEY BACK GUARANTEE Text Block LIMITED TIME 5…" at bounding box center [876, 528] width 1158 height 72
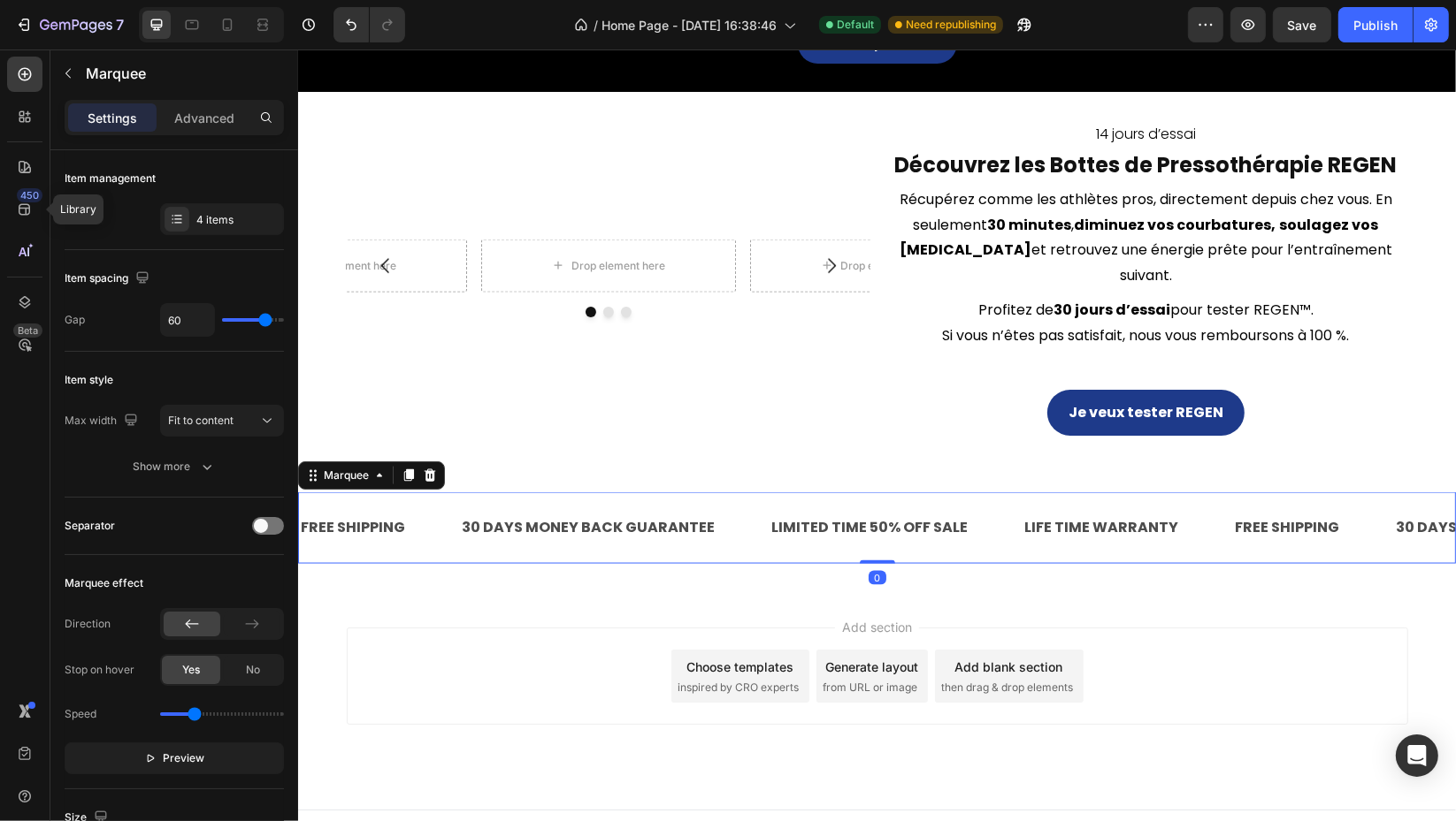
click at [426, 469] on icon at bounding box center [429, 475] width 12 height 12
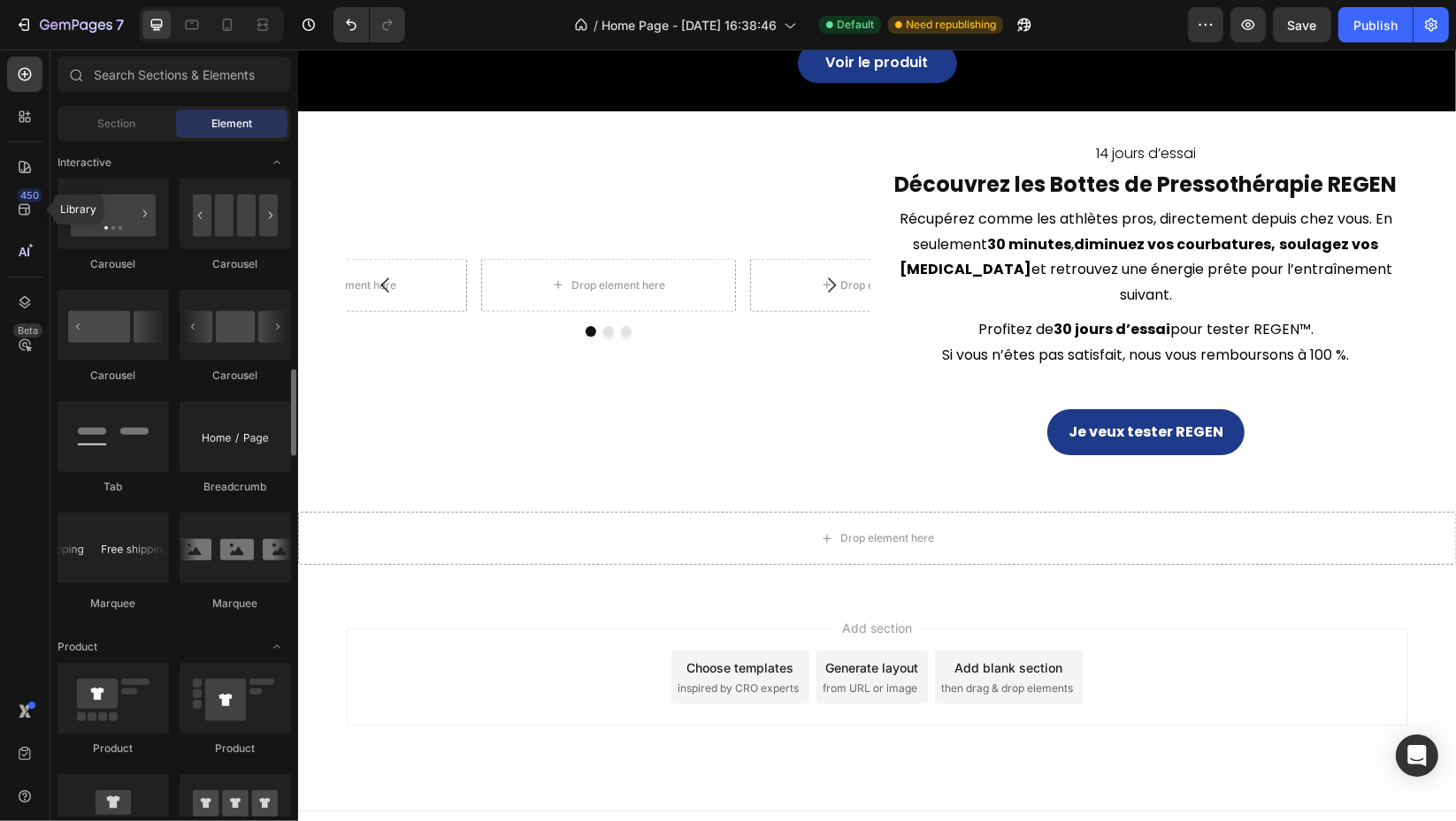
scroll to position [1571, 0]
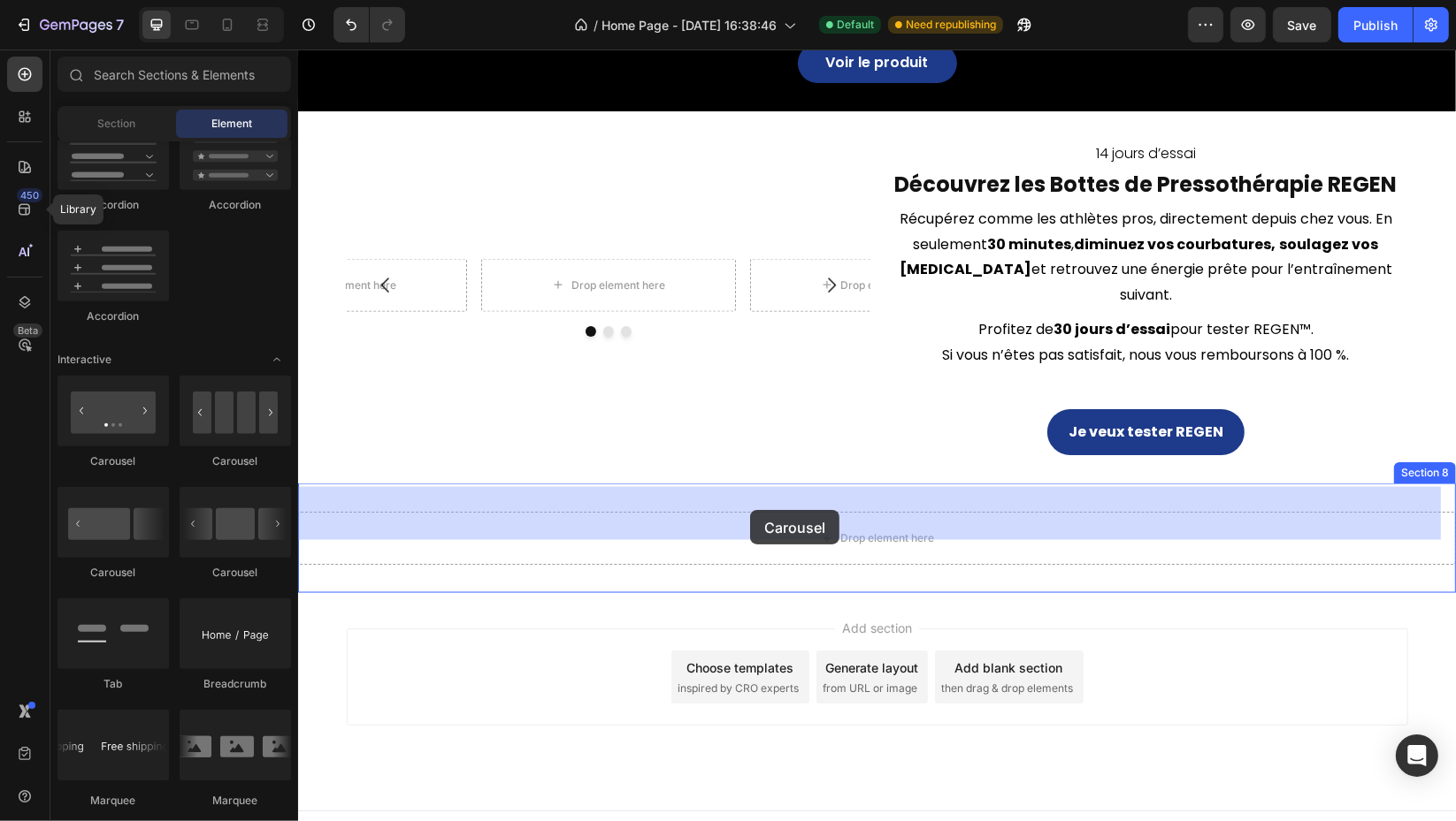
drag, startPoint x: 515, startPoint y: 579, endPoint x: 750, endPoint y: 510, distance: 244.9
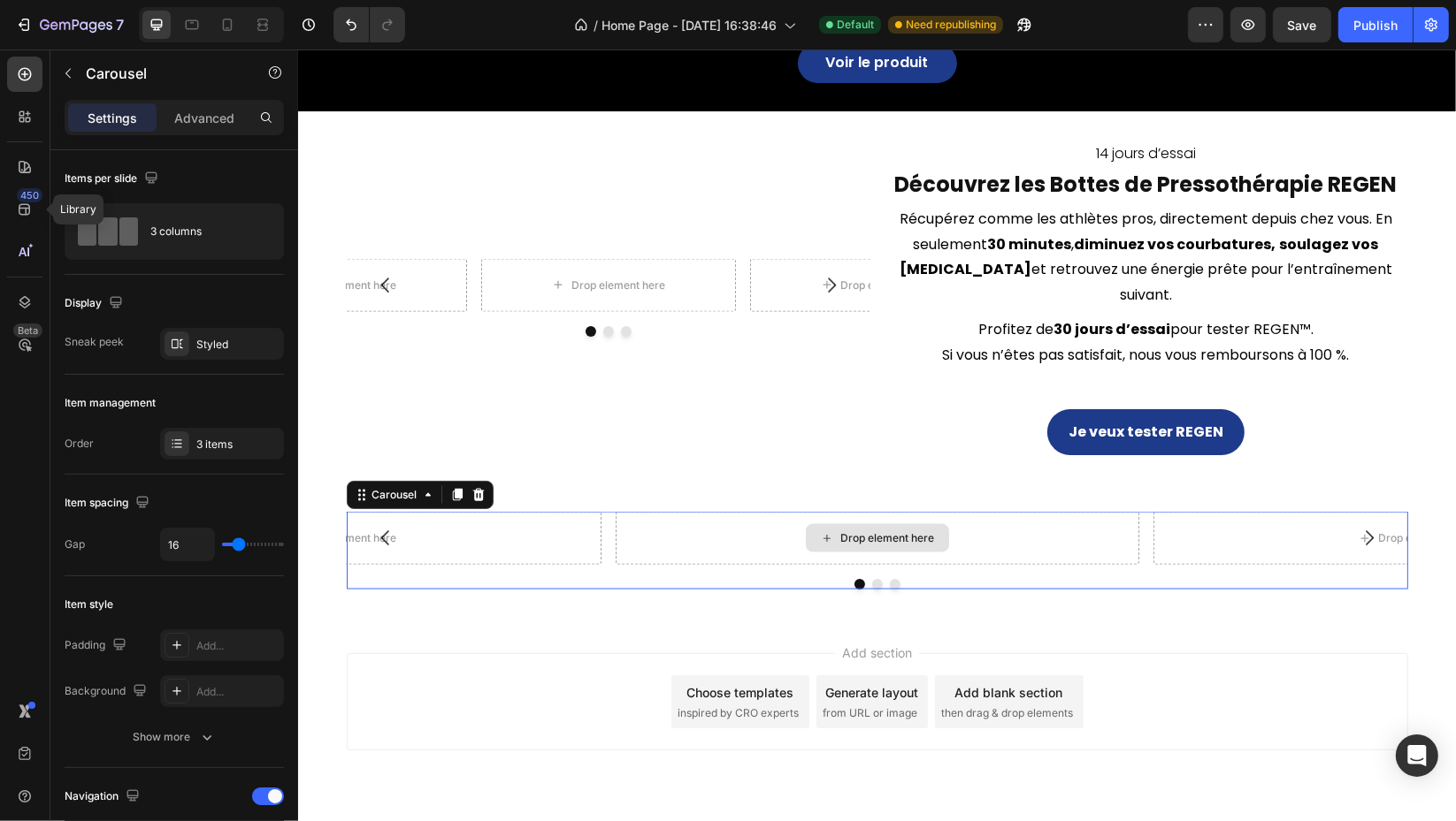
scroll to position [2474, 0]
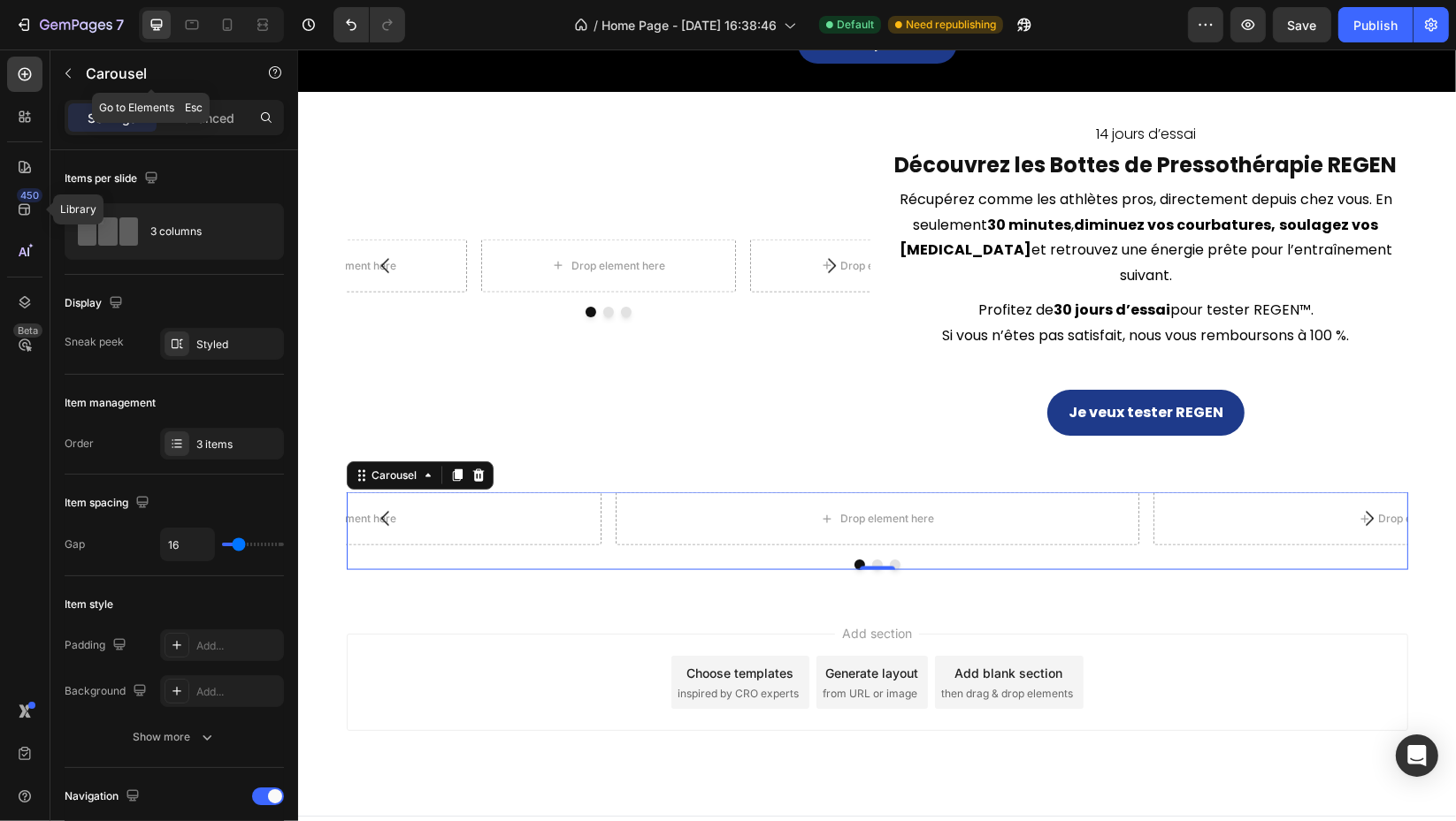
click at [64, 67] on icon "button" at bounding box center [68, 73] width 14 height 14
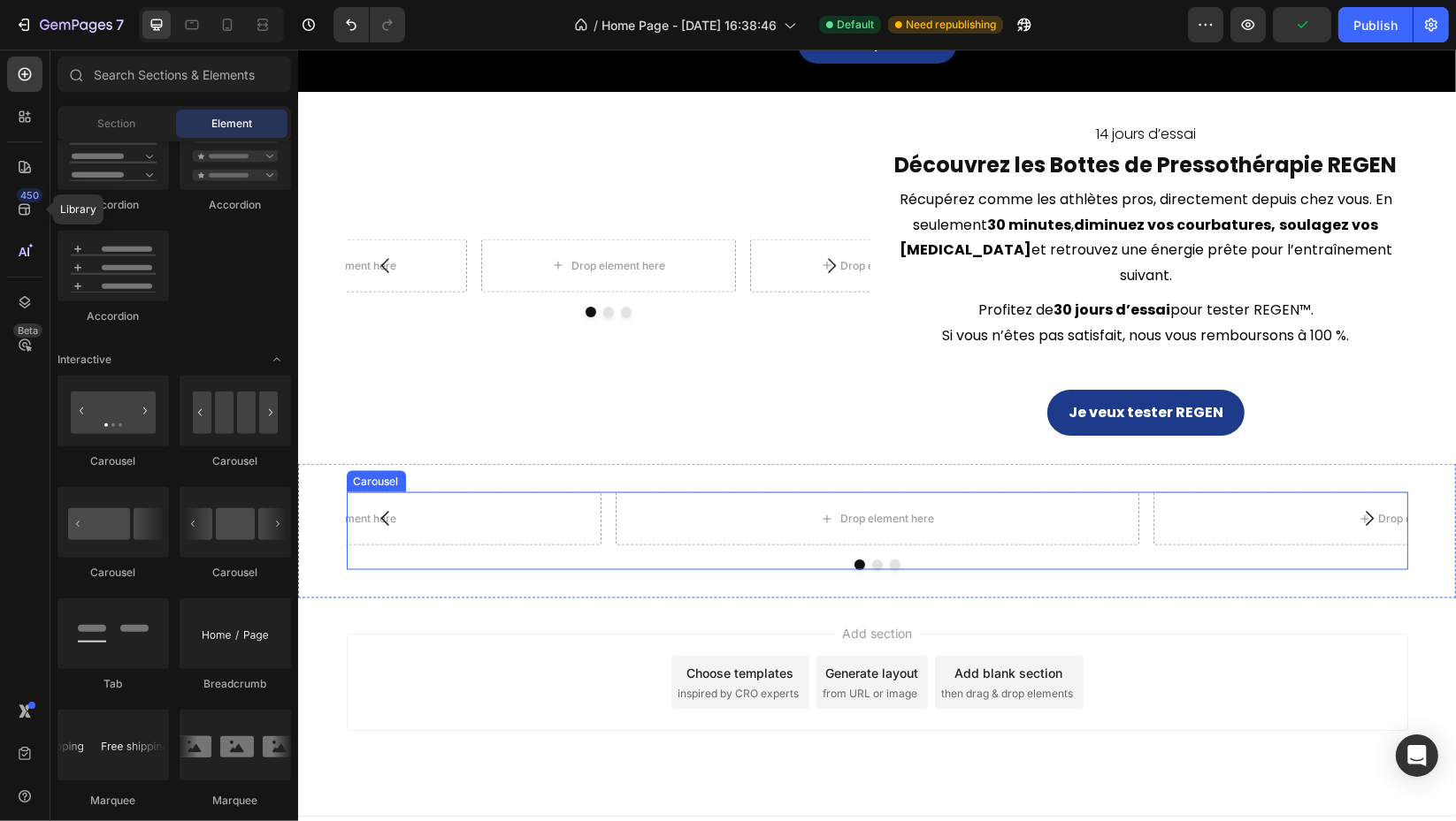
click at [618, 559] on div at bounding box center [876, 564] width 1061 height 11
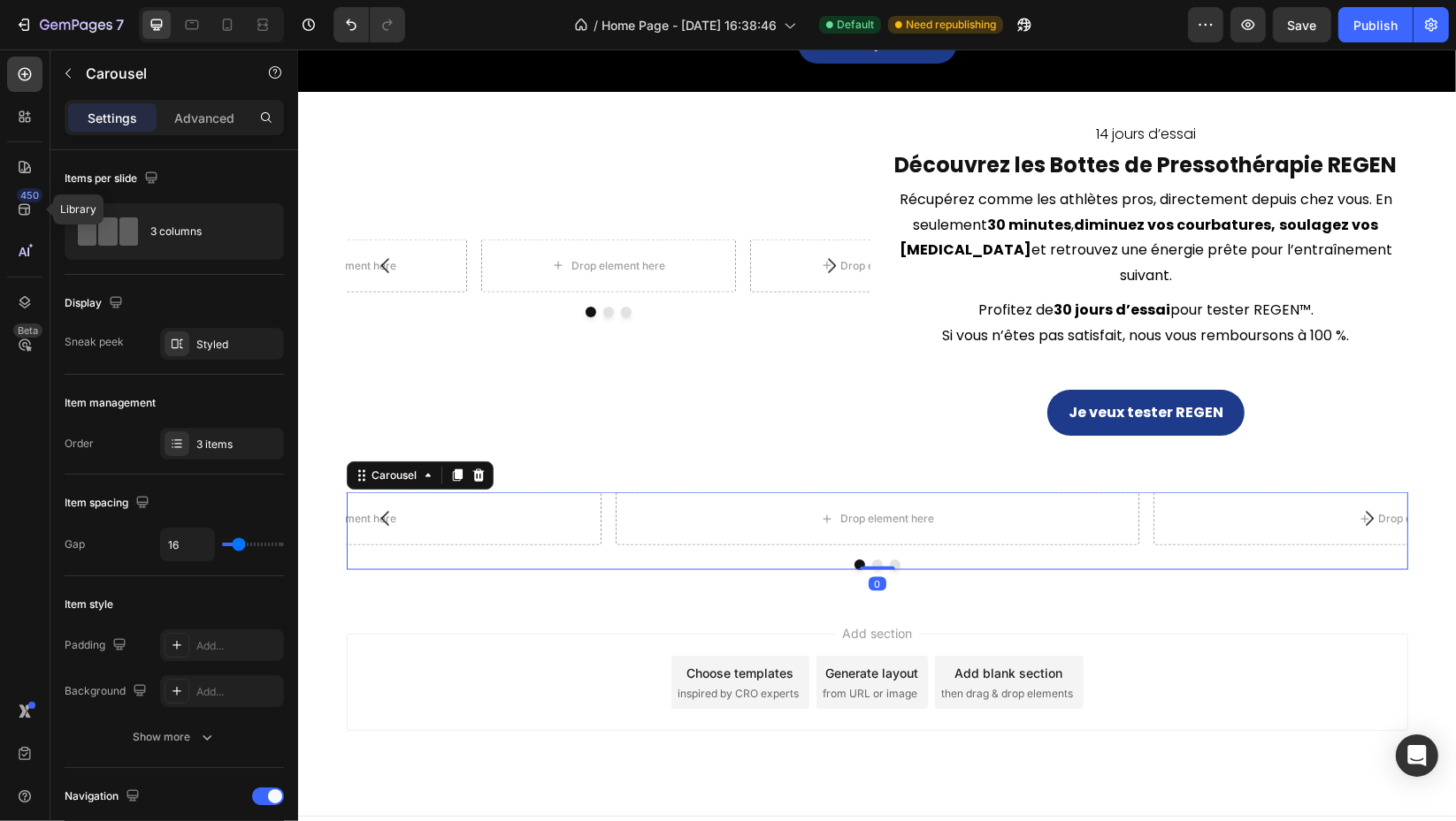
click at [200, 439] on div "3 items" at bounding box center [238, 445] width 83 height 16
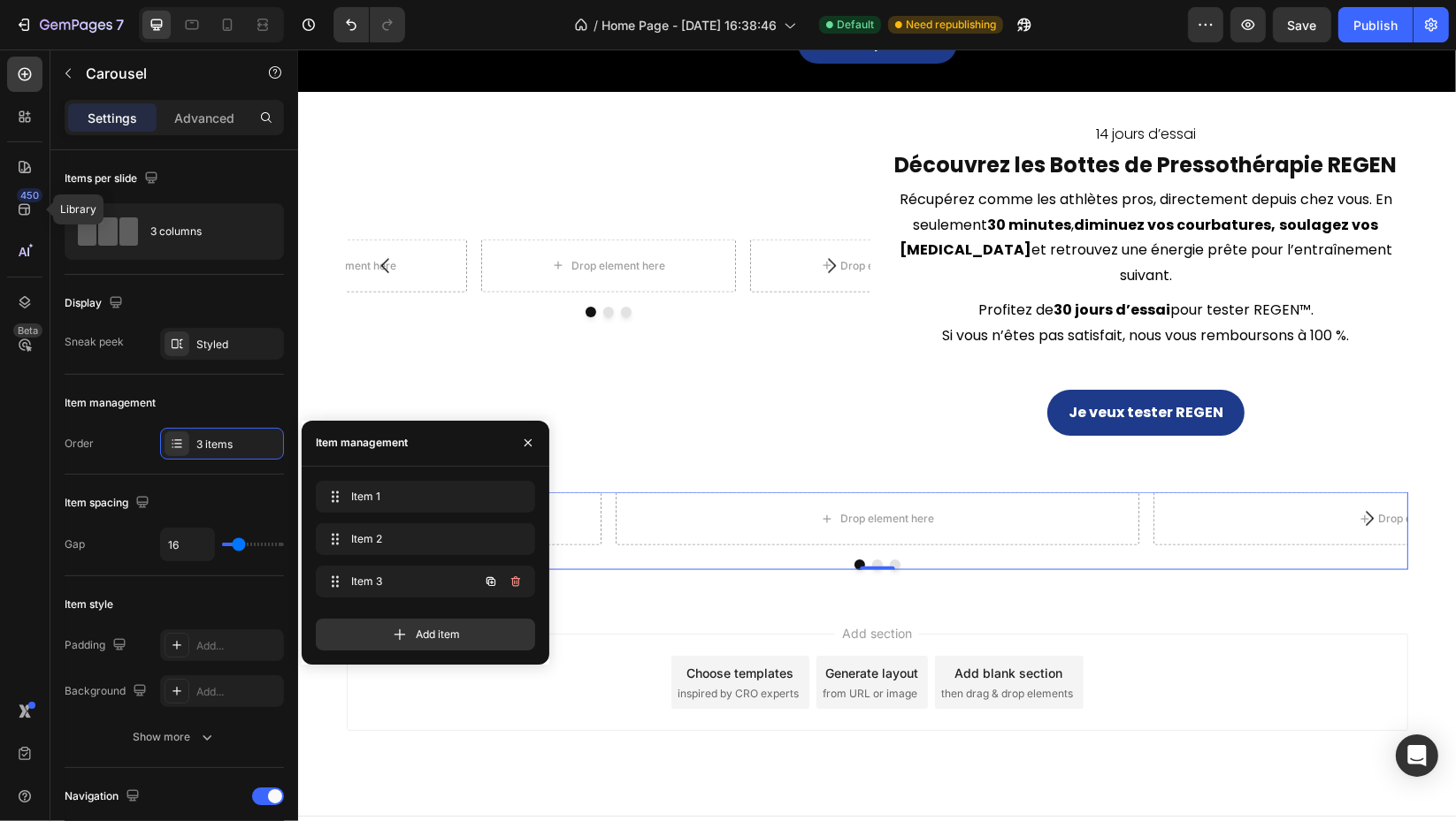
click at [489, 586] on icon "button" at bounding box center [491, 582] width 14 height 14
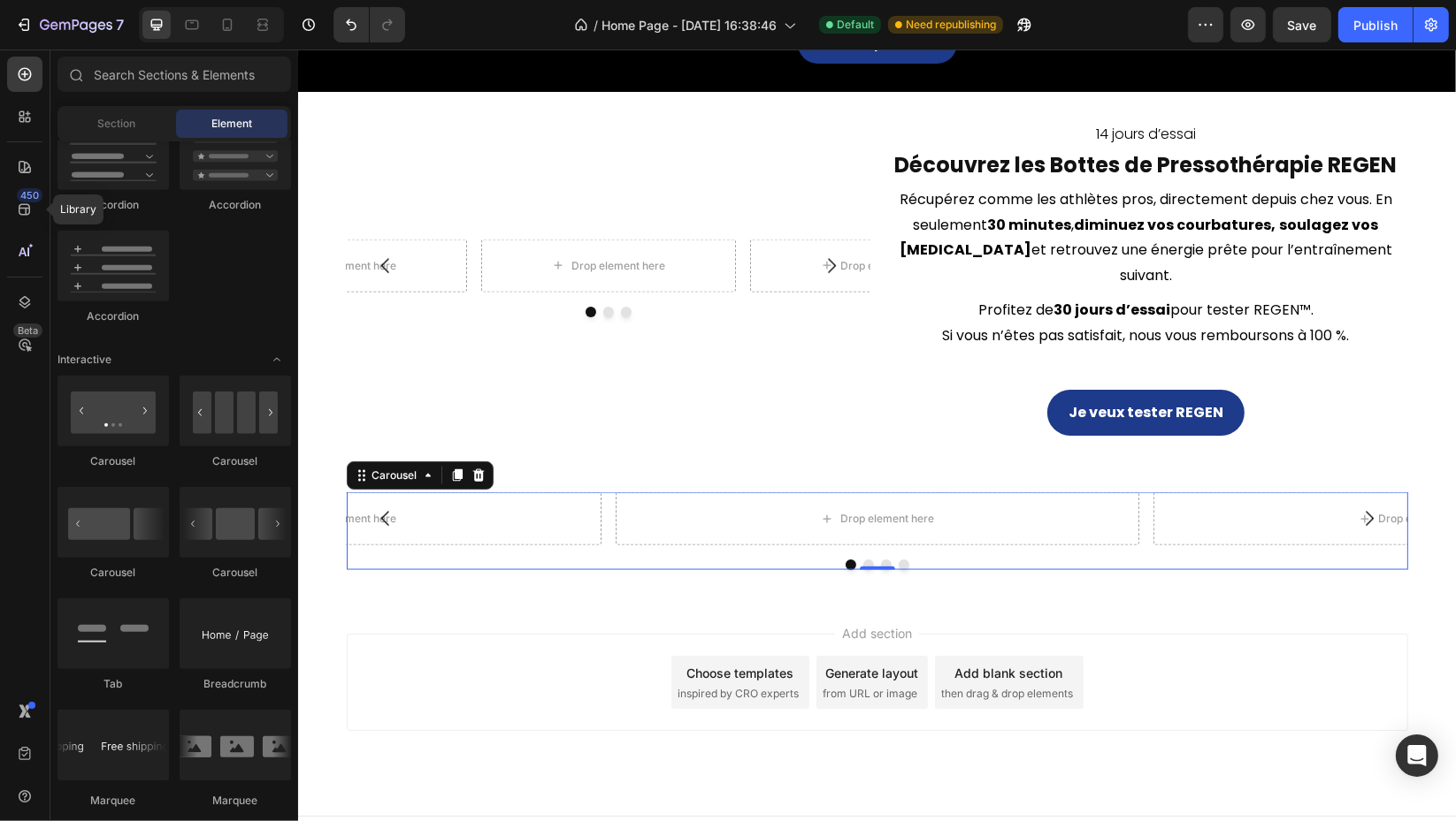
click at [682, 600] on div "Add section Choose templates inspired by CRO experts Generate layout from URL o…" at bounding box center [876, 707] width 1158 height 217
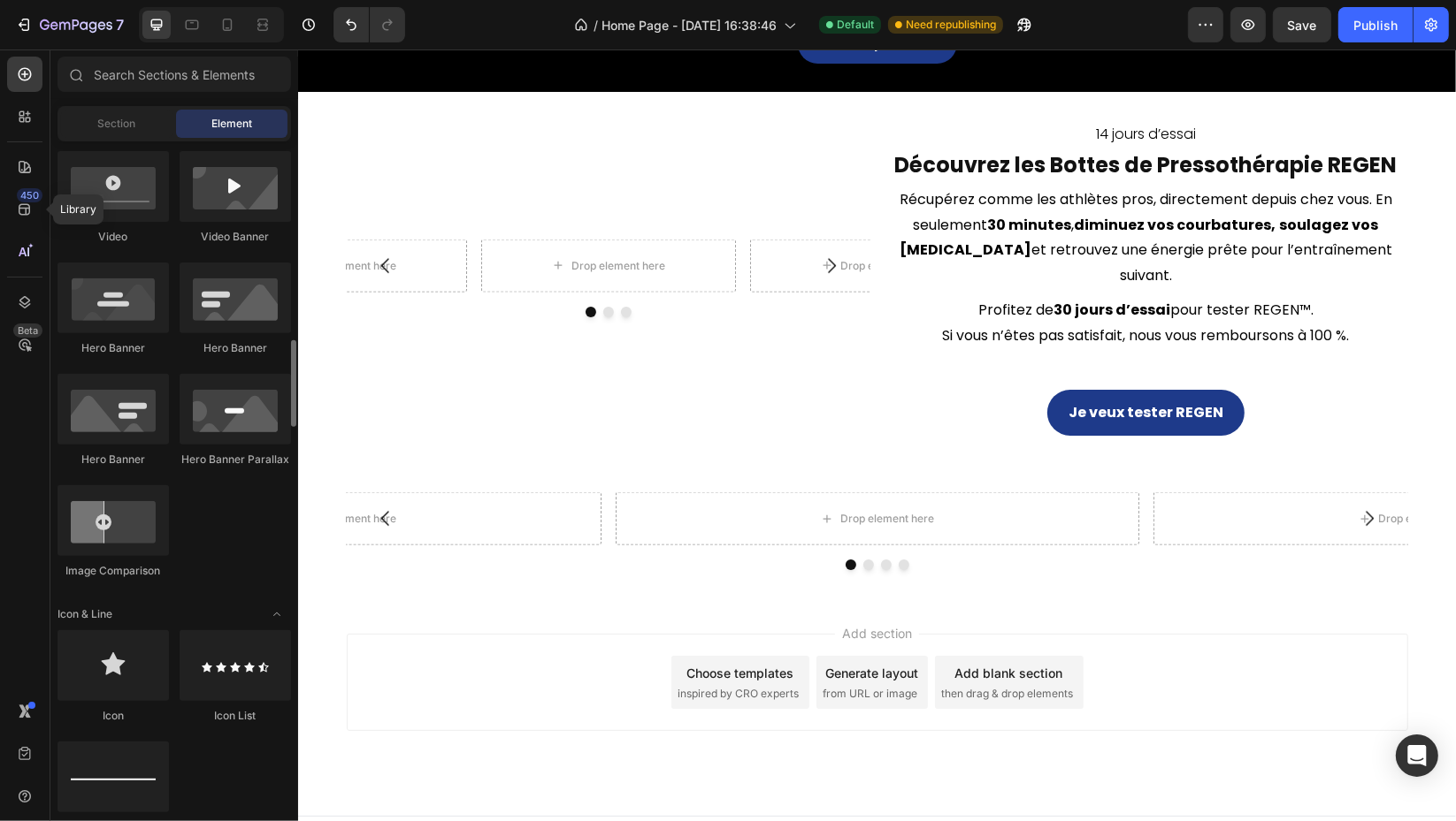
scroll to position [884, 0]
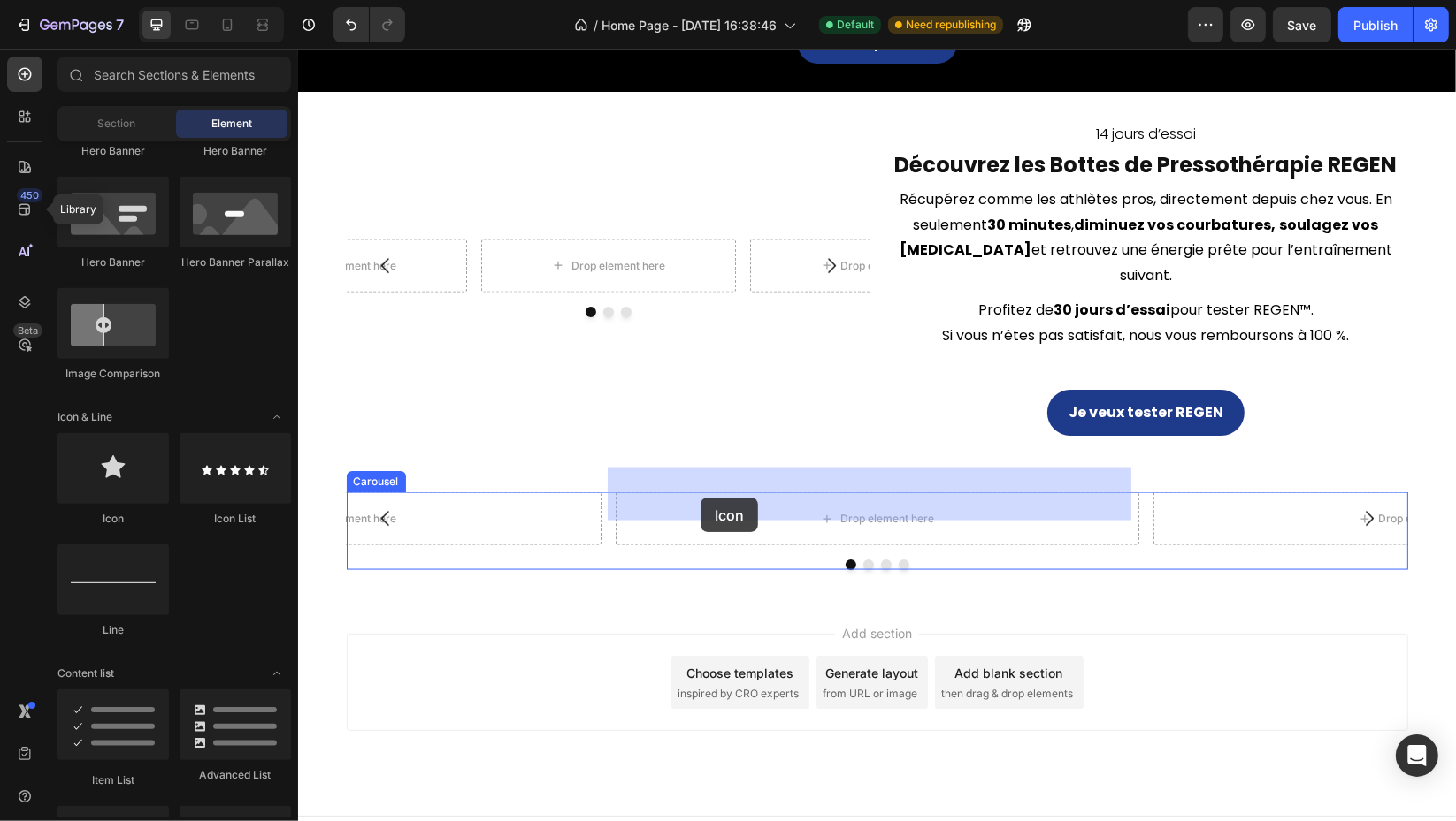
drag, startPoint x: 407, startPoint y: 531, endPoint x: 700, endPoint y: 497, distance: 295.0
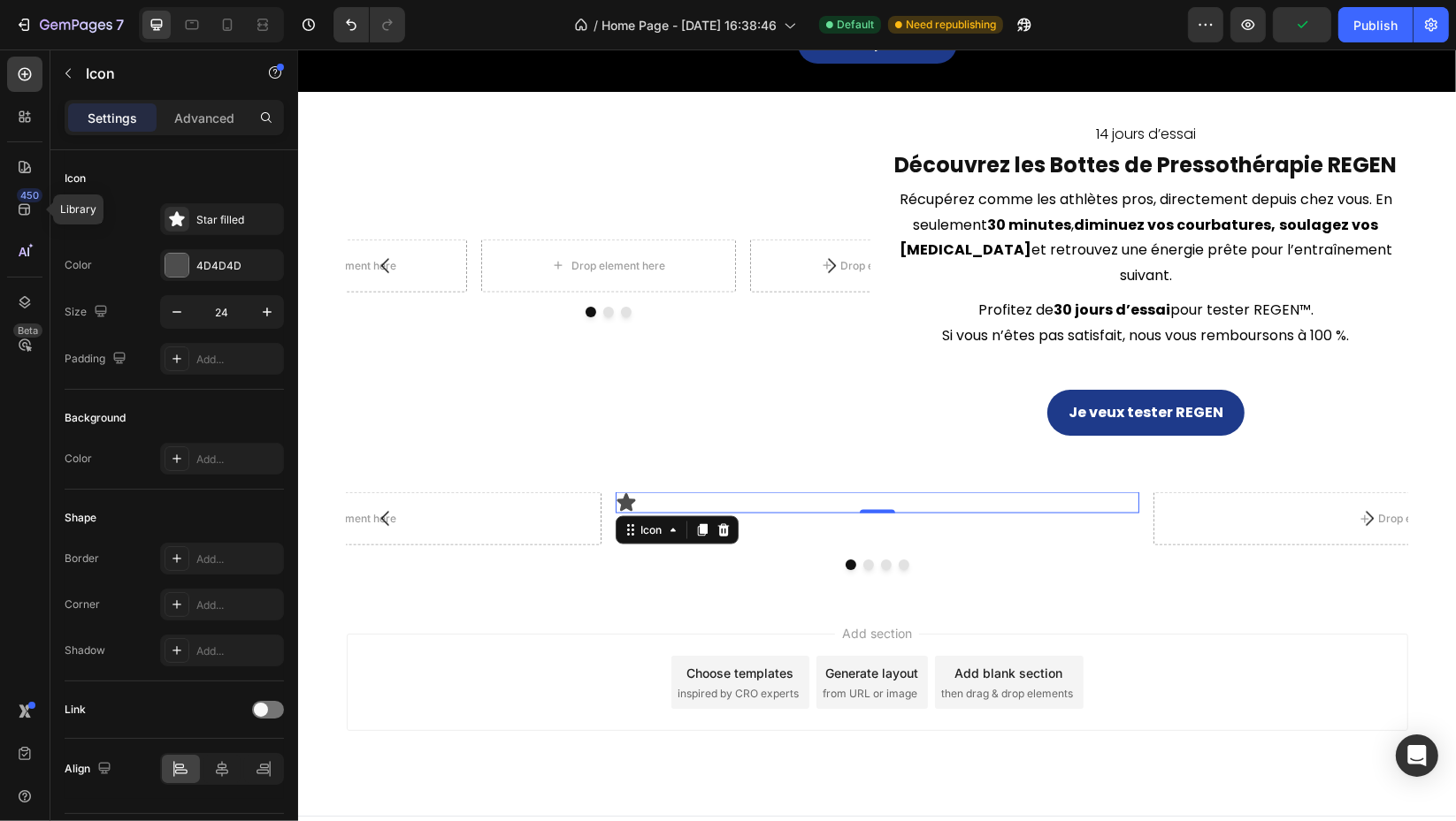
click at [212, 217] on div "Star filled" at bounding box center [238, 219] width 83 height 16
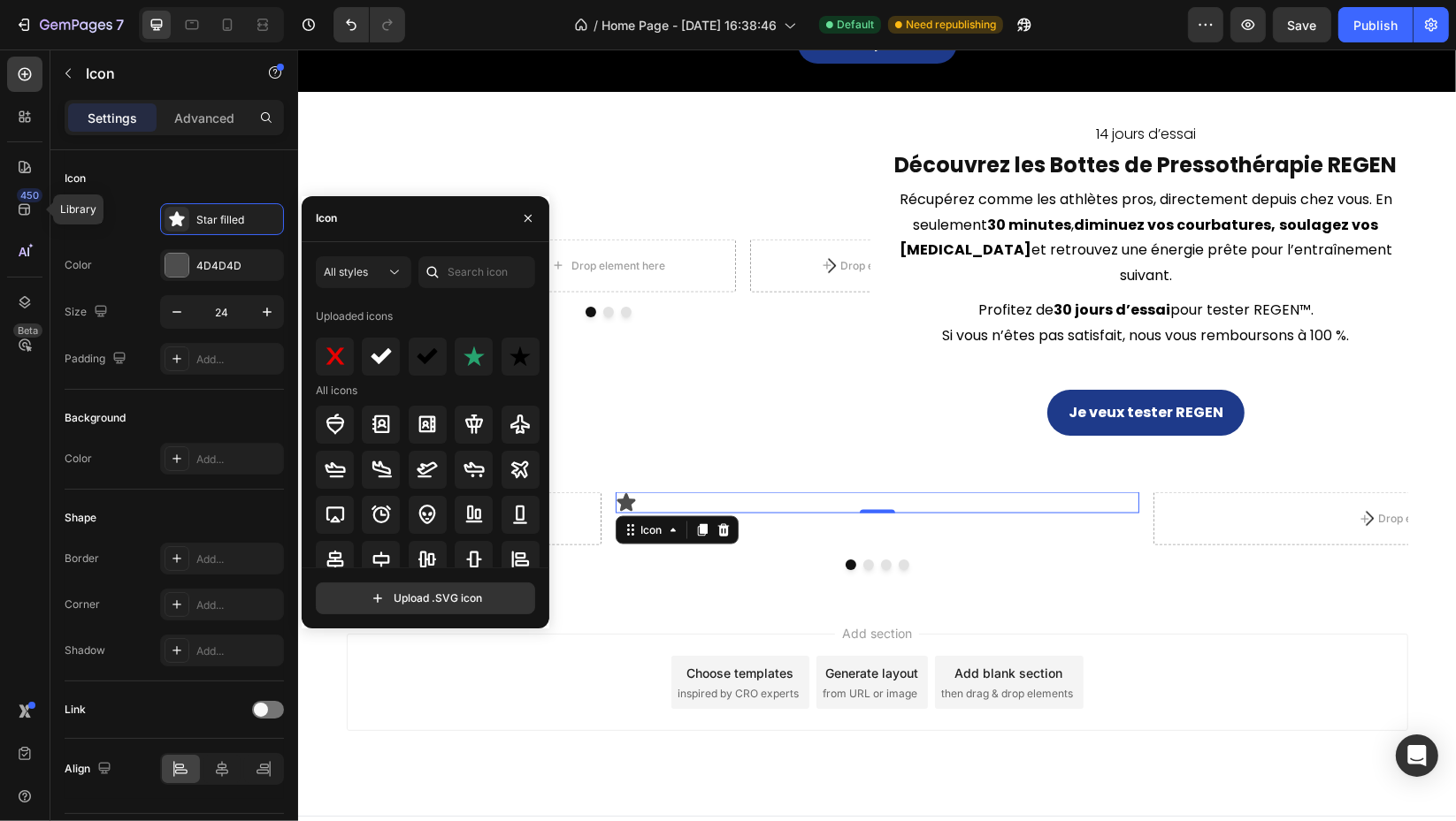
click at [533, 210] on button "button" at bounding box center [528, 218] width 29 height 29
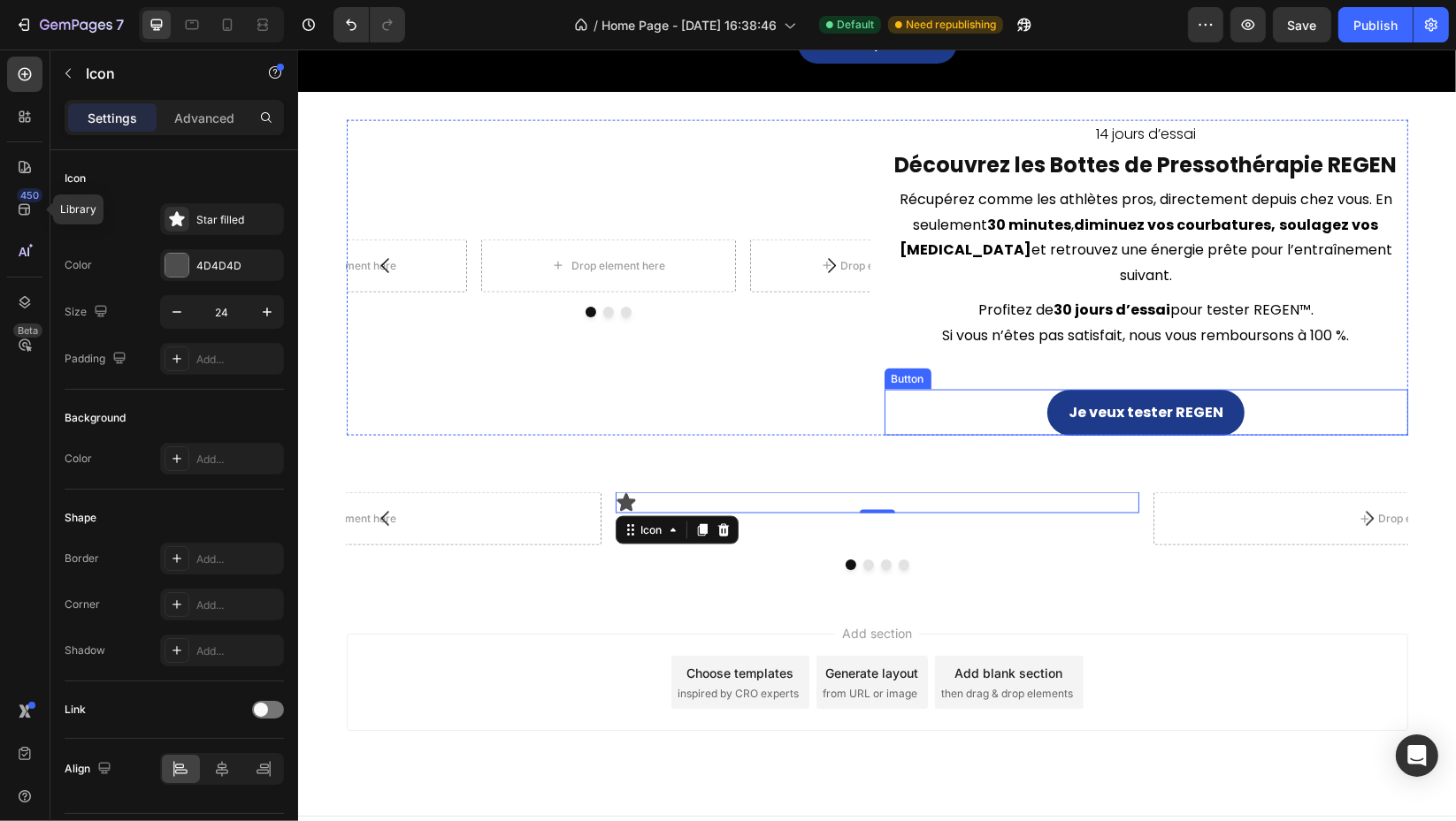
click at [995, 390] on div "Je veux tester REGEN Button" at bounding box center [1145, 413] width 523 height 47
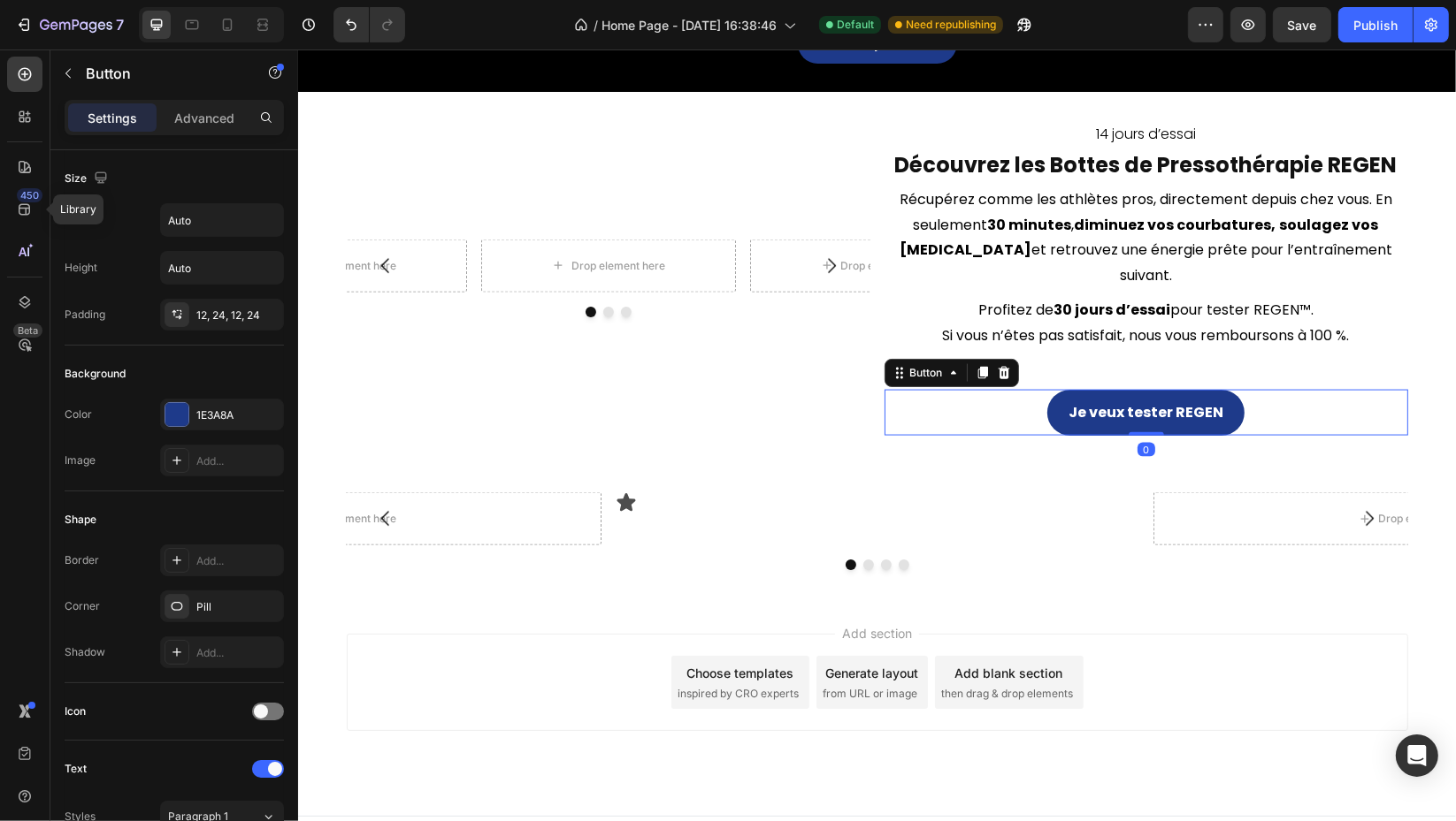
click at [196, 407] on div "1E3A8A" at bounding box center [238, 415] width 83 height 16
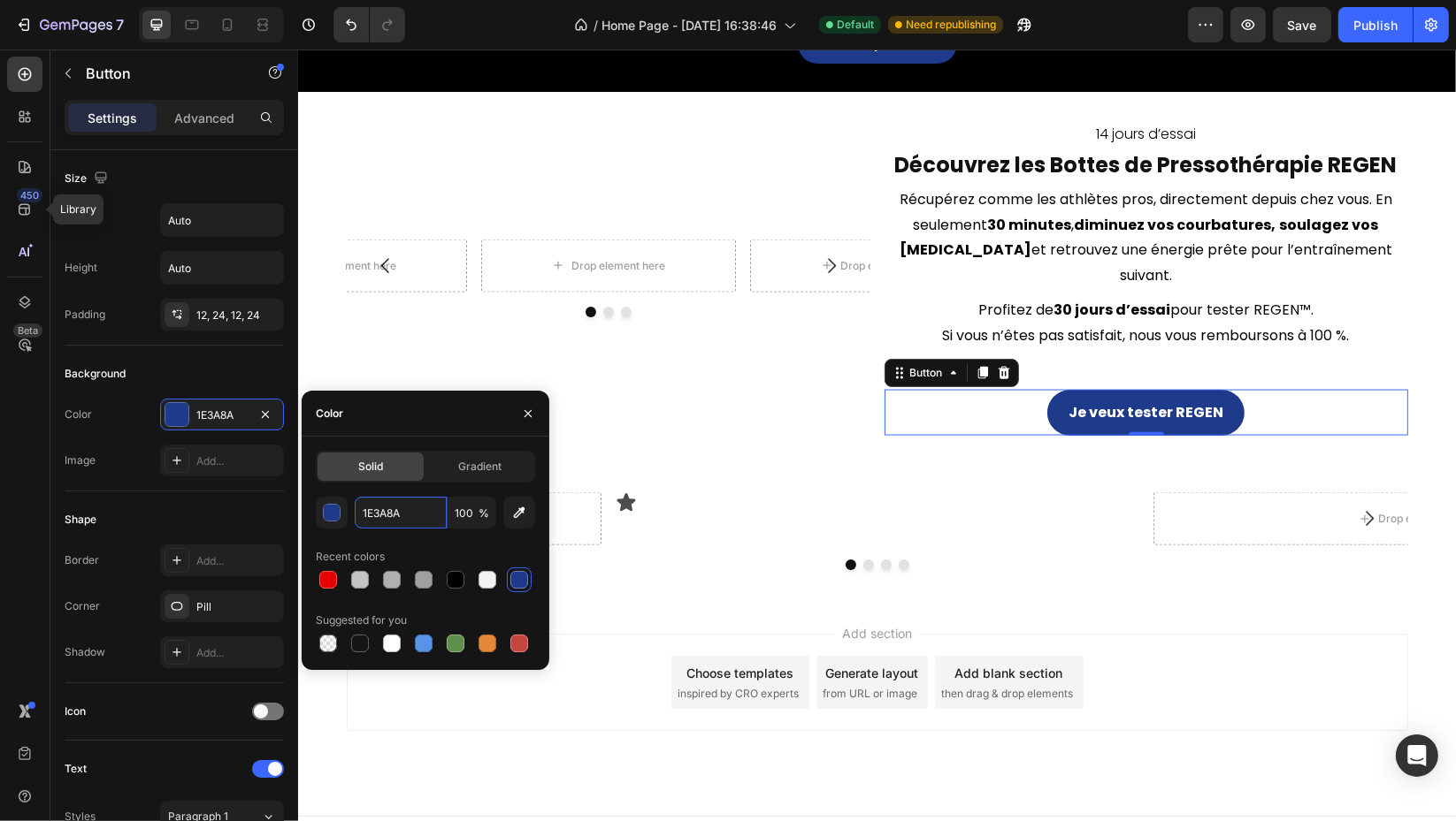
click at [416, 514] on input "1E3A8A" at bounding box center [401, 513] width 92 height 32
drag, startPoint x: 703, startPoint y: 334, endPoint x: 785, endPoint y: 350, distance: 83.5
click at [715, 335] on div "Drop element here Drop element here Drop element here Carousel" at bounding box center [608, 279] width 523 height 316
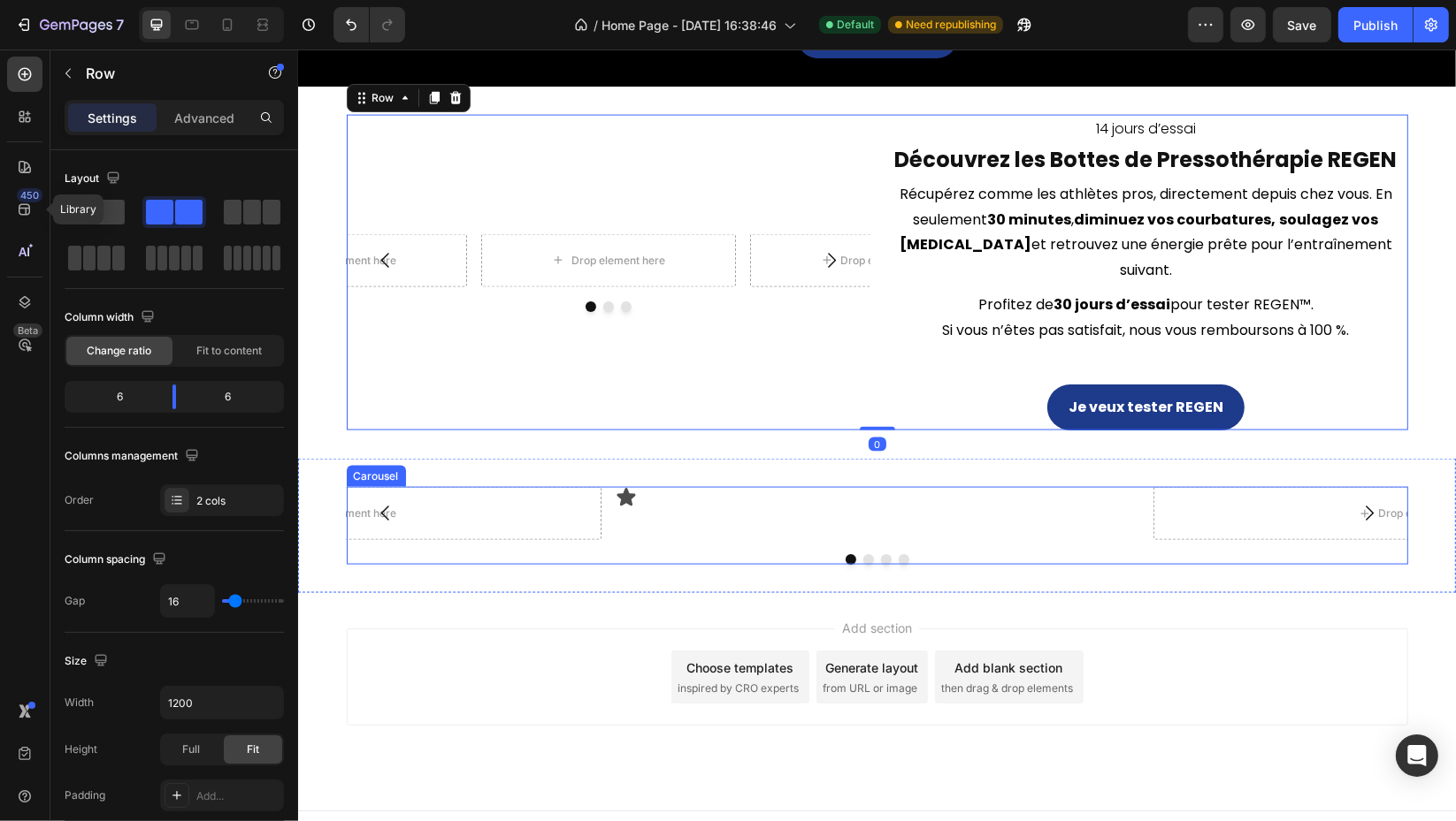
scroll to position [2480, 0]
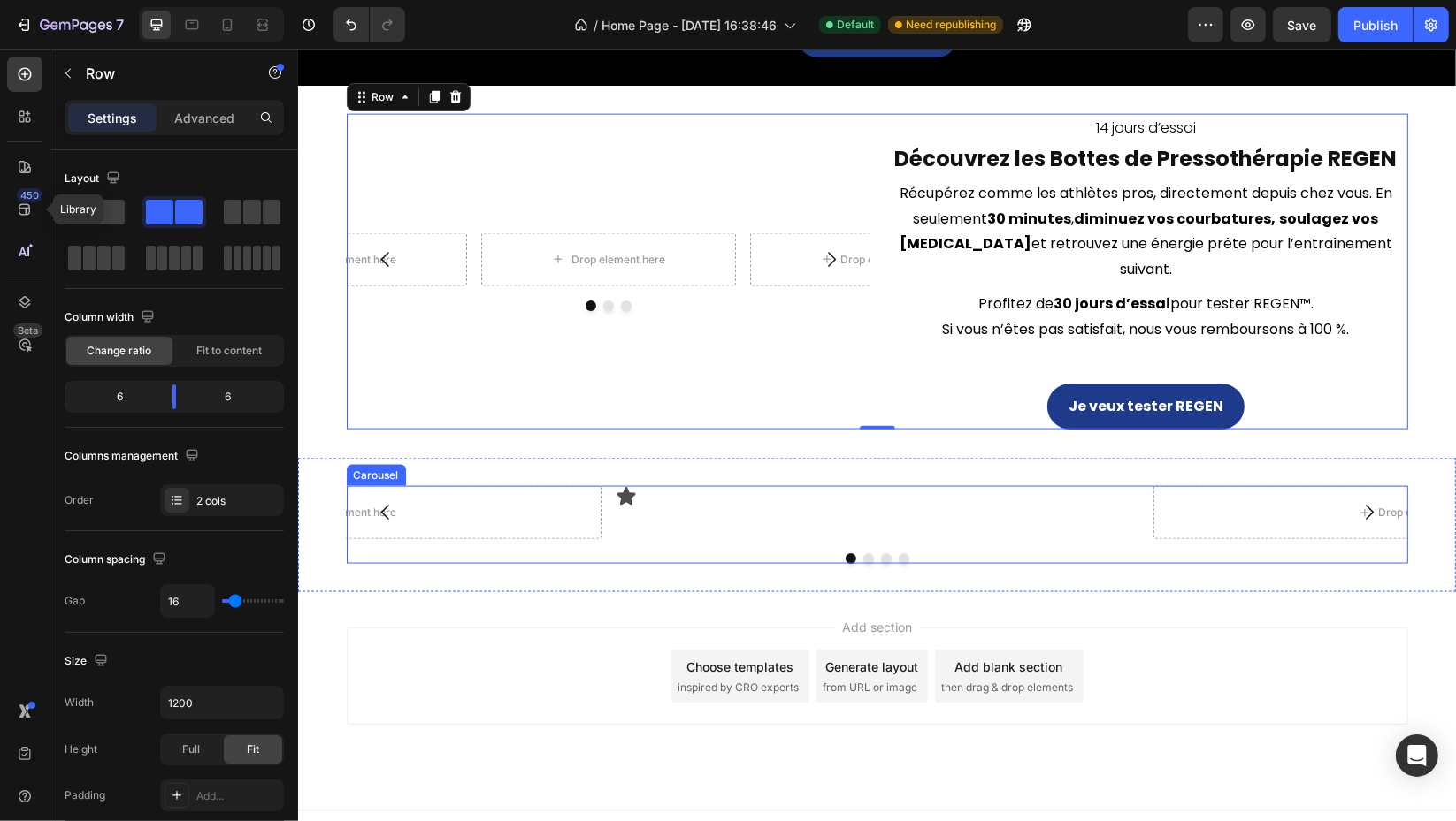
click at [600, 487] on div "Icon Drop element here Drop element here Drop element here" at bounding box center [876, 513] width 1061 height 53
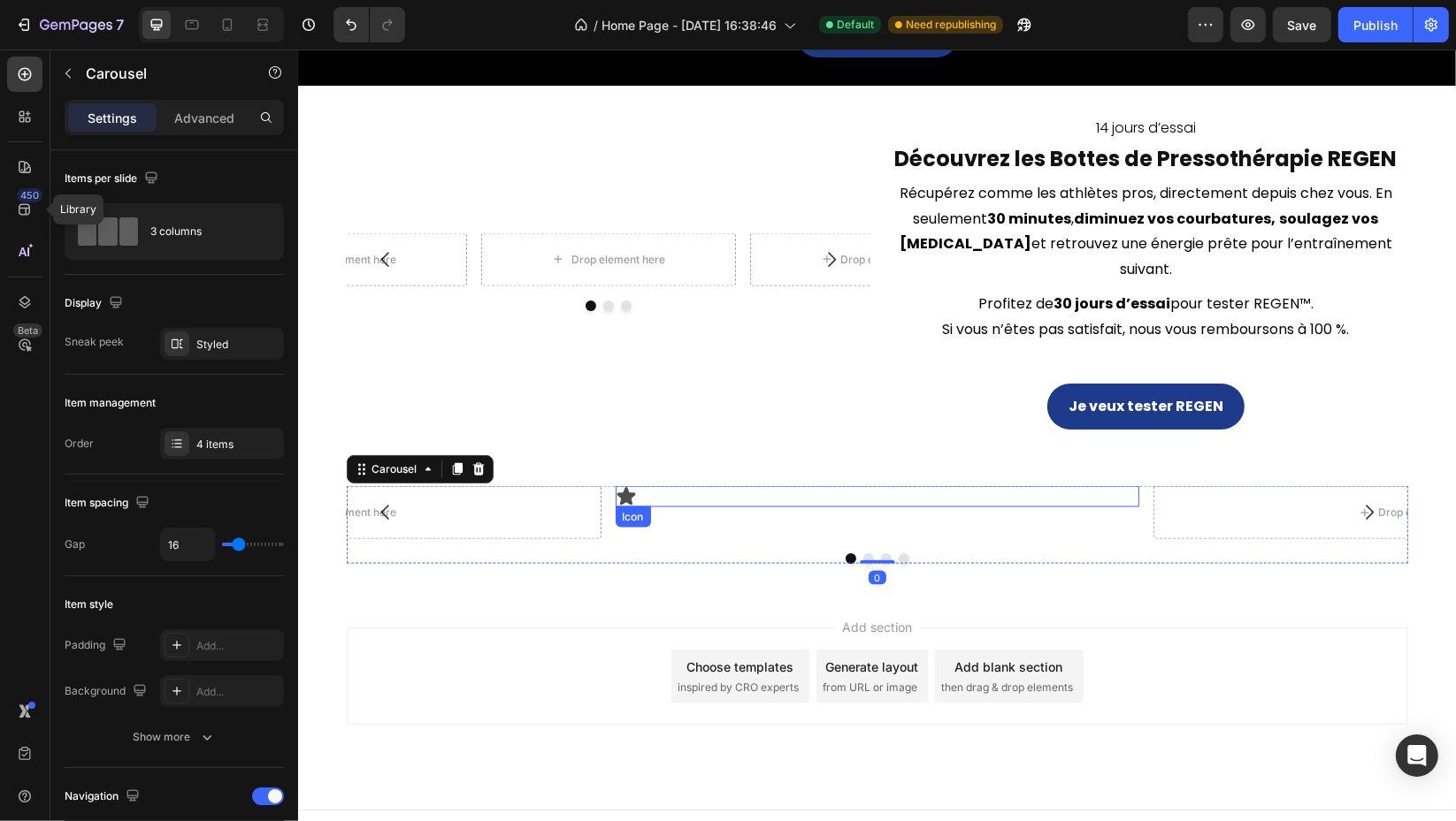
click at [620, 488] on icon at bounding box center [624, 496] width 18 height 17
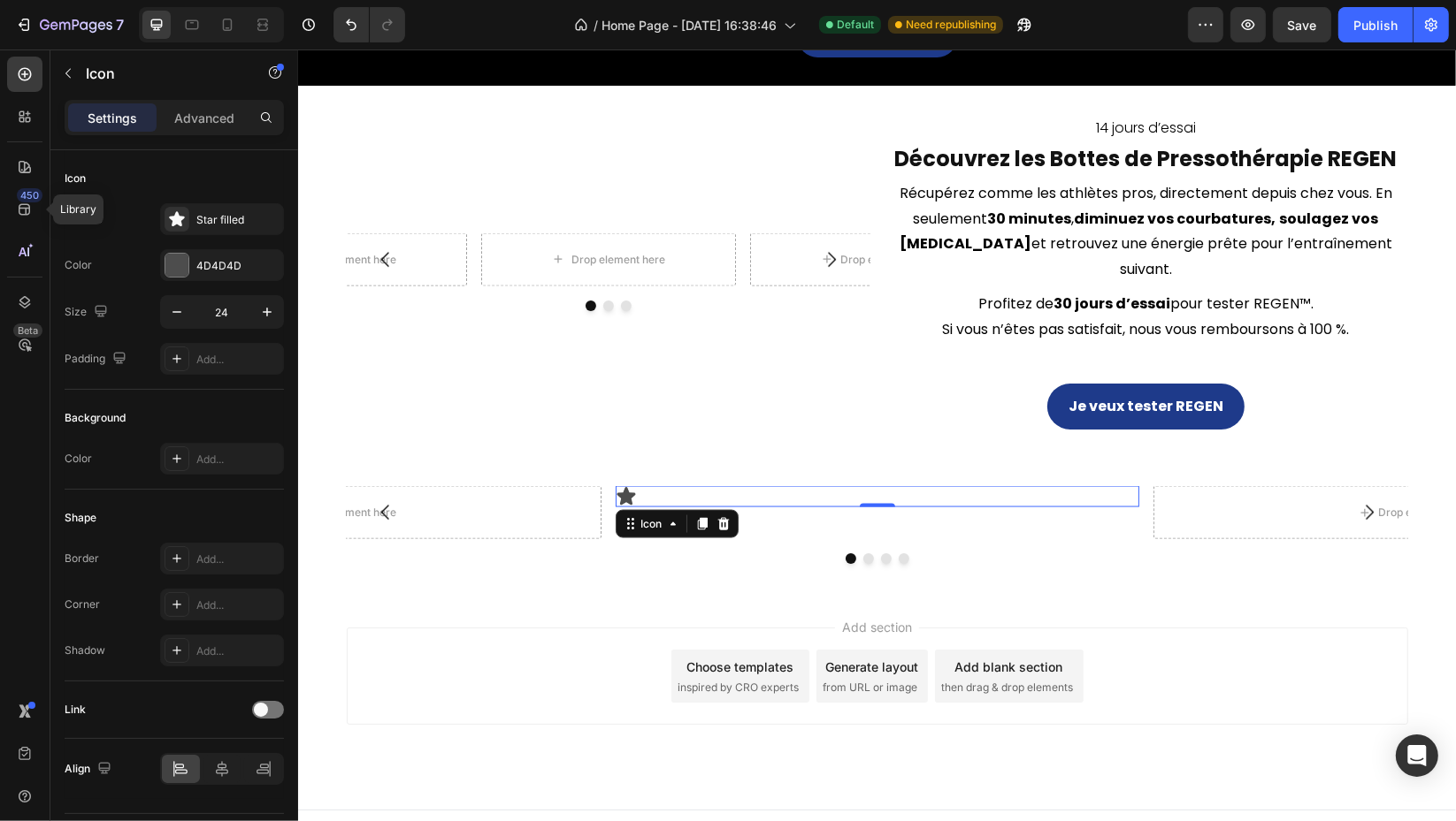
click at [213, 210] on div "Star filled" at bounding box center [221, 218] width 124 height 32
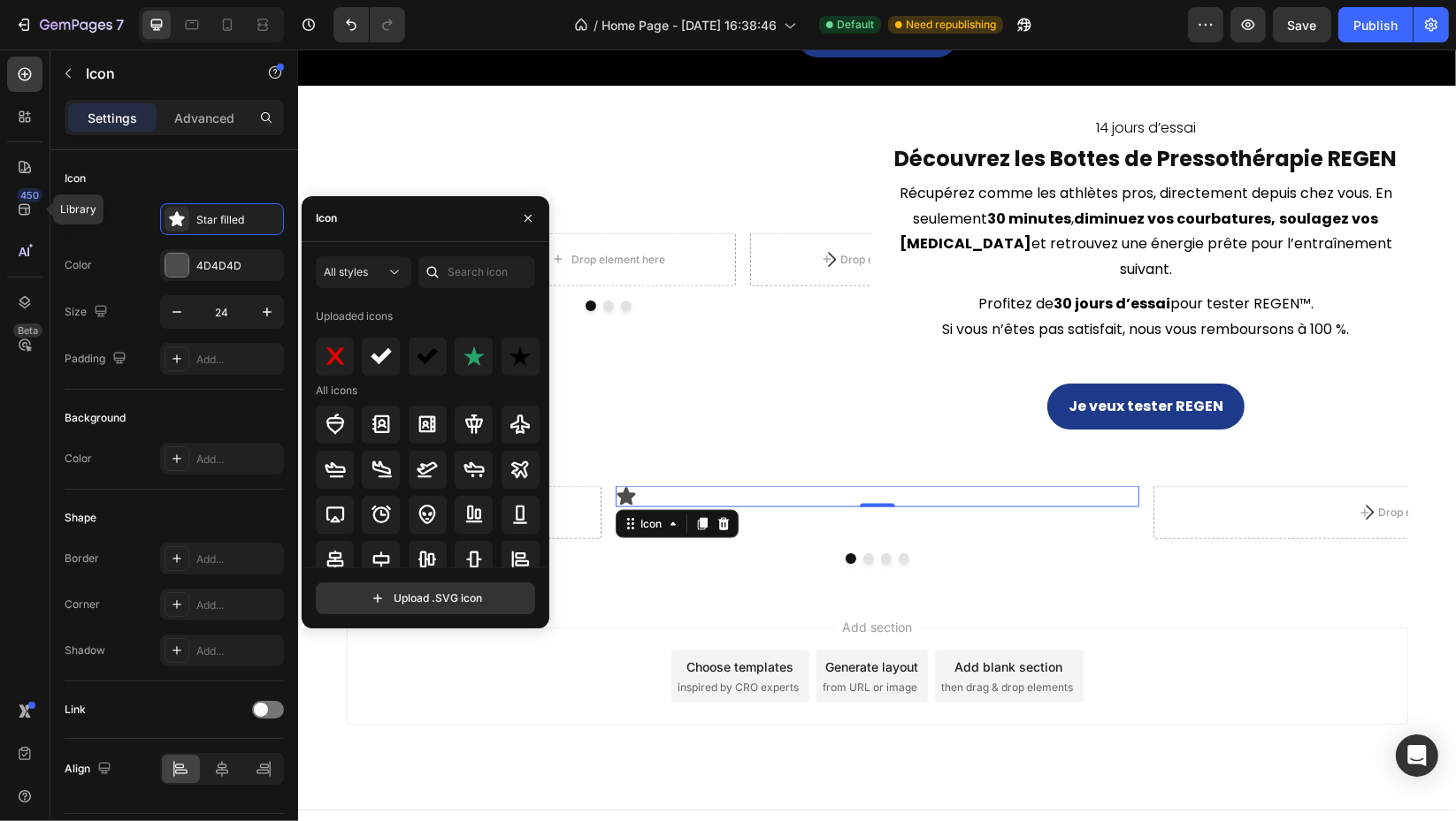
click at [448, 606] on input "file" at bounding box center [425, 598] width 218 height 30
type input "C:\fakepath\6.svg"
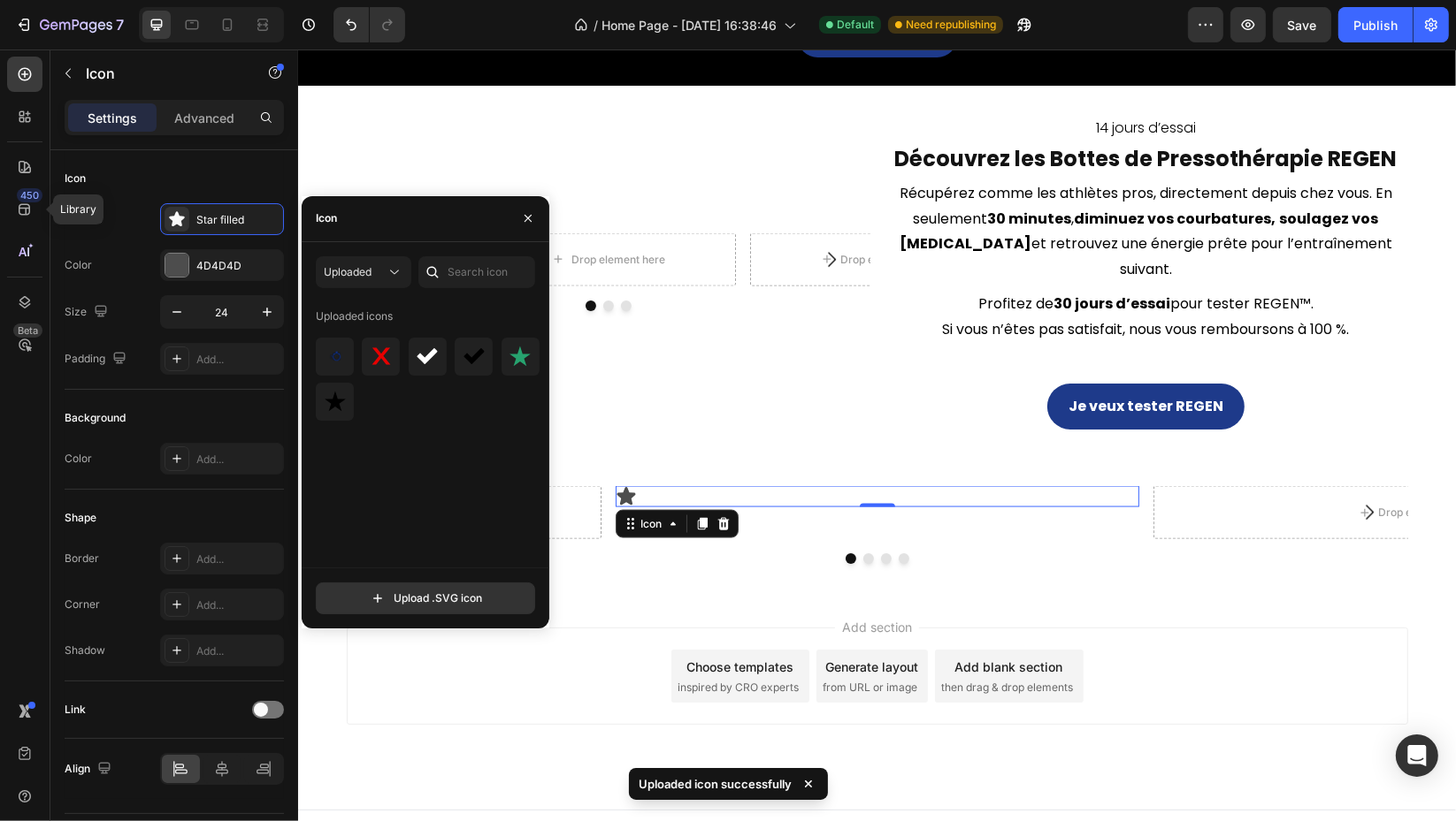
click at [332, 353] on img at bounding box center [335, 356] width 21 height 21
click at [268, 312] on icon "button" at bounding box center [266, 312] width 17 height 17
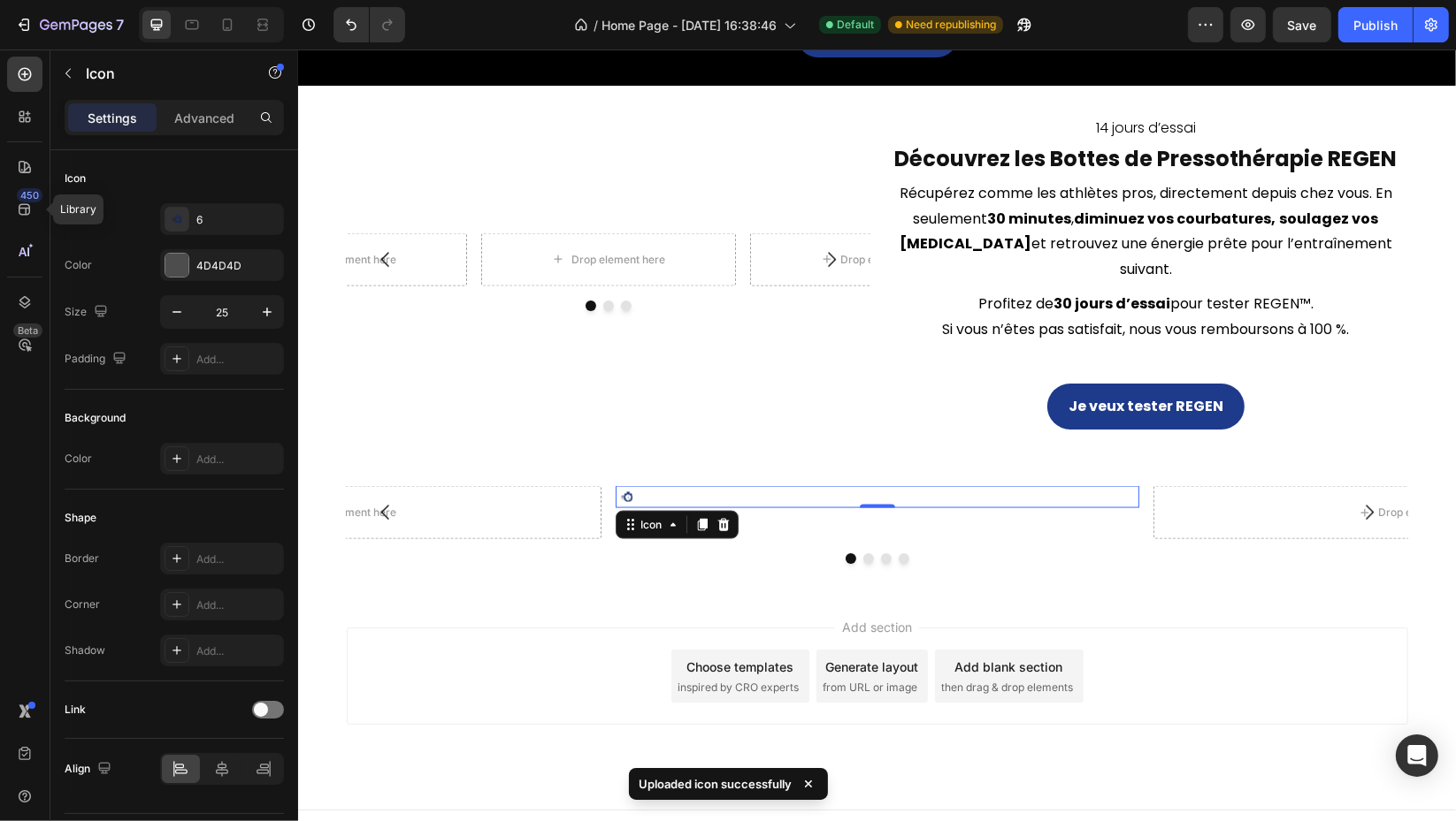
click at [268, 312] on icon "button" at bounding box center [266, 312] width 17 height 17
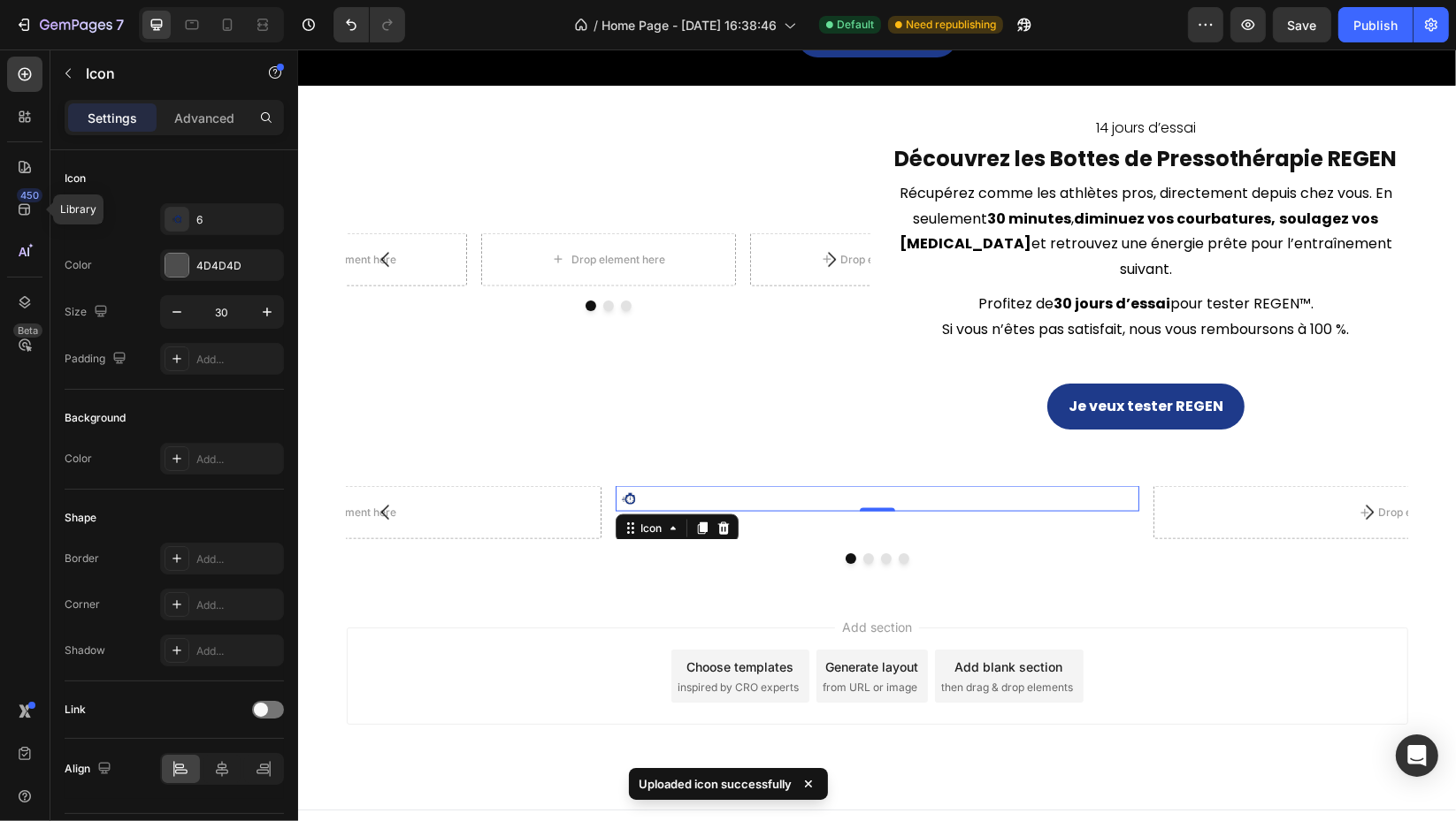
click at [268, 312] on icon "button" at bounding box center [266, 312] width 17 height 17
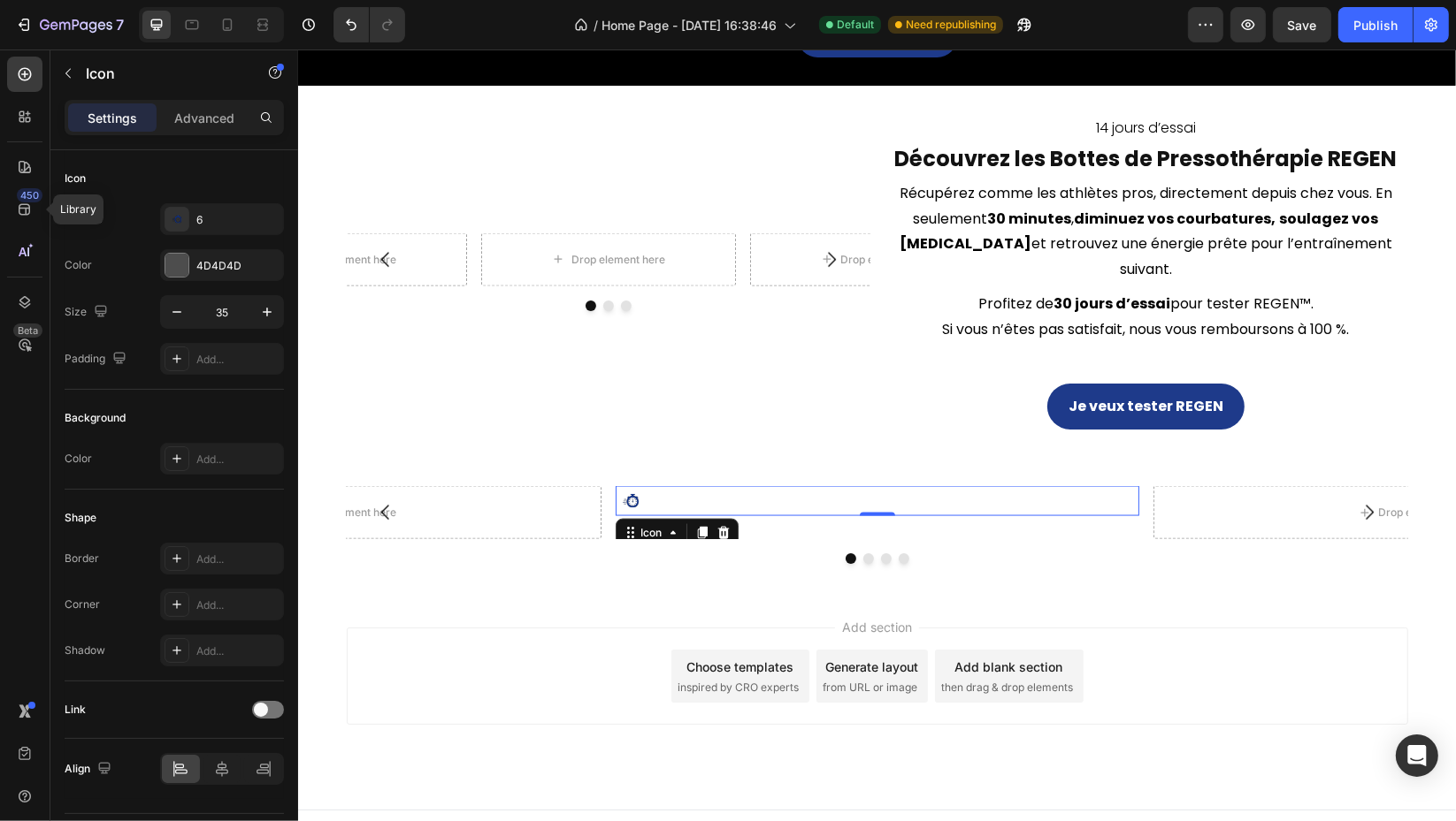
click at [268, 312] on icon "button" at bounding box center [266, 312] width 17 height 17
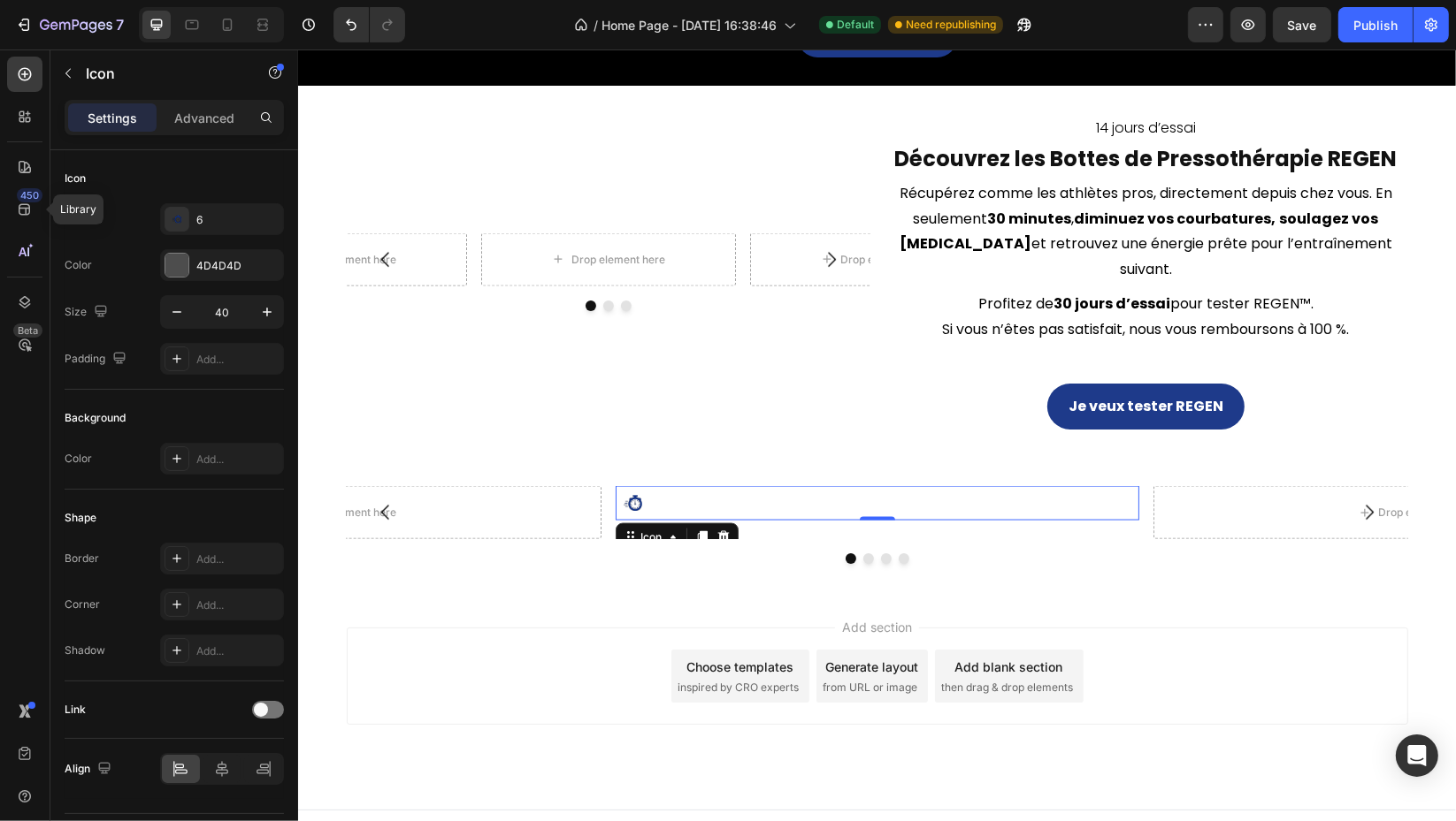
click at [268, 312] on icon "button" at bounding box center [266, 312] width 17 height 17
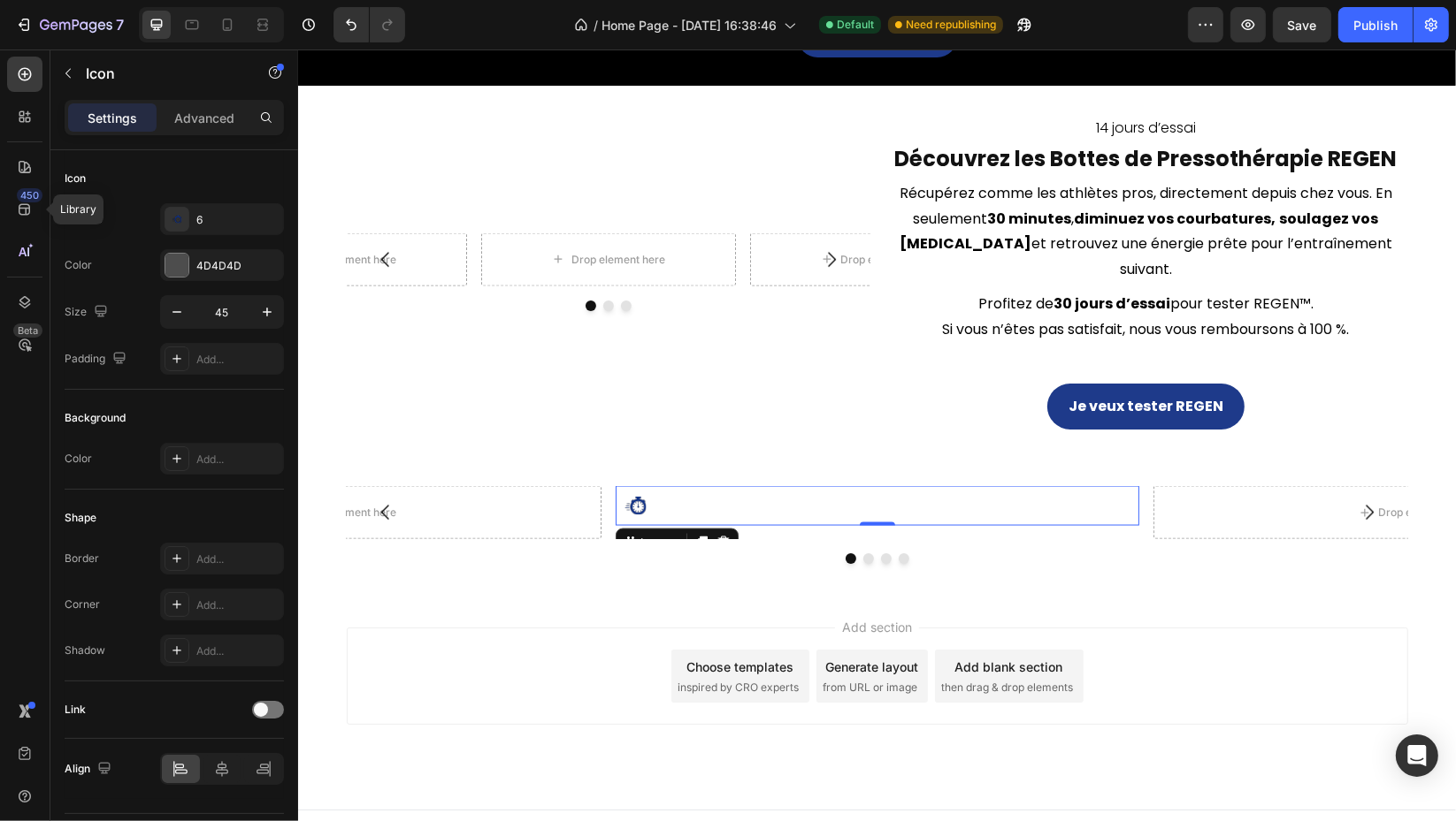
click at [268, 312] on icon "button" at bounding box center [266, 312] width 17 height 17
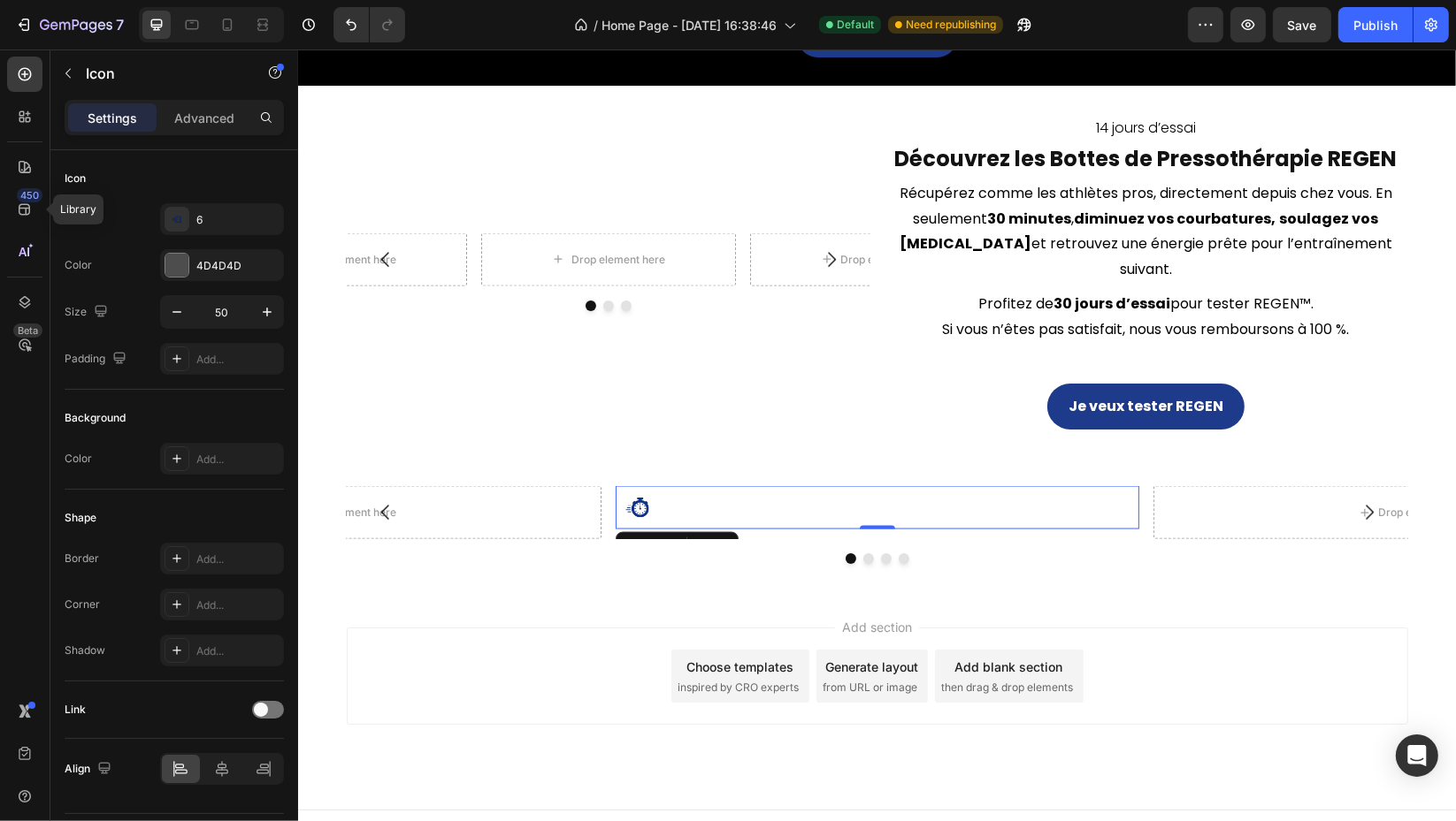
click at [268, 312] on icon "button" at bounding box center [266, 312] width 17 height 17
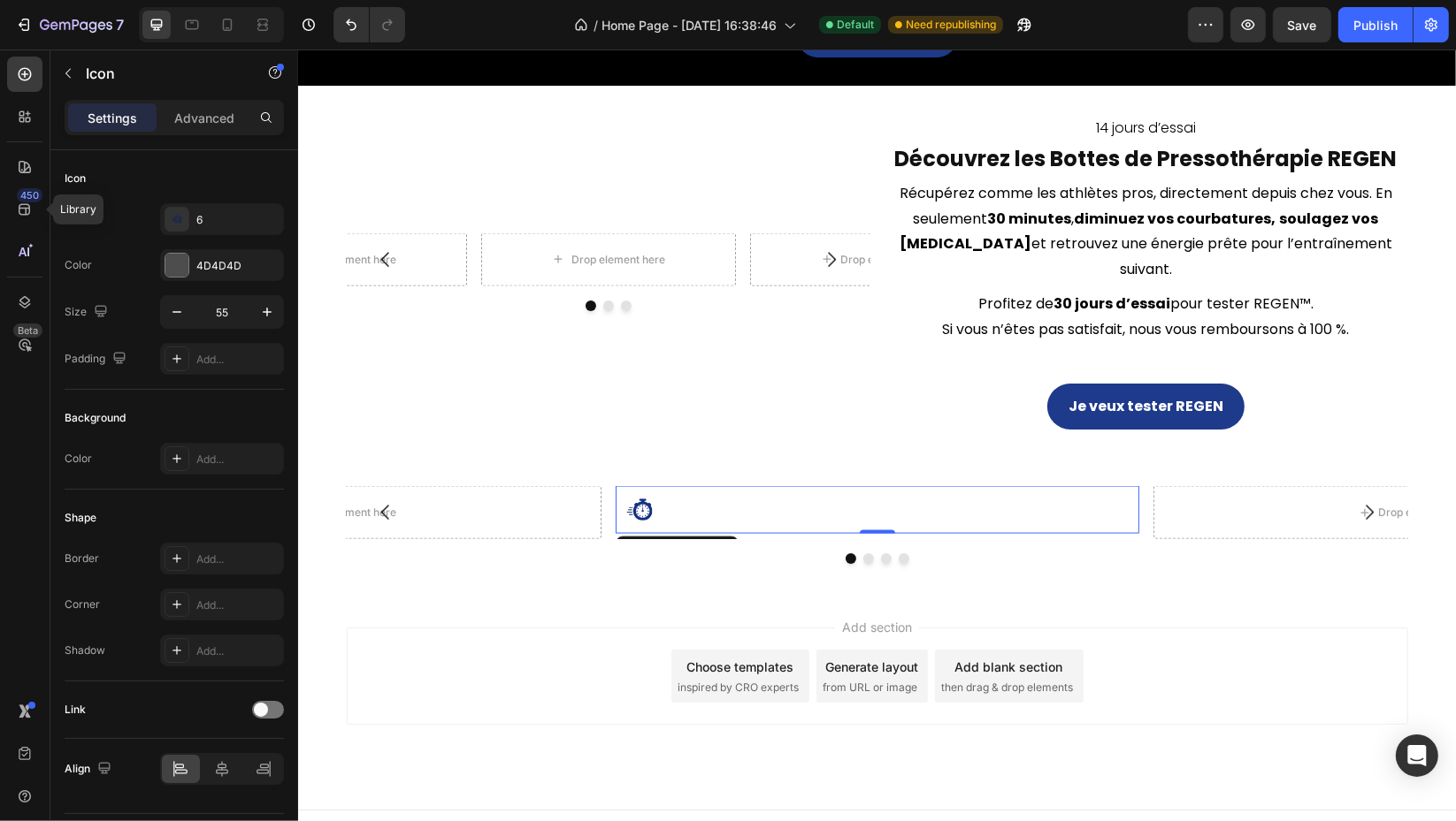
click at [268, 312] on icon "button" at bounding box center [266, 312] width 17 height 17
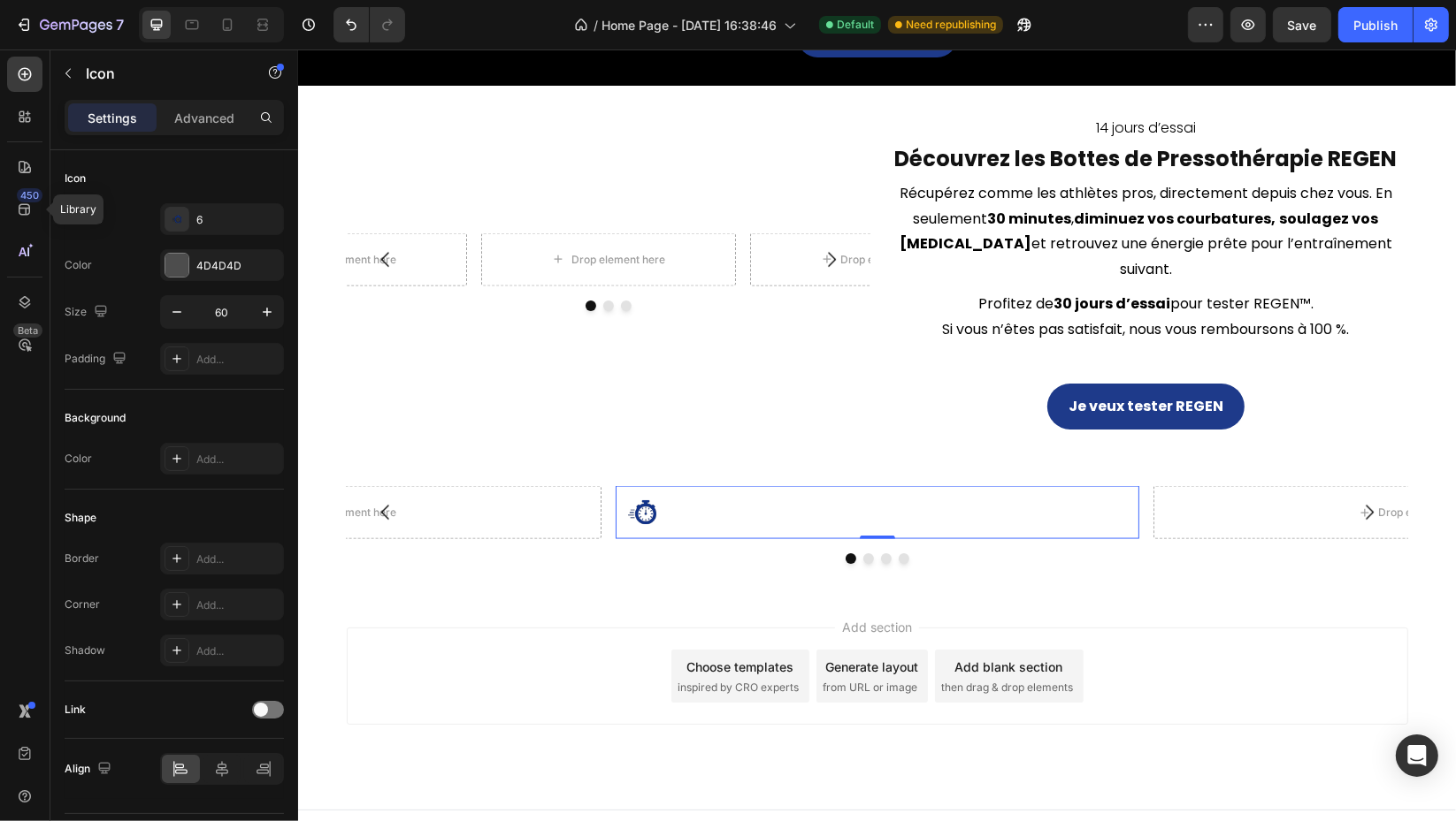
click at [268, 312] on icon "button" at bounding box center [266, 312] width 17 height 17
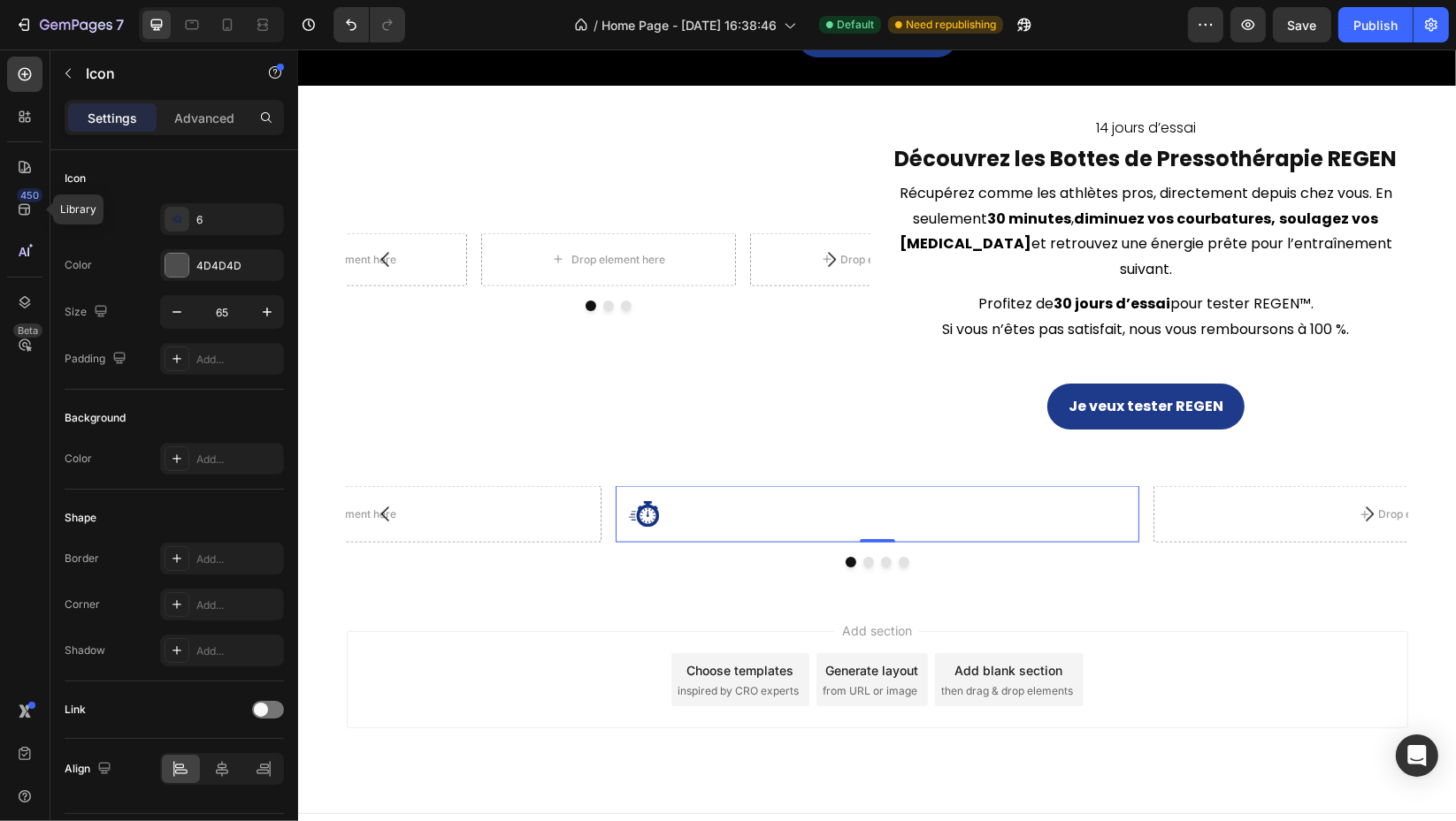
click at [268, 312] on icon "button" at bounding box center [266, 312] width 17 height 17
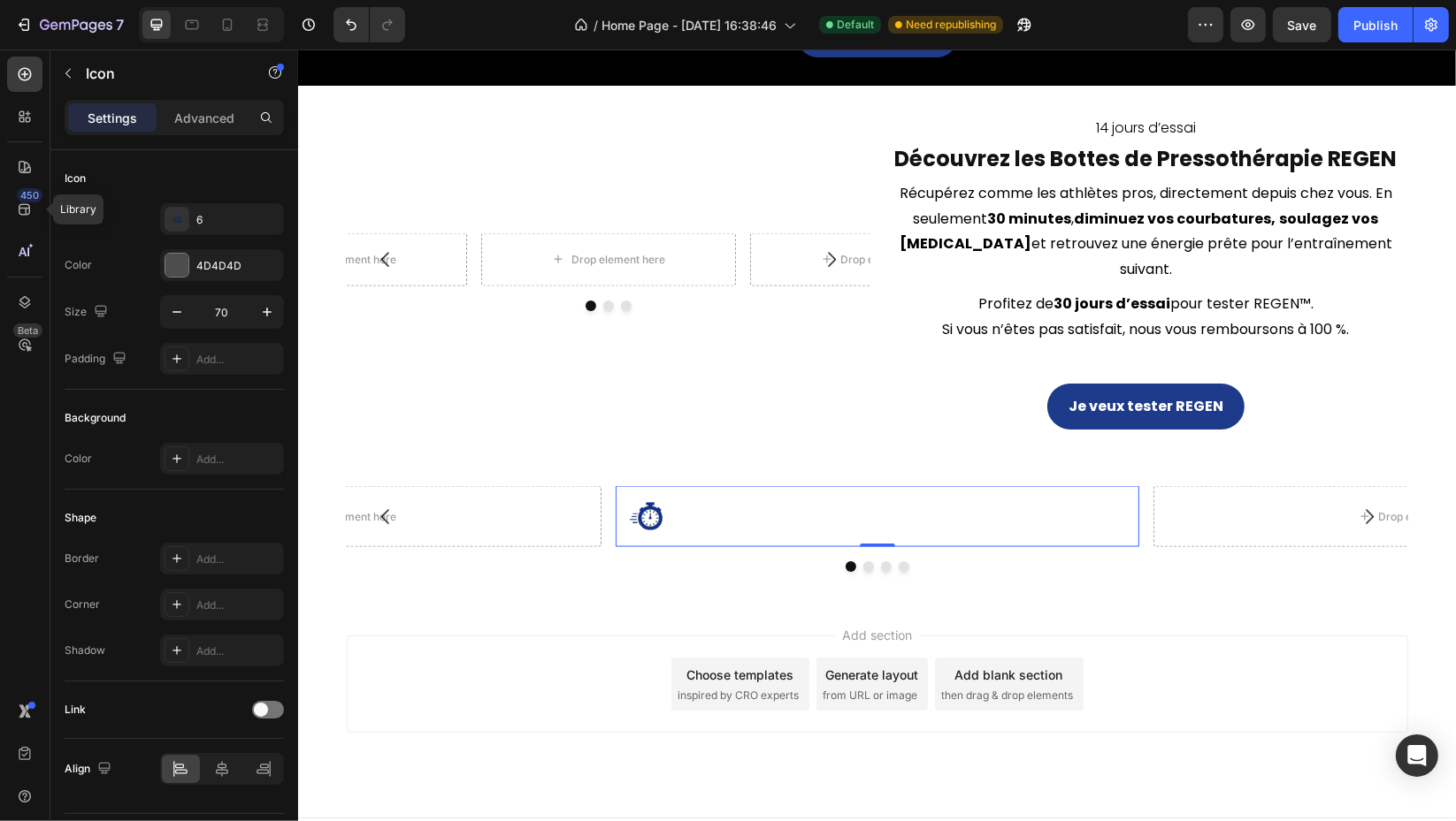
click at [268, 312] on icon "button" at bounding box center [266, 312] width 17 height 17
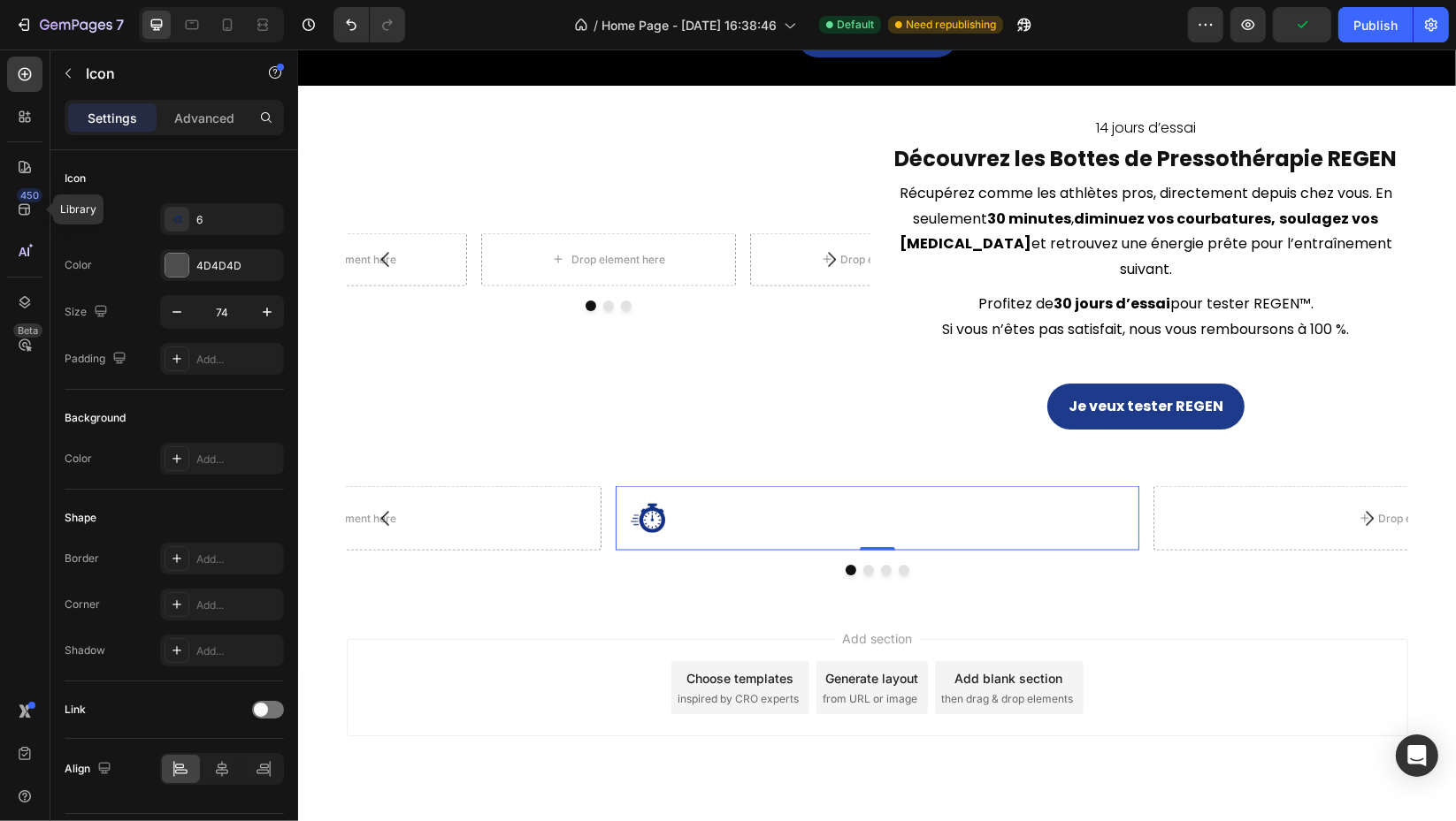
click at [268, 312] on icon "button" at bounding box center [266, 312] width 17 height 17
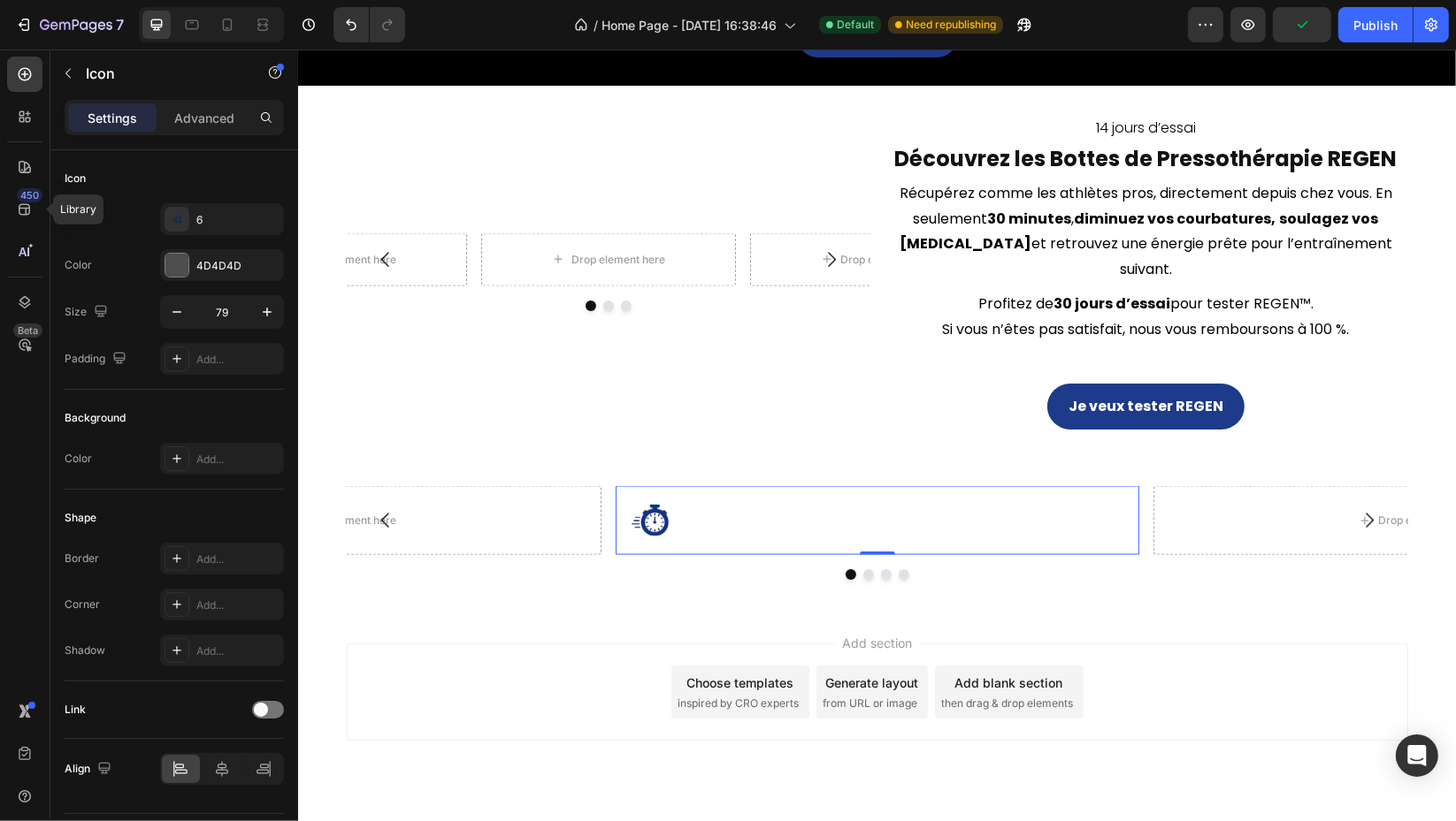
click at [268, 312] on icon "button" at bounding box center [266, 312] width 17 height 17
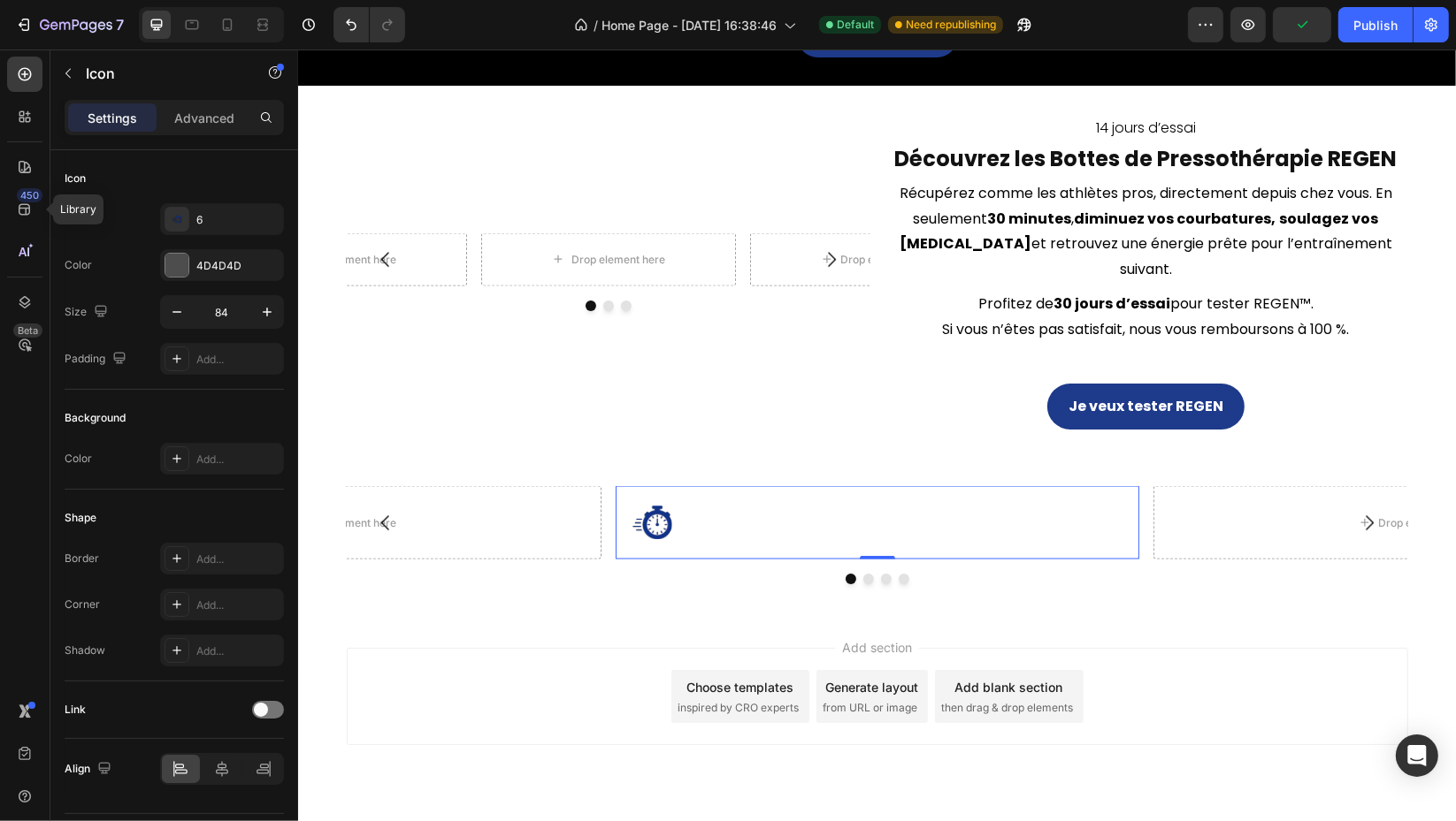
click at [268, 311] on icon "button" at bounding box center [266, 311] width 9 height 9
type input "87"
click at [64, 70] on icon "button" at bounding box center [68, 73] width 14 height 14
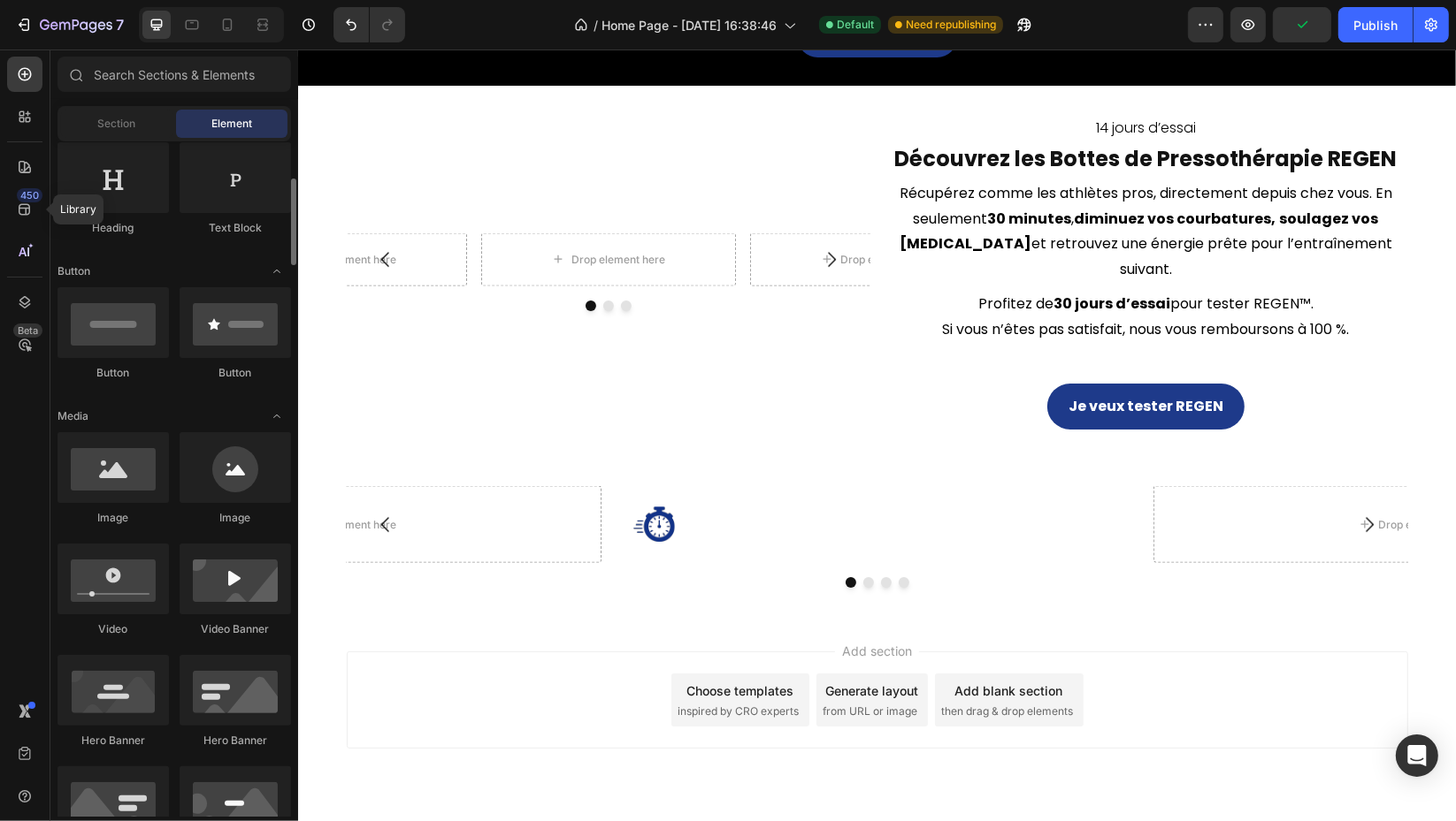
scroll to position [0, 0]
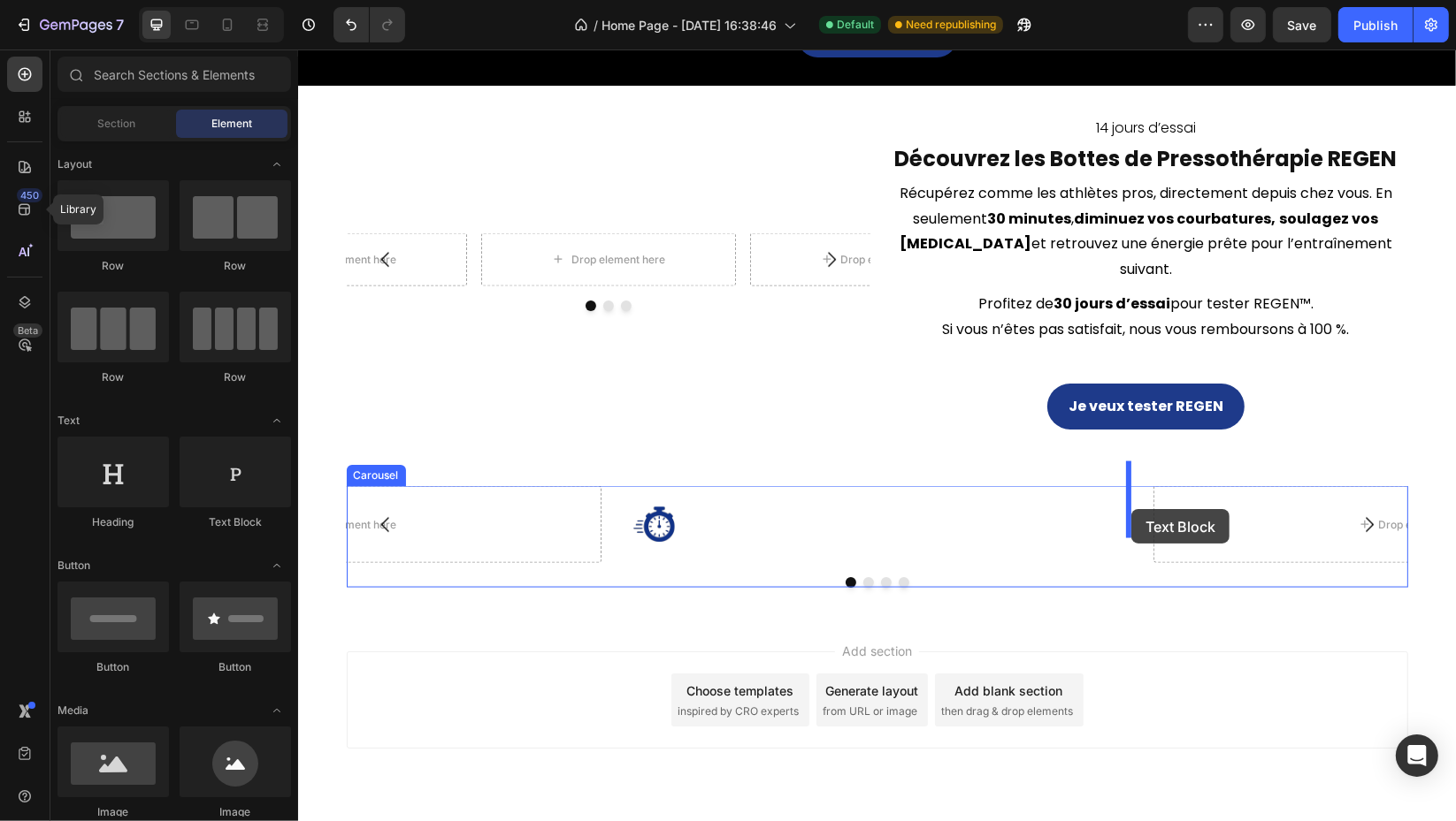
drag, startPoint x: 533, startPoint y: 541, endPoint x: 1130, endPoint y: 510, distance: 597.8
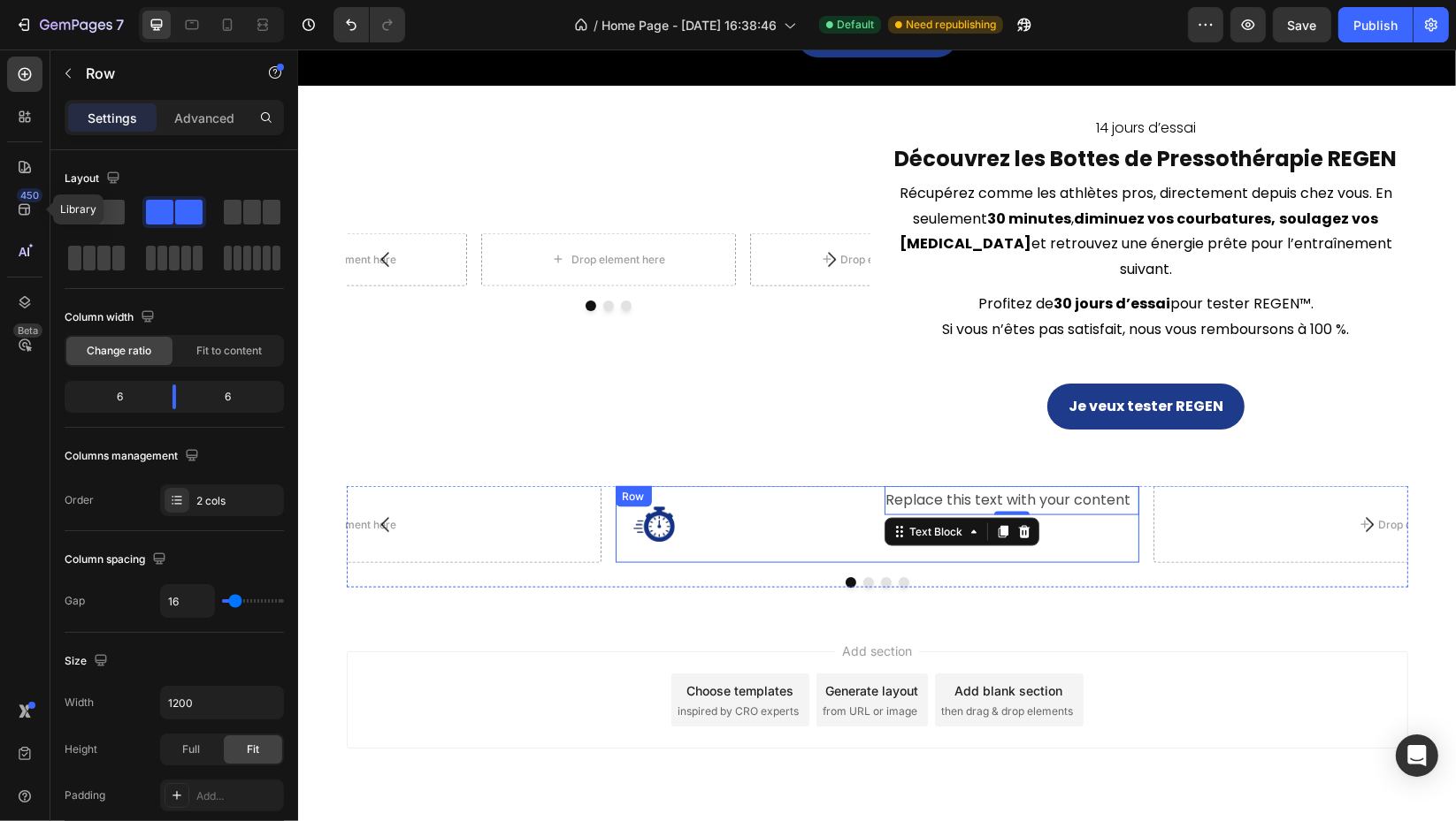
click at [864, 534] on div "Icon Replace this text with your content Text Block 0 Row" at bounding box center [876, 525] width 523 height 77
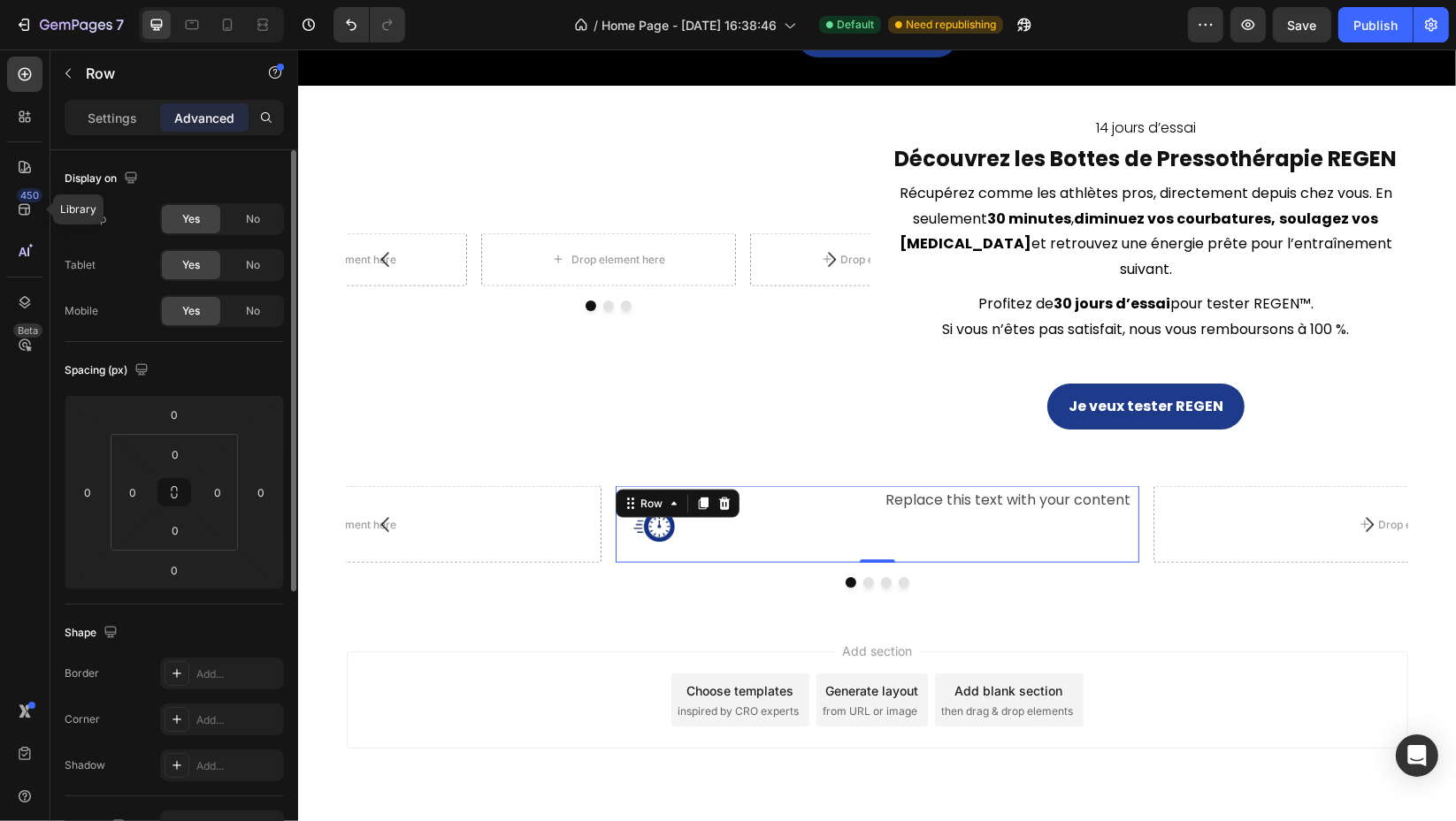
click at [111, 132] on div "Settings Advanced" at bounding box center [174, 125] width 247 height 51
click at [114, 114] on p "Settings" at bounding box center [112, 118] width 50 height 18
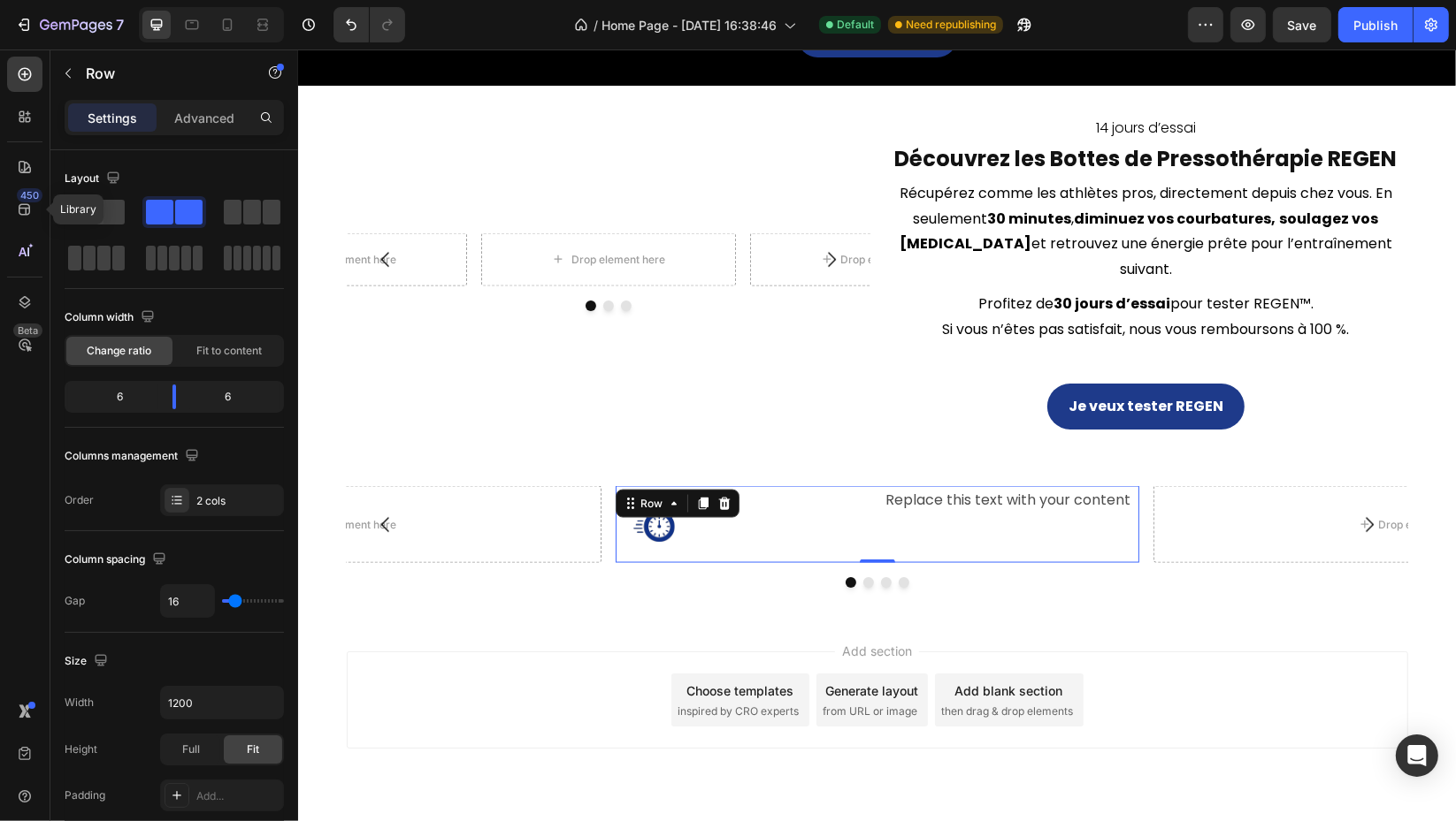
click at [228, 350] on span "Fit to content" at bounding box center [229, 351] width 65 height 16
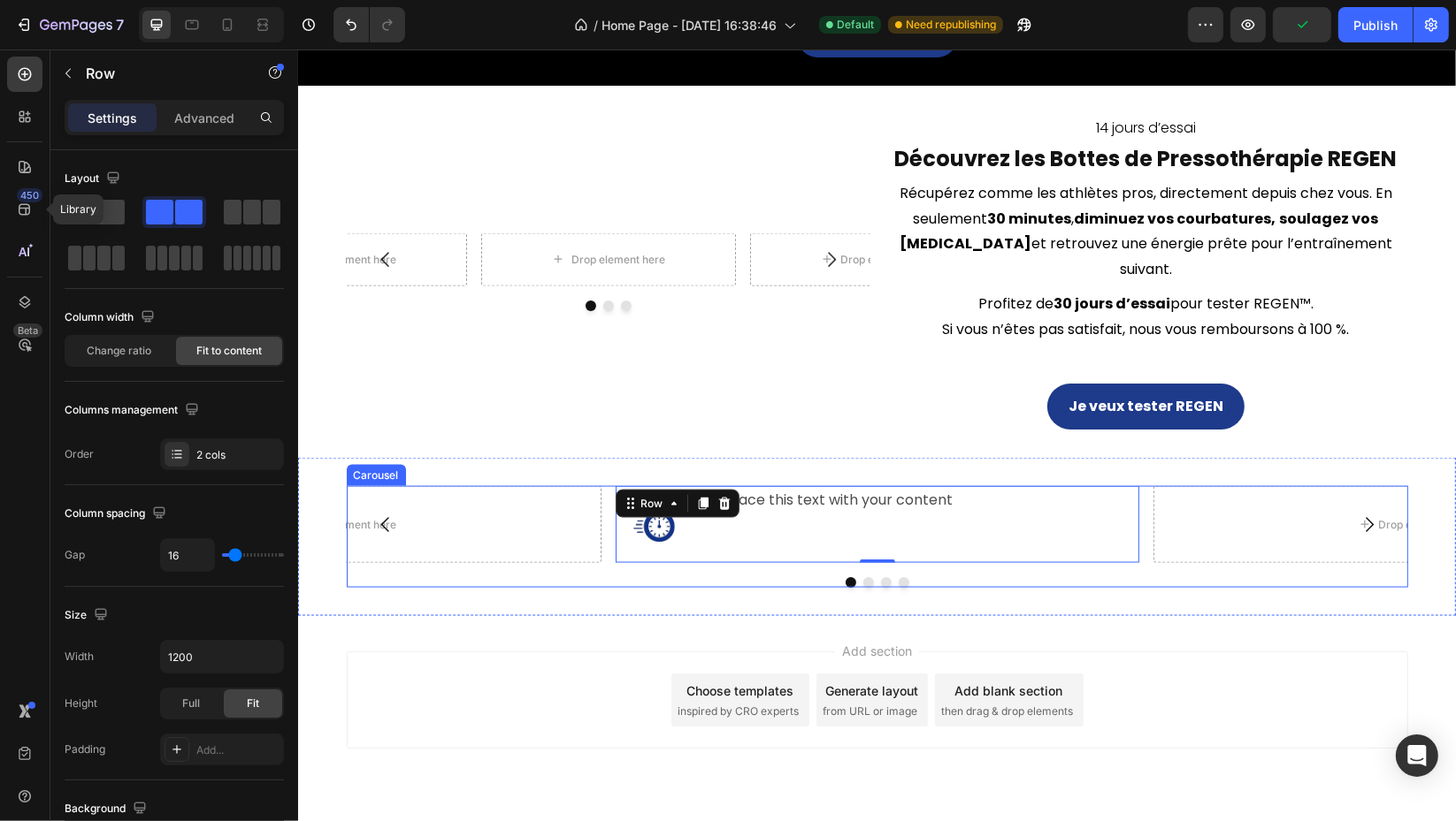
click at [601, 578] on div at bounding box center [876, 582] width 1061 height 11
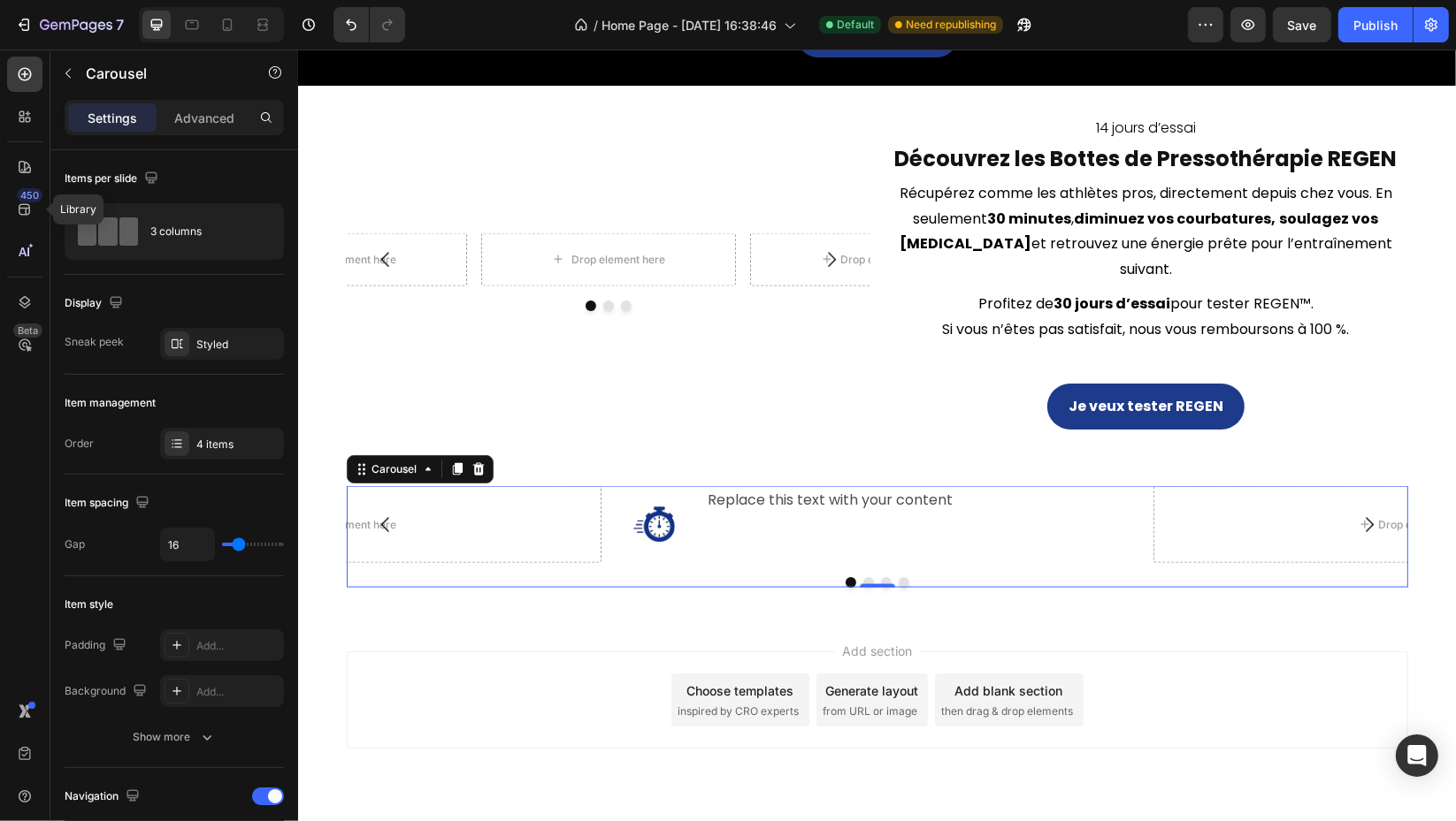
click at [0, 0] on div at bounding box center [0, 0] width 0 height 0
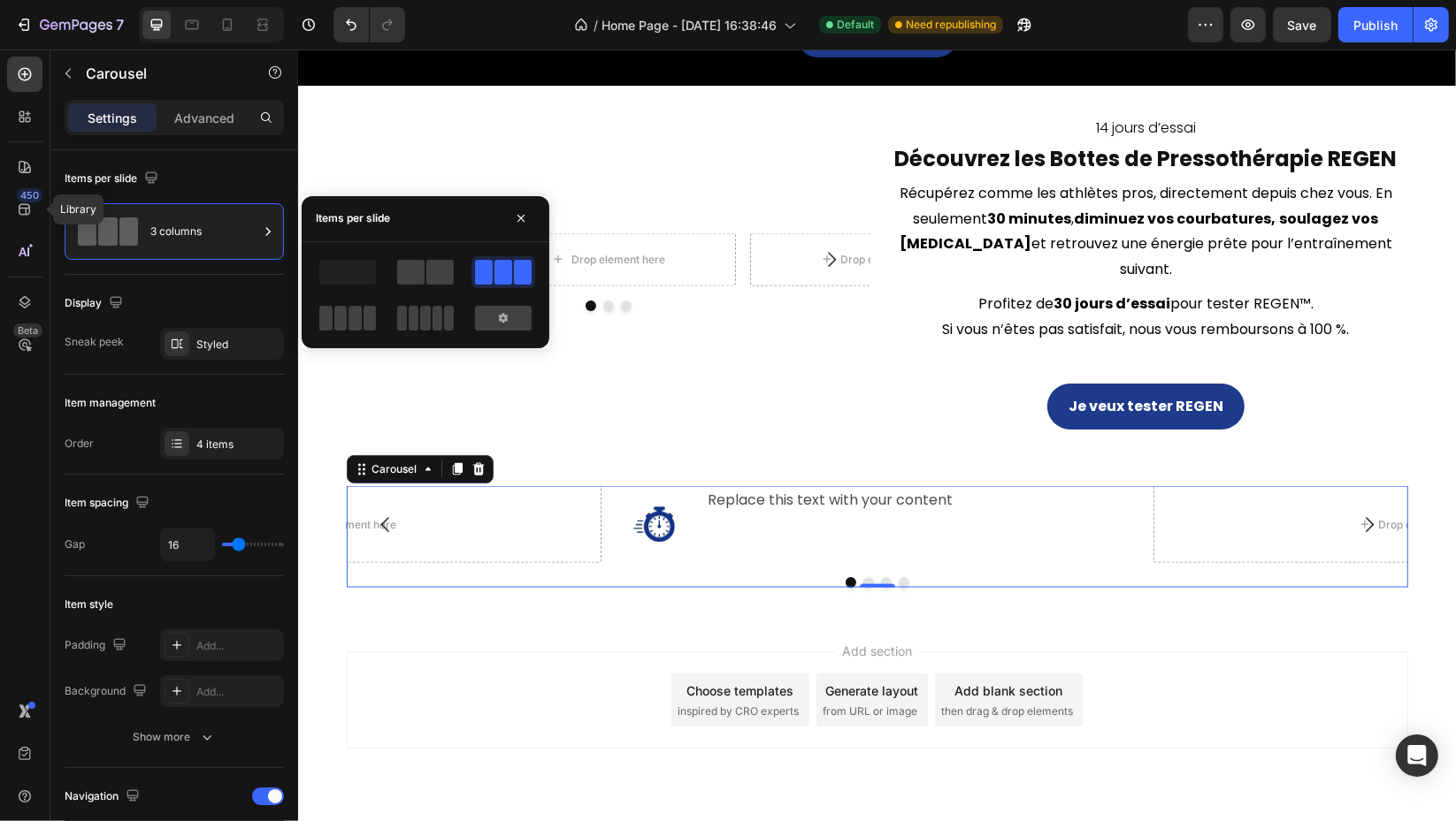
click at [347, 318] on div at bounding box center [347, 318] width 57 height 25
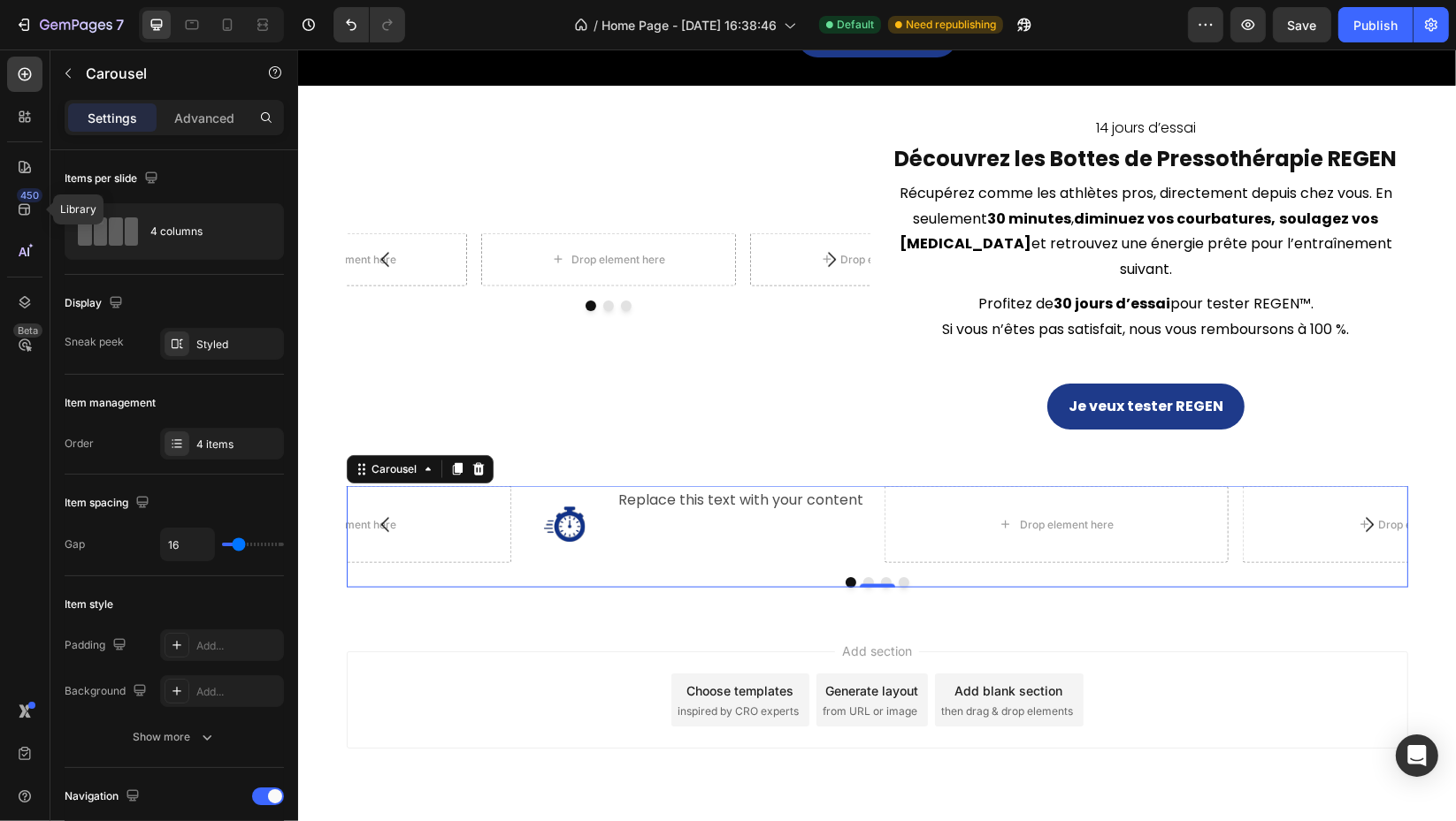
click at [0, 0] on icon "button" at bounding box center [0, 0] width 0 height 0
